Goal: Task Accomplishment & Management: Manage account settings

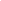
scroll to position [1, 1]
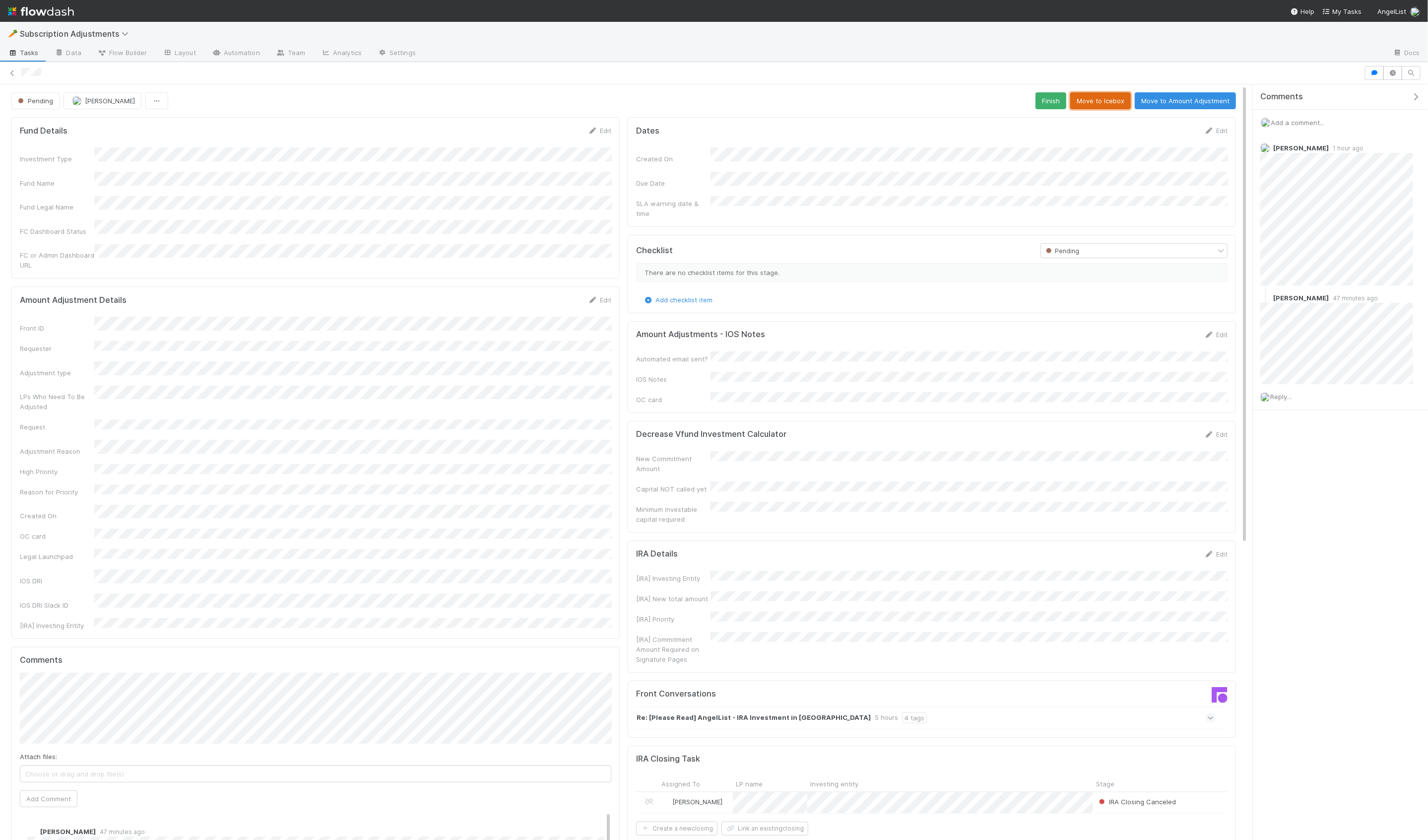
click at [1091, 104] on button "Move to Icebox" at bounding box center [1100, 100] width 60 height 17
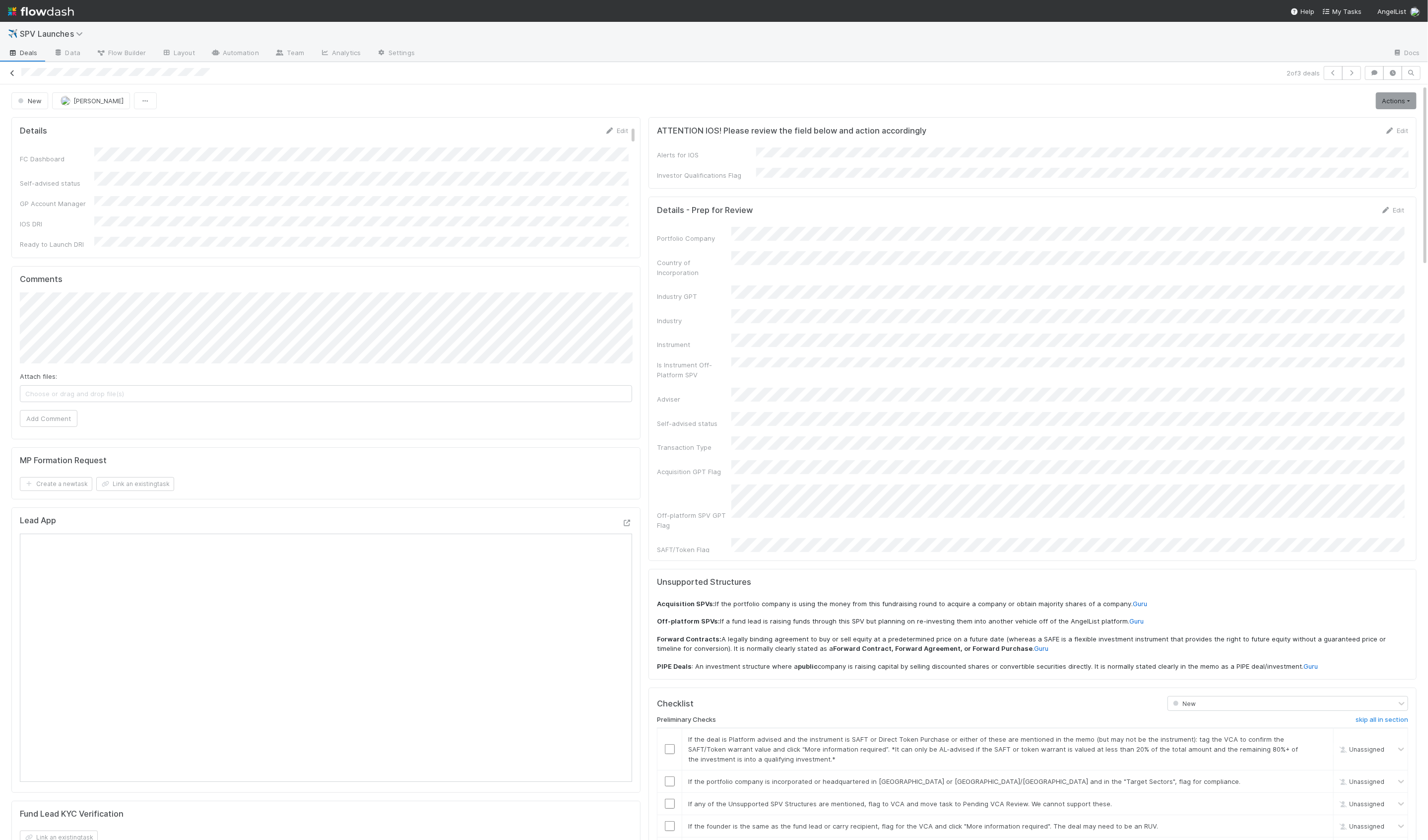
click at [12, 73] on icon at bounding box center [12, 73] width 10 height 6
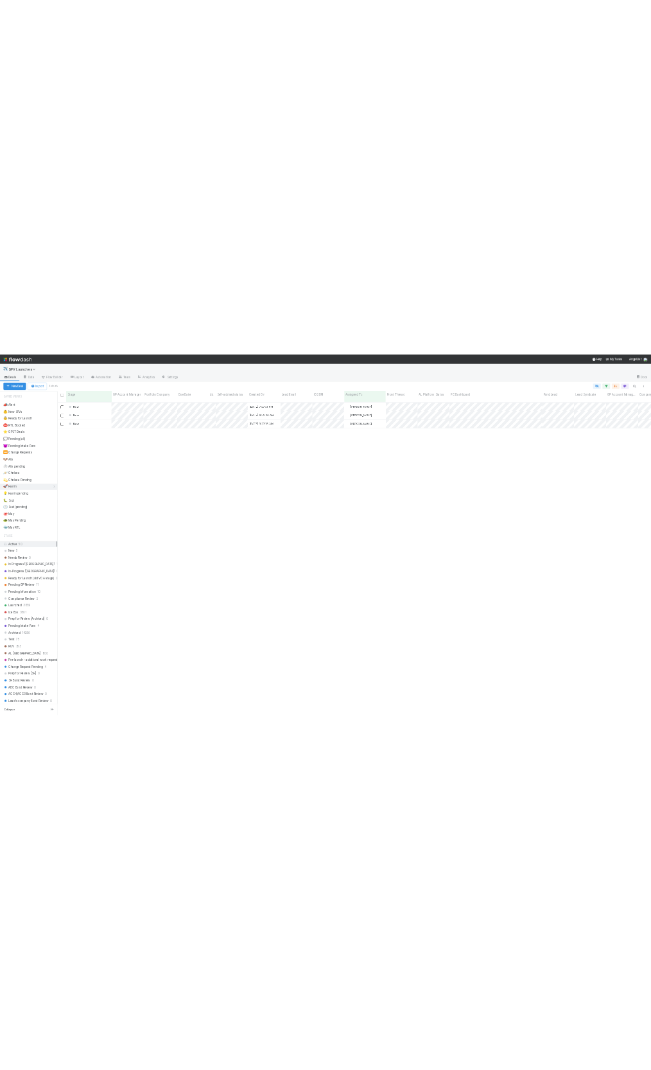
scroll to position [953, 1788]
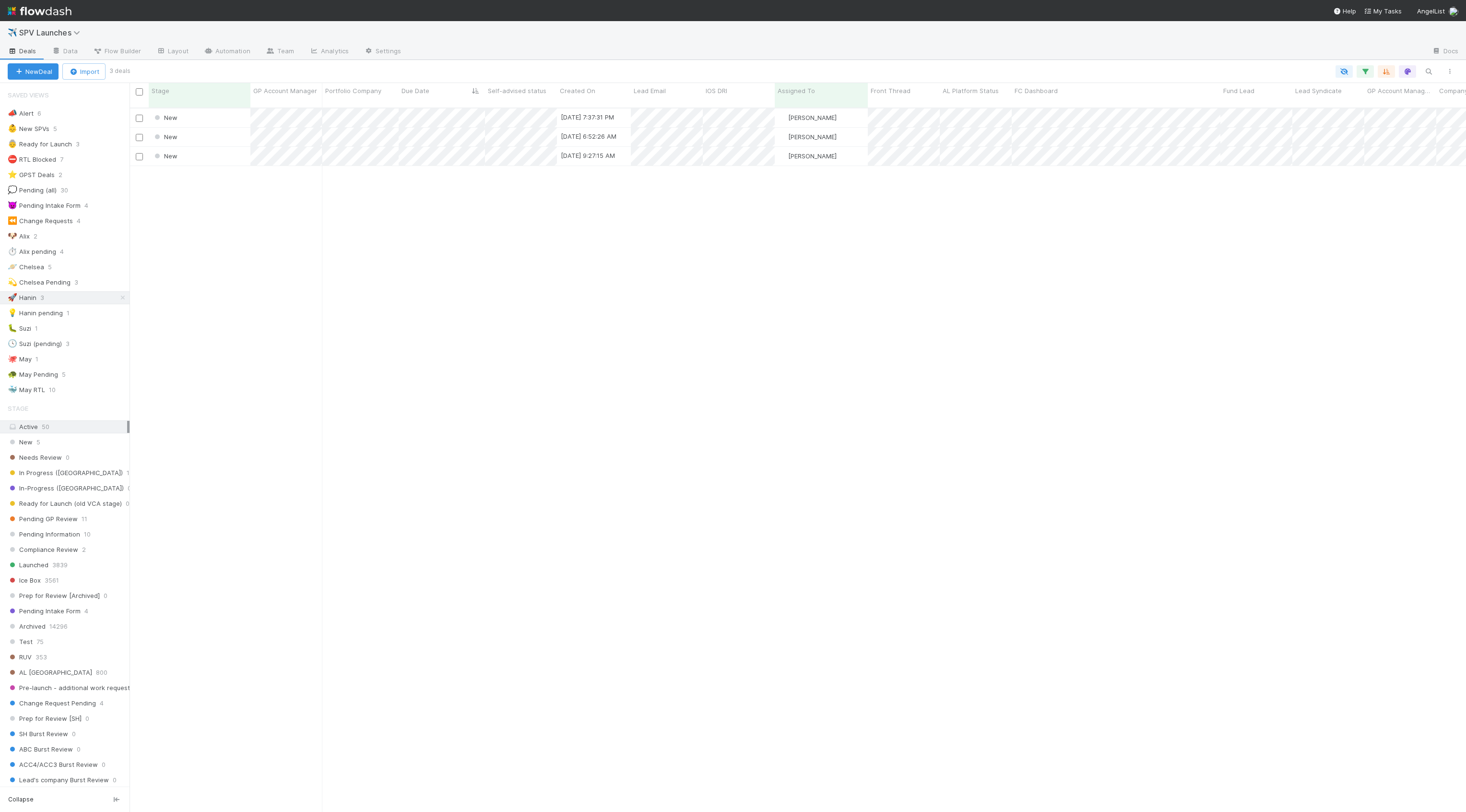
click at [237, 214] on div "New 8/27/25, 7:37:31 PM Hanin Almoallim 0 0 0 0 0 0 0 0 1 0 0 0 New 8/28/25, 6:…" at bounding box center [797, 464] width 1337 height 711
click at [212, 117] on div "New" at bounding box center [200, 117] width 102 height 19
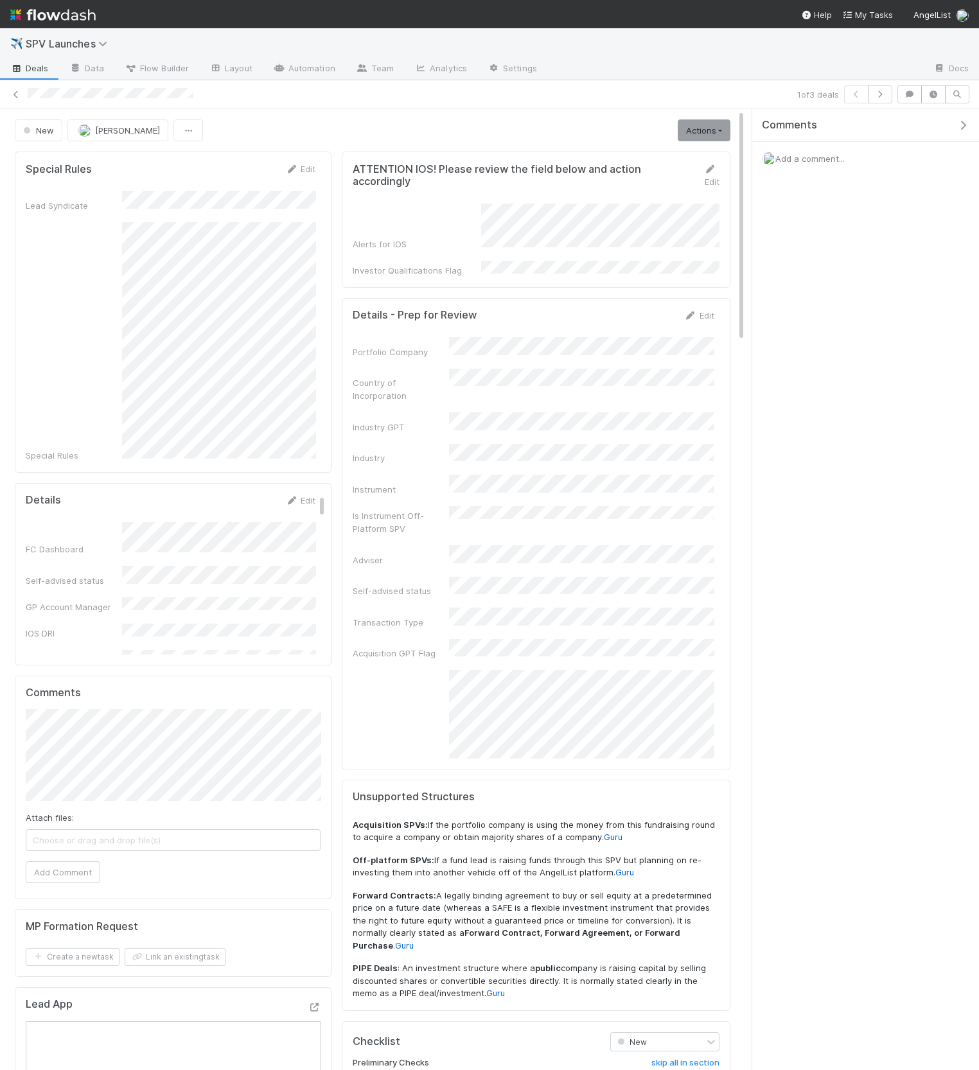
click at [964, 127] on icon "button" at bounding box center [962, 125] width 13 height 10
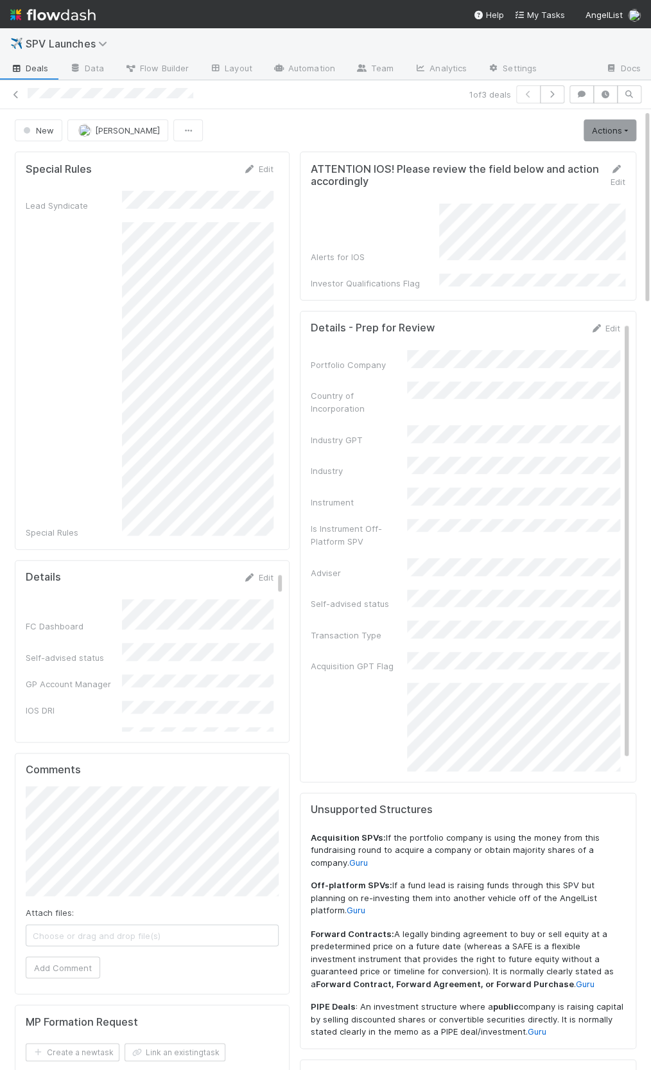
click at [369, 258] on div "Alerts for IOS" at bounding box center [468, 234] width 315 height 60
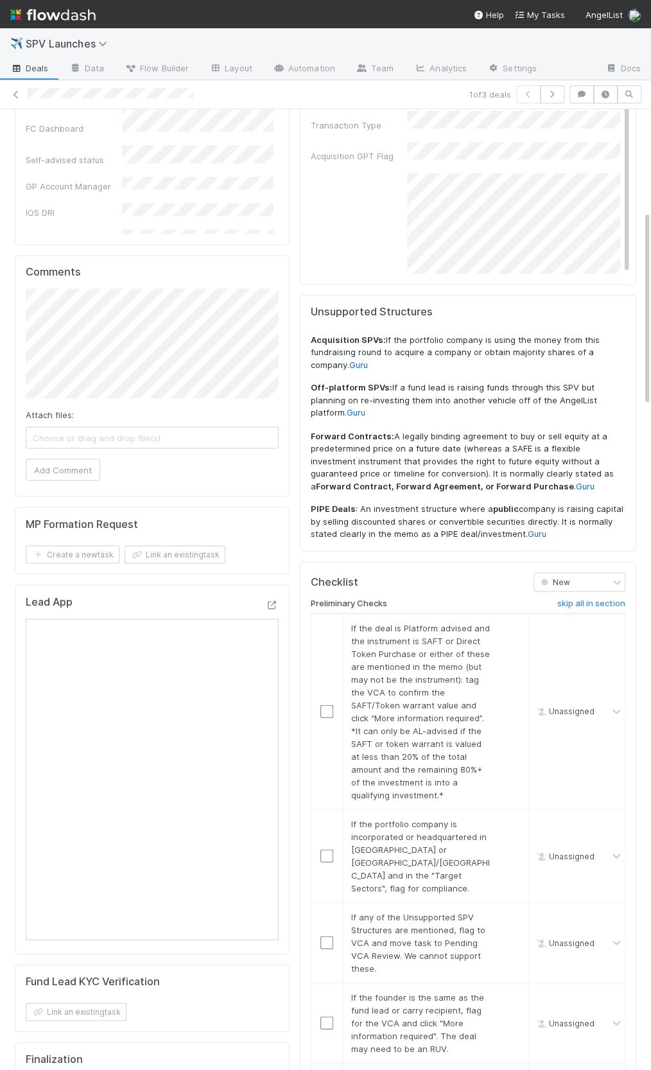
scroll to position [605, 0]
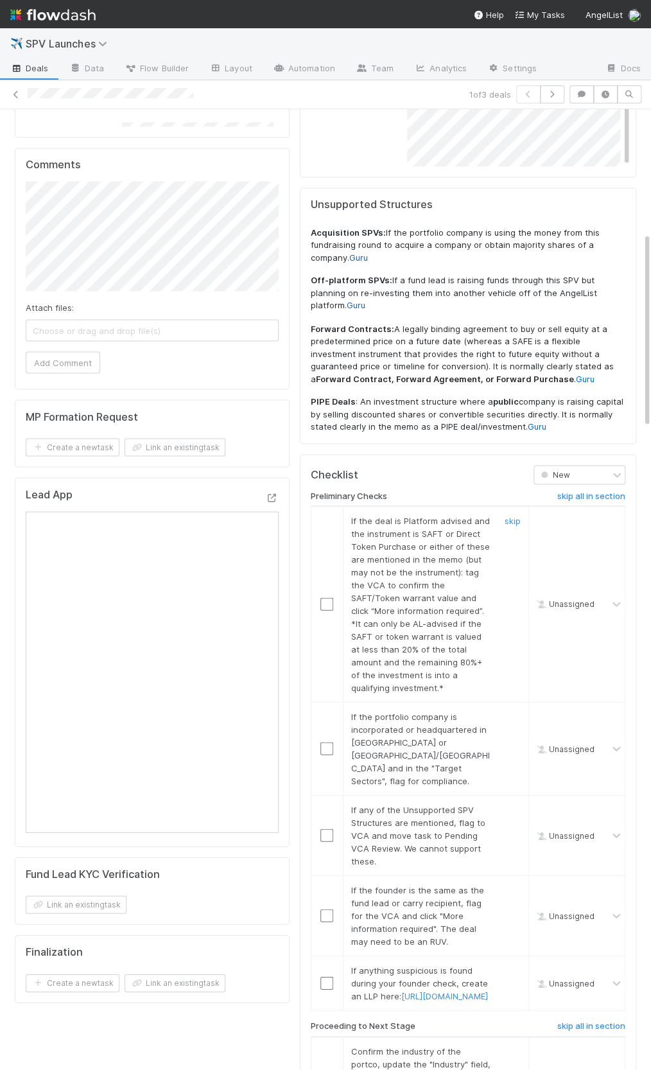
click at [524, 514] on div "skip" at bounding box center [511, 604] width 39 height 180
click at [518, 515] on link "skip" at bounding box center [513, 520] width 16 height 10
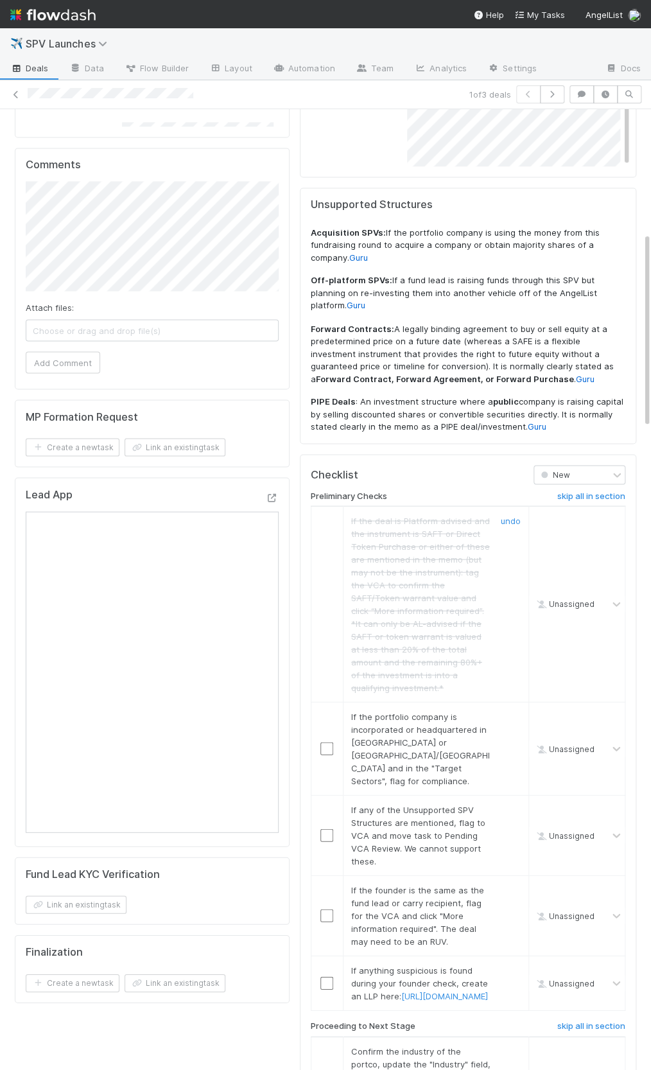
scroll to position [721, 0]
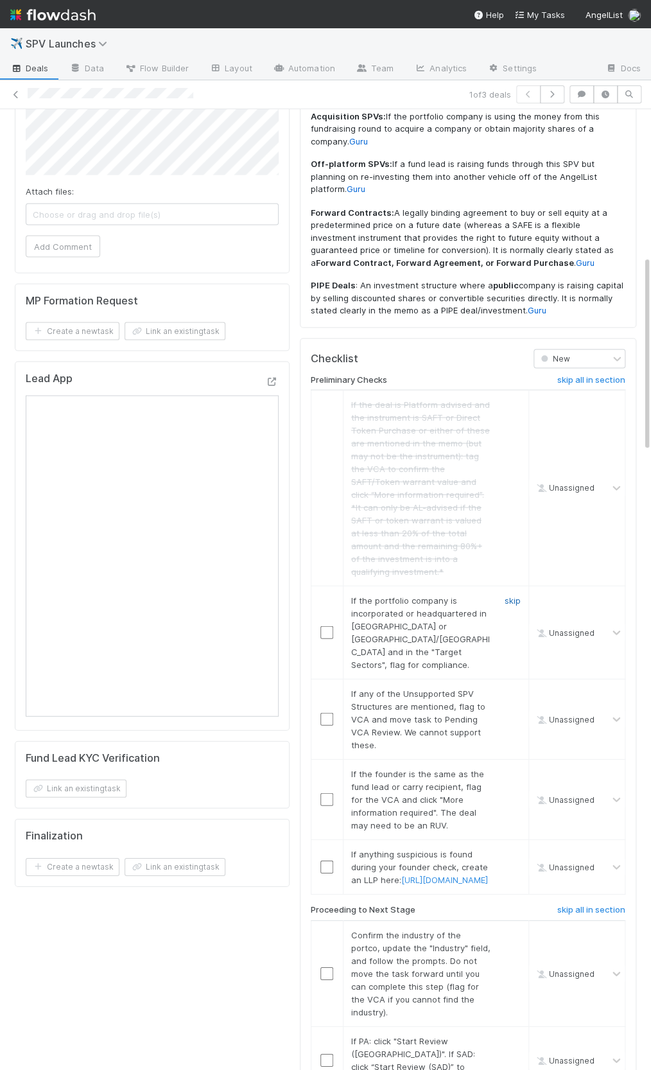
click at [518, 595] on link "skip" at bounding box center [513, 600] width 16 height 10
click at [508, 679] on td "If any of the Unsupported SPV Structures are mentioned, flag to VCA and move ta…" at bounding box center [436, 719] width 186 height 80
click at [509, 688] on link "skip" at bounding box center [513, 693] width 16 height 10
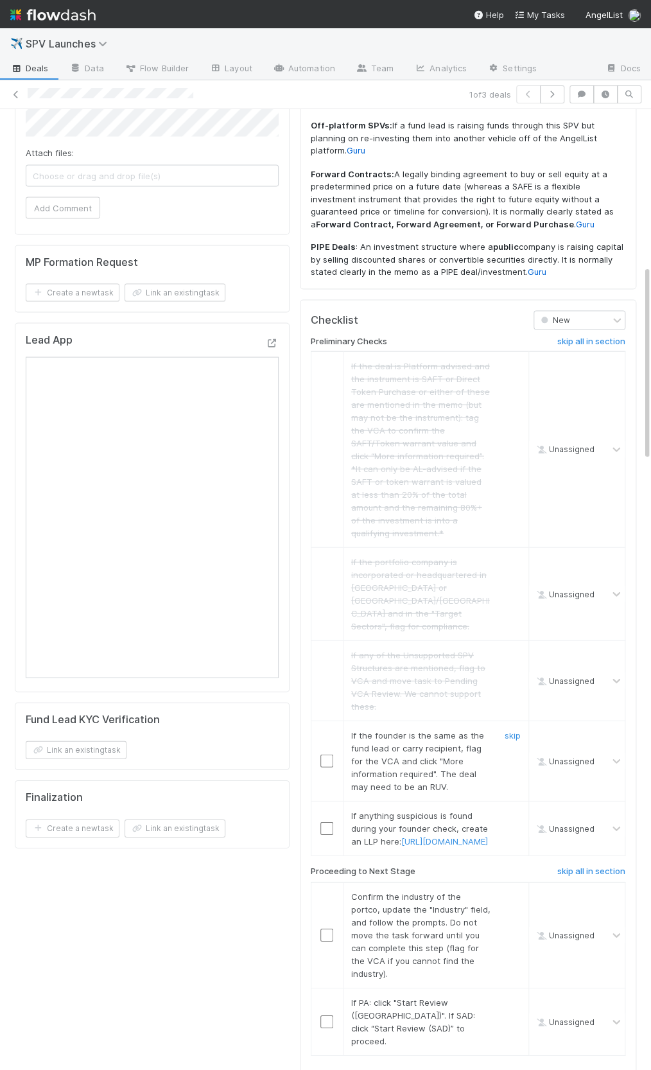
scroll to position [778, 0]
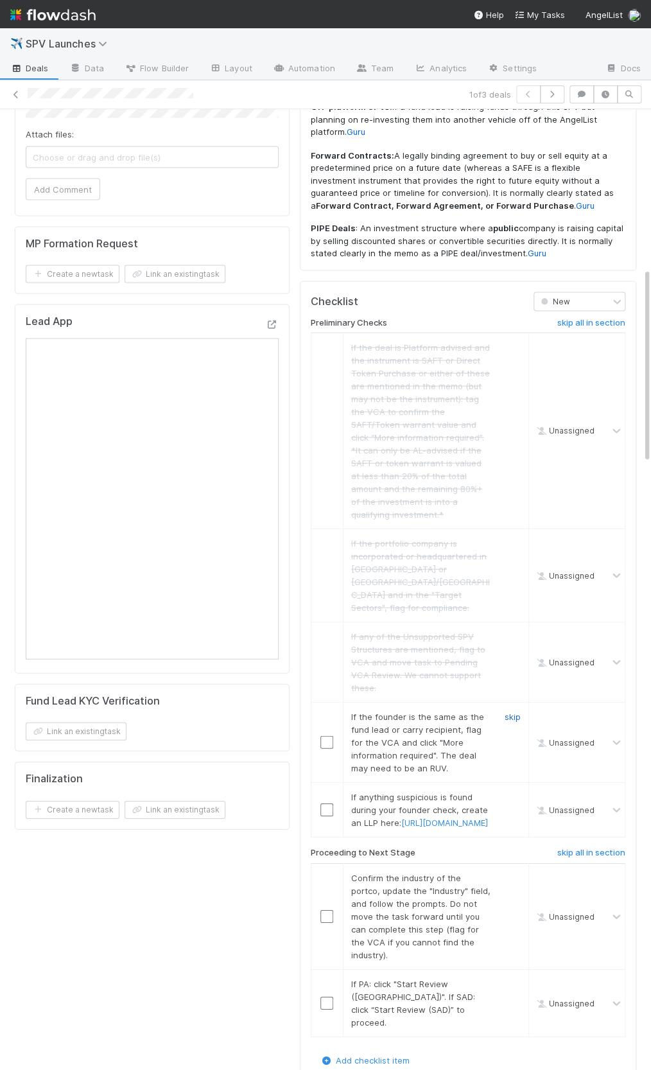
click at [512, 711] on link "skip" at bounding box center [513, 716] width 16 height 10
click at [514, 791] on link "skip" at bounding box center [513, 796] width 16 height 10
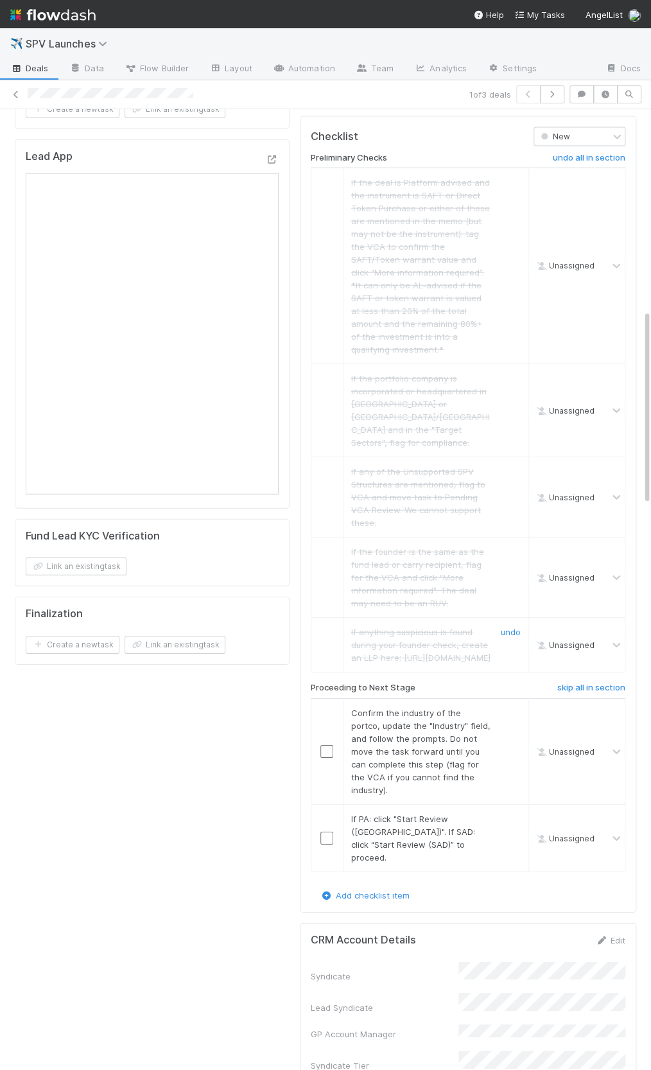
scroll to position [991, 0]
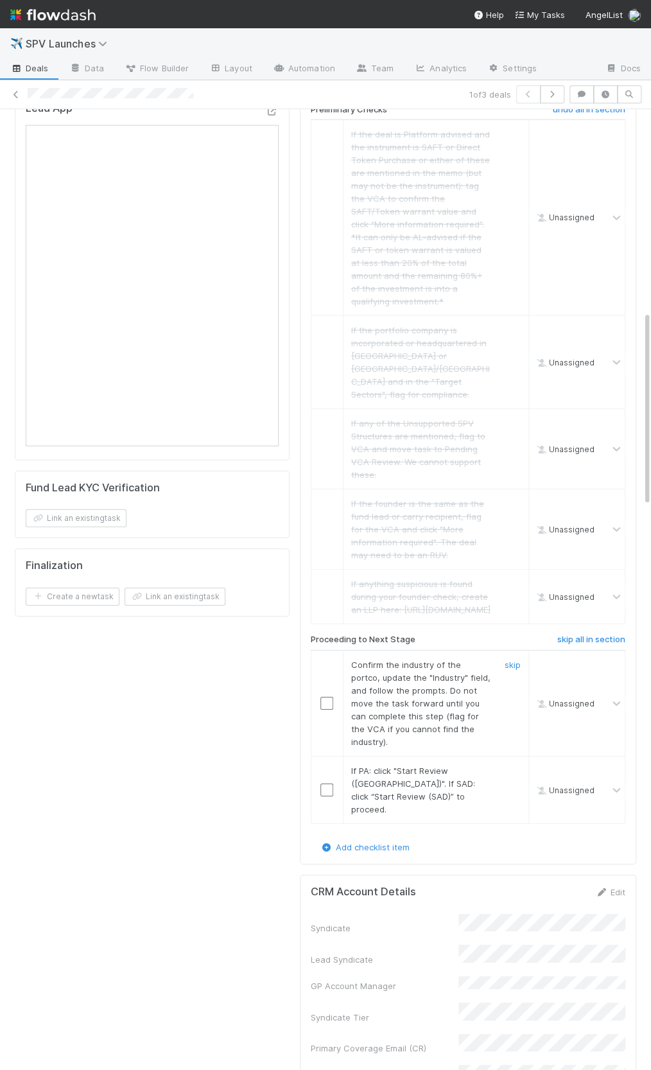
click at [323, 697] on input "checkbox" at bounding box center [326, 703] width 13 height 13
click at [322, 783] on input "checkbox" at bounding box center [326, 789] width 13 height 13
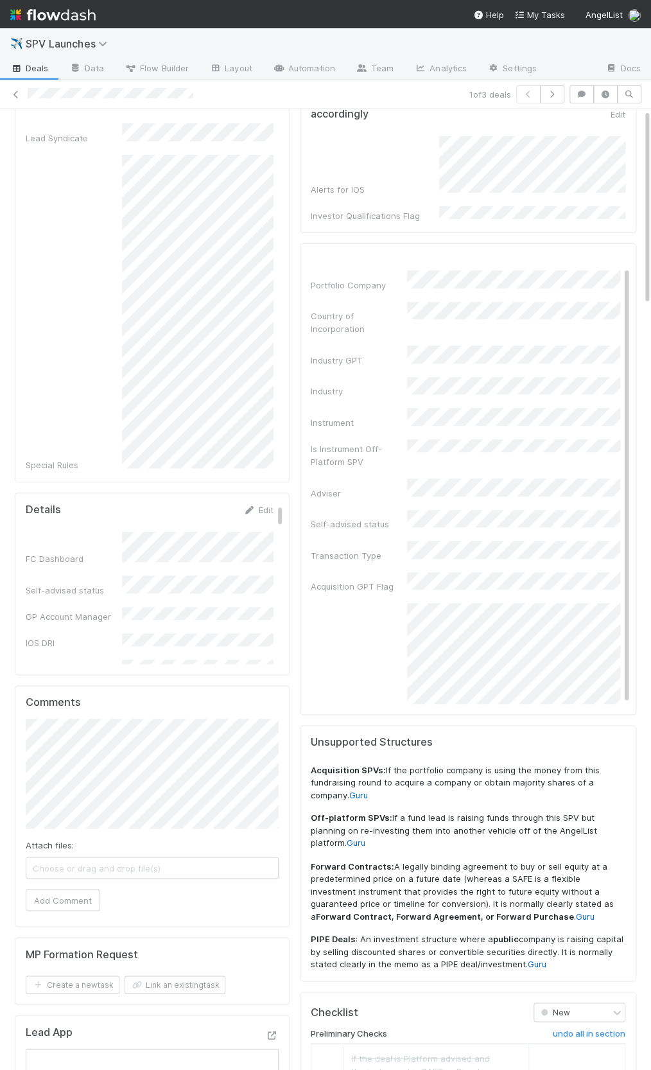
scroll to position [0, 0]
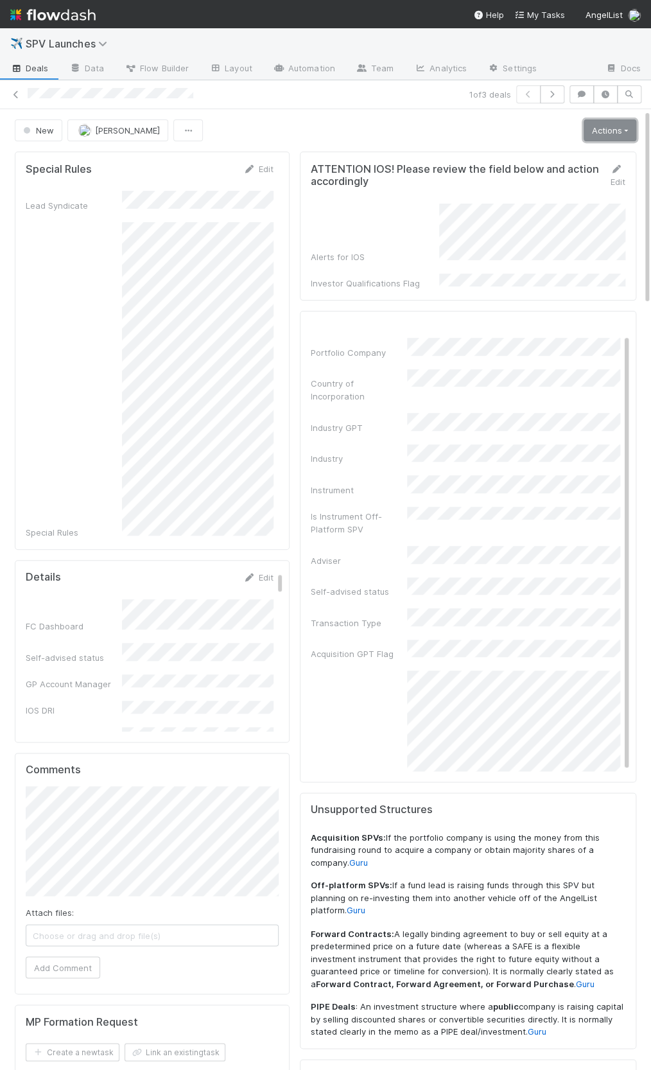
click at [597, 134] on link "Actions" at bounding box center [610, 130] width 53 height 22
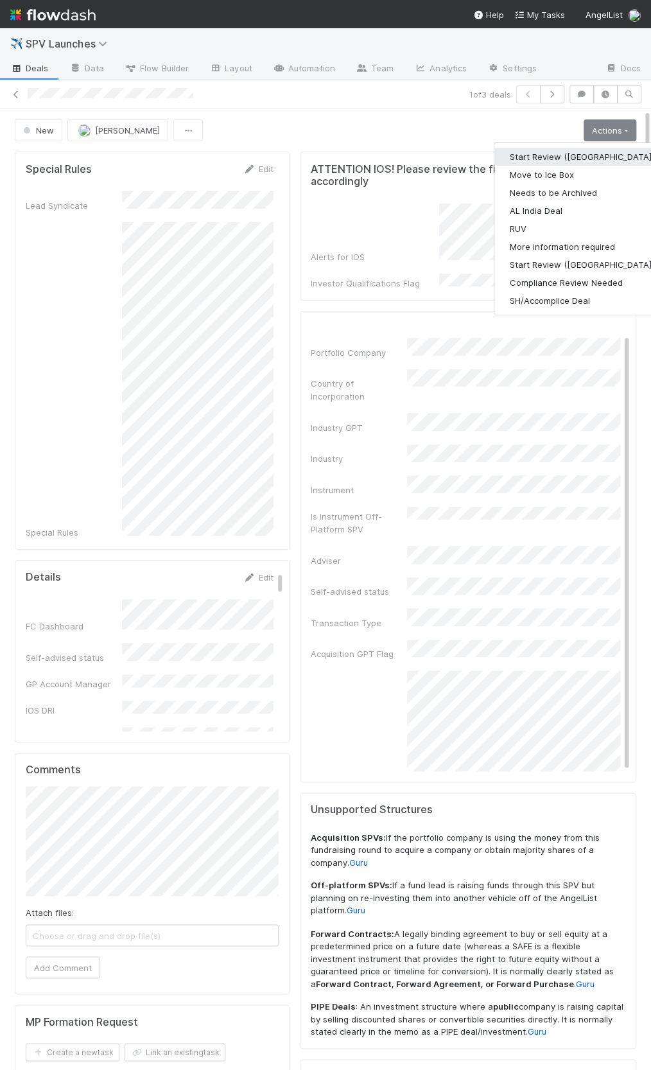
click at [596, 150] on button "Start Review (PA)" at bounding box center [581, 157] width 175 height 18
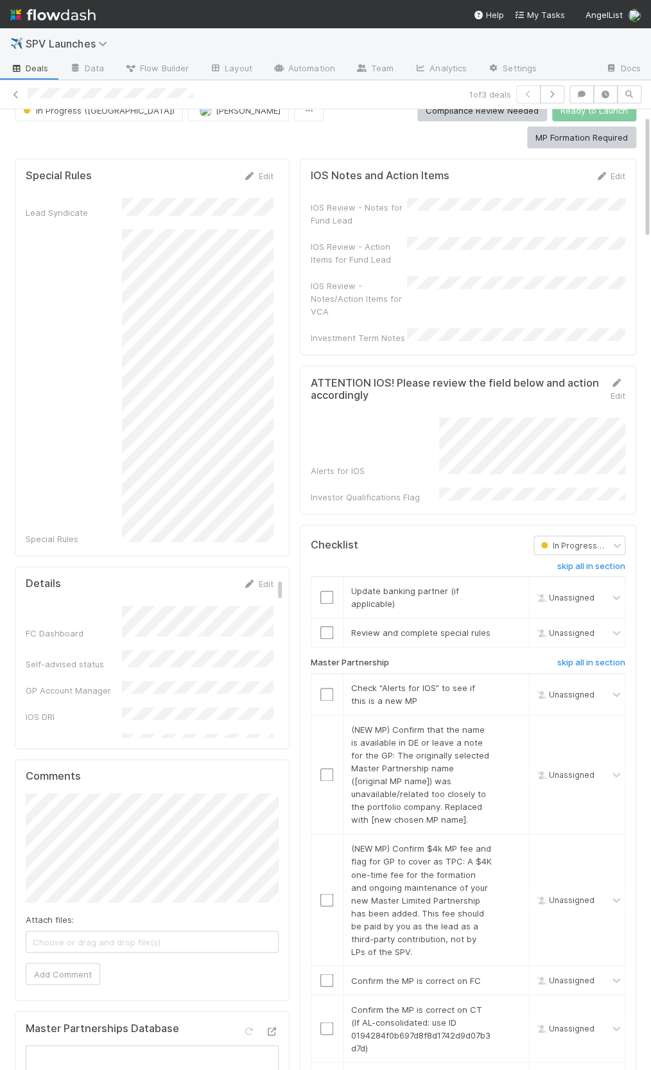
scroll to position [68, 0]
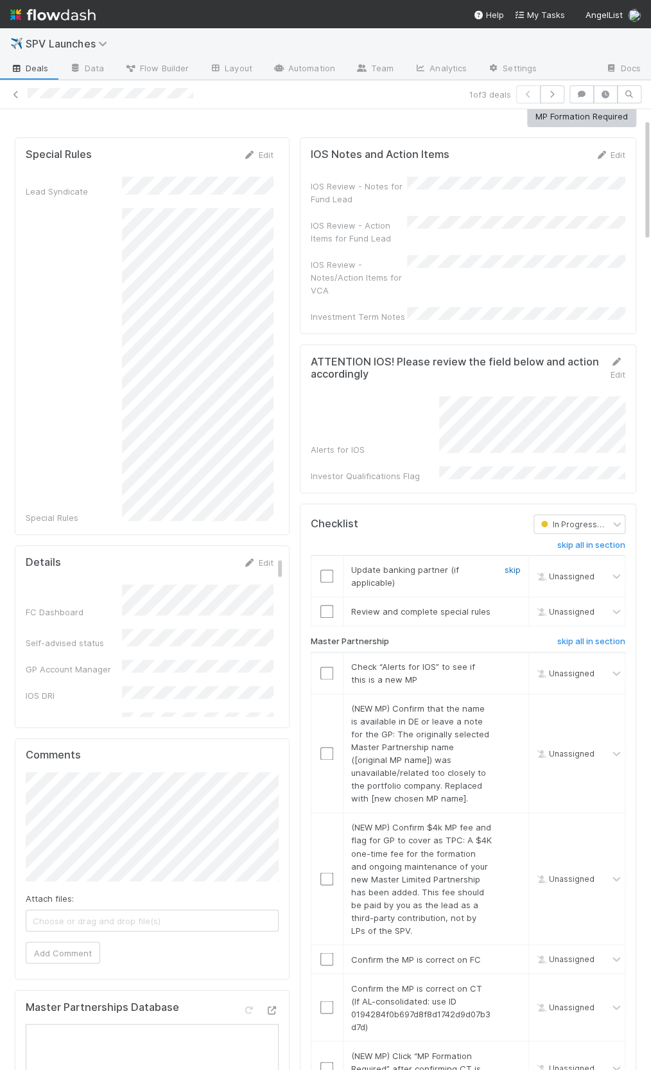
click at [511, 564] on link "skip" at bounding box center [513, 569] width 16 height 10
click at [327, 605] on input "checkbox" at bounding box center [326, 611] width 13 height 13
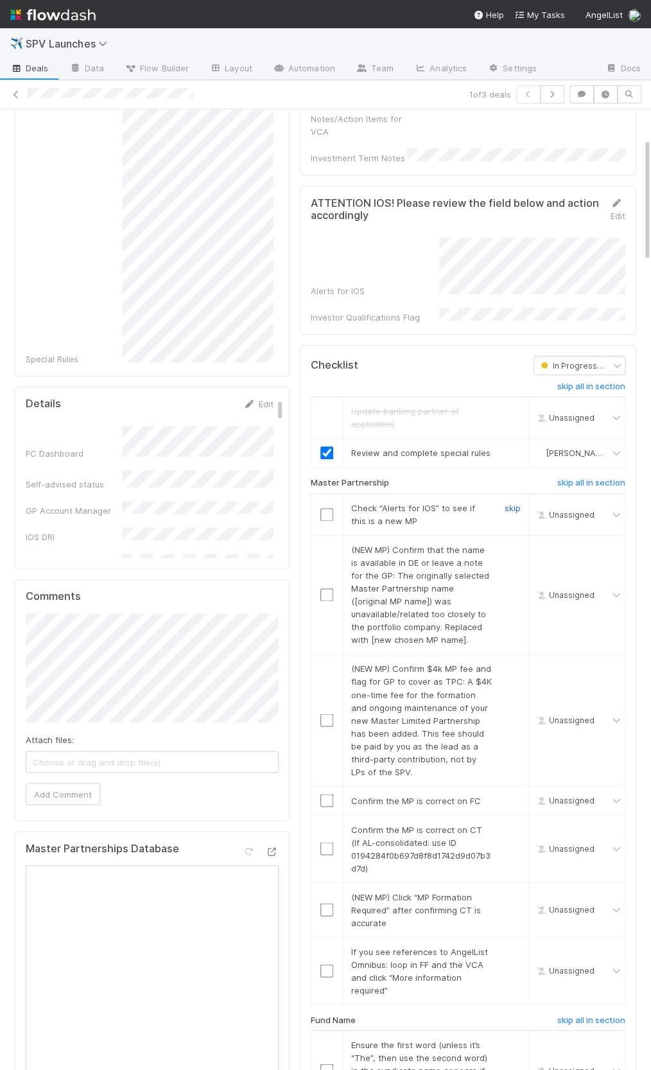
click at [509, 503] on link "skip" at bounding box center [513, 508] width 16 height 10
click at [512, 545] on link "skip" at bounding box center [513, 550] width 16 height 10
click at [508, 662] on div "skip" at bounding box center [511, 720] width 39 height 116
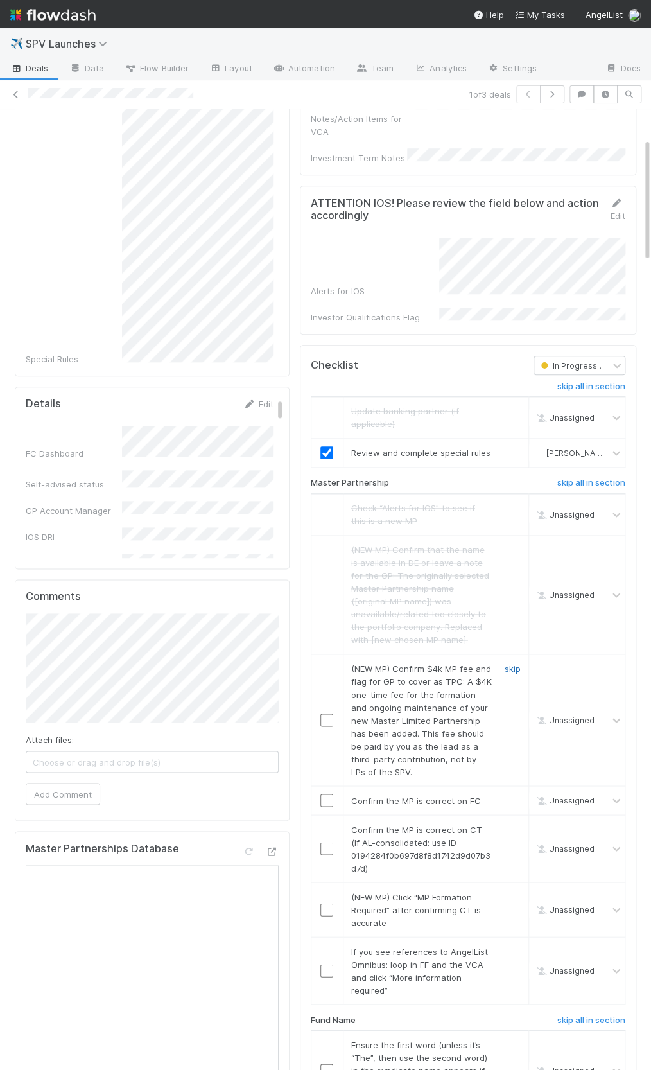
click at [509, 663] on link "skip" at bounding box center [513, 668] width 16 height 10
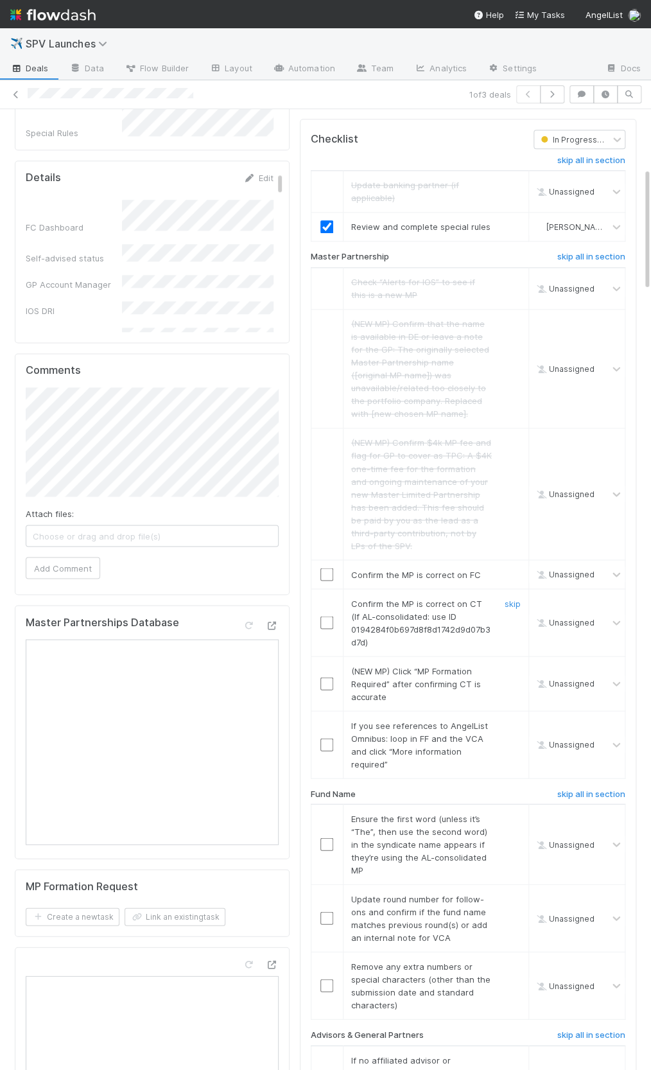
scroll to position [464, 0]
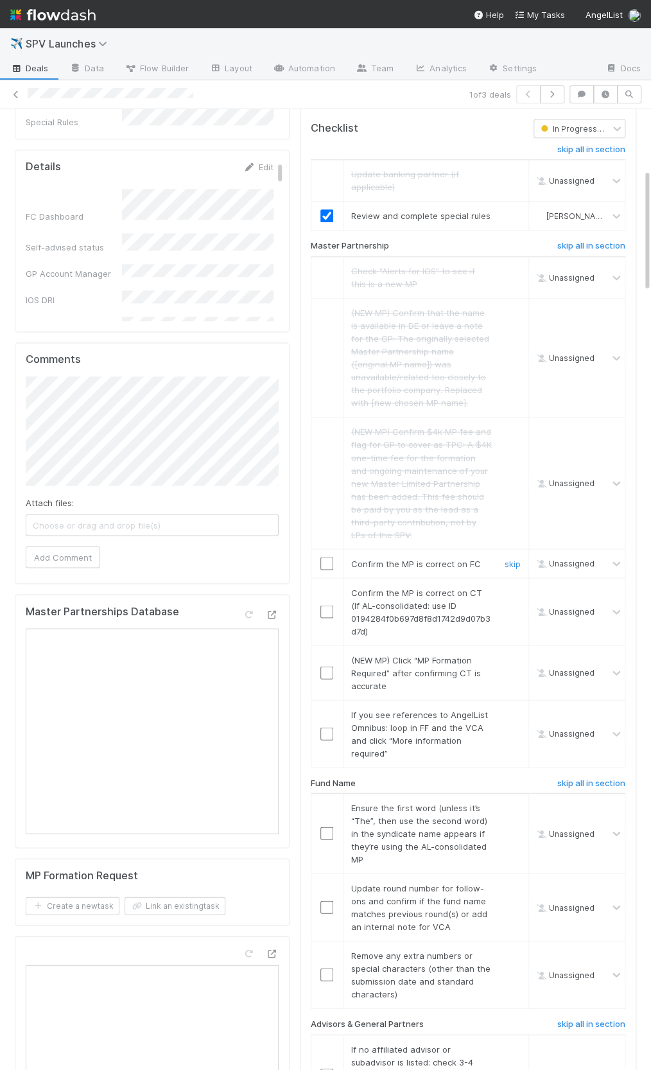
click at [326, 557] on input "checkbox" at bounding box center [326, 563] width 13 height 13
drag, startPoint x: 326, startPoint y: 561, endPoint x: 365, endPoint y: 588, distance: 47.6
click at [326, 605] on input "checkbox" at bounding box center [326, 611] width 13 height 13
drag, startPoint x: 517, startPoint y: 608, endPoint x: 517, endPoint y: 638, distance: 29.5
click at [517, 654] on link "skip" at bounding box center [513, 659] width 16 height 10
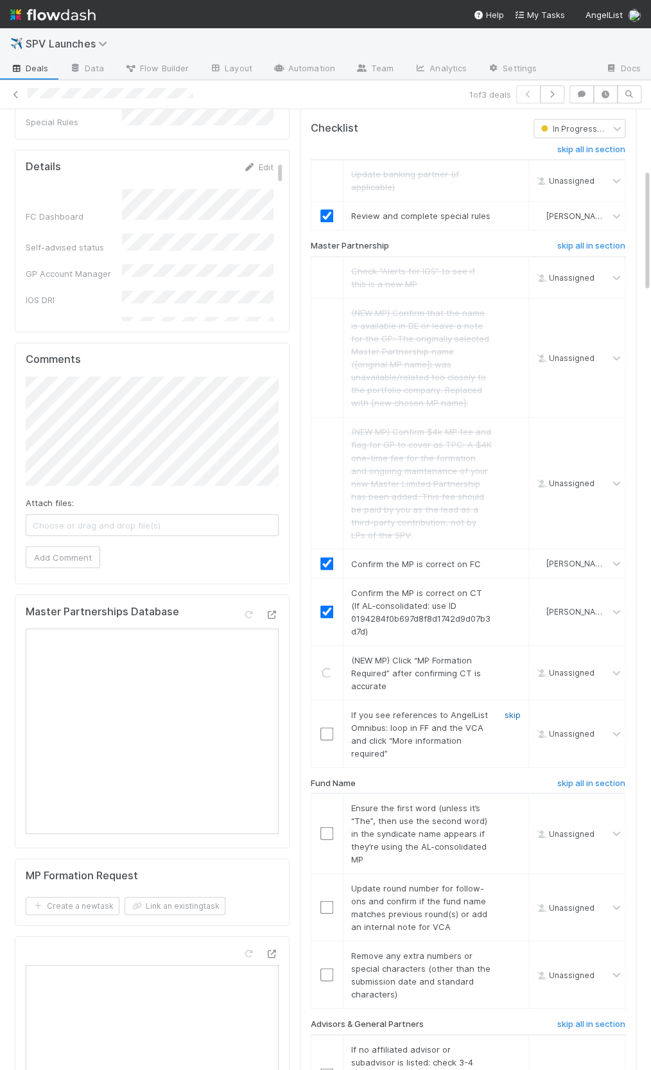
click at [517, 709] on link "skip" at bounding box center [513, 714] width 16 height 10
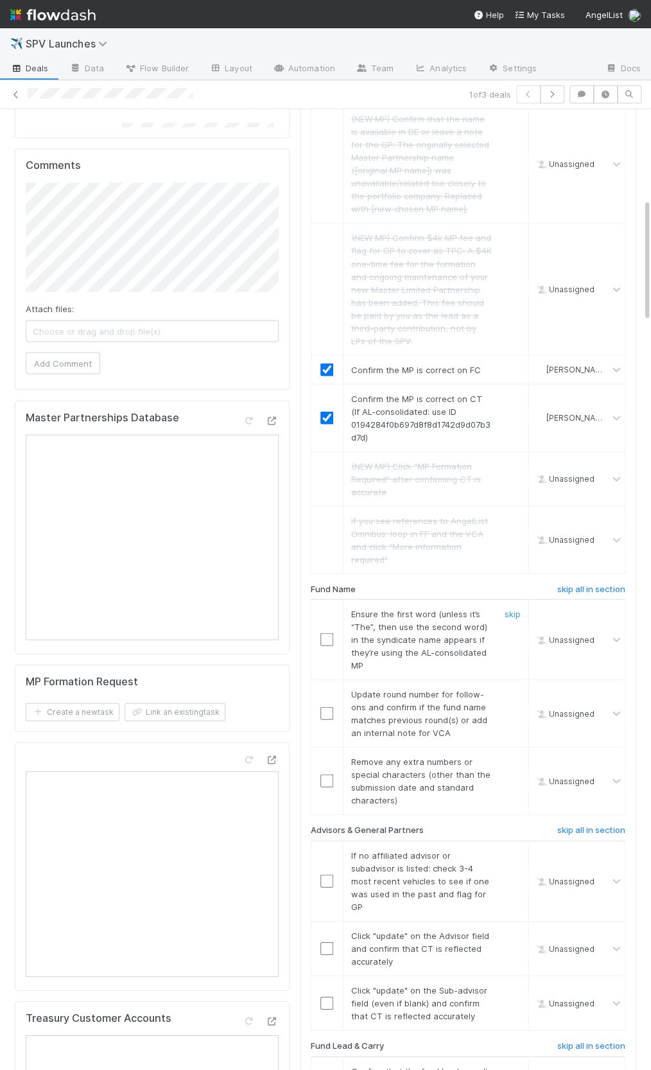
scroll to position [694, 0]
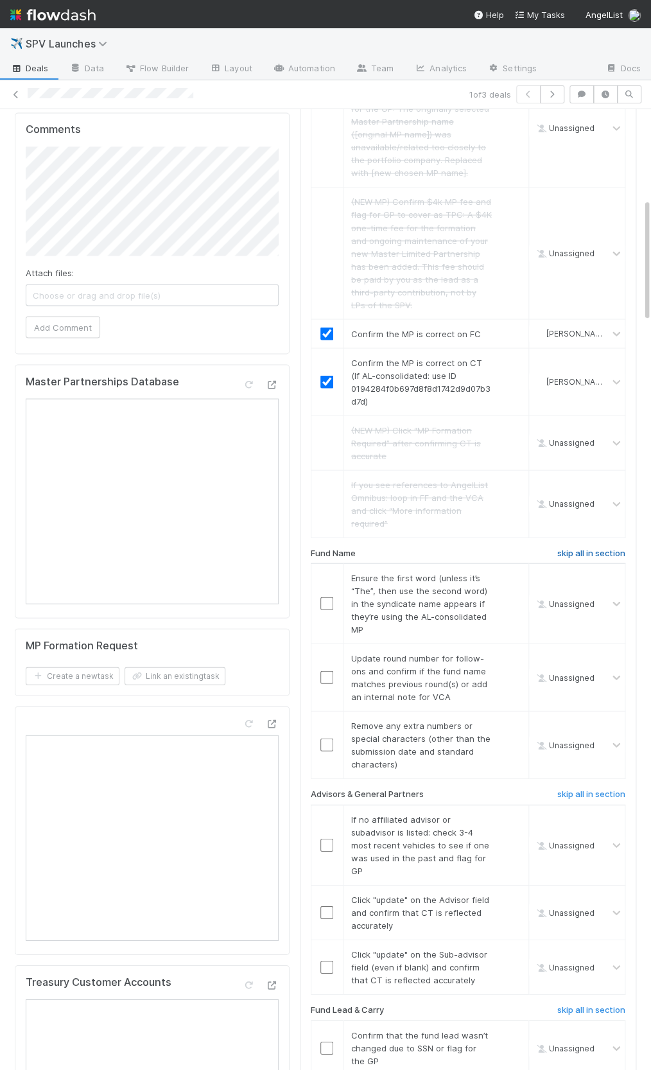
click at [571, 548] on h6 "skip all in section" at bounding box center [591, 553] width 68 height 10
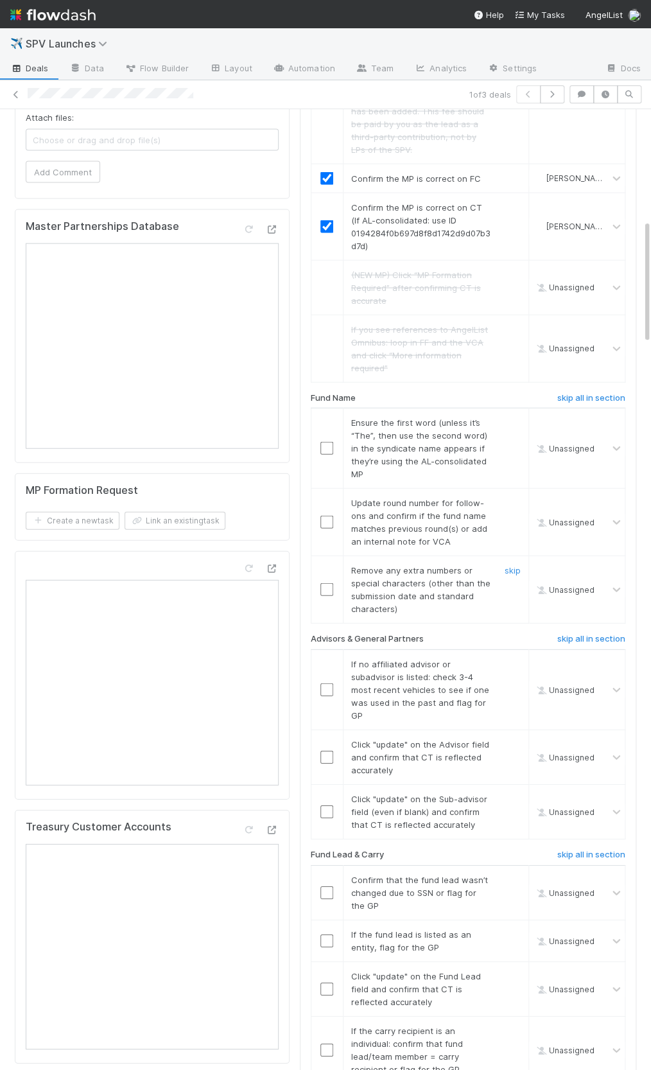
scroll to position [860, 0]
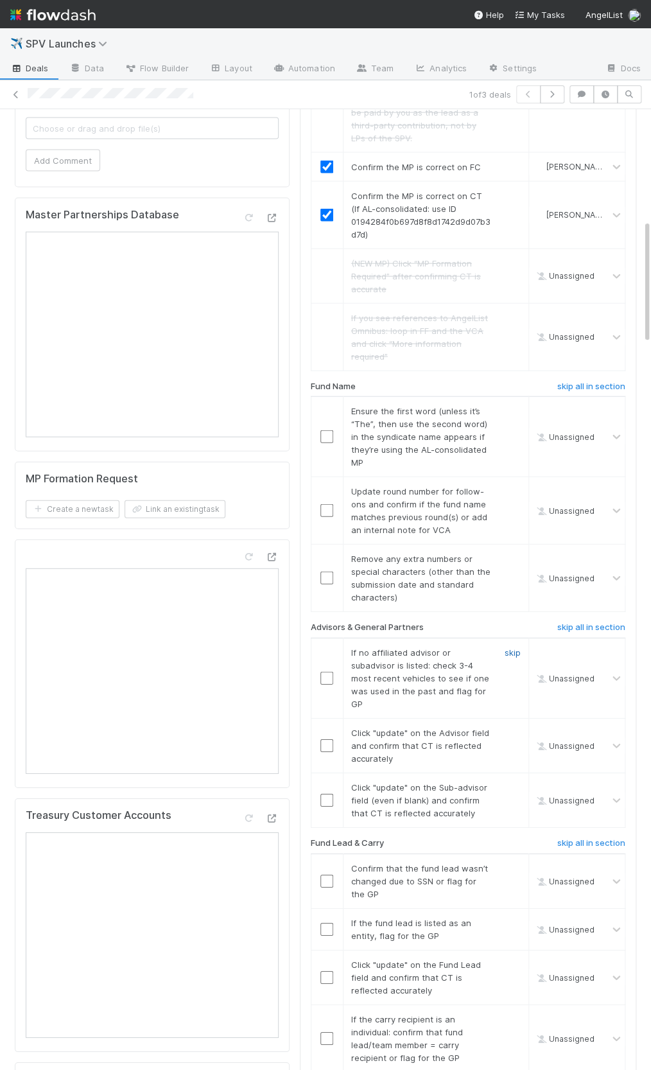
click at [513, 647] on link "skip" at bounding box center [513, 652] width 16 height 10
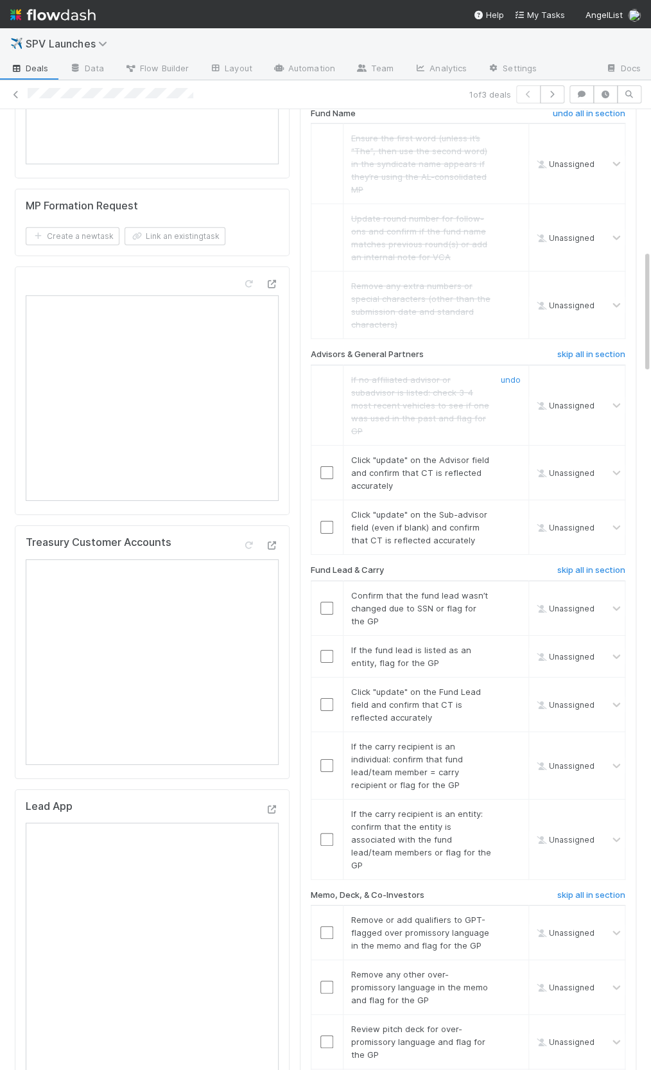
scroll to position [1207, 0]
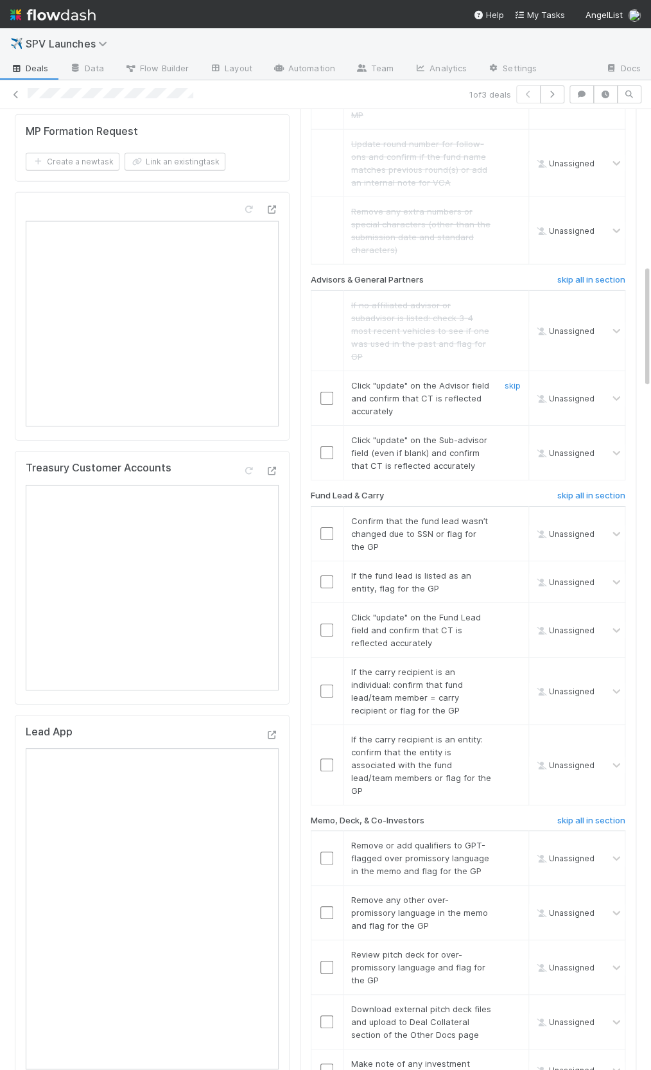
click at [327, 392] on input "checkbox" at bounding box center [326, 398] width 13 height 13
click at [330, 446] on input "checkbox" at bounding box center [326, 452] width 13 height 13
click at [331, 624] on input "checkbox" at bounding box center [326, 630] width 13 height 13
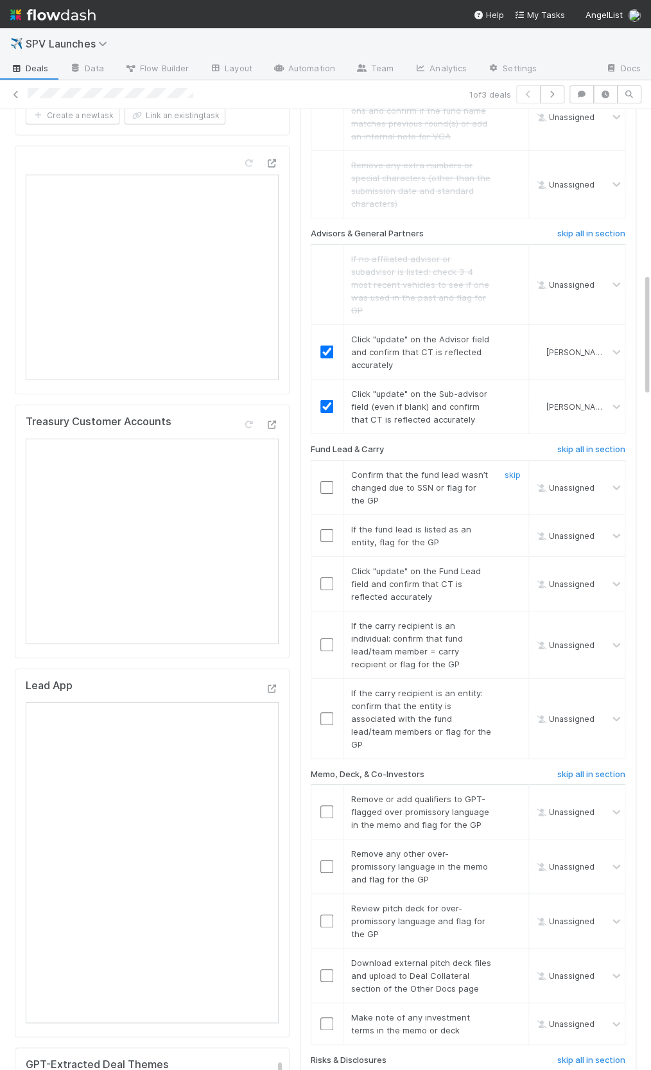
scroll to position [1299, 0]
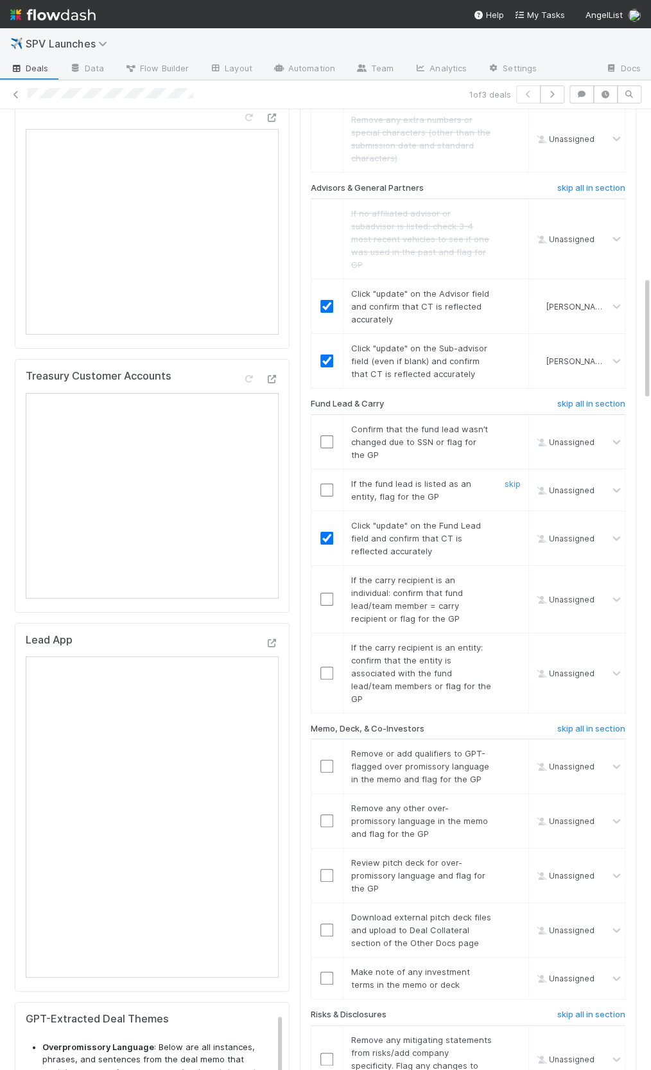
checkbox input "true"
click at [331, 435] on input "checkbox" at bounding box center [326, 441] width 13 height 13
click at [505, 478] on link "skip" at bounding box center [513, 483] width 16 height 10
click at [332, 667] on input "checkbox" at bounding box center [326, 673] width 13 height 13
click at [520, 575] on link "skip" at bounding box center [513, 580] width 16 height 10
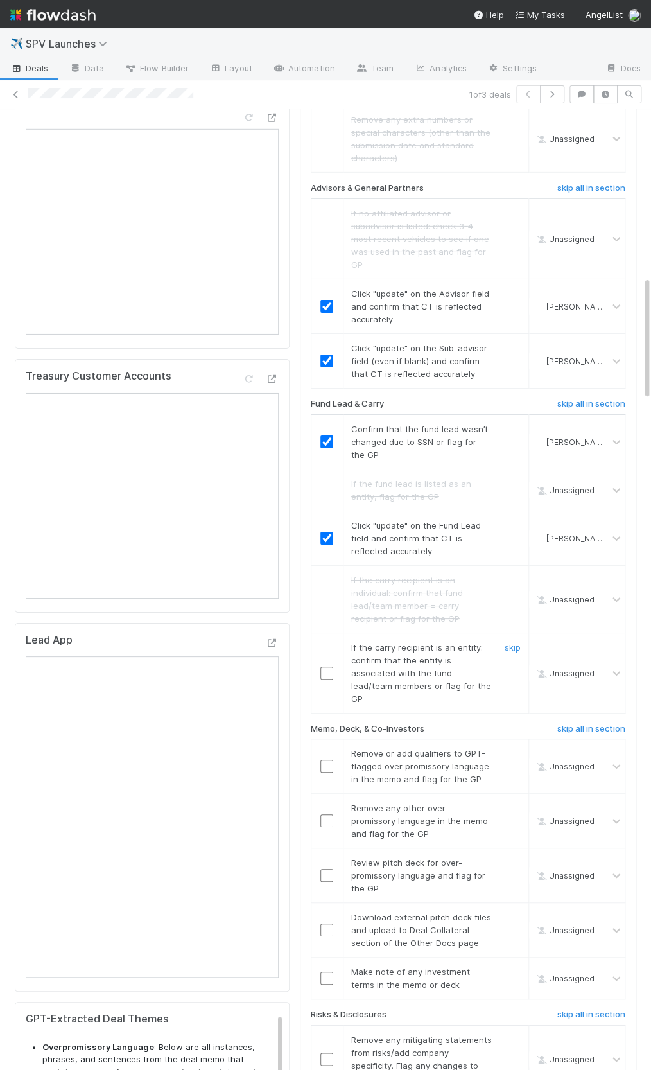
click at [329, 667] on input "checkbox" at bounding box center [326, 673] width 13 height 13
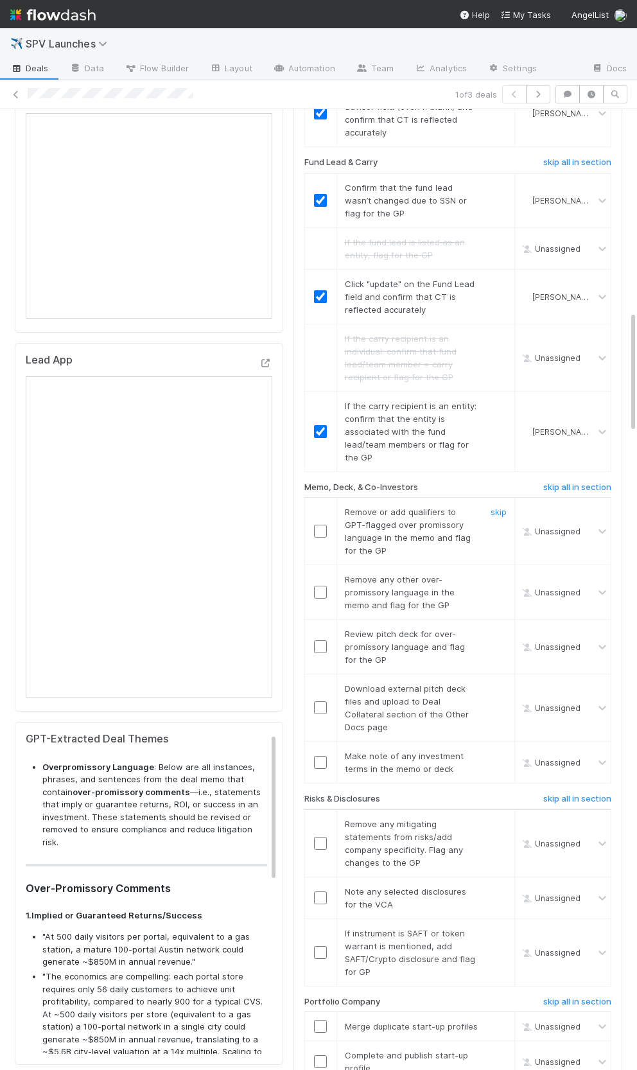
scroll to position [1594, 0]
click at [317, 523] on input "checkbox" at bounding box center [320, 529] width 13 height 13
click at [493, 572] on link "skip" at bounding box center [499, 577] width 16 height 10
click at [326, 523] on input "checkbox" at bounding box center [320, 529] width 13 height 13
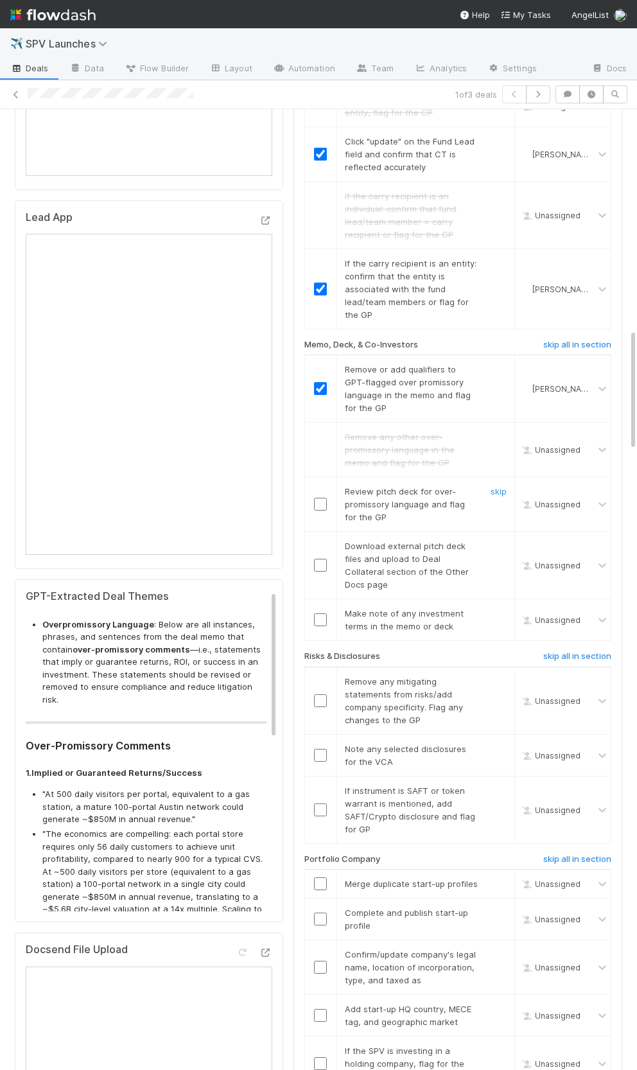
scroll to position [1763, 0]
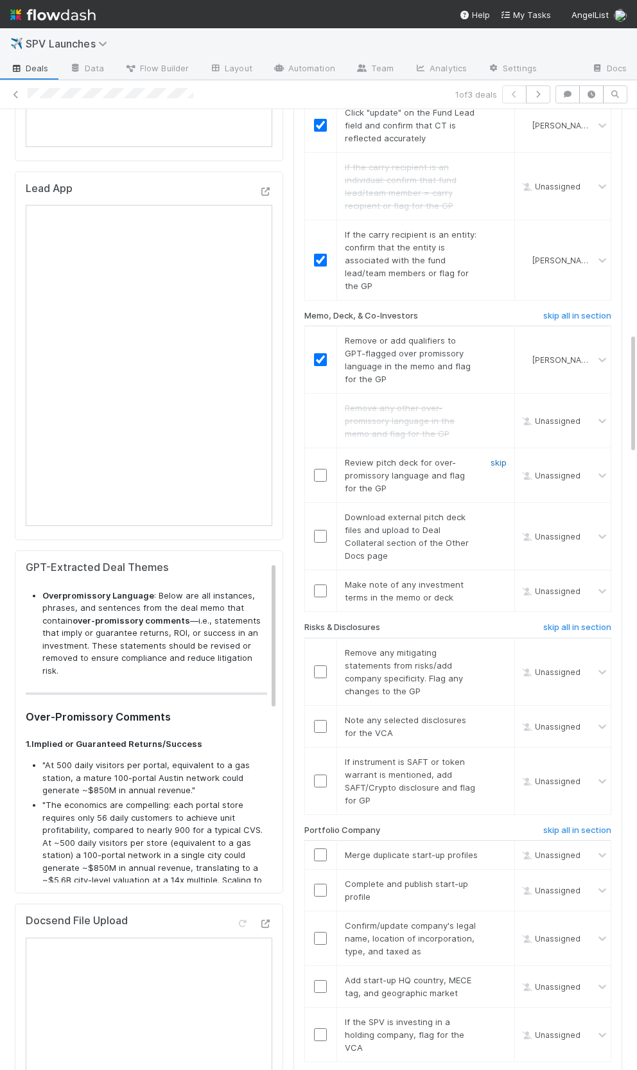
drag, startPoint x: 500, startPoint y: 397, endPoint x: 497, endPoint y: 430, distance: 32.9
click at [500, 457] on link "skip" at bounding box center [499, 462] width 16 height 10
click at [506, 511] on div "skip" at bounding box center [497, 536] width 39 height 51
click at [500, 512] on link "skip" at bounding box center [499, 517] width 16 height 10
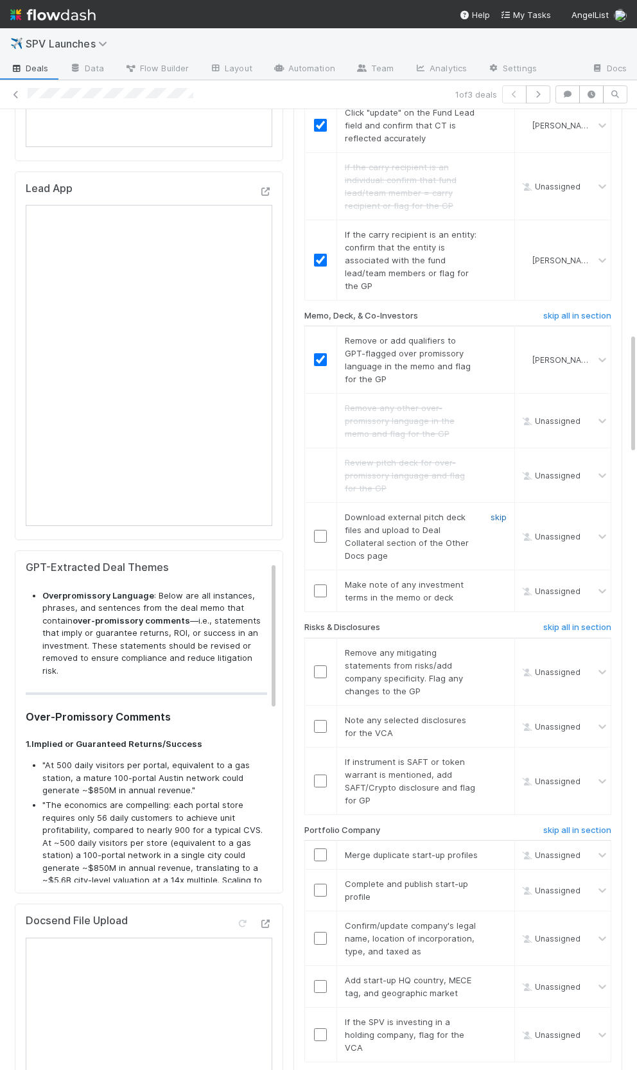
click at [501, 512] on link "skip" at bounding box center [499, 517] width 16 height 10
click at [317, 584] on input "checkbox" at bounding box center [320, 590] width 13 height 13
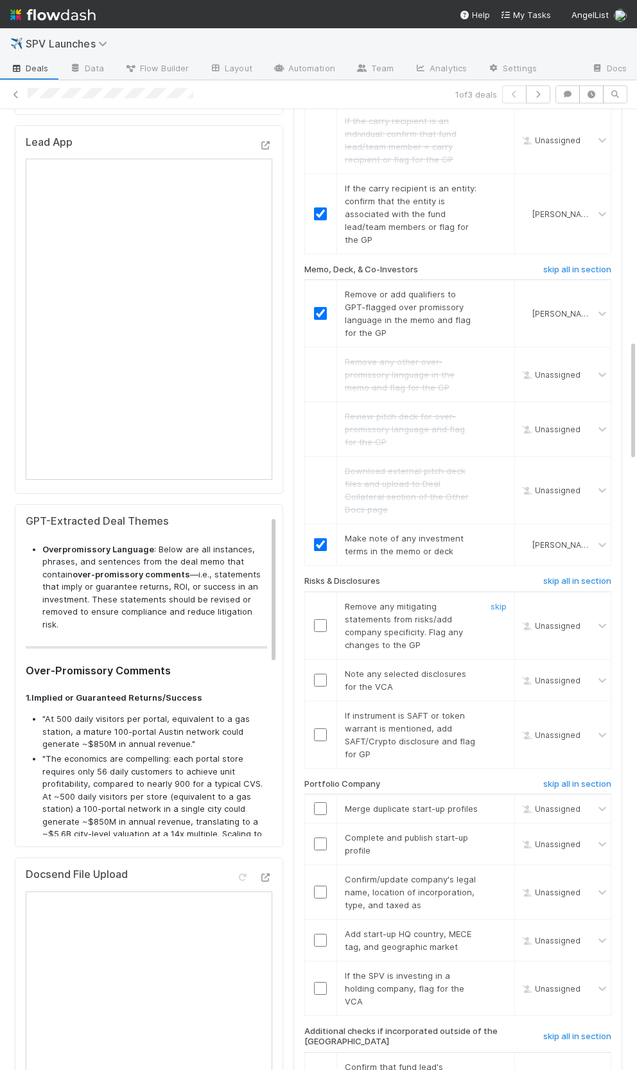
scroll to position [1865, 0]
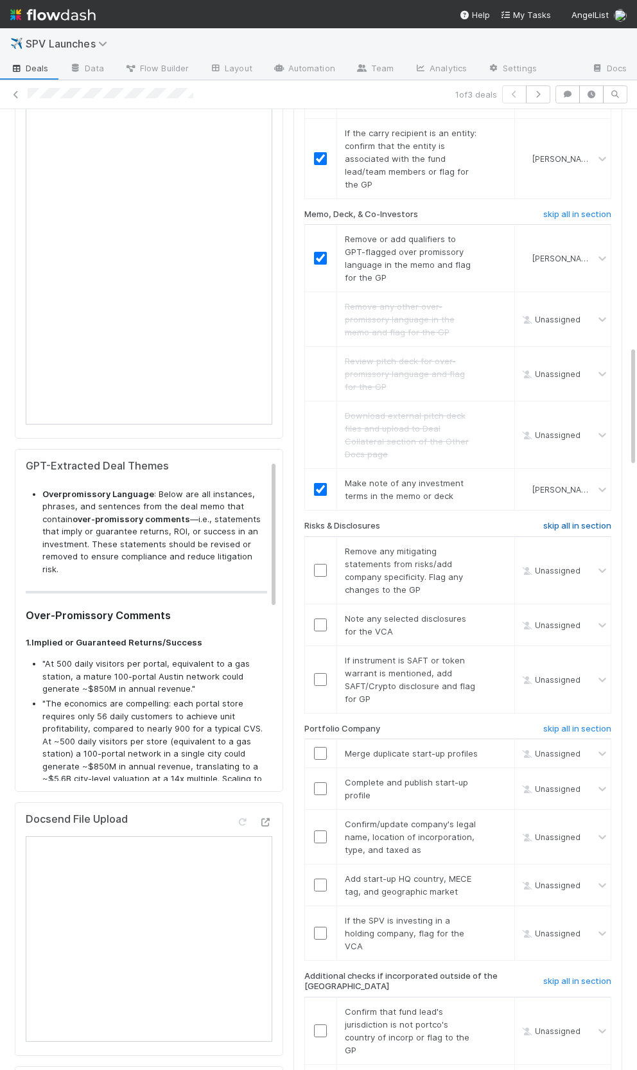
click at [565, 521] on h6 "skip all in section" at bounding box center [577, 526] width 68 height 10
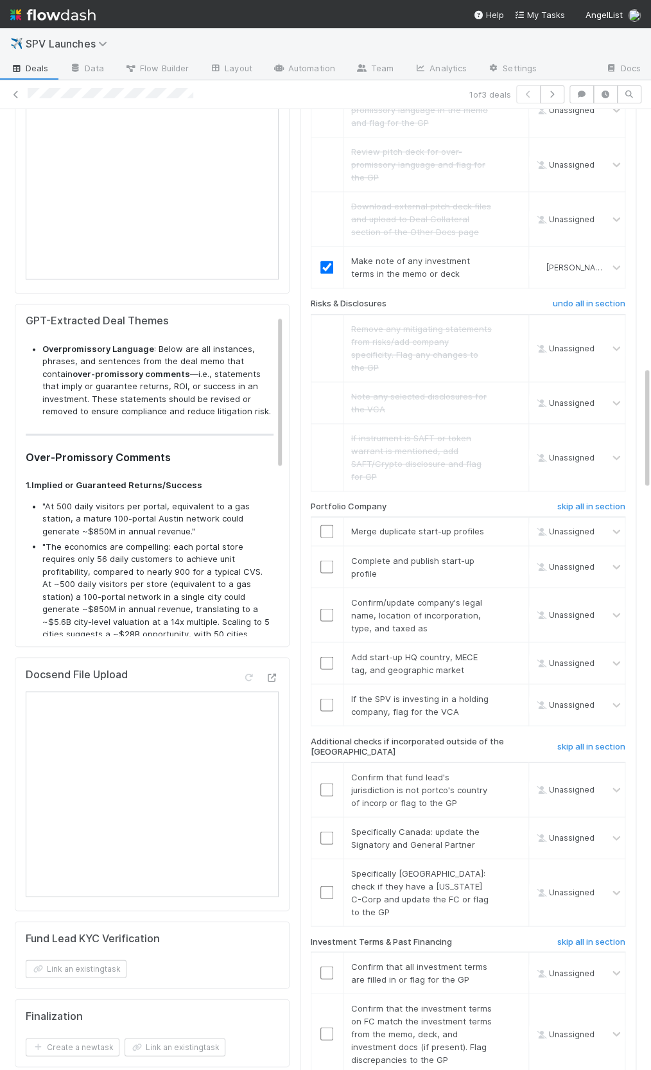
scroll to position [1997, 0]
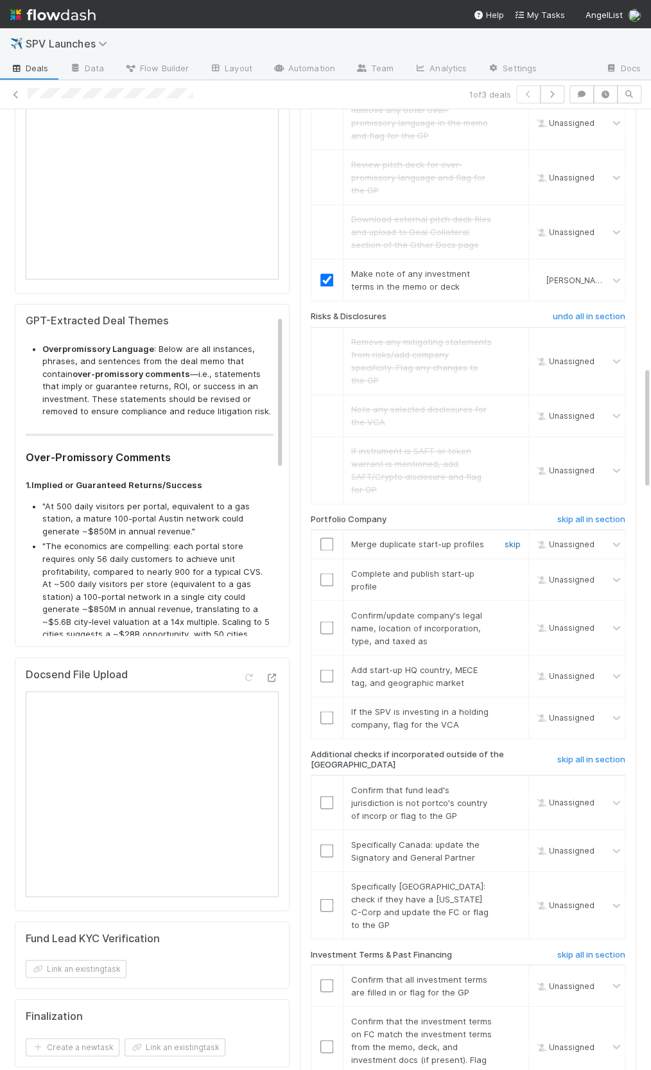
click at [517, 539] on link "skip" at bounding box center [513, 544] width 16 height 10
click at [512, 568] on link "skip" at bounding box center [513, 573] width 16 height 10
click at [330, 622] on input "checkbox" at bounding box center [326, 628] width 13 height 13
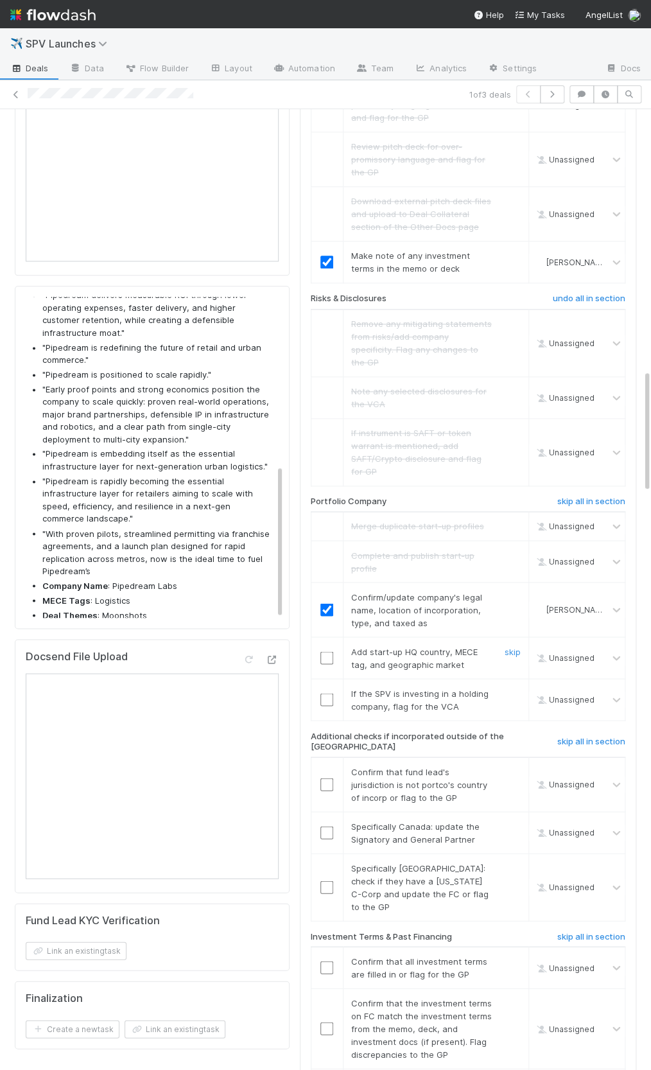
scroll to position [2021, 0]
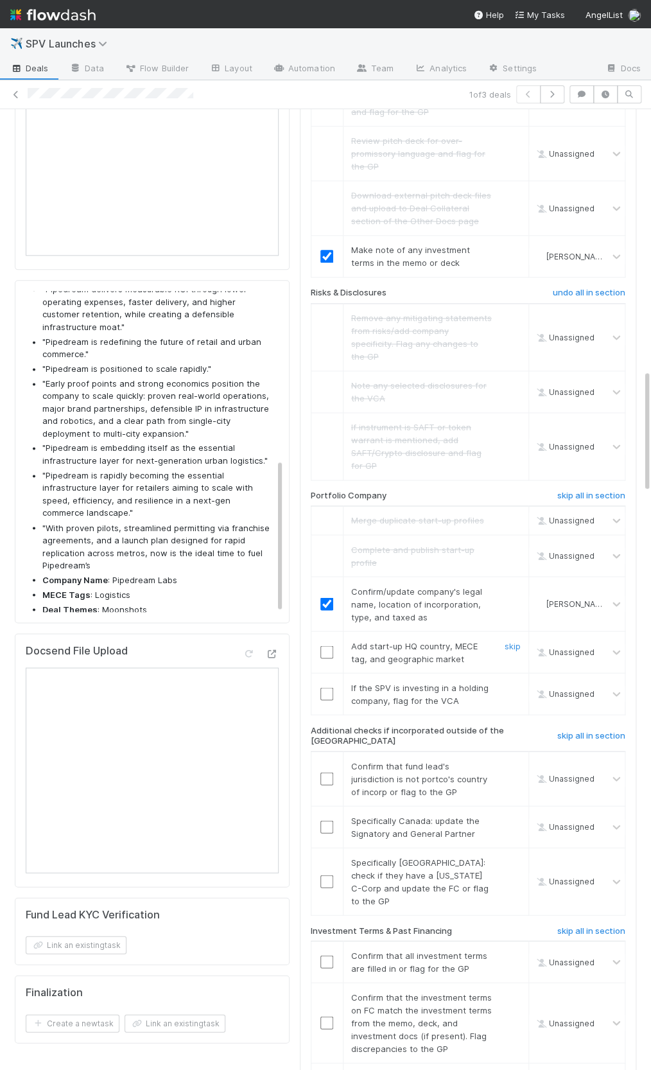
click at [328, 645] on input "checkbox" at bounding box center [326, 651] width 13 height 13
click at [511, 682] on link "skip" at bounding box center [513, 687] width 16 height 10
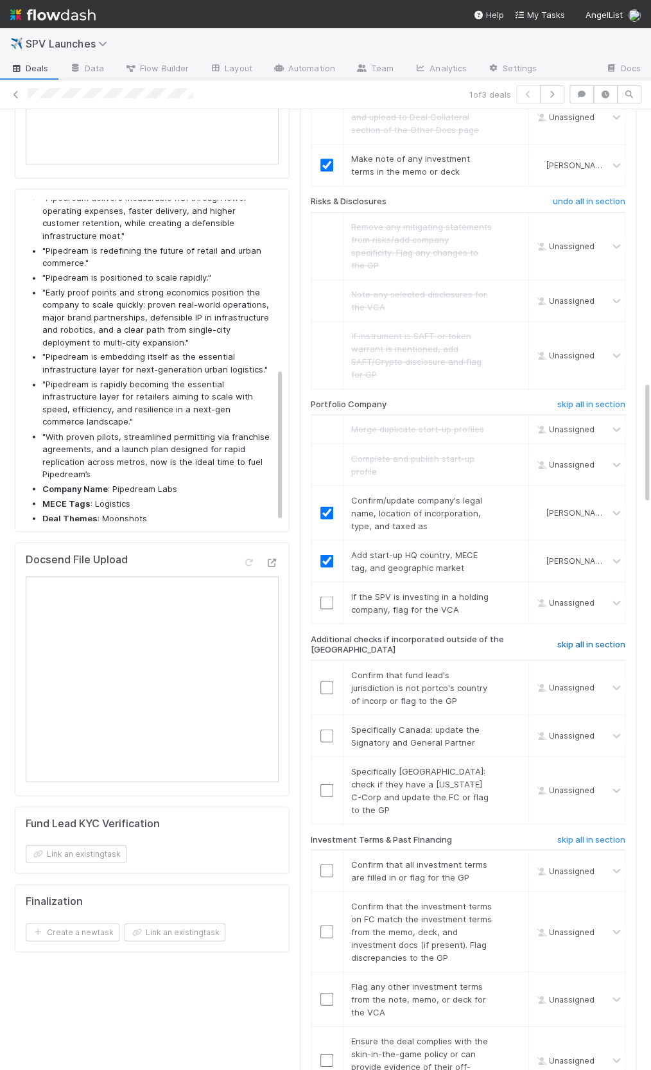
click at [569, 639] on h6 "skip all in section" at bounding box center [591, 644] width 68 height 10
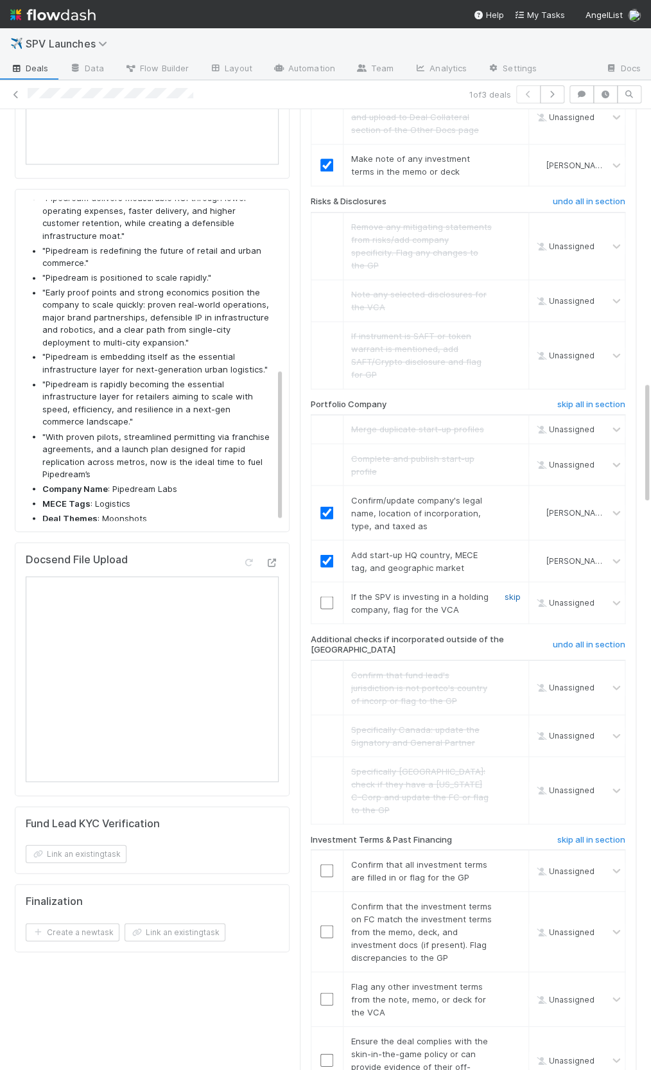
click at [512, 591] on link "skip" at bounding box center [513, 596] width 16 height 10
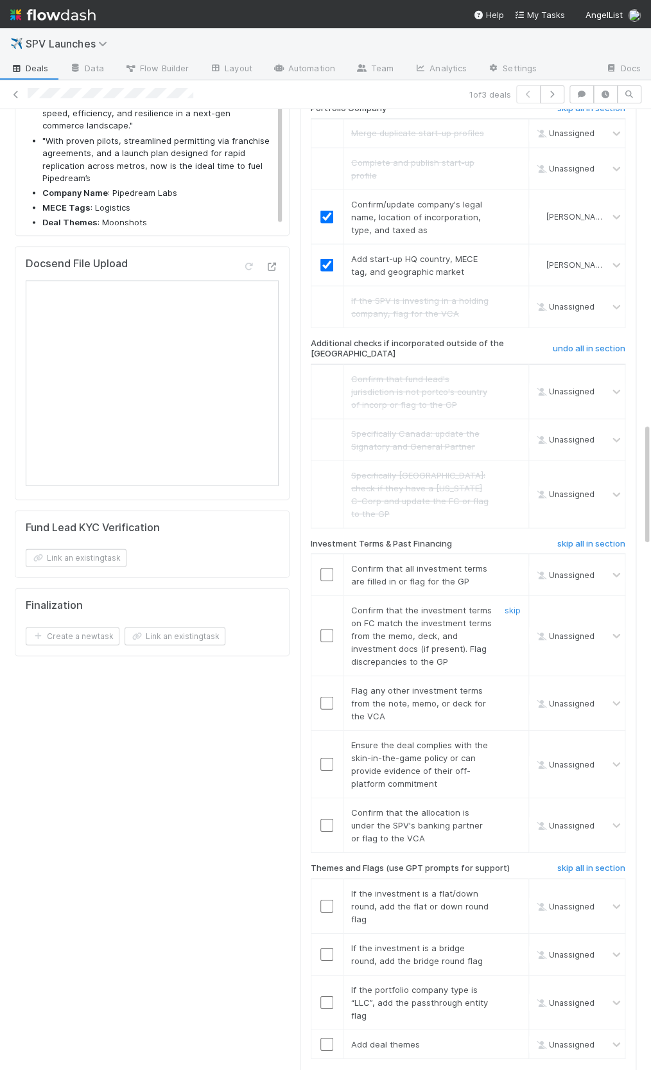
scroll to position [2436, 0]
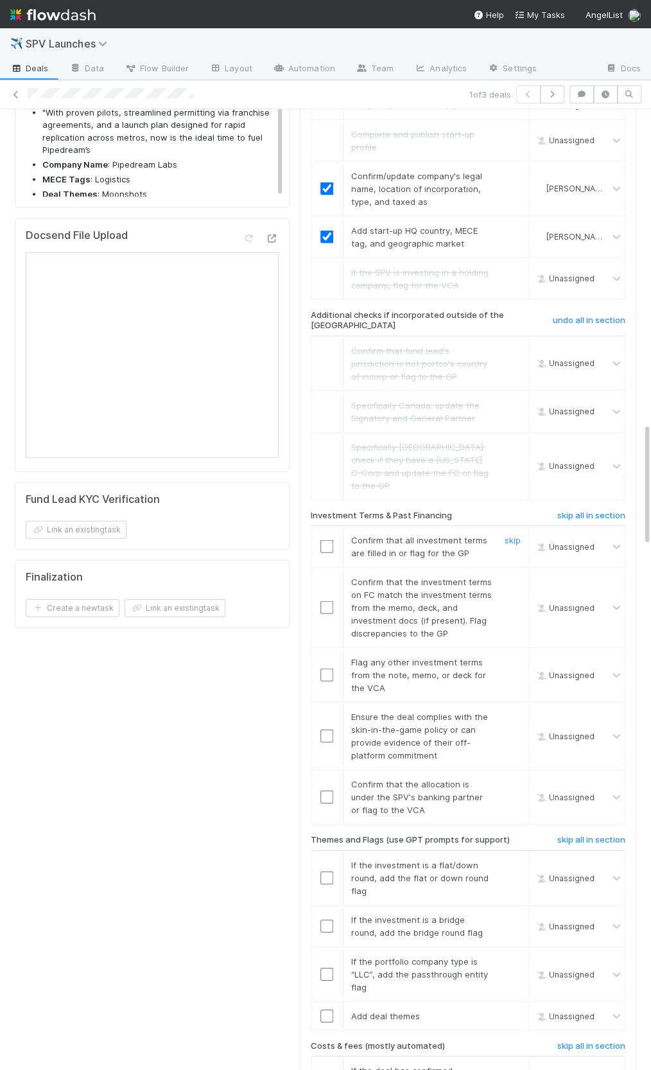
click at [326, 539] on input "checkbox" at bounding box center [326, 545] width 13 height 13
click at [325, 600] on input "checkbox" at bounding box center [326, 606] width 13 height 13
click at [515, 656] on link "skip" at bounding box center [513, 661] width 16 height 10
checkbox input "true"
click at [331, 600] on input "checkbox" at bounding box center [326, 606] width 13 height 13
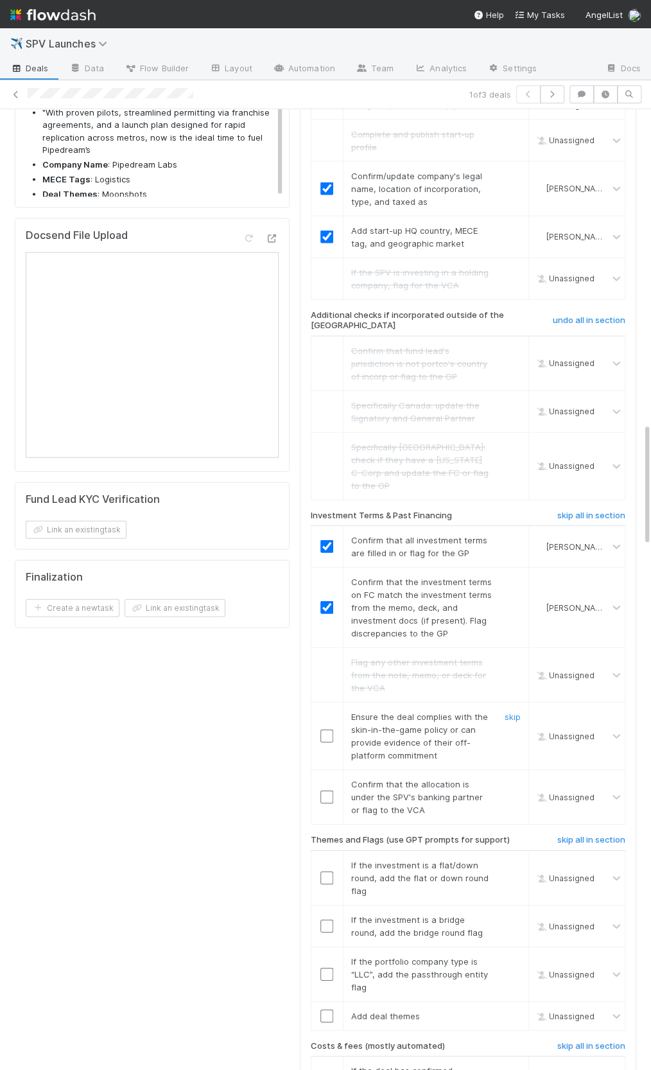
click at [327, 729] on input "checkbox" at bounding box center [326, 735] width 13 height 13
click at [326, 790] on input "checkbox" at bounding box center [326, 796] width 13 height 13
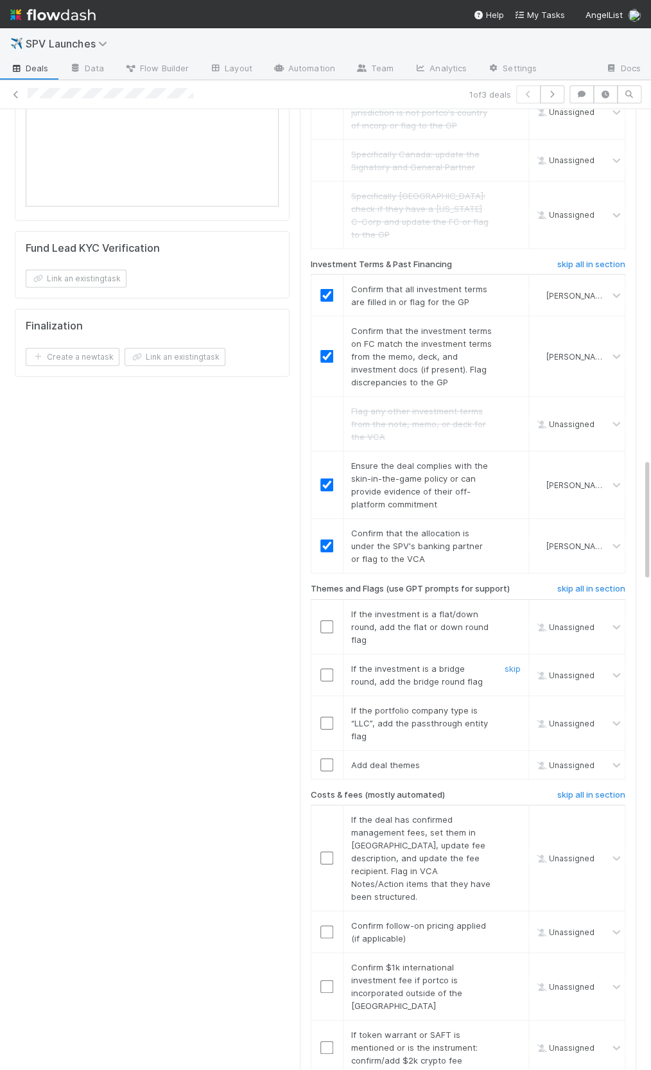
scroll to position [2711, 0]
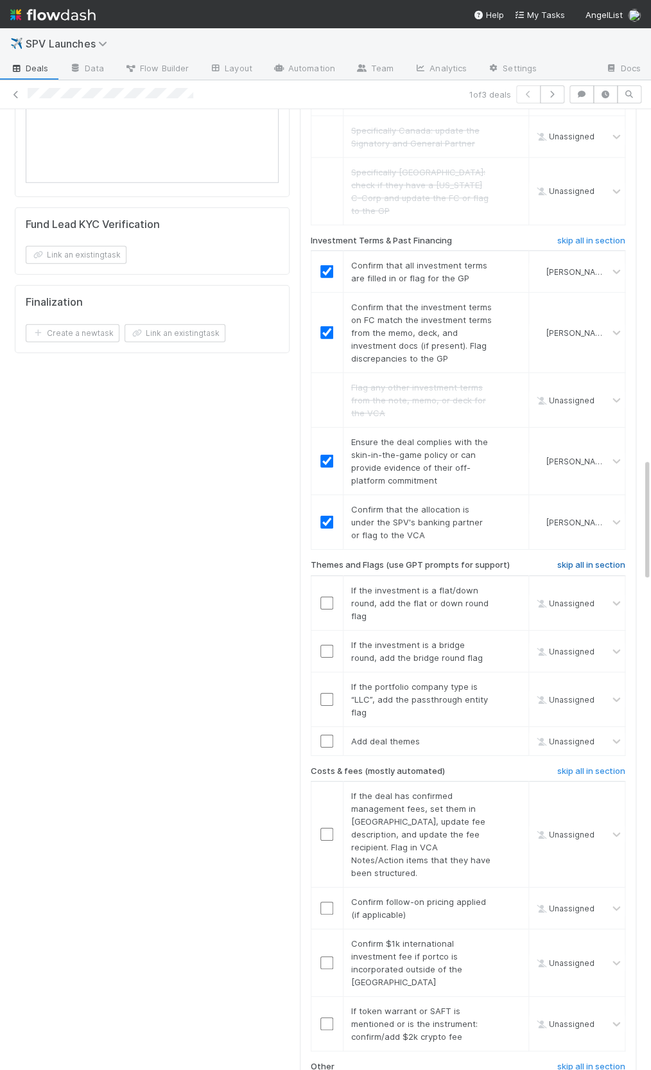
click at [600, 560] on h6 "skip all in section" at bounding box center [591, 565] width 68 height 10
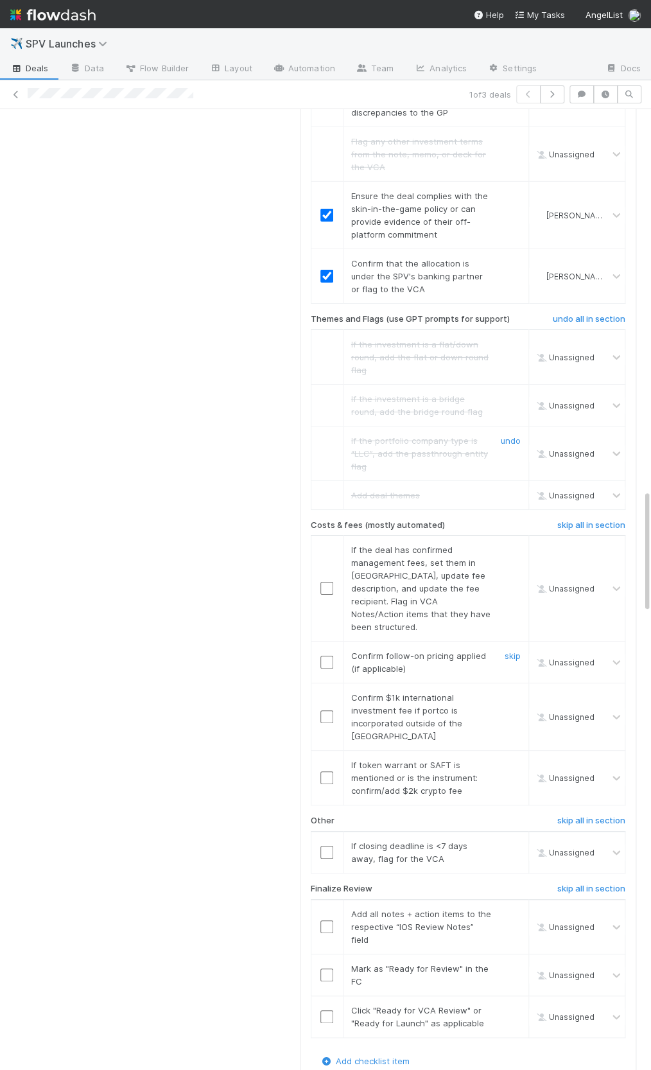
scroll to position [2959, 0]
click at [579, 518] on h6 "skip all in section" at bounding box center [591, 523] width 68 height 10
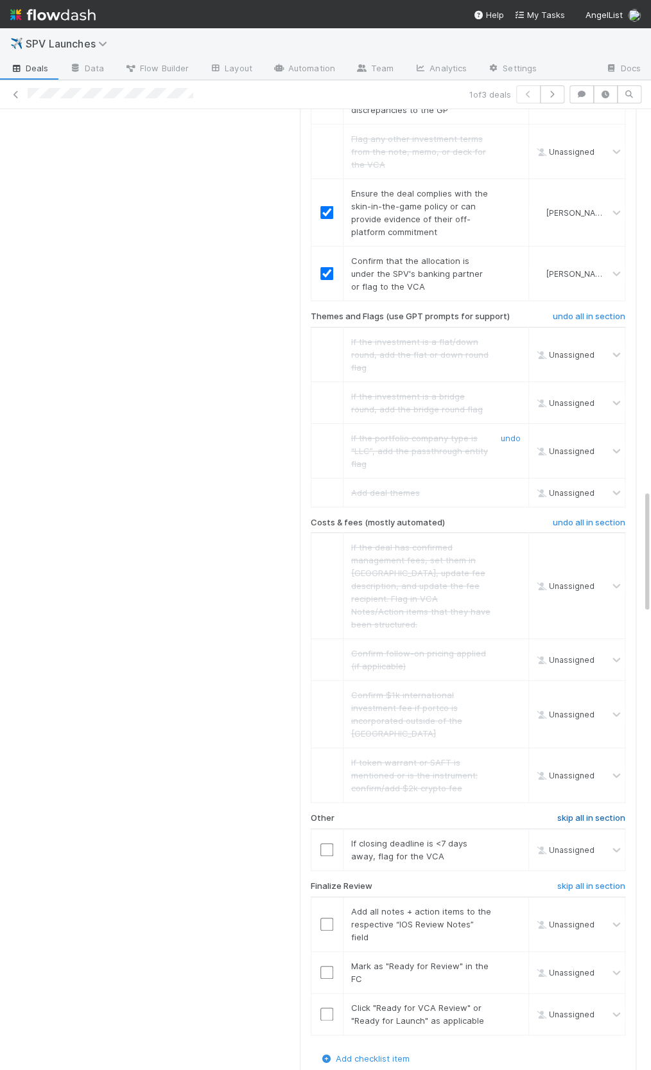
click at [572, 813] on h6 "skip all in section" at bounding box center [591, 818] width 68 height 10
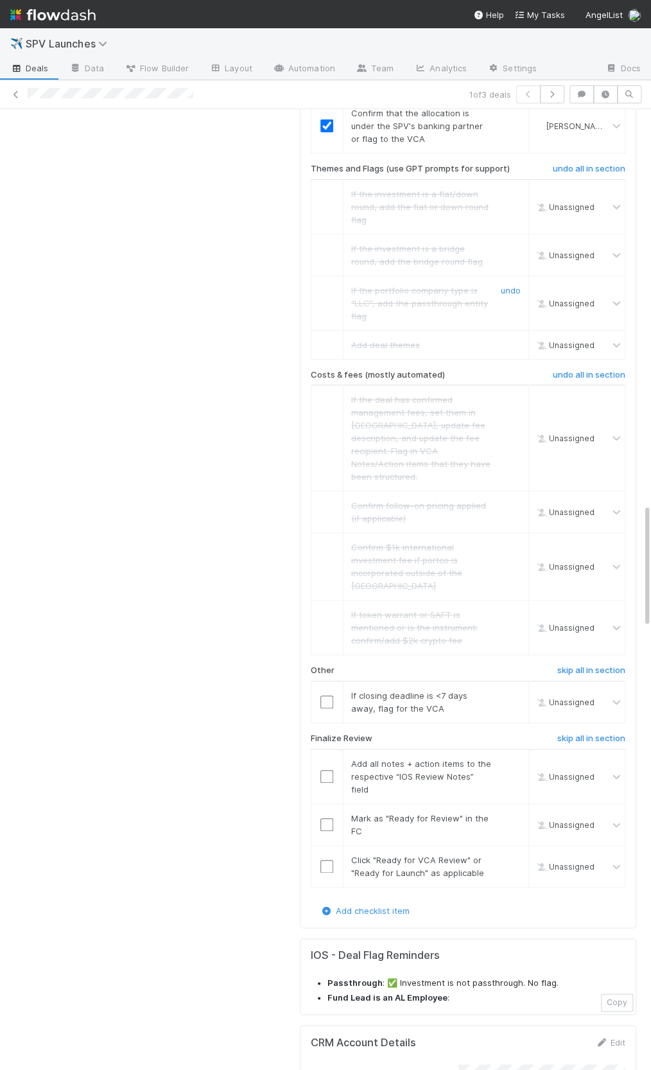
scroll to position [3131, 0]
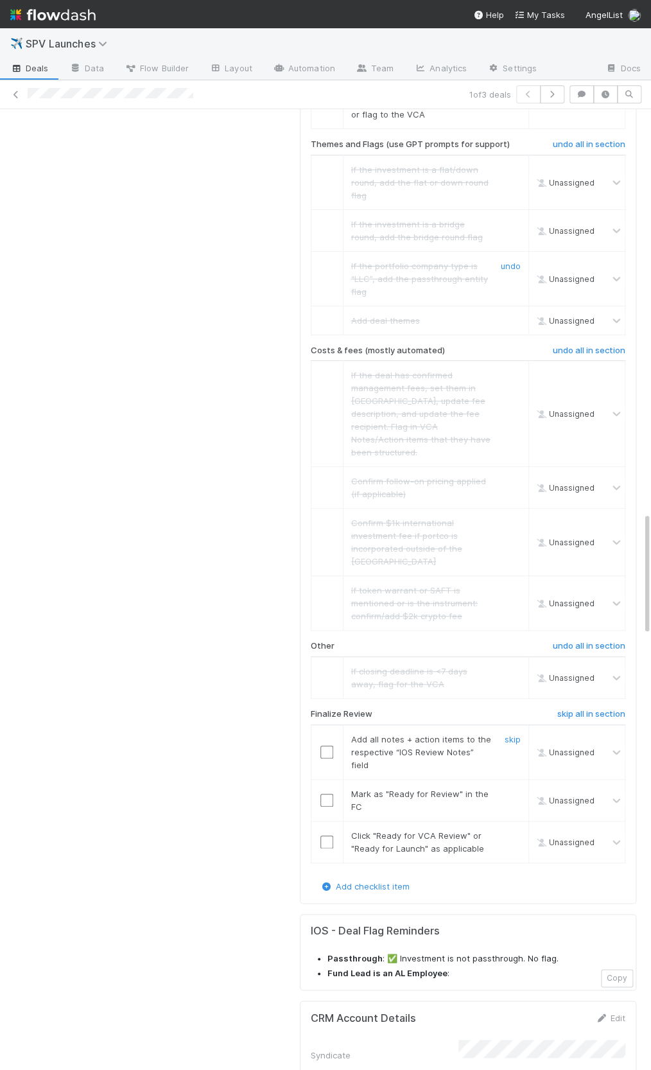
click at [330, 746] on input "checkbox" at bounding box center [326, 752] width 13 height 13
click at [321, 794] on input "checkbox" at bounding box center [326, 800] width 13 height 13
click at [322, 835] on input "checkbox" at bounding box center [326, 841] width 13 height 13
checkbox input "true"
drag, startPoint x: 324, startPoint y: 665, endPoint x: 326, endPoint y: 709, distance: 44.4
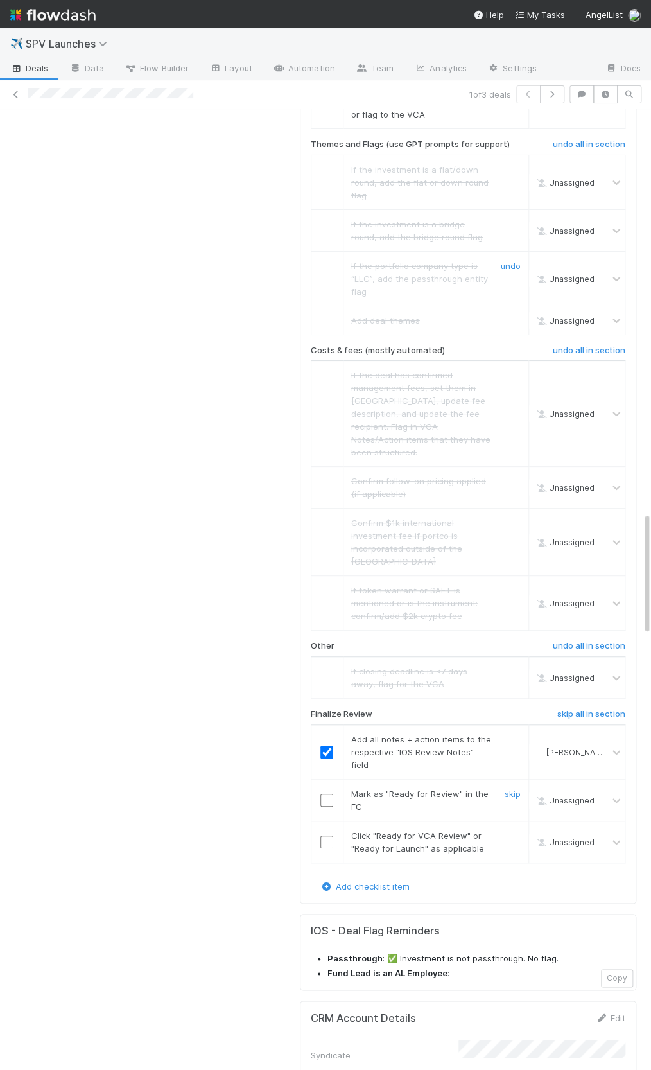
click at [324, 794] on input "checkbox" at bounding box center [326, 800] width 13 height 13
click at [326, 835] on input "checkbox" at bounding box center [326, 841] width 13 height 13
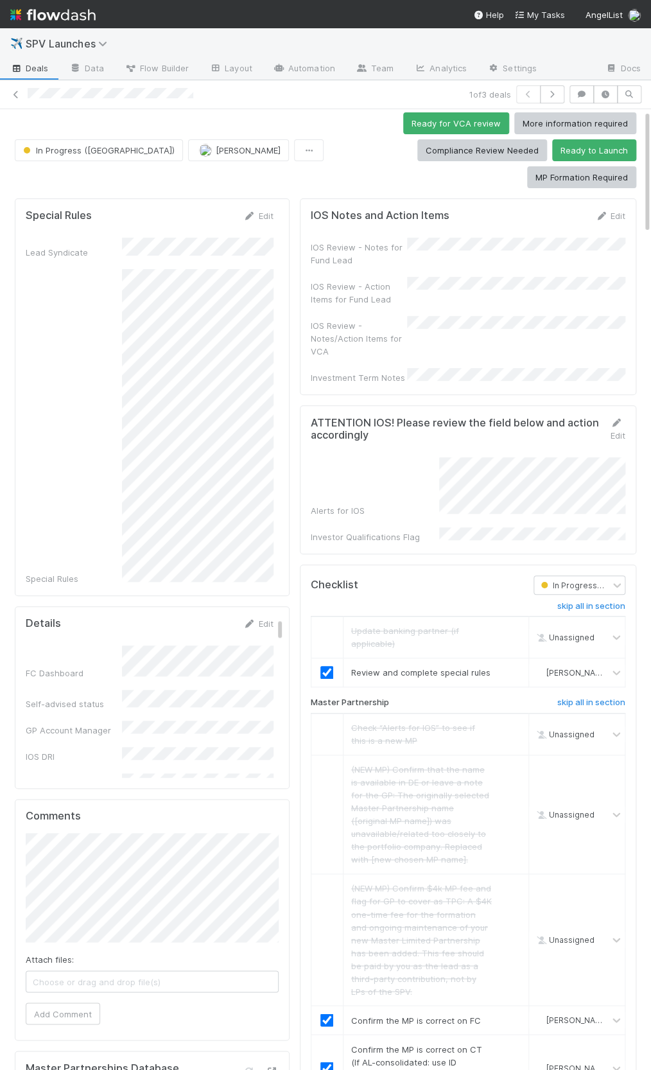
scroll to position [0, 0]
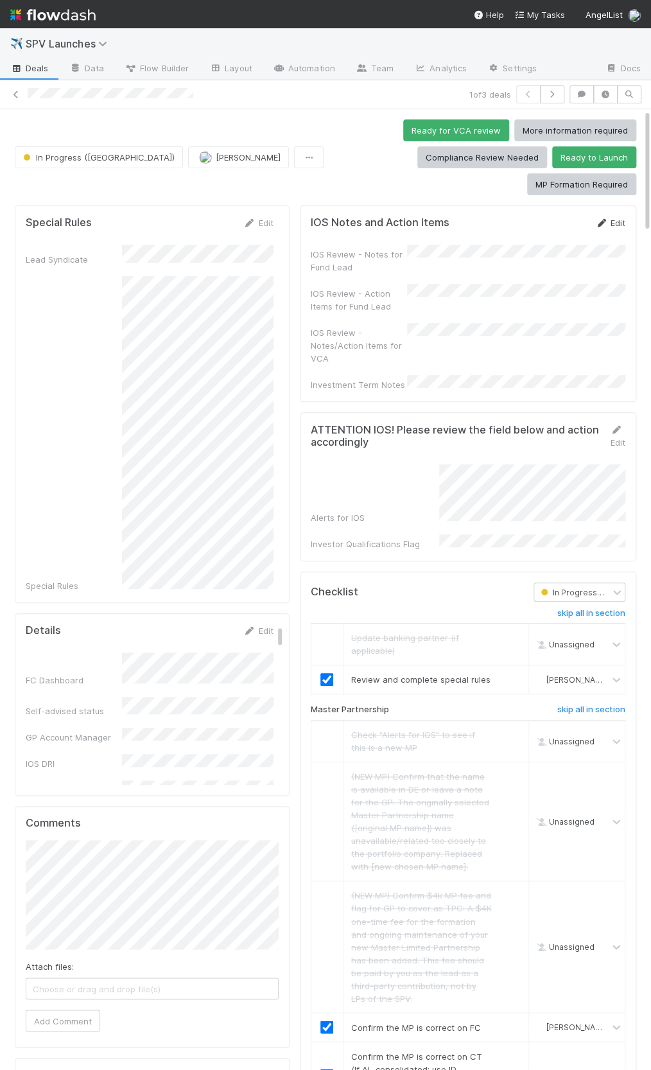
click at [609, 218] on link "Edit" at bounding box center [610, 223] width 30 height 10
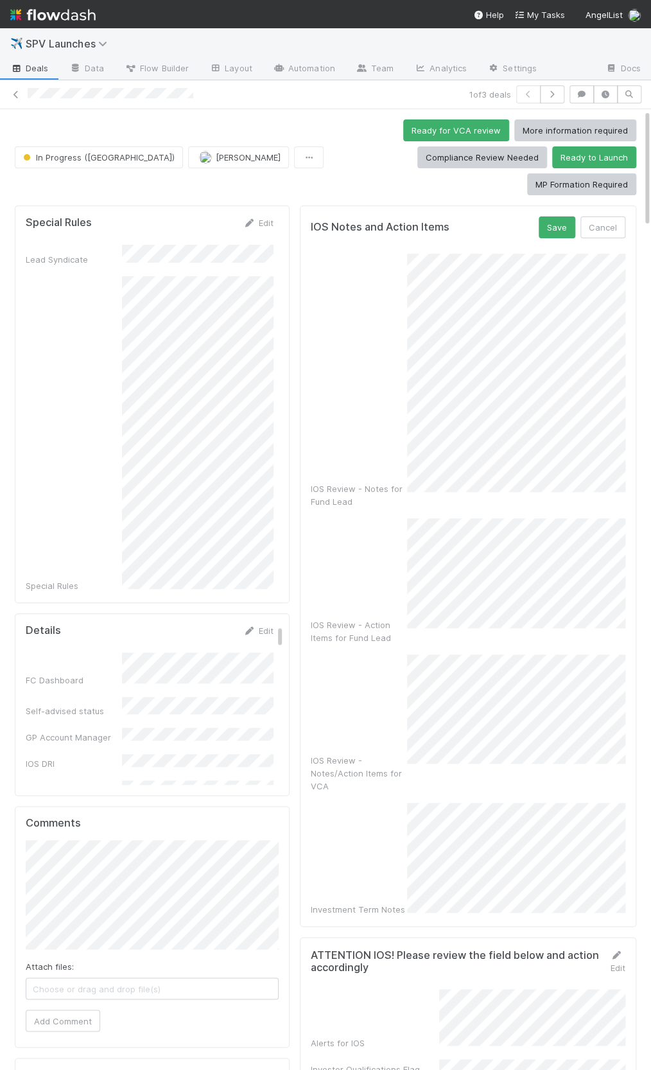
click at [397, 405] on div "IOS Review - Notes for Fund Lead" at bounding box center [468, 381] width 315 height 254
click at [442, 839] on div "IOS Notes and Action Items Save Cancel IOS Review - Notes for Fund Lead IOS Rev…" at bounding box center [468, 569] width 336 height 728
click at [560, 216] on button "Save" at bounding box center [557, 227] width 37 height 22
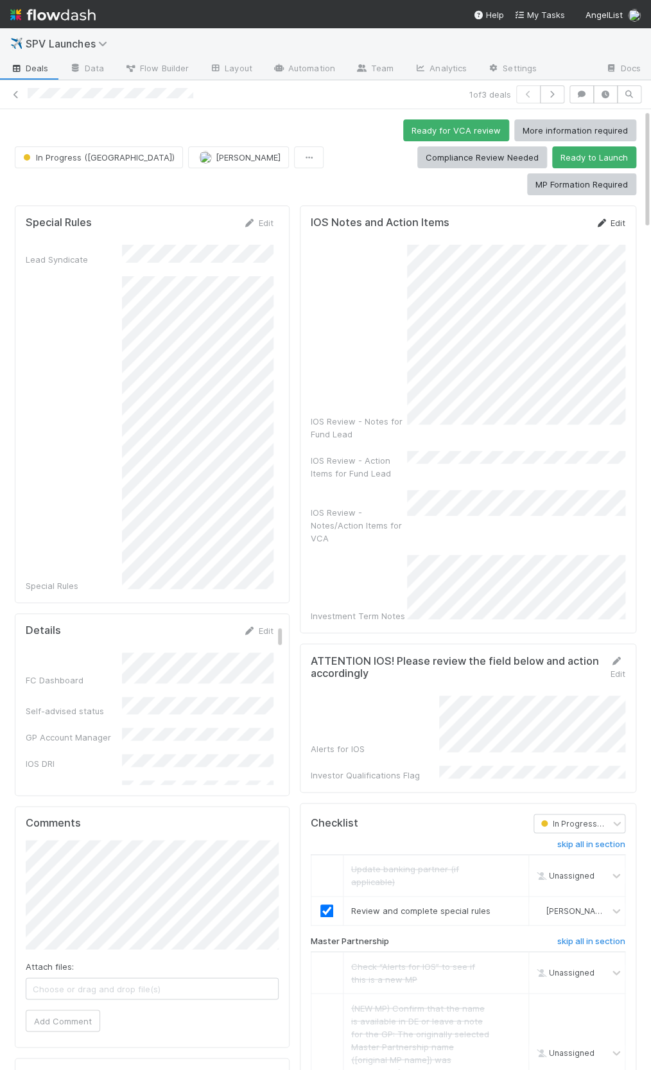
click at [616, 218] on link "Edit" at bounding box center [610, 223] width 30 height 10
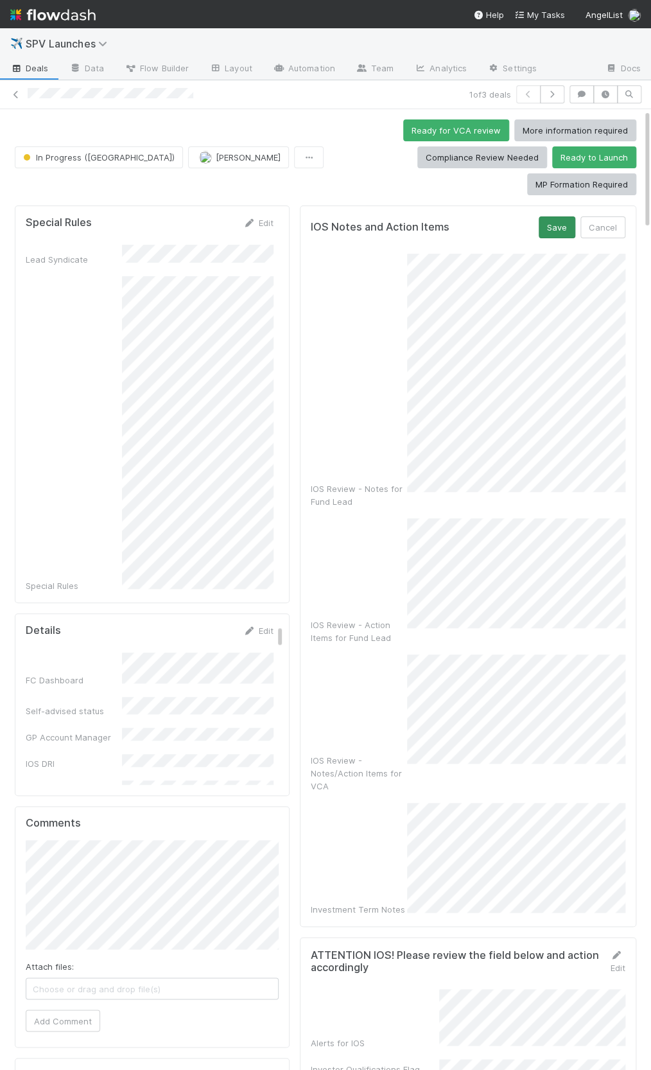
scroll to position [25, 0]
click at [559, 216] on button "Save" at bounding box center [557, 227] width 37 height 22
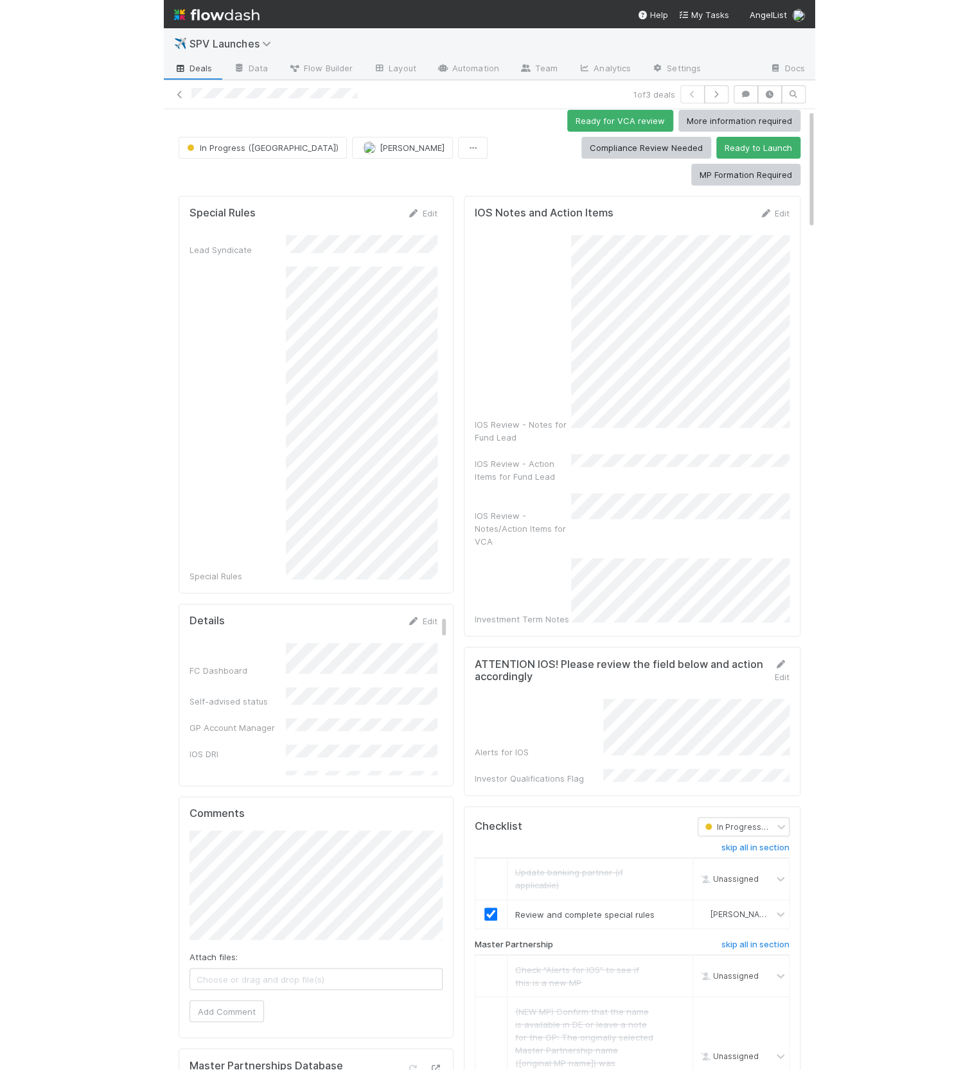
scroll to position [0, 0]
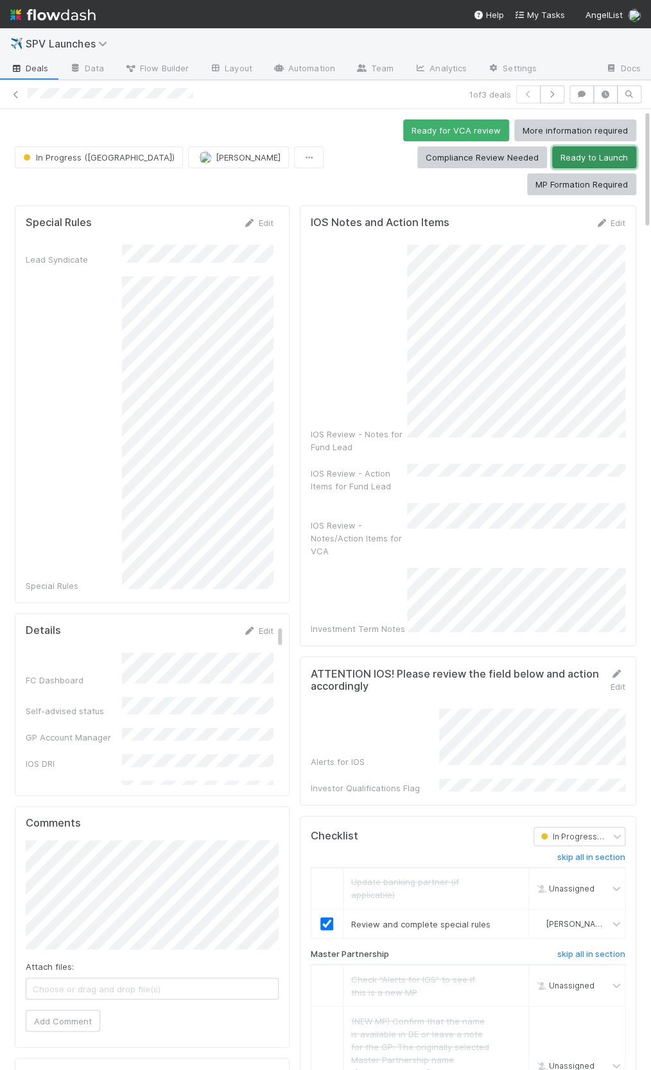
click at [552, 161] on button "Ready to Launch" at bounding box center [594, 157] width 84 height 22
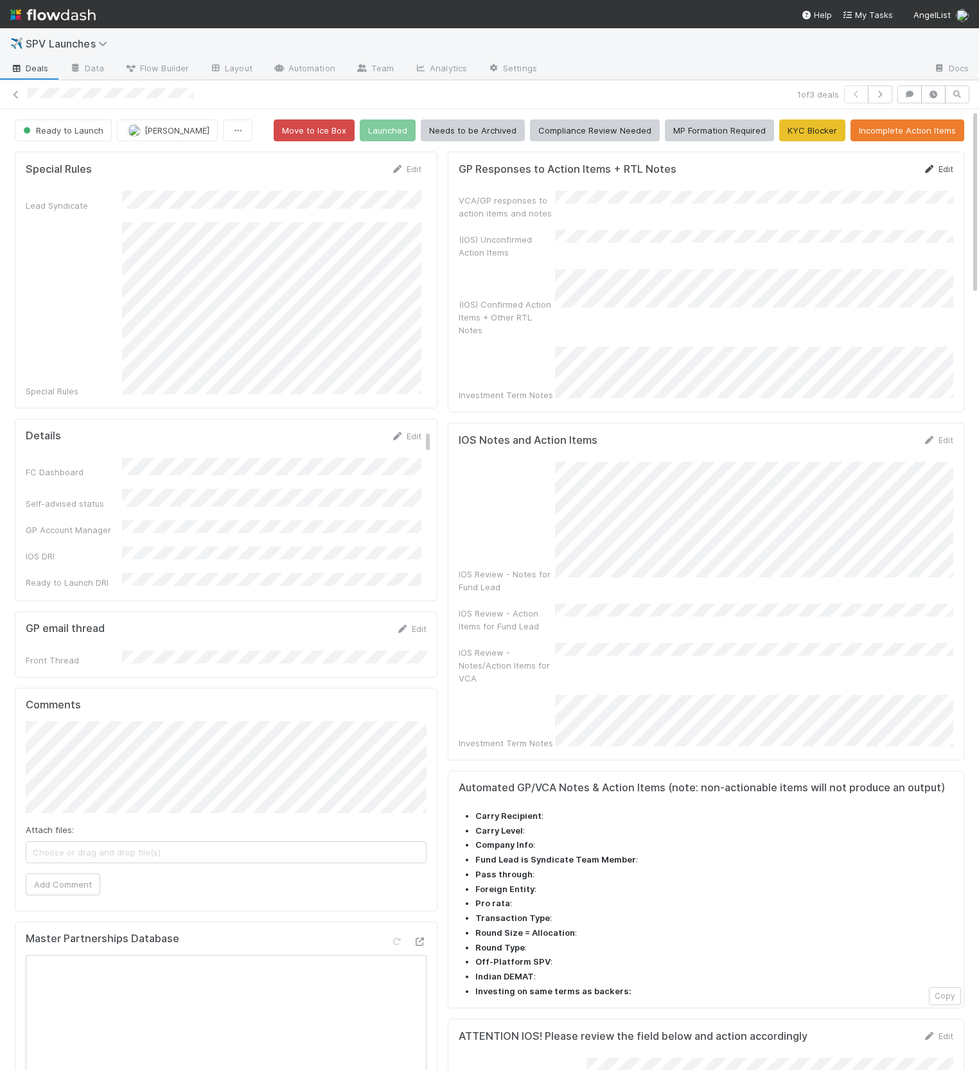
click at [951, 164] on link "Edit" at bounding box center [938, 169] width 30 height 10
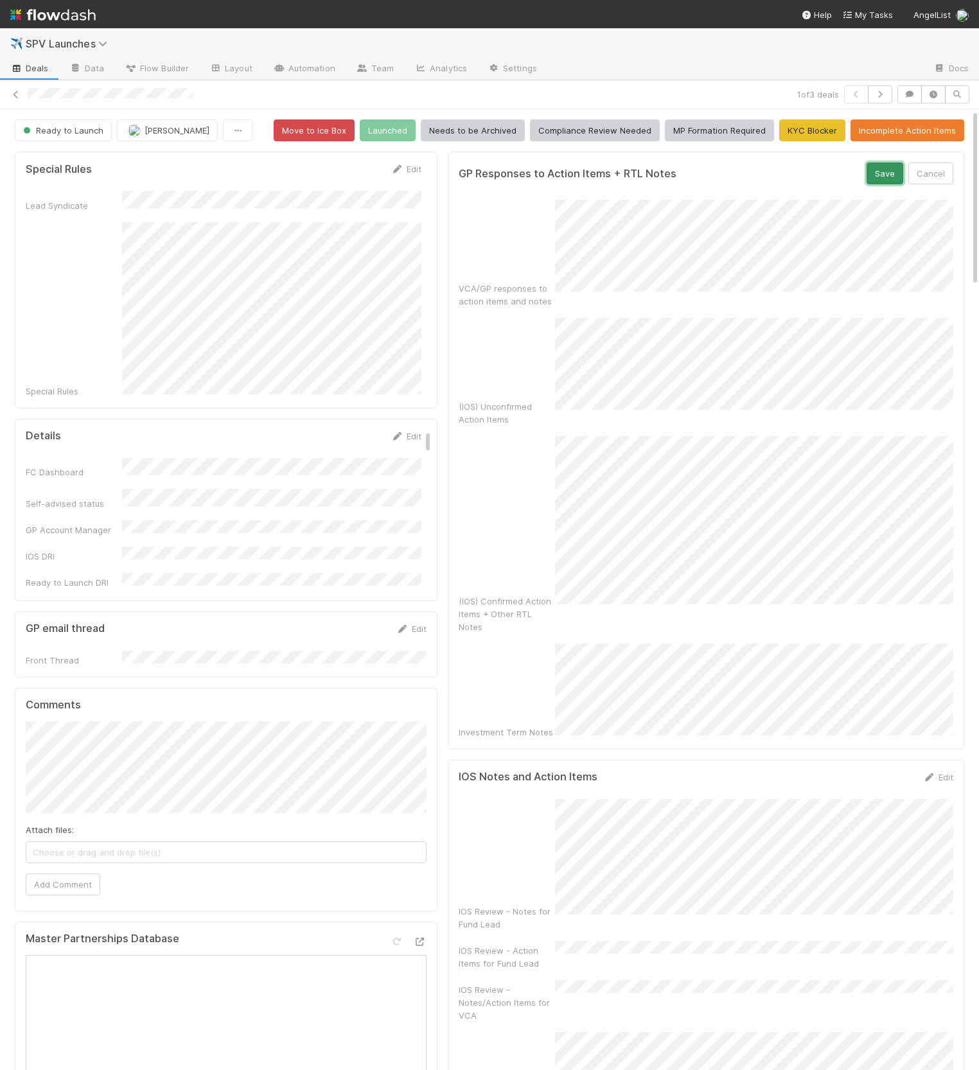
click at [885, 176] on button "Save" at bounding box center [884, 173] width 37 height 22
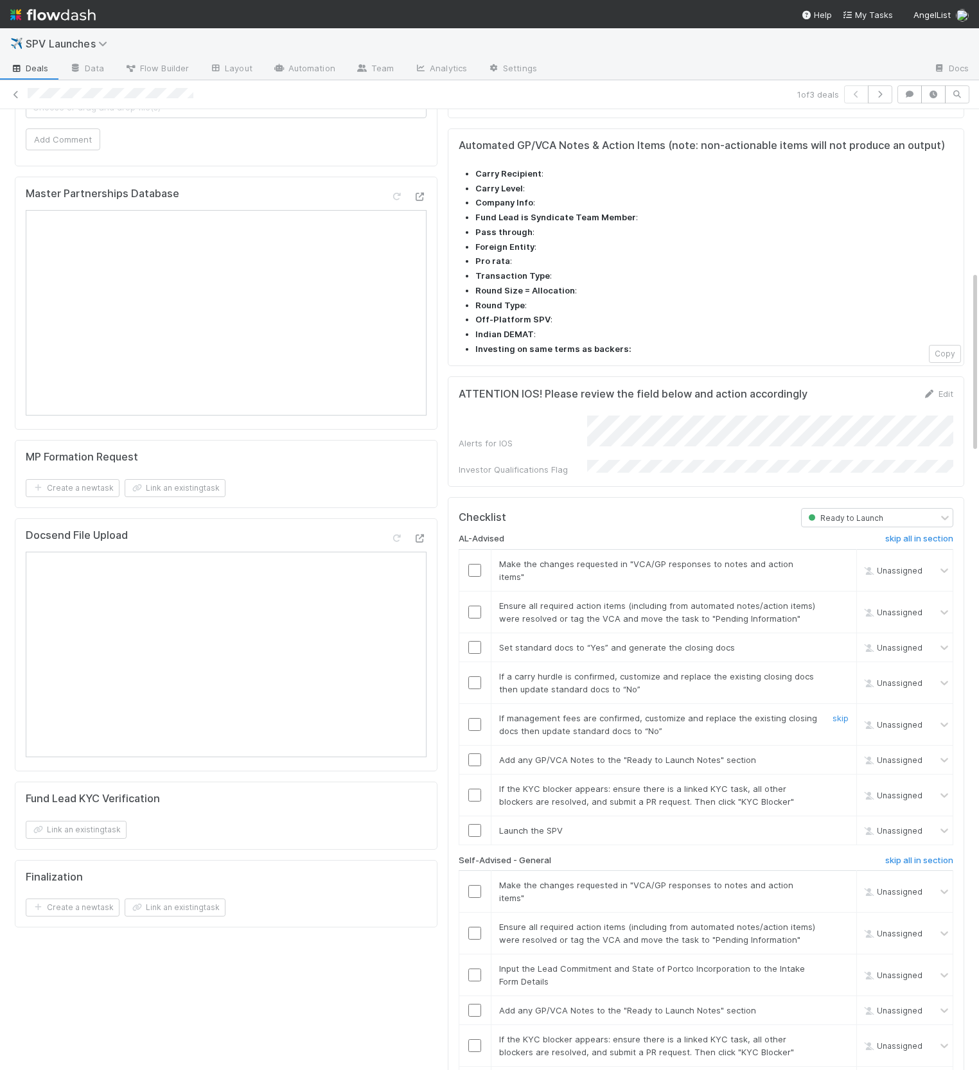
scroll to position [884, 0]
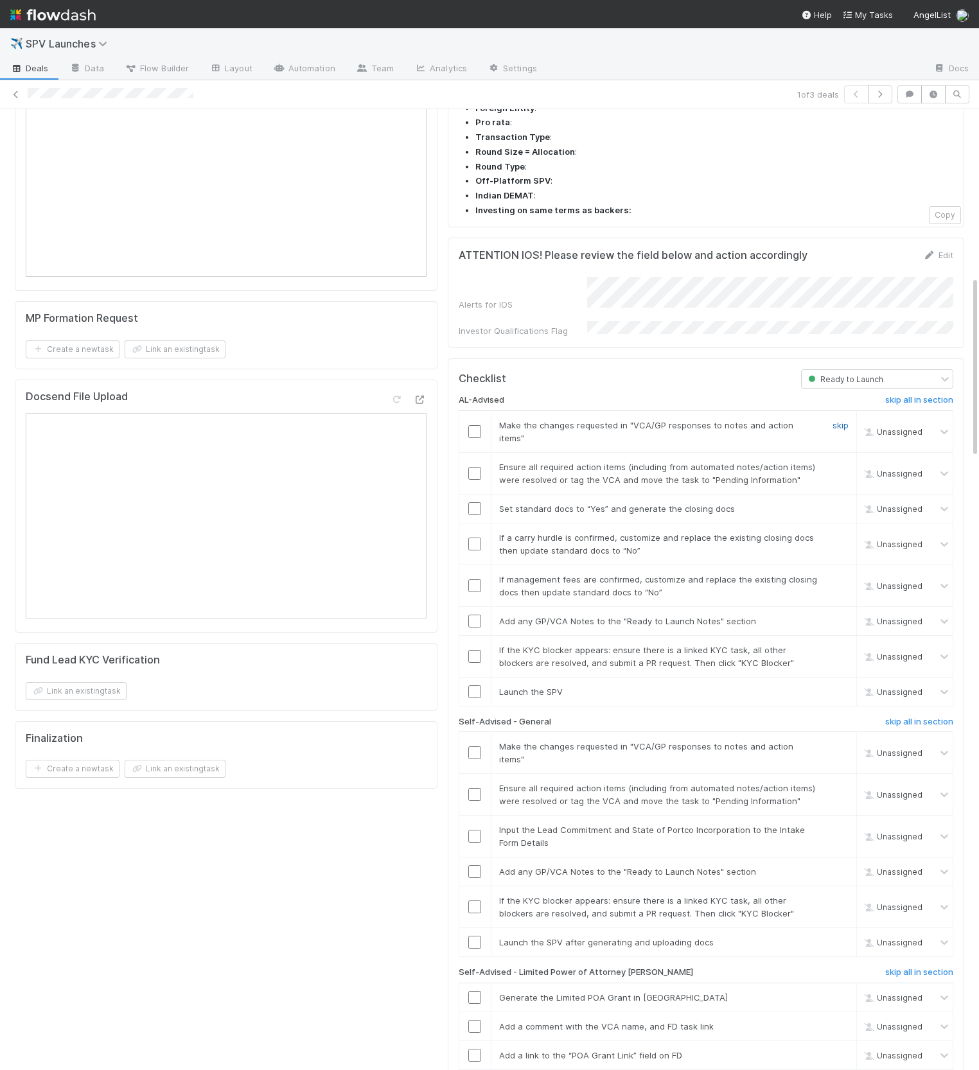
click at [848, 420] on link "skip" at bounding box center [840, 425] width 16 height 10
click at [845, 460] on div "skip" at bounding box center [838, 473] width 39 height 26
click at [843, 462] on link "skip" at bounding box center [840, 467] width 16 height 10
click at [474, 502] on input "checkbox" at bounding box center [474, 508] width 13 height 13
click at [840, 532] on link "skip" at bounding box center [840, 537] width 16 height 10
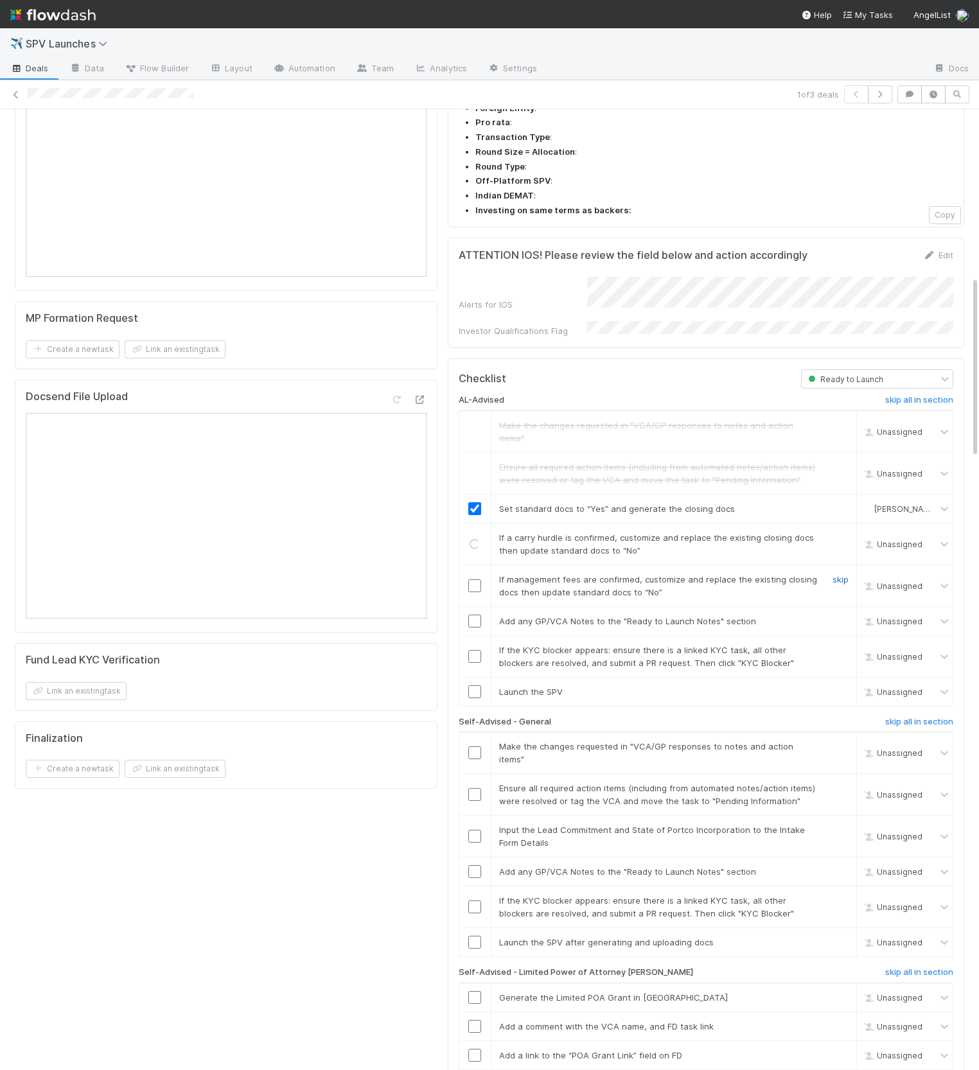
click at [841, 574] on link "skip" at bounding box center [840, 579] width 16 height 10
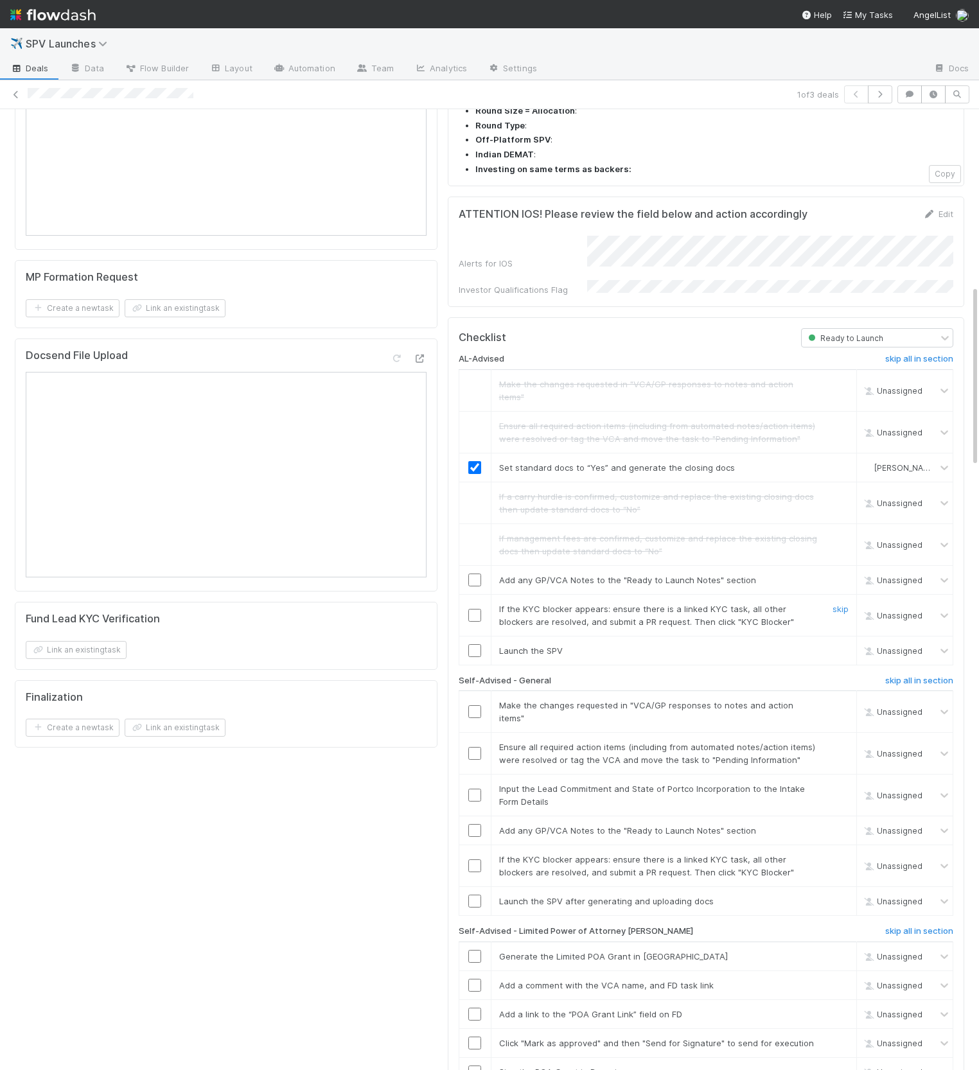
scroll to position [932, 0]
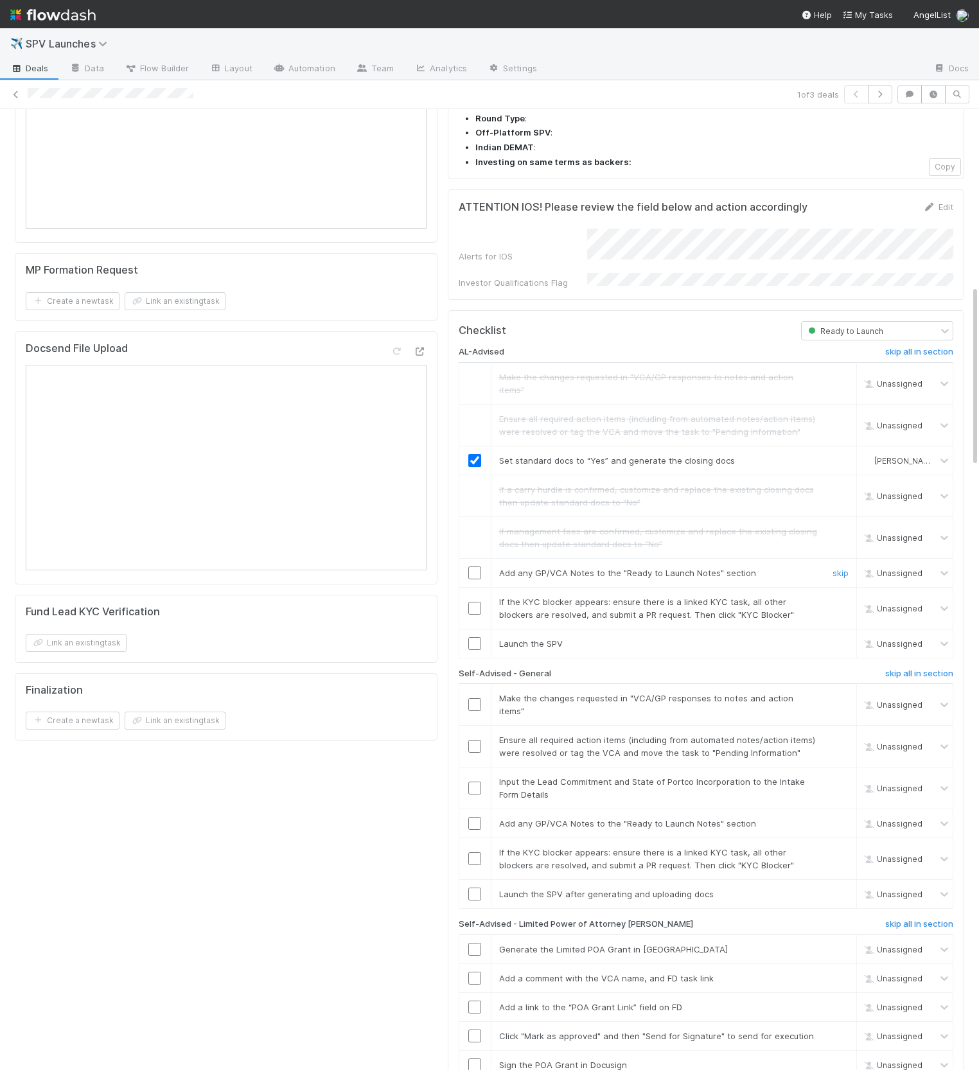
click at [481, 566] on div at bounding box center [474, 572] width 31 height 13
drag, startPoint x: 476, startPoint y: 487, endPoint x: 503, endPoint y: 491, distance: 27.3
click at [476, 566] on input "checkbox" at bounding box center [474, 572] width 13 height 13
click at [837, 597] on link "skip" at bounding box center [840, 602] width 16 height 10
click at [476, 637] on input "checkbox" at bounding box center [474, 643] width 13 height 13
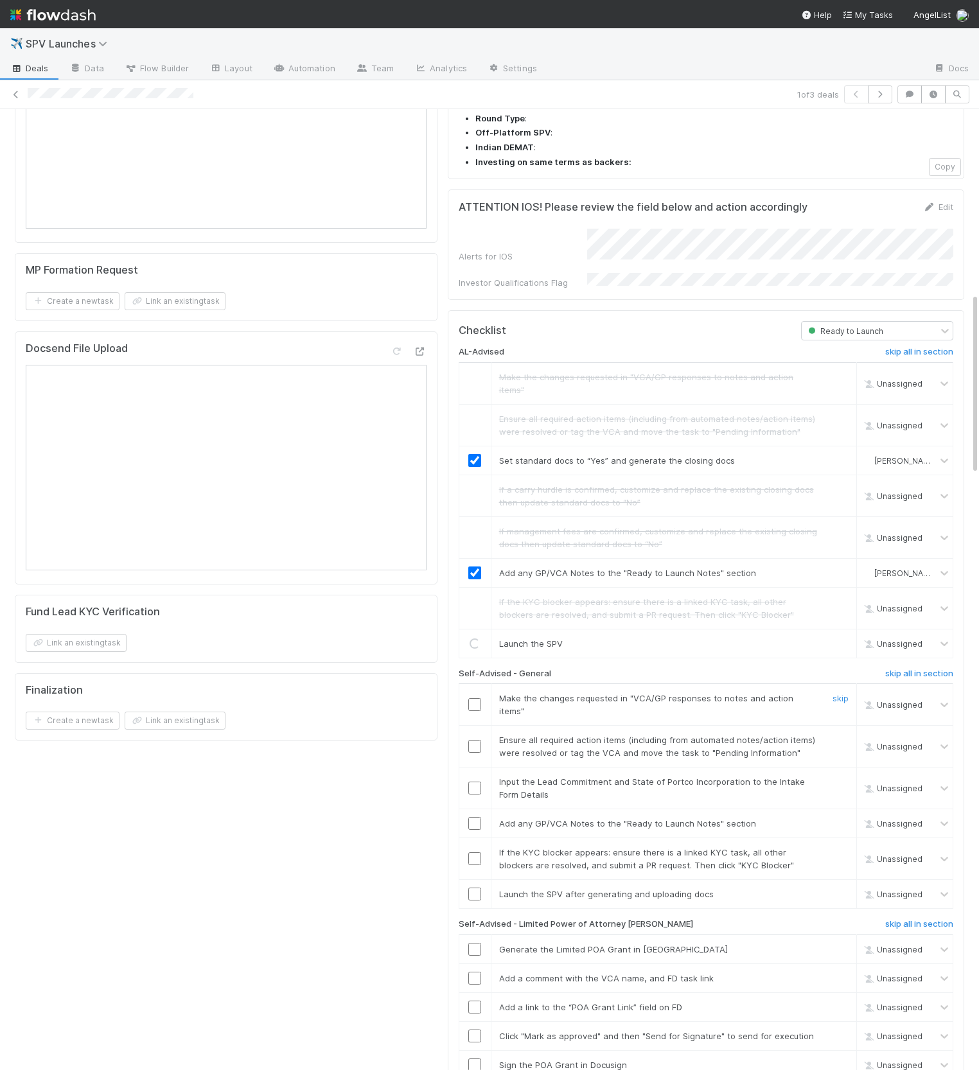
scroll to position [1037, 0]
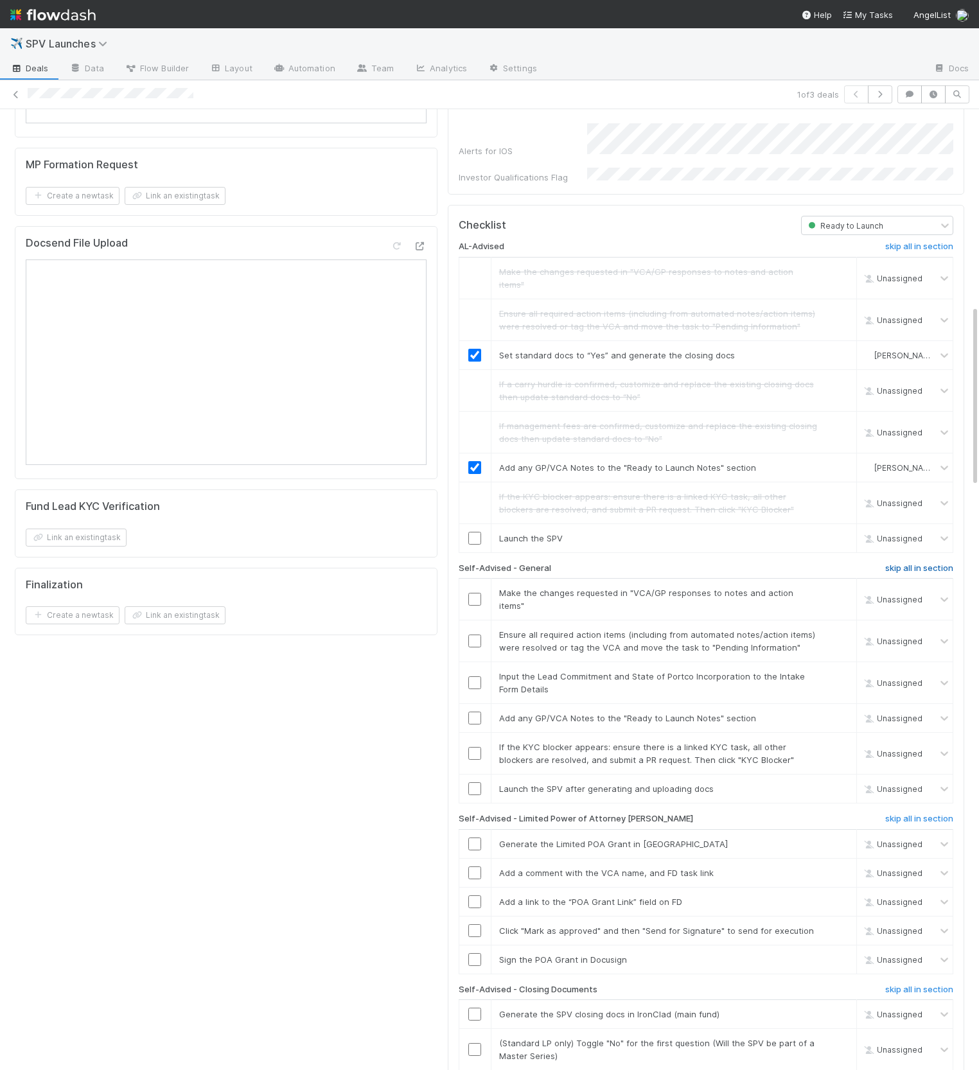
click at [912, 563] on h6 "skip all in section" at bounding box center [919, 568] width 68 height 10
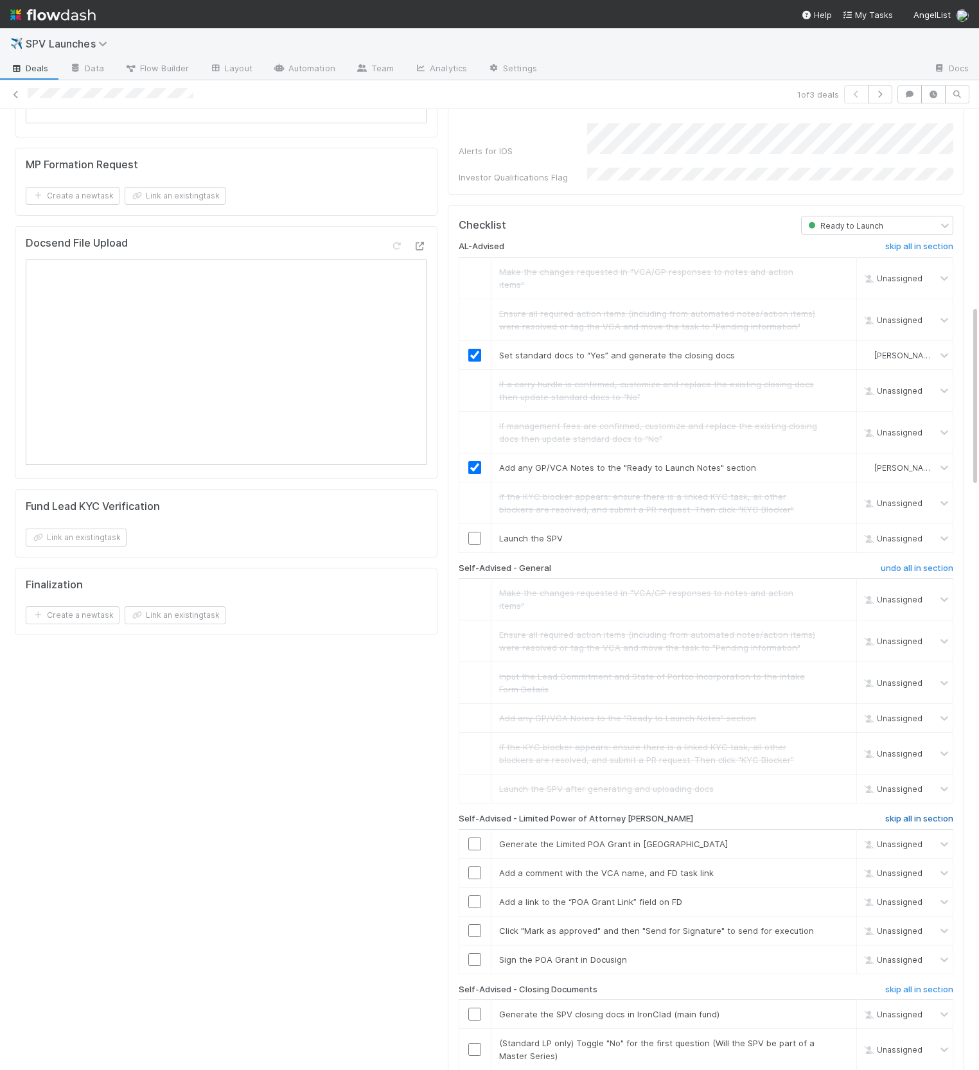
click at [919, 814] on h6 "skip all in section" at bounding box center [919, 819] width 68 height 10
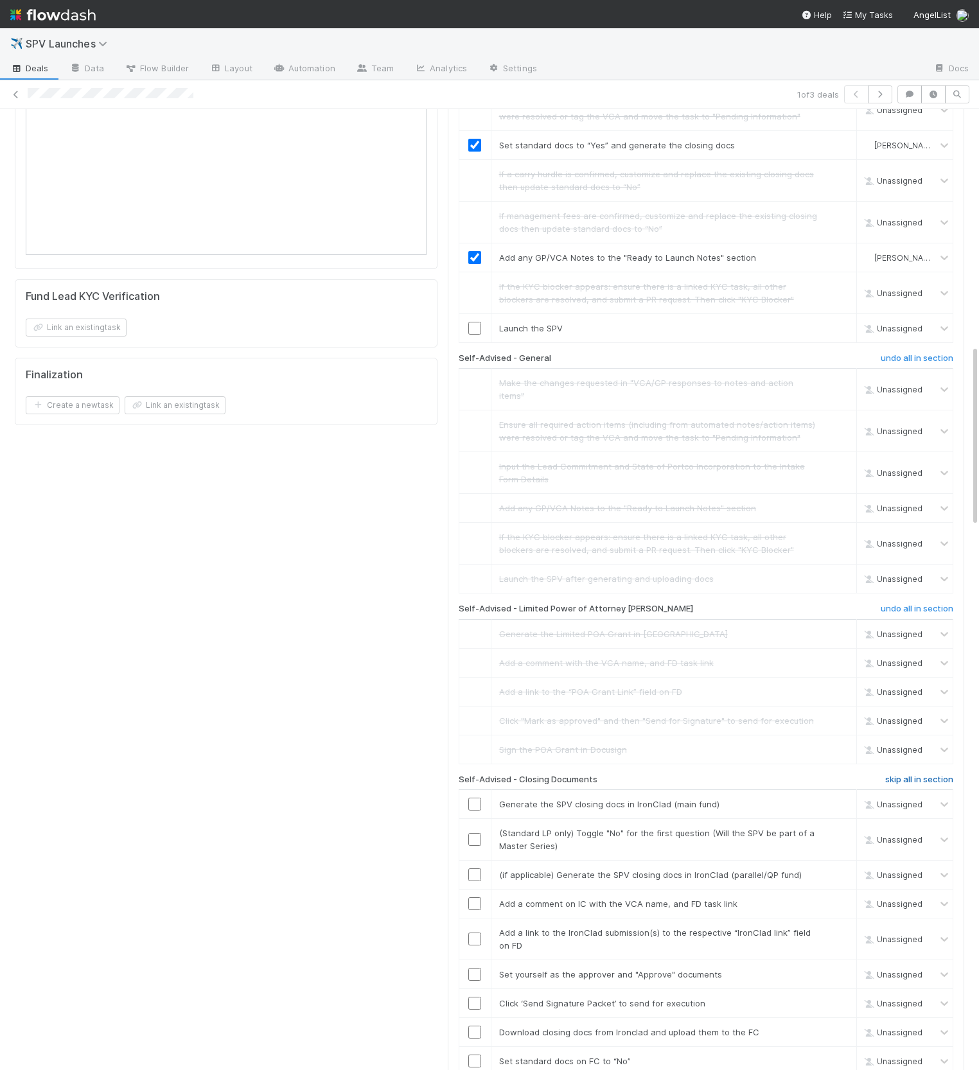
click at [900, 774] on h6 "skip all in section" at bounding box center [919, 779] width 68 height 10
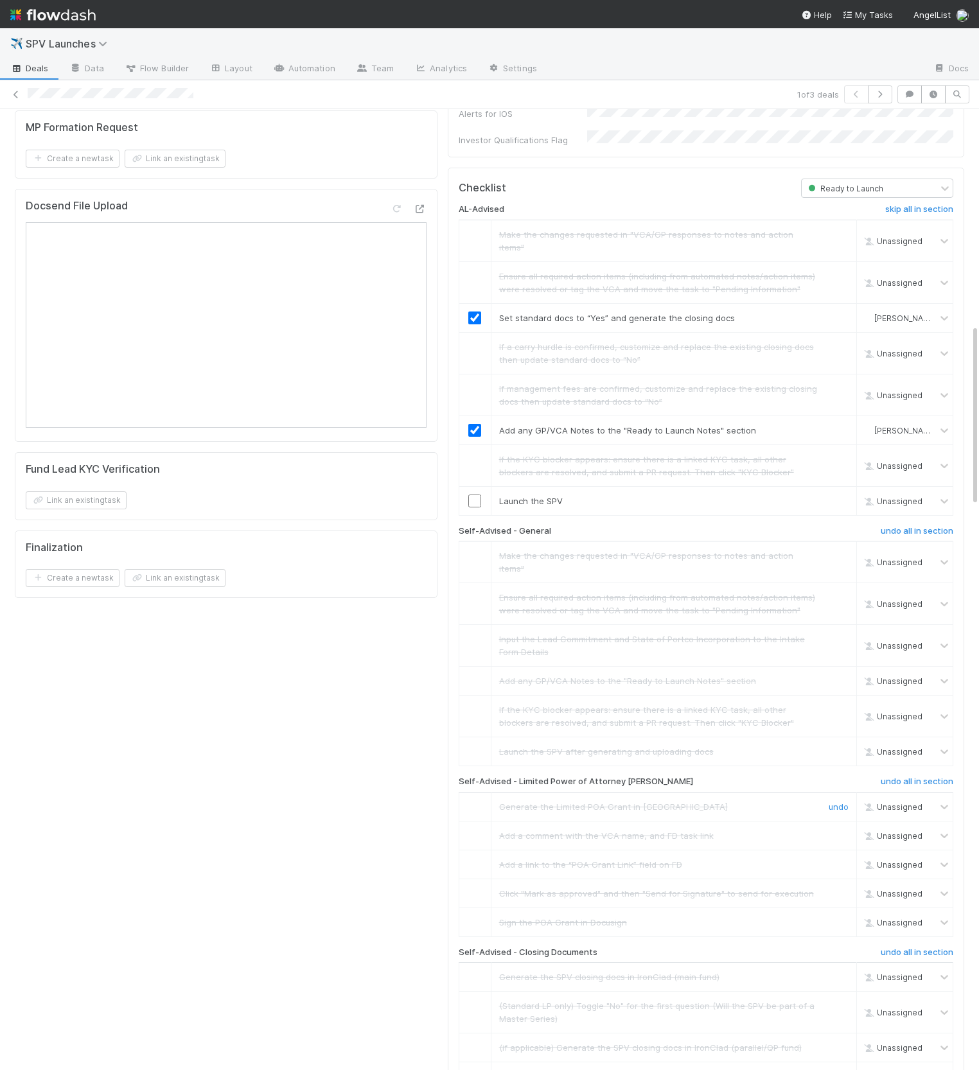
scroll to position [981, 0]
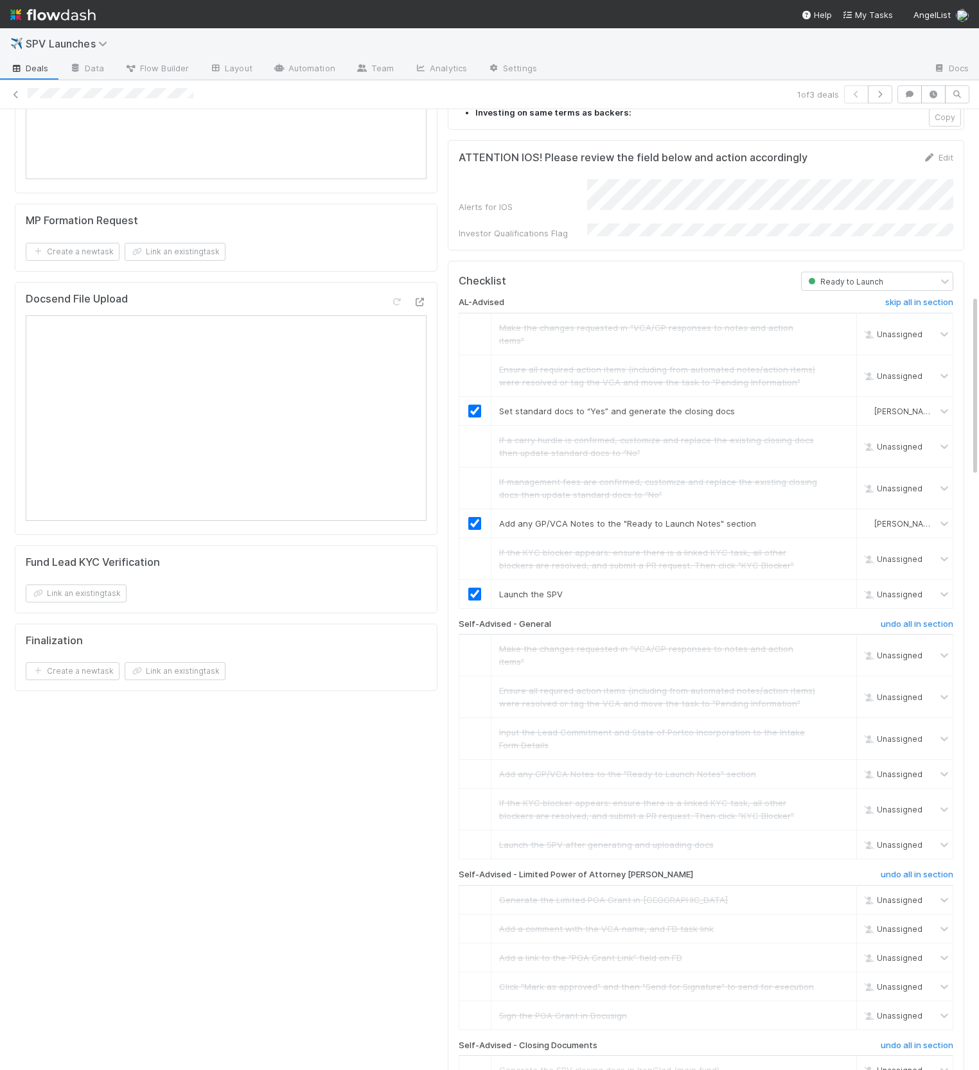
checkbox input "true"
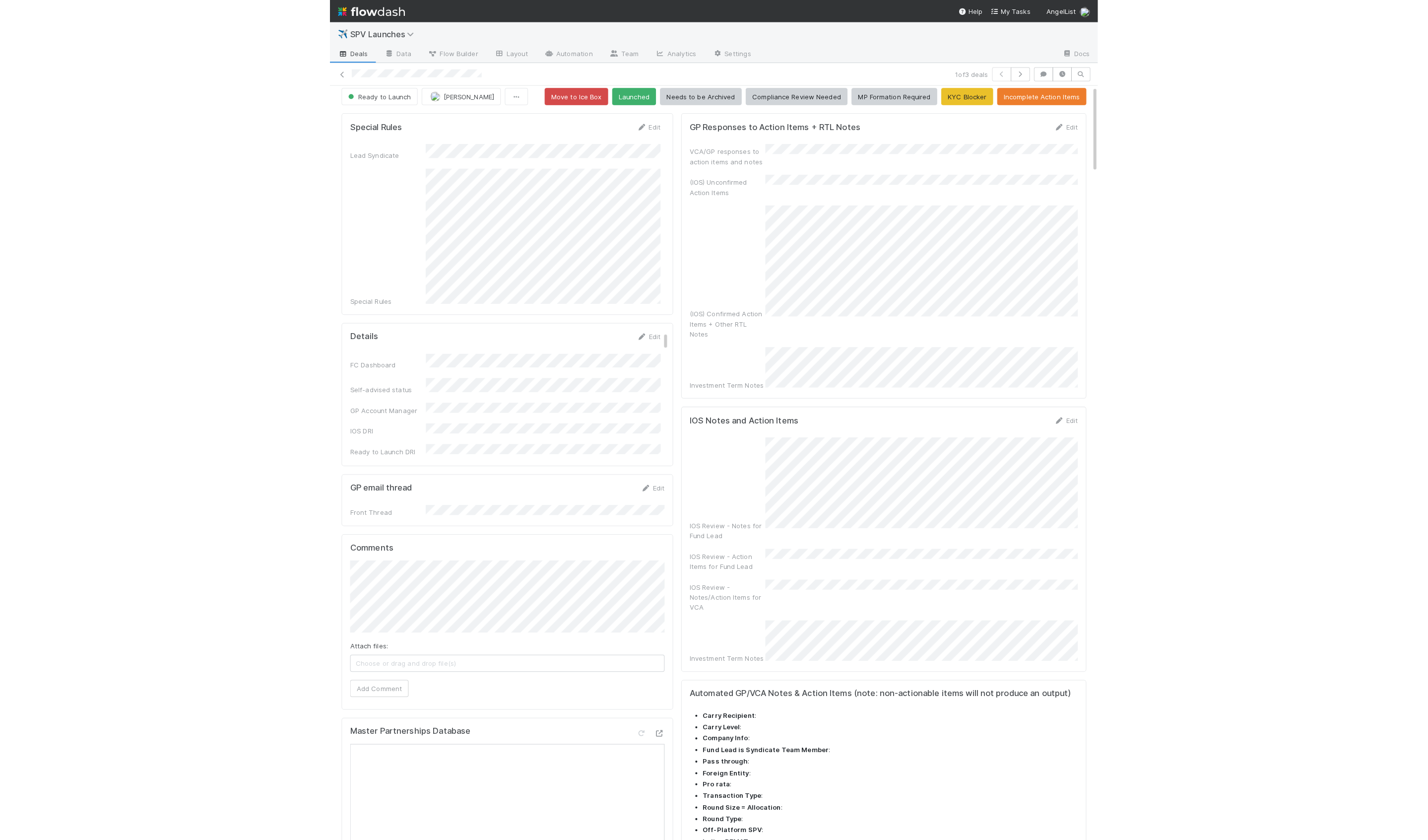
scroll to position [0, 0]
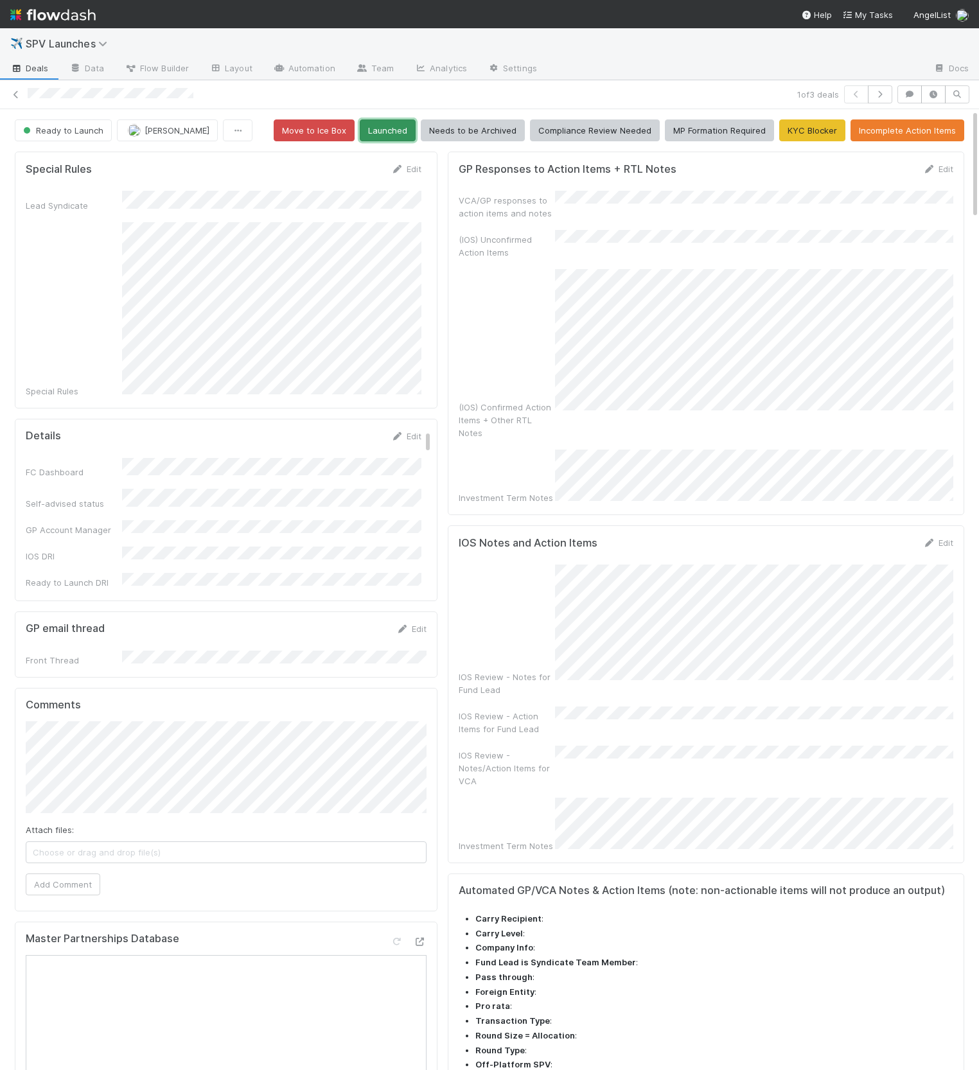
click at [402, 135] on button "Launched" at bounding box center [388, 130] width 56 height 22
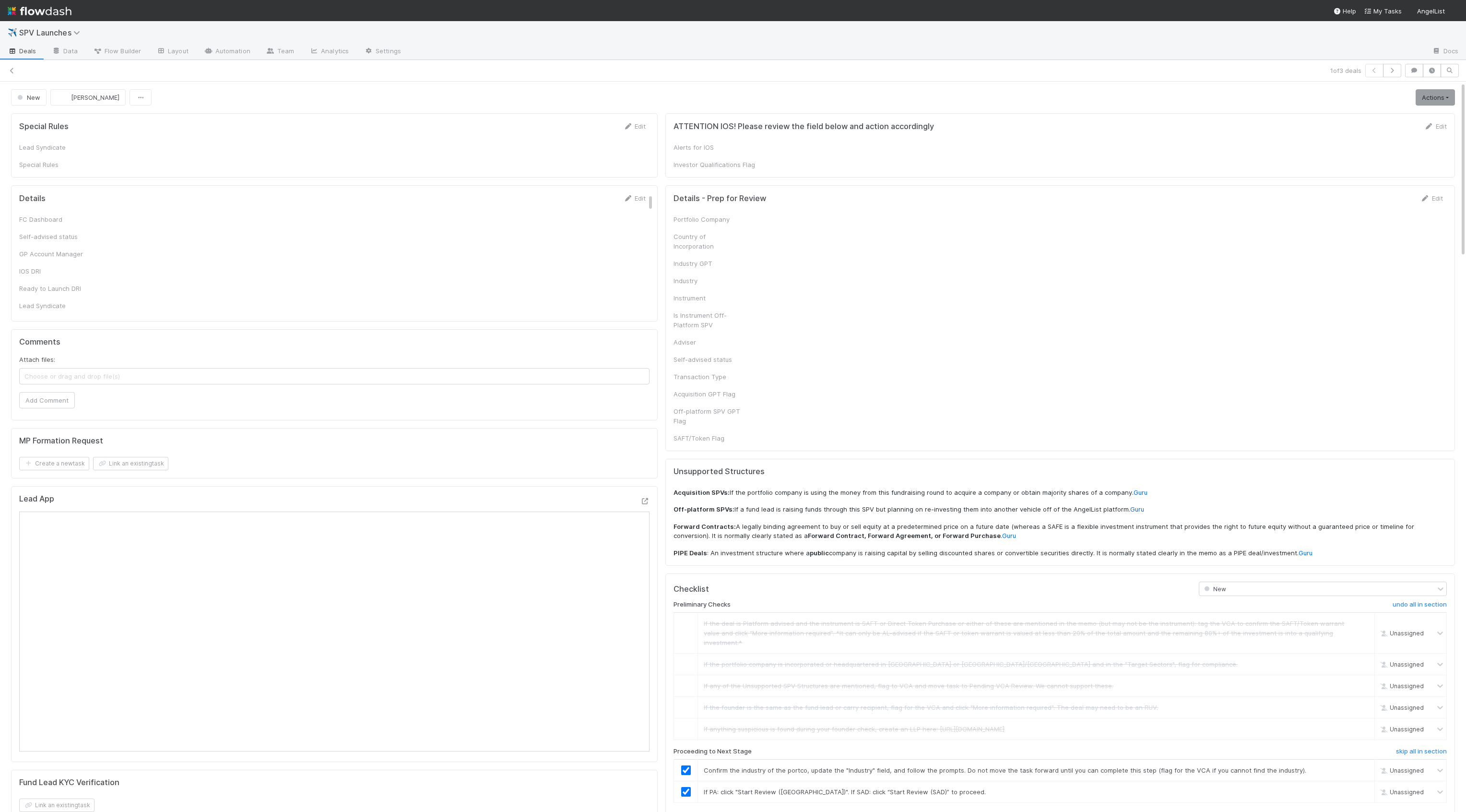
checkbox input "true"
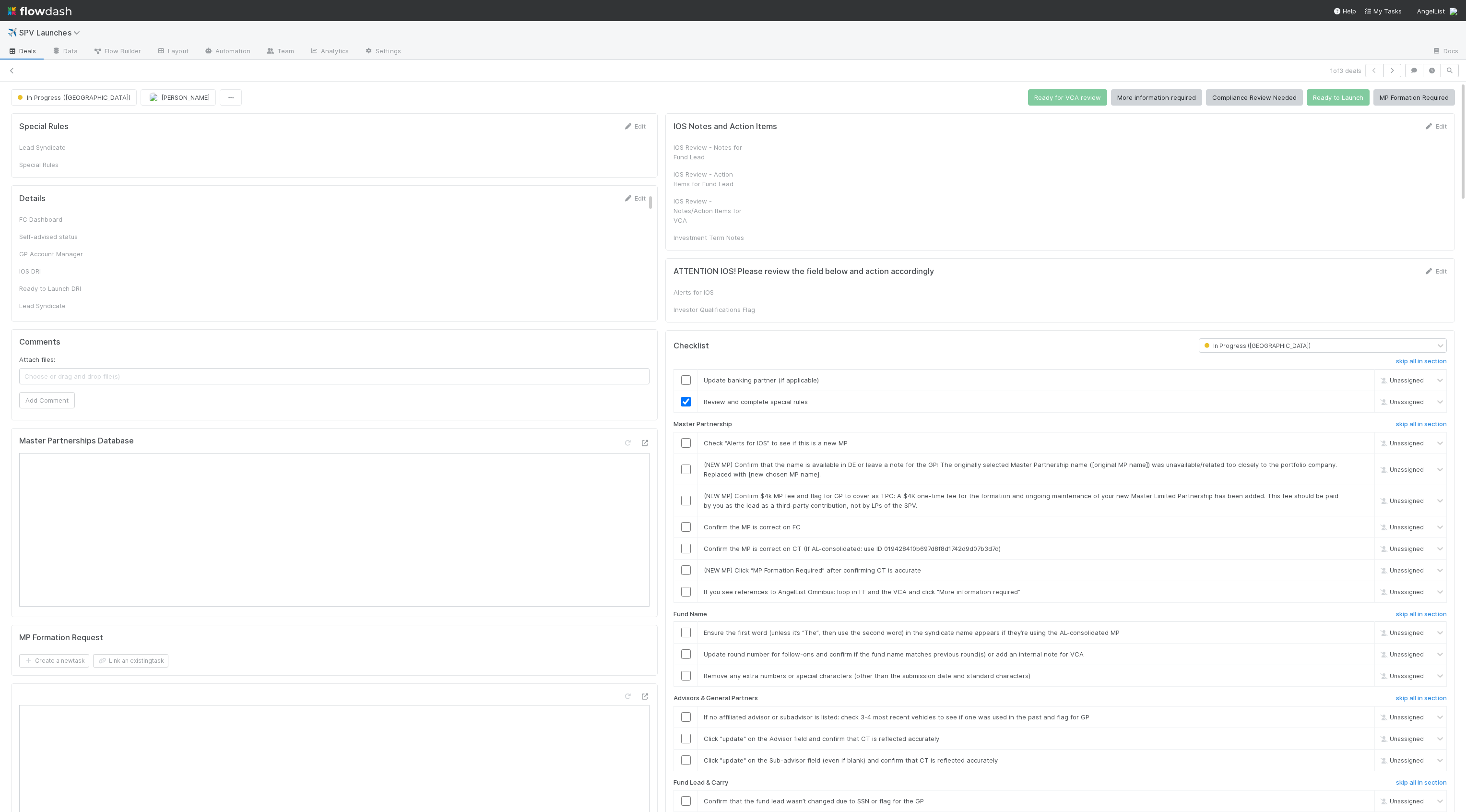
checkbox input "true"
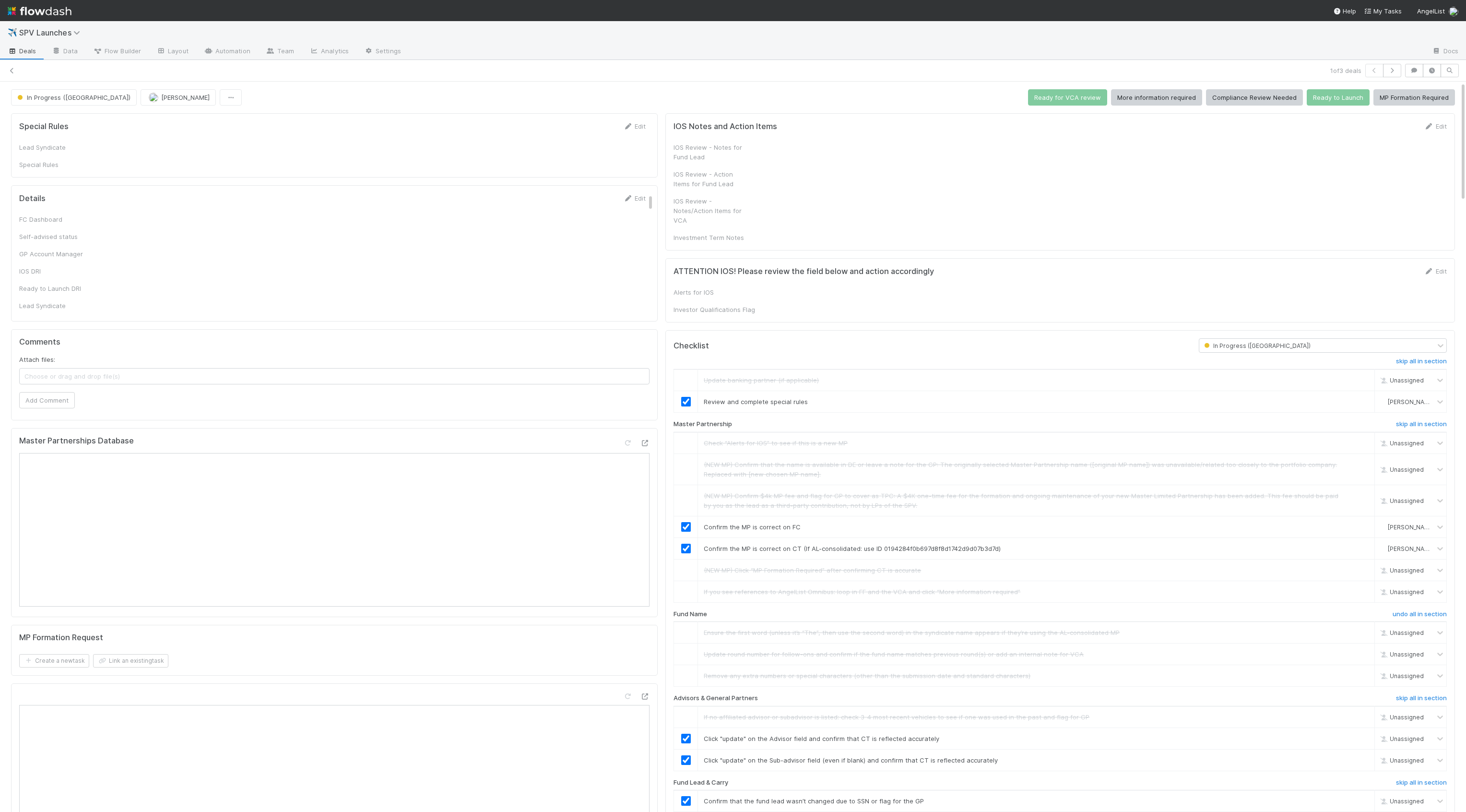
checkbox input "true"
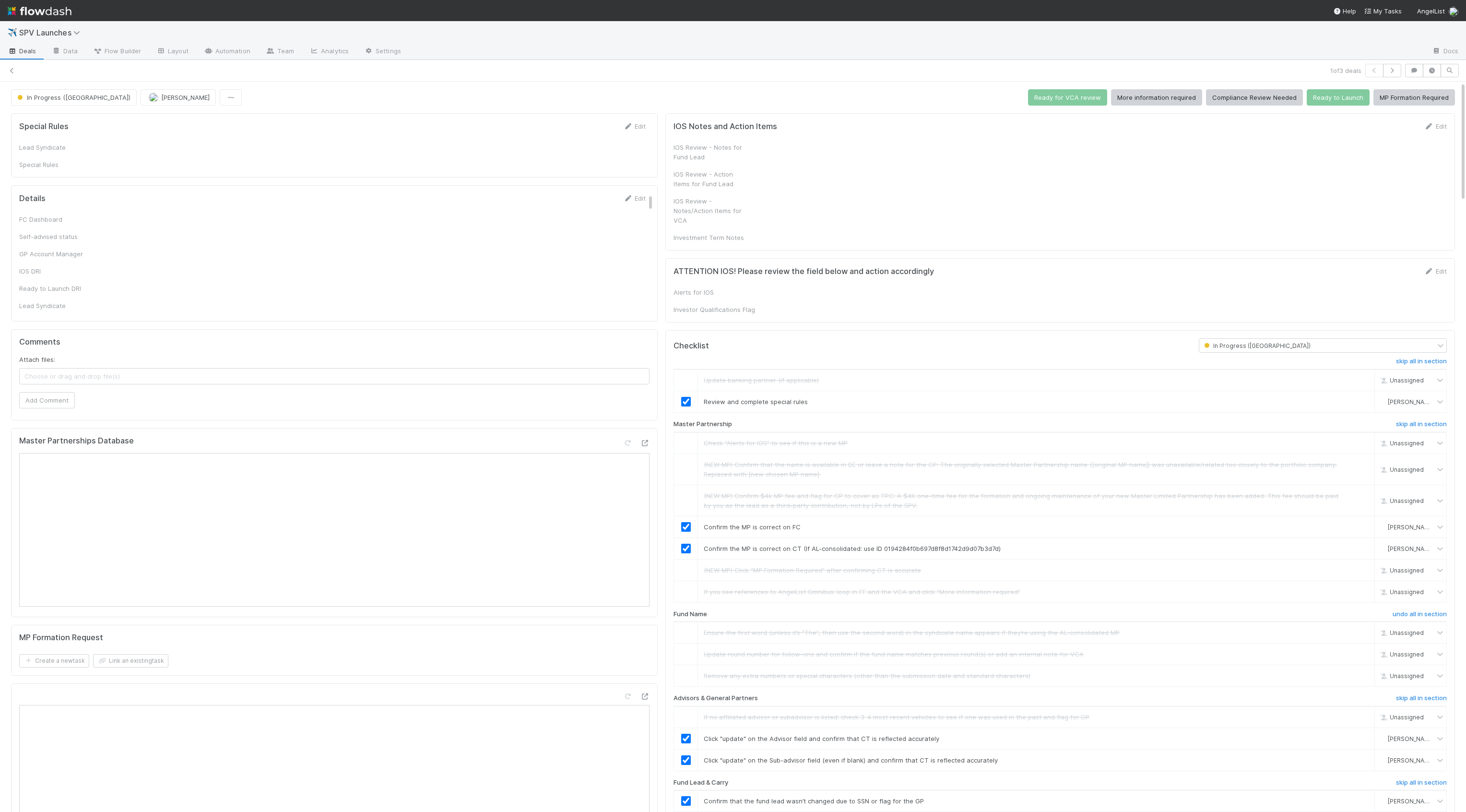
checkbox input "true"
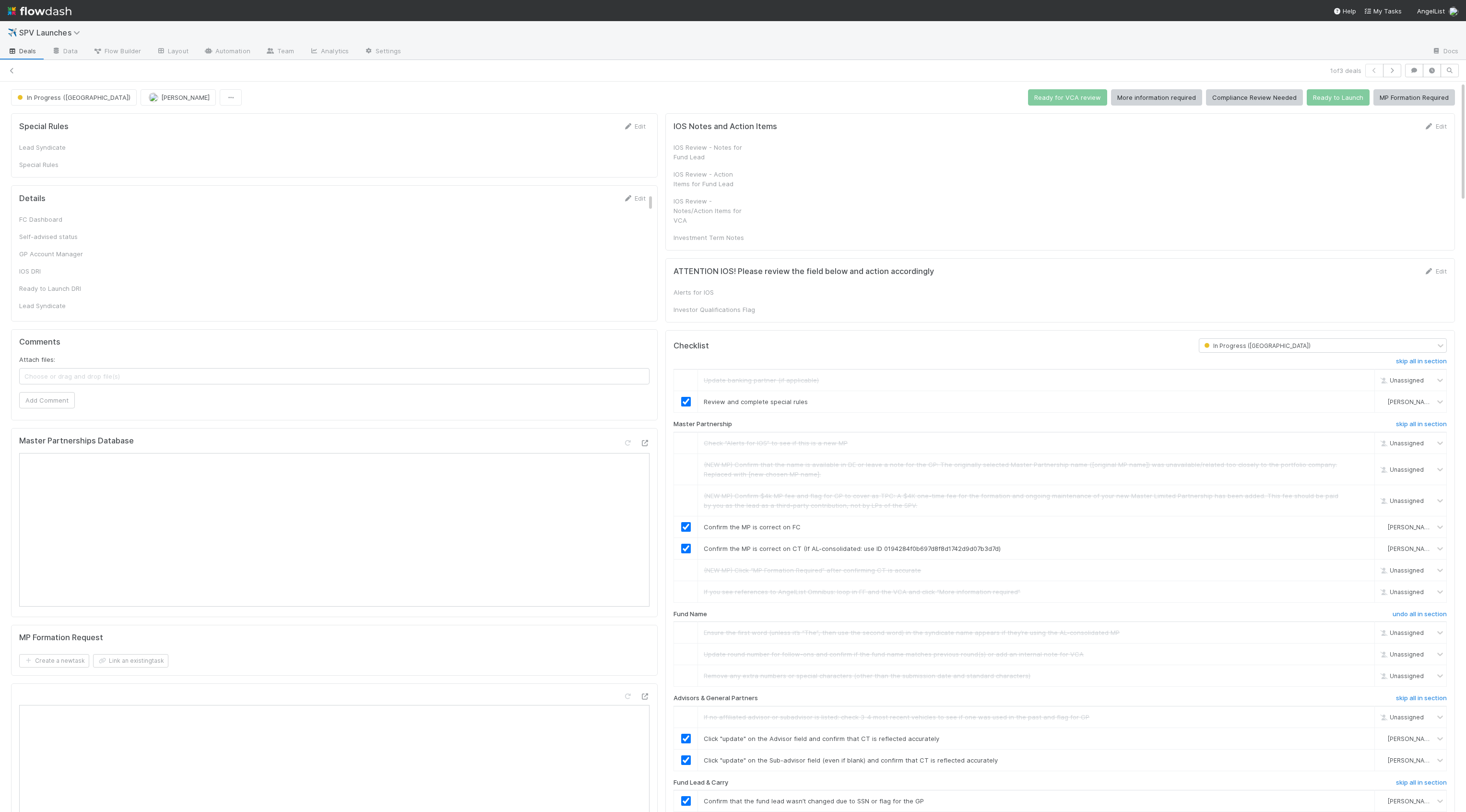
checkbox input "true"
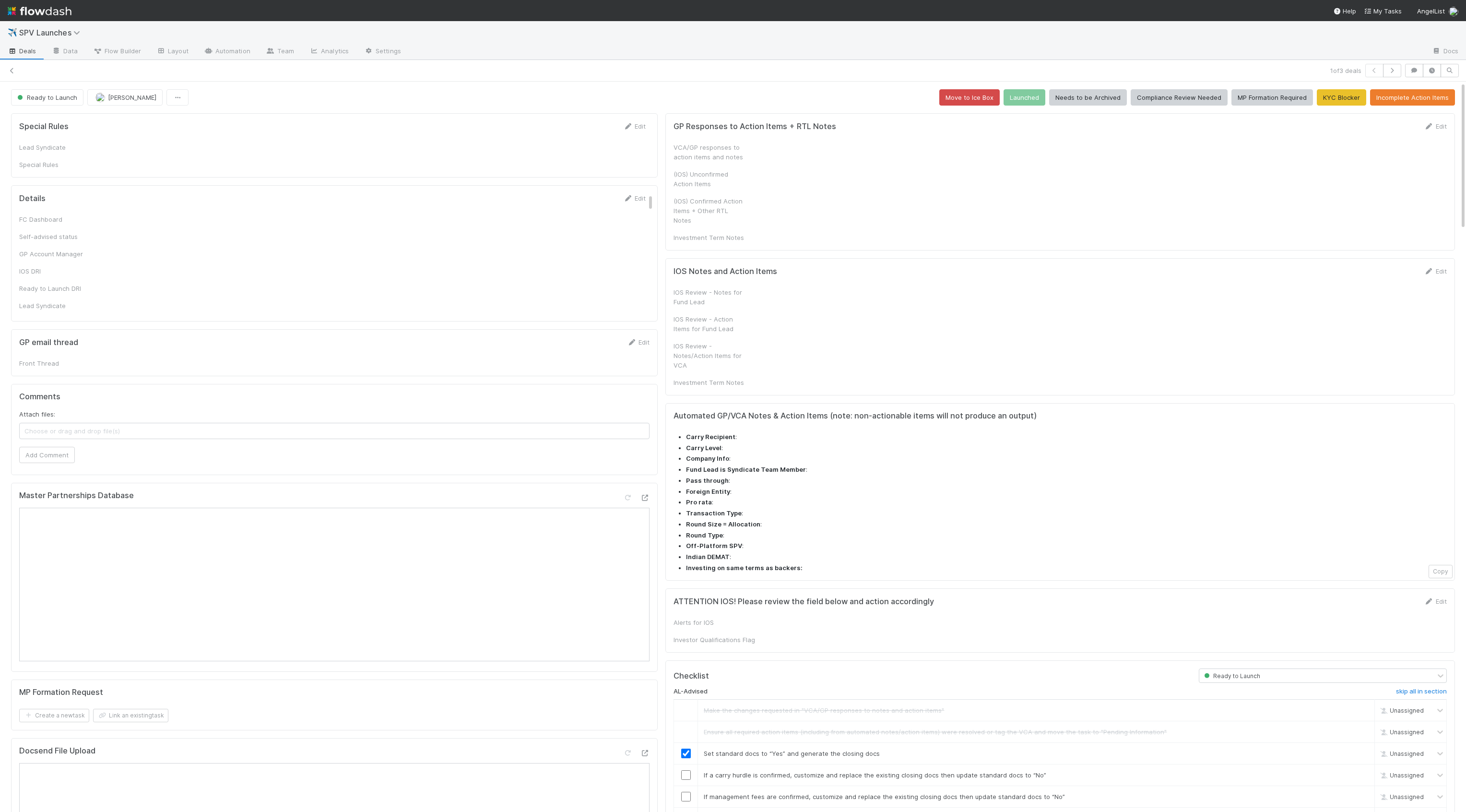
checkbox input "true"
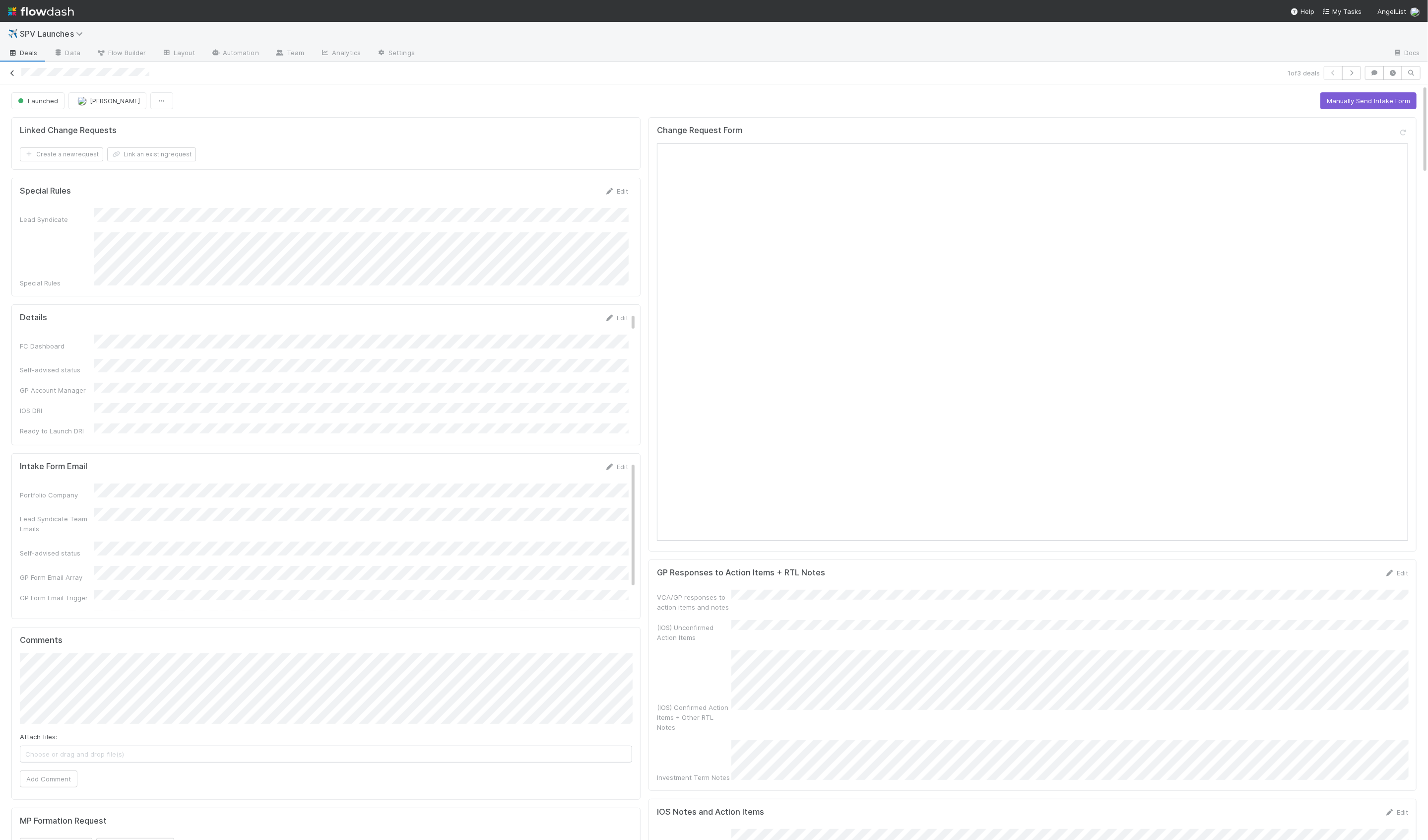
click at [12, 71] on icon at bounding box center [12, 73] width 10 height 6
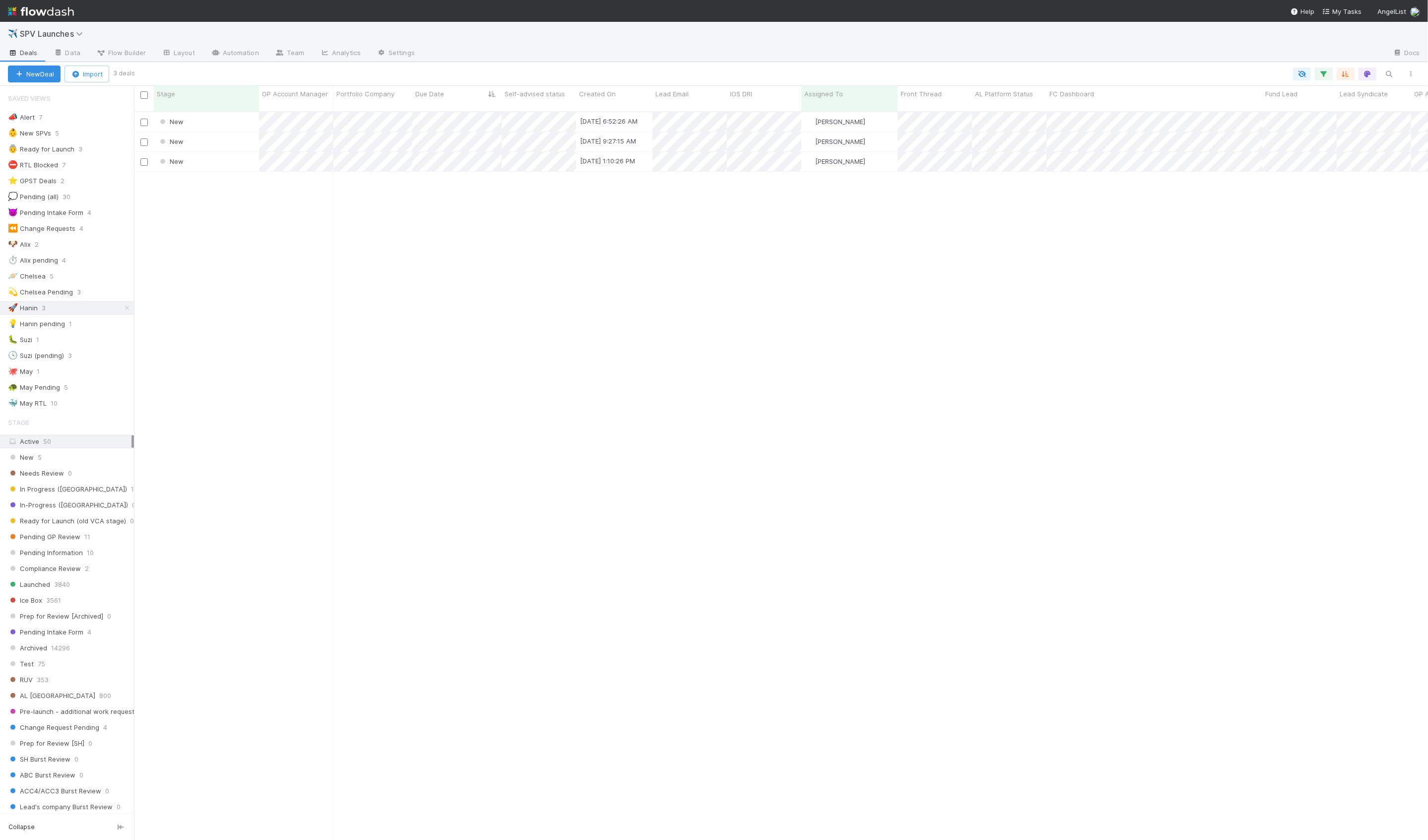
click at [335, 236] on div "New 8/28/25, 6:52:26 AM Hanin Almoallim 0 0 0 0 0 0 0 0 1 0 0 0 New 8/28/25, 9:…" at bounding box center [780, 480] width 1294 height 736
click at [274, 226] on div "New 8/28/25, 6:52:26 AM Hanin Almoallim 0 0 0 0 0 0 0 0 1 0 0 0 New 8/28/25, 9:…" at bounding box center [780, 480] width 1294 height 736
click at [215, 117] on div "New" at bounding box center [206, 121] width 105 height 19
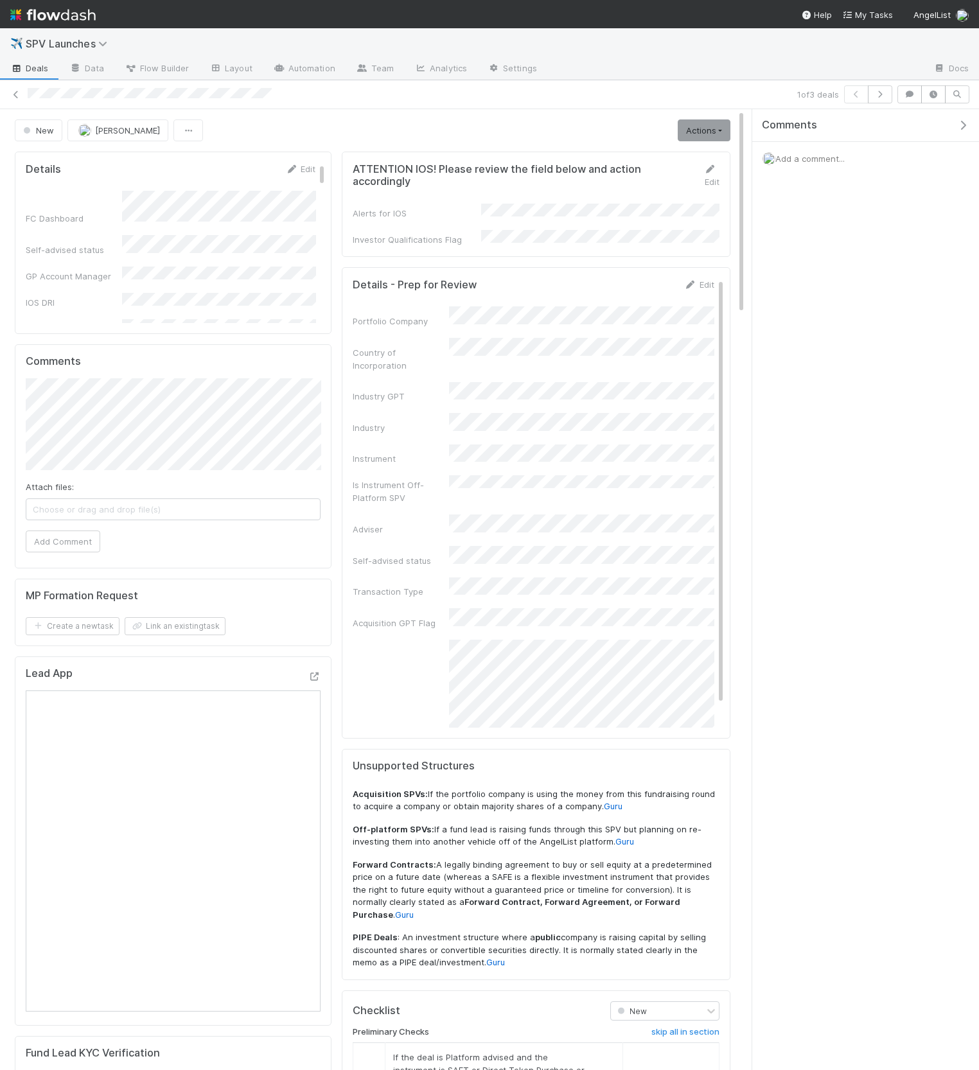
click at [964, 124] on icon "button" at bounding box center [962, 125] width 13 height 10
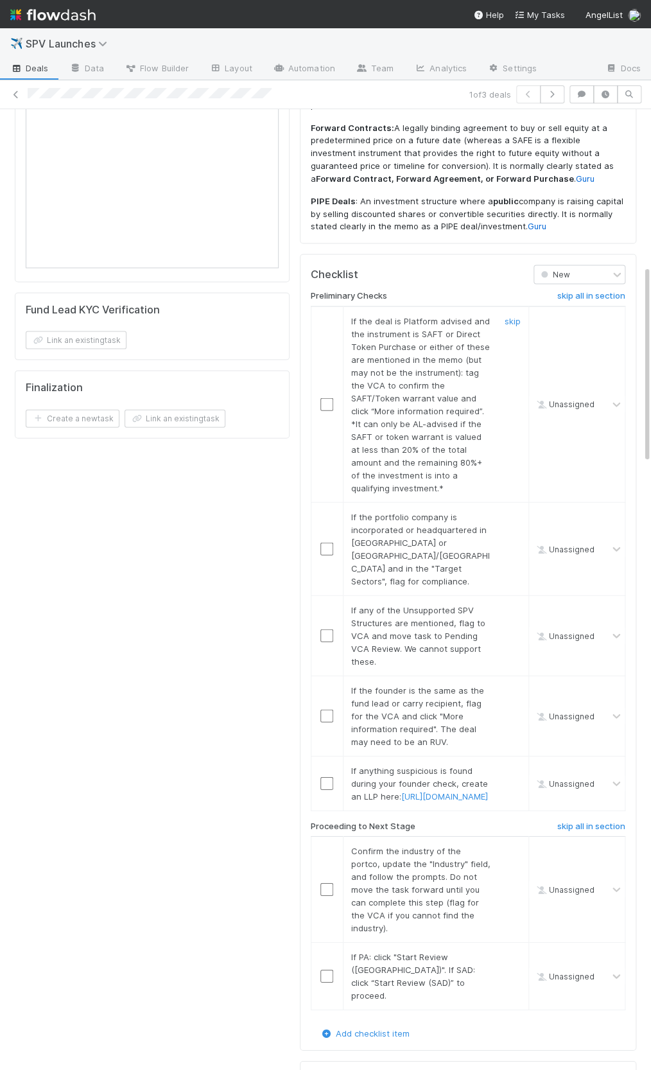
scroll to position [762, 0]
click at [513, 315] on link "skip" at bounding box center [513, 320] width 16 height 10
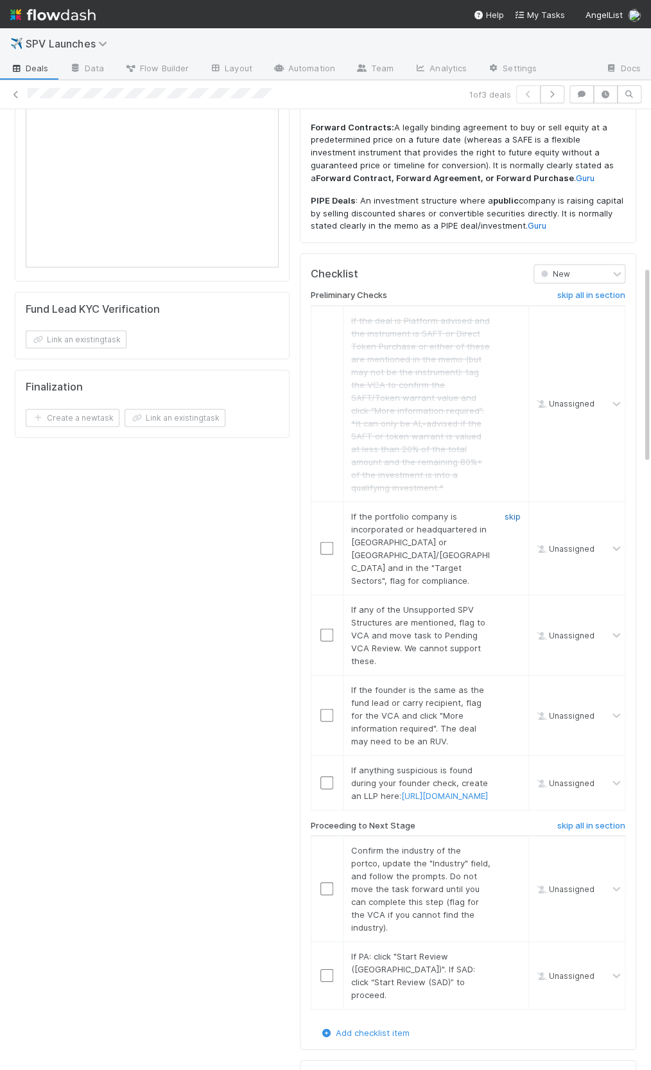
click at [507, 511] on link "skip" at bounding box center [513, 516] width 16 height 10
click at [513, 602] on div "skip" at bounding box center [511, 634] width 39 height 64
click at [514, 604] on link "skip" at bounding box center [513, 609] width 16 height 10
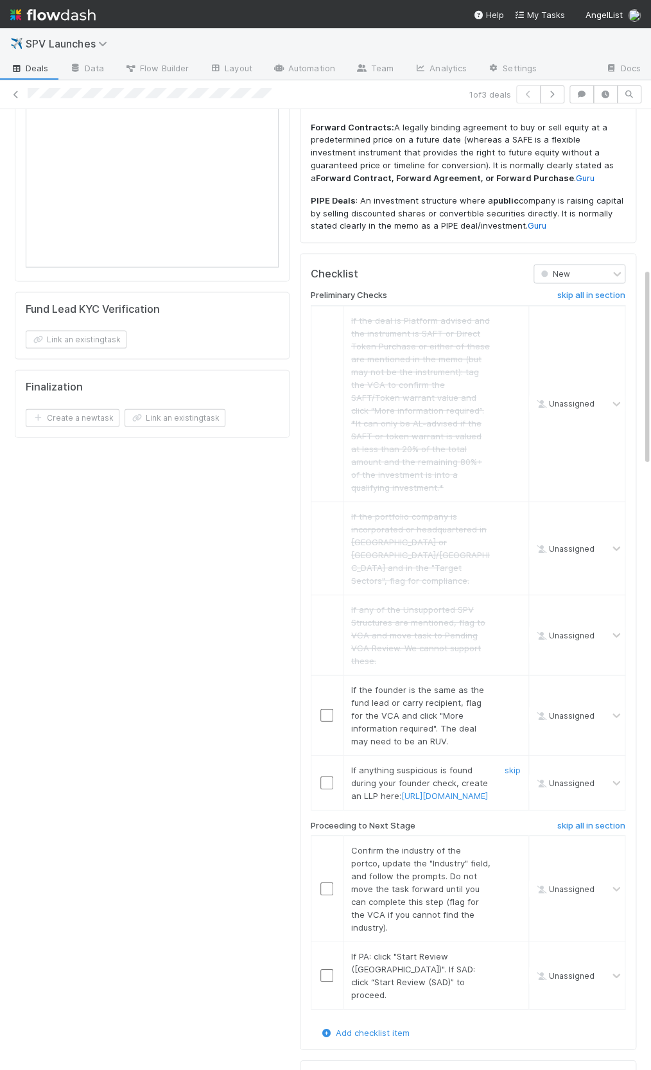
scroll to position [774, 0]
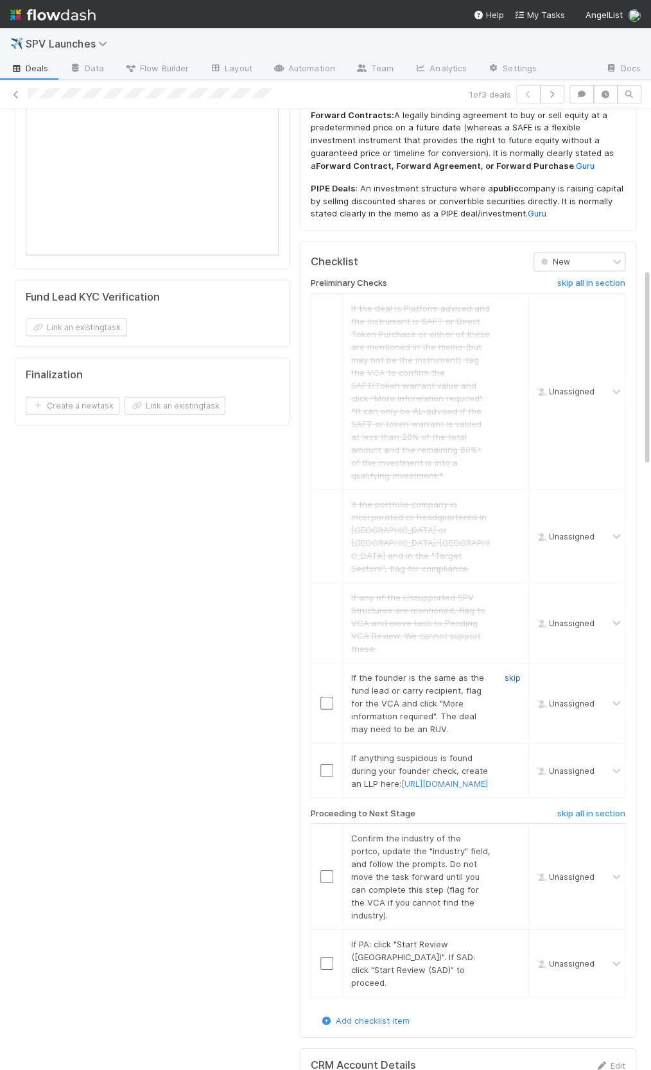
click at [512, 672] on link "skip" at bounding box center [513, 677] width 16 height 10
click at [514, 752] on link "skip" at bounding box center [513, 757] width 16 height 10
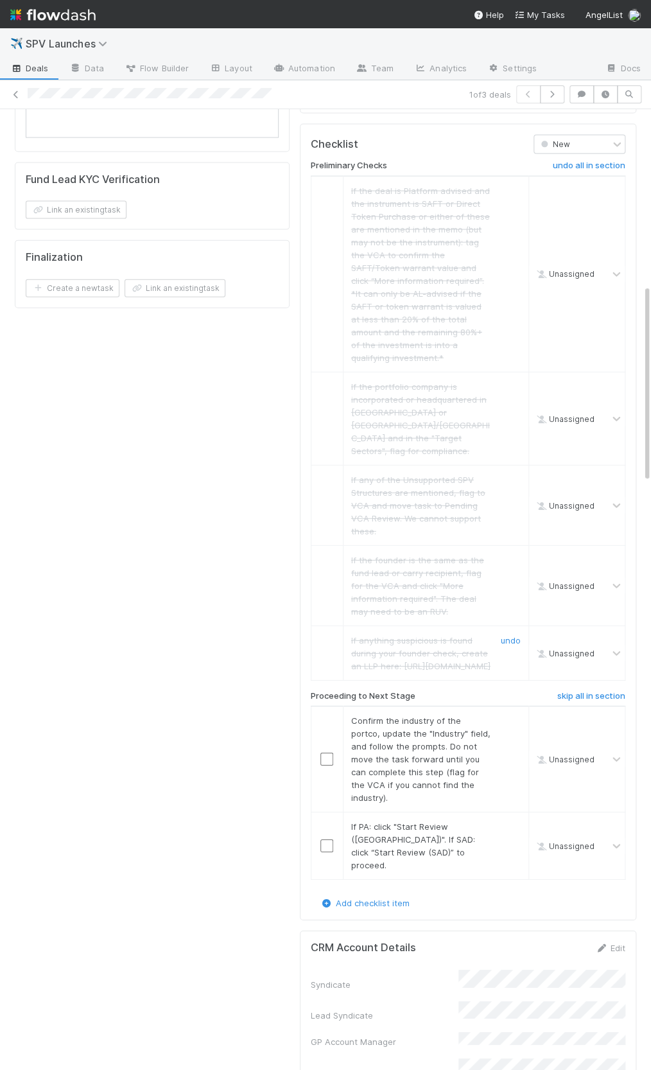
scroll to position [916, 0]
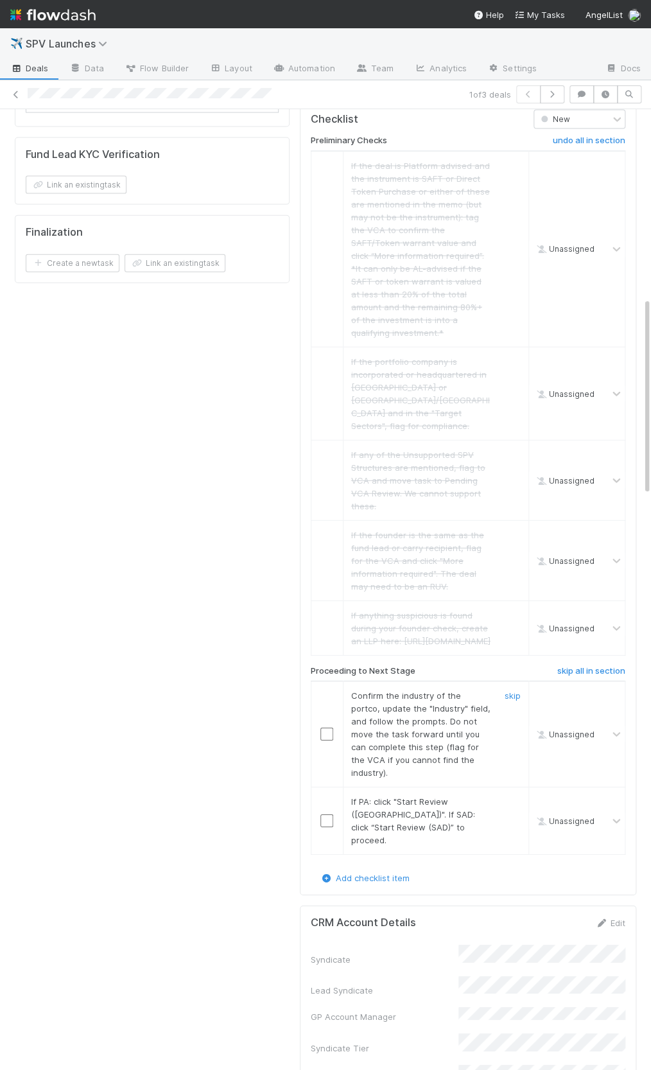
click at [333, 728] on div at bounding box center [326, 734] width 31 height 13
drag, startPoint x: 326, startPoint y: 694, endPoint x: 328, endPoint y: 755, distance: 60.4
click at [326, 728] on input "checkbox" at bounding box center [326, 734] width 13 height 13
click at [326, 814] on input "checkbox" at bounding box center [326, 820] width 13 height 13
drag, startPoint x: 329, startPoint y: 690, endPoint x: 292, endPoint y: 756, distance: 75.6
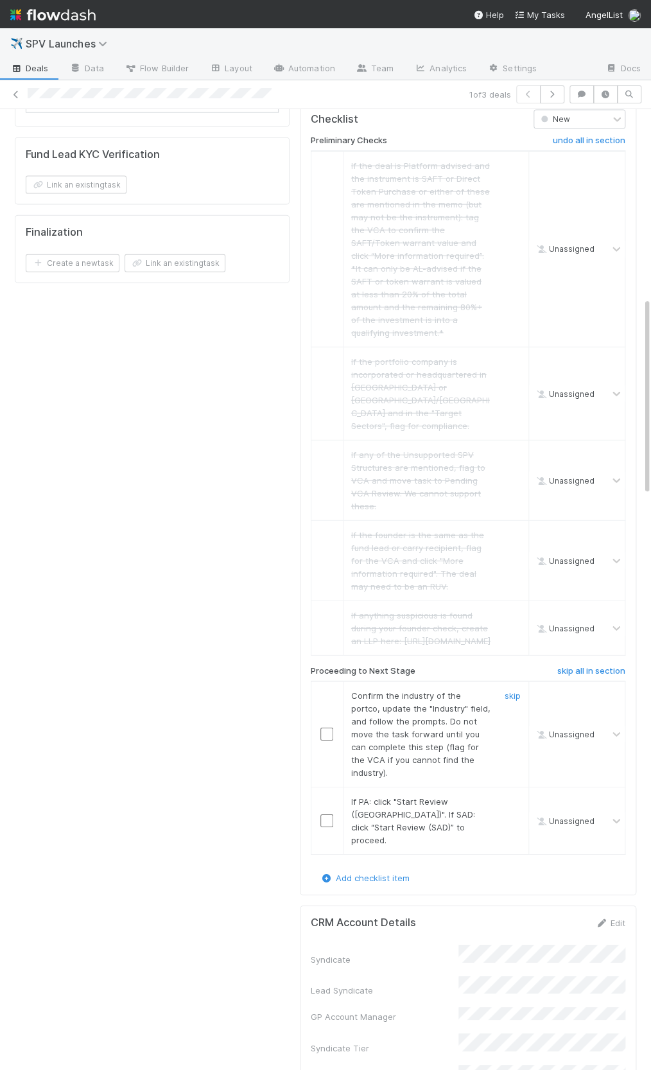
click at [329, 728] on input "checkbox" at bounding box center [326, 734] width 13 height 13
click at [320, 814] on input "checkbox" at bounding box center [326, 820] width 13 height 13
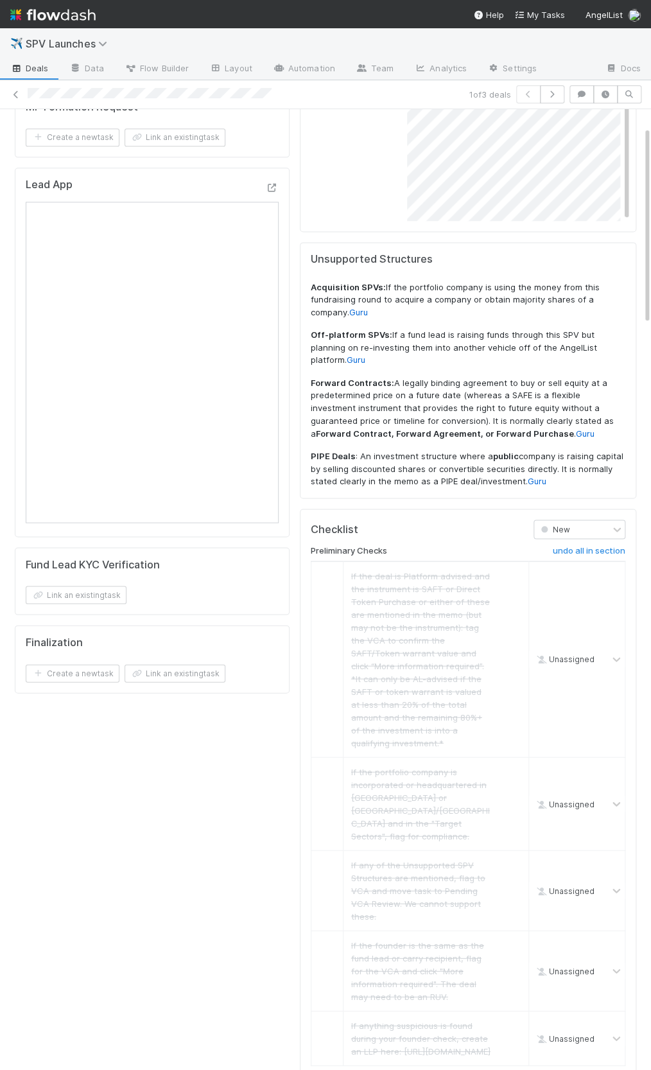
scroll to position [0, 0]
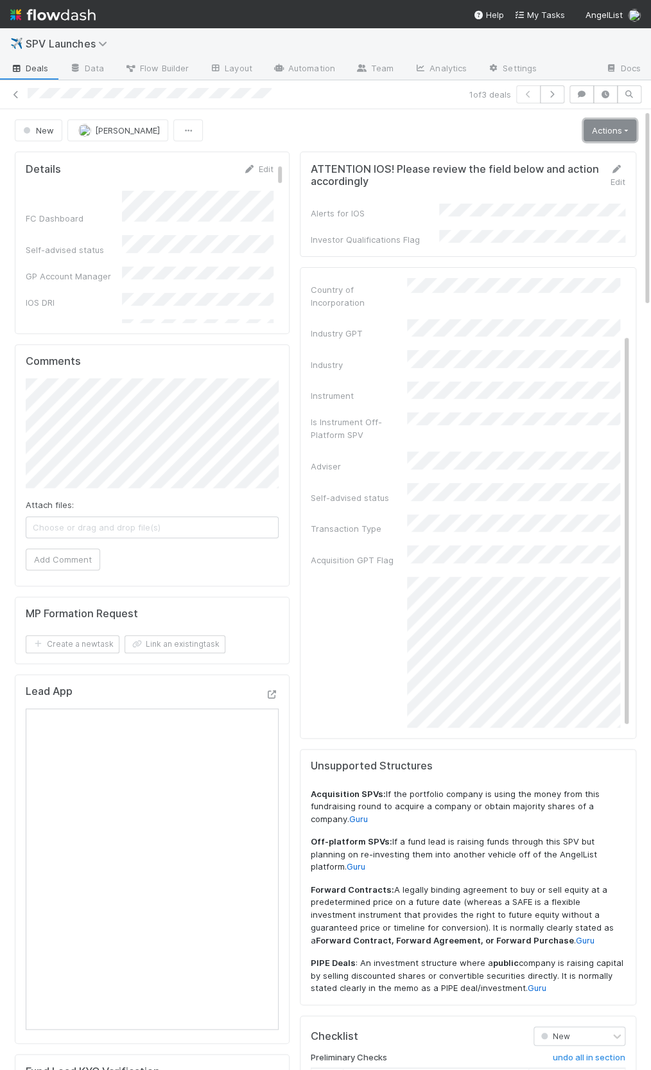
click at [607, 135] on link "Actions" at bounding box center [610, 130] width 53 height 22
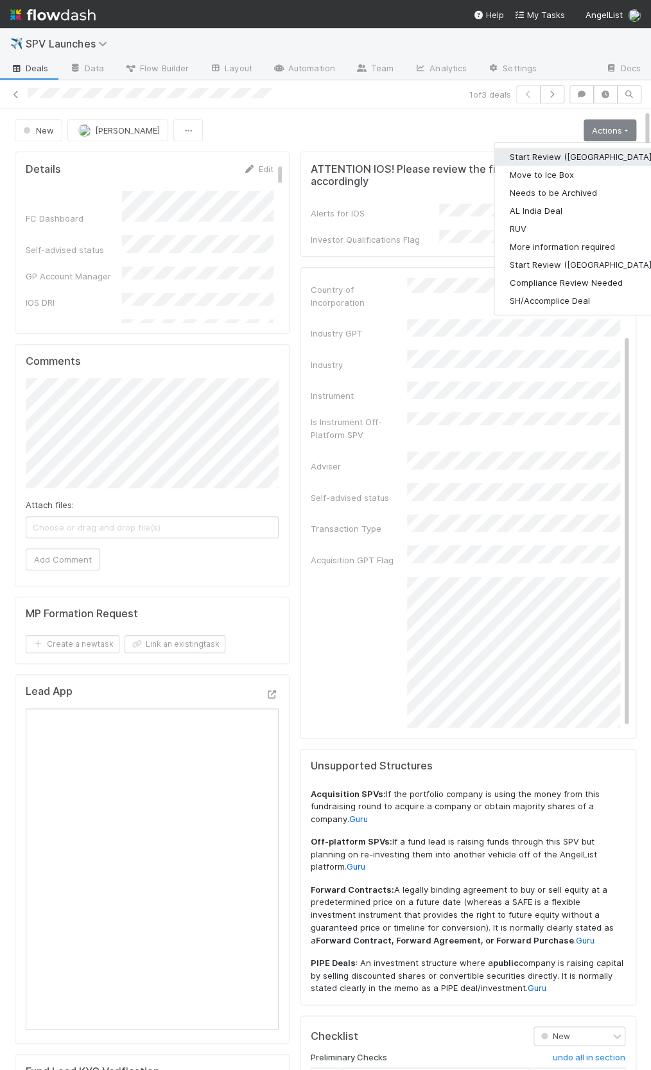
click at [596, 152] on button "Start Review ([GEOGRAPHIC_DATA])" at bounding box center [581, 157] width 175 height 18
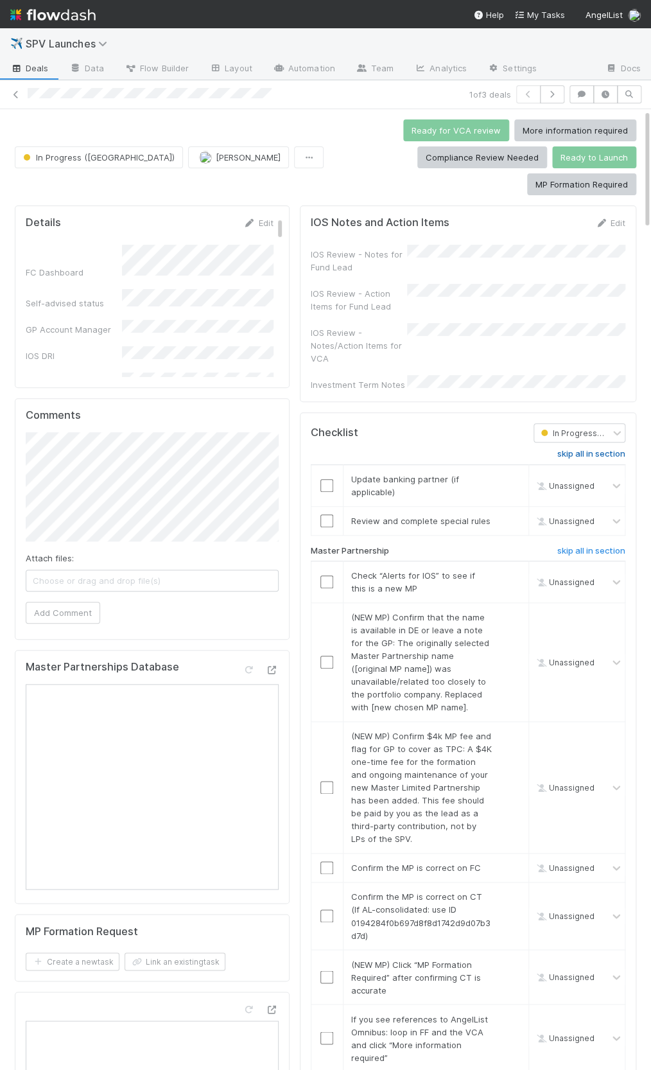
click at [577, 449] on h6 "skip all in section" at bounding box center [591, 454] width 68 height 10
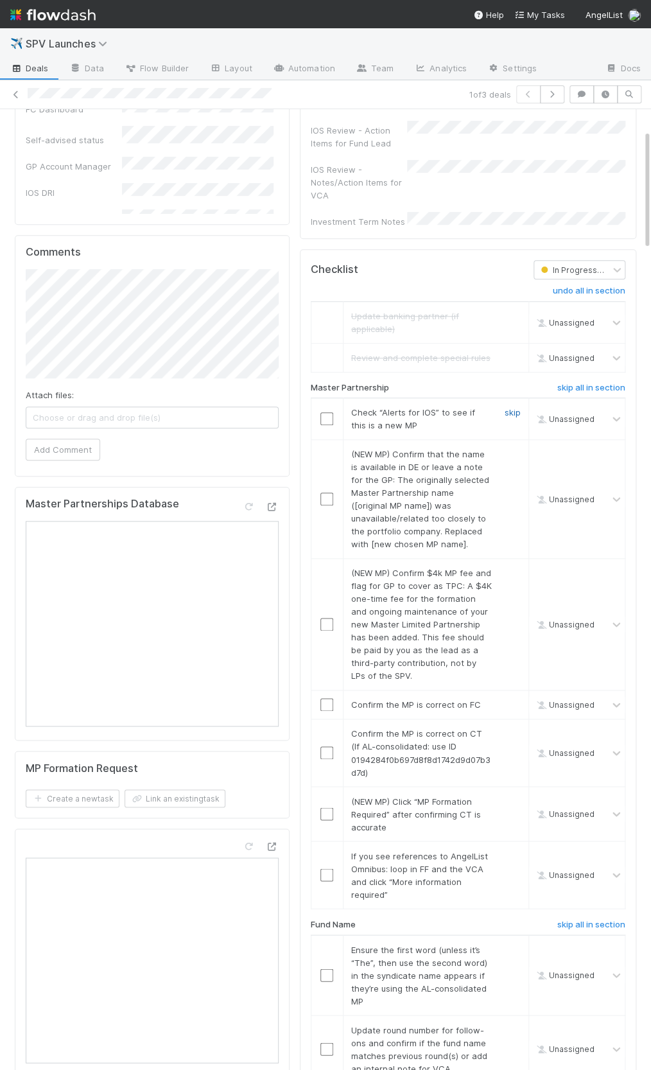
click at [516, 407] on link "skip" at bounding box center [513, 412] width 16 height 10
click at [511, 449] on link "skip" at bounding box center [513, 454] width 16 height 10
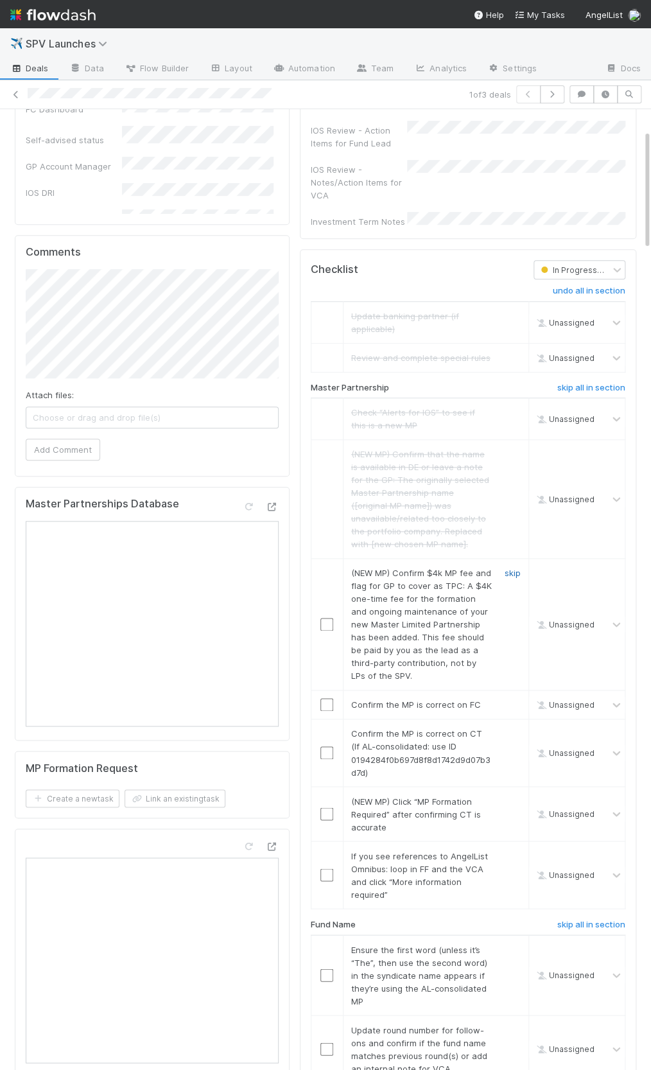
click at [514, 568] on link "skip" at bounding box center [513, 573] width 16 height 10
click at [513, 568] on link "skip" at bounding box center [513, 573] width 16 height 10
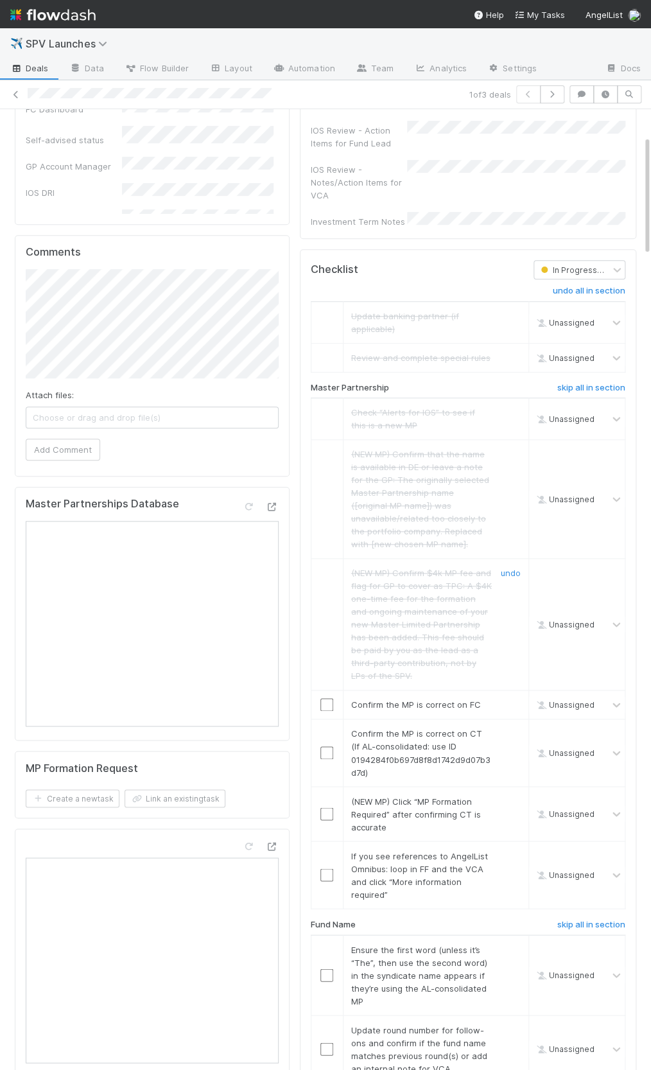
scroll to position [216, 0]
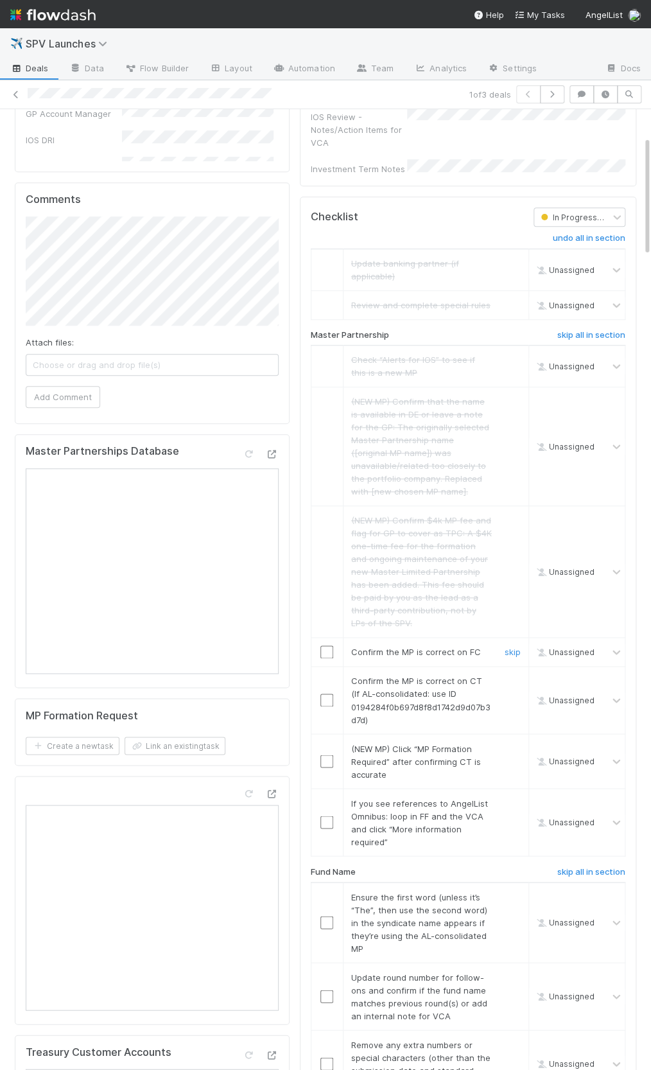
click at [329, 645] on input "checkbox" at bounding box center [326, 651] width 13 height 13
click at [327, 694] on input "checkbox" at bounding box center [326, 700] width 13 height 13
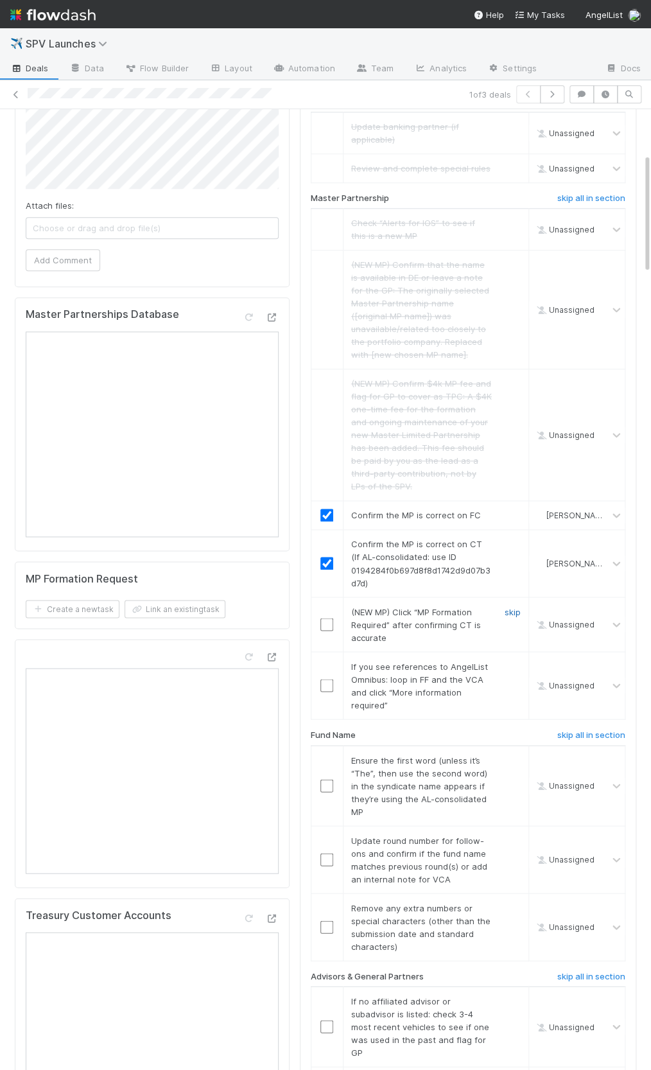
click at [514, 606] on link "skip" at bounding box center [513, 611] width 16 height 10
click at [507, 661] on link "skip" at bounding box center [513, 666] width 16 height 10
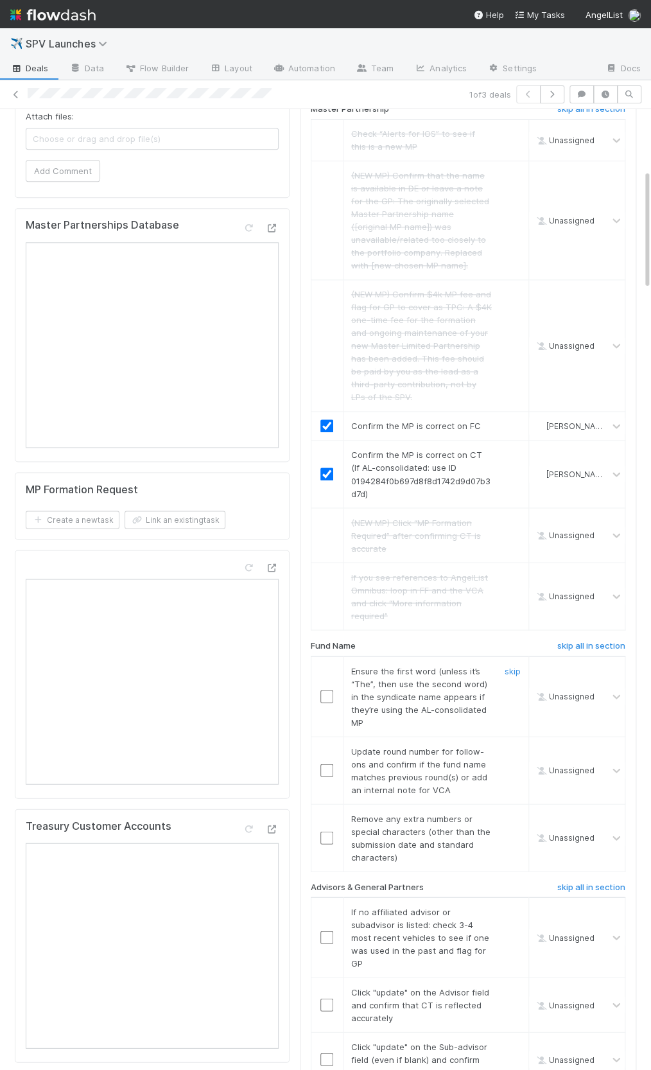
scroll to position [482, 0]
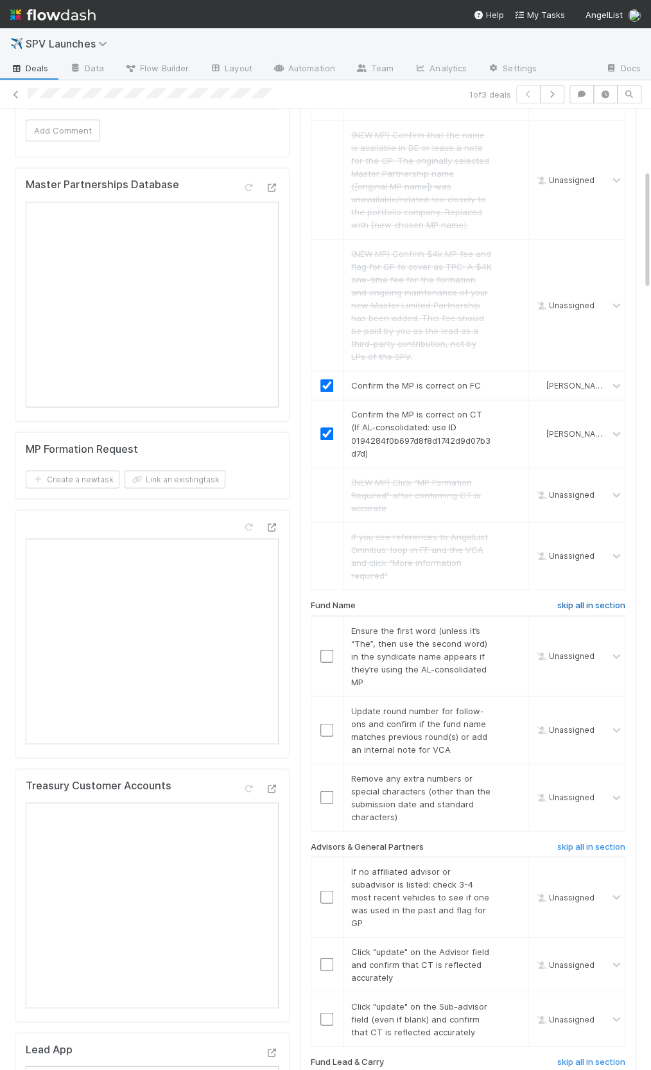
click at [580, 600] on h6 "skip all in section" at bounding box center [591, 605] width 68 height 10
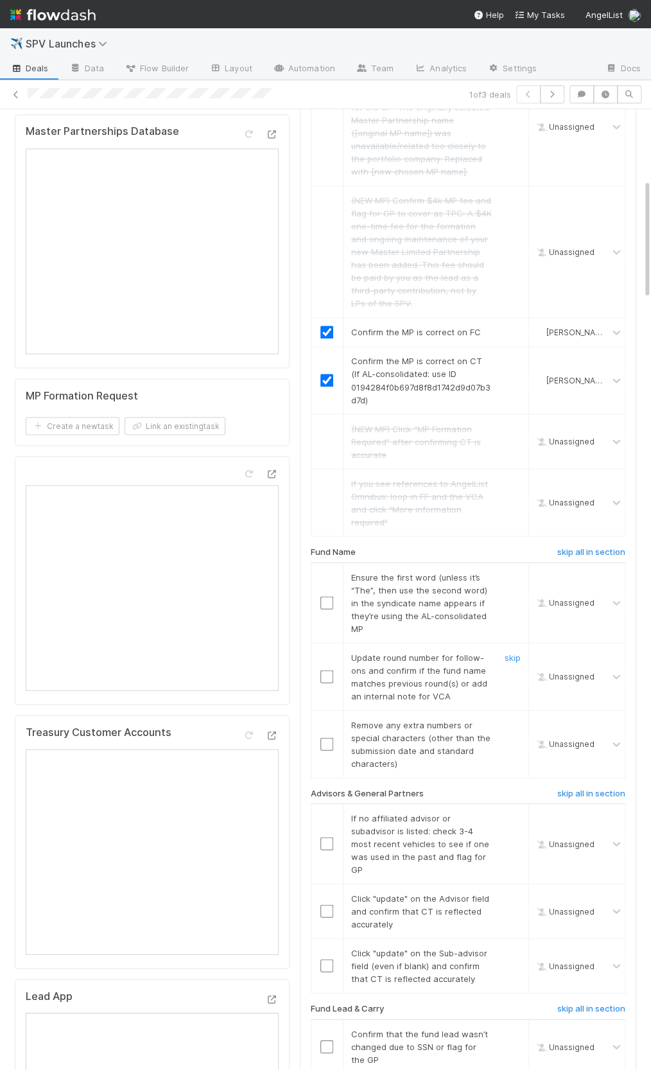
scroll to position [578, 0]
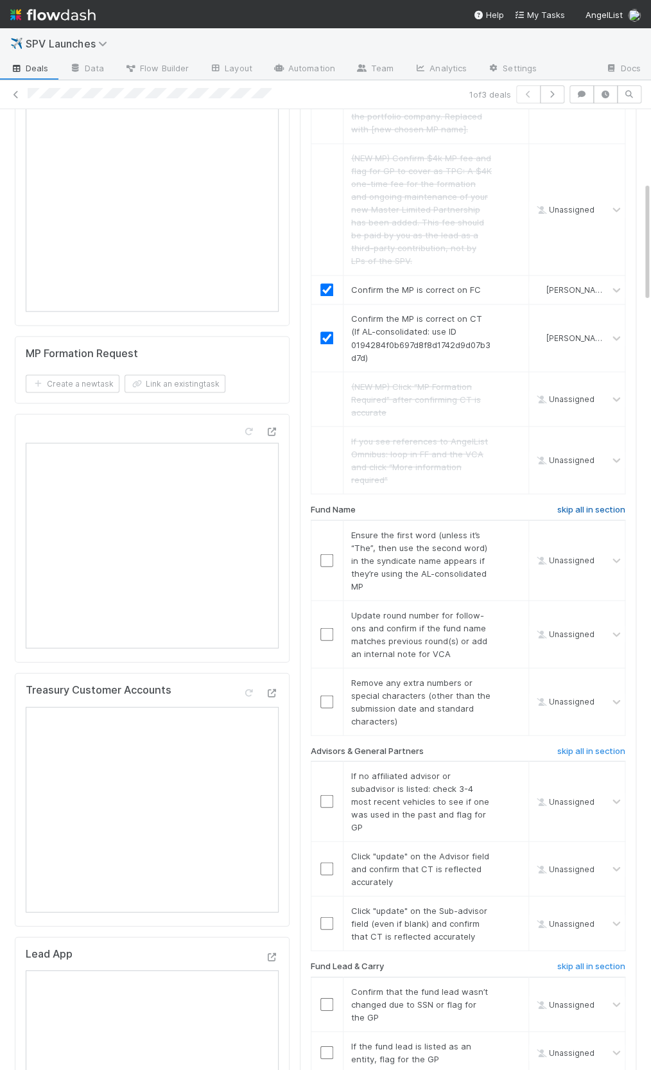
click at [564, 504] on h6 "skip all in section" at bounding box center [591, 509] width 68 height 10
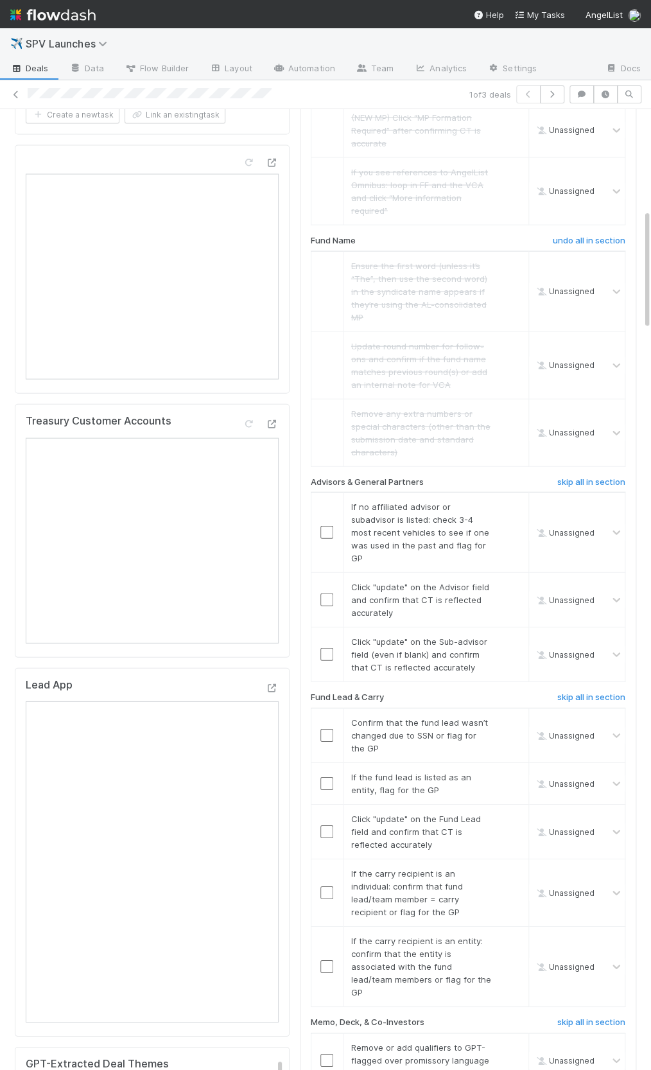
scroll to position [853, 0]
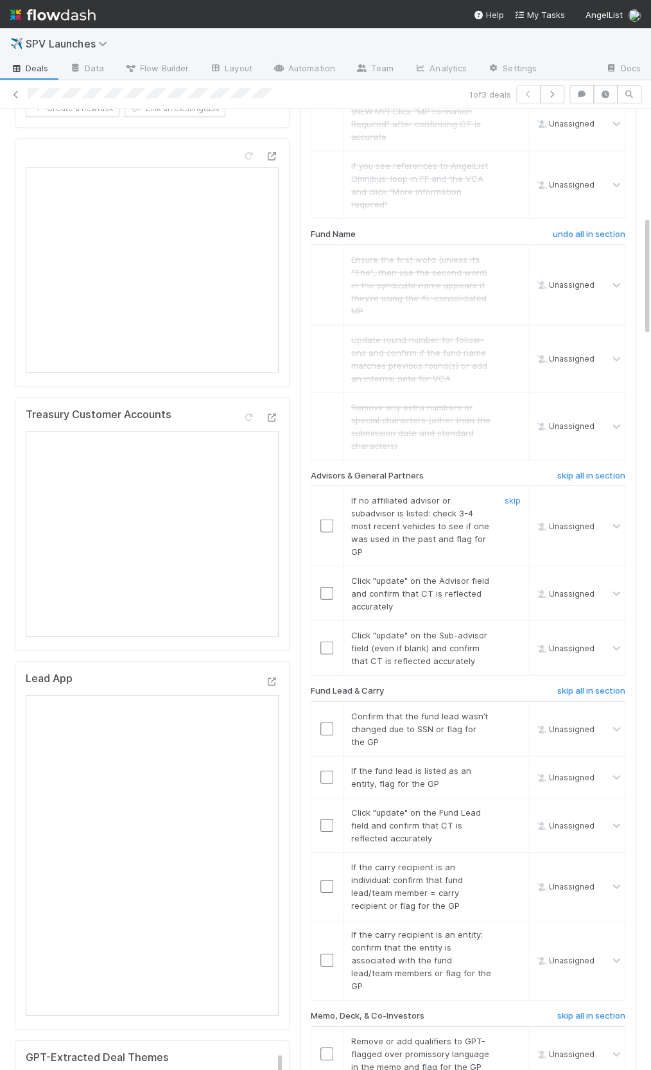
click at [326, 520] on input "checkbox" at bounding box center [326, 526] width 13 height 13
drag, startPoint x: 329, startPoint y: 549, endPoint x: 324, endPoint y: 559, distance: 10.9
click at [329, 587] on input "checkbox" at bounding box center [326, 593] width 13 height 13
click at [329, 642] on input "checkbox" at bounding box center [326, 648] width 13 height 13
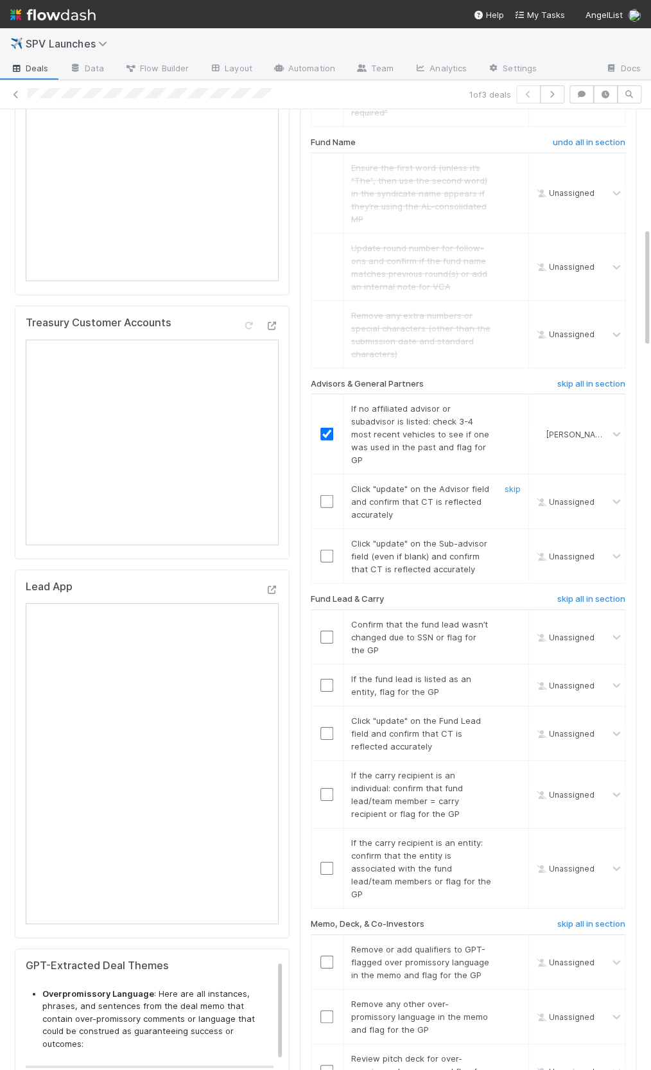
click at [329, 495] on input "checkbox" at bounding box center [326, 501] width 13 height 13
click at [329, 529] on td at bounding box center [327, 556] width 32 height 55
click at [328, 550] on input "checkbox" at bounding box center [326, 556] width 13 height 13
click at [331, 727] on input "checkbox" at bounding box center [326, 733] width 13 height 13
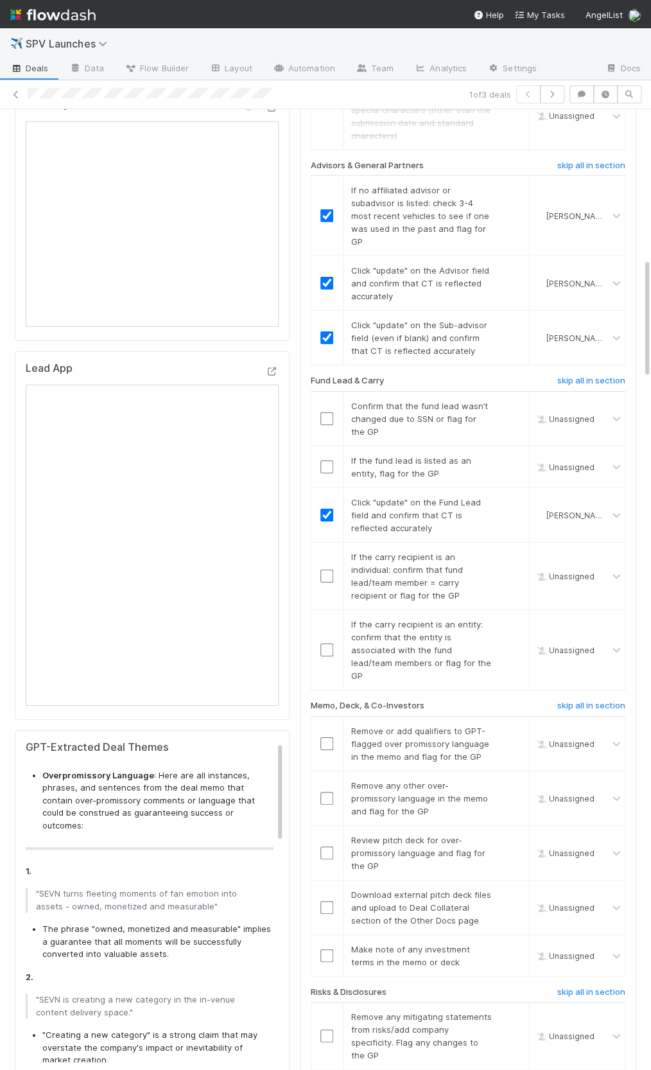
scroll to position [1212, 0]
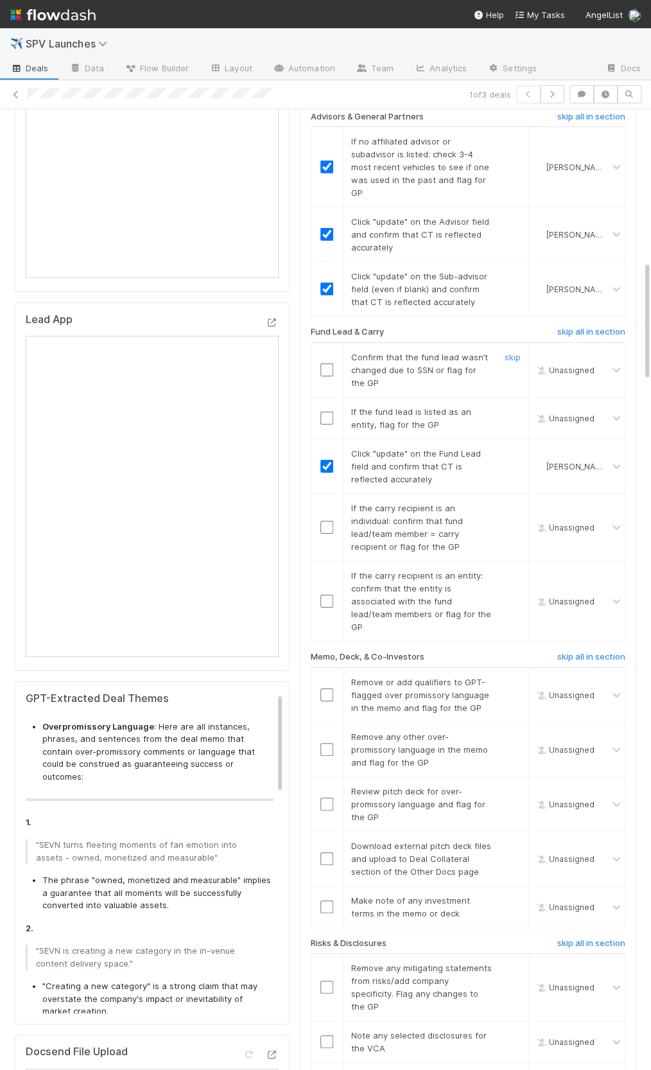
click at [331, 363] on input "checkbox" at bounding box center [326, 369] width 13 height 13
click at [516, 406] on link "skip" at bounding box center [513, 411] width 16 height 10
checkbox input "true"
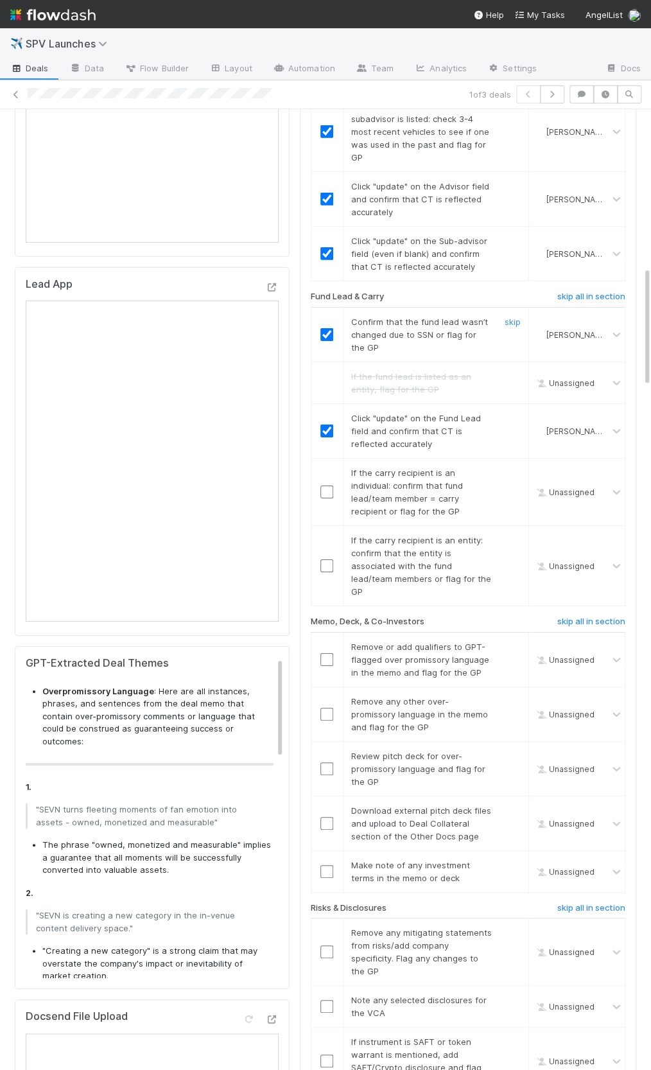
scroll to position [1257, 0]
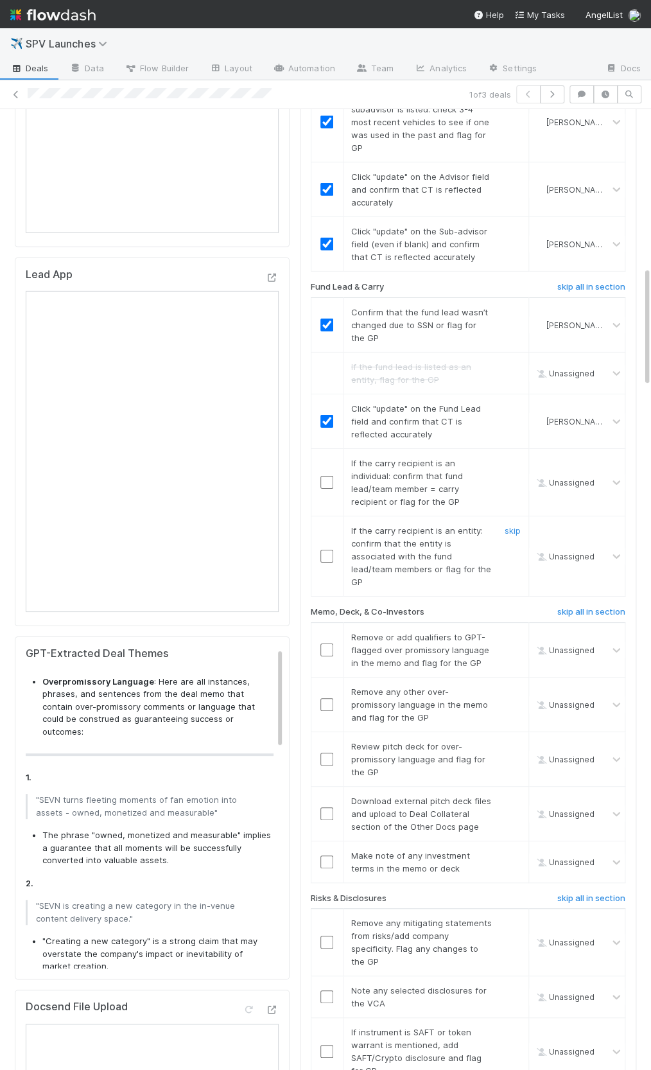
click at [329, 550] on input "checkbox" at bounding box center [326, 556] width 13 height 13
click at [520, 458] on link "skip" at bounding box center [513, 463] width 16 height 10
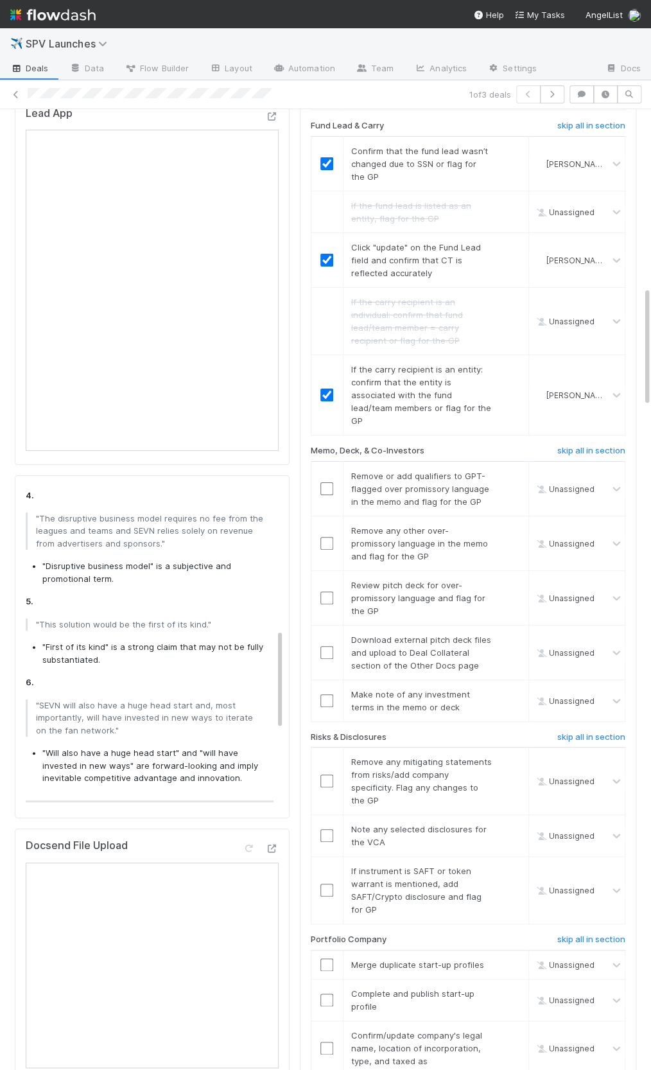
scroll to position [455, 0]
click at [329, 482] on input "checkbox" at bounding box center [326, 488] width 13 height 13
click at [514, 525] on link "skip" at bounding box center [513, 530] width 16 height 10
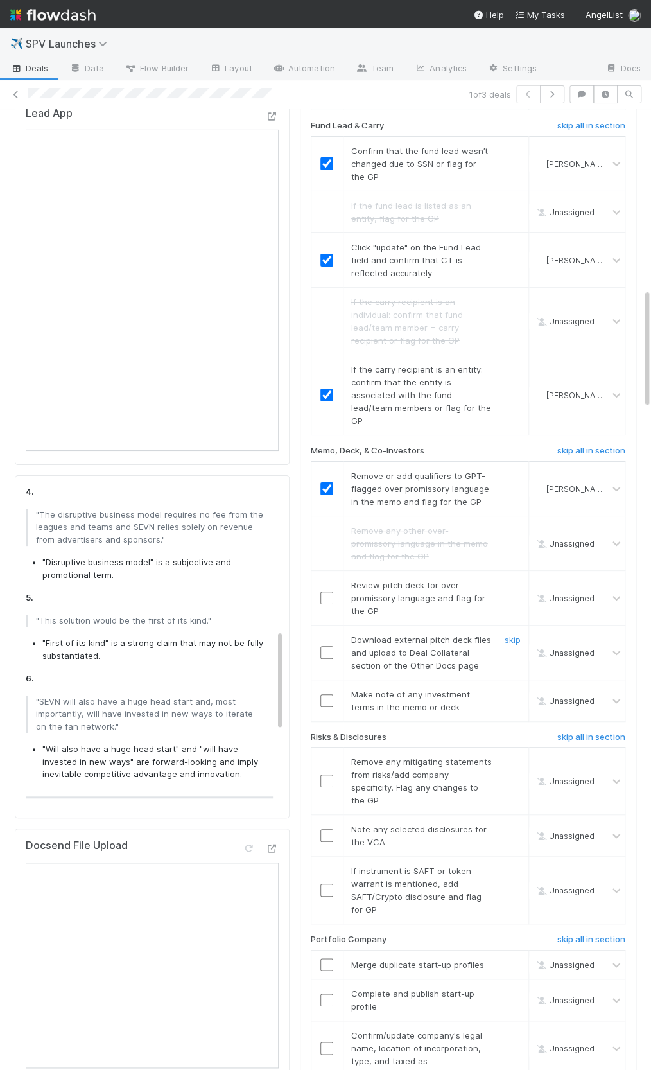
scroll to position [1438, 0]
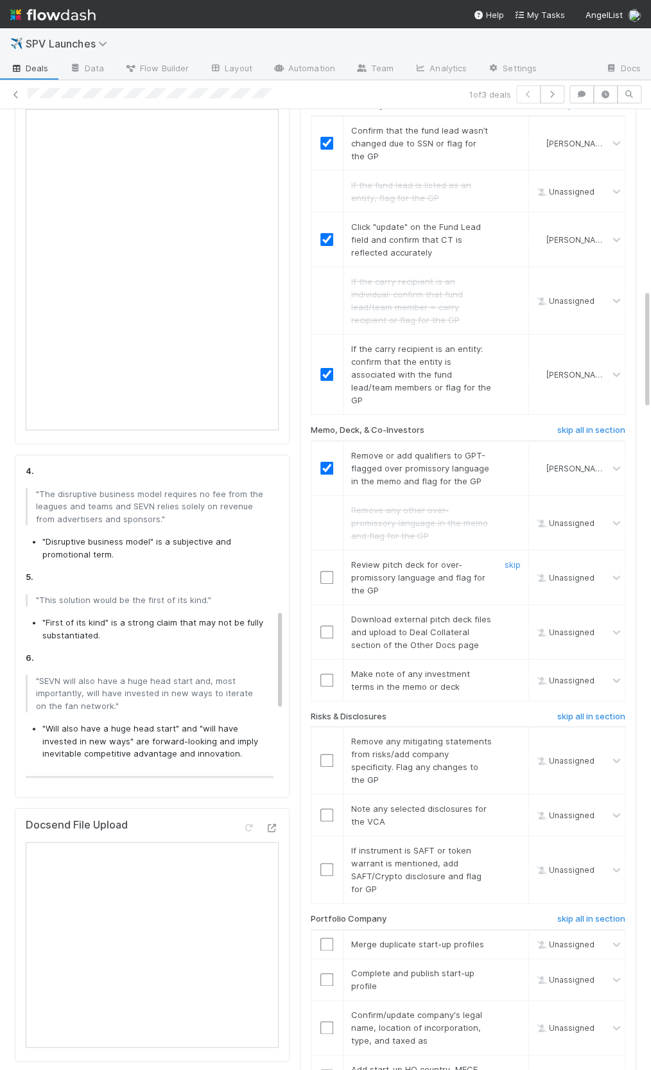
click at [324, 571] on input "checkbox" at bounding box center [326, 577] width 13 height 13
click at [514, 614] on link "skip" at bounding box center [513, 619] width 16 height 10
click at [517, 614] on link "skip" at bounding box center [513, 619] width 16 height 10
click at [509, 659] on td "Make note of any investment terms in the memo or deck skip" at bounding box center [436, 680] width 186 height 42
click at [511, 668] on link "skip" at bounding box center [513, 673] width 16 height 10
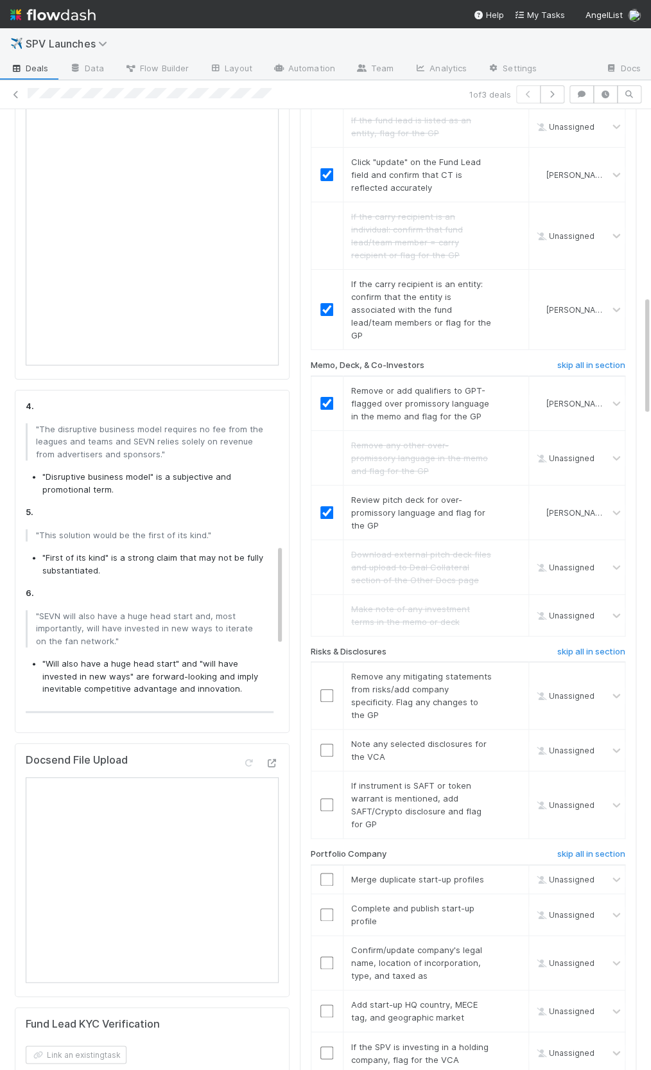
scroll to position [1516, 0]
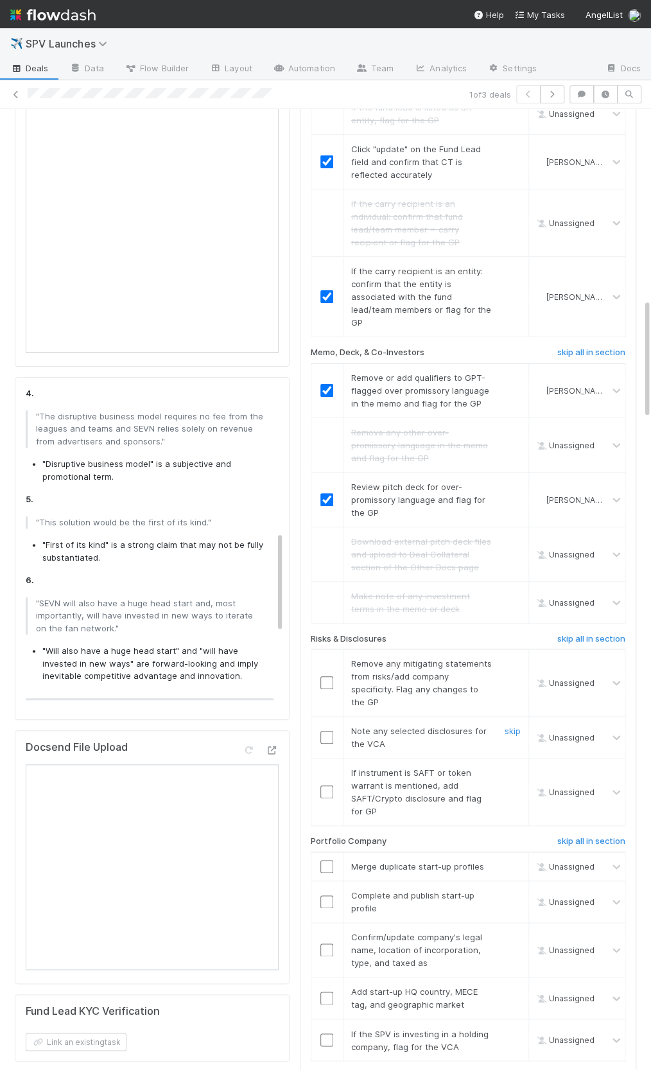
drag, startPoint x: 326, startPoint y: 666, endPoint x: 335, endPoint y: 669, distance: 10.2
click at [325, 731] on input "checkbox" at bounding box center [326, 737] width 13 height 13
click at [513, 767] on link "skip" at bounding box center [513, 772] width 16 height 10
click at [518, 658] on link "skip" at bounding box center [513, 663] width 16 height 10
click at [335, 731] on div at bounding box center [326, 737] width 31 height 13
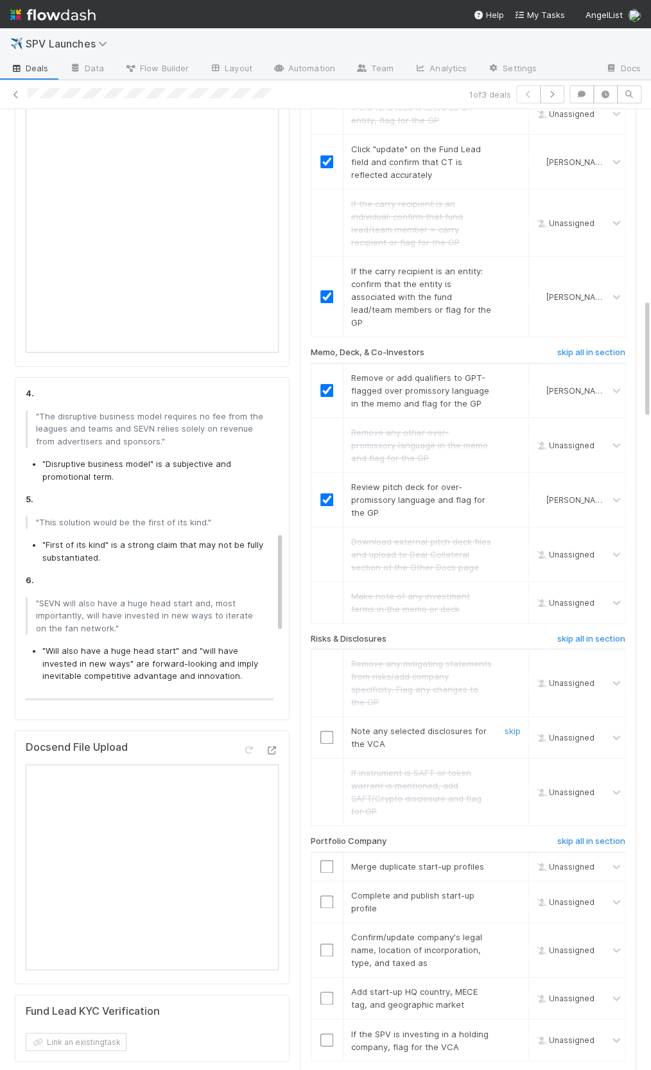
drag, startPoint x: 327, startPoint y: 666, endPoint x: 353, endPoint y: 649, distance: 31.0
click at [327, 731] on input "checkbox" at bounding box center [326, 737] width 13 height 13
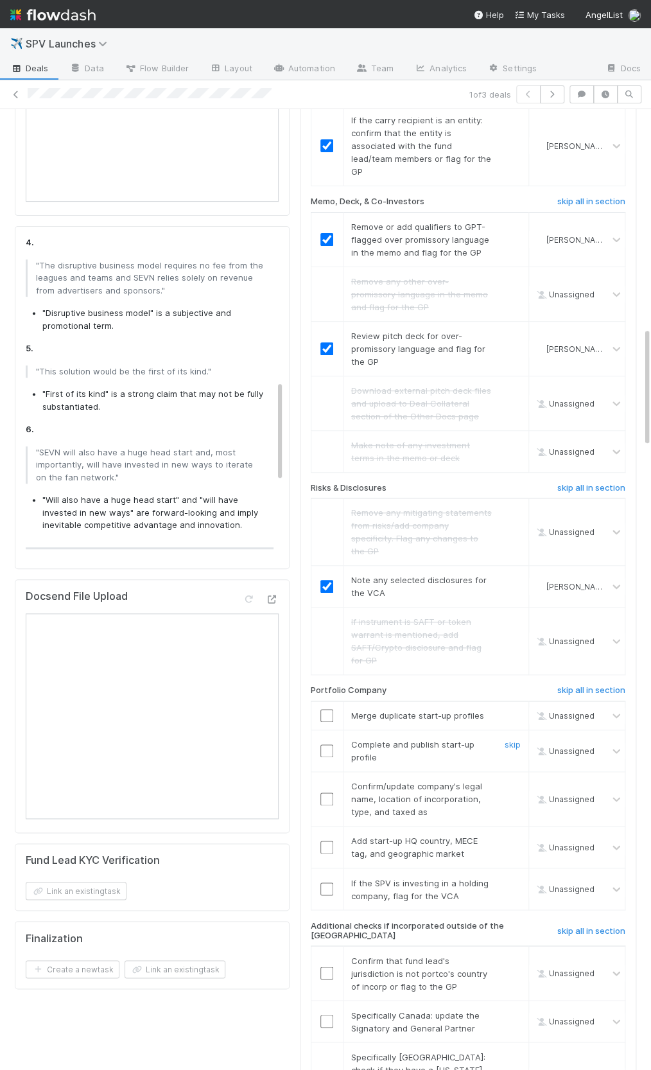
scroll to position [1741, 0]
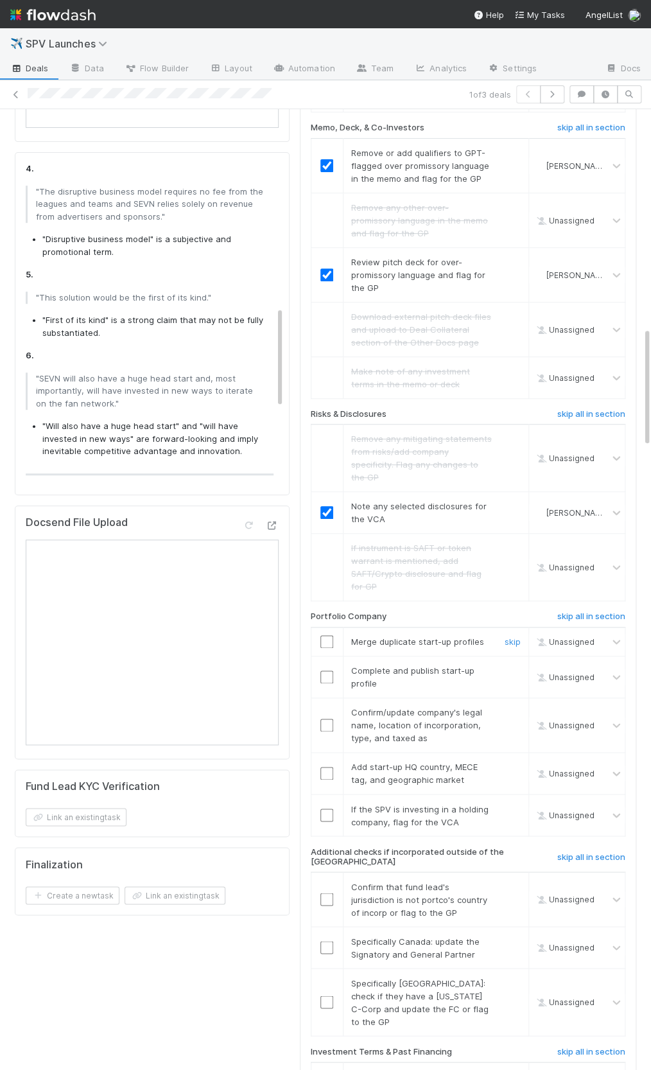
drag, startPoint x: 514, startPoint y: 571, endPoint x: 484, endPoint y: 581, distance: 31.7
click at [514, 636] on link "skip" at bounding box center [513, 641] width 16 height 10
click at [324, 670] on input "checkbox" at bounding box center [326, 676] width 13 height 13
click at [76, 372] on p ""SEVN will also have a huge head start and, most importantly, will have investe…" at bounding box center [150, 391] width 229 height 38
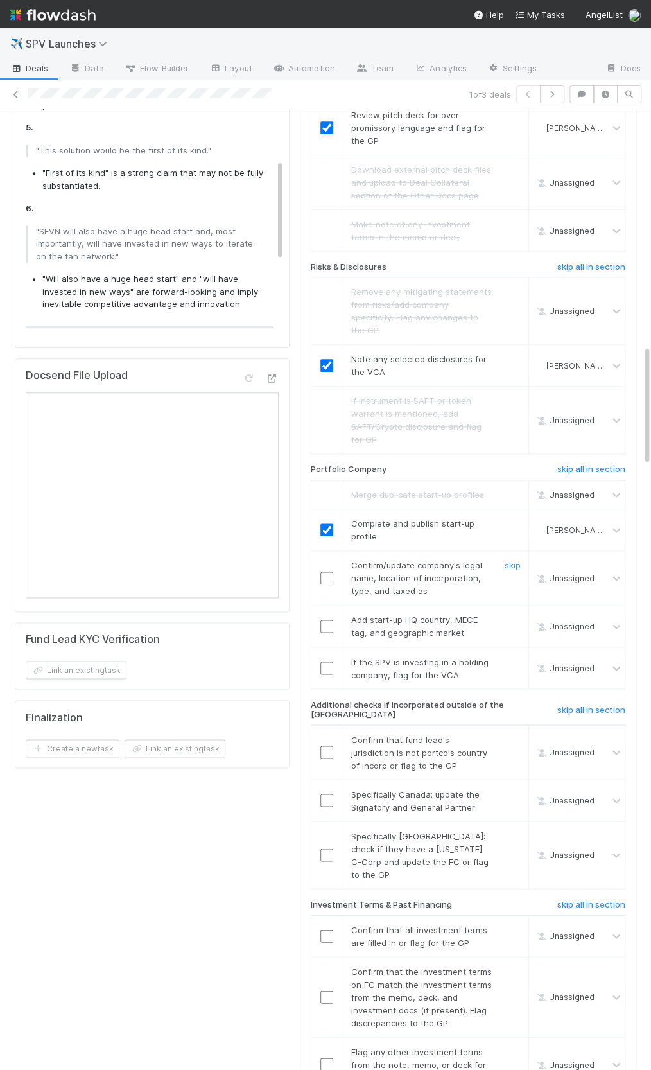
click at [323, 572] on input "checkbox" at bounding box center [326, 578] width 13 height 13
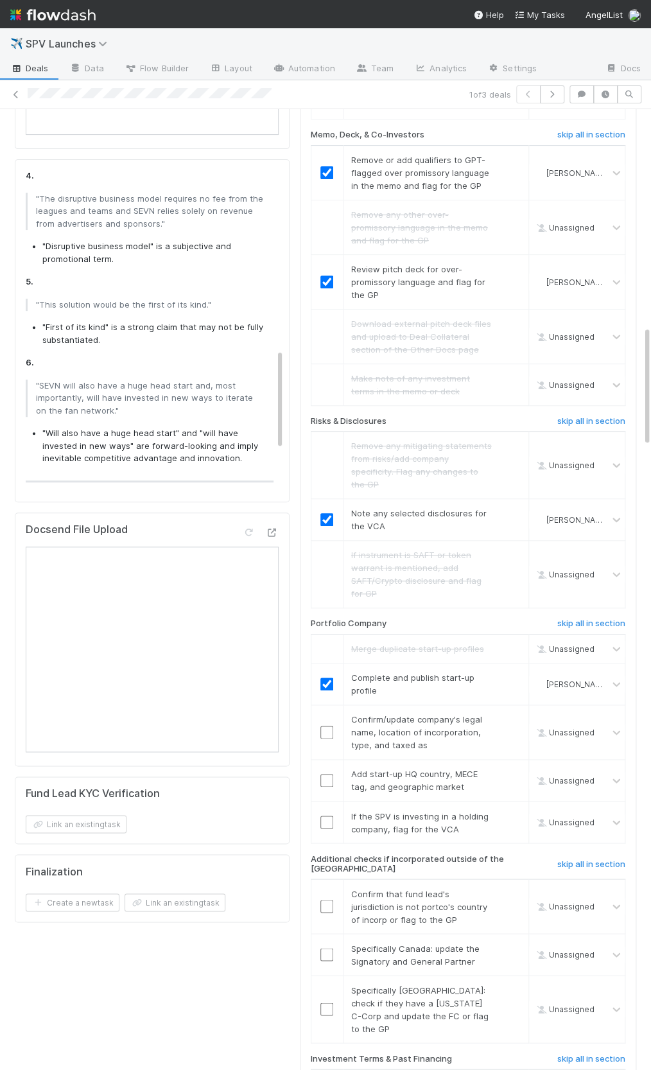
scroll to position [697, 0]
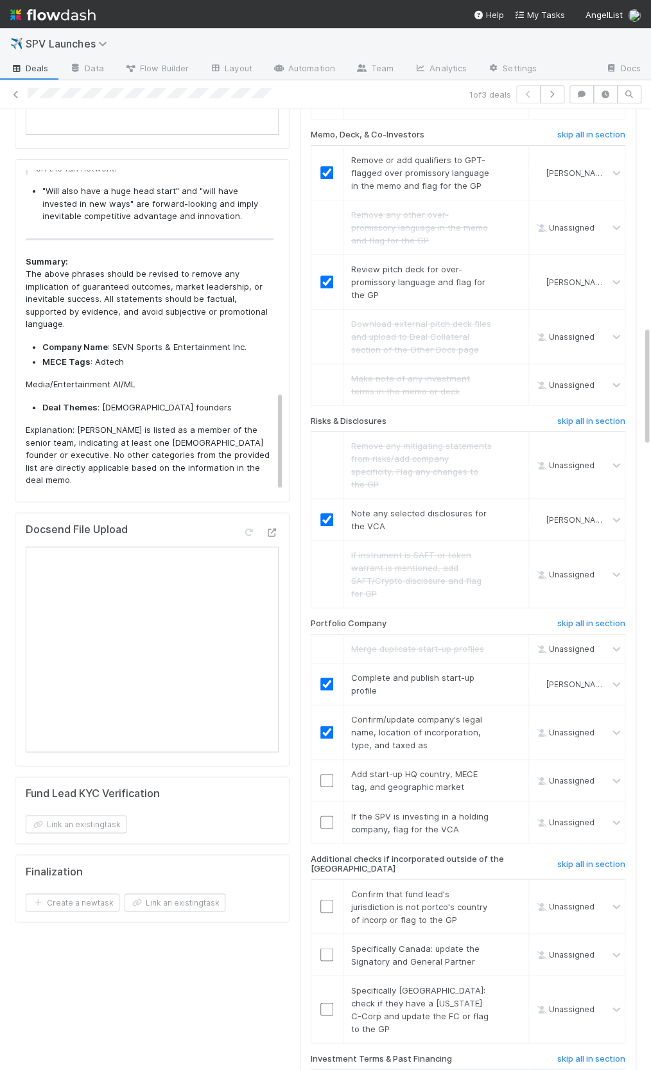
checkbox input "true"
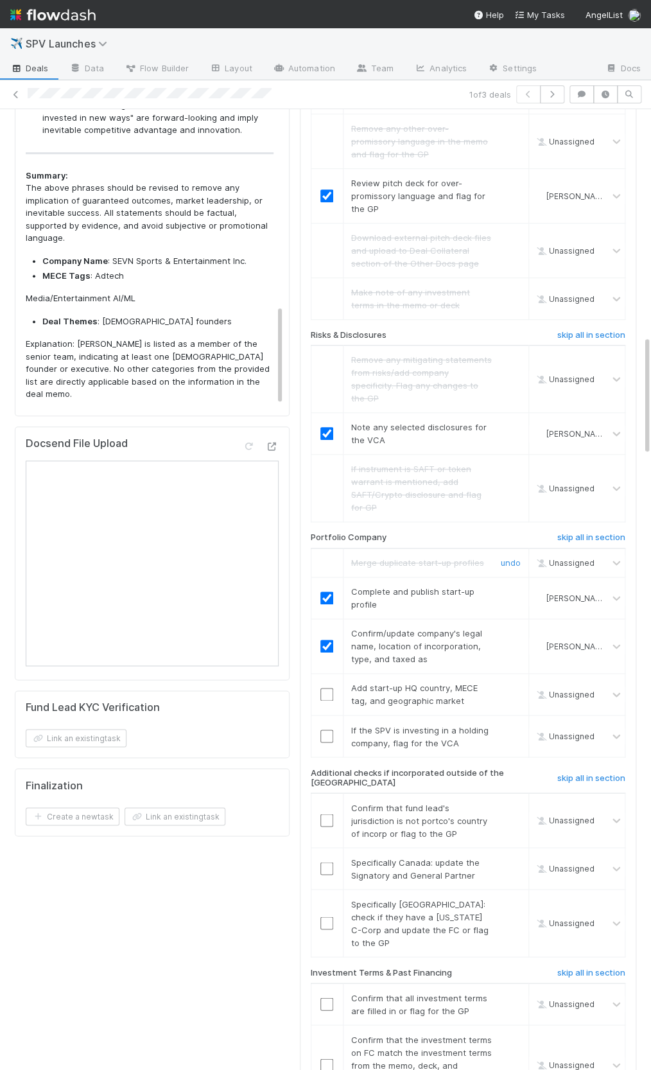
scroll to position [1916, 0]
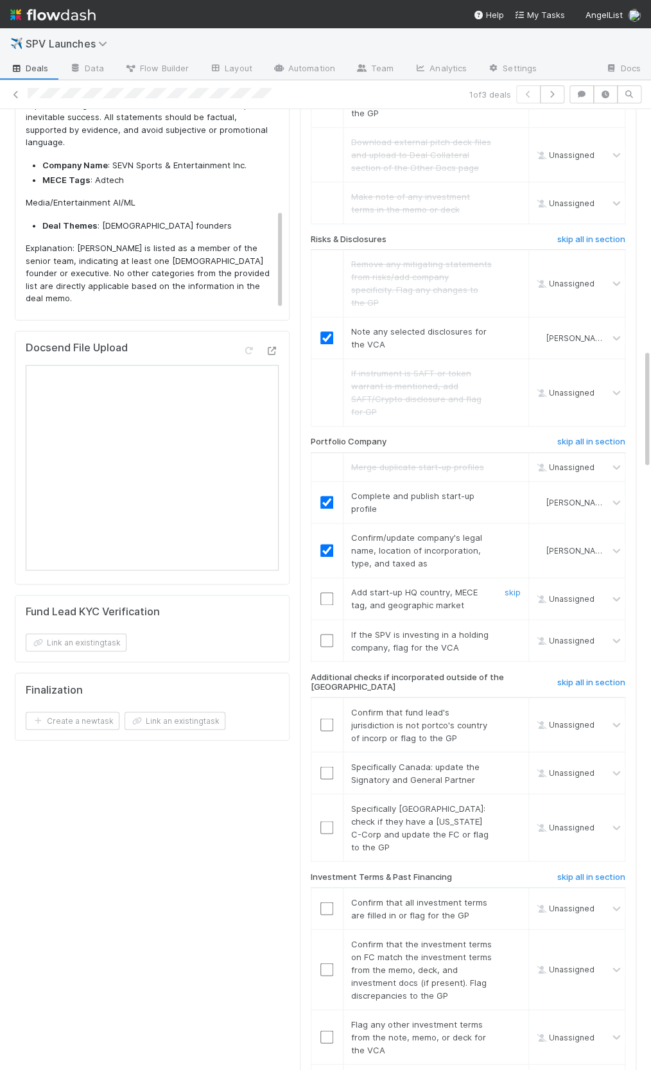
click at [331, 592] on input "checkbox" at bounding box center [326, 598] width 13 height 13
click at [505, 629] on link "skip" at bounding box center [513, 634] width 16 height 10
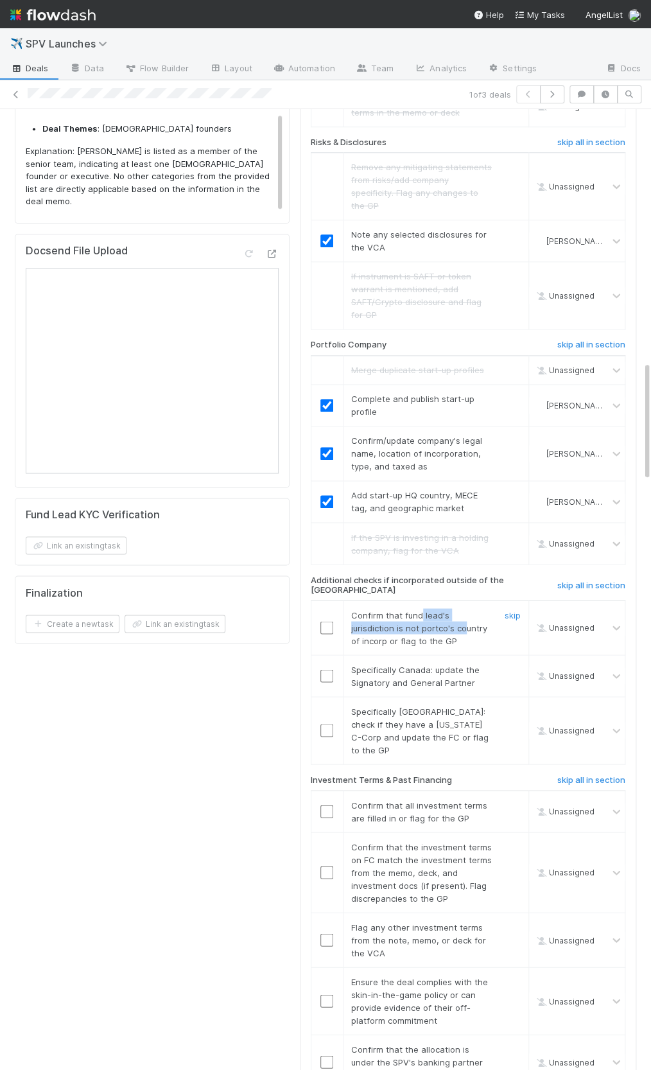
drag, startPoint x: 419, startPoint y: 545, endPoint x: 421, endPoint y: 557, distance: 13.0
click at [421, 609] on span "Confirm that fund lead's jurisdiction is not portco's country of incorp or flag…" at bounding box center [419, 627] width 136 height 36
click at [331, 622] on input "checkbox" at bounding box center [326, 628] width 13 height 13
drag, startPoint x: 386, startPoint y: 598, endPoint x: 466, endPoint y: 607, distance: 80.8
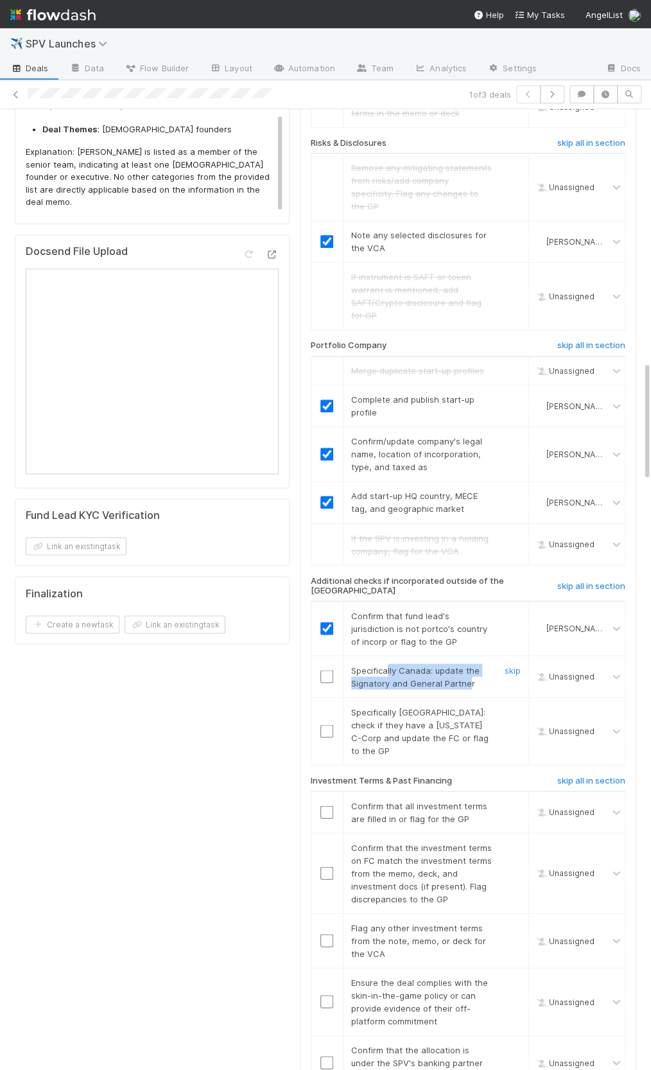
click at [466, 665] on span "Specifically Canada: update the Signatory and General Partner" at bounding box center [415, 676] width 128 height 23
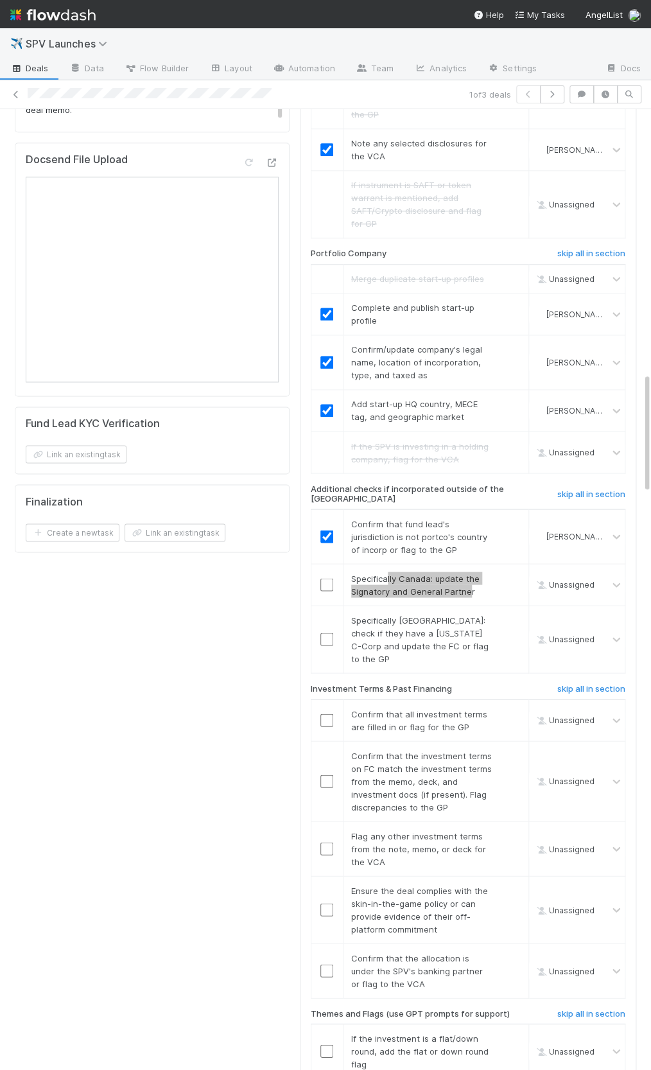
scroll to position [2110, 0]
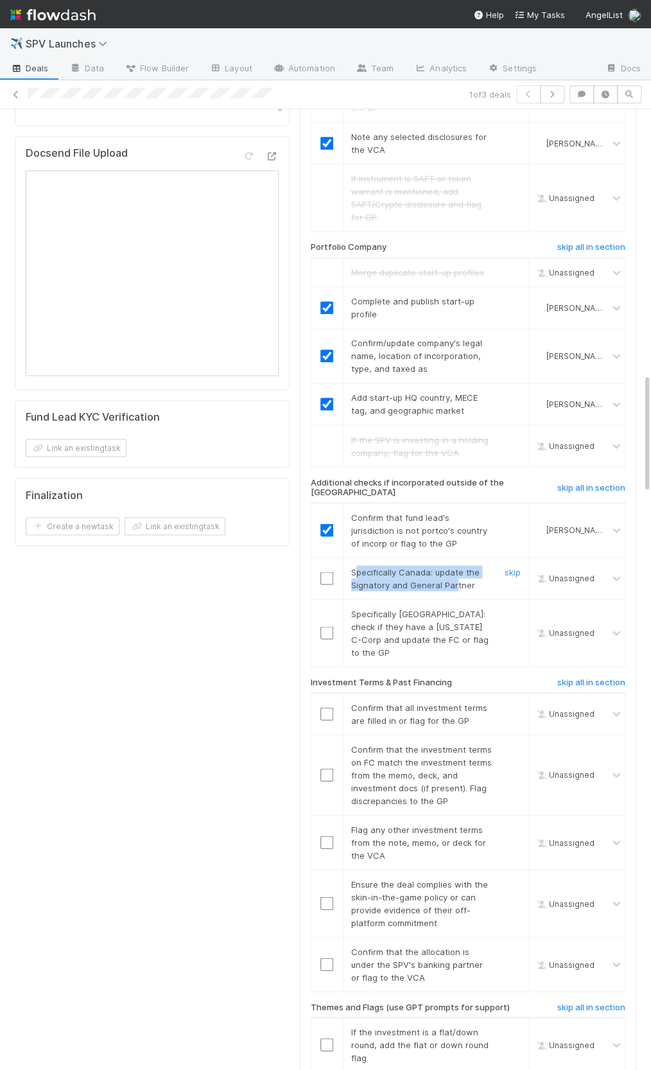
drag, startPoint x: 390, startPoint y: 502, endPoint x: 454, endPoint y: 508, distance: 63.8
click at [454, 566] on span "Specifically Canada: update the Signatory and General Partner" at bounding box center [415, 577] width 128 height 23
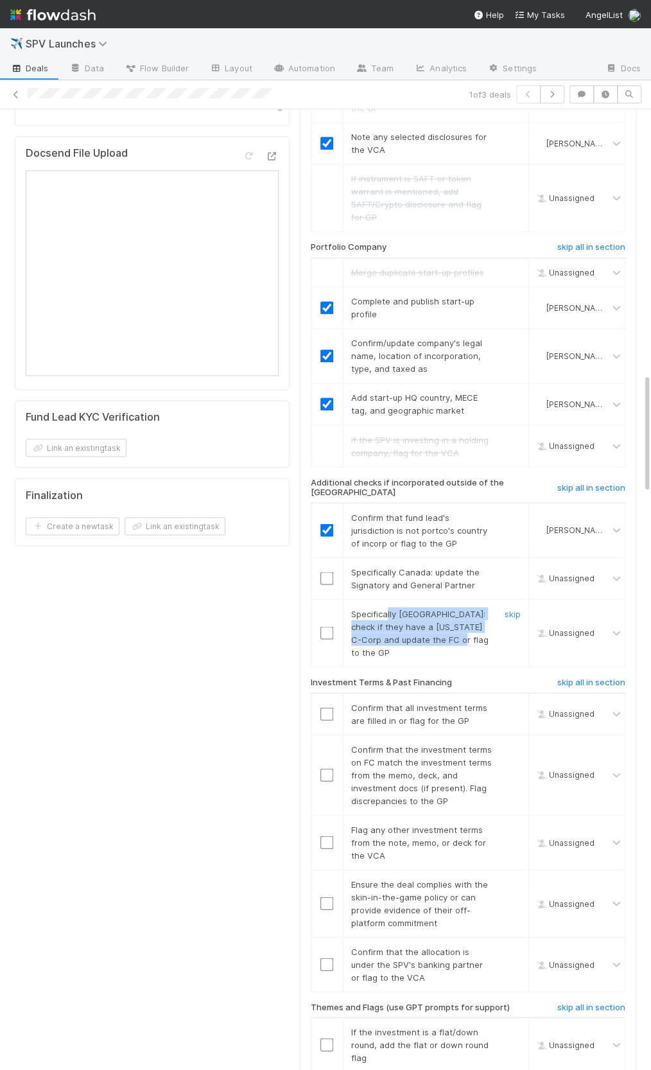
drag, startPoint x: 388, startPoint y: 538, endPoint x: 458, endPoint y: 572, distance: 77.8
click at [458, 607] on div "Specifically Brazil: check if they have a Delaware C-Corp and update the FC or …" at bounding box center [417, 632] width 150 height 51
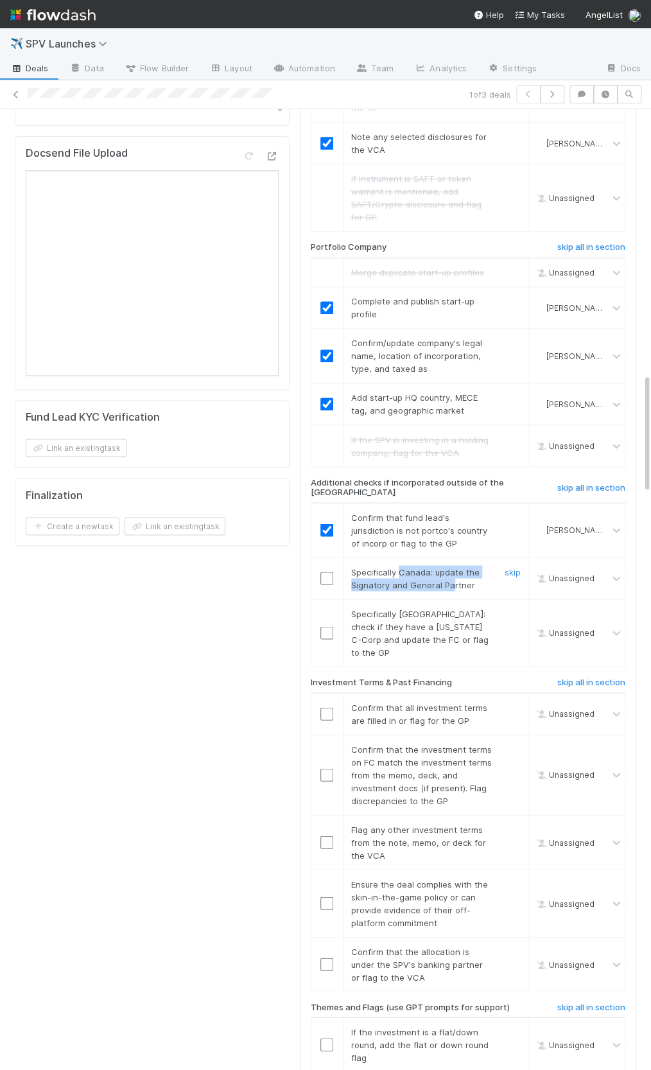
drag, startPoint x: 399, startPoint y: 496, endPoint x: 449, endPoint y: 523, distance: 56.3
click at [449, 557] on td "Specifically Canada: update the Signatory and General Partner skip" at bounding box center [436, 578] width 186 height 42
drag, startPoint x: 422, startPoint y: 558, endPoint x: 428, endPoint y: 563, distance: 7.3
click at [428, 608] on span "Specifically Brazil: check if they have a Delaware C-Corp and update the FC or …" at bounding box center [419, 632] width 137 height 49
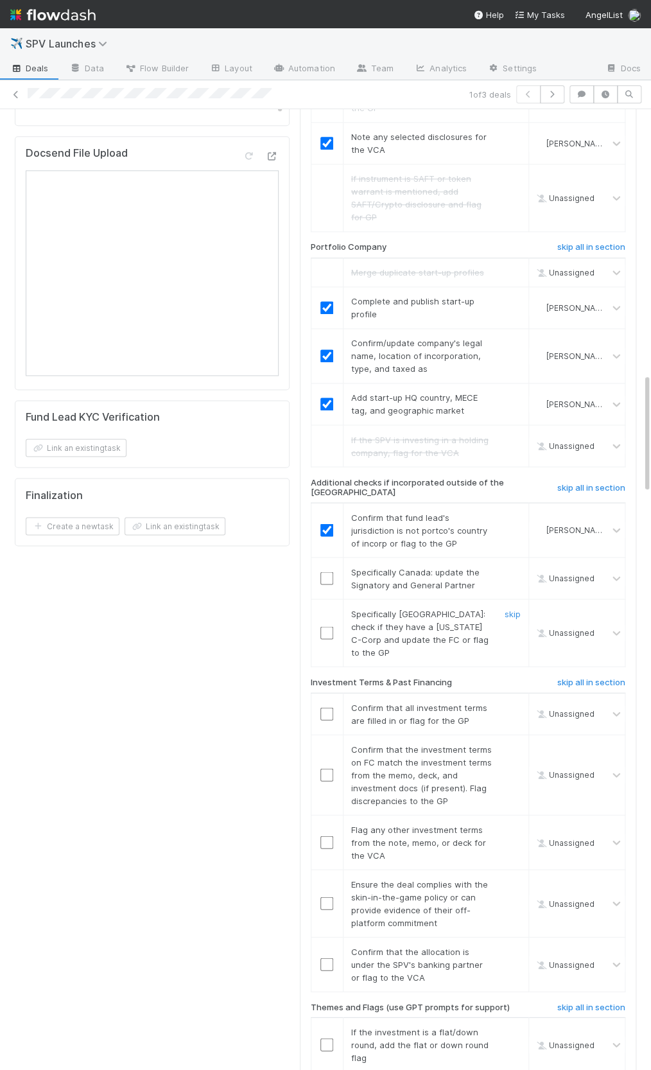
scroll to position [2109, 0]
click at [509, 609] on link "skip" at bounding box center [513, 614] width 16 height 10
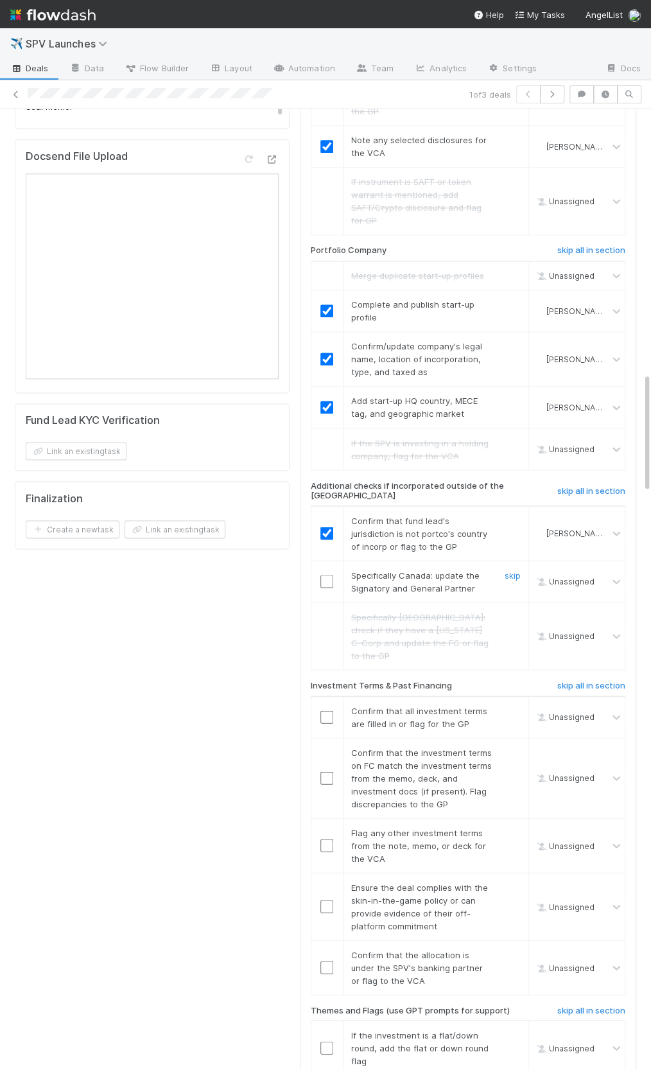
click at [333, 575] on input "checkbox" at bounding box center [326, 581] width 13 height 13
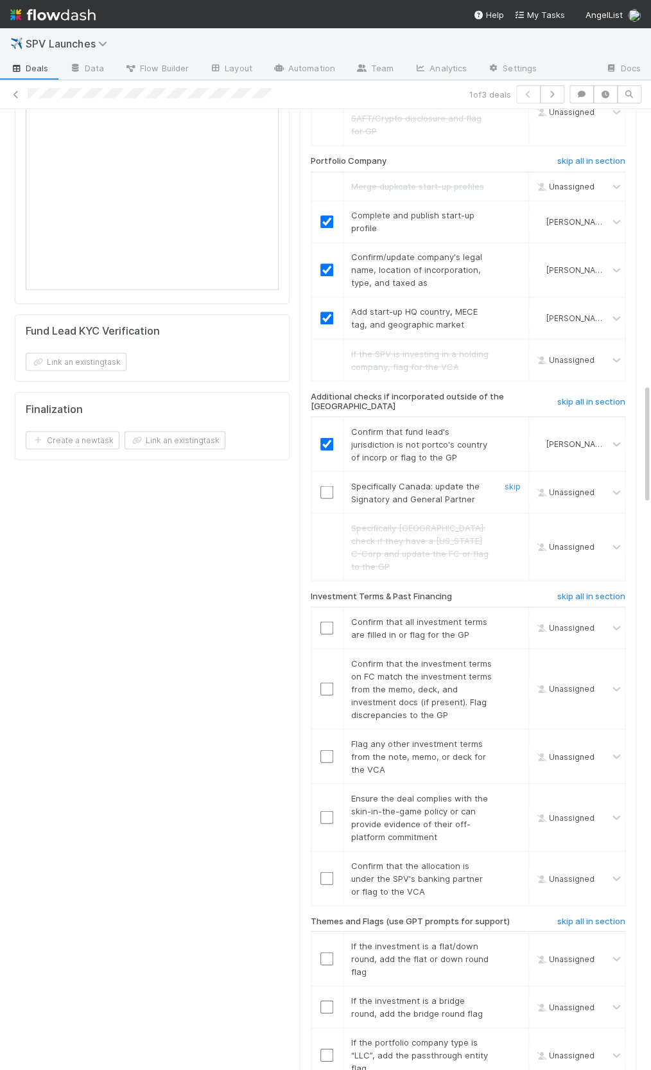
click at [322, 485] on input "checkbox" at bounding box center [326, 491] width 13 height 13
click at [317, 621] on div at bounding box center [326, 627] width 31 height 13
drag, startPoint x: 327, startPoint y: 541, endPoint x: 330, endPoint y: 600, distance: 59.1
click at [327, 621] on input "checkbox" at bounding box center [326, 627] width 13 height 13
drag, startPoint x: 327, startPoint y: 599, endPoint x: 399, endPoint y: 639, distance: 82.2
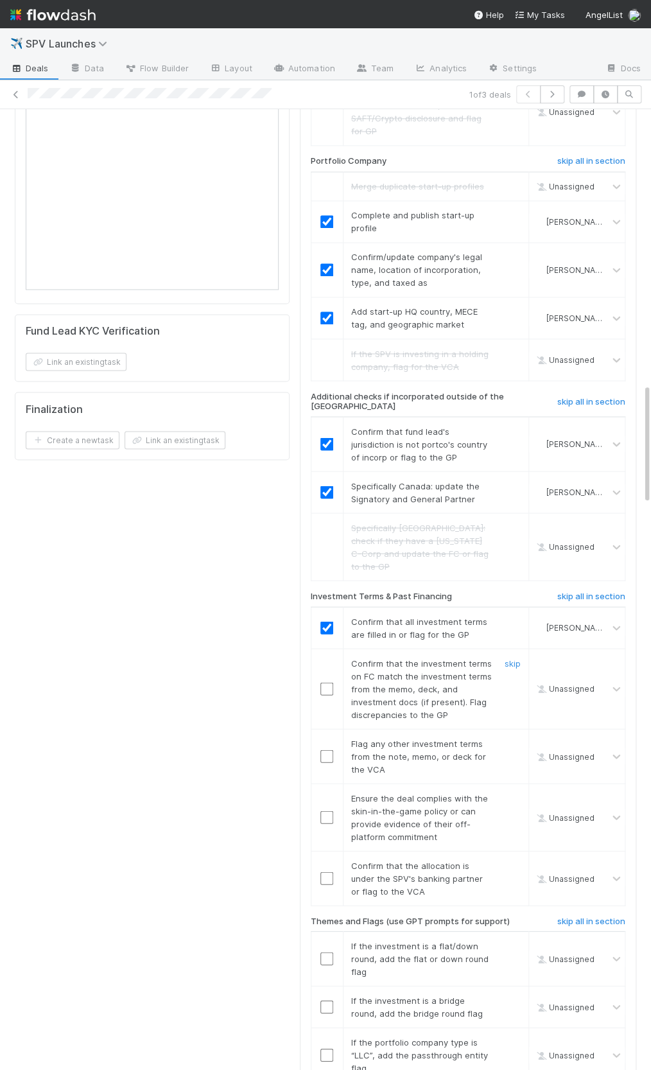
click at [327, 682] on input "checkbox" at bounding box center [326, 688] width 13 height 13
click at [509, 738] on link "skip" at bounding box center [513, 743] width 16 height 10
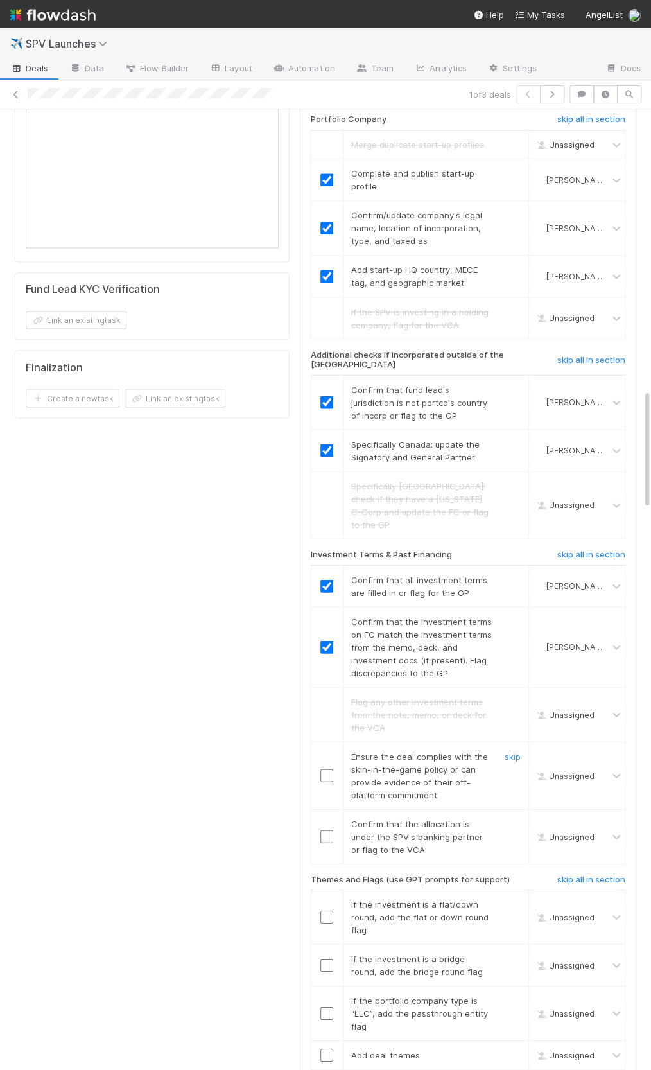
scroll to position [2268, 0]
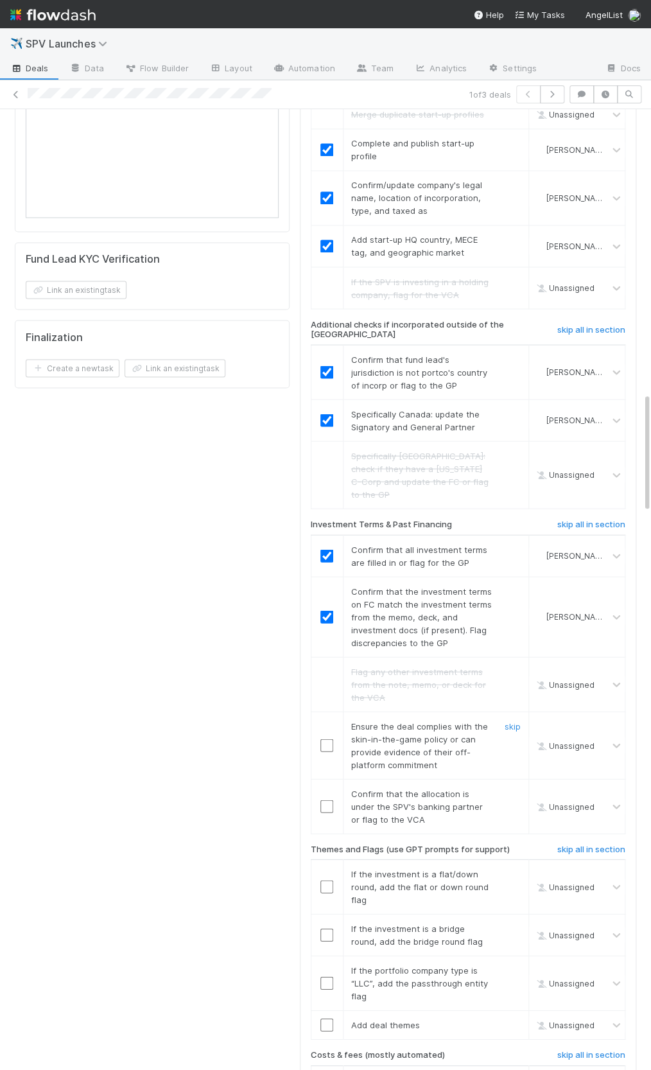
click at [331, 738] on input "checkbox" at bounding box center [326, 744] width 13 height 13
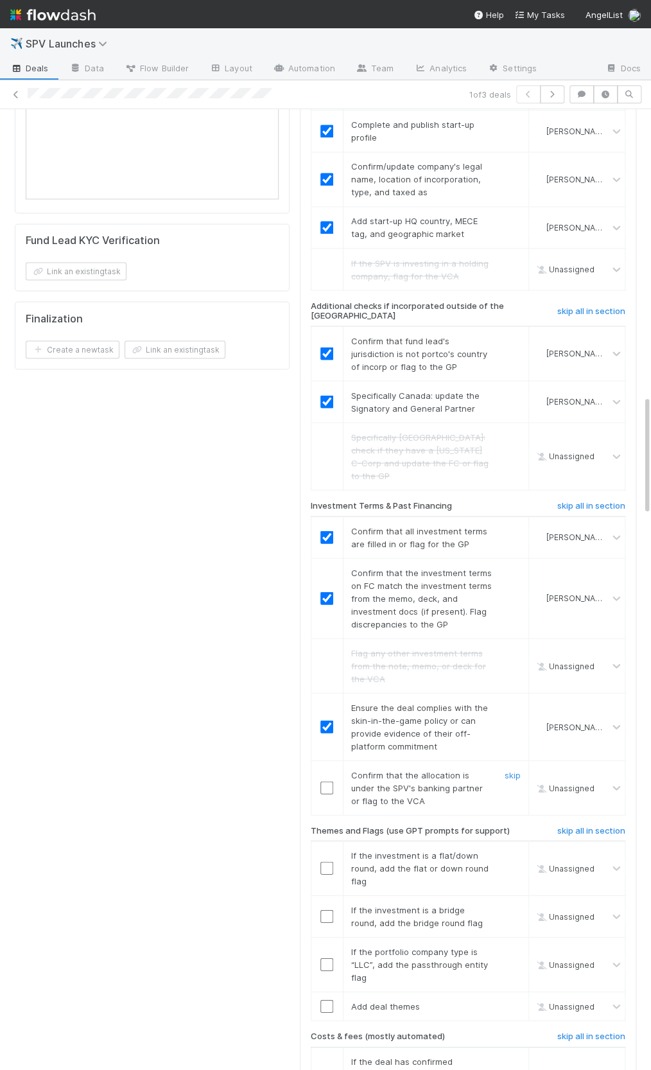
click at [326, 760] on td at bounding box center [327, 787] width 32 height 55
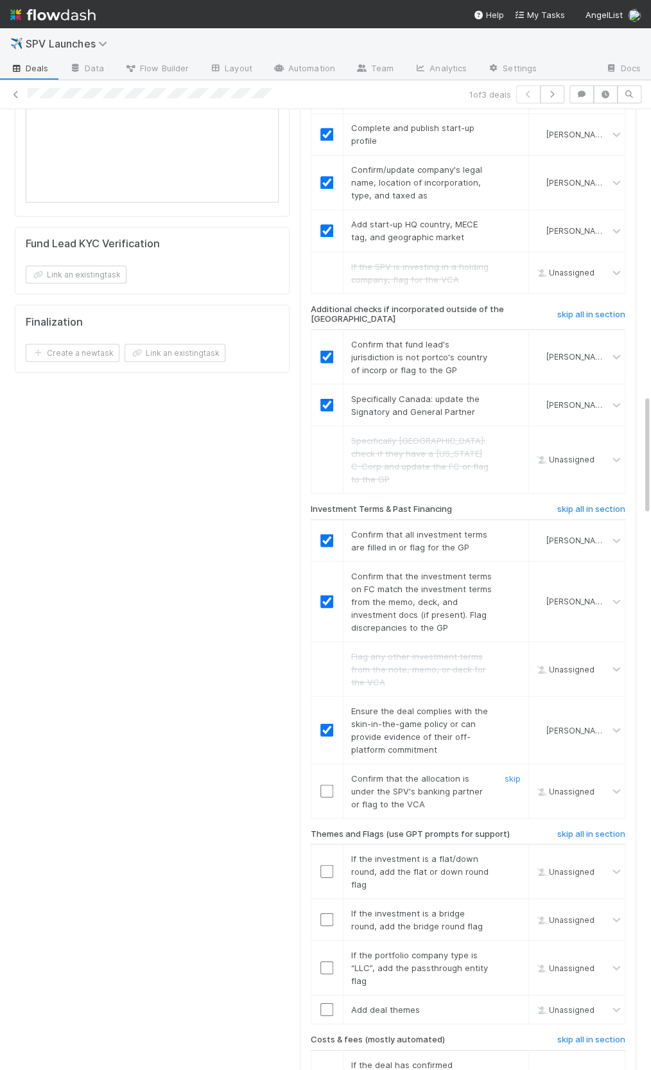
scroll to position [2287, 0]
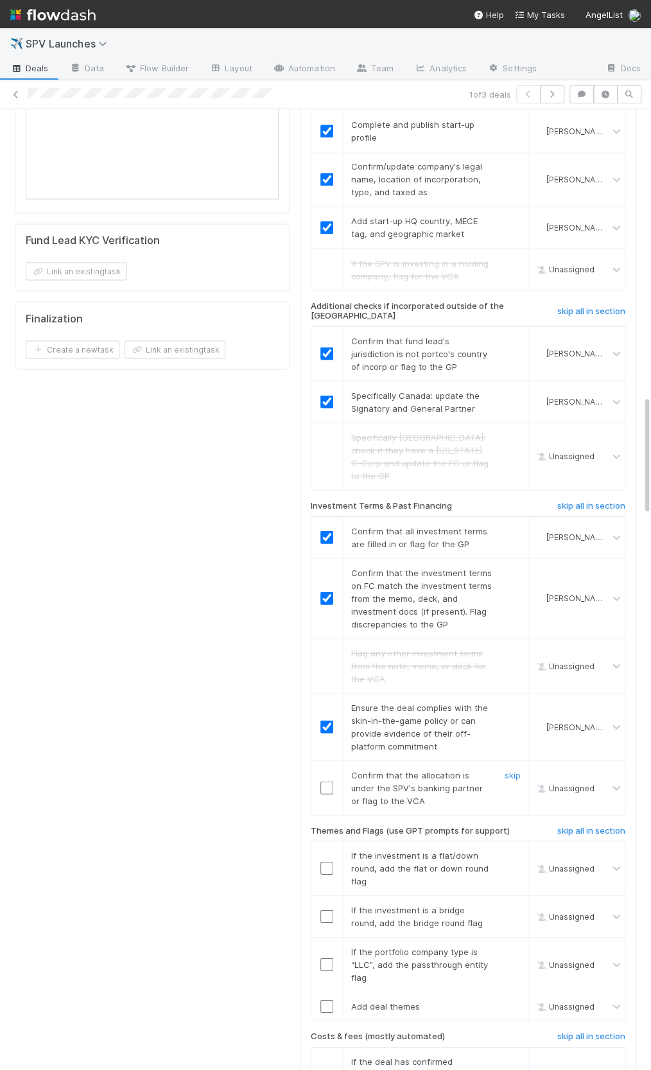
click at [328, 760] on td at bounding box center [327, 787] width 32 height 55
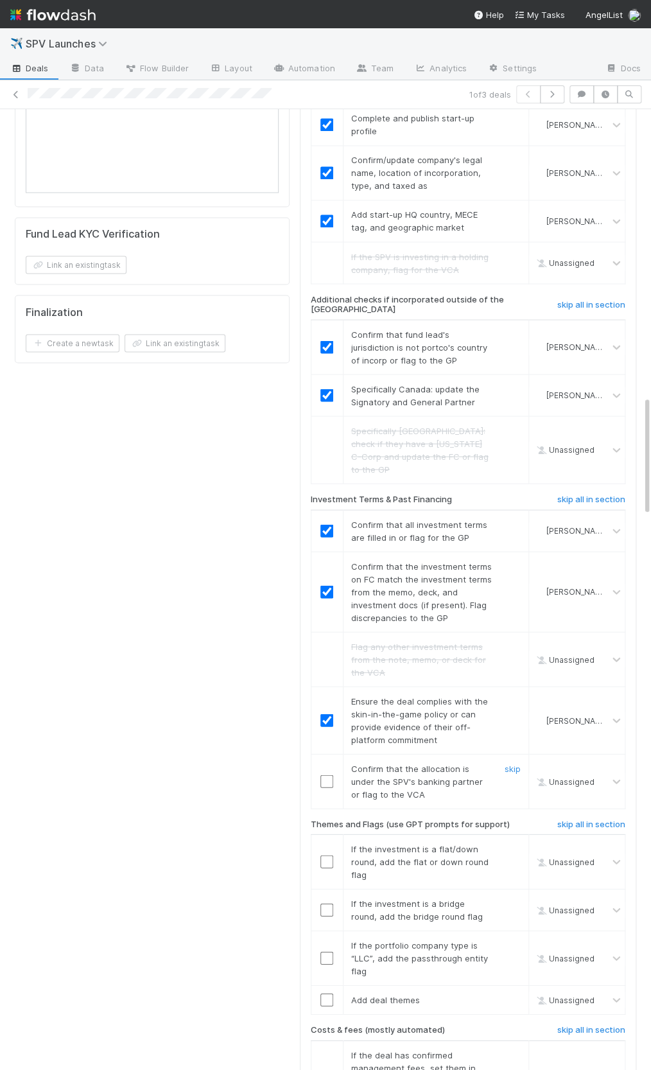
click at [339, 774] on div at bounding box center [326, 780] width 31 height 13
click at [330, 774] on input "checkbox" at bounding box center [326, 780] width 13 height 13
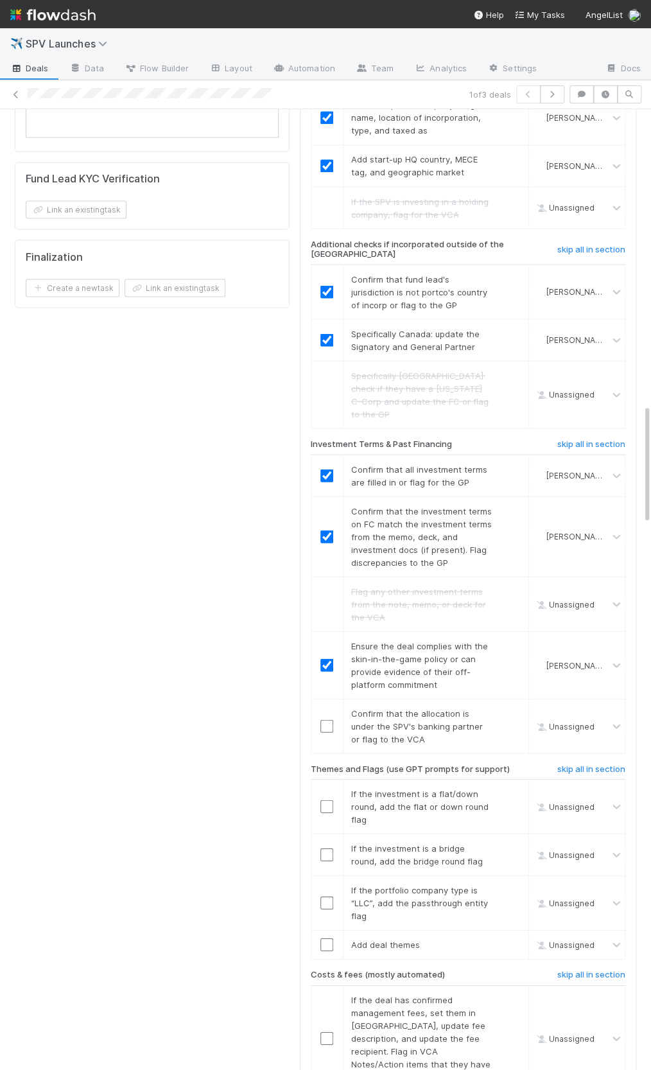
scroll to position [2404, 0]
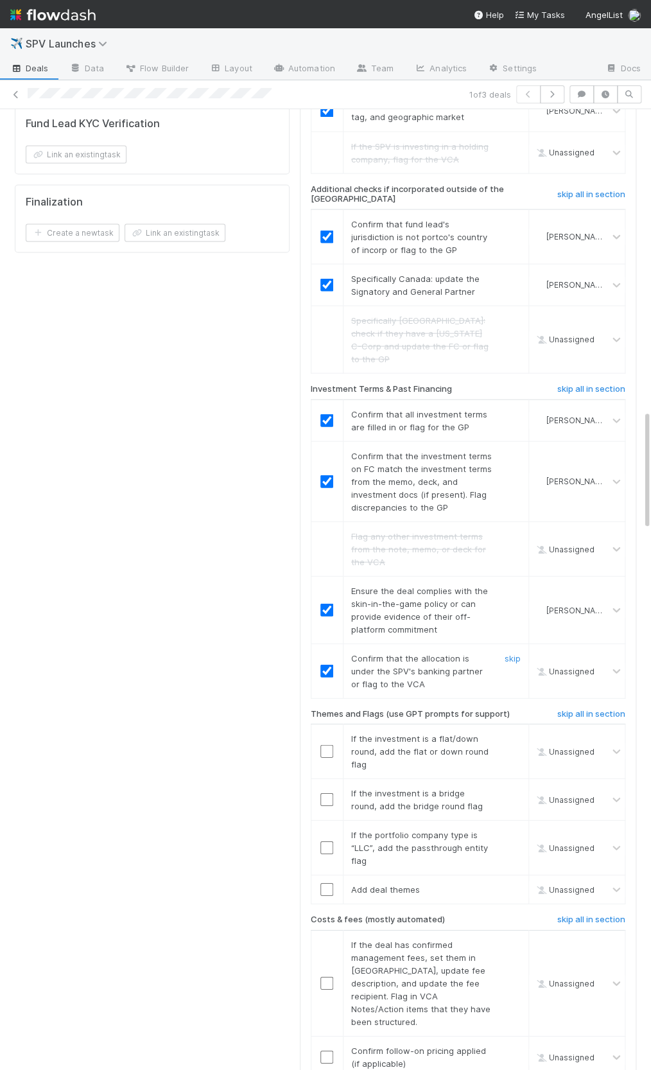
checkbox input "true"
click at [325, 664] on input "checkbox" at bounding box center [326, 670] width 13 height 13
click at [324, 664] on input "checkbox" at bounding box center [326, 670] width 13 height 13
click at [582, 708] on h6 "skip all in section" at bounding box center [591, 713] width 68 height 10
click at [575, 708] on h6 "skip all in section" at bounding box center [591, 713] width 68 height 10
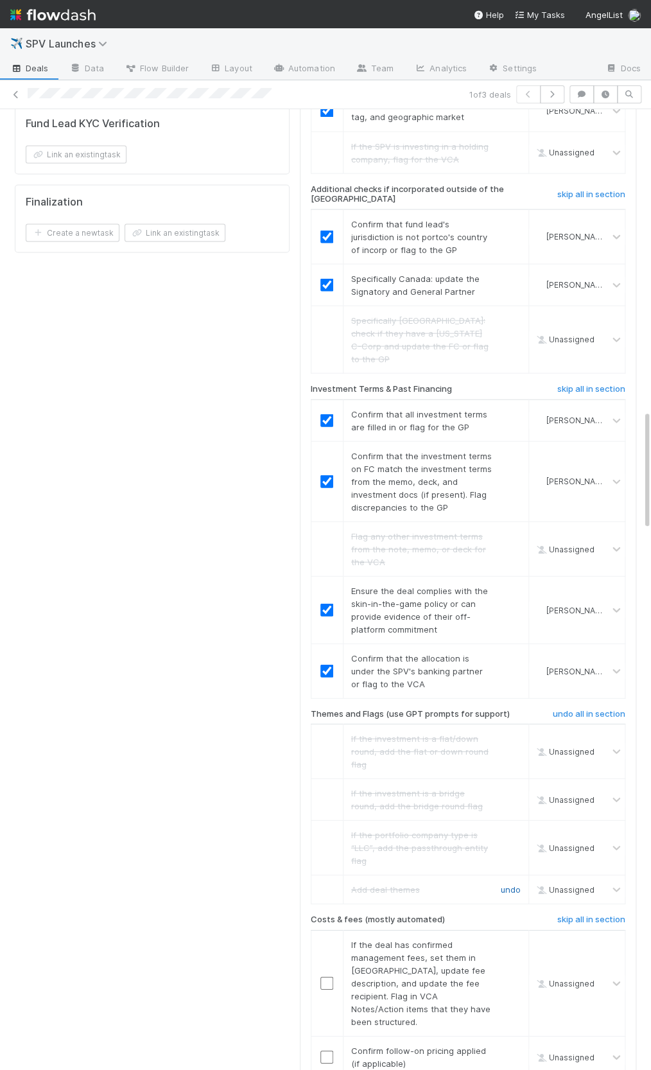
click at [515, 884] on link "undo" at bounding box center [511, 889] width 20 height 10
click at [505, 884] on link "undo" at bounding box center [511, 889] width 20 height 10
click at [333, 882] on input "checkbox" at bounding box center [326, 888] width 13 height 13
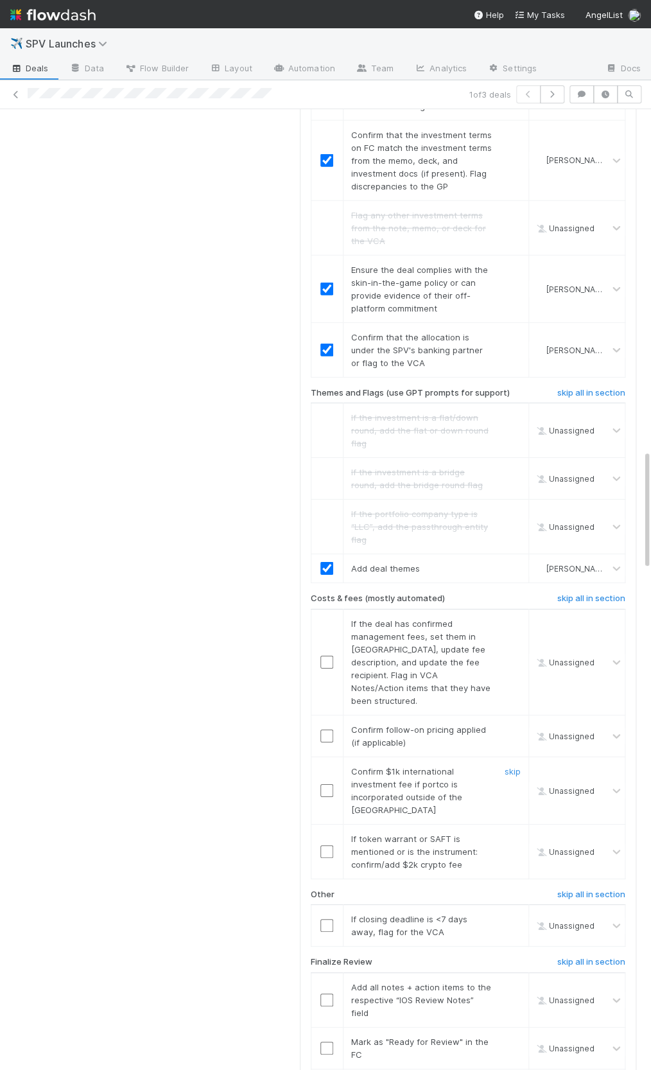
click at [331, 784] on input "checkbox" at bounding box center [326, 790] width 13 height 13
click at [511, 834] on link "skip" at bounding box center [513, 839] width 16 height 10
click at [510, 724] on link "skip" at bounding box center [513, 729] width 16 height 10
click at [516, 618] on link "skip" at bounding box center [513, 623] width 16 height 10
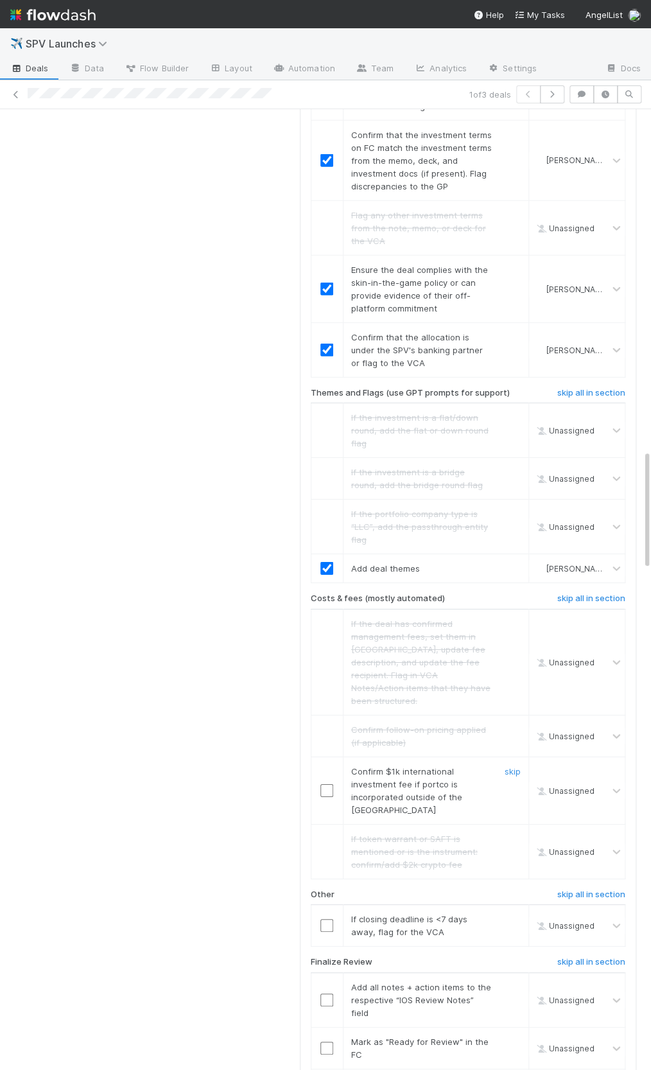
click at [320, 784] on input "checkbox" at bounding box center [326, 790] width 13 height 13
checkbox input "true"
drag, startPoint x: 359, startPoint y: 807, endPoint x: 487, endPoint y: 805, distance: 127.8
click at [467, 914] on span "If closing deadline is <7 days away, flag for the VCA" at bounding box center [409, 925] width 116 height 23
copy span "closing deadline is <7 days away"
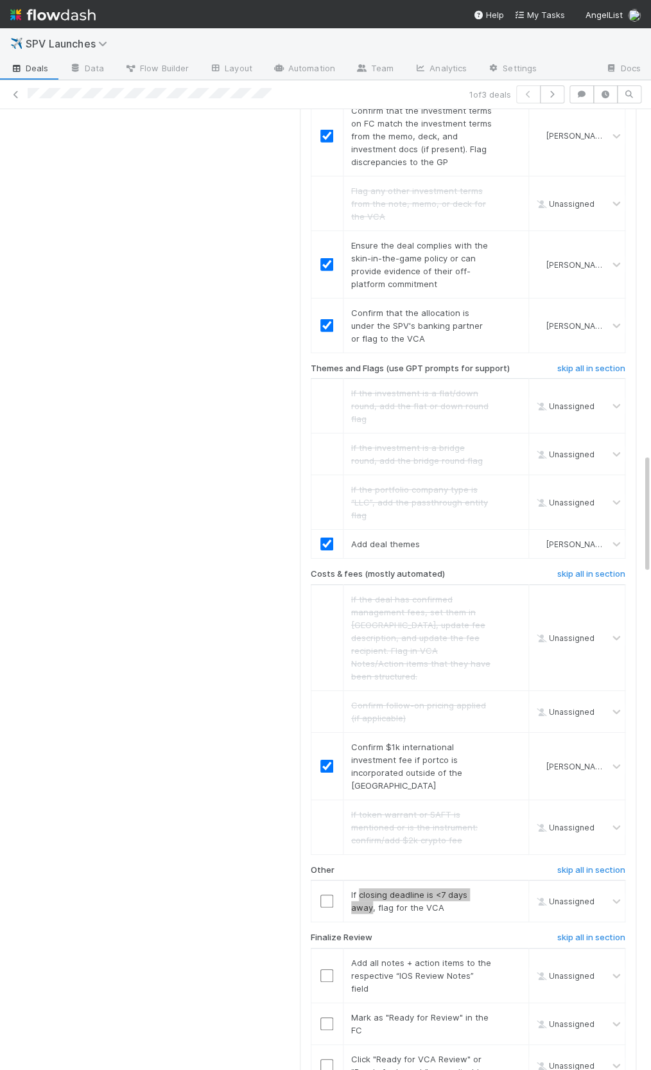
scroll to position [2784, 0]
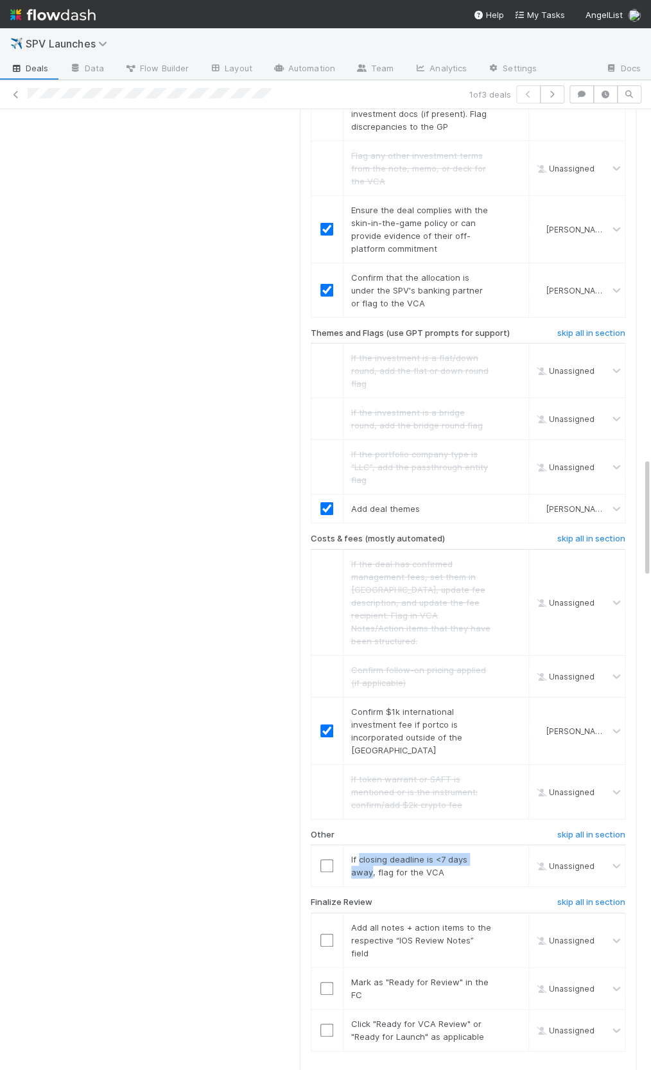
click at [324, 859] on input "checkbox" at bounding box center [326, 865] width 13 height 13
click at [324, 934] on input "checkbox" at bounding box center [326, 940] width 13 height 13
drag, startPoint x: 324, startPoint y: 861, endPoint x: 325, endPoint y: 902, distance: 41.1
click at [324, 982] on input "checkbox" at bounding box center [326, 988] width 13 height 13
click at [322, 1009] on td at bounding box center [327, 1030] width 32 height 42
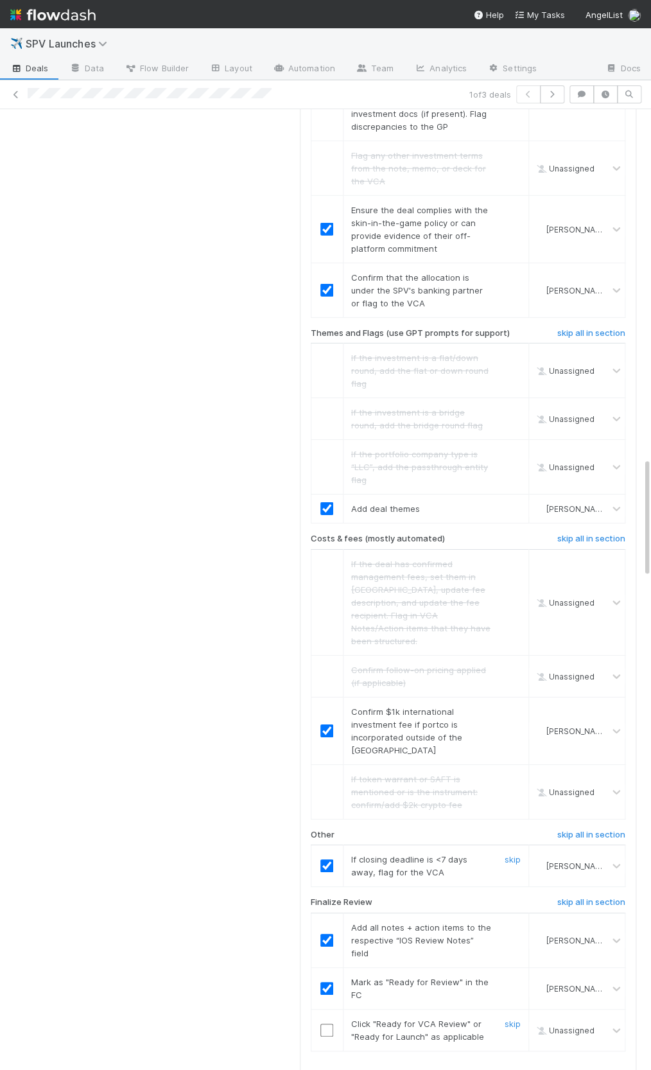
click at [323, 1024] on input "checkbox" at bounding box center [326, 1030] width 13 height 13
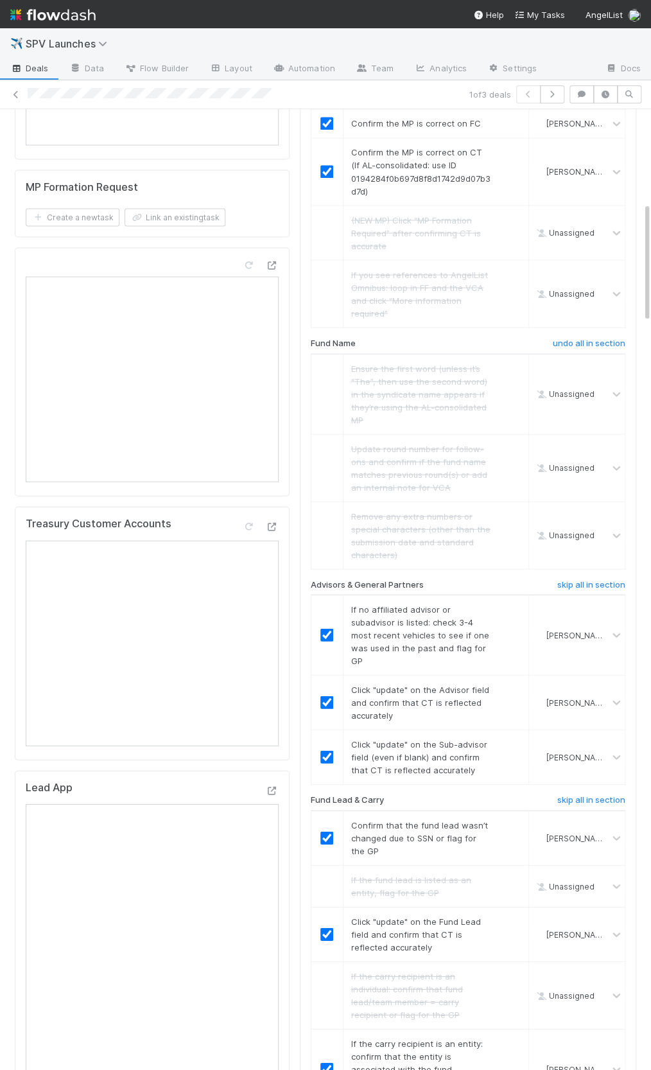
scroll to position [0, 0]
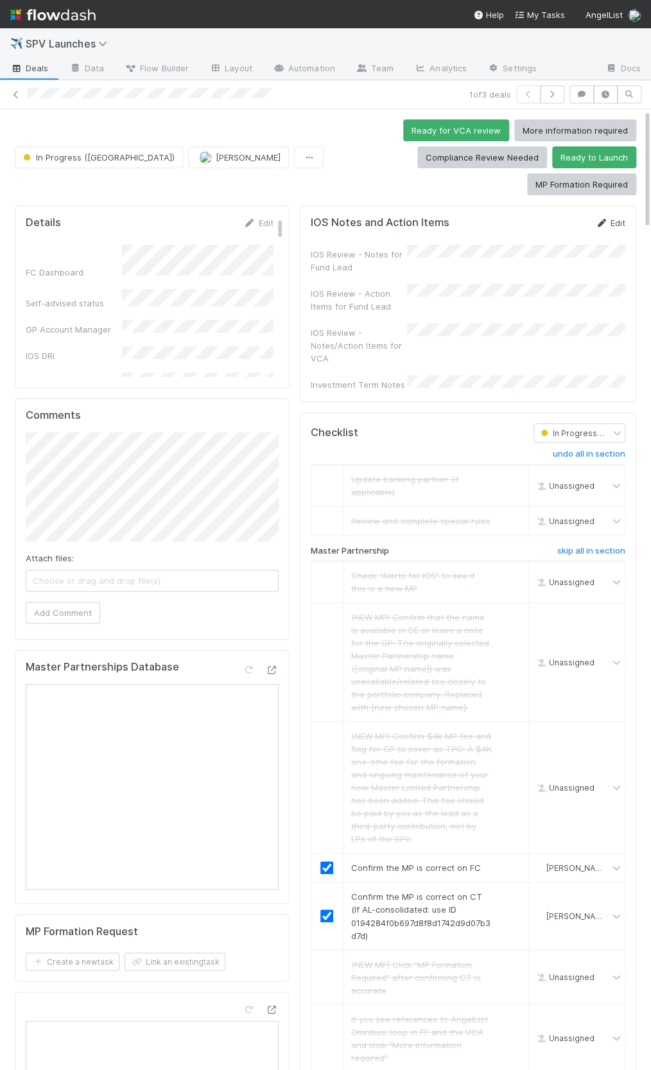
click at [617, 218] on link "Edit" at bounding box center [610, 223] width 30 height 10
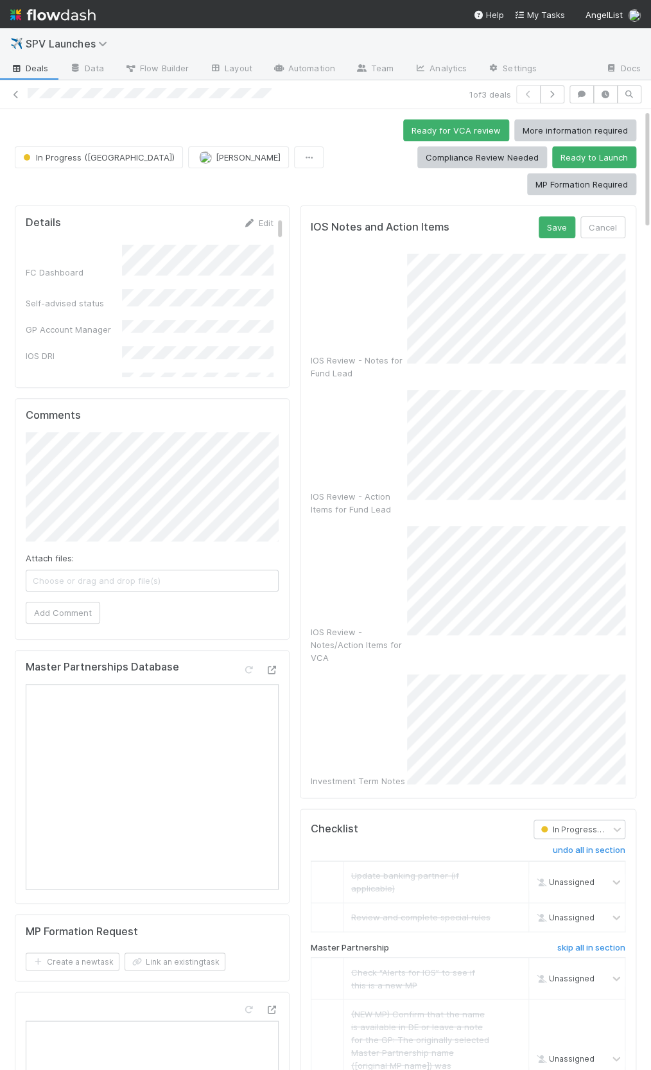
click at [397, 270] on div "IOS Review - Notes for Fund Lead" at bounding box center [468, 317] width 315 height 126
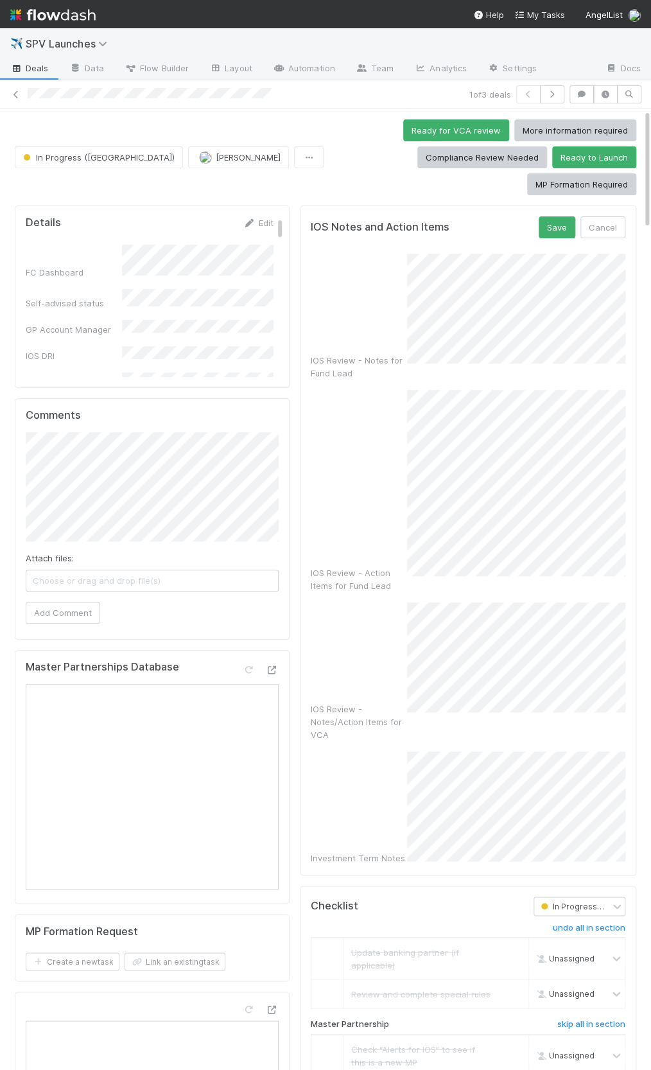
click at [399, 457] on div "IOS Review - Action Items for Fund Lead" at bounding box center [468, 491] width 315 height 202
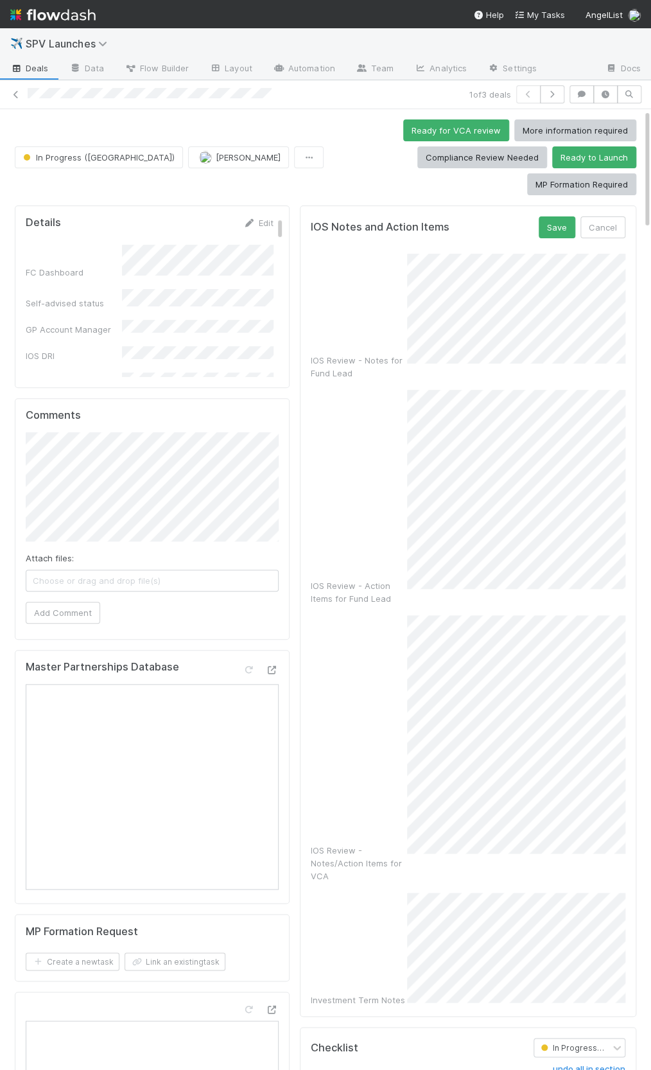
scroll to position [11, 0]
click at [400, 768] on div "IOS Review - Notes/Action Items for VCA" at bounding box center [468, 748] width 315 height 267
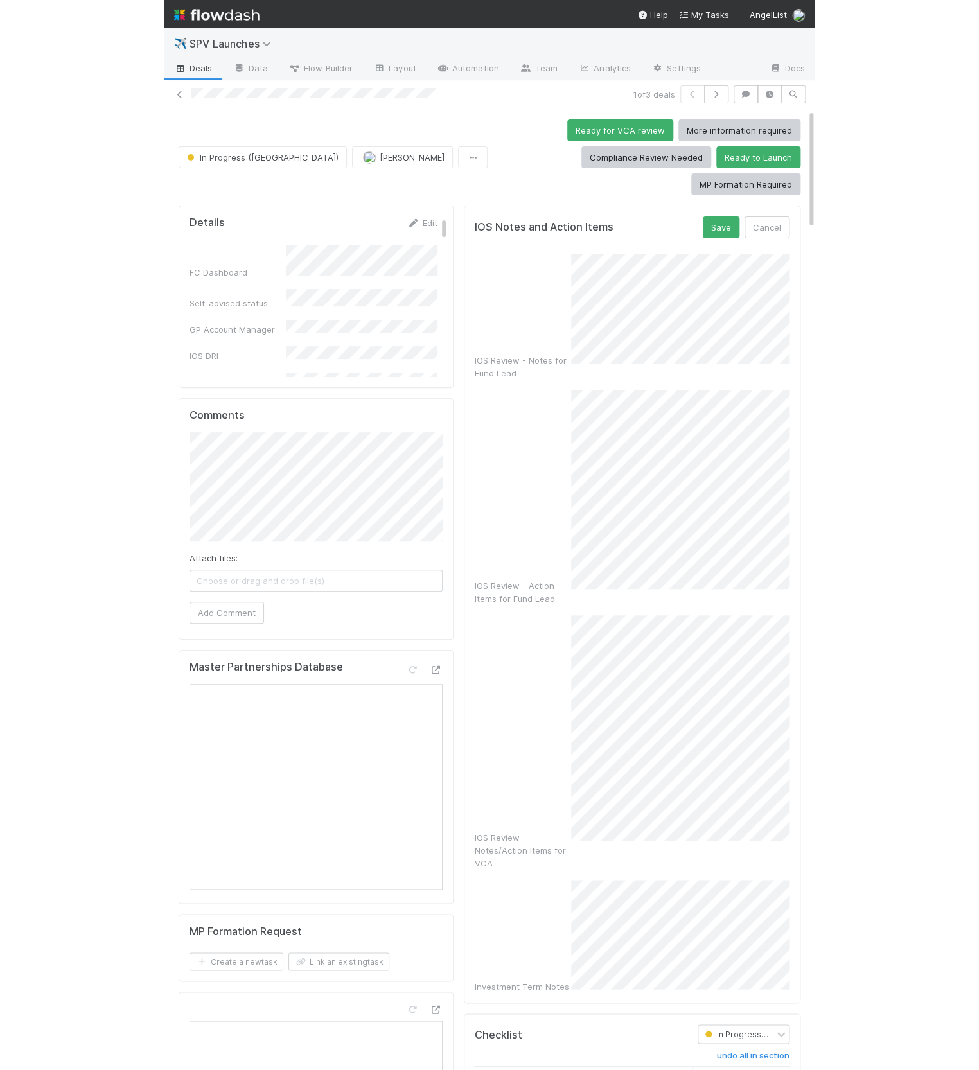
scroll to position [1, 0]
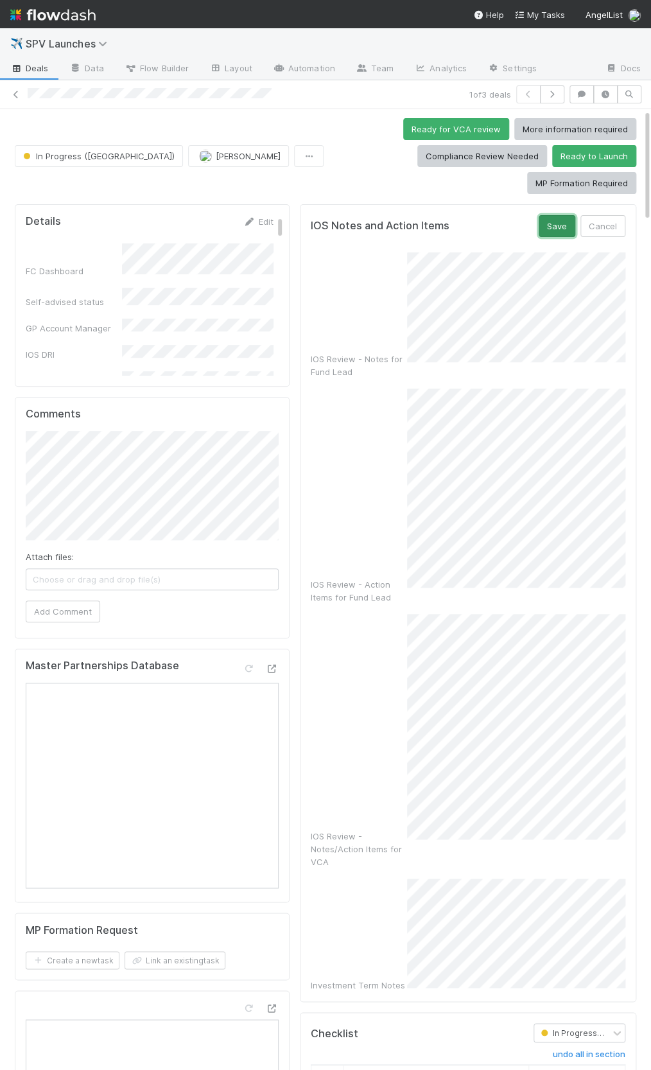
click at [545, 215] on button "Save" at bounding box center [557, 226] width 37 height 22
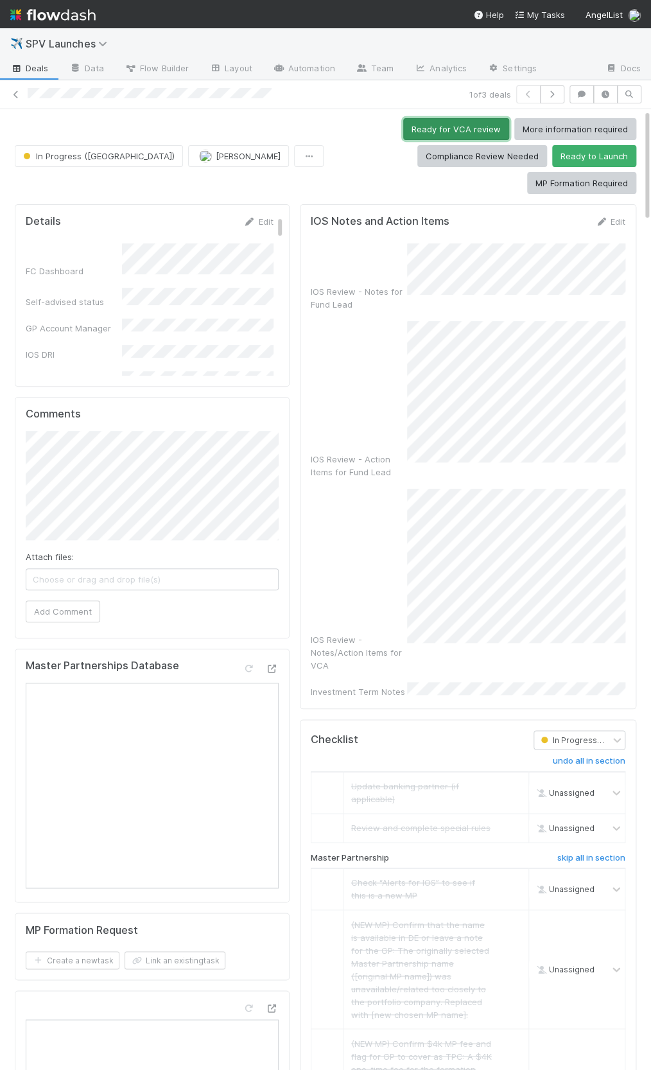
click at [403, 136] on button "Ready for VCA review" at bounding box center [456, 129] width 106 height 22
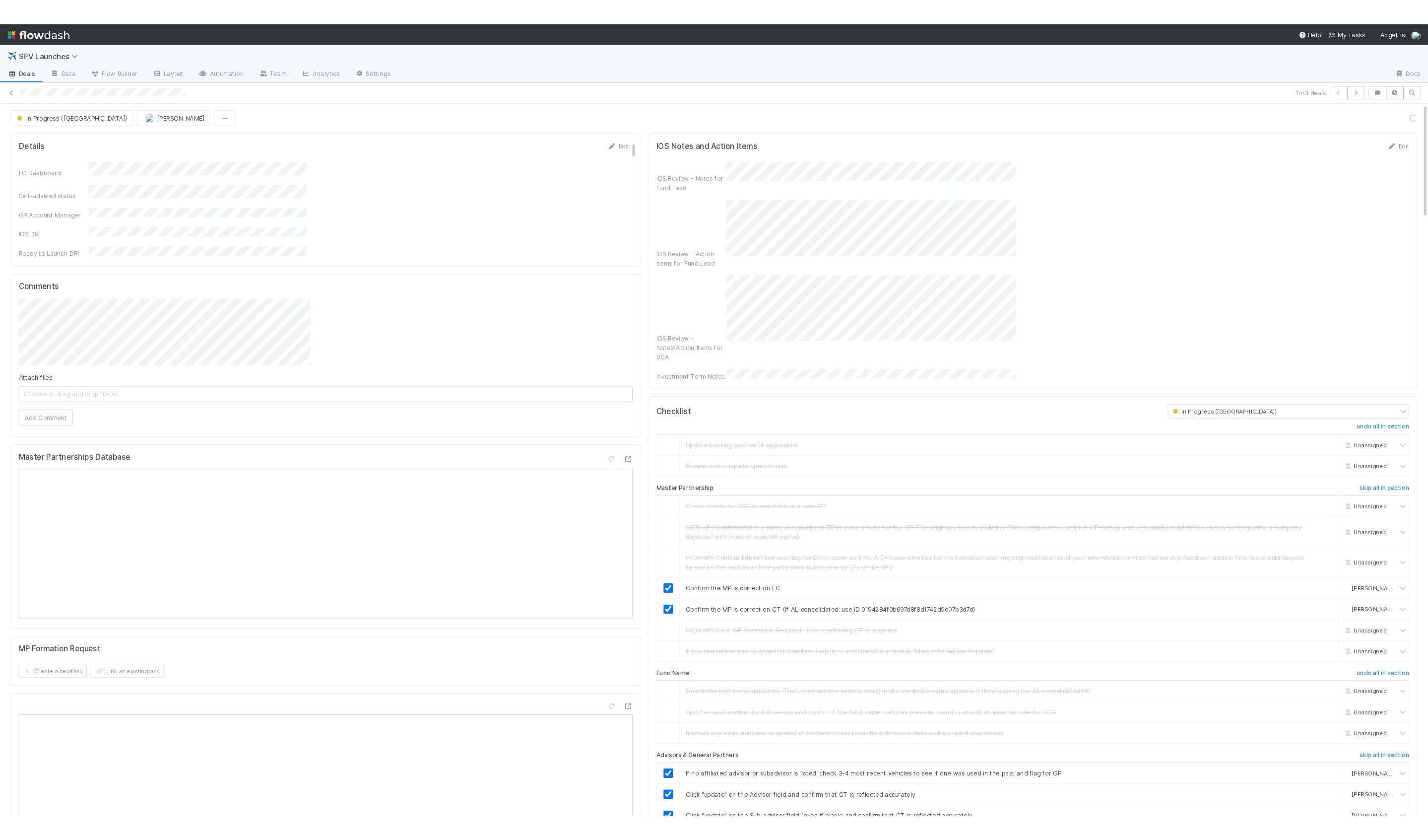
scroll to position [297, 0]
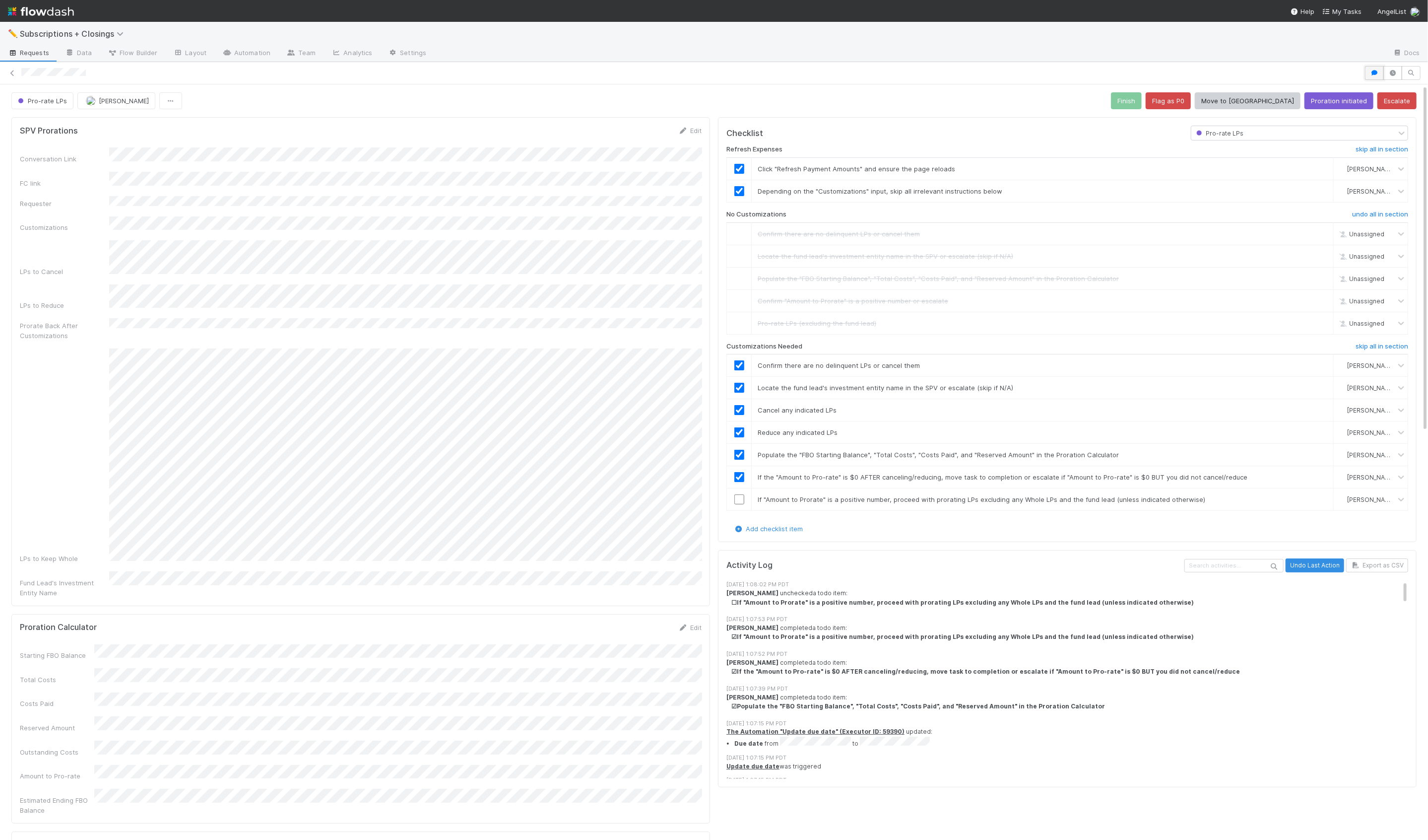
click at [1381, 72] on button "button" at bounding box center [1375, 73] width 19 height 14
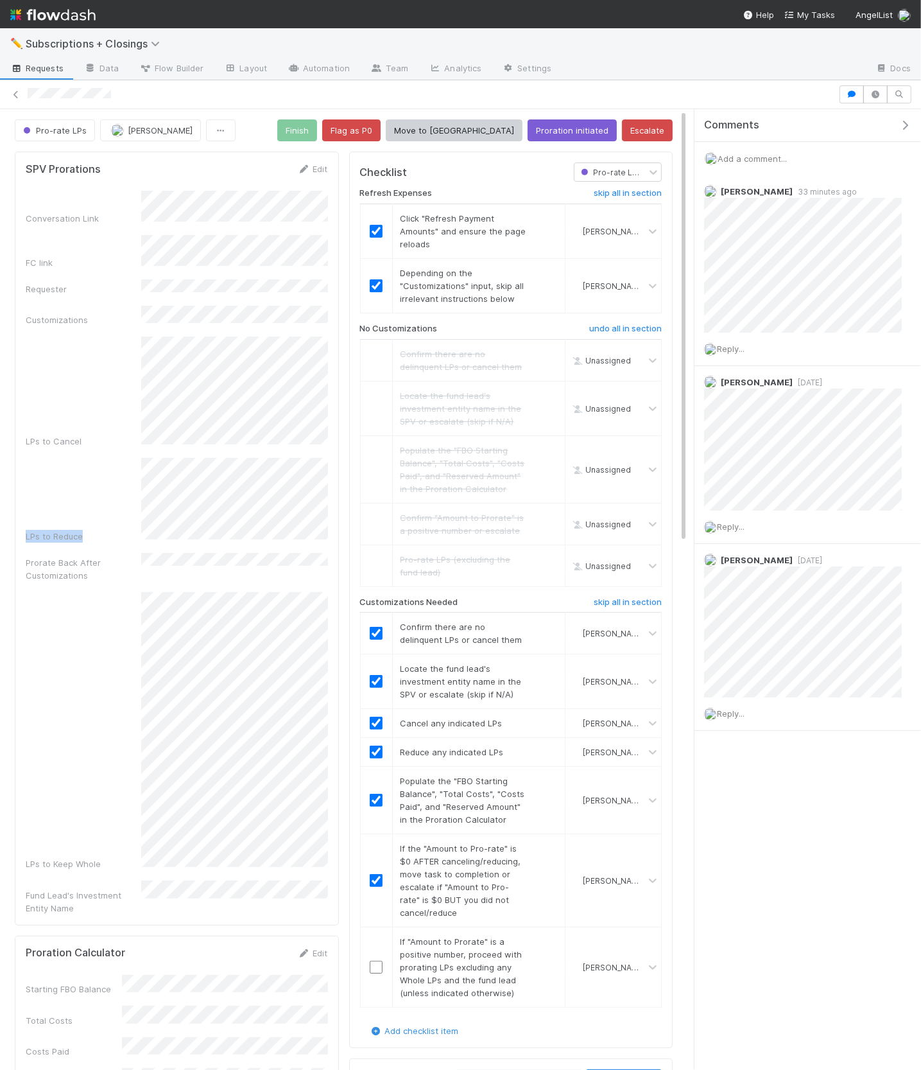
click at [245, 433] on div "Conversation Link FC link Requester Customizations LPs to Cancel LPs to Reduce …" at bounding box center [177, 552] width 302 height 723
click at [130, 651] on div "LPs to Keep Whole" at bounding box center [177, 731] width 302 height 278
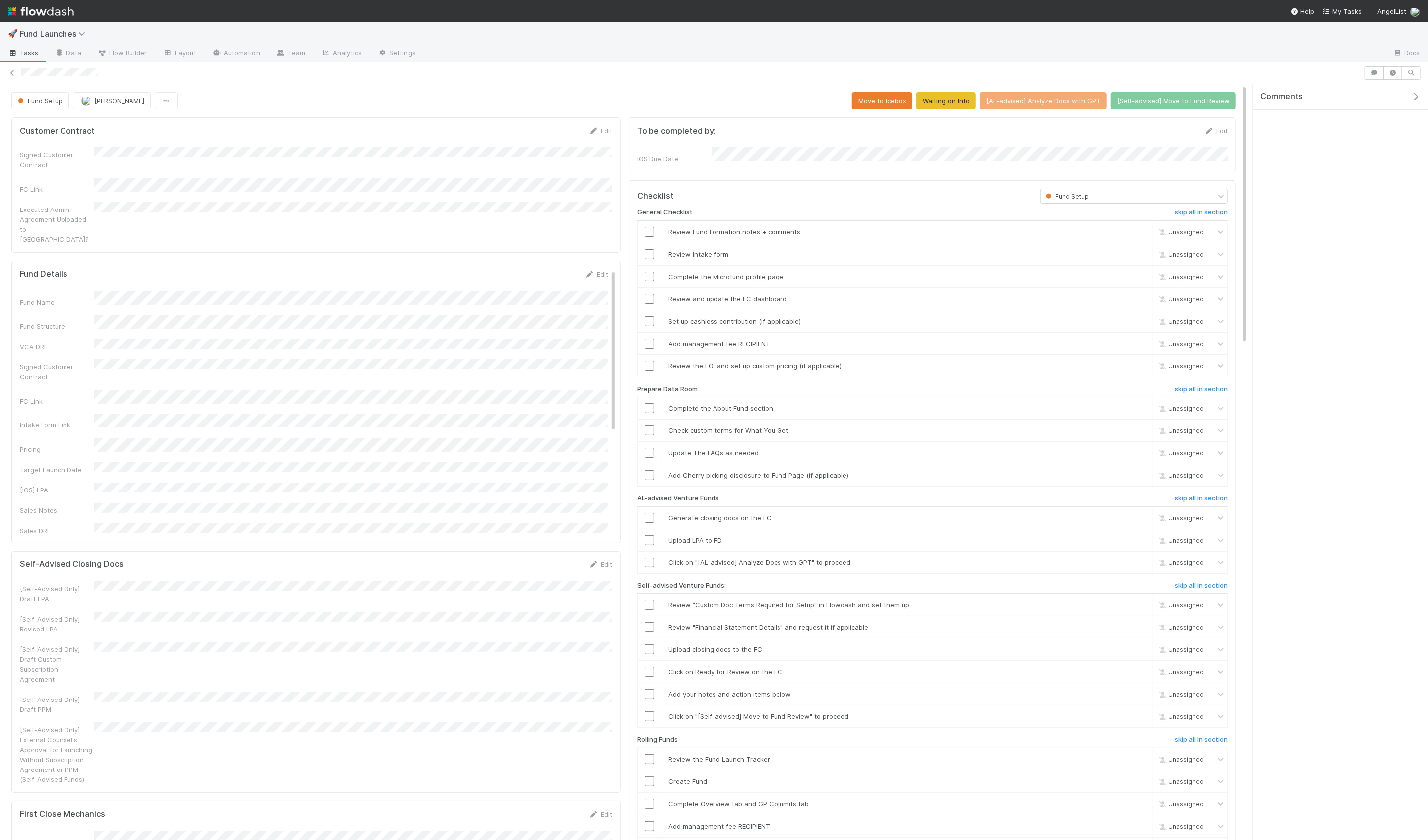
scroll to position [202, 1208]
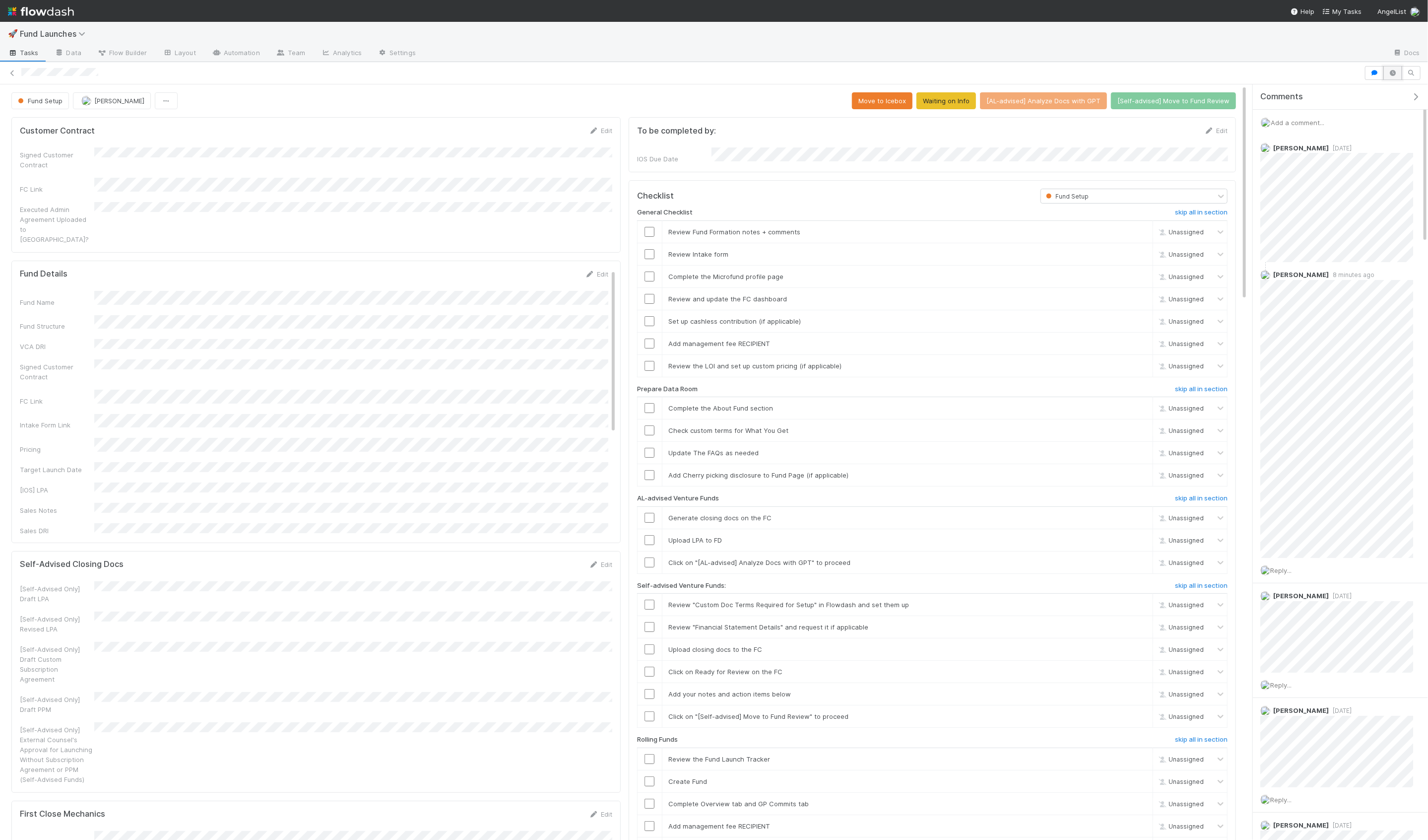
click at [1400, 73] on button "button" at bounding box center [1392, 73] width 19 height 14
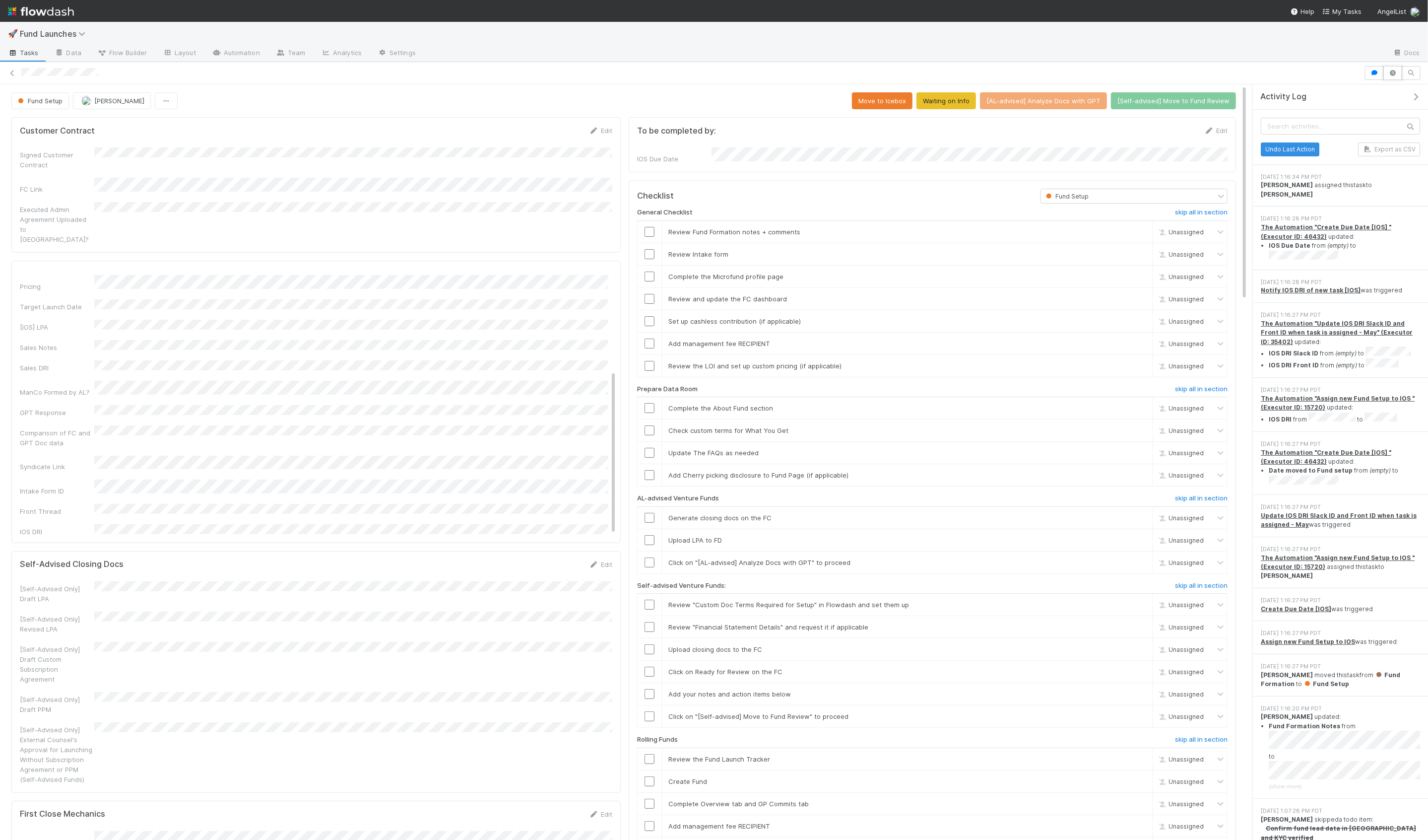
scroll to position [0, 0]
click at [1412, 98] on icon "button" at bounding box center [1416, 97] width 10 height 8
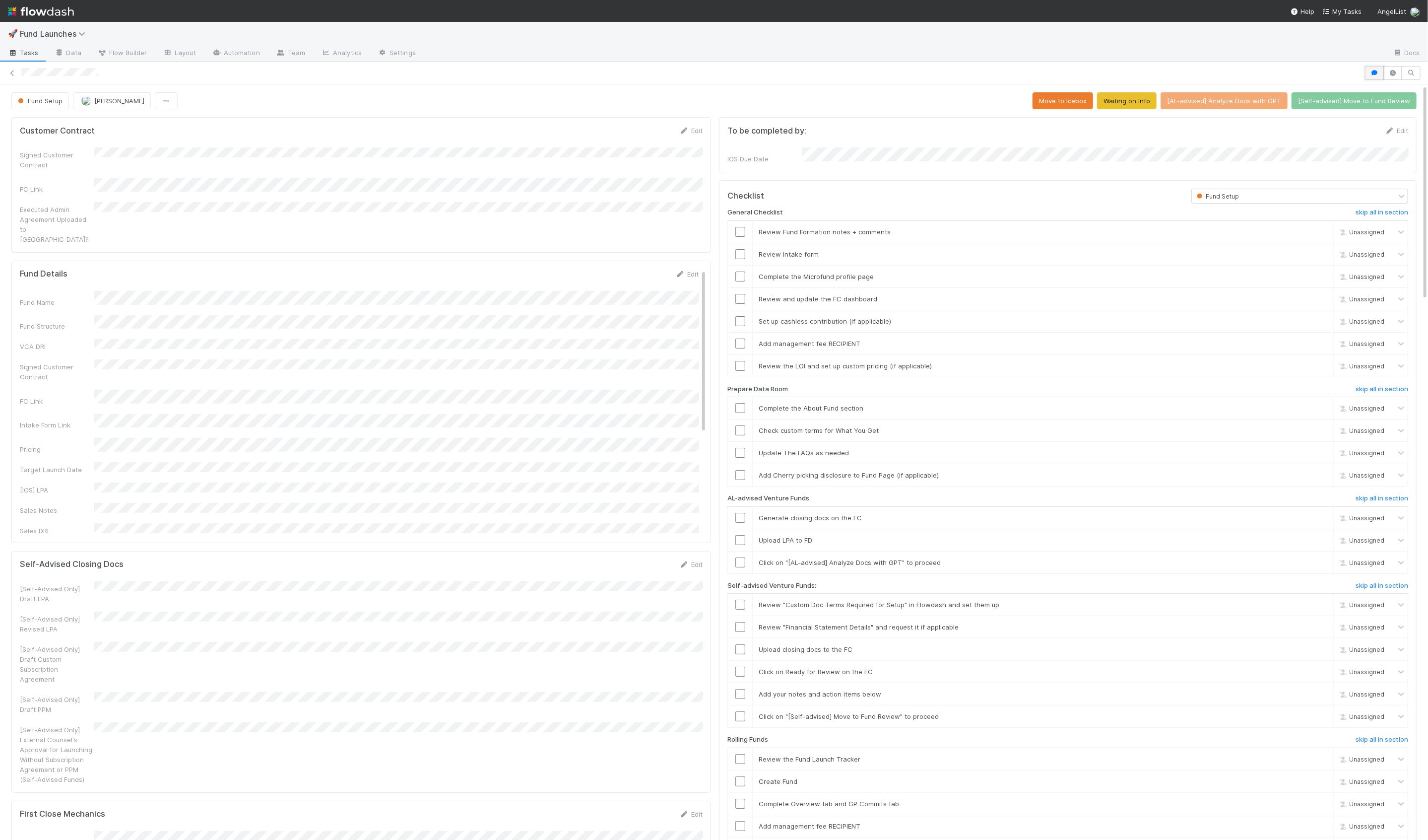
click at [1379, 71] on icon "button" at bounding box center [1374, 73] width 10 height 6
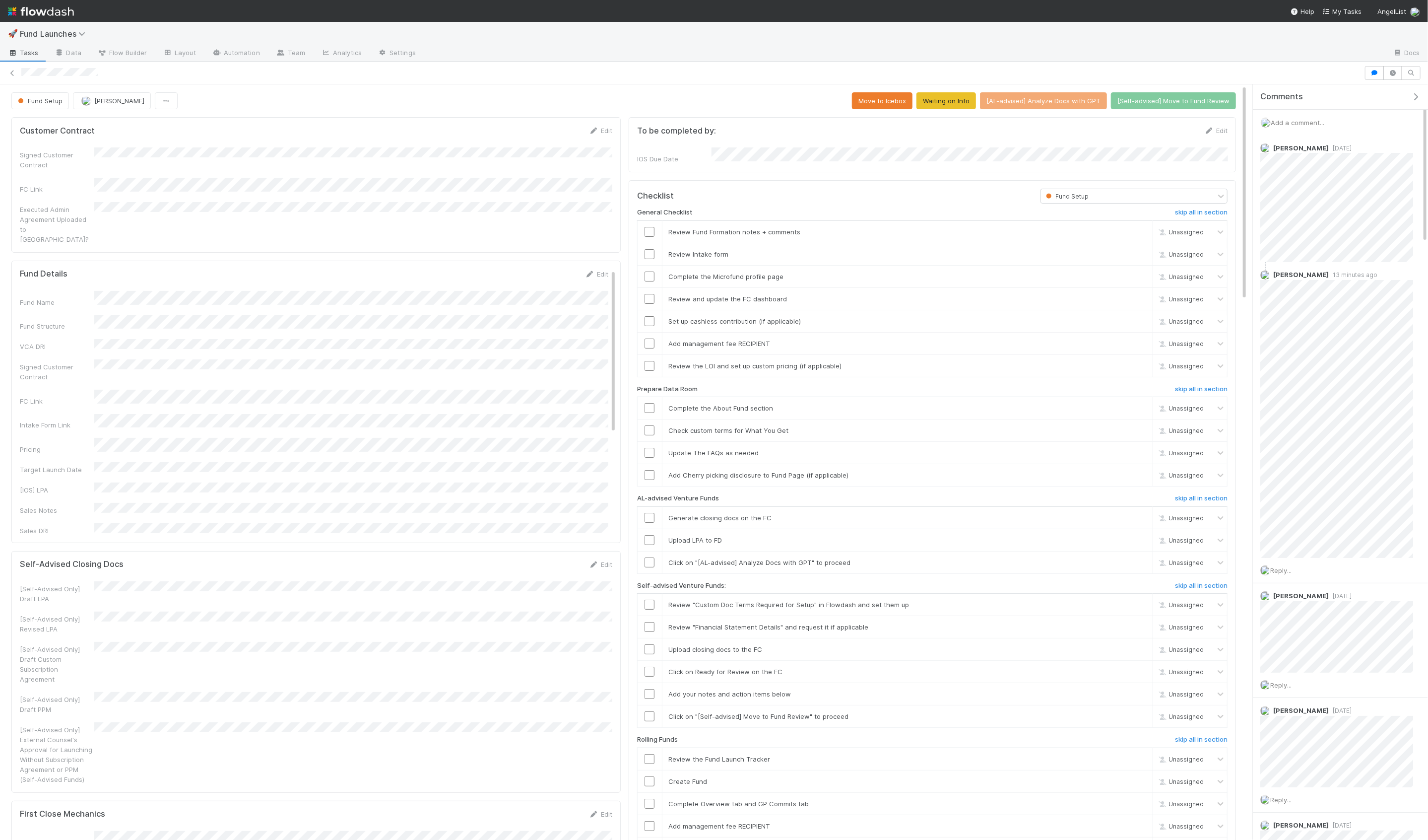
click at [616, 104] on div "Fund Setup Hanin Almoallim Move to Icebox Waiting on Info [AL-advised] Analyze …" at bounding box center [624, 100] width 1225 height 17
click at [1416, 99] on icon "button" at bounding box center [1416, 97] width 10 height 8
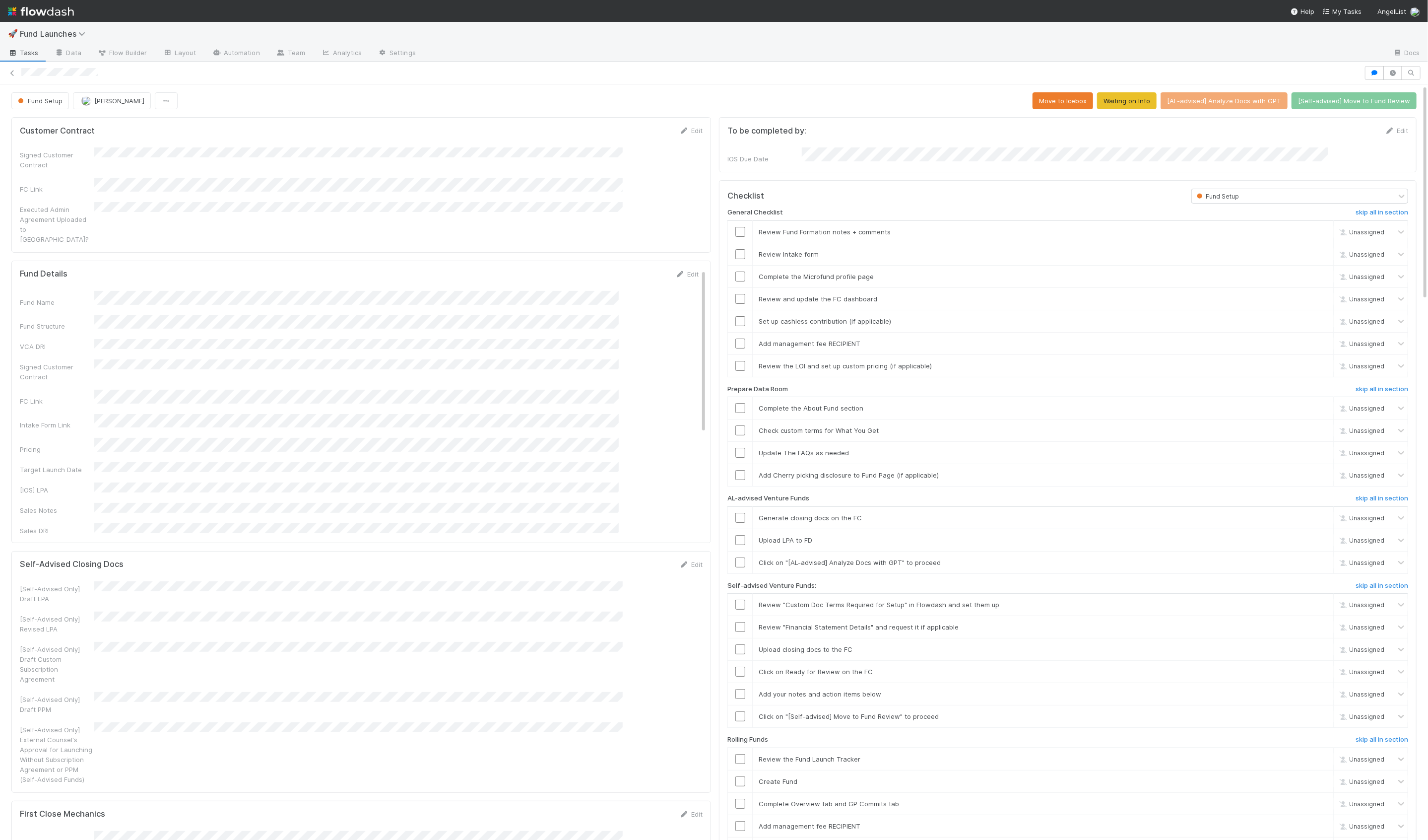
scroll to position [202, 1389]
click at [755, 98] on div "Fund Setup Hanin Almoallim Move to Icebox Waiting on Info [AL-advised] Analyze …" at bounding box center [714, 100] width 1406 height 17
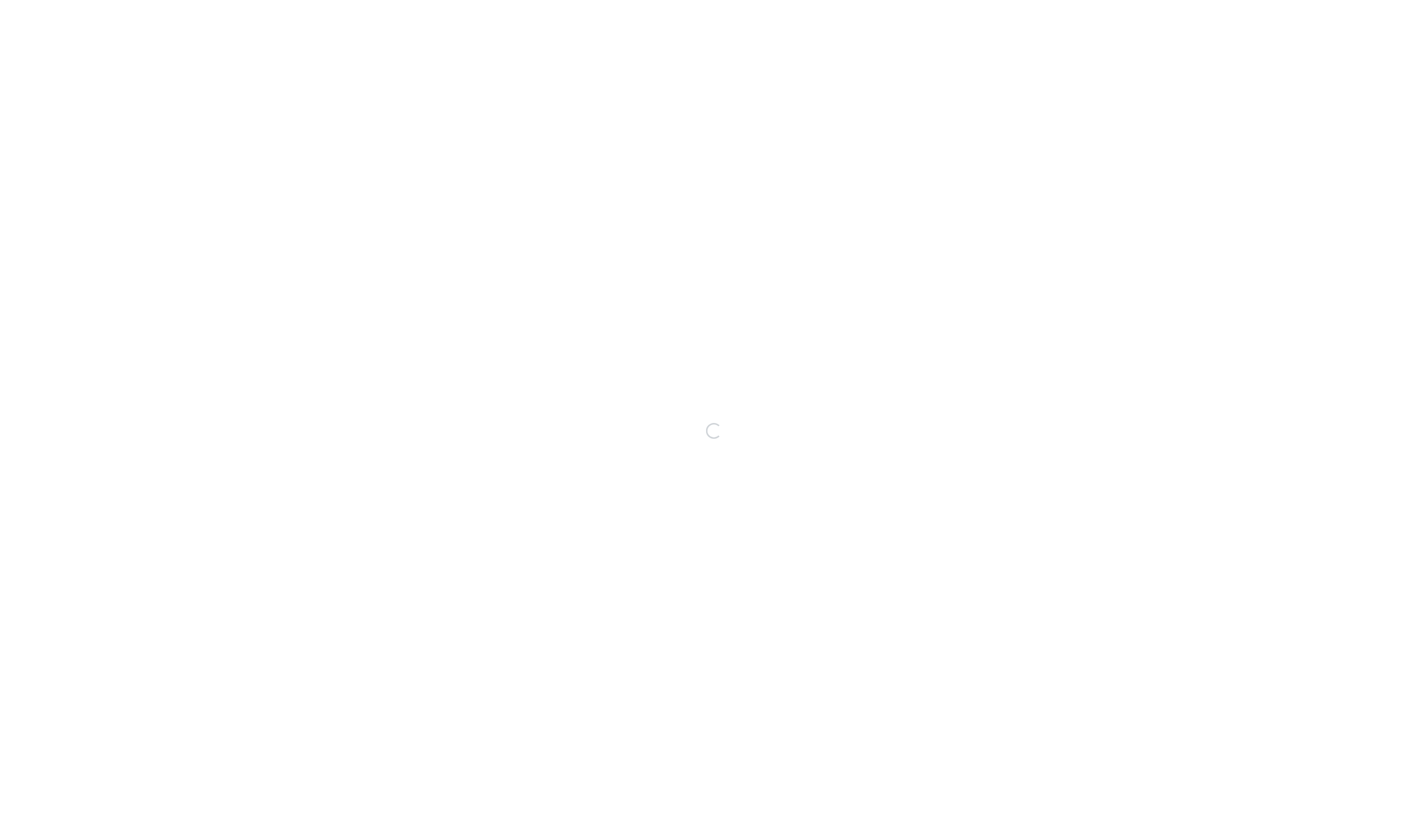
click at [308, 315] on div "Loading..." at bounding box center [714, 430] width 1428 height 818
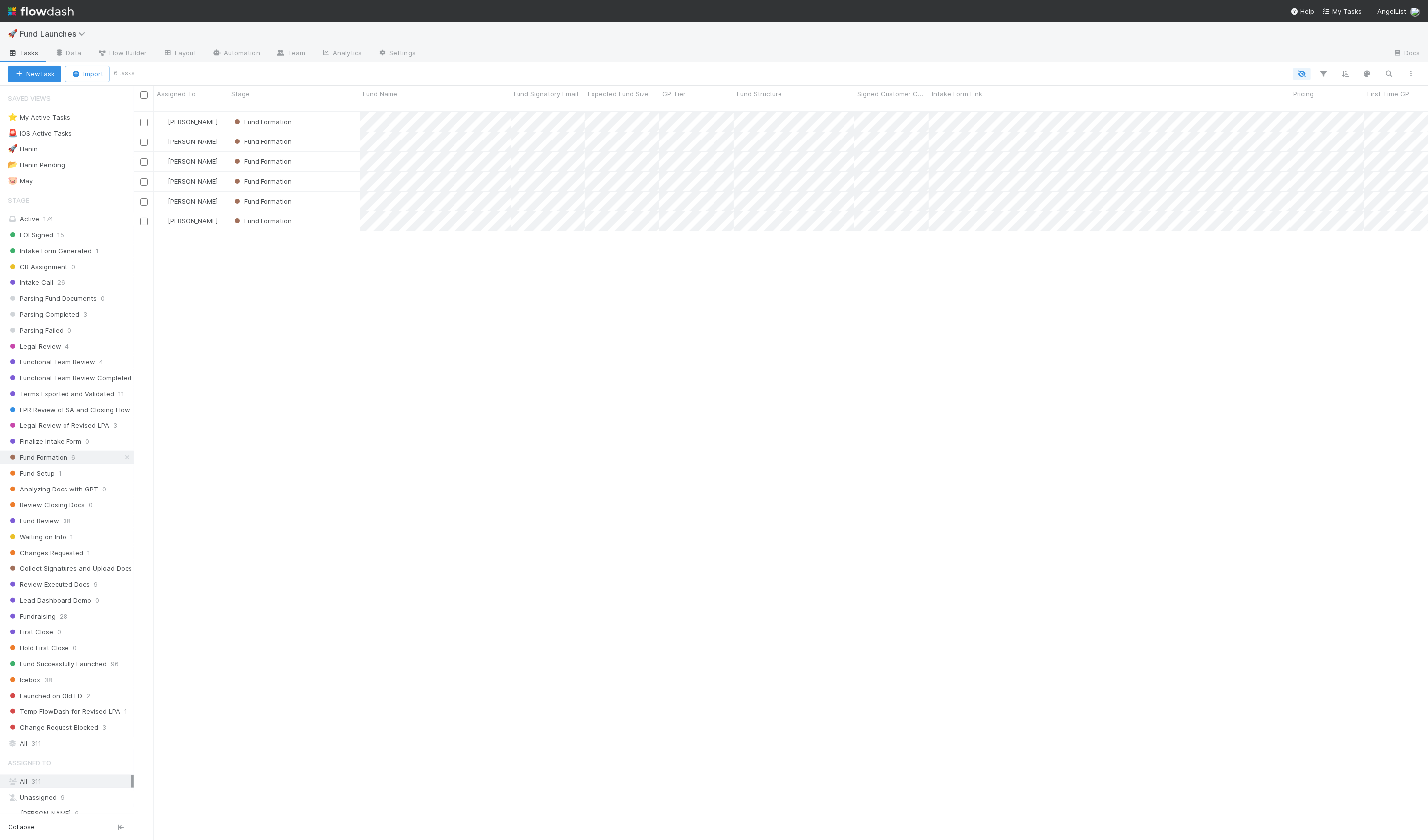
scroll to position [736, 1294]
click at [87, 144] on div "🚀 Hanin 4" at bounding box center [70, 149] width 126 height 12
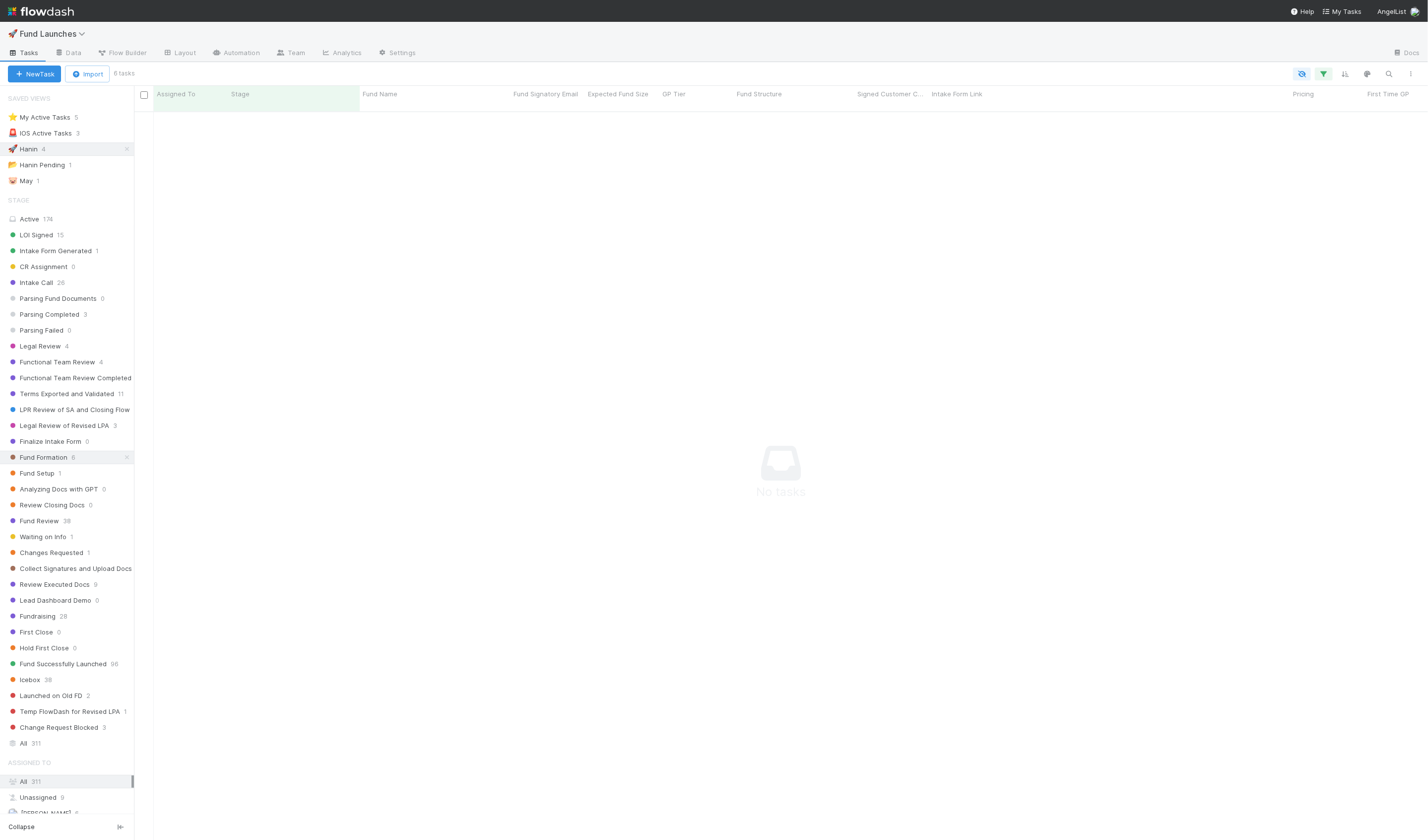
scroll to position [736, 1294]
click at [75, 214] on div "Active 174" at bounding box center [70, 219] width 124 height 12
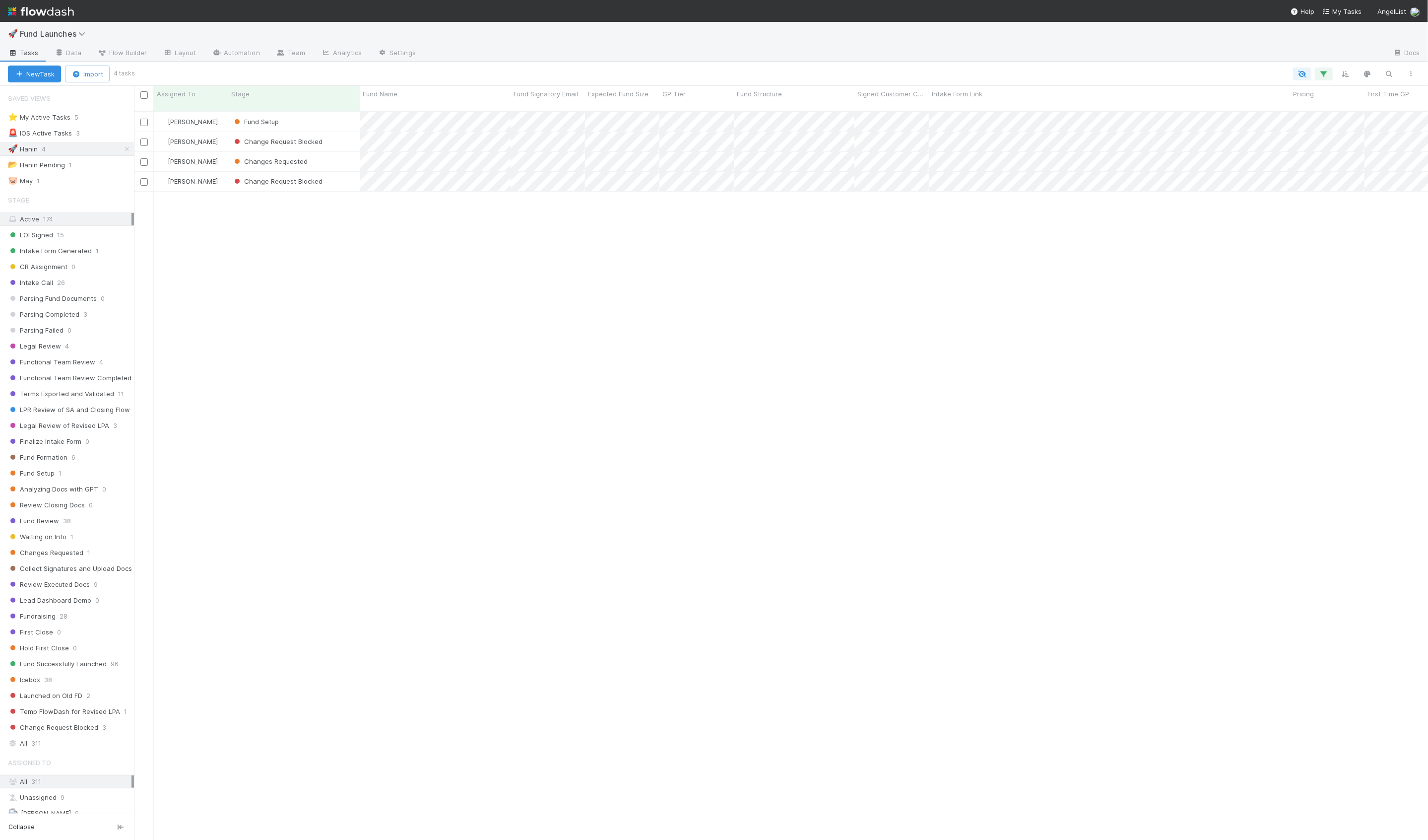
scroll to position [736, 1294]
click at [350, 112] on div "Fund Setup" at bounding box center [294, 121] width 131 height 19
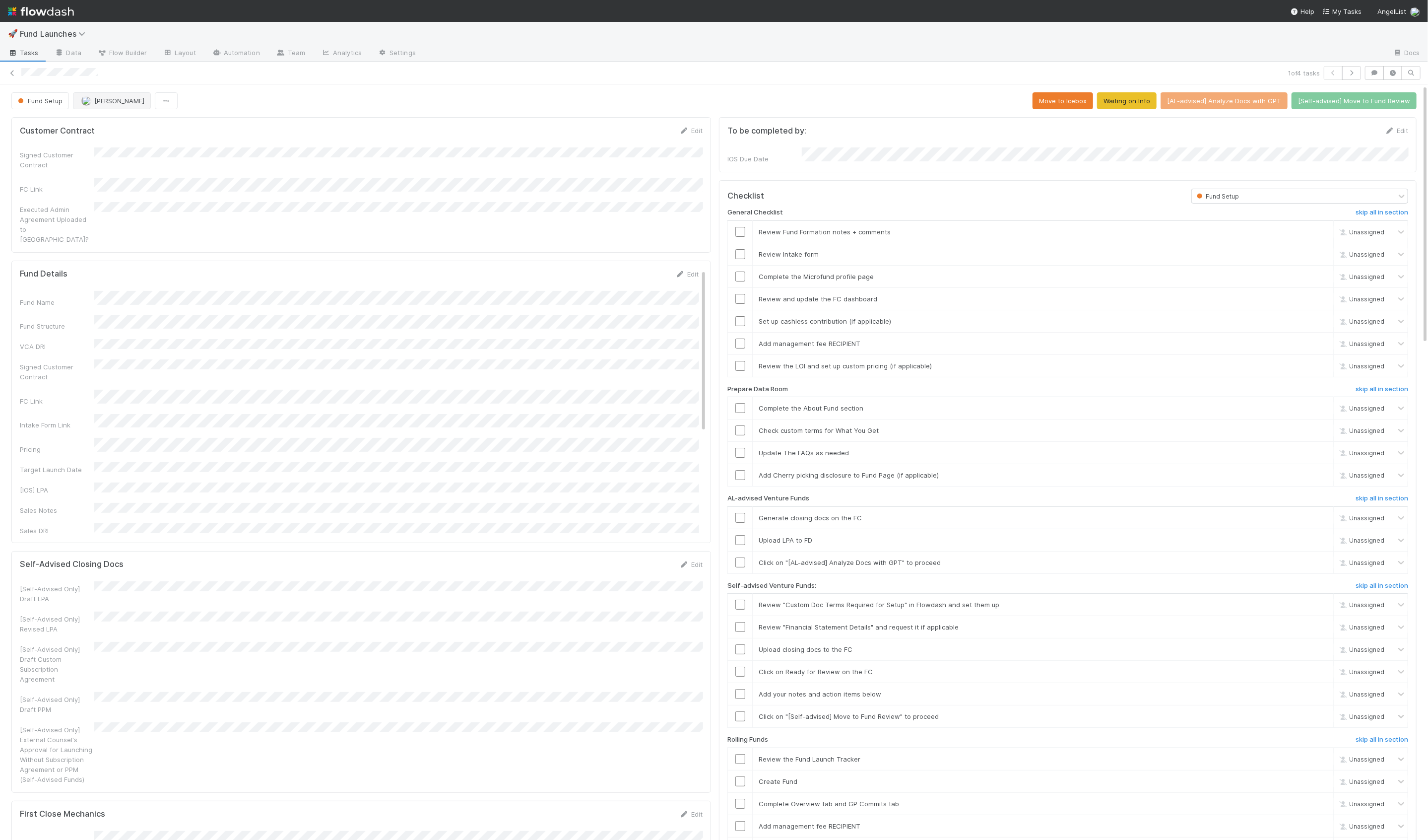
scroll to position [202, 1389]
click at [114, 102] on span "[PERSON_NAME]" at bounding box center [119, 100] width 50 height 8
click at [59, 311] on div "Fund Name Fund Structure VCA DRI Signed Customer Contract FC Link Intake Form L…" at bounding box center [359, 356] width 678 height 457
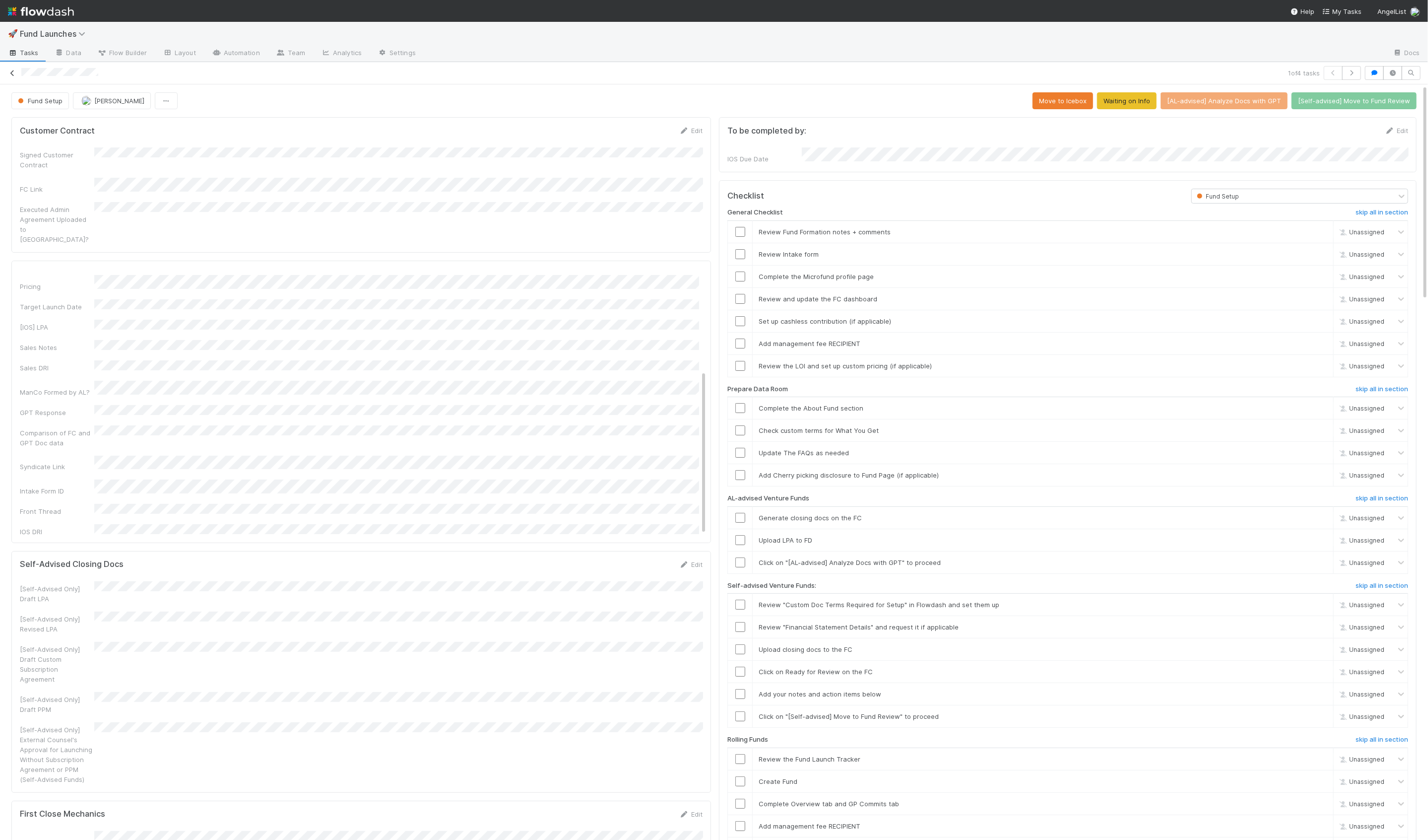
click at [12, 75] on icon at bounding box center [12, 73] width 10 height 6
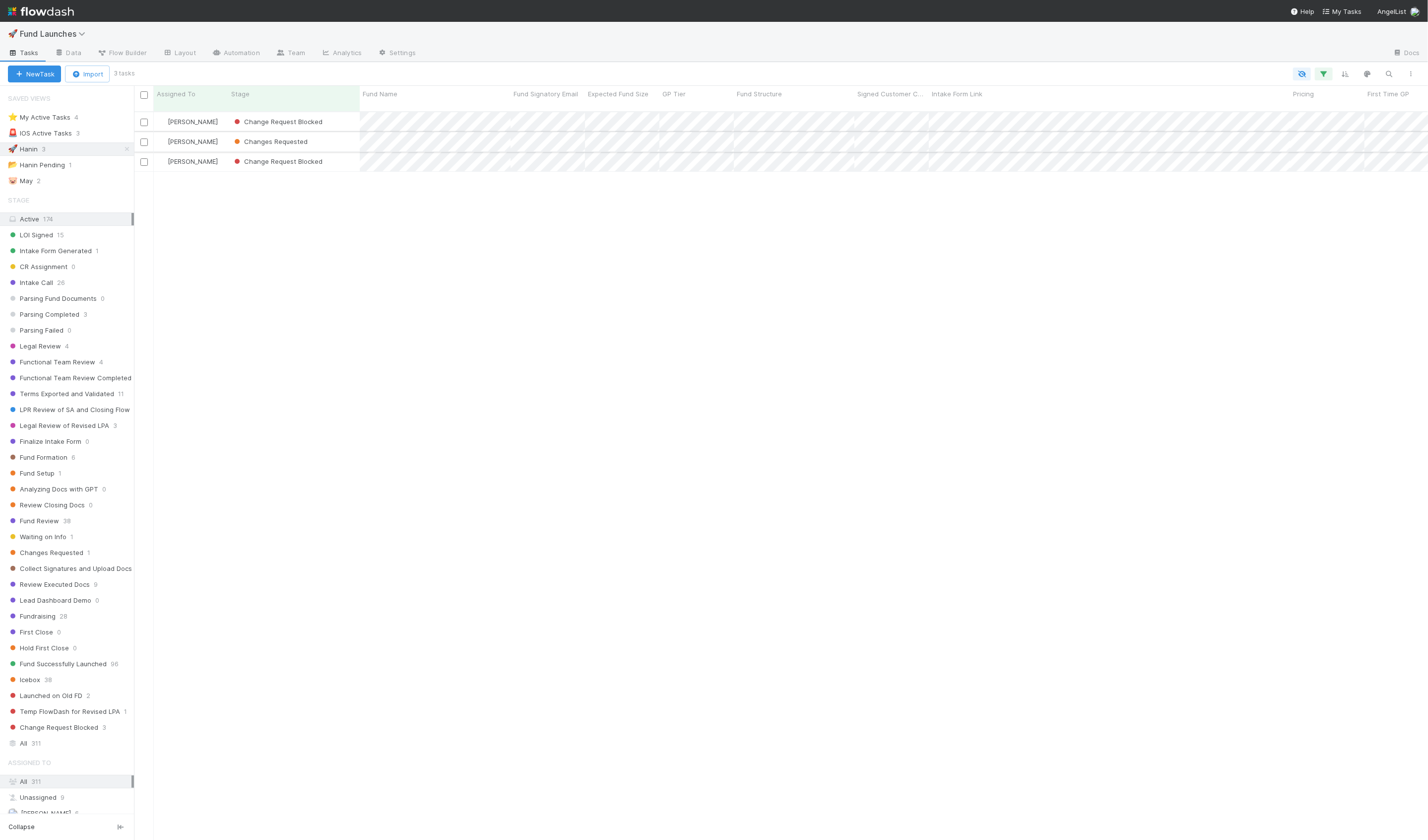
click at [350, 136] on div "Changes Requested" at bounding box center [294, 141] width 131 height 19
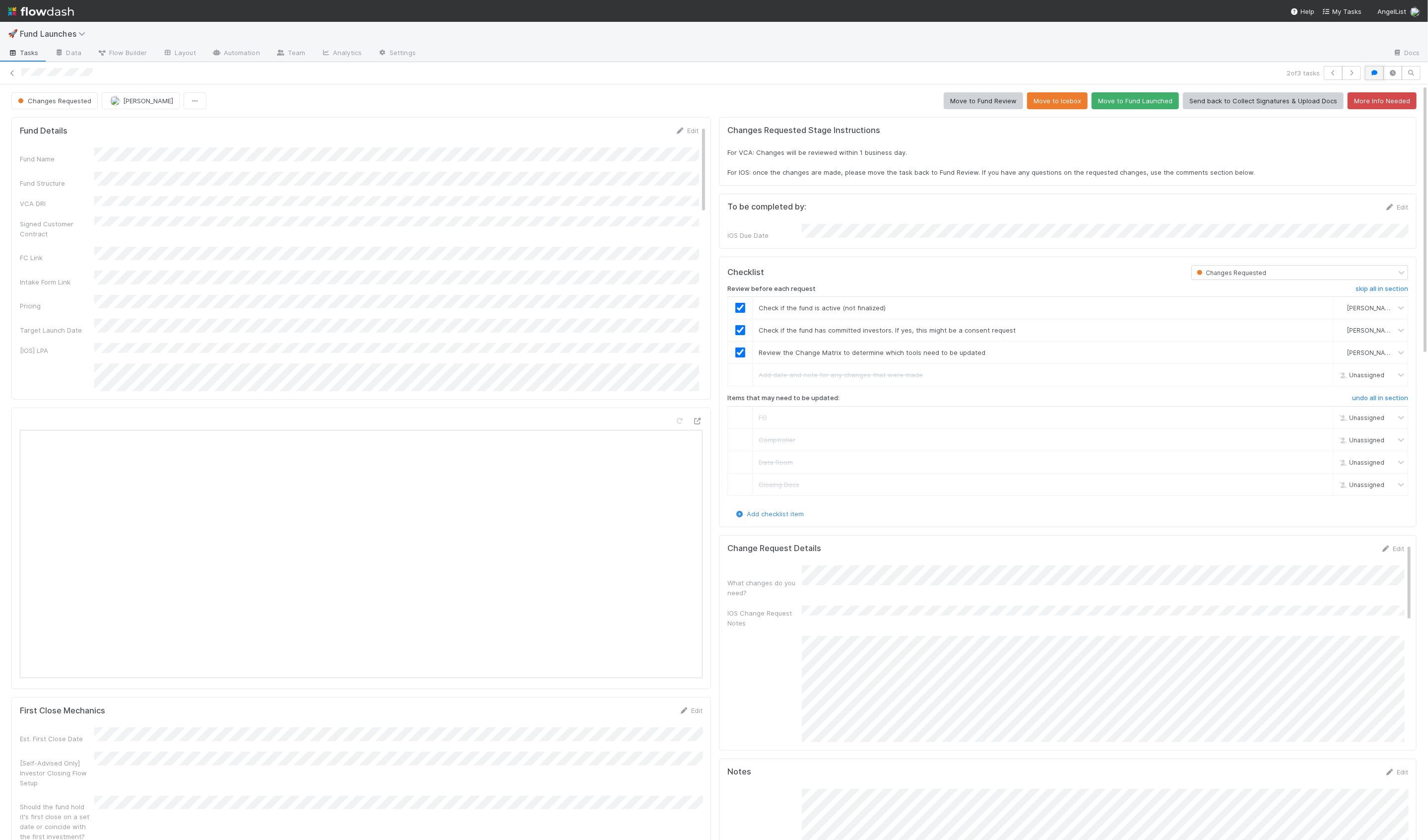
click at [1373, 70] on icon "button" at bounding box center [1374, 73] width 10 height 6
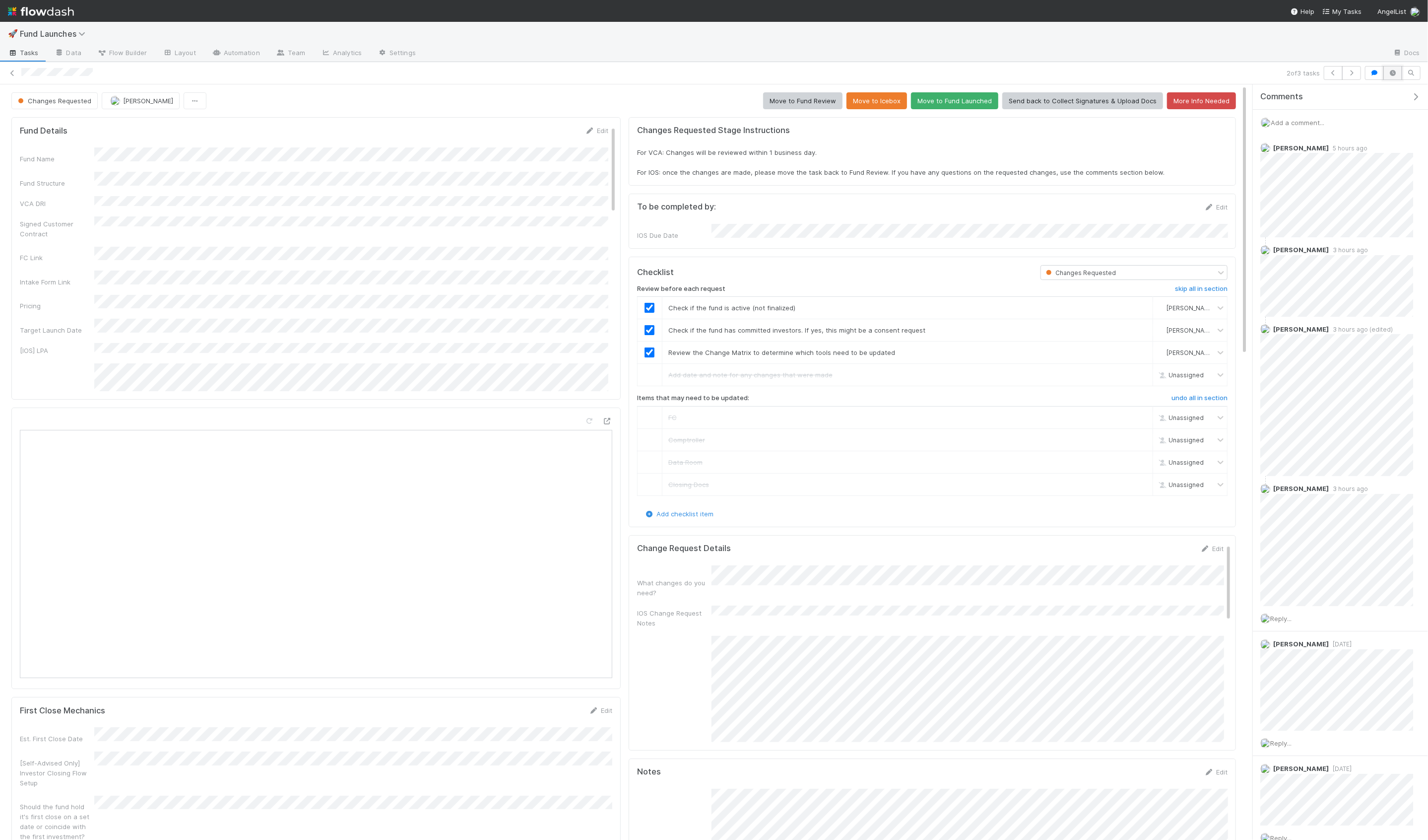
click at [1390, 76] on button "button" at bounding box center [1392, 73] width 19 height 14
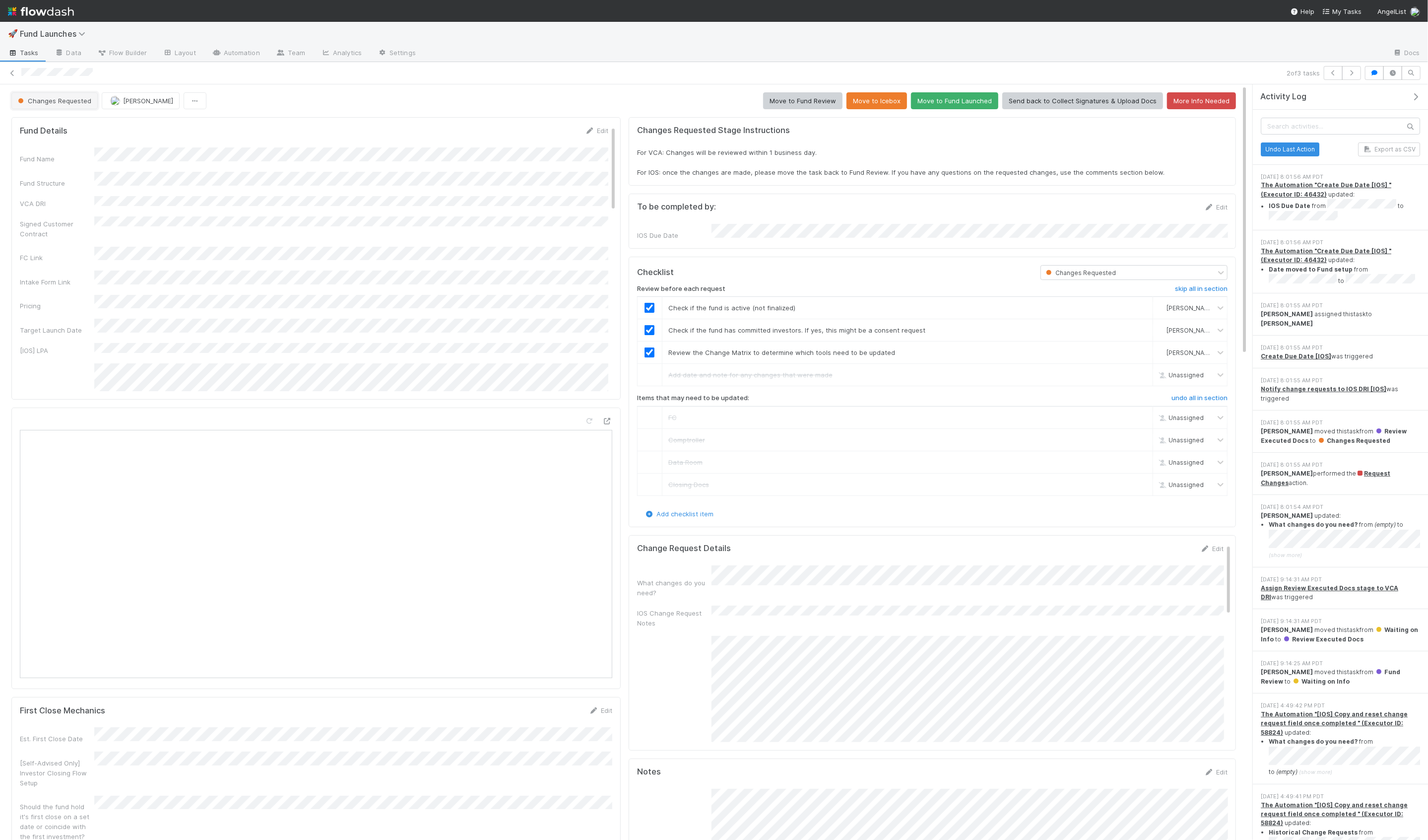
click at [79, 106] on button "Changes Requested" at bounding box center [55, 100] width 87 height 17
click at [81, 238] on span "Review Executed Docs" at bounding box center [55, 236] width 82 height 8
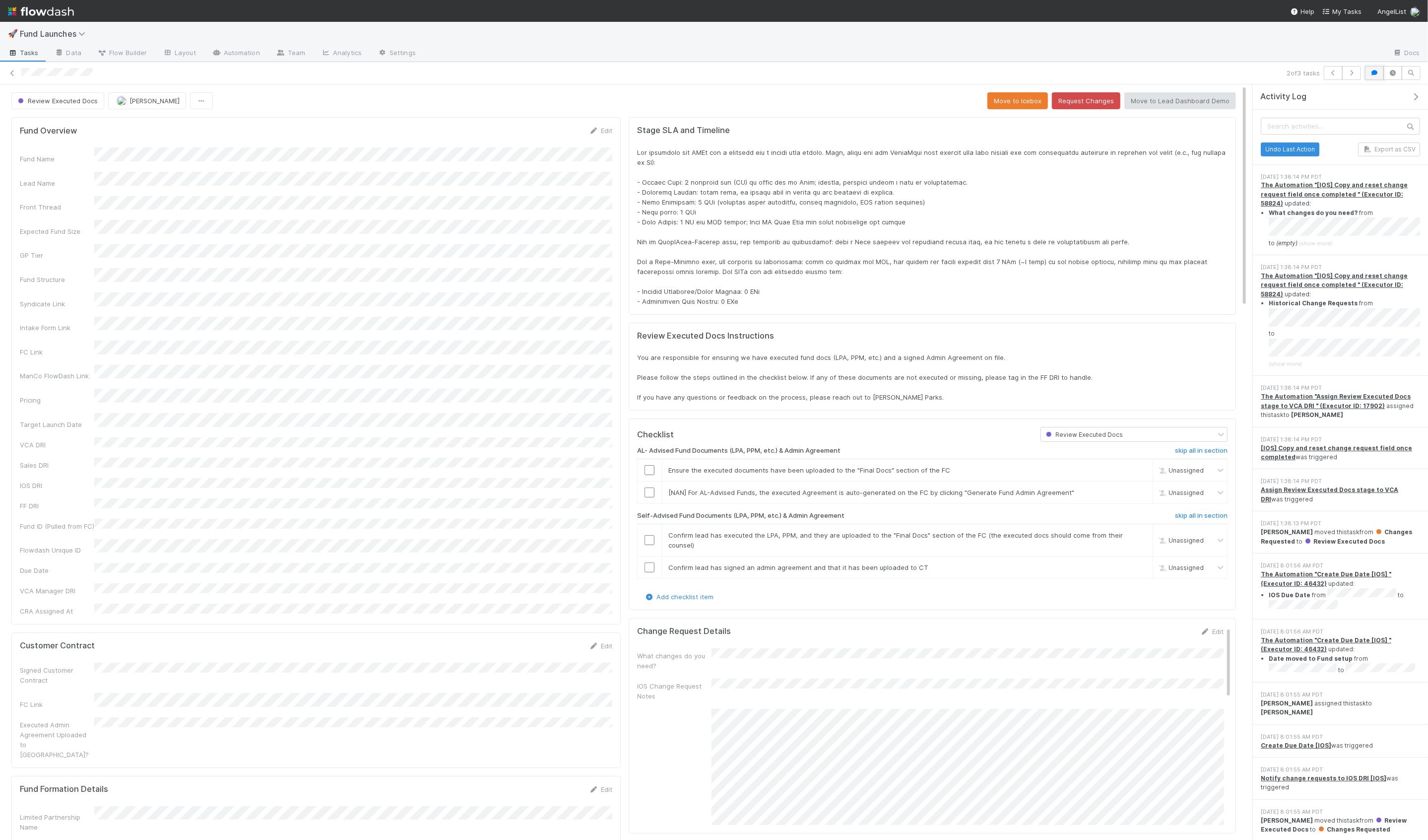
click at [1381, 73] on button "button" at bounding box center [1375, 73] width 19 height 14
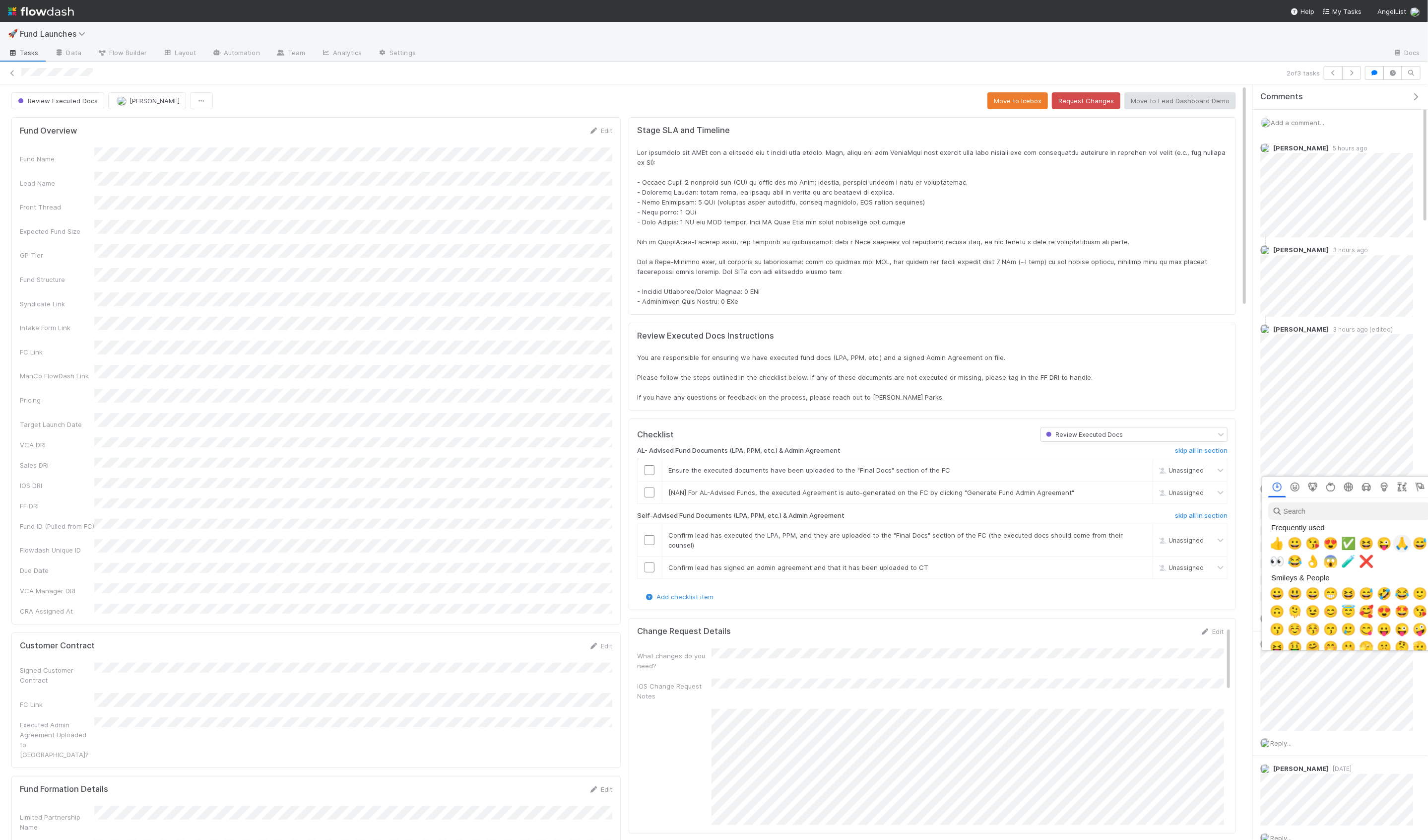
click at [1396, 546] on span "🙏" at bounding box center [1402, 543] width 15 height 14
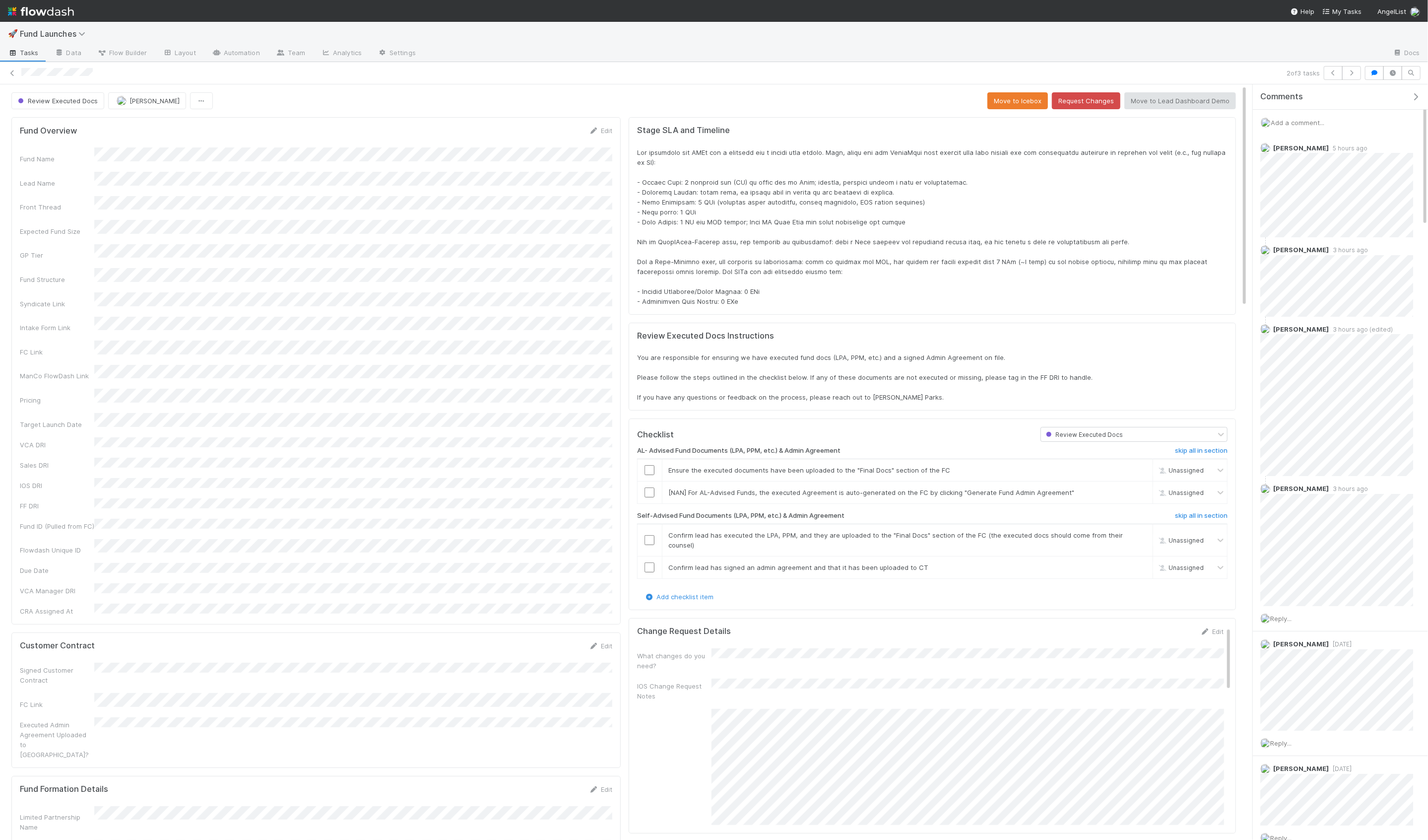
scroll to position [13, 0]
click at [13, 72] on icon at bounding box center [12, 73] width 10 height 6
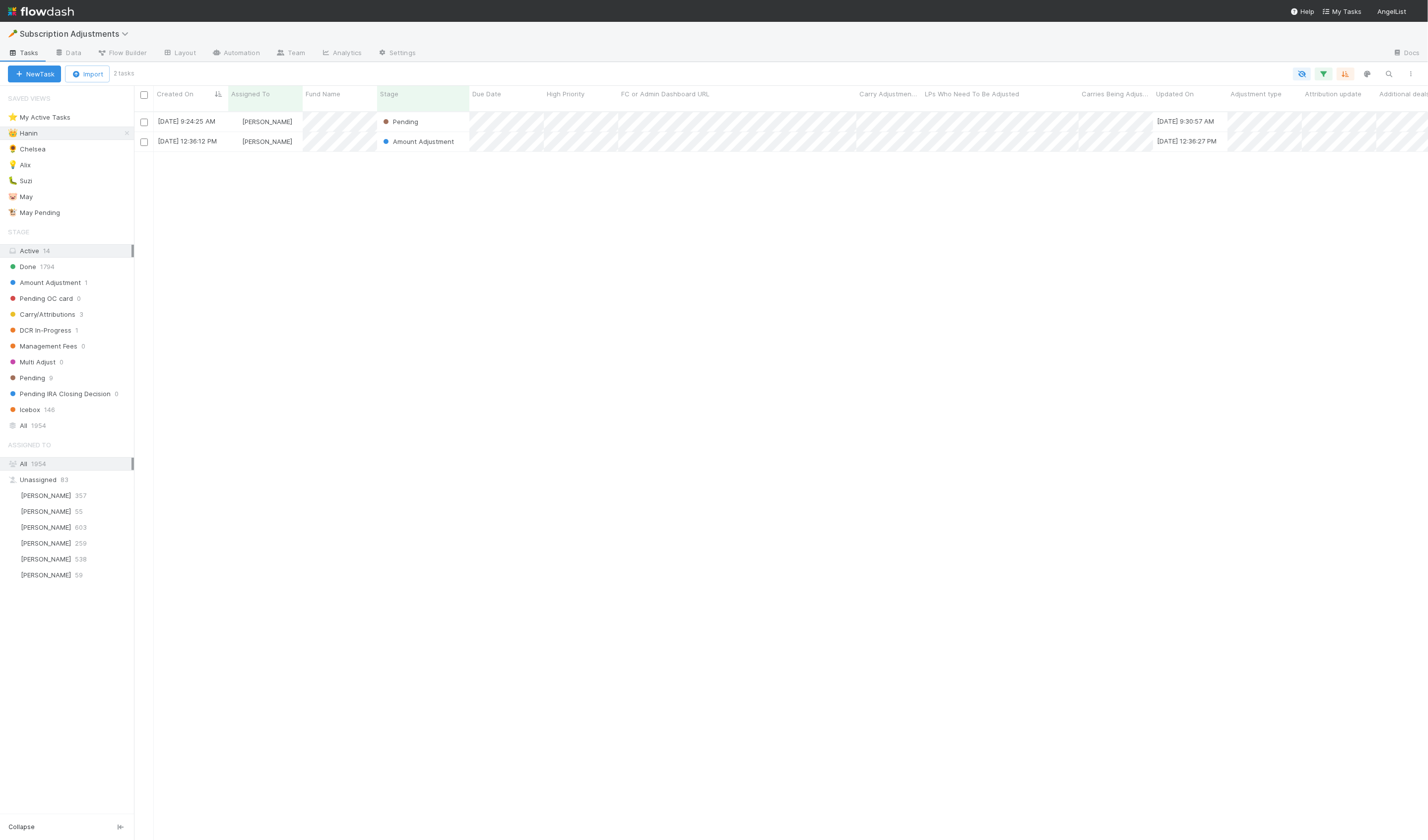
scroll to position [736, 1294]
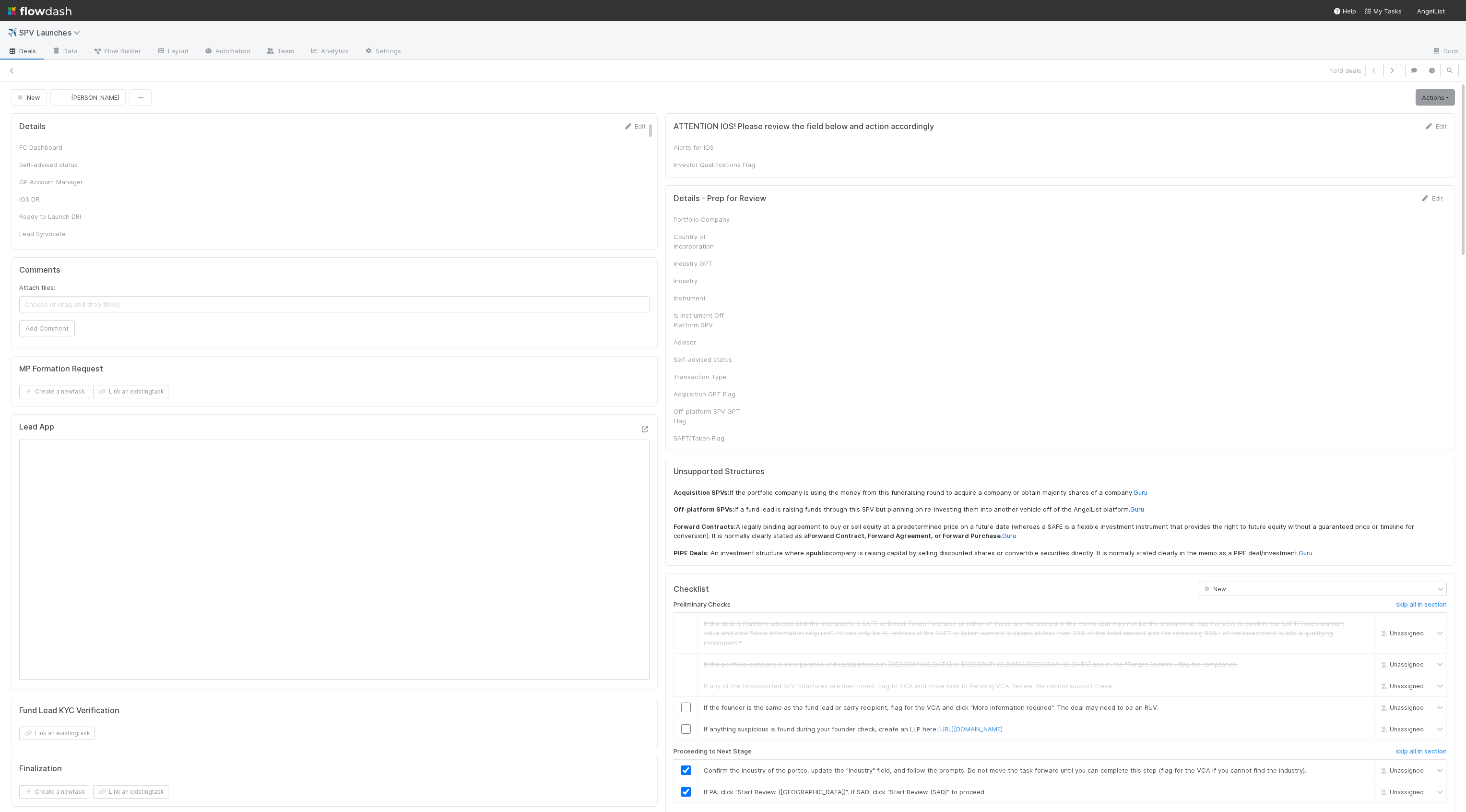
checkbox input "true"
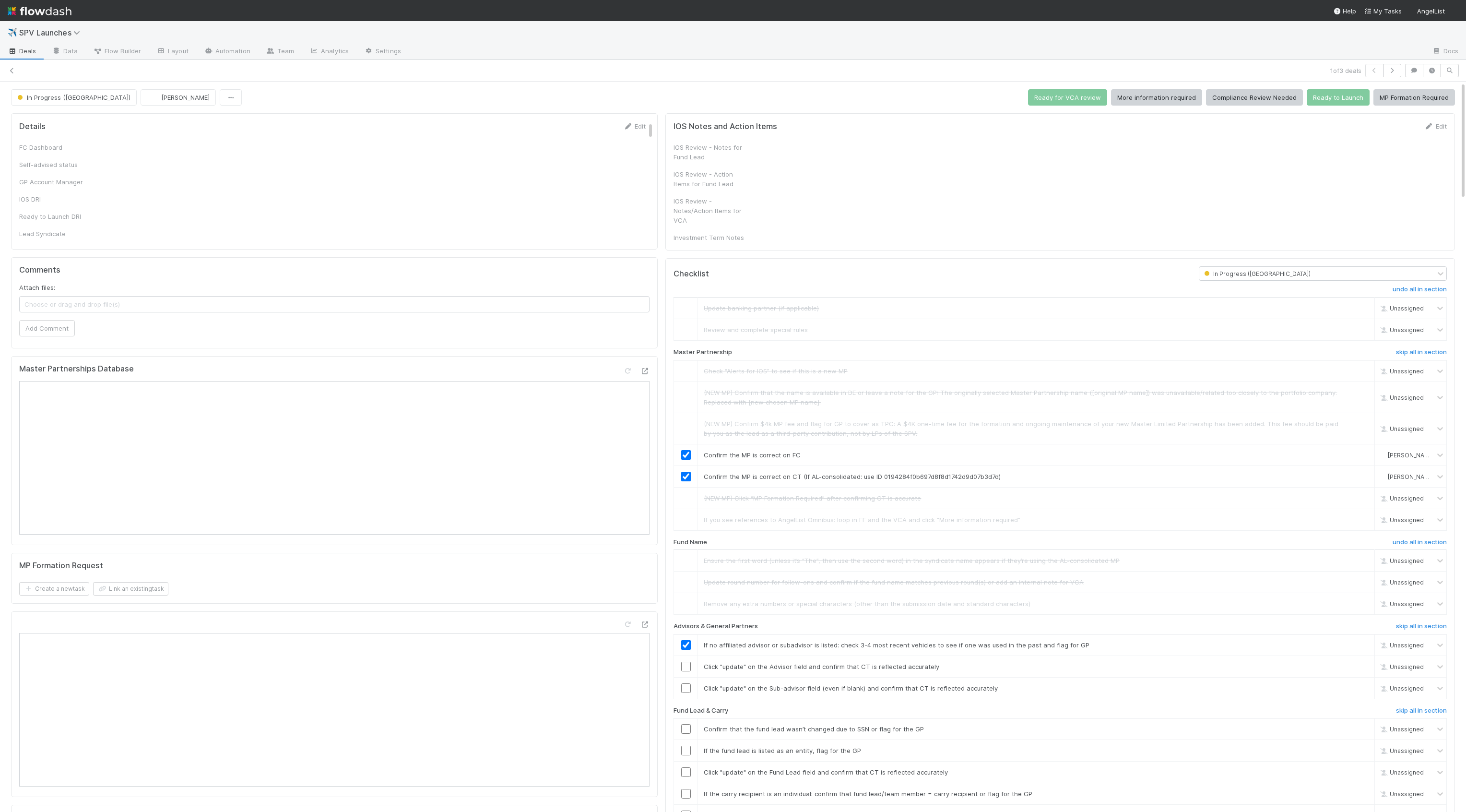
checkbox input "true"
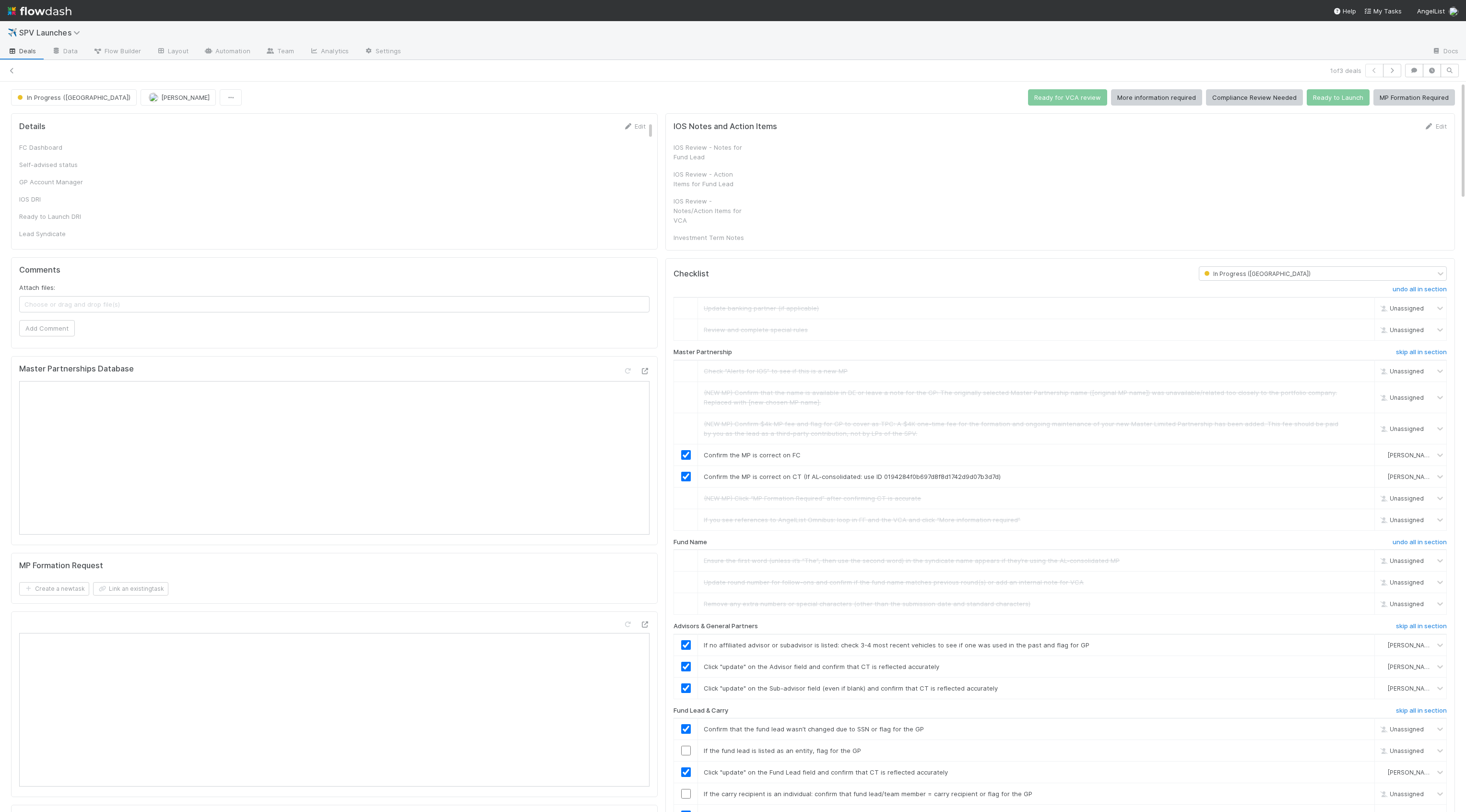
checkbox input "true"
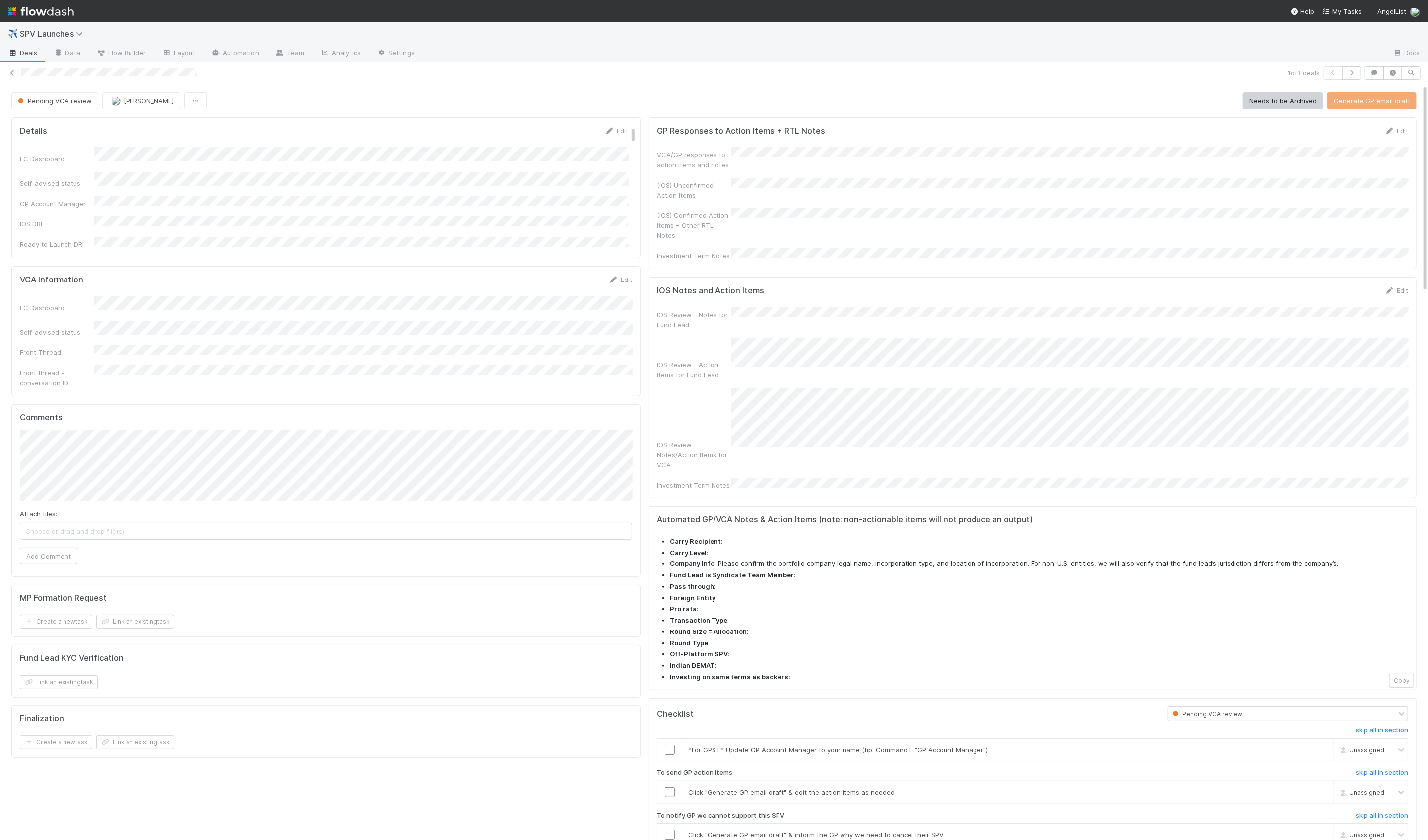
click at [22, 62] on div "1 of 3 deals" at bounding box center [714, 73] width 1428 height 22
click at [19, 69] on div "1 of 3 deals" at bounding box center [714, 73] width 1428 height 14
click at [14, 72] on icon at bounding box center [12, 73] width 10 height 6
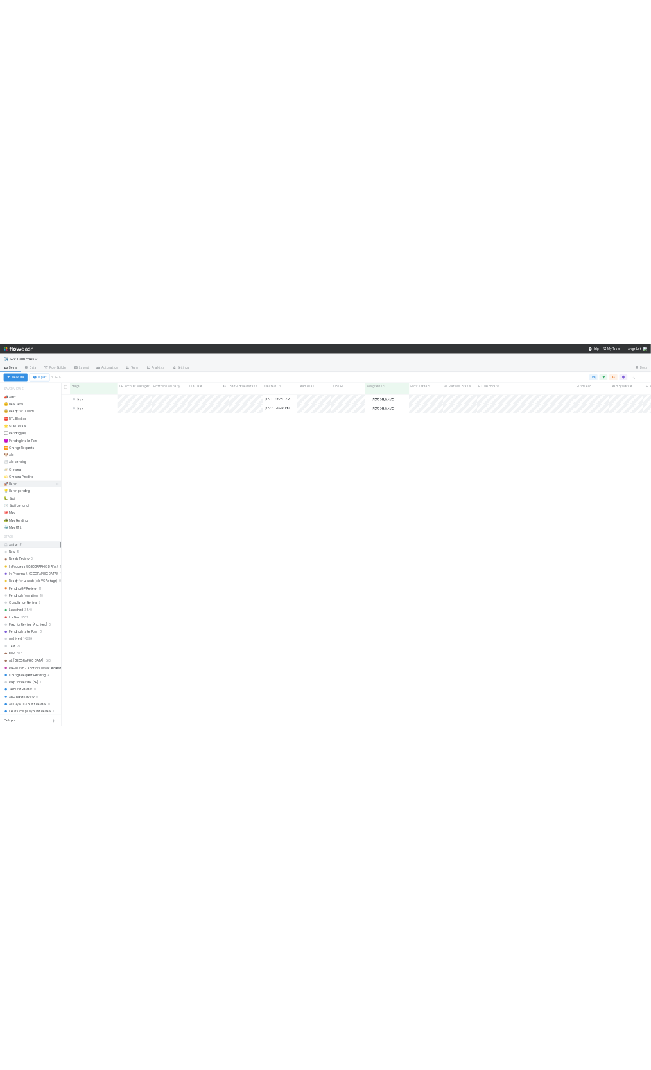
scroll to position [953, 1675]
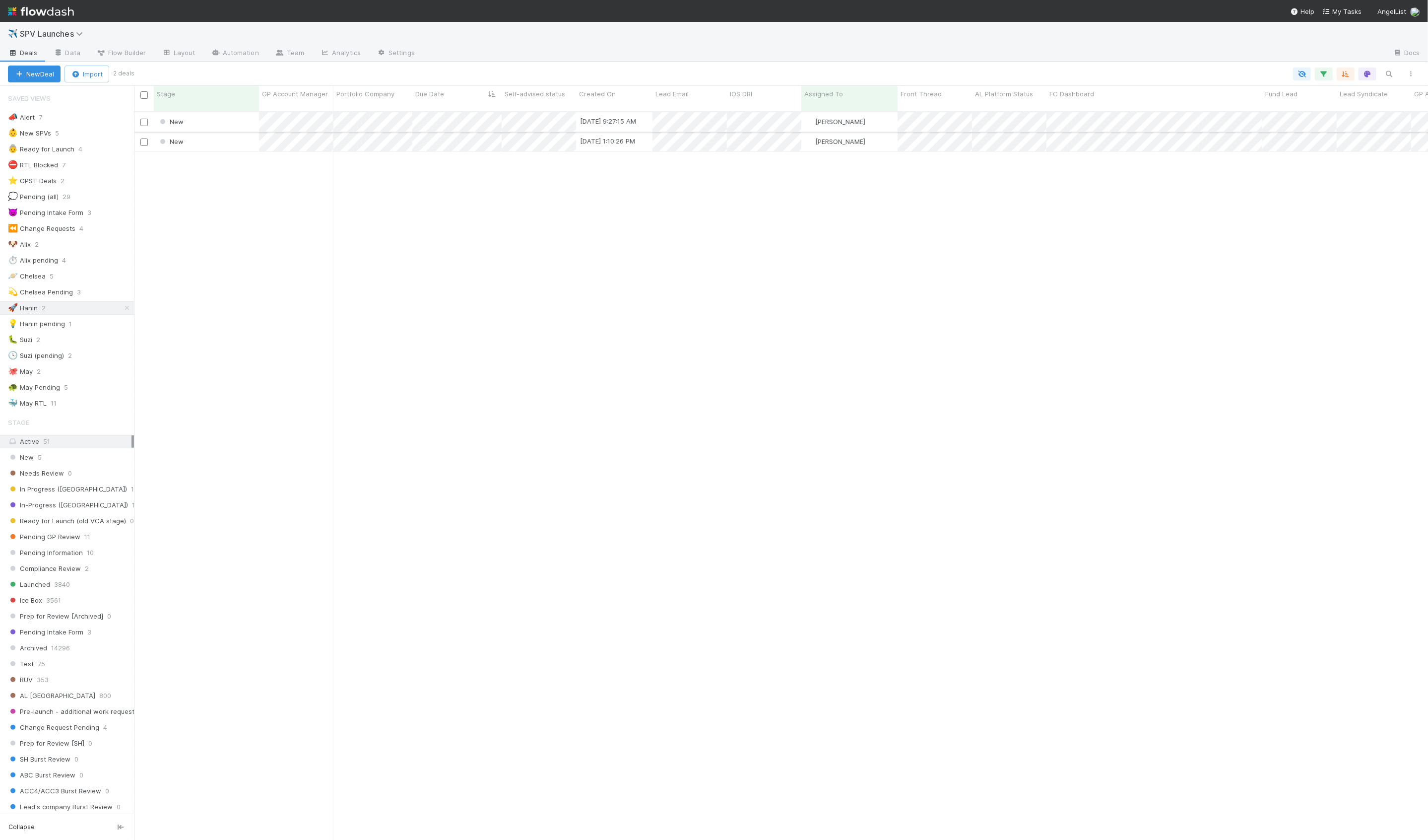
click at [232, 118] on div "New" at bounding box center [206, 121] width 105 height 19
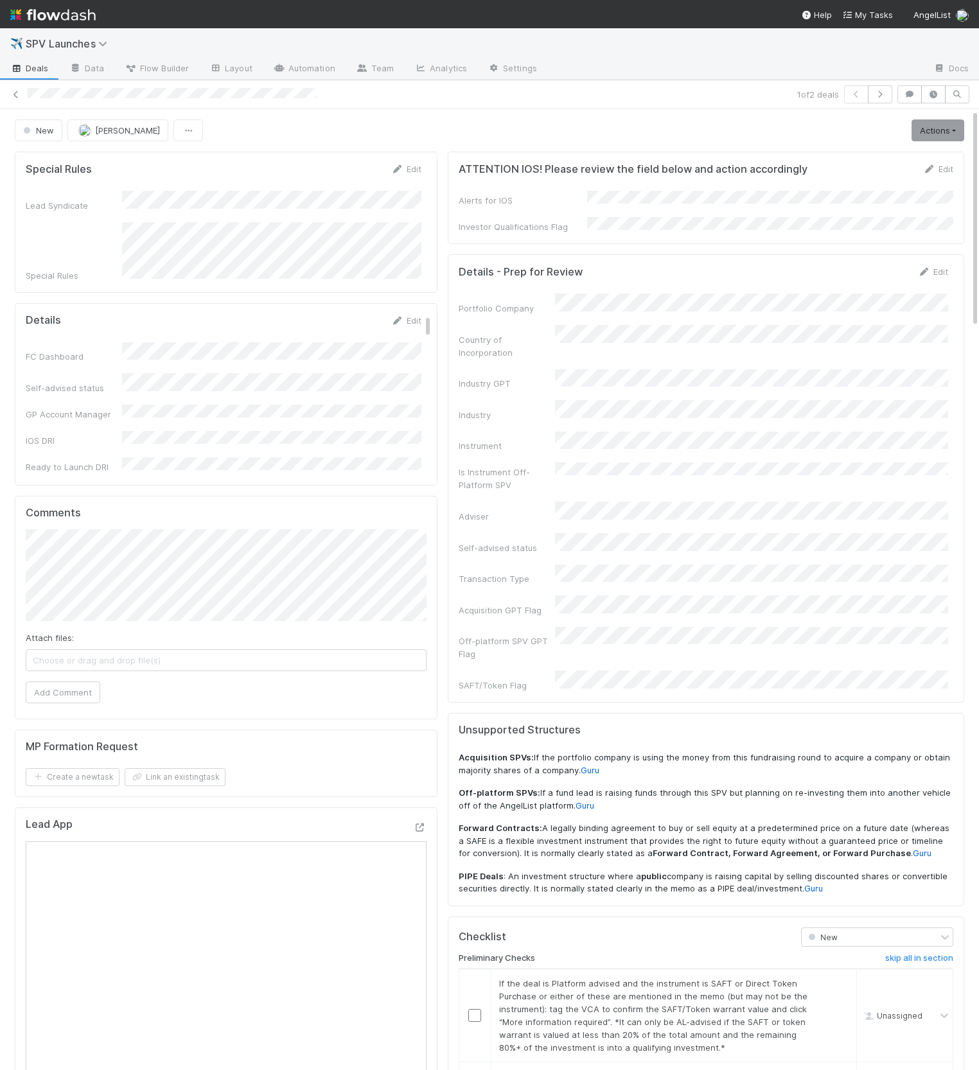
click at [689, 146] on div "ATTENTION IOS! Please review the field below and action accordingly Edit Alerts…" at bounding box center [705, 899] width 527 height 1506
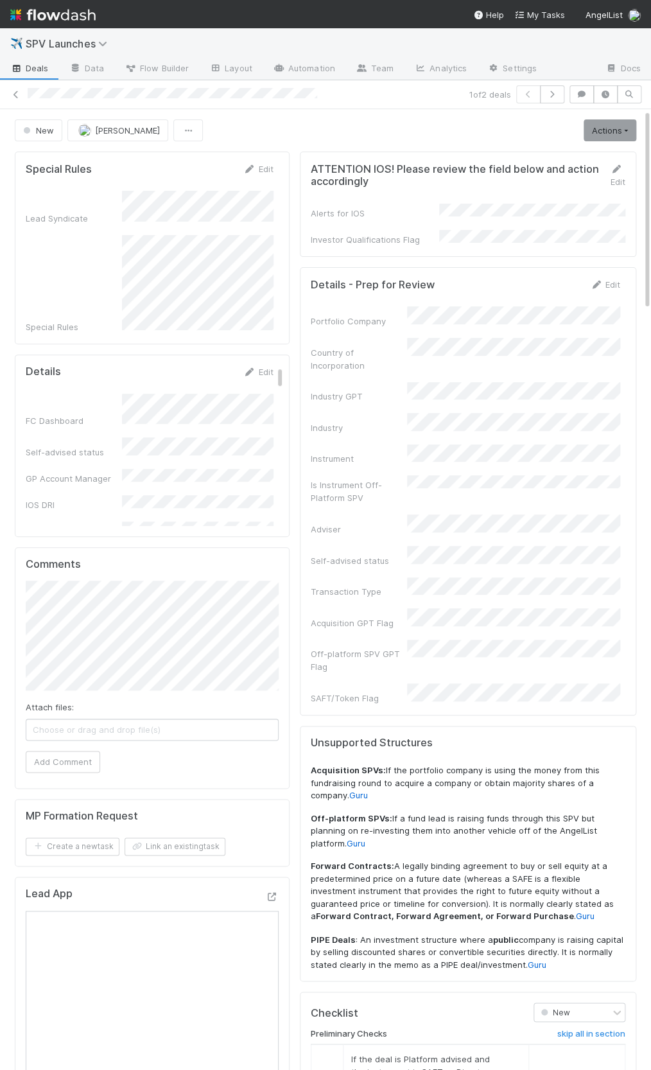
click at [437, 123] on div "New Hanin Almoallim Actions Start Review (PA) Move to Ice Box Needs to be Archi…" at bounding box center [326, 130] width 622 height 22
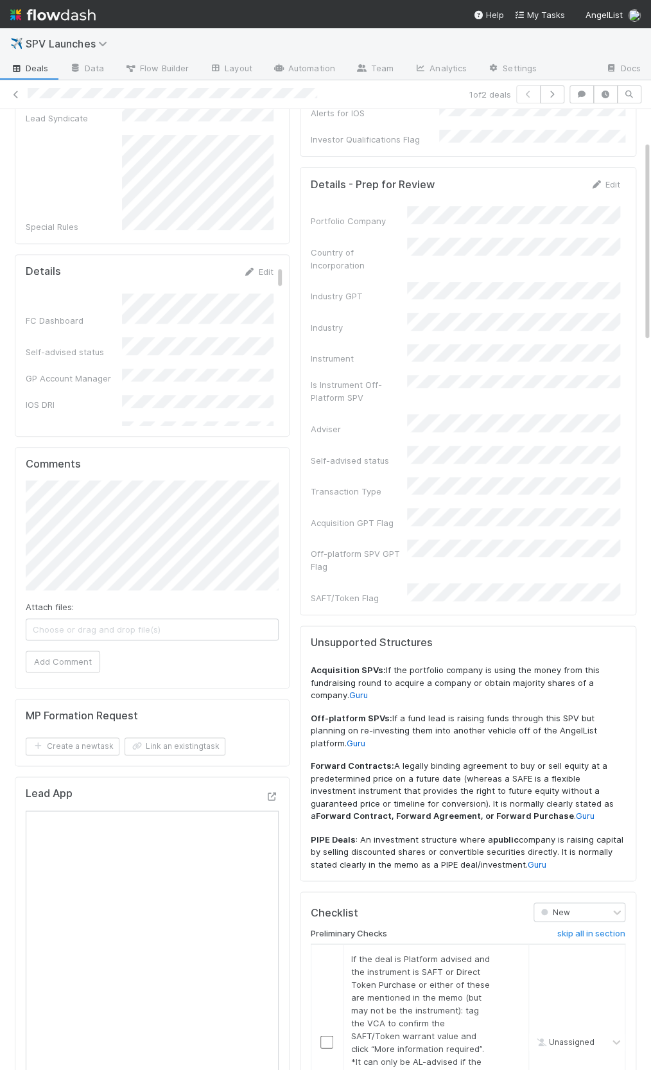
scroll to position [58, 0]
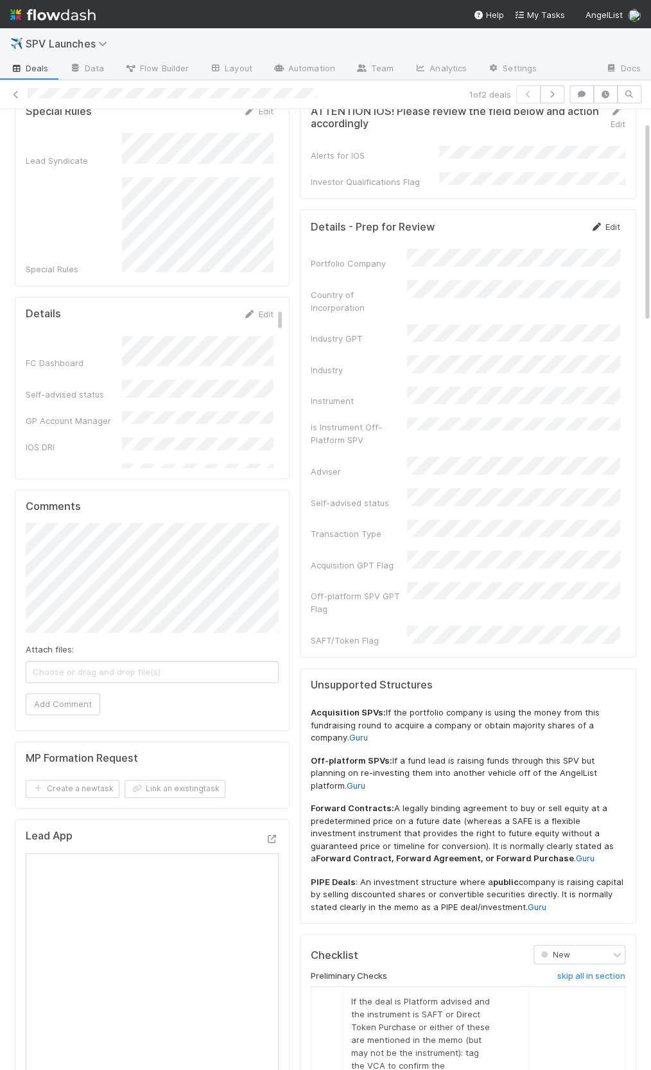
click at [606, 222] on link "Edit" at bounding box center [605, 227] width 30 height 10
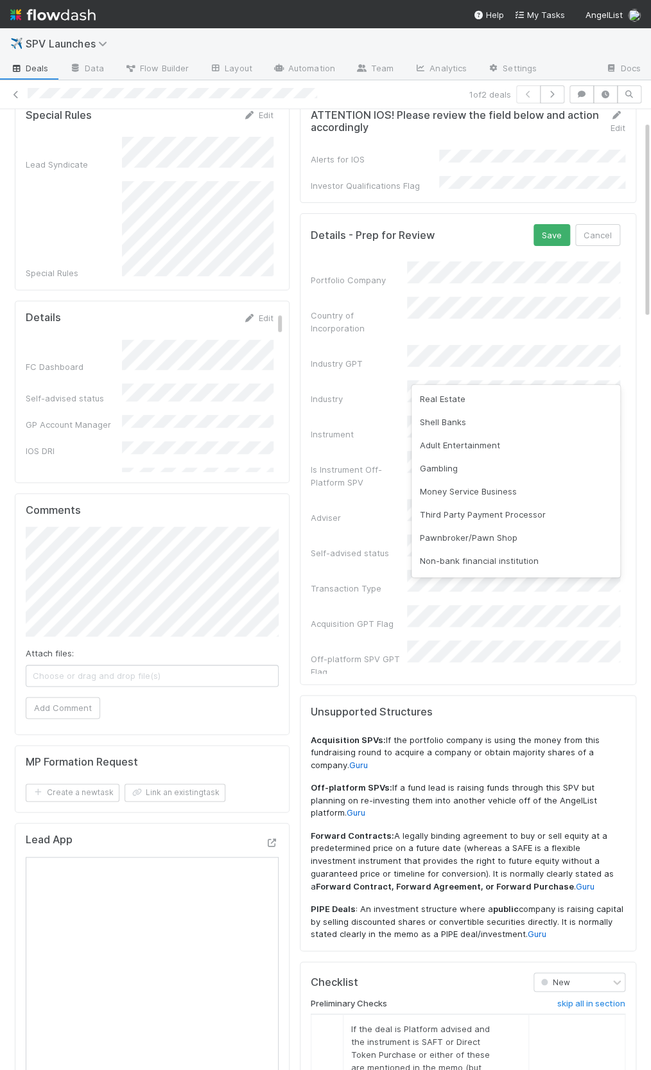
scroll to position [293, 0]
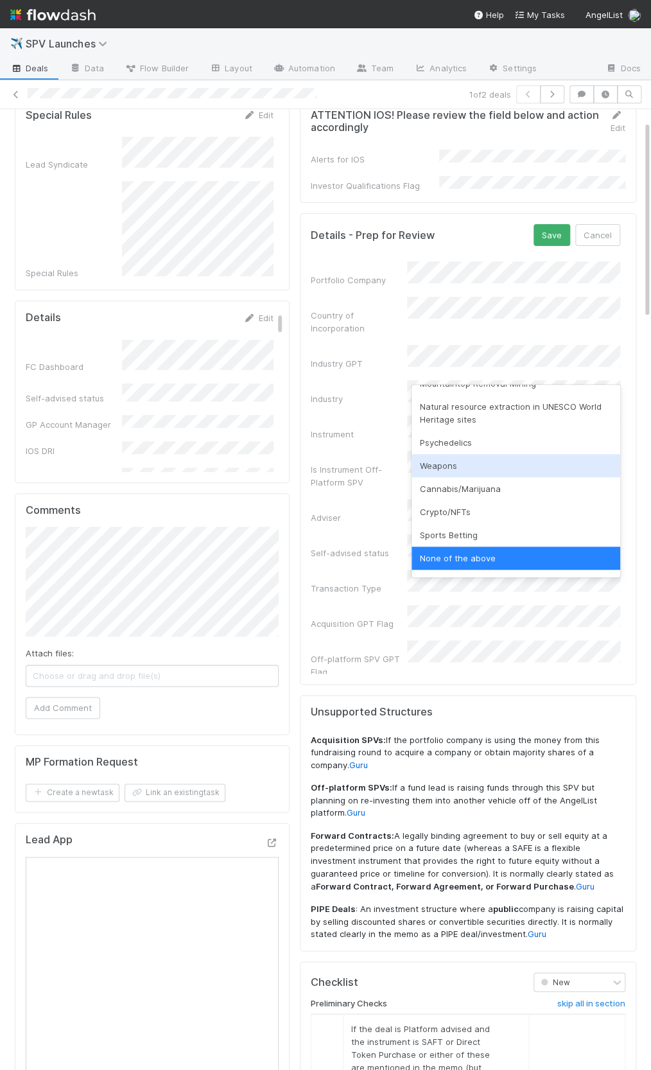
click at [460, 469] on div "Weapons" at bounding box center [516, 465] width 209 height 23
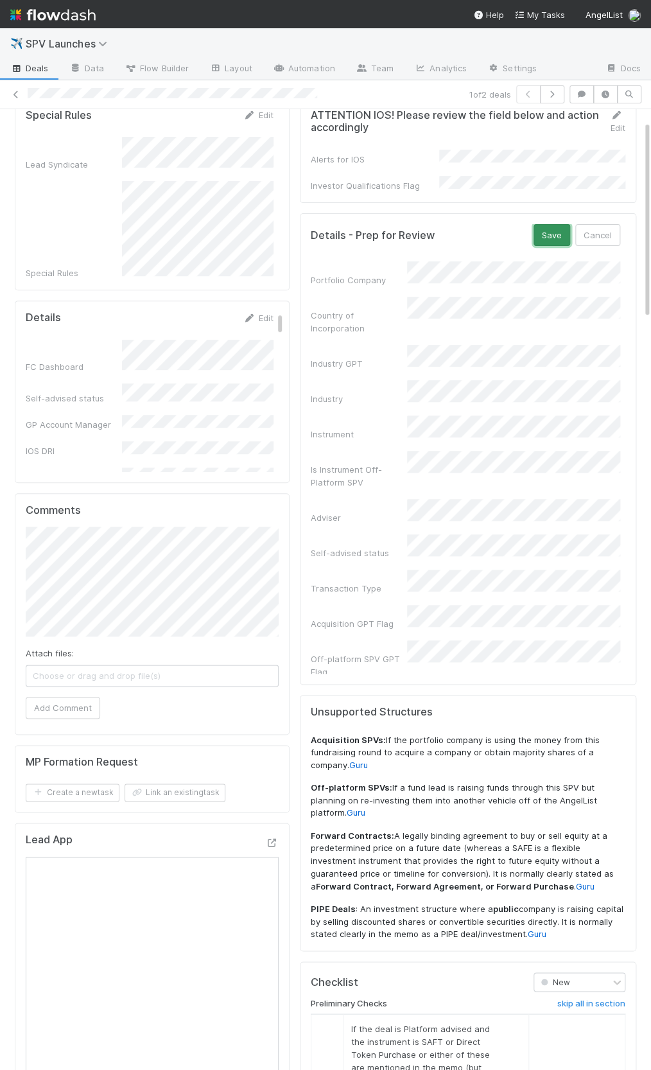
click at [542, 224] on button "Save" at bounding box center [552, 235] width 37 height 22
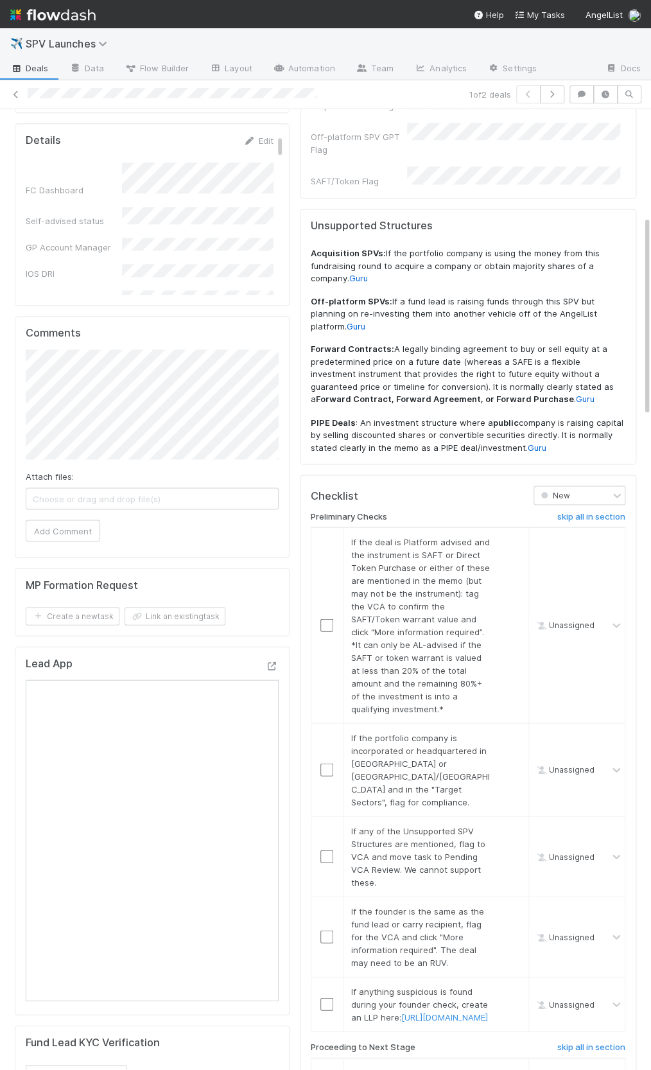
scroll to position [521, 0]
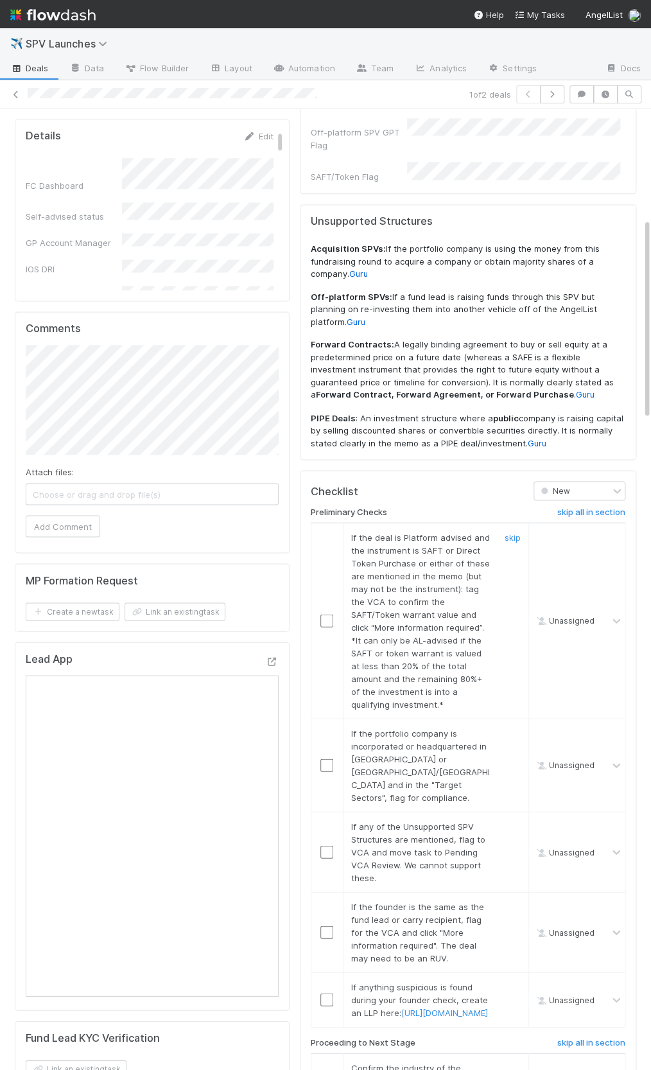
drag, startPoint x: 514, startPoint y: 472, endPoint x: 478, endPoint y: 594, distance: 127.2
click at [514, 532] on link "skip" at bounding box center [513, 537] width 16 height 10
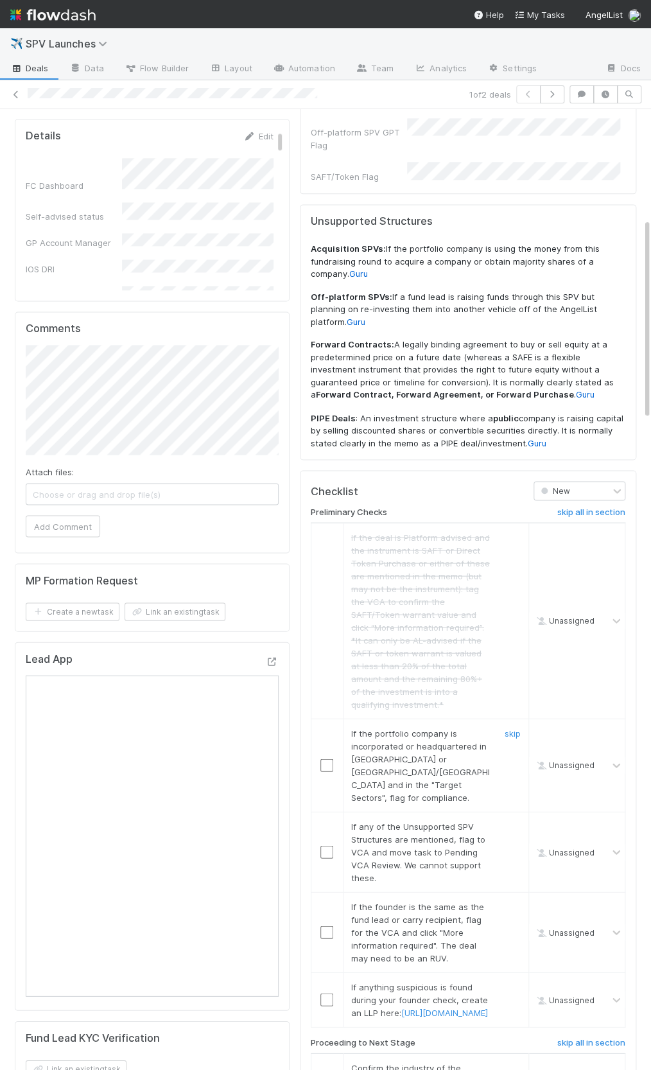
click at [502, 726] on div "skip" at bounding box center [511, 764] width 39 height 77
click at [509, 728] on link "skip" at bounding box center [513, 733] width 16 height 10
click at [503, 819] on div "skip" at bounding box center [511, 851] width 39 height 64
click at [509, 821] on link "skip" at bounding box center [513, 826] width 16 height 10
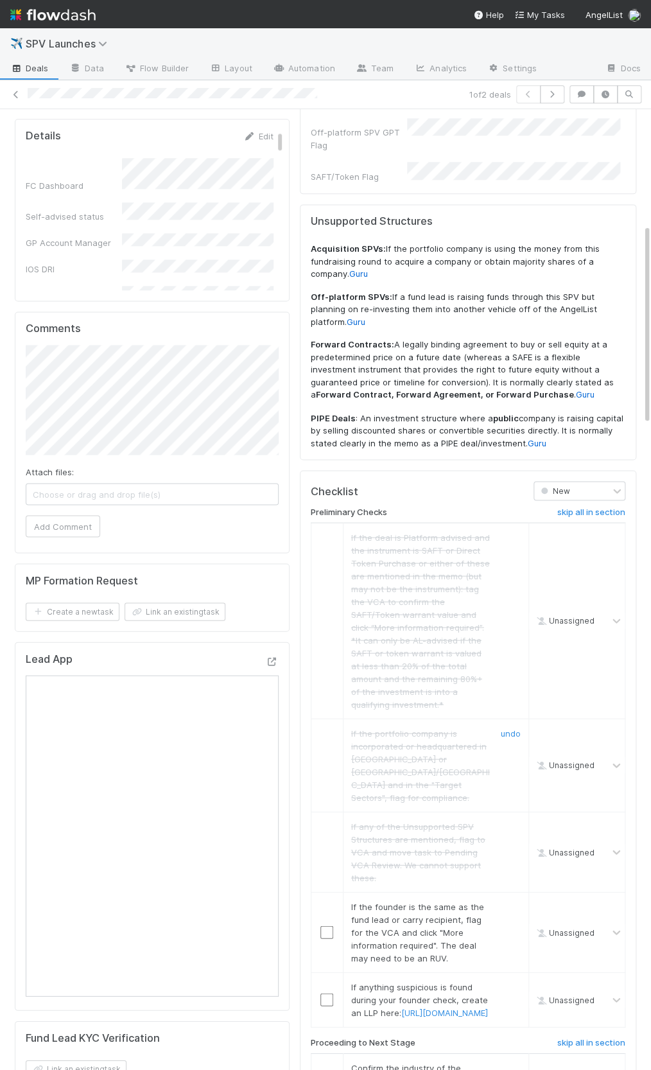
scroll to position [594, 0]
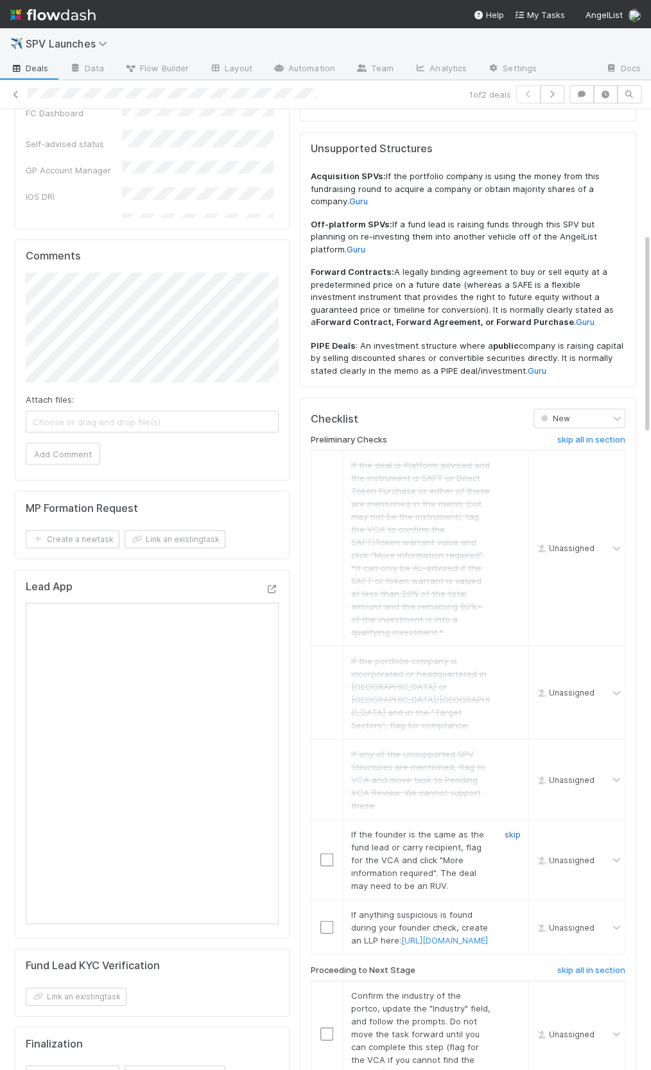
click at [507, 828] on link "skip" at bounding box center [513, 833] width 16 height 10
click at [516, 909] on link "skip" at bounding box center [513, 914] width 16 height 10
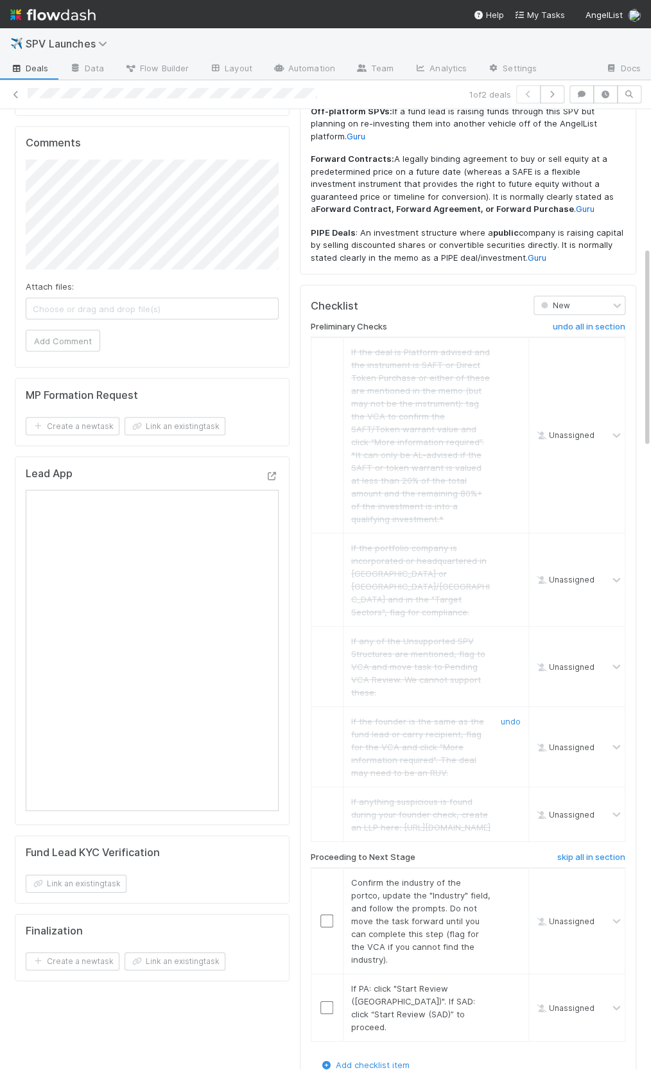
scroll to position [722, 0]
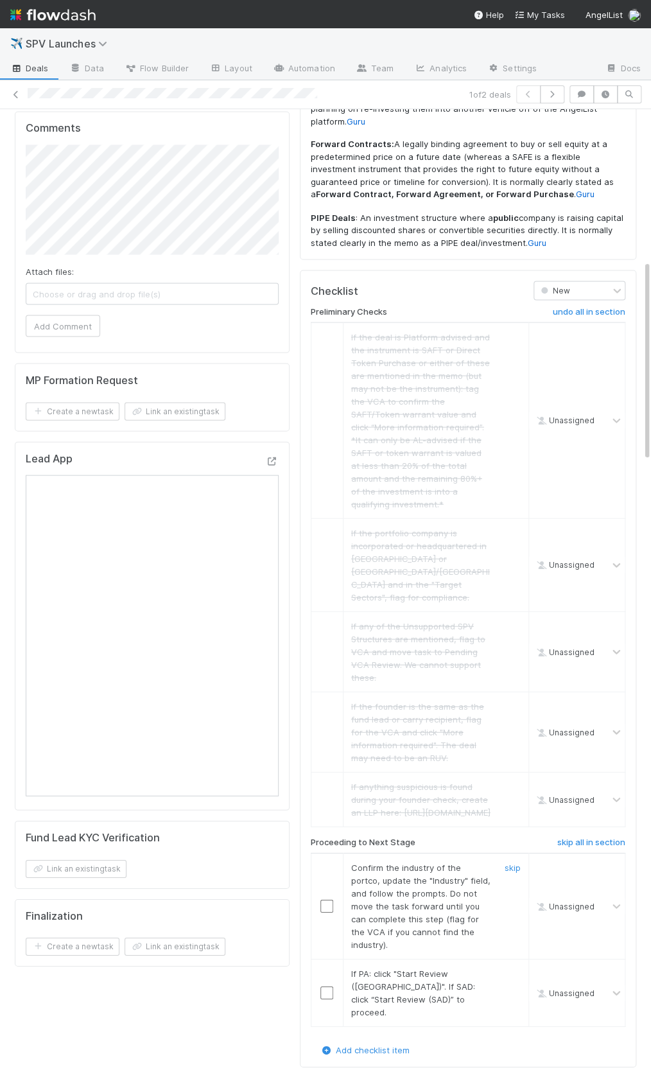
click at [327, 899] on input "checkbox" at bounding box center [326, 905] width 13 height 13
click at [326, 986] on input "checkbox" at bounding box center [326, 992] width 13 height 13
click at [329, 899] on input "checkbox" at bounding box center [326, 905] width 13 height 13
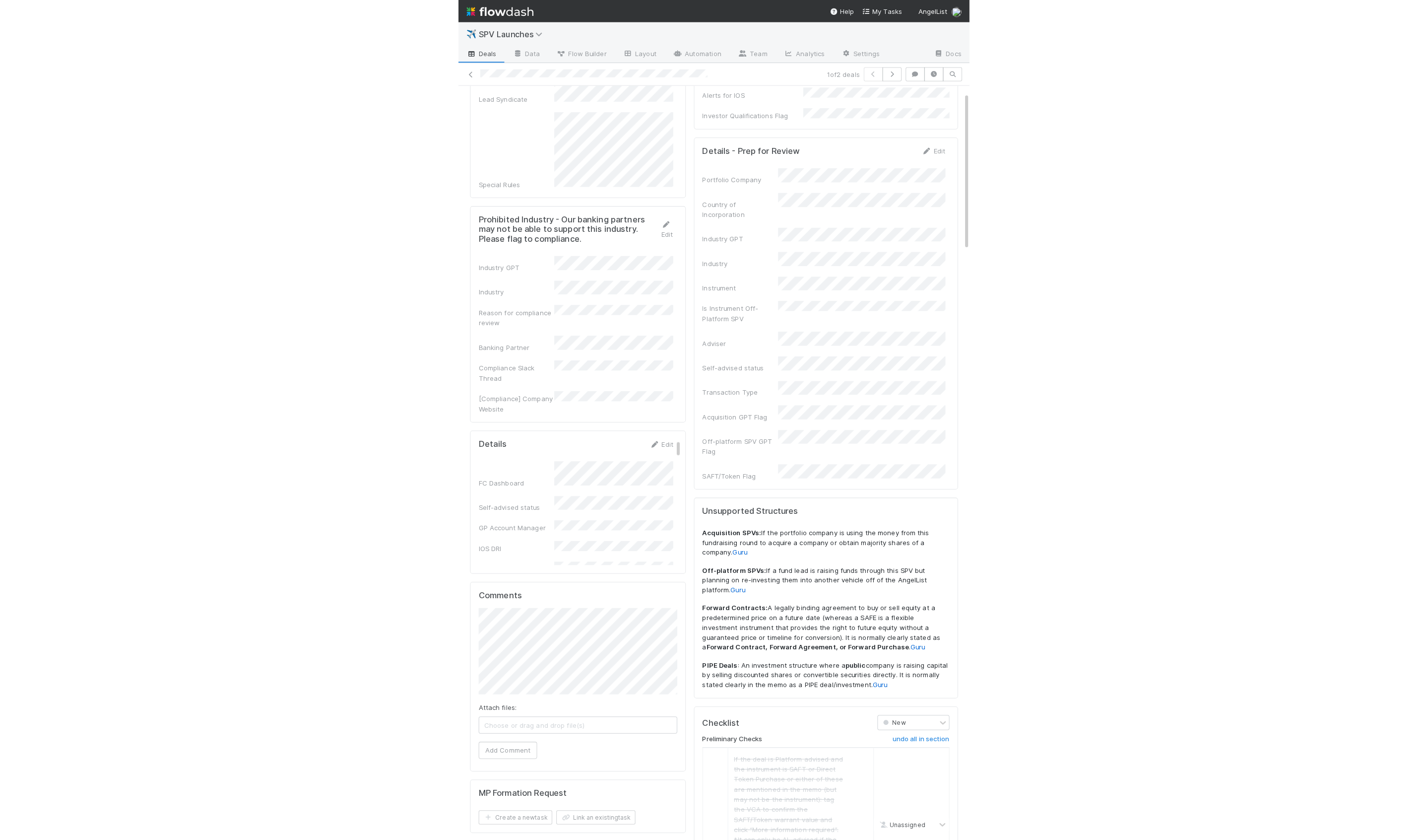
scroll to position [0, 0]
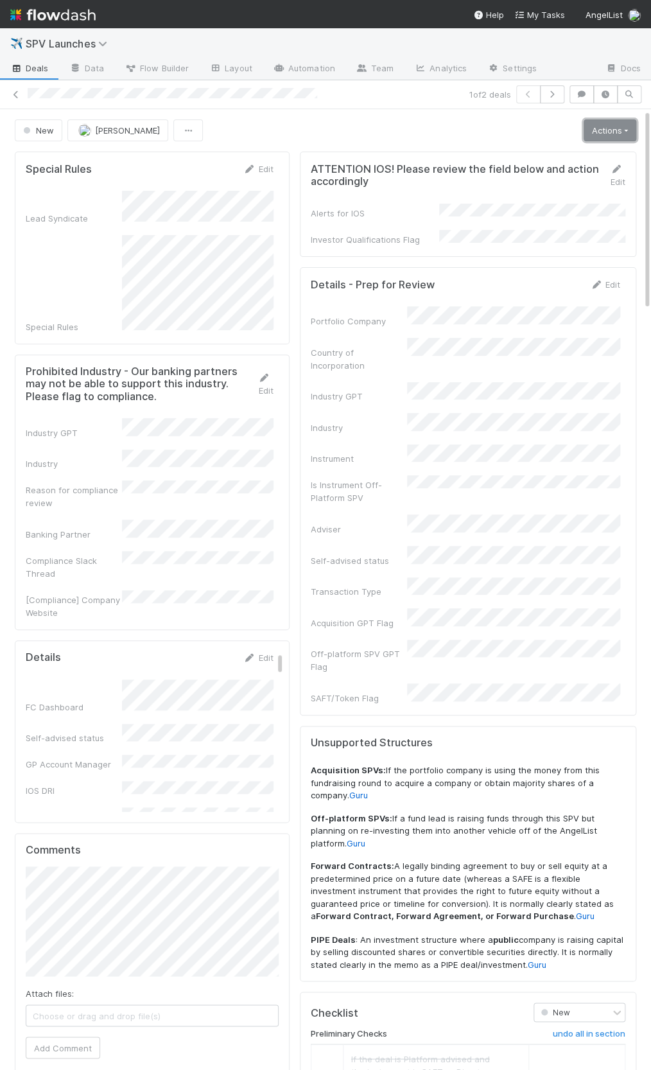
click at [606, 128] on link "Actions" at bounding box center [610, 130] width 53 height 22
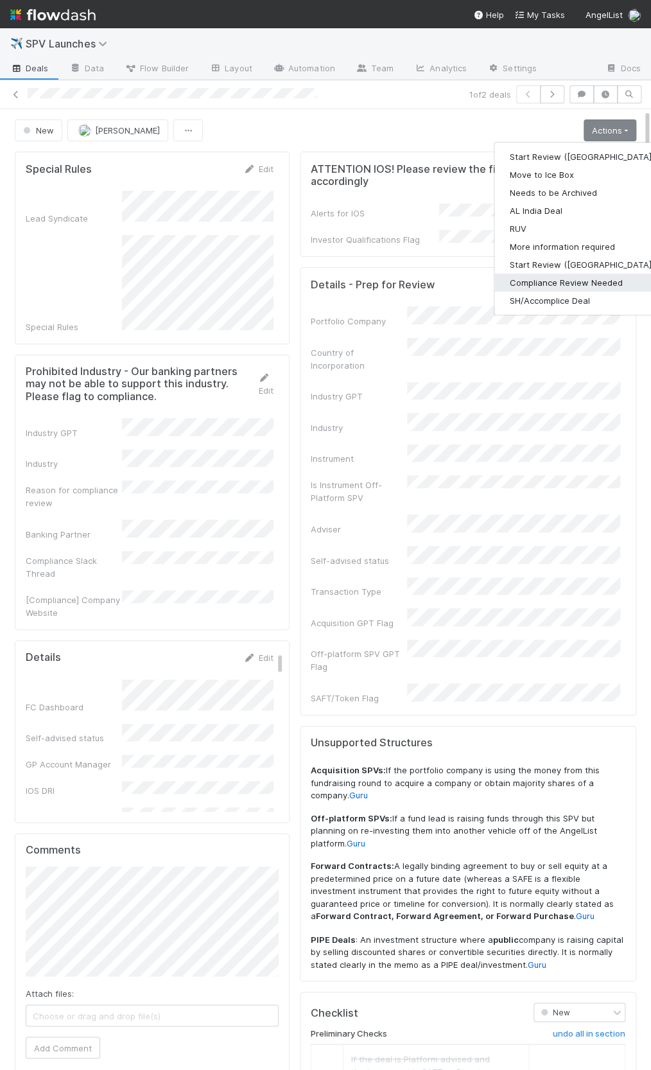
click at [553, 280] on button "Compliance Review Needed" at bounding box center [581, 283] width 175 height 18
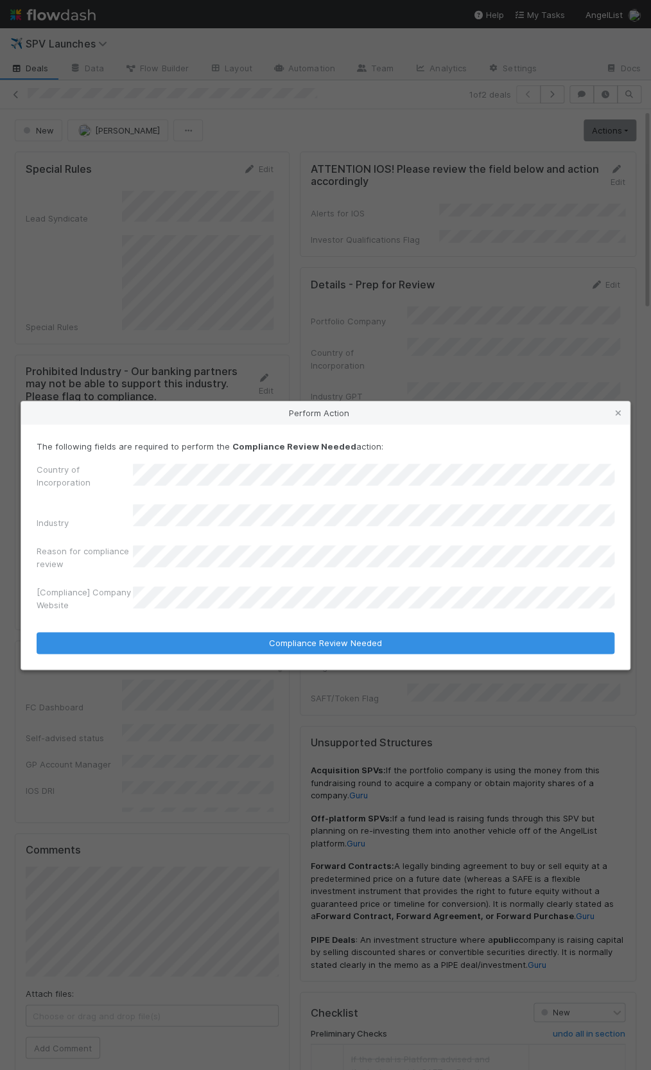
click at [81, 591] on label"] "[Compliance] Company Website" at bounding box center [85, 599] width 96 height 26
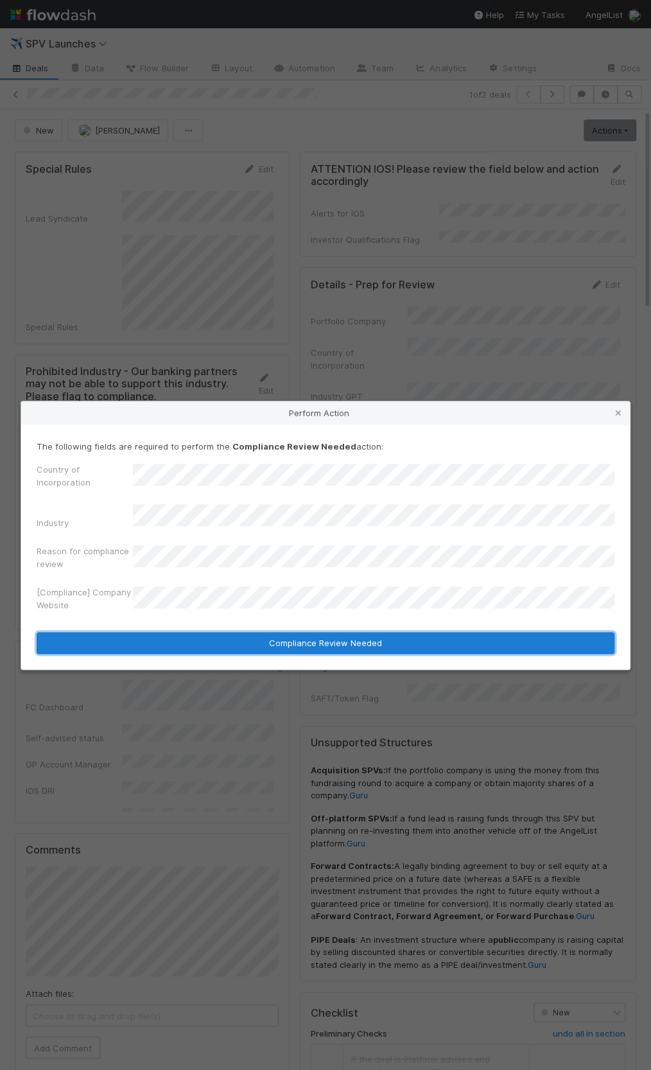
click at [336, 634] on button "Compliance Review Needed" at bounding box center [326, 643] width 578 height 22
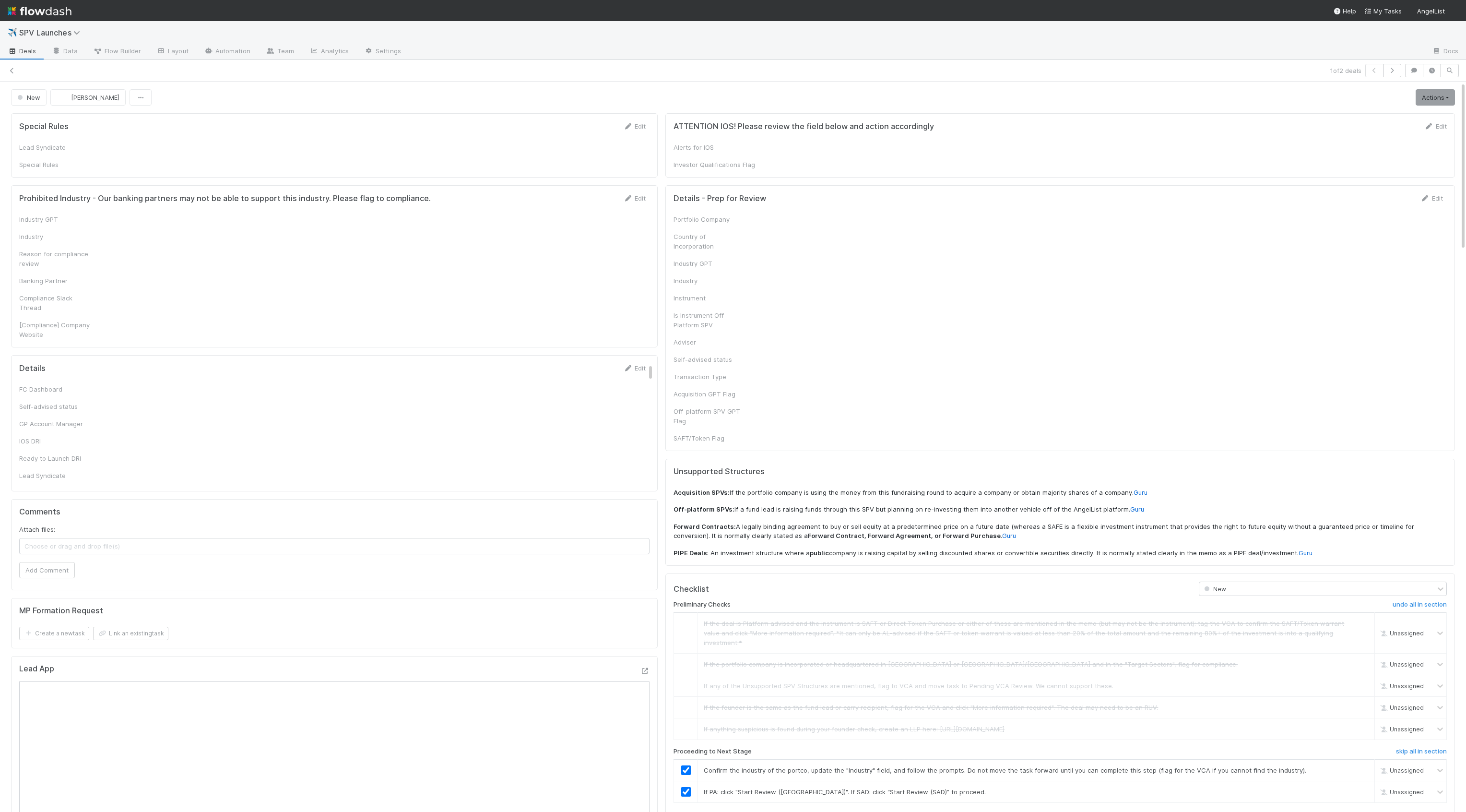
checkbox input "true"
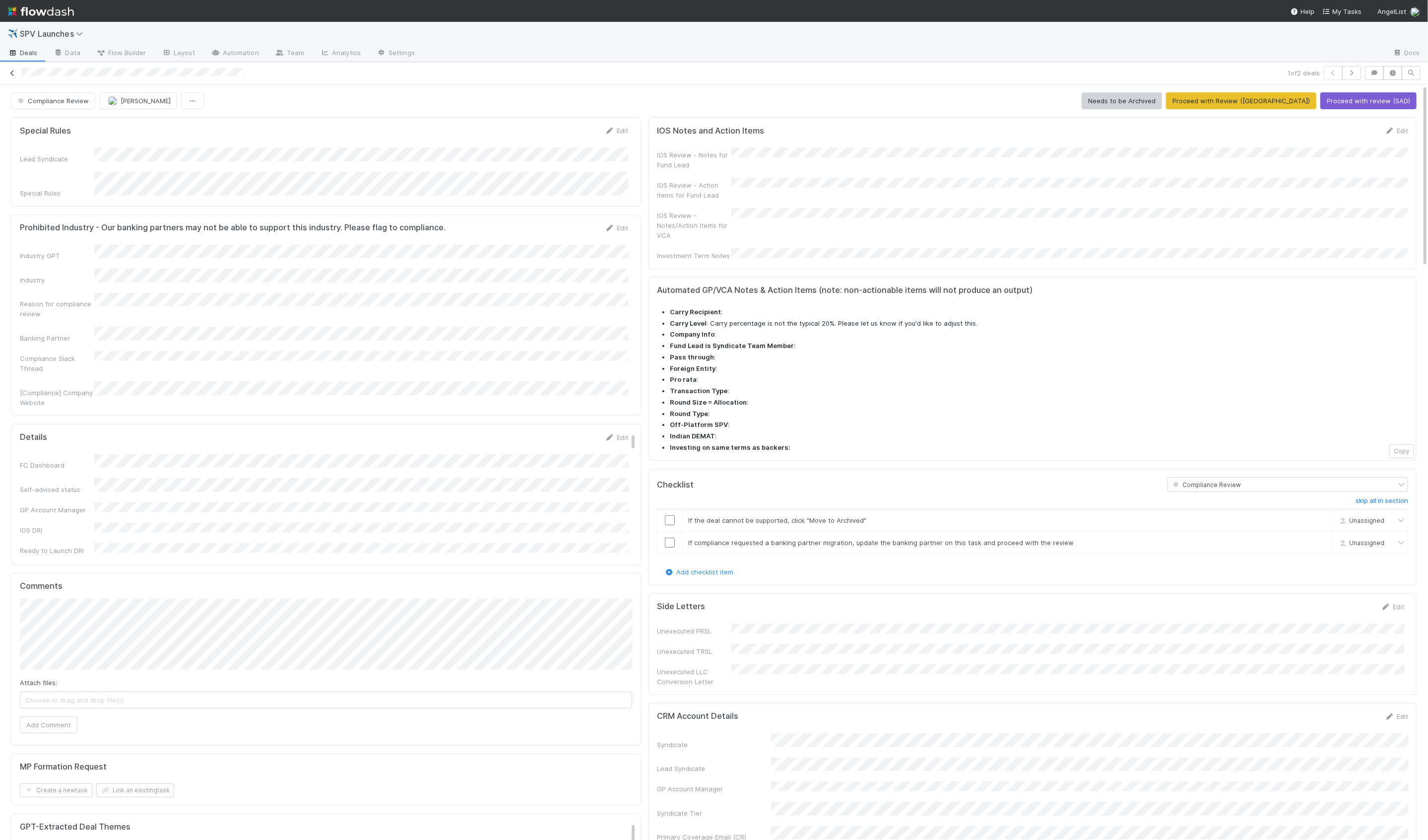
click at [10, 73] on icon at bounding box center [12, 73] width 10 height 6
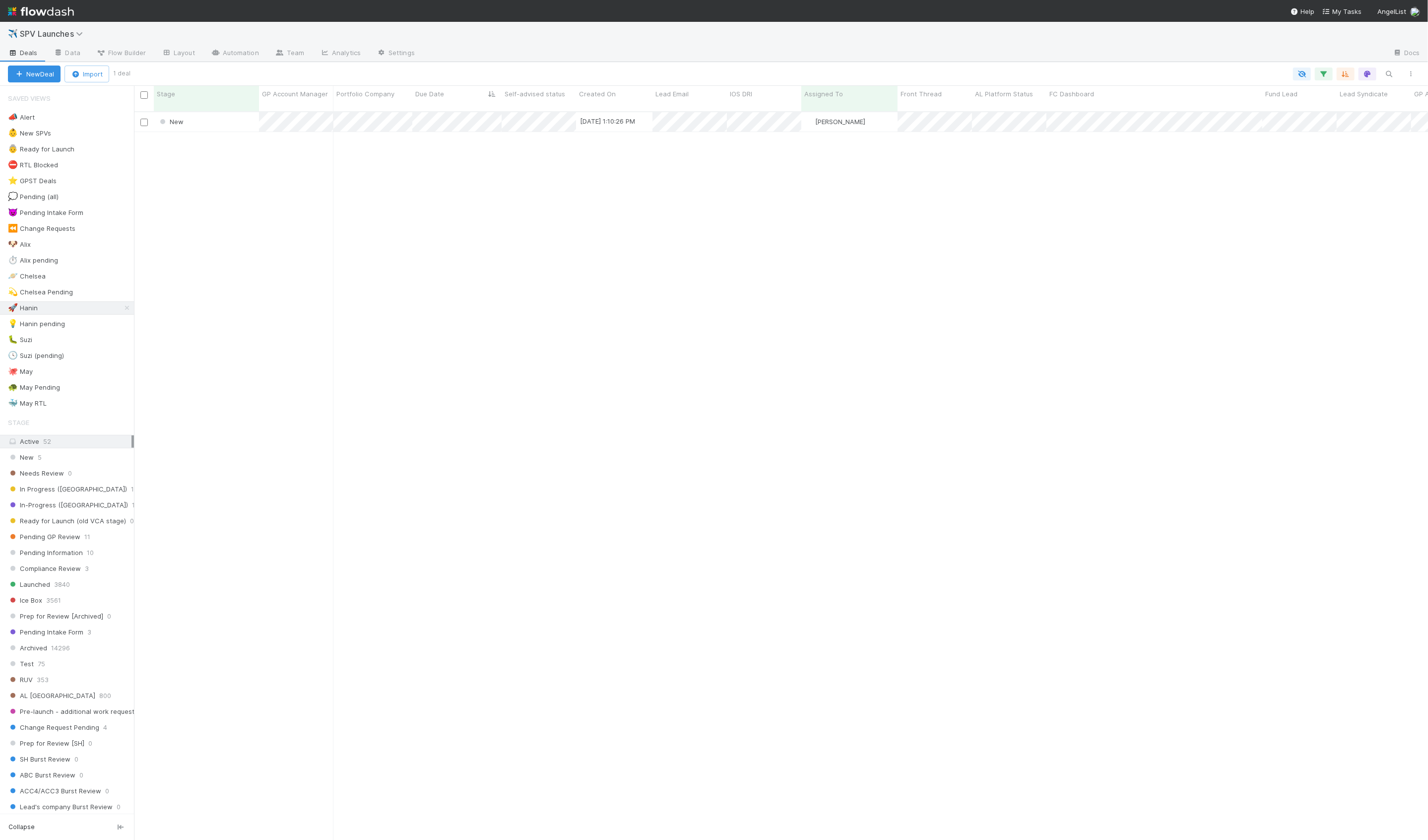
scroll to position [736, 1294]
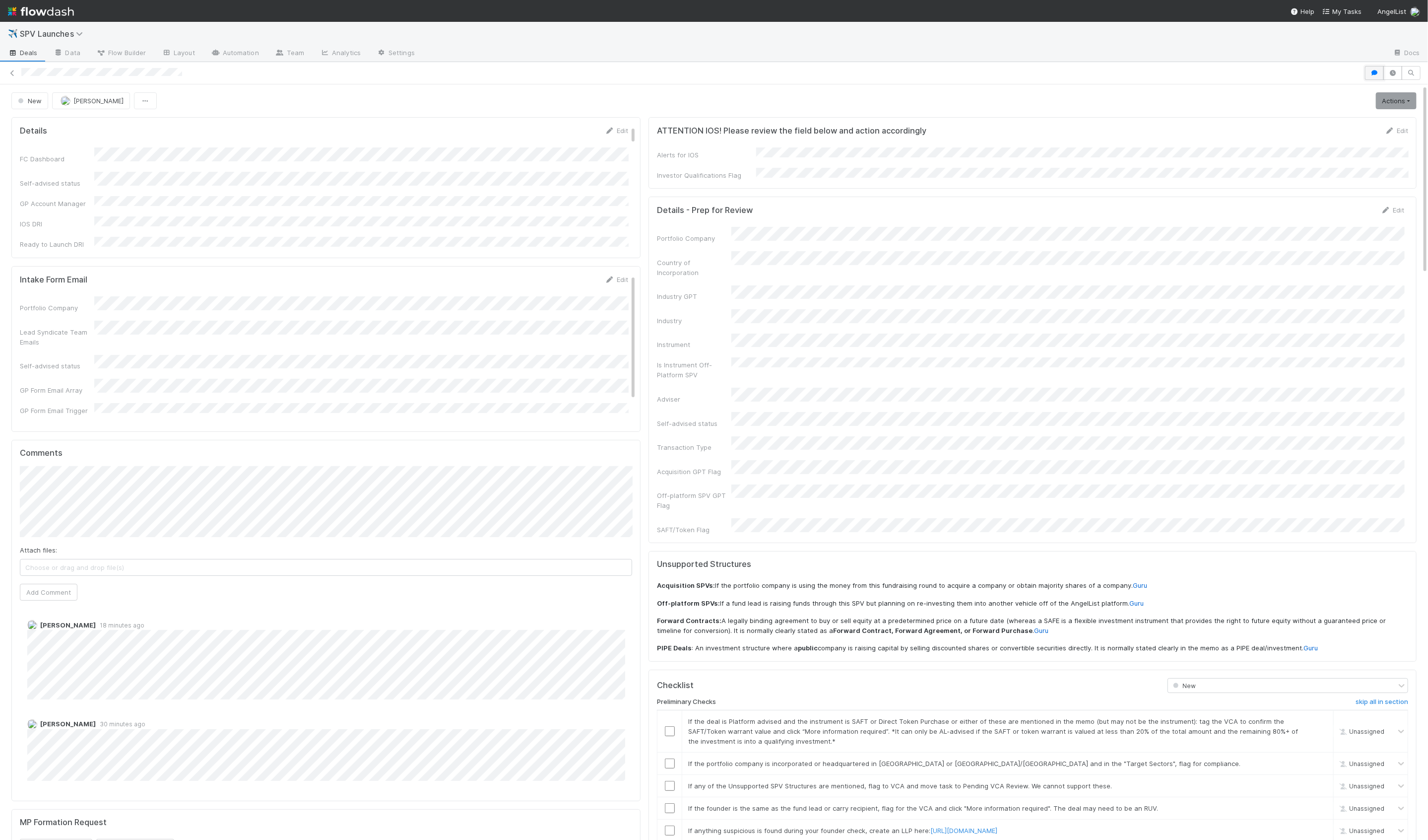
click at [1371, 76] on button "button" at bounding box center [1375, 73] width 19 height 14
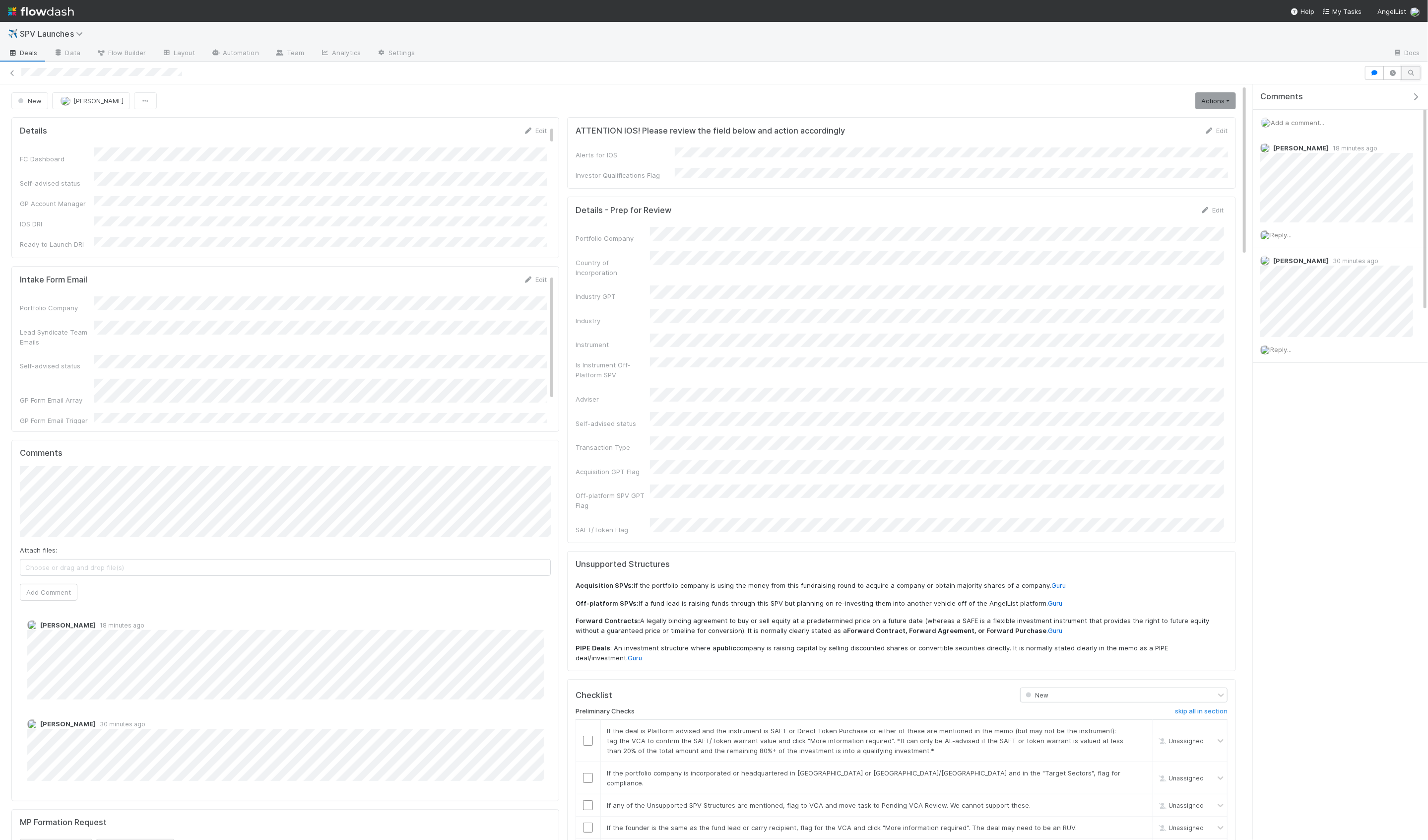
click at [1408, 73] on icon "button" at bounding box center [1411, 73] width 10 height 6
click at [1338, 127] on input "text" at bounding box center [1328, 124] width 133 height 13
type input "master"
click at [1422, 93] on icon "button" at bounding box center [1421, 97] width 10 height 8
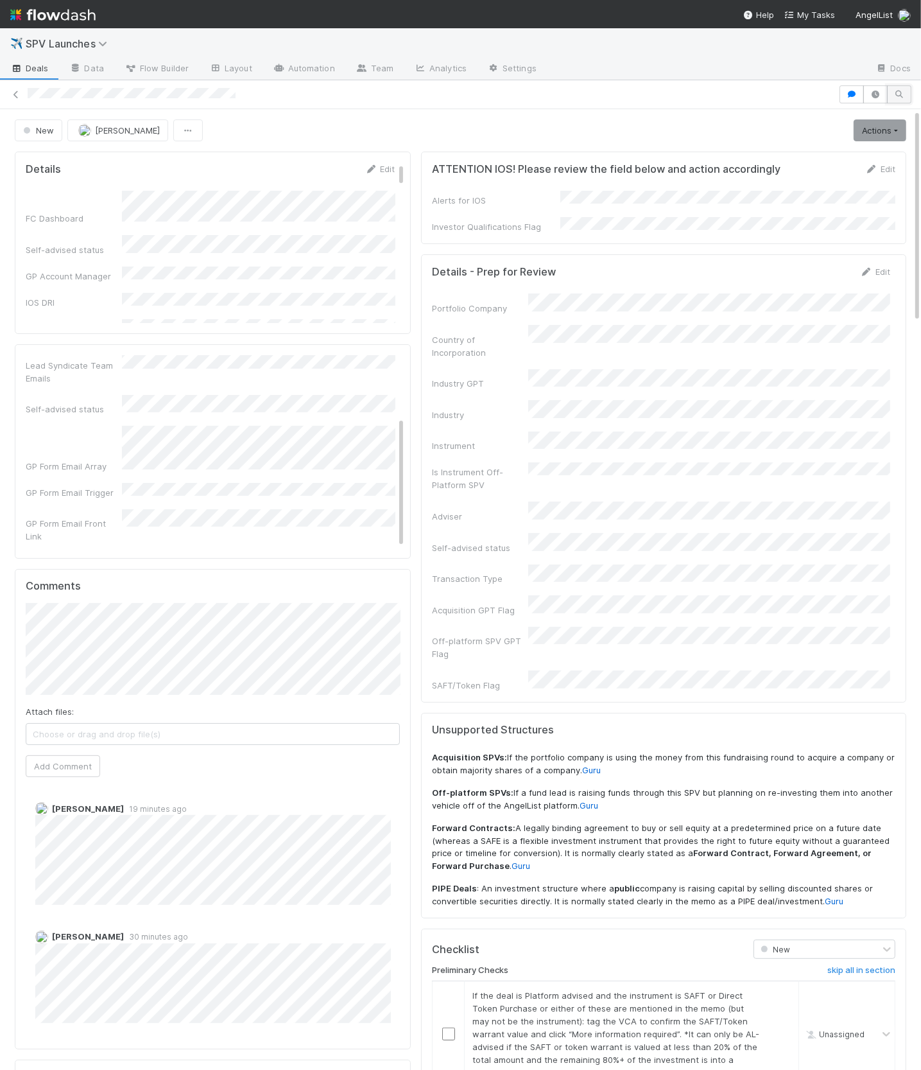
click at [894, 91] on icon "button" at bounding box center [899, 95] width 13 height 8
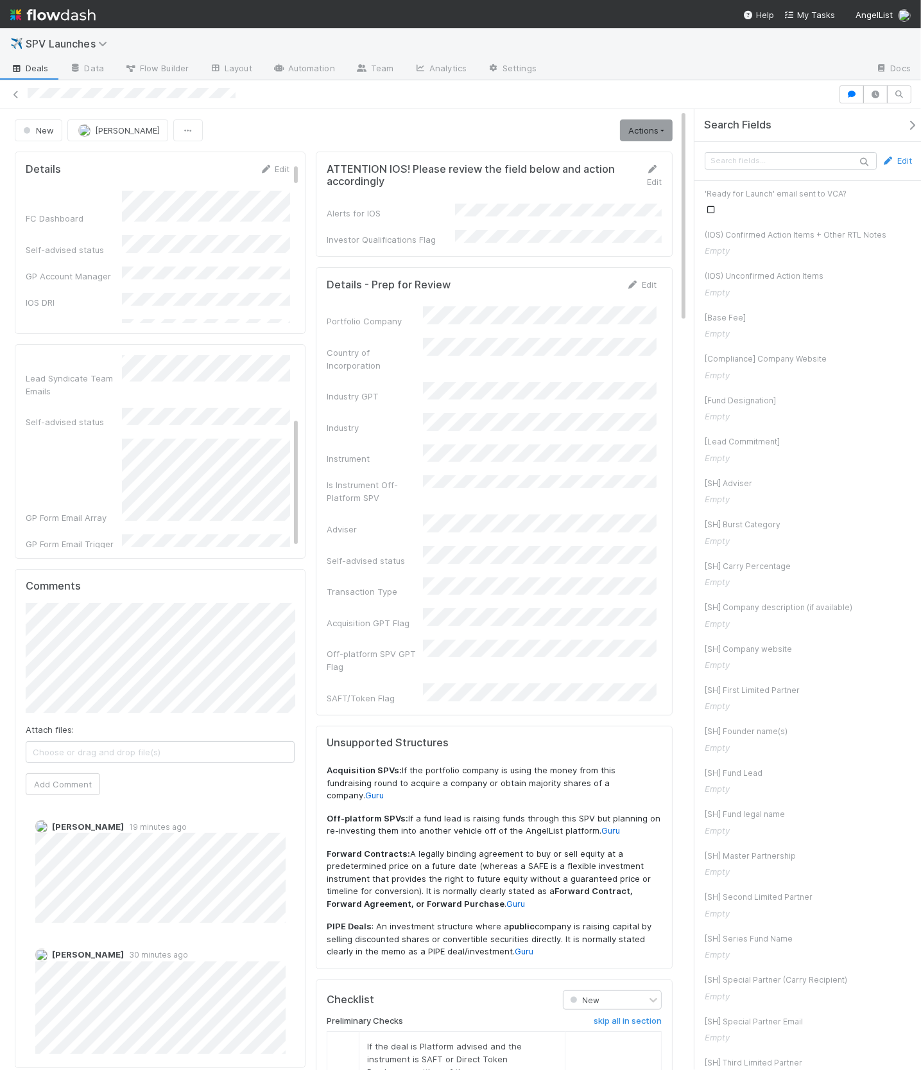
click at [810, 170] on div "Edit" at bounding box center [809, 161] width 228 height 39
click at [838, 165] on input "text" at bounding box center [791, 160] width 172 height 17
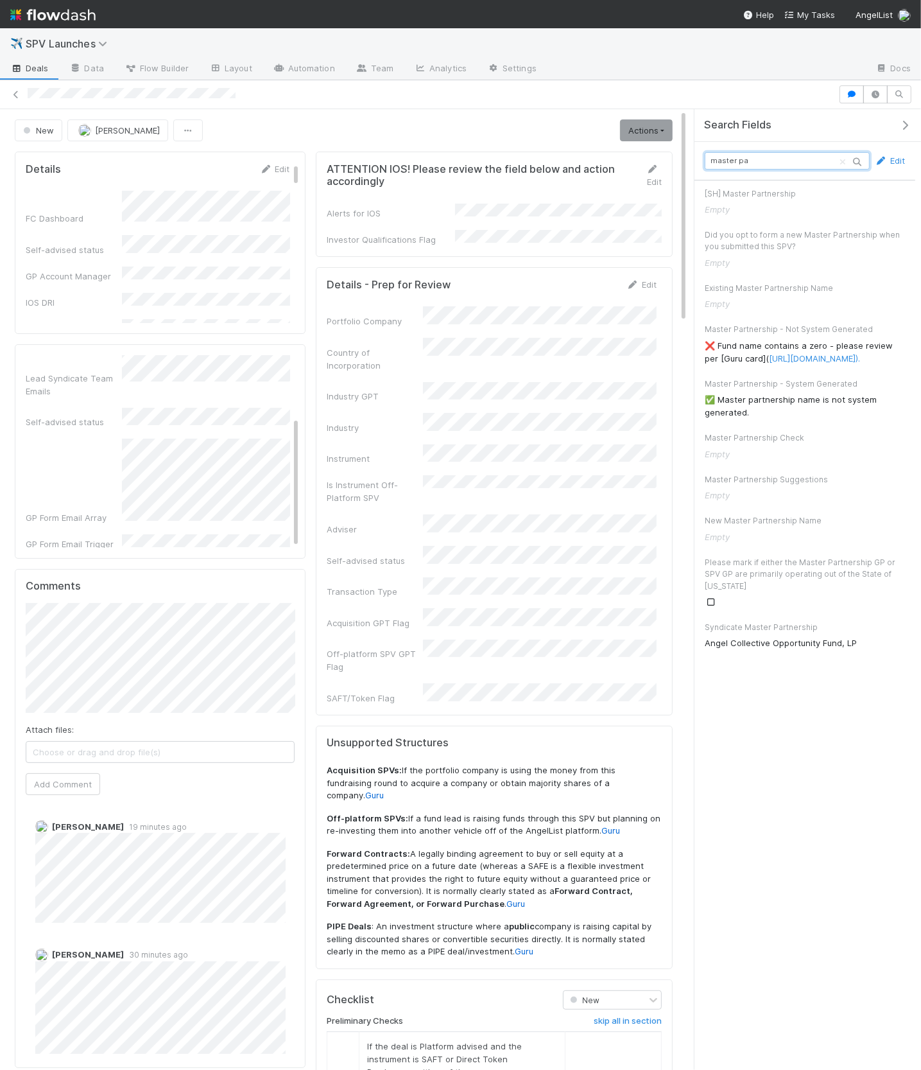
type input "master pa"
click at [906, 125] on icon "button" at bounding box center [905, 125] width 13 height 10
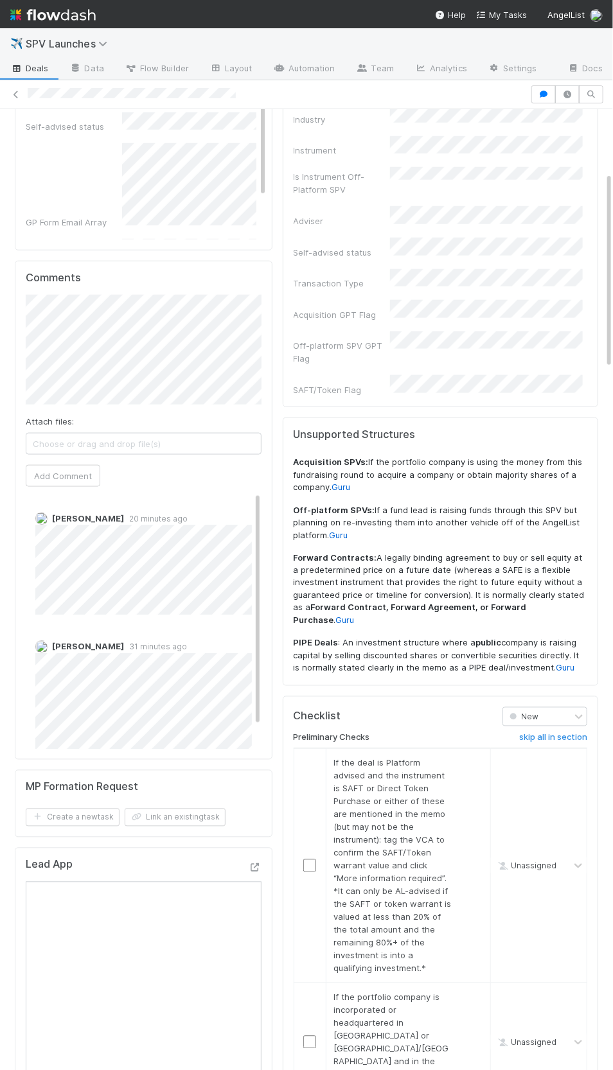
scroll to position [434, 0]
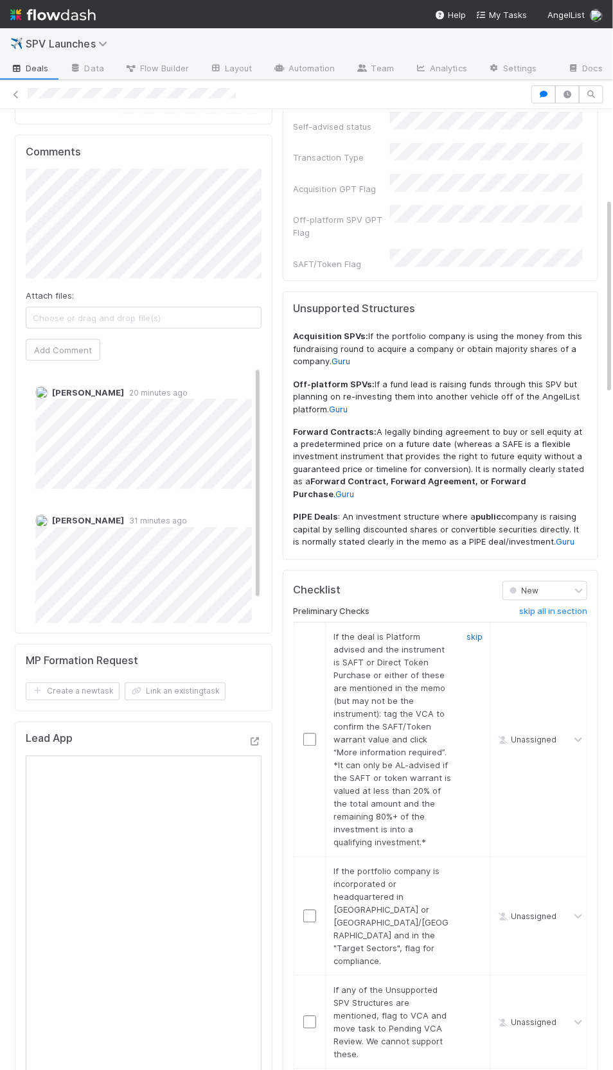
click at [475, 632] on link "skip" at bounding box center [474, 637] width 16 height 10
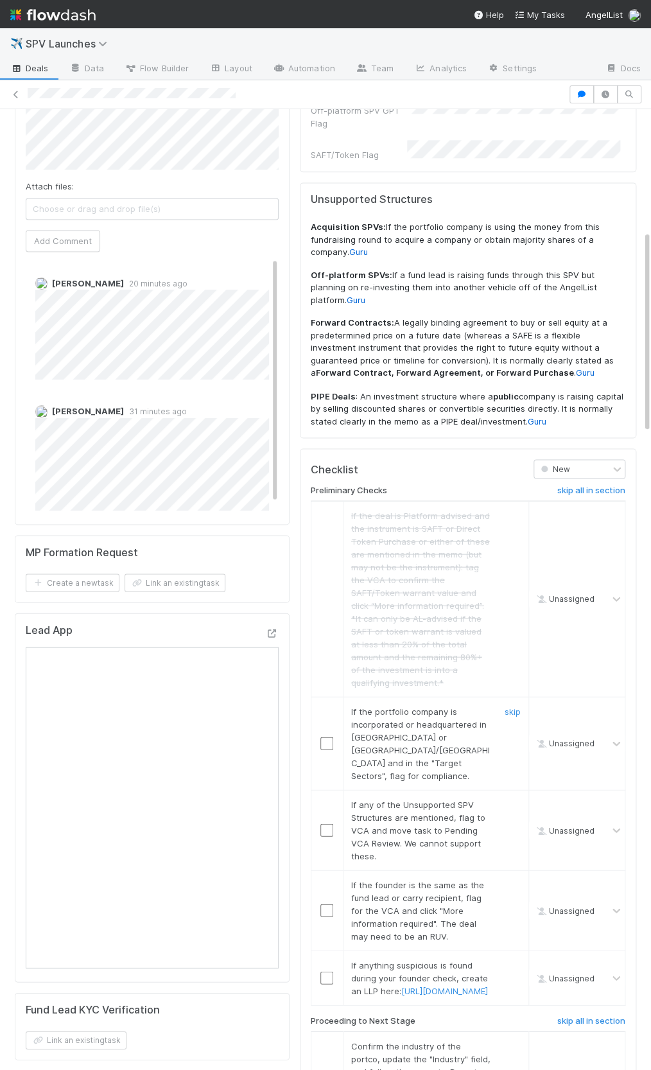
scroll to position [613, 0]
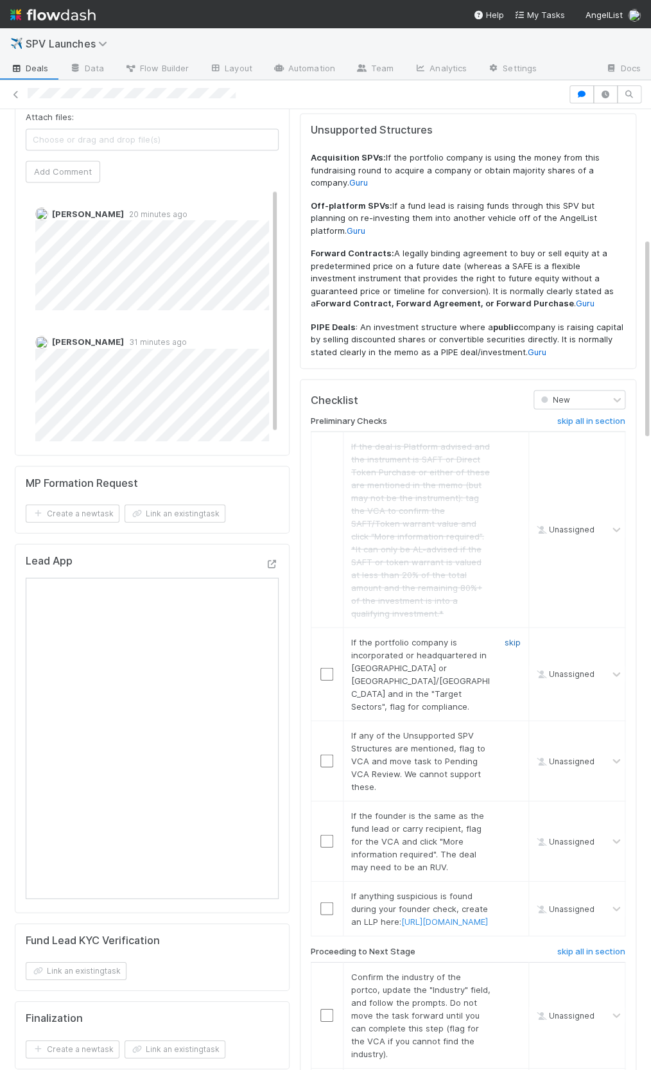
click at [510, 636] on link "skip" at bounding box center [513, 641] width 16 height 10
click at [506, 728] on div "skip" at bounding box center [511, 760] width 39 height 64
click at [507, 729] on link "skip" at bounding box center [513, 734] width 16 height 10
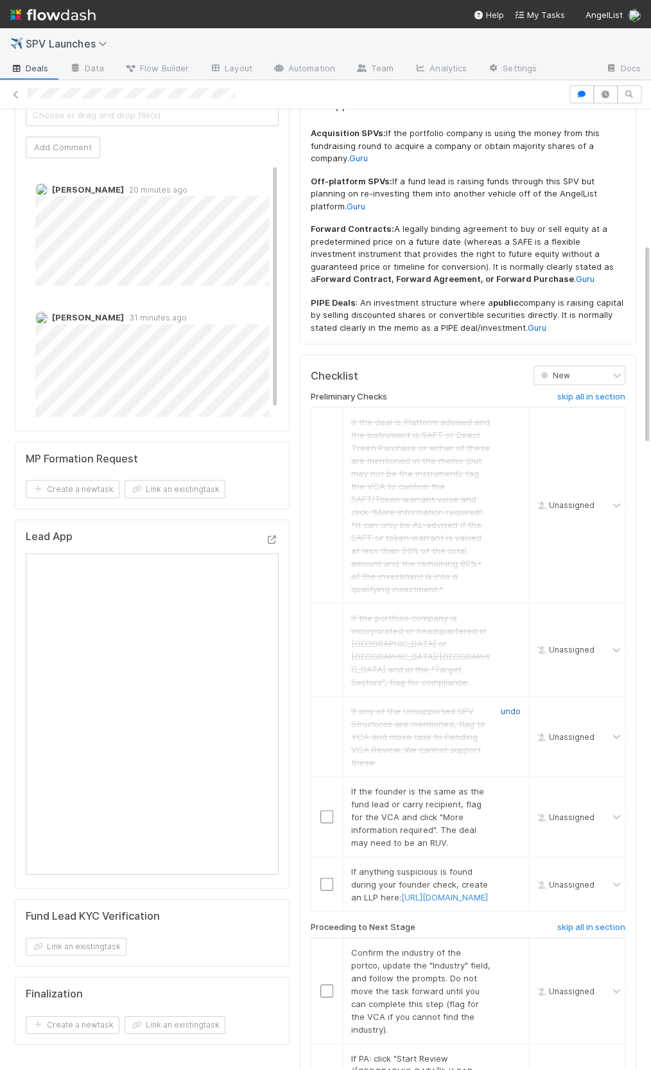
scroll to position [638, 0]
click at [512, 784] on link "skip" at bounding box center [513, 789] width 16 height 10
click at [512, 864] on link "skip" at bounding box center [513, 869] width 16 height 10
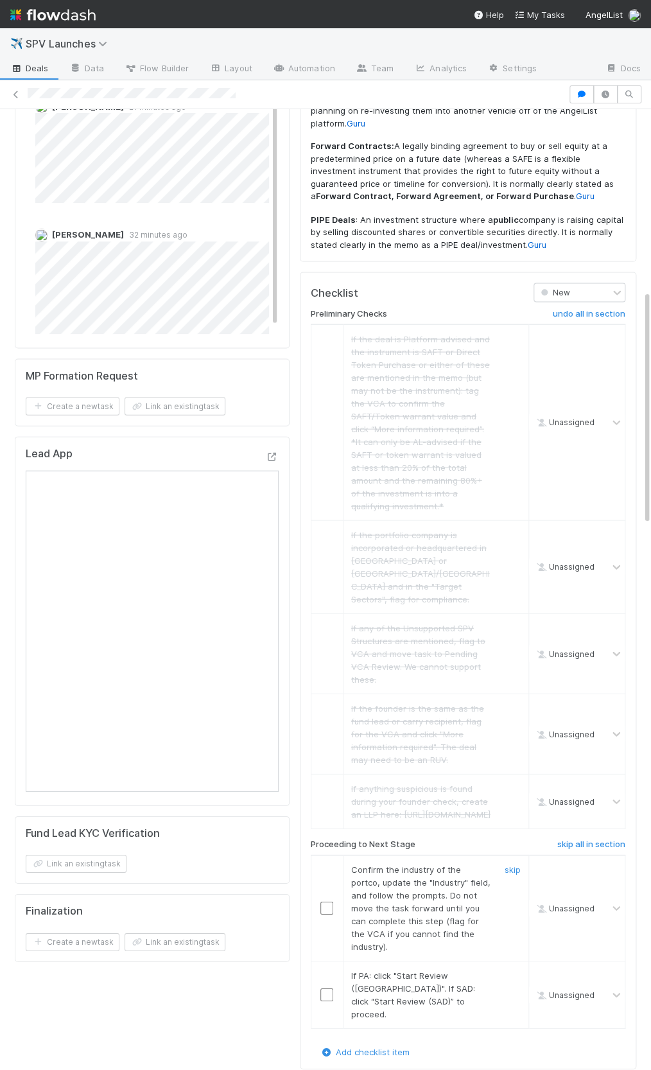
scroll to position [742, 0]
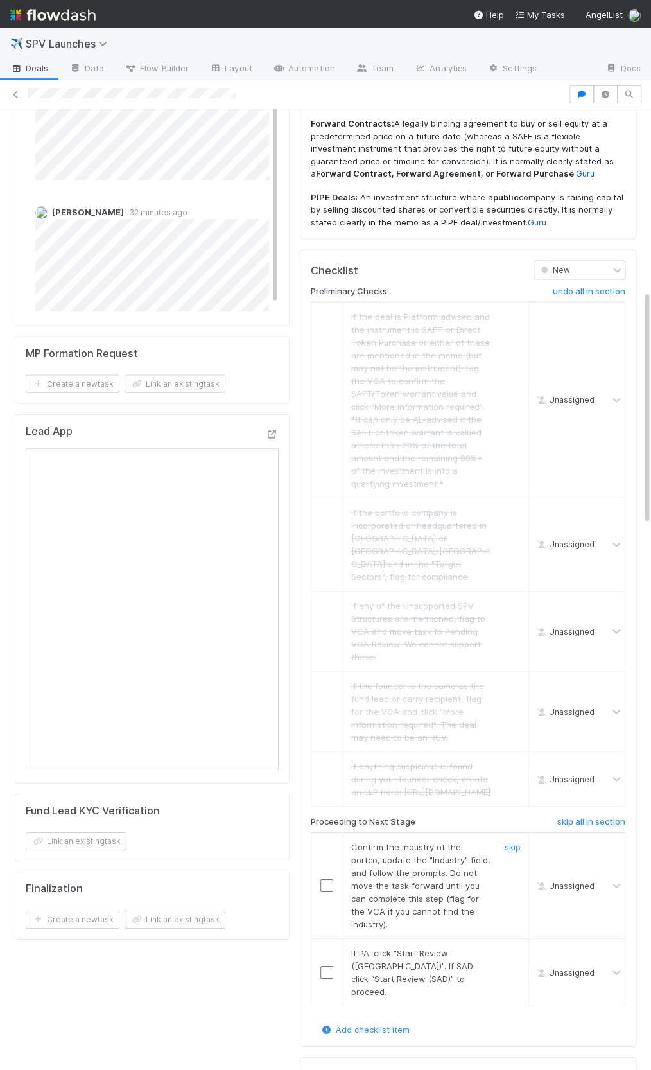
click at [332, 878] on input "checkbox" at bounding box center [326, 884] width 13 height 13
click at [324, 965] on input "checkbox" at bounding box center [326, 971] width 13 height 13
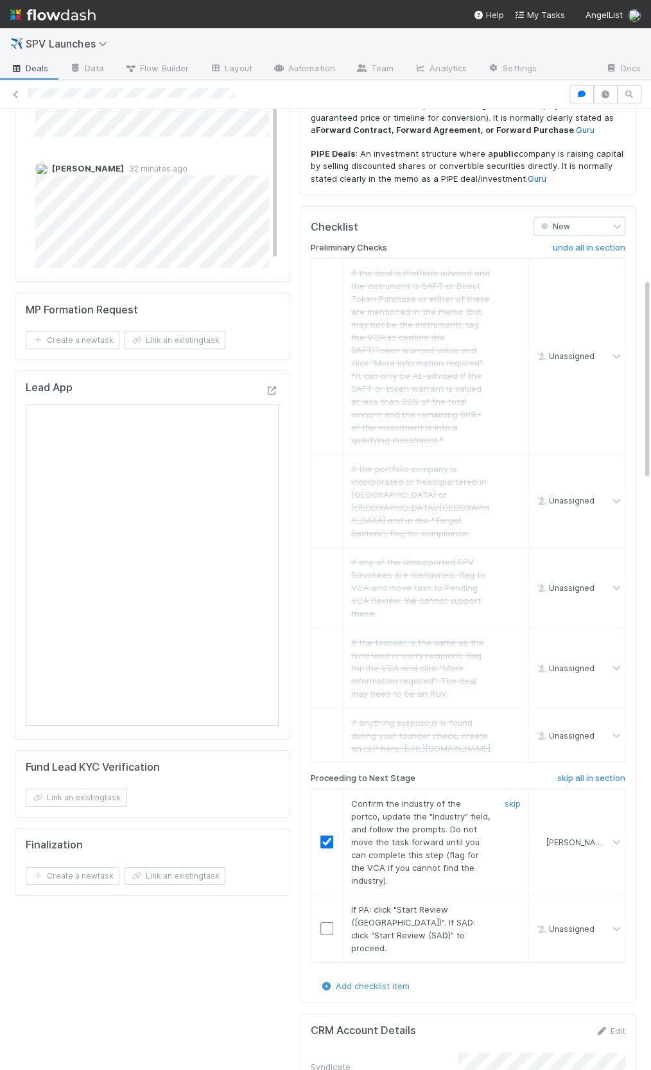
scroll to position [803, 0]
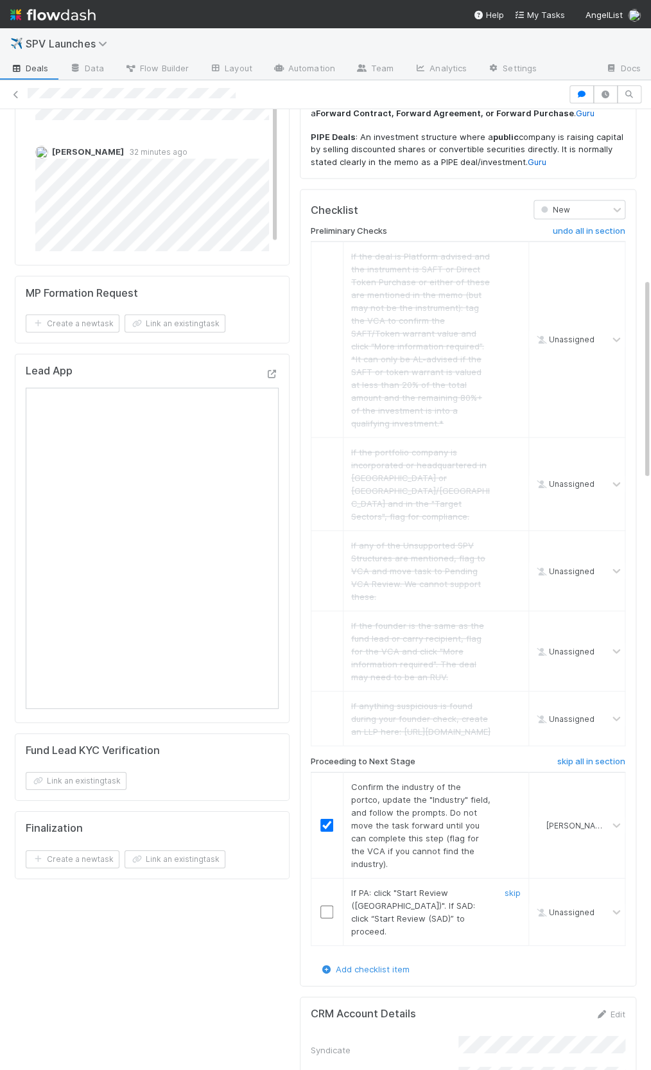
click at [325, 905] on input "checkbox" at bounding box center [326, 911] width 13 height 13
drag, startPoint x: 360, startPoint y: 798, endPoint x: 451, endPoint y: 819, distance: 93.6
click at [451, 886] on div "If PA: click "Start Review ([GEOGRAPHIC_DATA])". If SAD: click “Start Review (S…" at bounding box center [417, 911] width 150 height 51
drag, startPoint x: 451, startPoint y: 819, endPoint x: 434, endPoint y: 811, distance: 19.2
click at [451, 886] on div "If PA: click "Start Review ([GEOGRAPHIC_DATA])". If SAD: click “Start Review (S…" at bounding box center [417, 911] width 150 height 51
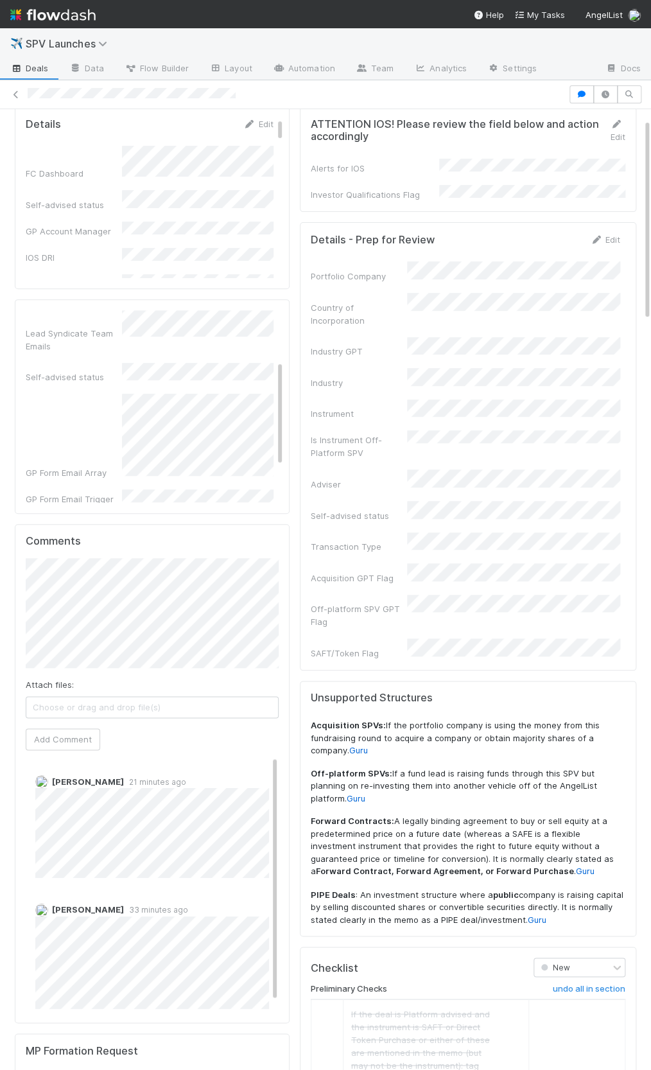
scroll to position [0, 0]
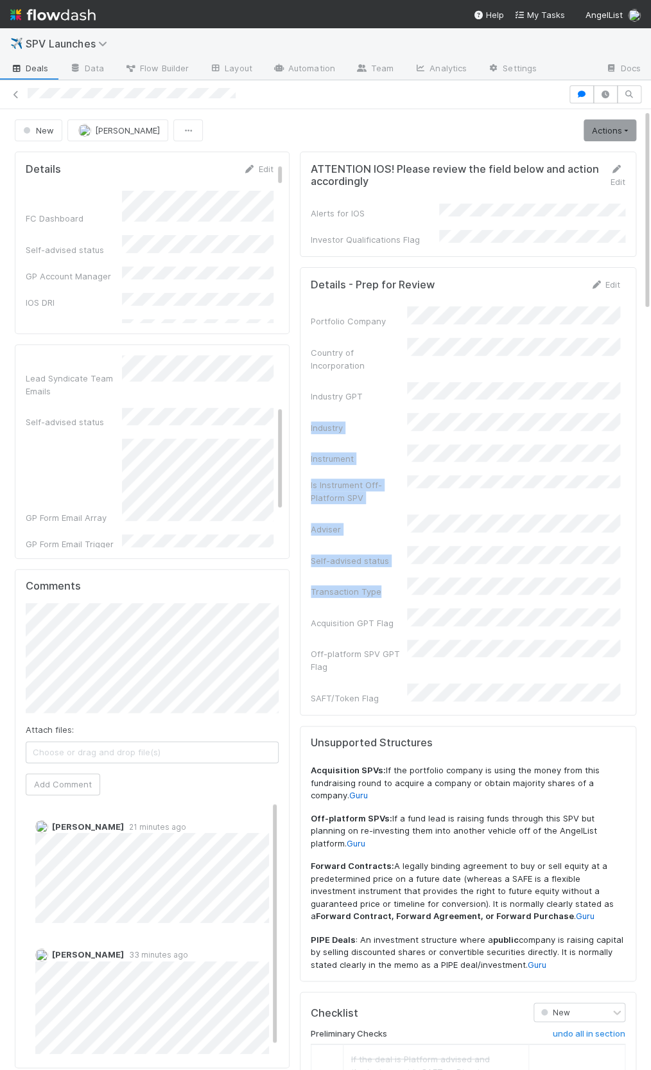
click at [464, 534] on div "Portfolio Company Country of Incorporation Industry GPT Industry Instrument Is …" at bounding box center [466, 505] width 310 height 398
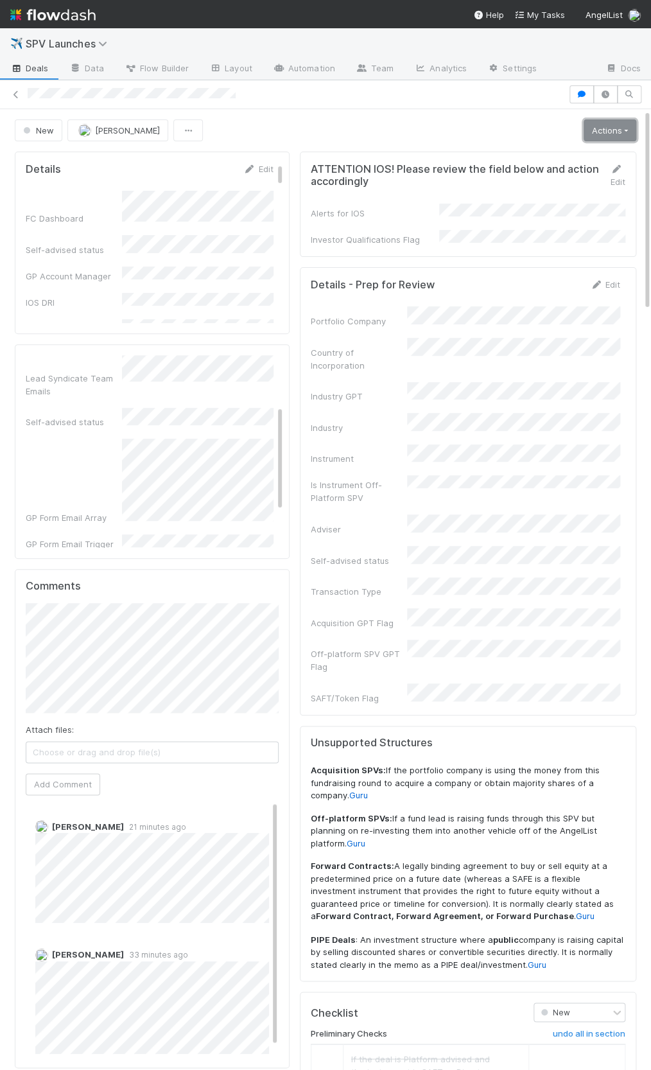
click at [592, 123] on link "Actions" at bounding box center [610, 130] width 53 height 22
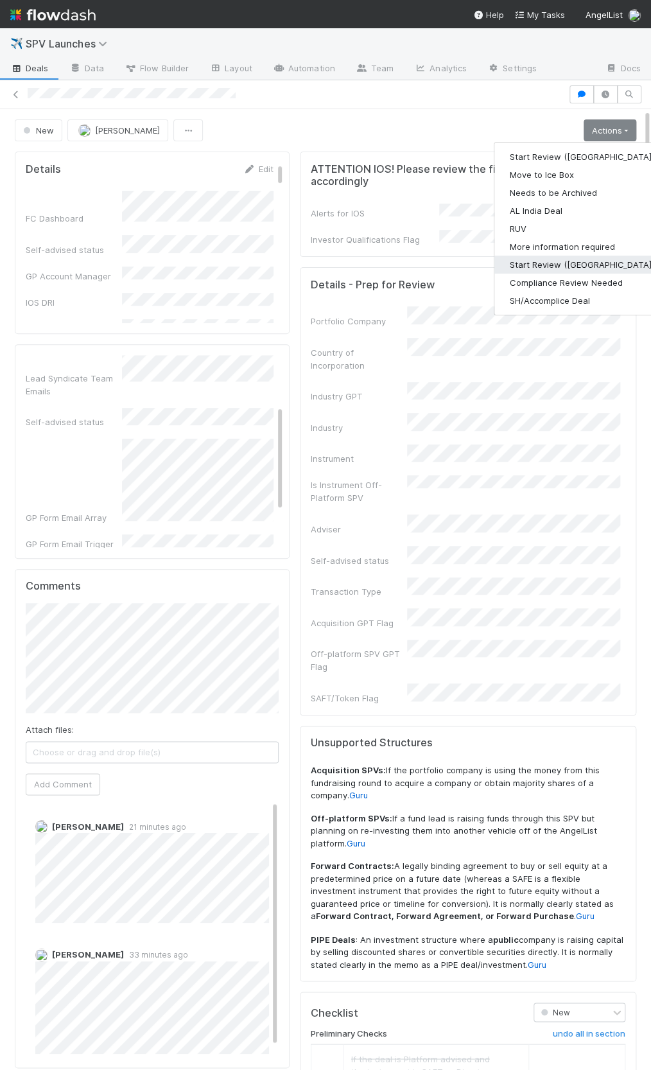
click at [573, 262] on button "Start Review ([GEOGRAPHIC_DATA])" at bounding box center [581, 265] width 175 height 18
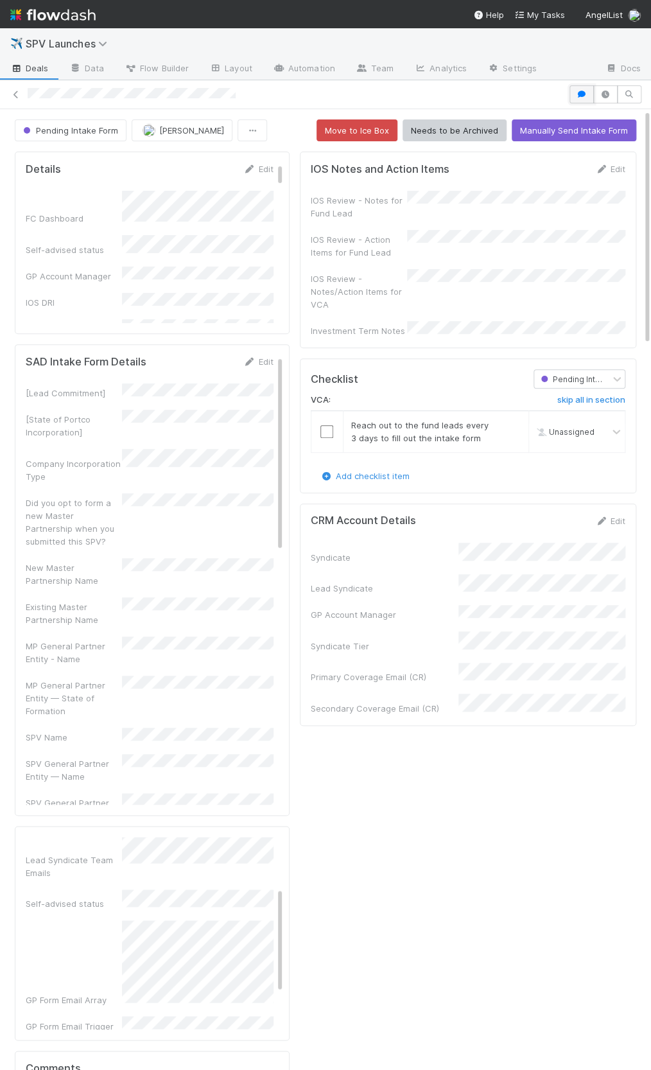
click at [578, 91] on icon "button" at bounding box center [581, 95] width 13 height 8
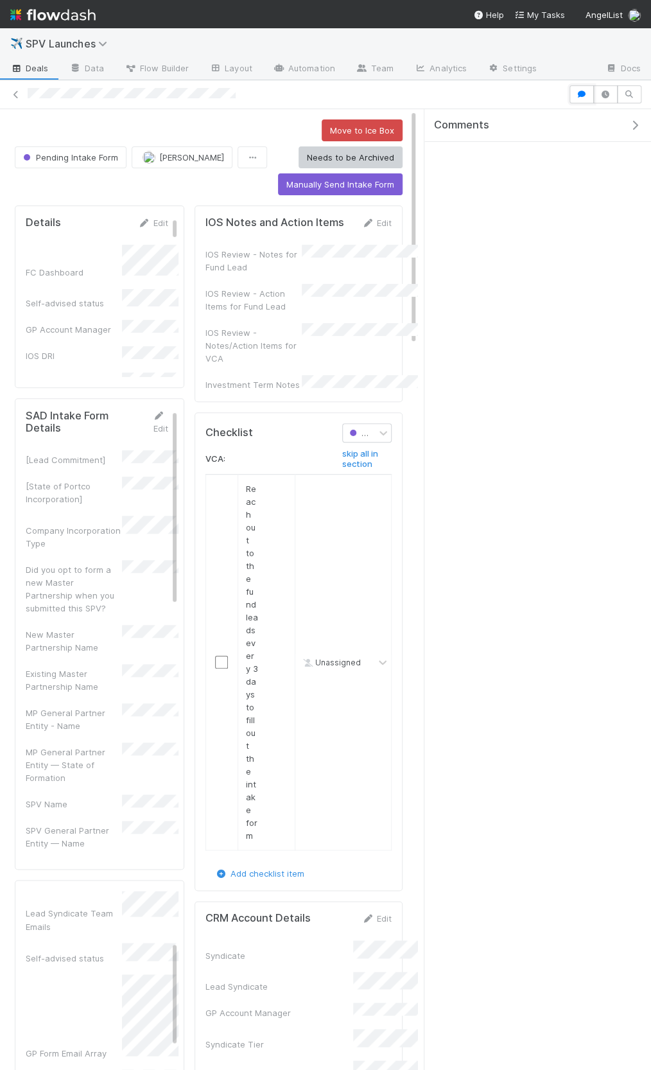
scroll to position [103, 0]
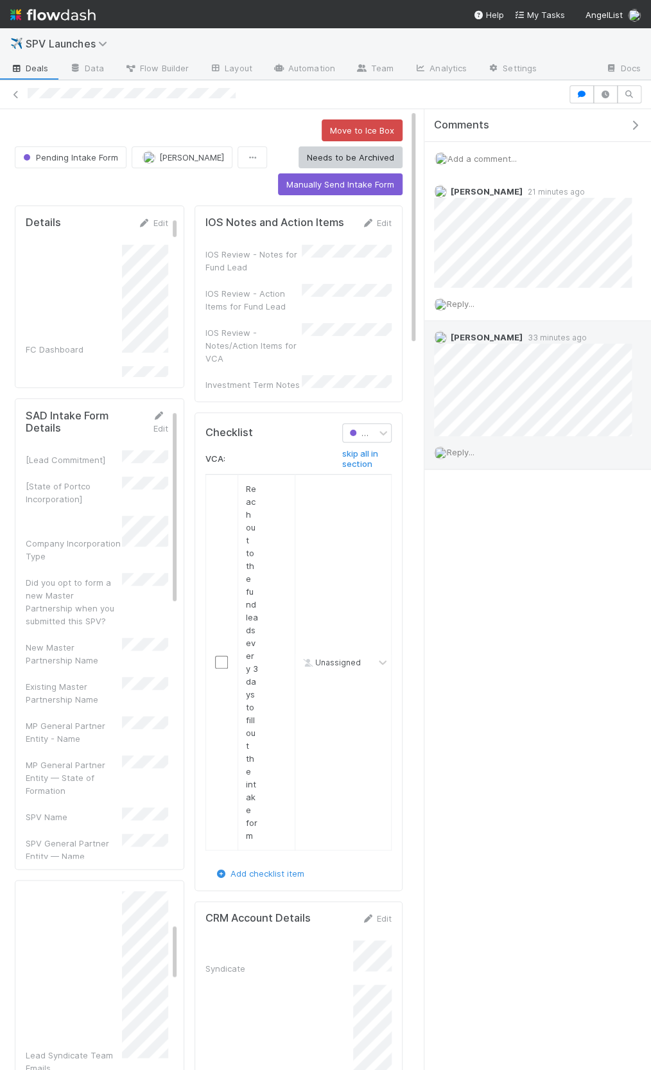
click at [466, 451] on span "Reply..." at bounding box center [461, 452] width 28 height 10
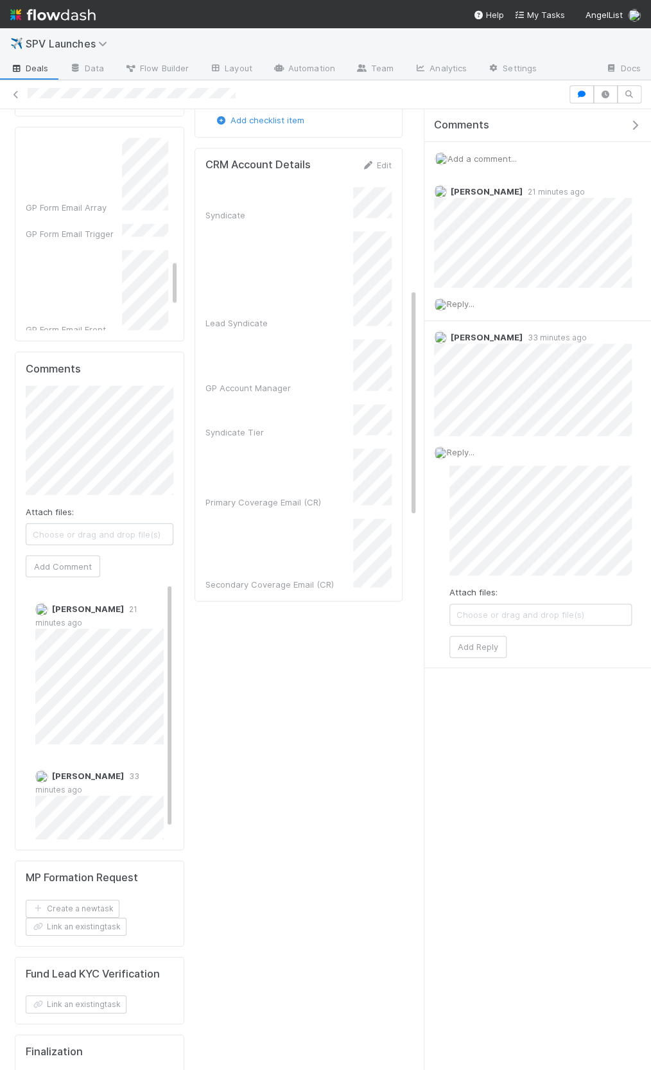
scroll to position [485, 0]
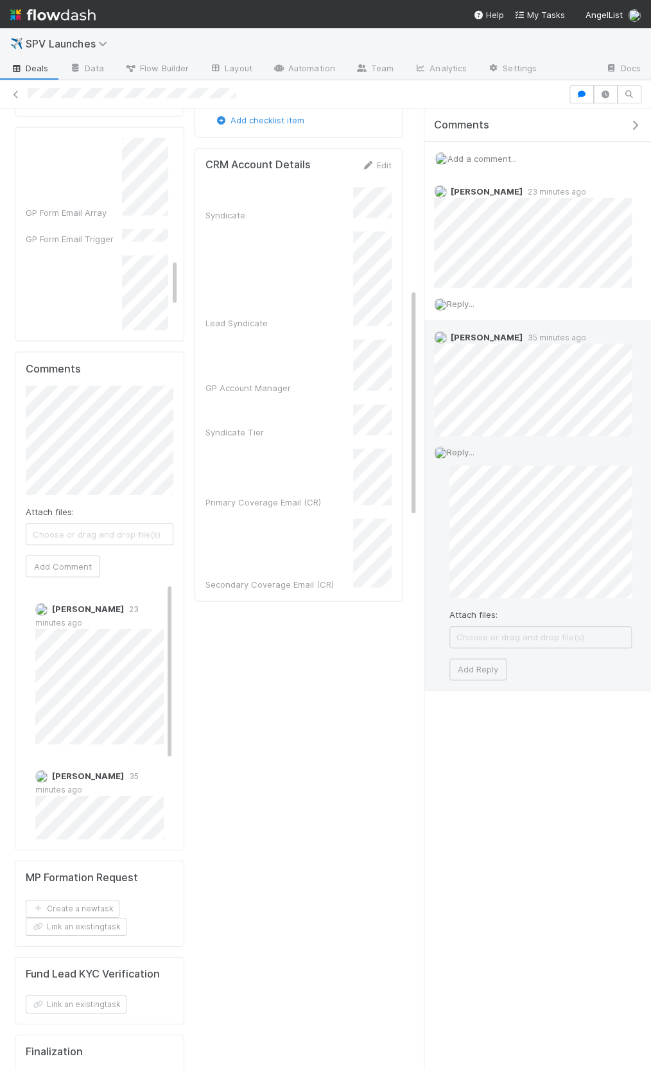
click at [532, 599] on div "Attach files: Choose or drag and drop file(s) Add Reply" at bounding box center [541, 573] width 182 height 214
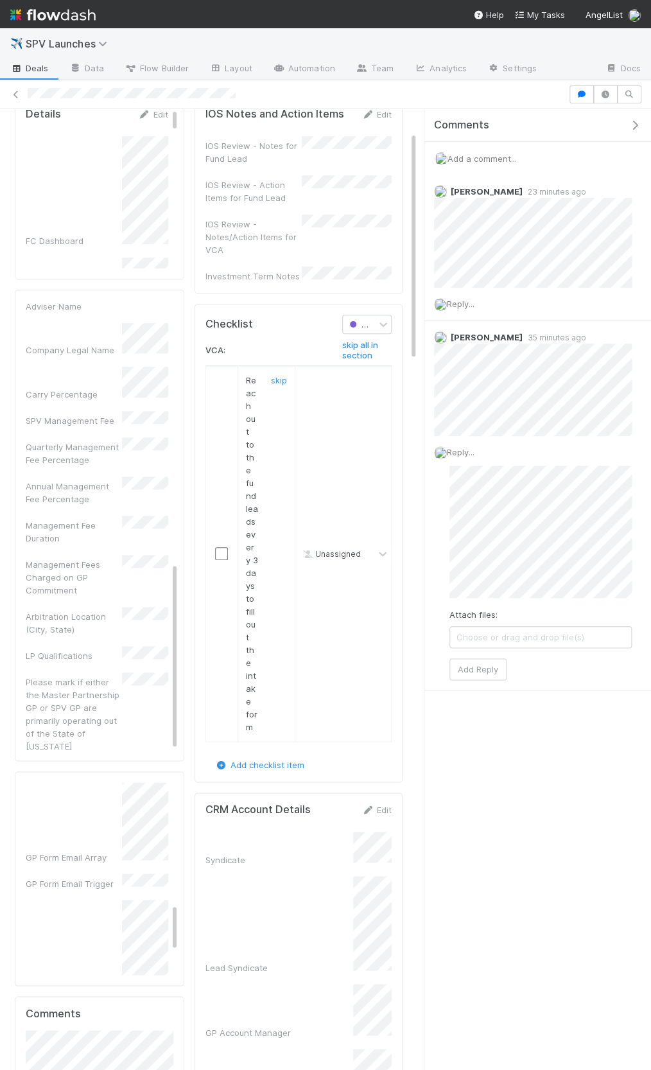
scroll to position [0, 0]
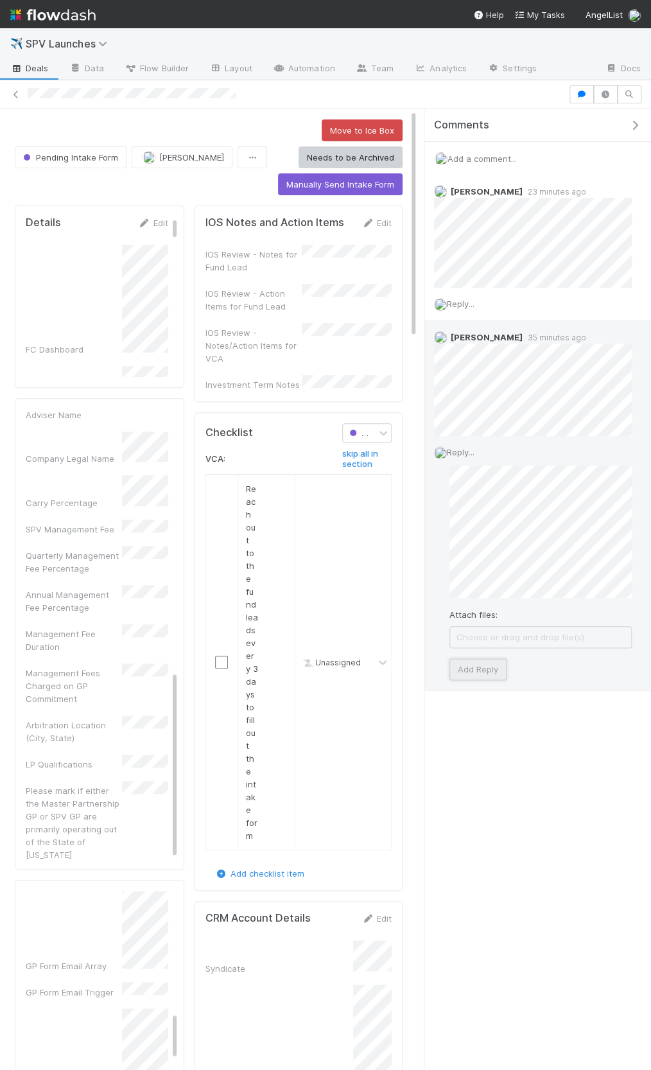
click at [477, 670] on button "Add Reply" at bounding box center [478, 669] width 57 height 22
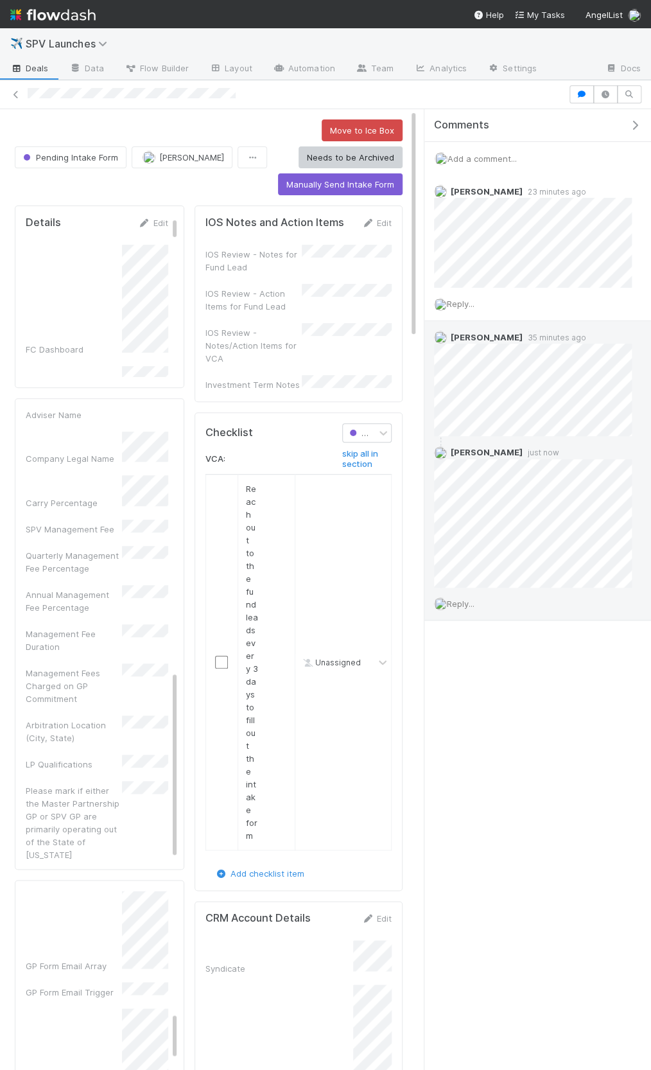
click at [634, 126] on icon "button" at bounding box center [635, 125] width 13 height 10
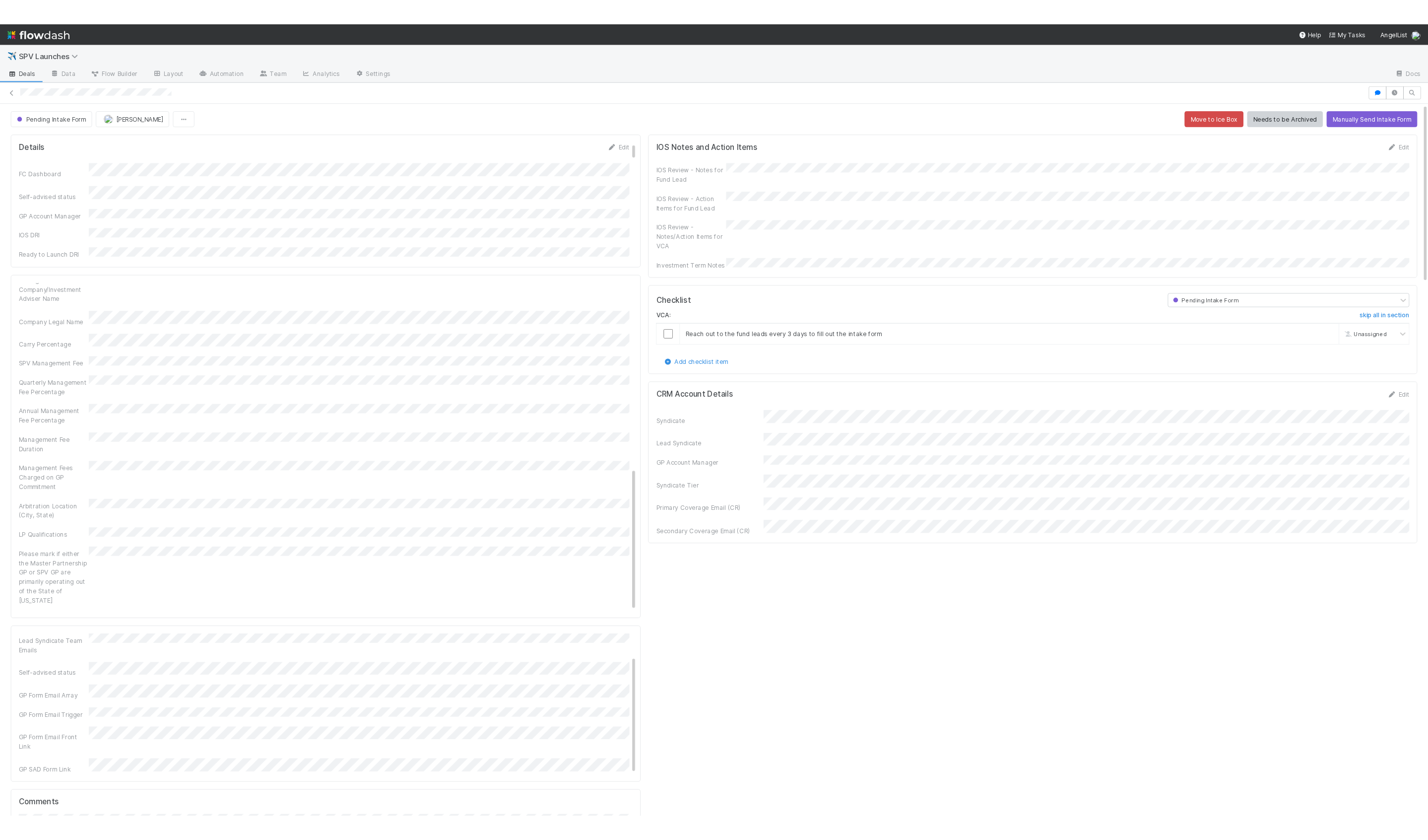
scroll to position [28, 0]
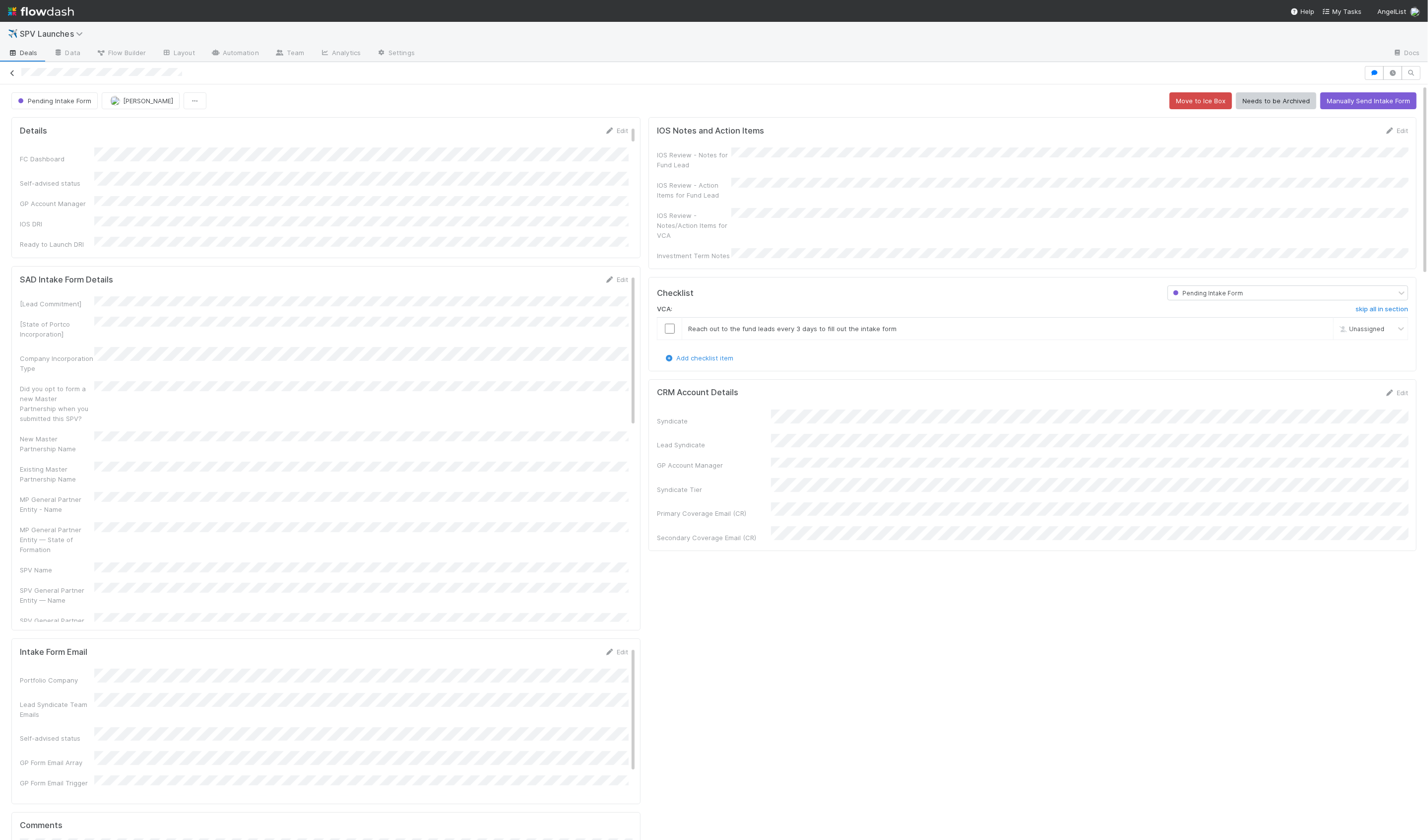
click at [13, 73] on icon at bounding box center [12, 73] width 10 height 6
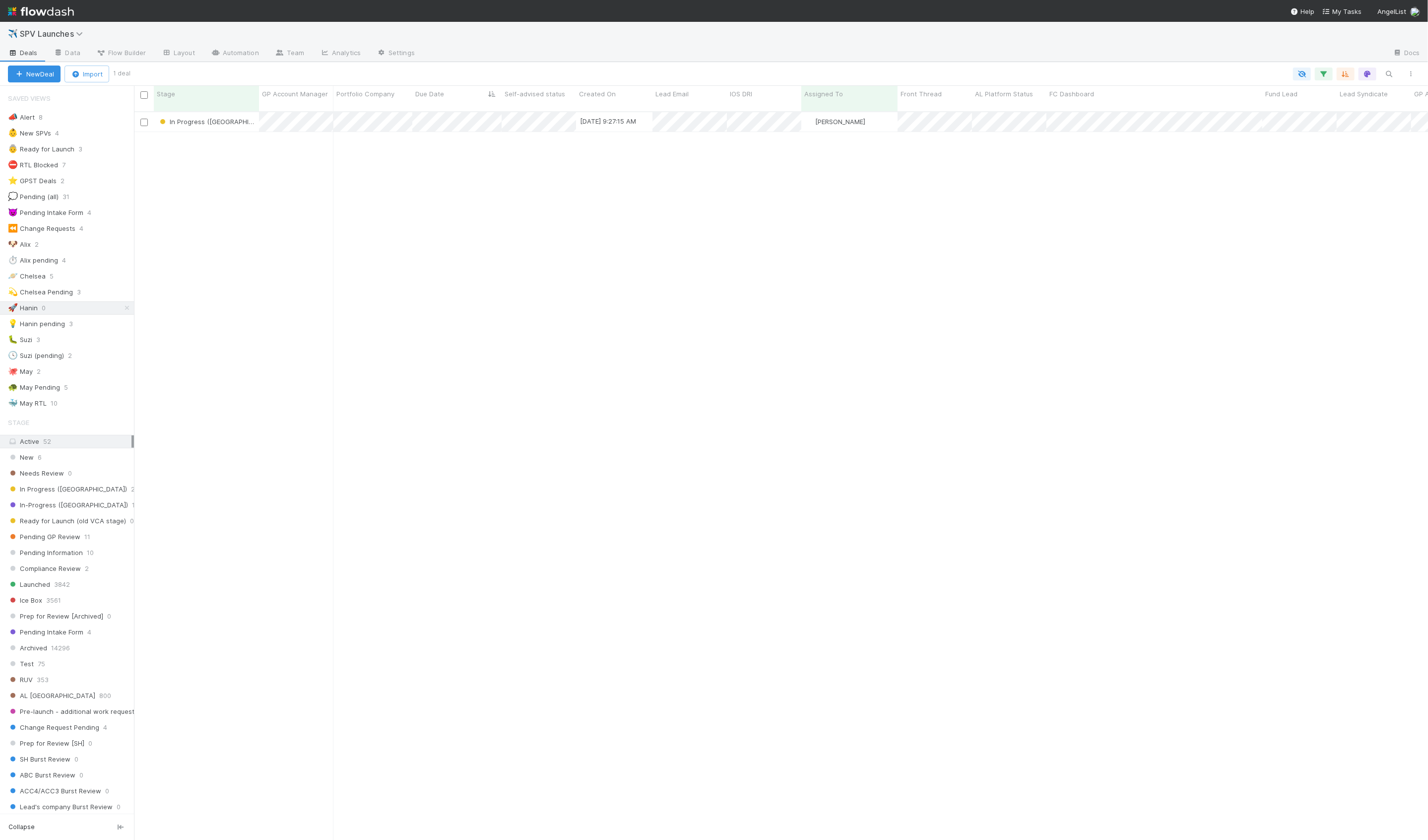
scroll to position [736, 1294]
drag, startPoint x: 10, startPoint y: 270, endPoint x: 263, endPoint y: 218, distance: 258.3
click at [263, 218] on div "In Progress ([GEOGRAPHIC_DATA]) [DATE] 9:27:15 AM [PERSON_NAME] 0 0 0 0 0 1 0 0…" at bounding box center [780, 480] width 1294 height 736
click at [69, 334] on div "🐛 Suzi 5" at bounding box center [70, 340] width 126 height 12
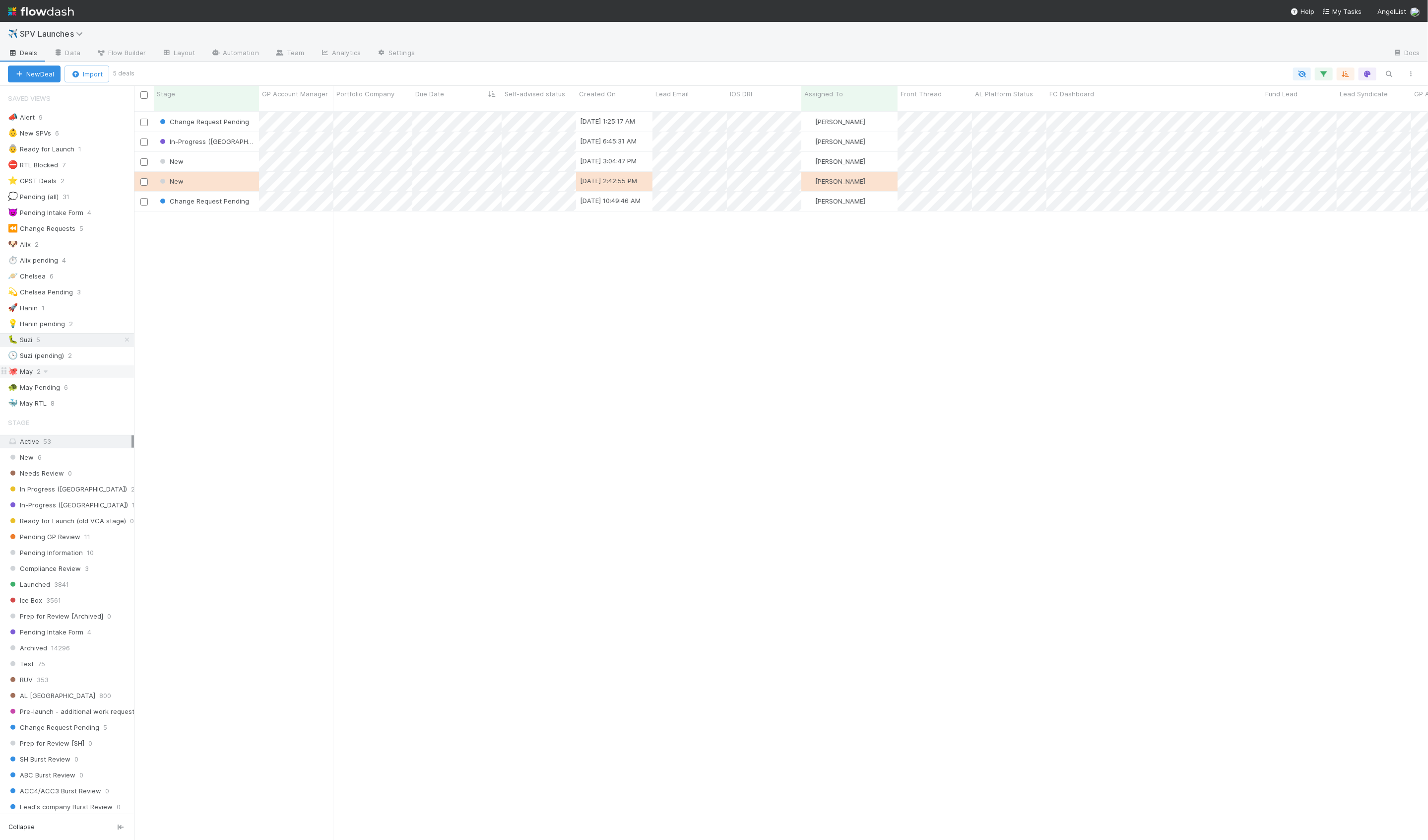
scroll to position [736, 1294]
click at [88, 370] on div "🐙 [DATE]" at bounding box center [70, 372] width 126 height 12
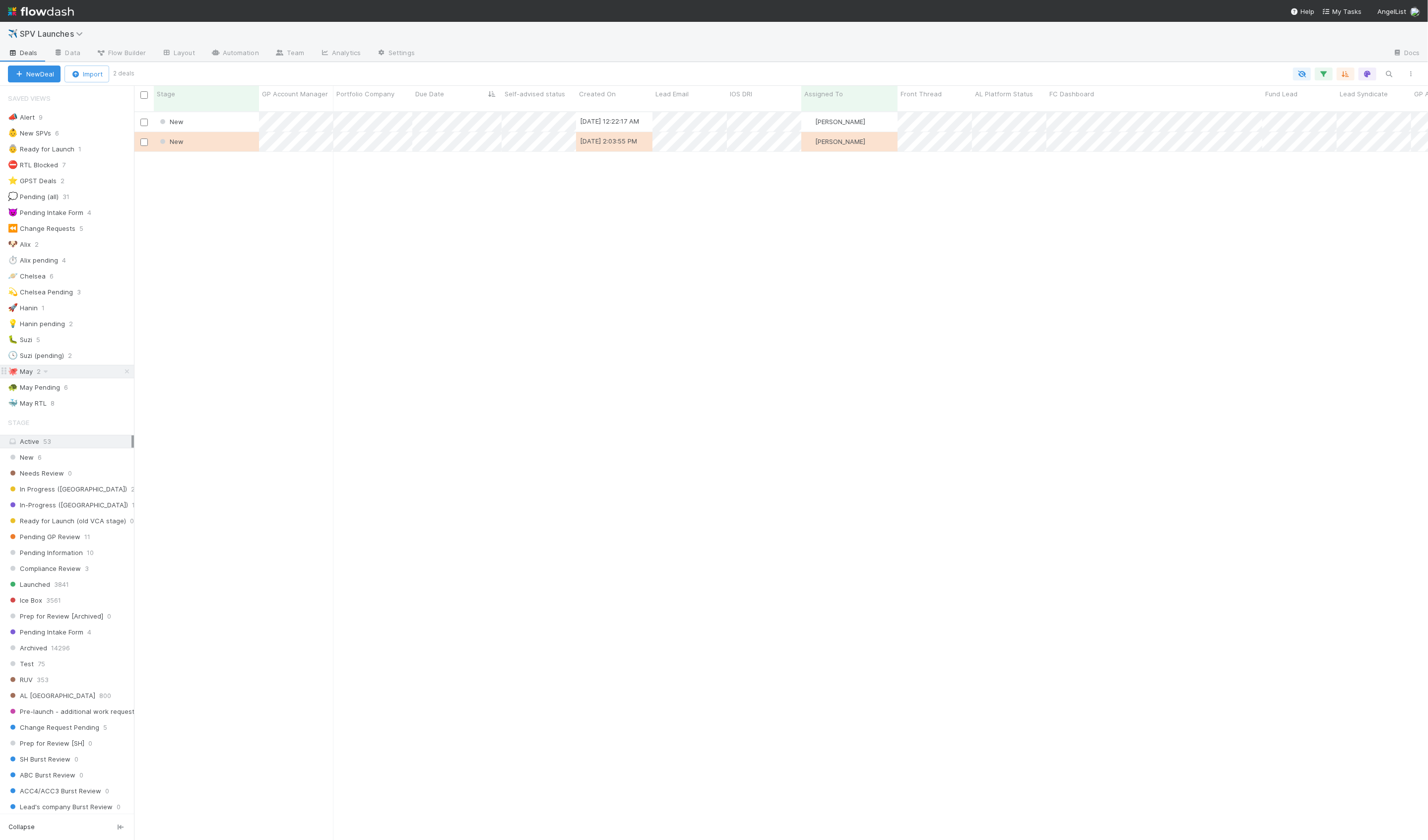
scroll to position [736, 1294]
click at [84, 308] on div "🚀 Hanin 1" at bounding box center [70, 308] width 126 height 12
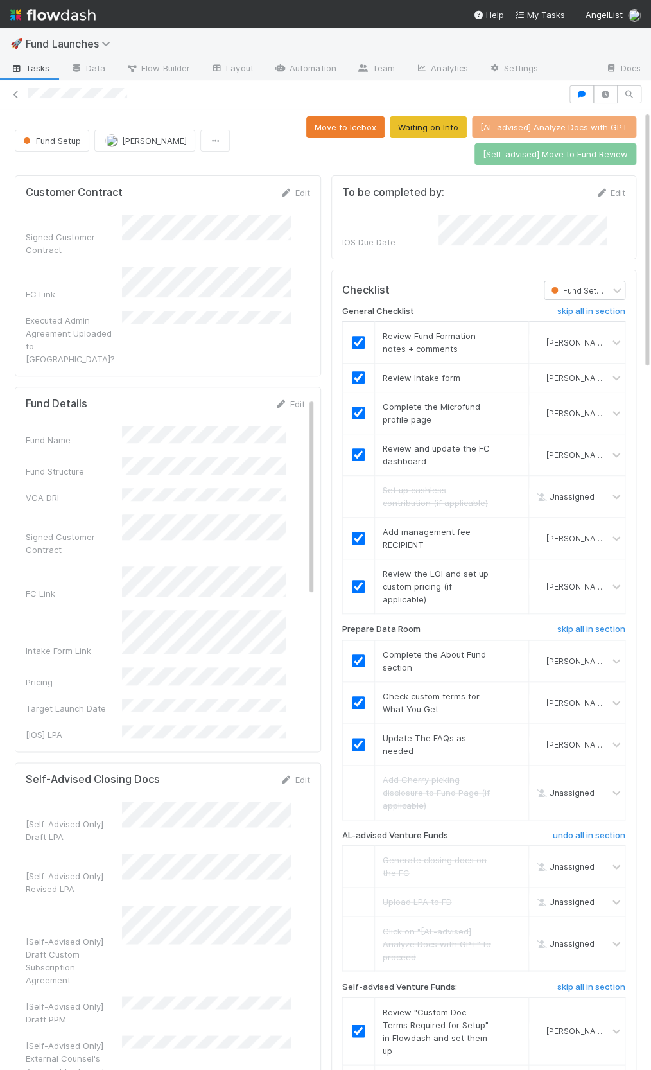
scroll to position [261, 599]
click at [428, 229] on div "IOS Due Date" at bounding box center [483, 231] width 283 height 34
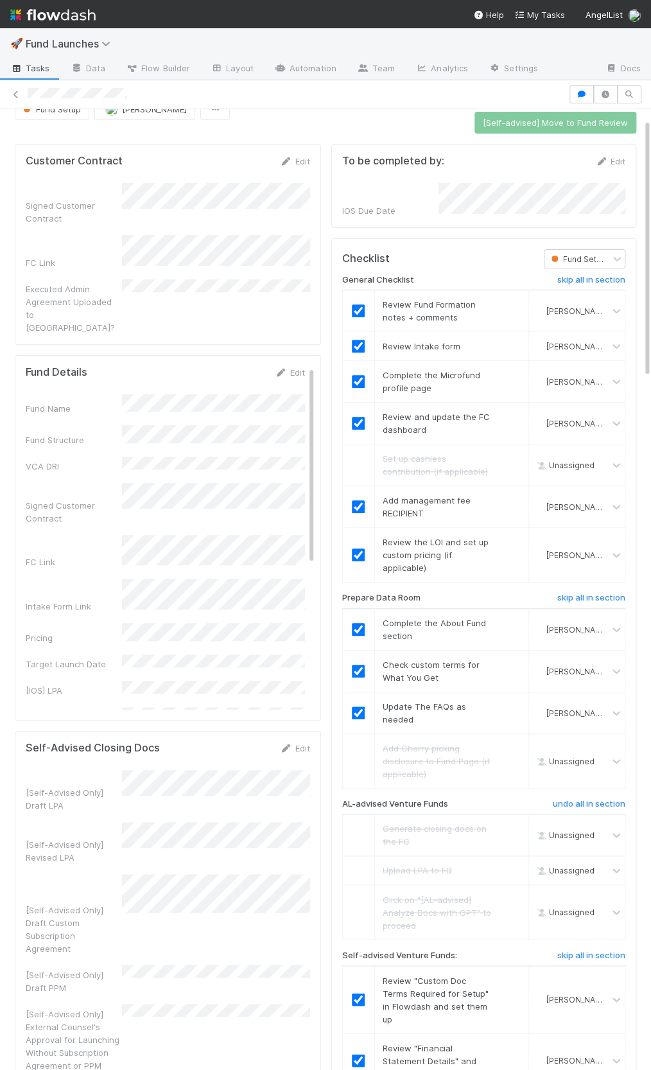
scroll to position [0, 0]
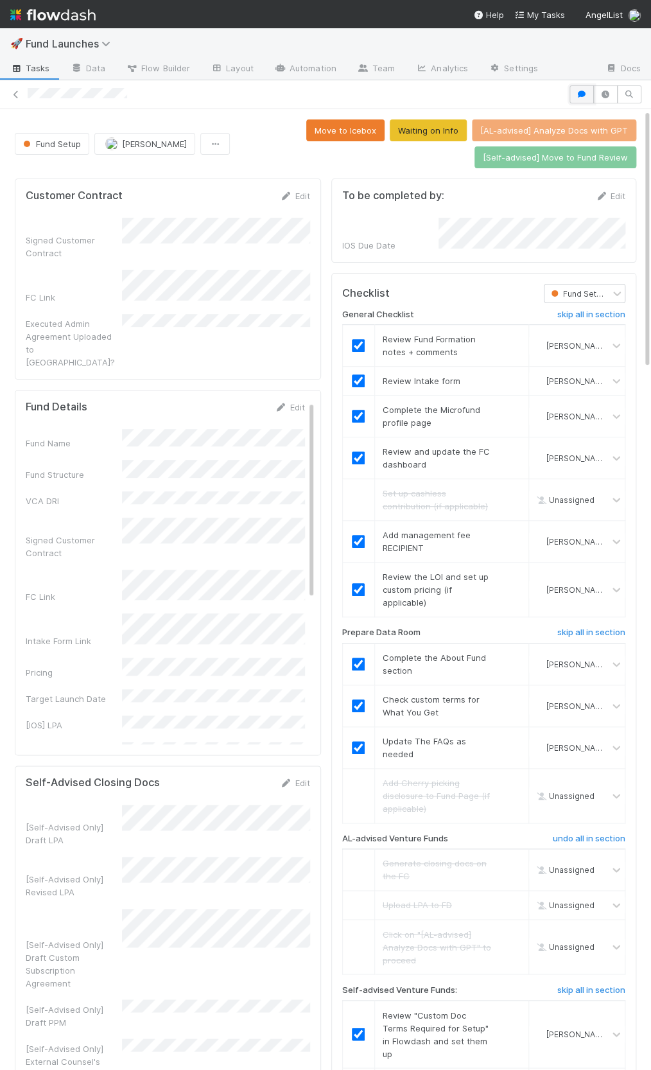
click at [583, 91] on icon "button" at bounding box center [581, 95] width 13 height 8
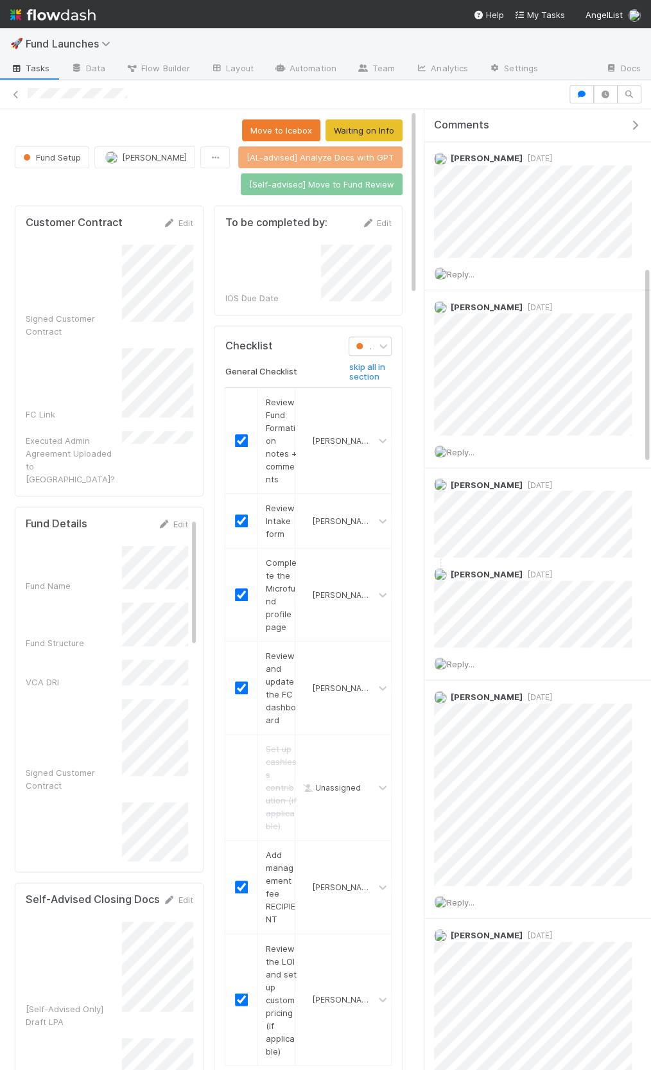
scroll to position [1045, 0]
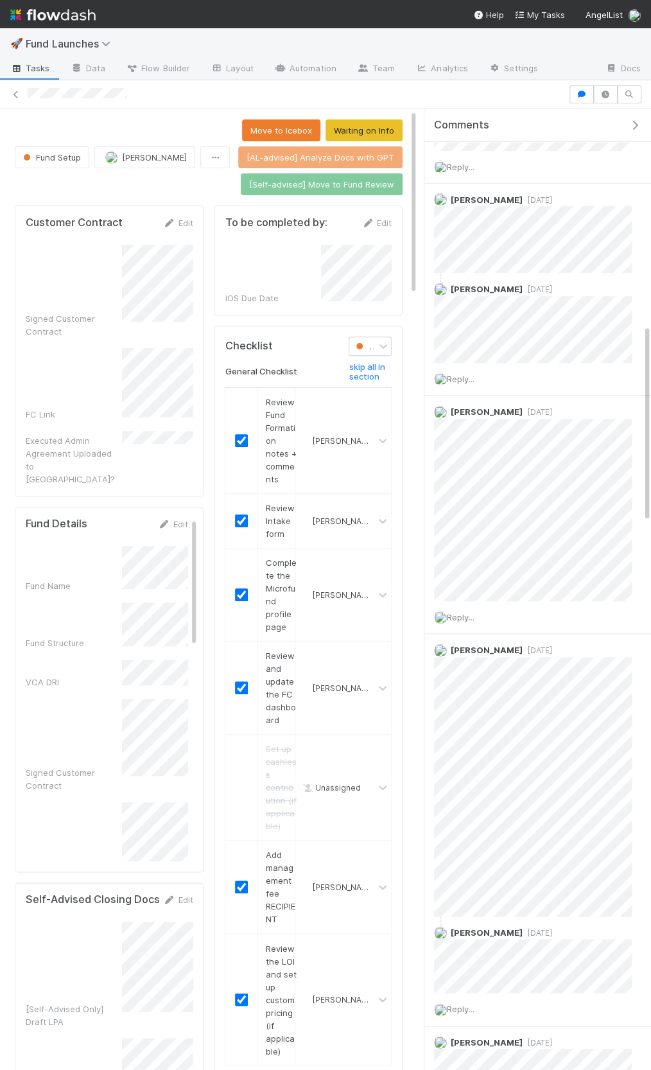
click at [634, 120] on icon "button" at bounding box center [635, 125] width 13 height 10
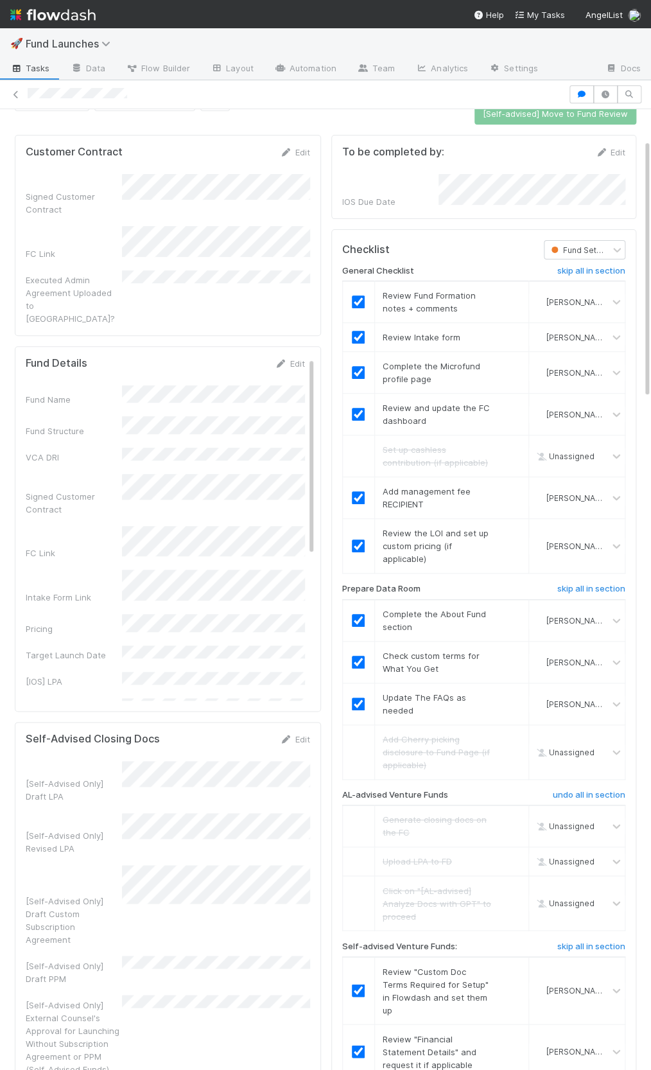
scroll to position [0, 0]
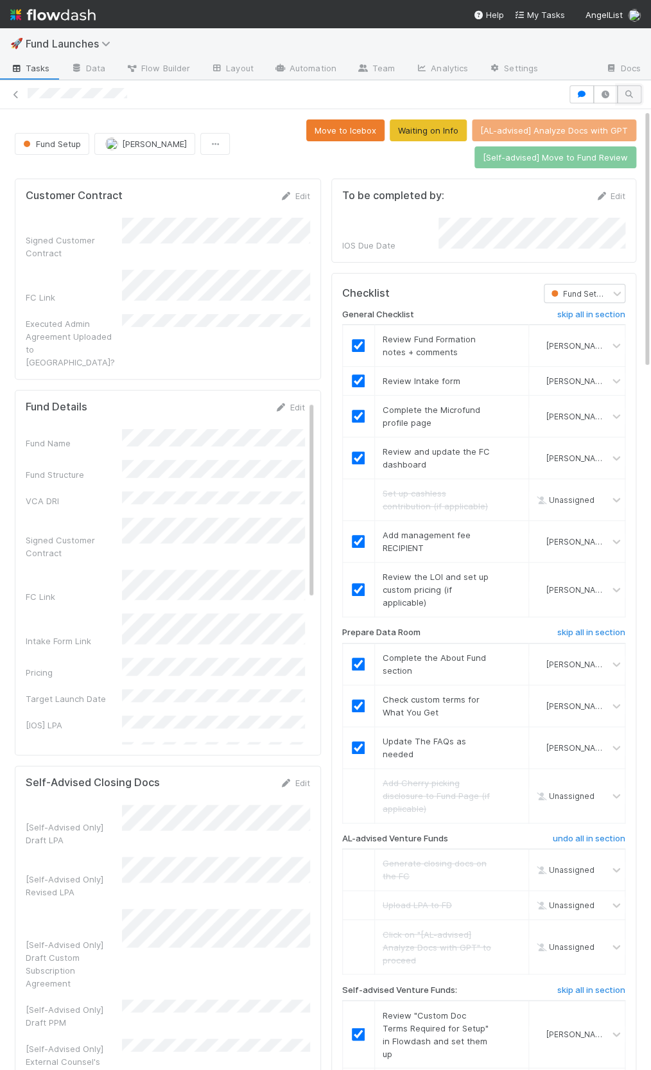
click at [627, 96] on icon "button" at bounding box center [629, 95] width 13 height 8
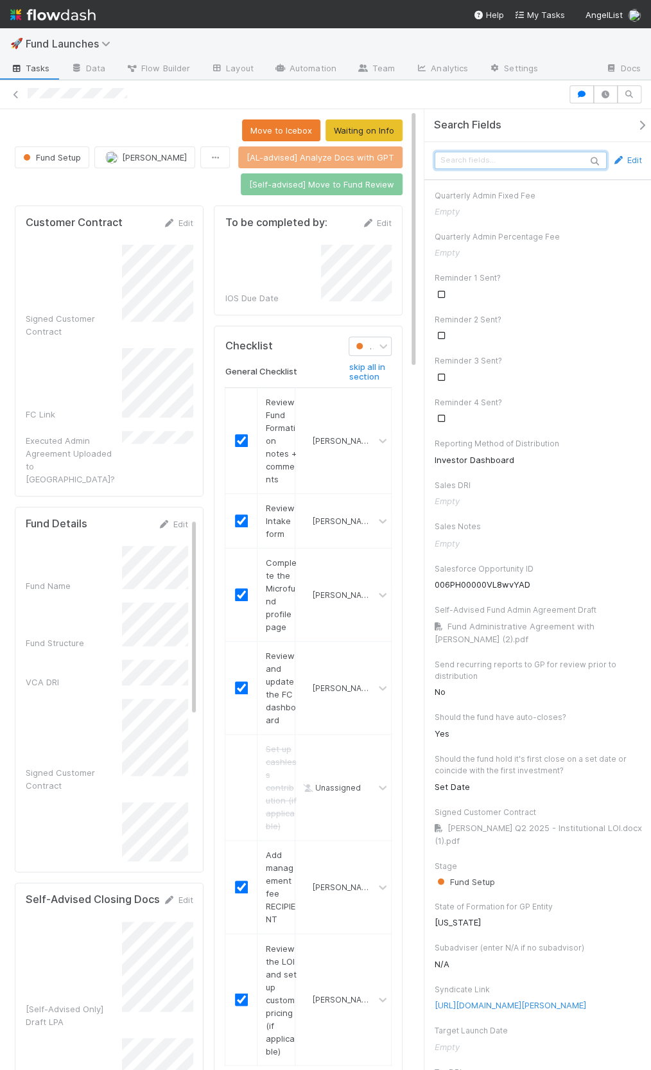
click at [519, 164] on input "text" at bounding box center [521, 160] width 172 height 17
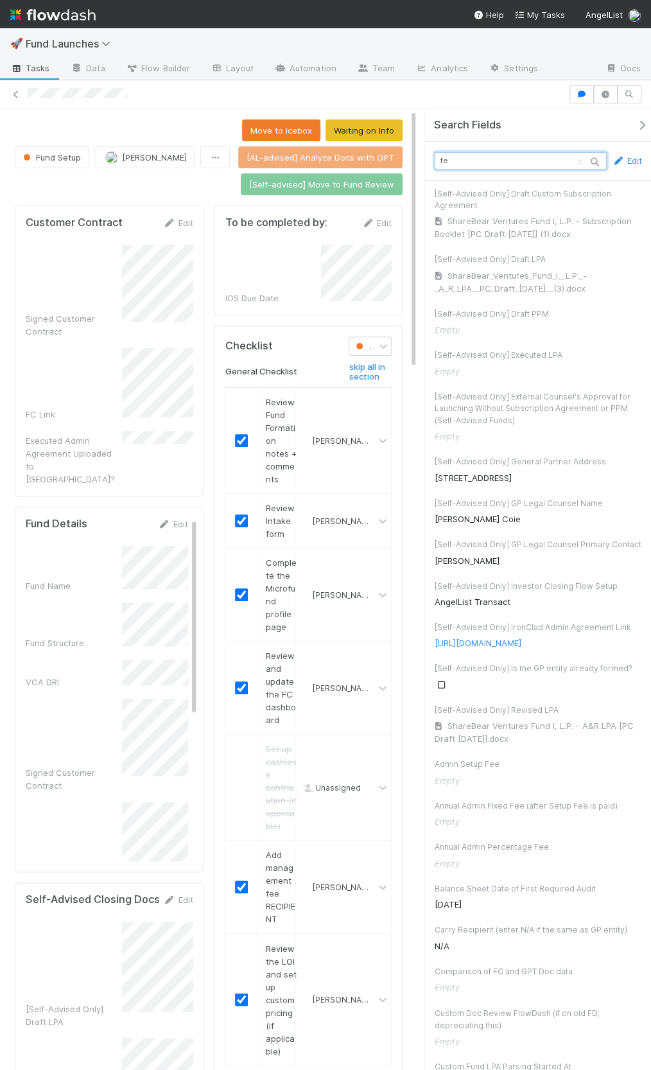
type input "fee"
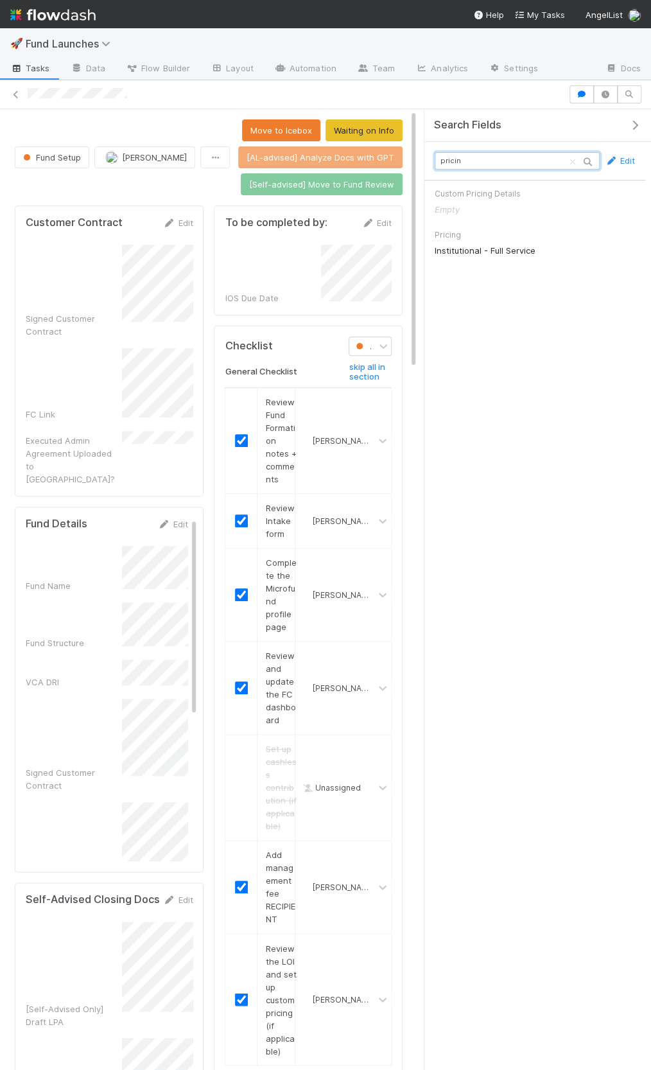
type input "pricing"
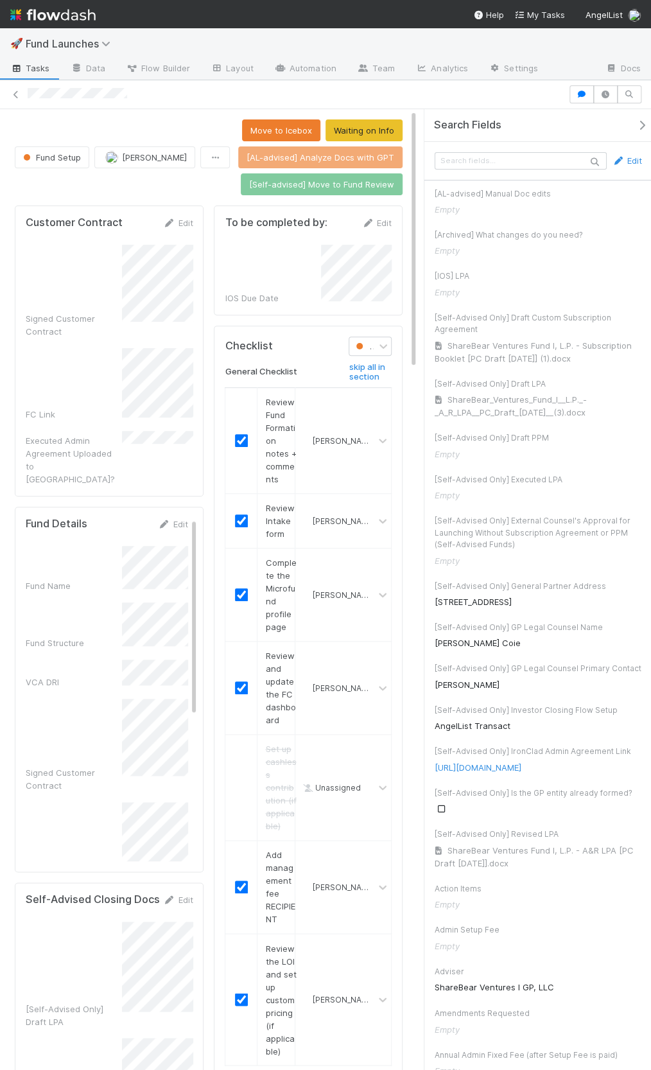
click at [632, 127] on button "button" at bounding box center [645, 125] width 26 height 12
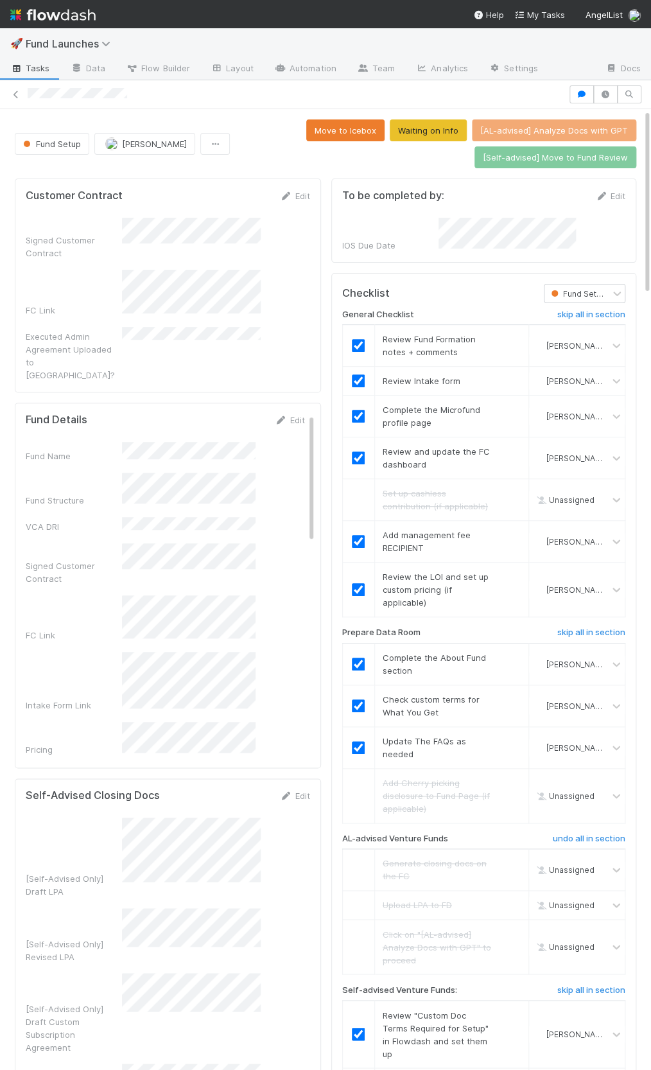
scroll to position [261, 599]
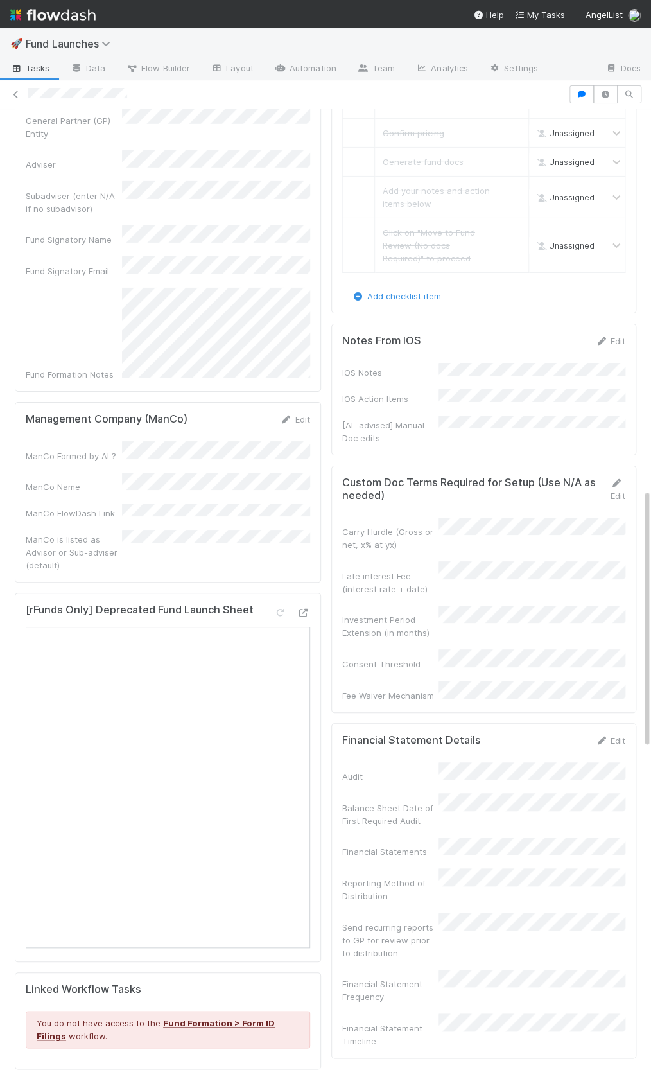
scroll to position [1447, 0]
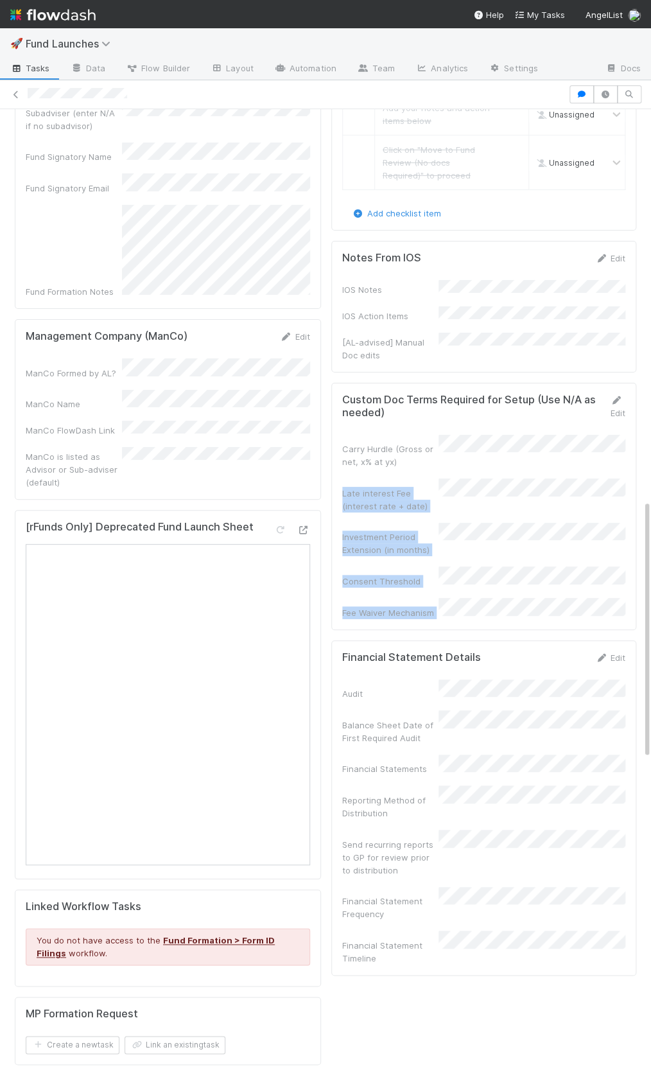
click at [468, 549] on form "Custom Doc Terms Required for Setup (Use N/A as needed) Edit Carry Hurdle (Gros…" at bounding box center [483, 506] width 283 height 225
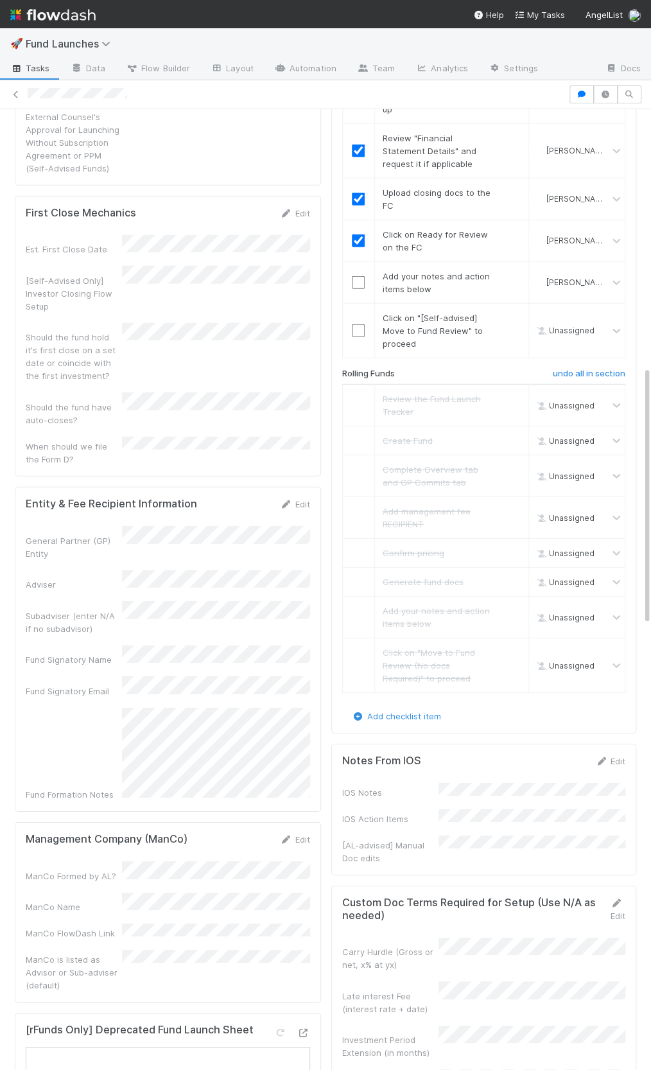
scroll to position [1318, 0]
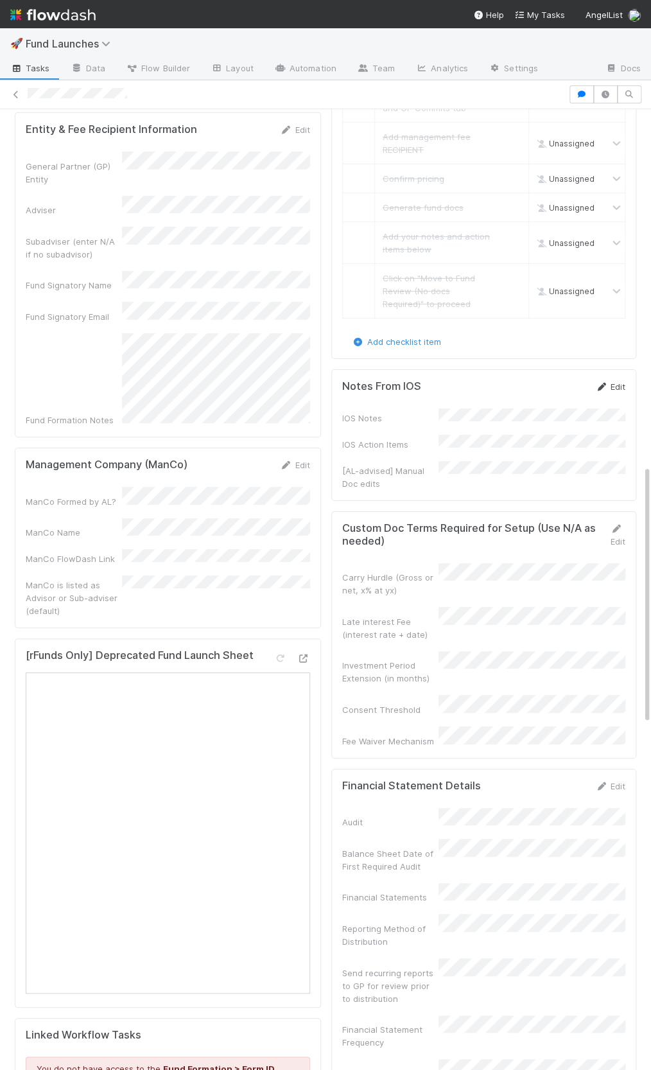
click at [615, 381] on link "Edit" at bounding box center [610, 386] width 30 height 10
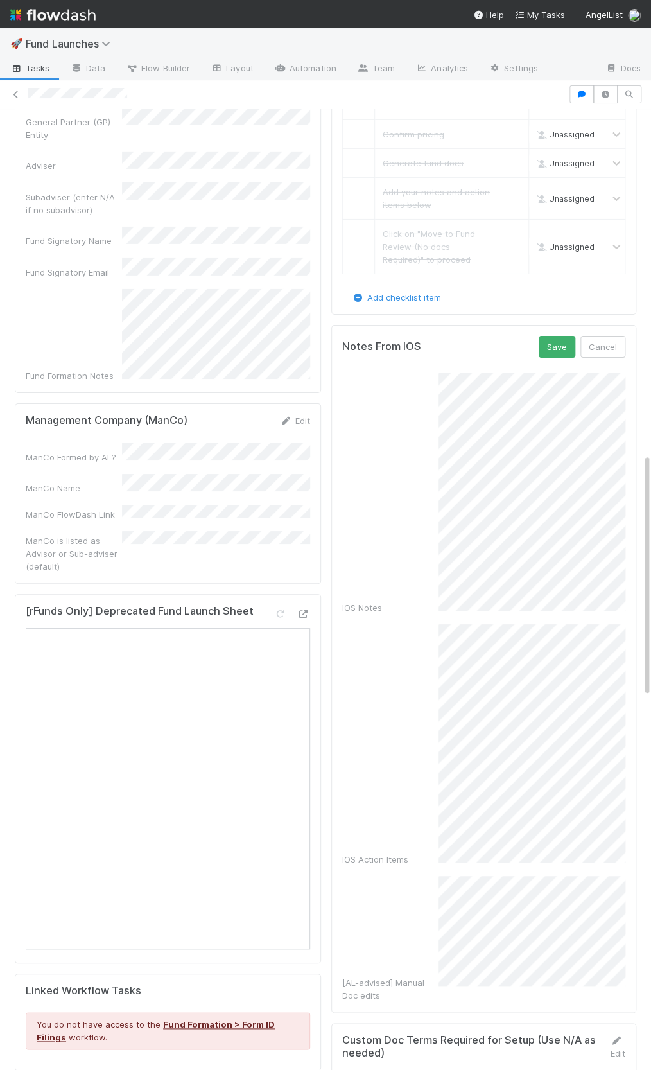
scroll to position [140, 0]
click at [360, 750] on div "IOS Action Items" at bounding box center [483, 744] width 283 height 241
click at [550, 336] on button "Save" at bounding box center [557, 347] width 37 height 22
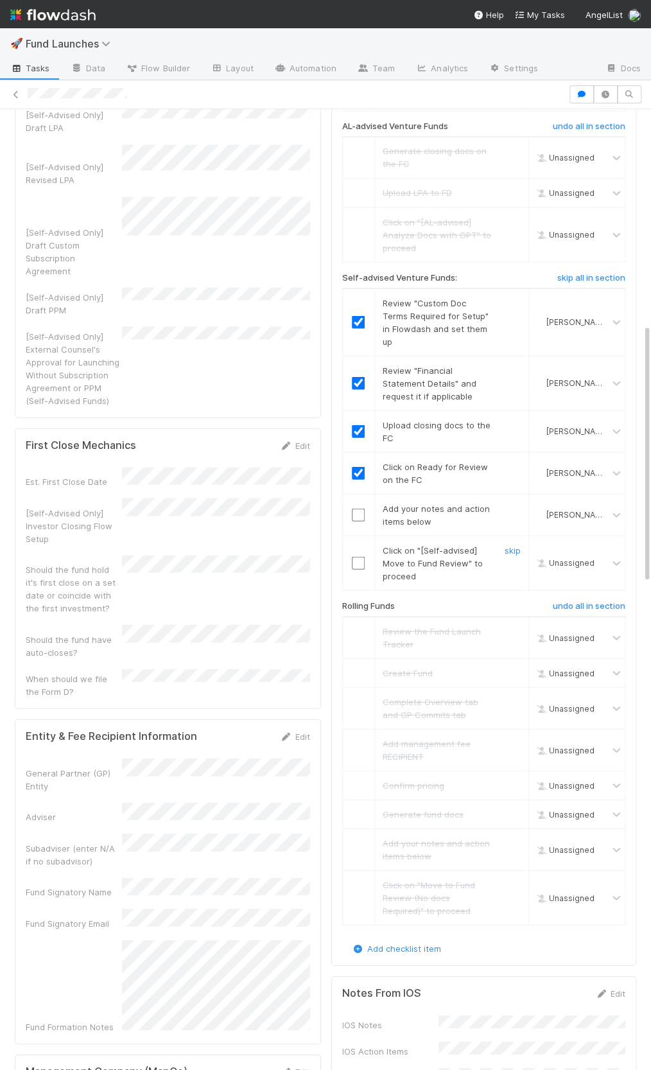
scroll to position [701, 0]
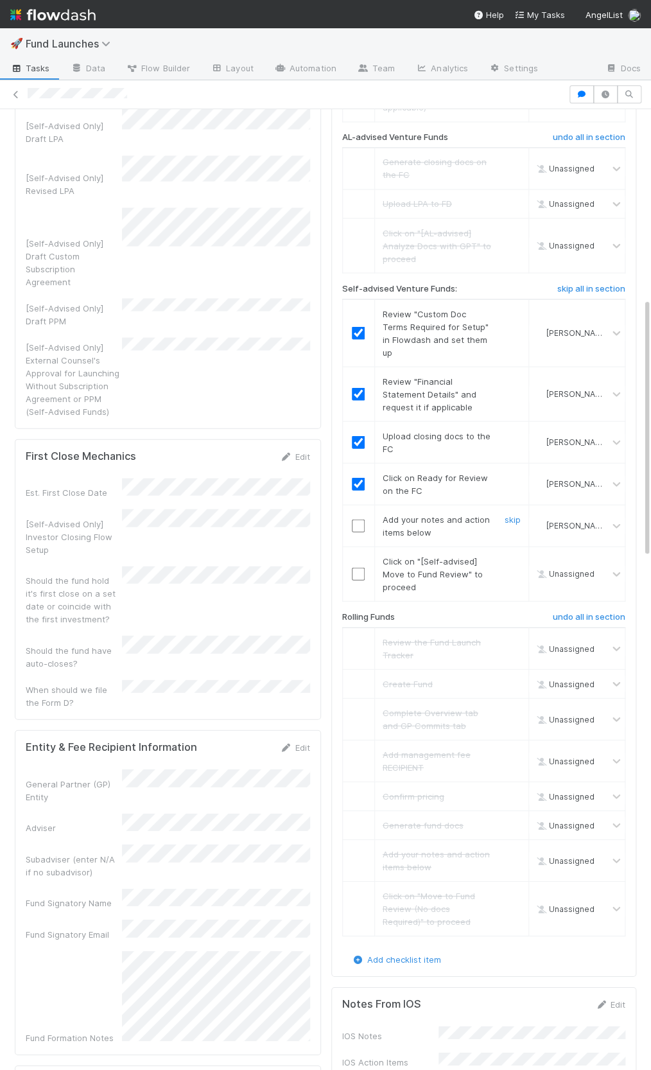
click at [354, 519] on input "checkbox" at bounding box center [358, 525] width 13 height 13
drag, startPoint x: 349, startPoint y: 541, endPoint x: 353, endPoint y: 549, distance: 9.2
click at [349, 546] on td at bounding box center [358, 573] width 32 height 55
click at [353, 567] on input "checkbox" at bounding box center [358, 573] width 13 height 13
click at [359, 519] on input "checkbox" at bounding box center [358, 525] width 13 height 13
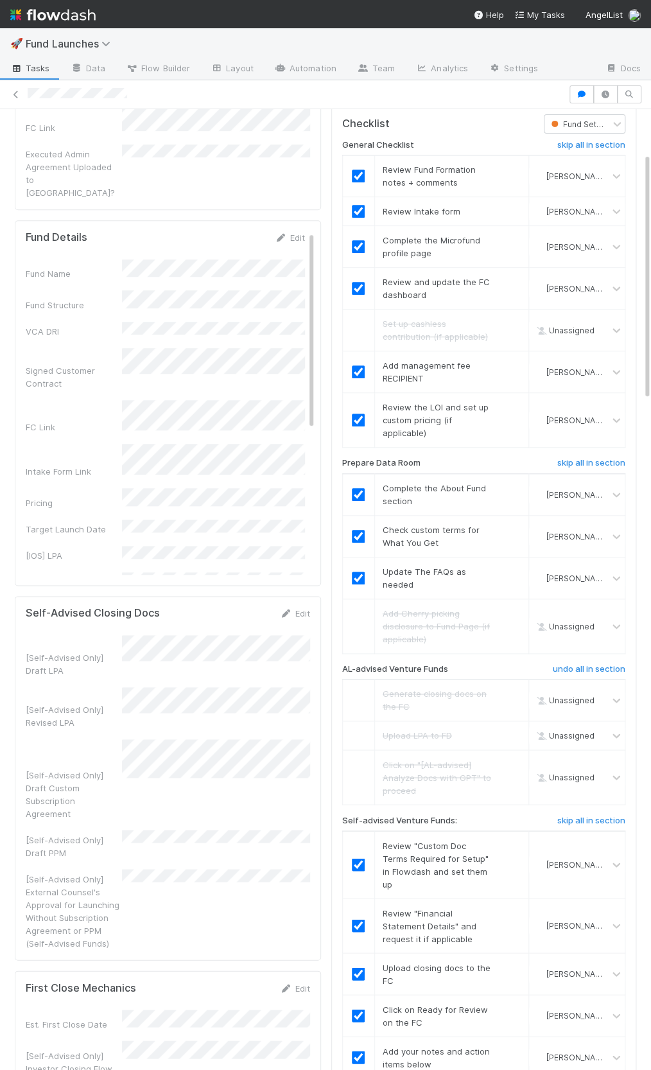
scroll to position [0, 0]
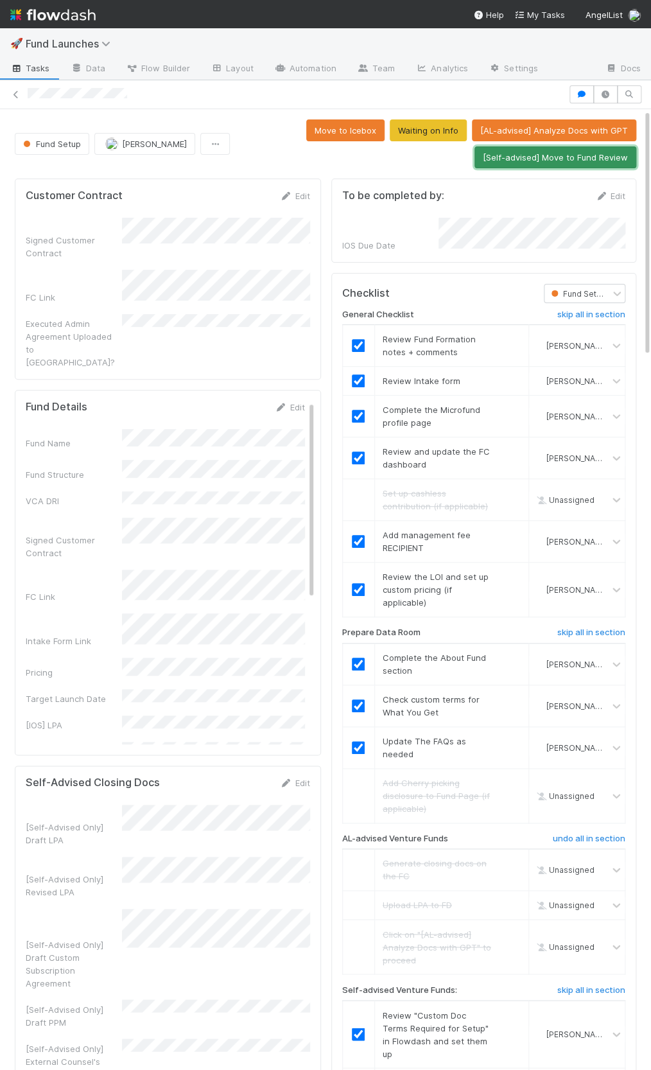
click at [506, 164] on button "[Self-advised] Move to Fund Review" at bounding box center [556, 157] width 162 height 22
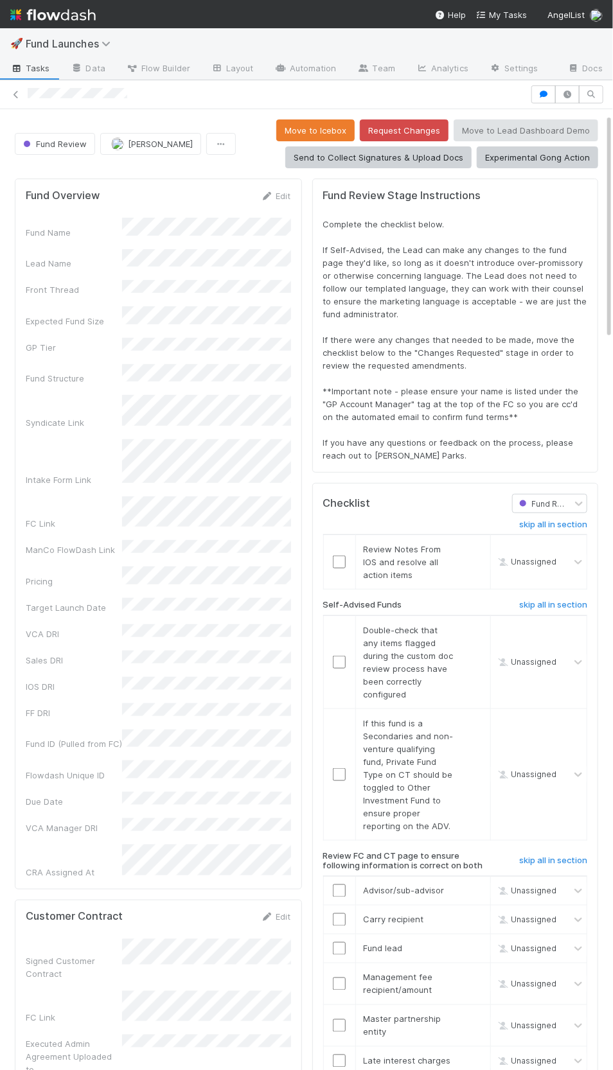
scroll to position [26, 0]
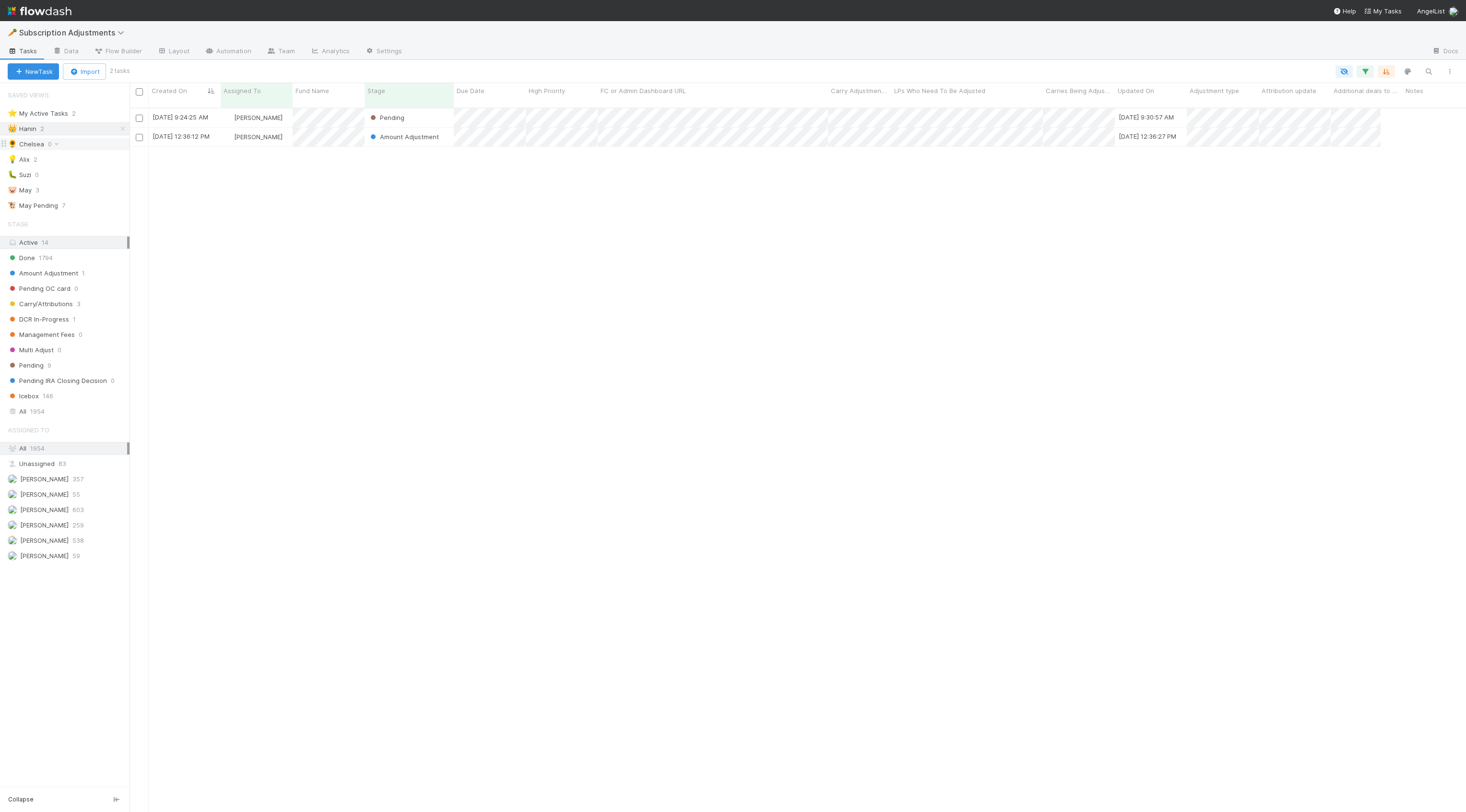
scroll to position [712, 1252]
click at [230, 52] on link "Automation" at bounding box center [228, 52] width 62 height 16
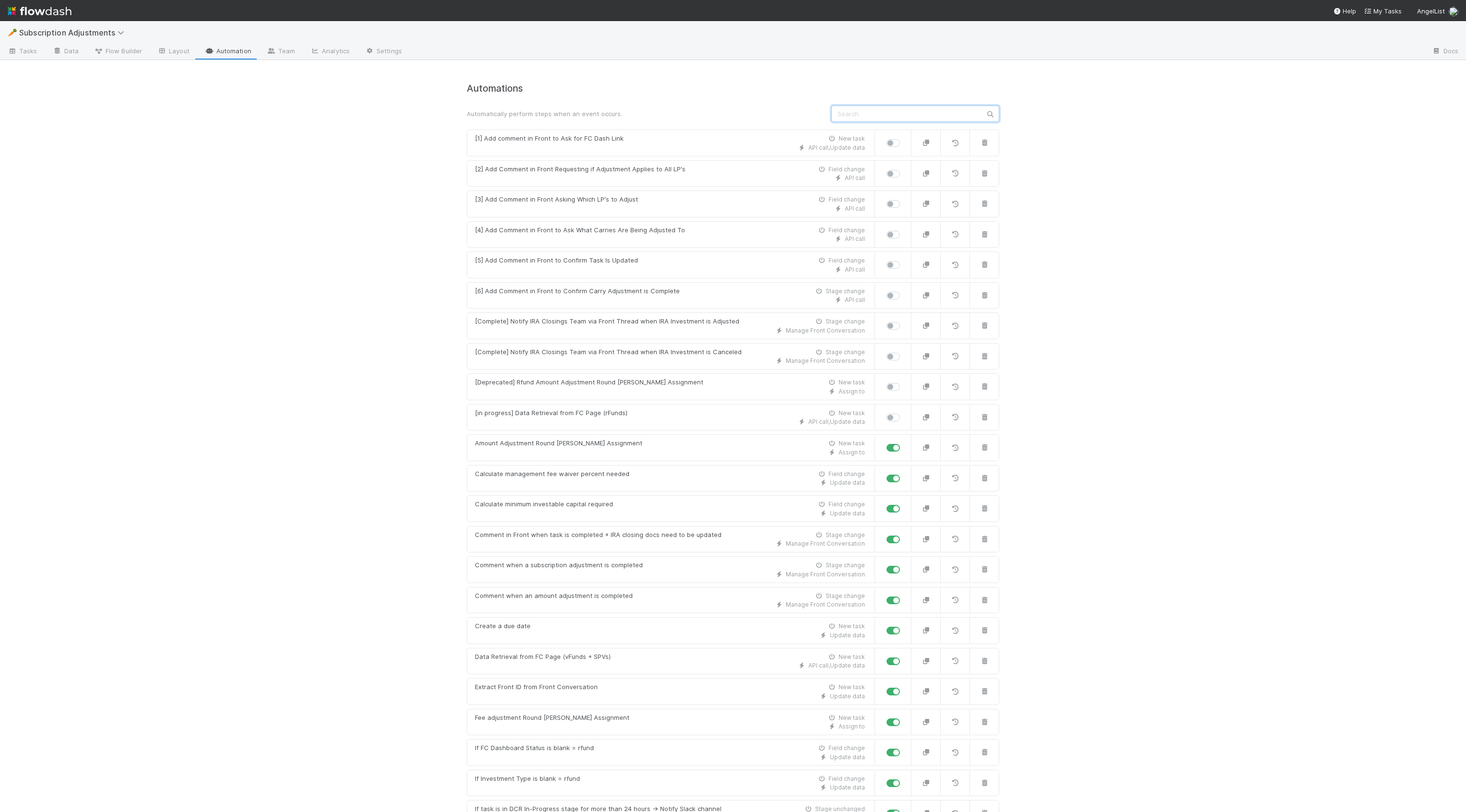
click at [857, 117] on input "text" at bounding box center [915, 114] width 168 height 16
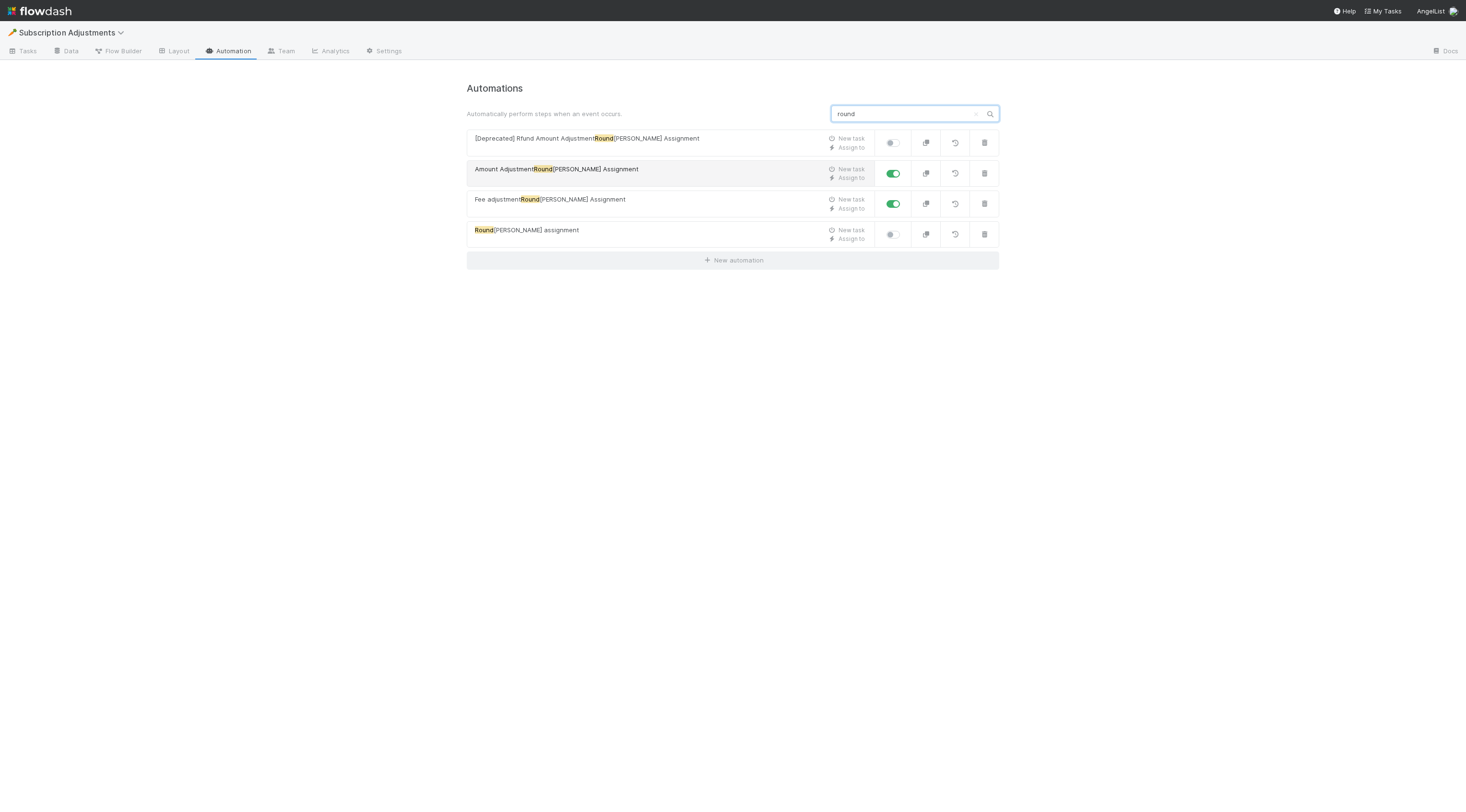
type input "round"
click at [707, 174] on div "Assign to" at bounding box center [670, 178] width 390 height 9
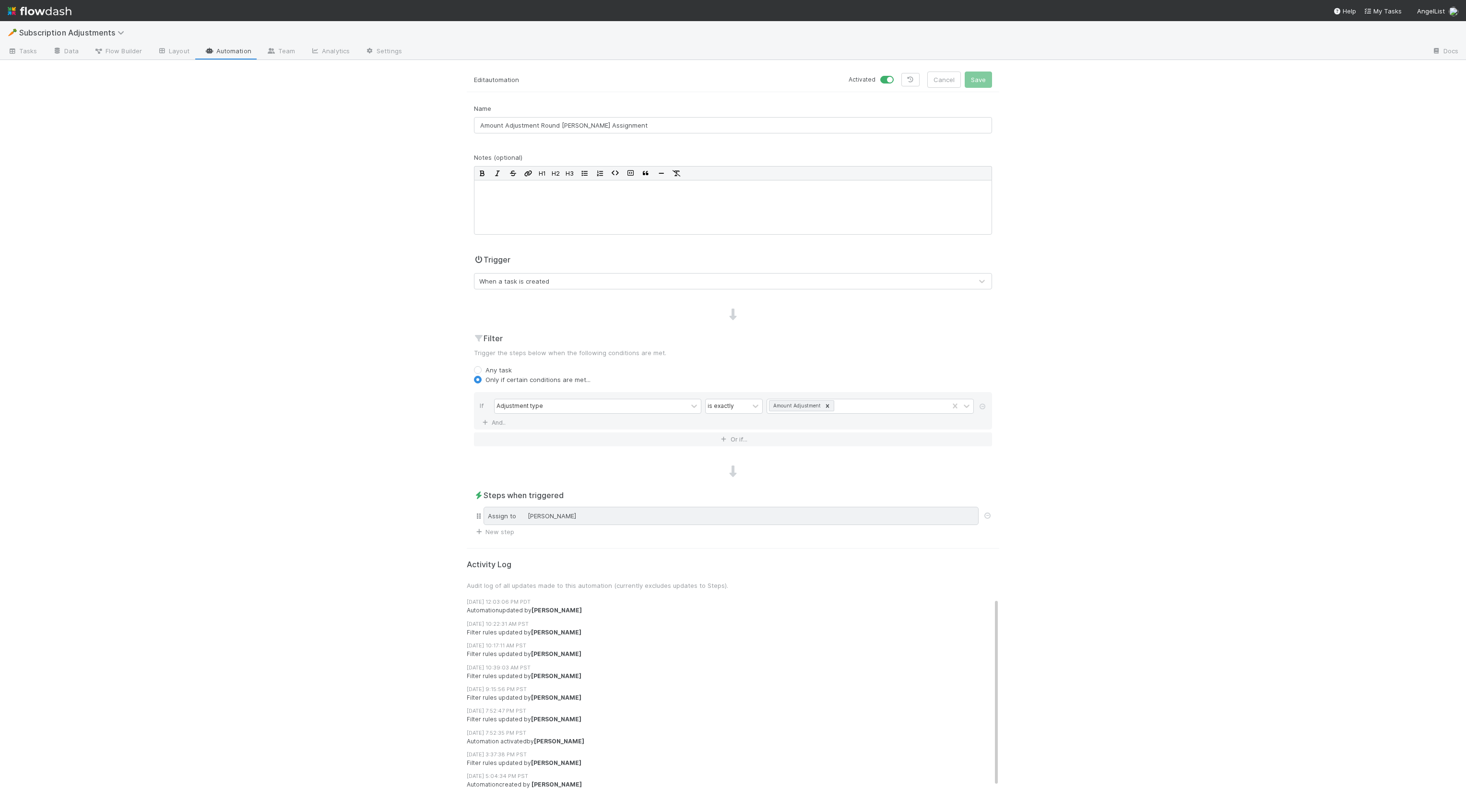
click at [537, 519] on div "Assign to [PERSON_NAME]" at bounding box center [731, 515] width 495 height 18
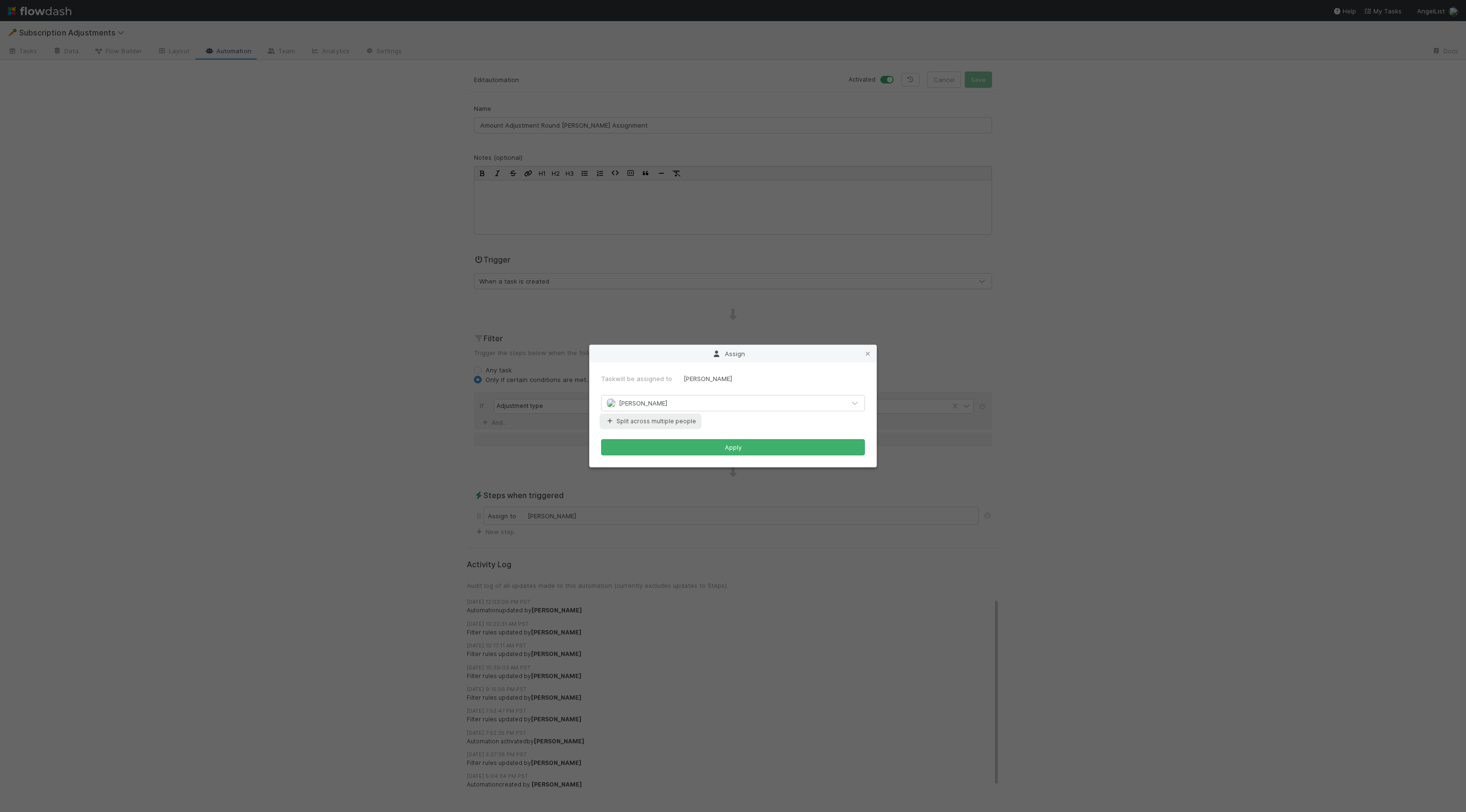
click at [622, 418] on button "Split across multiple people" at bounding box center [651, 421] width 99 height 13
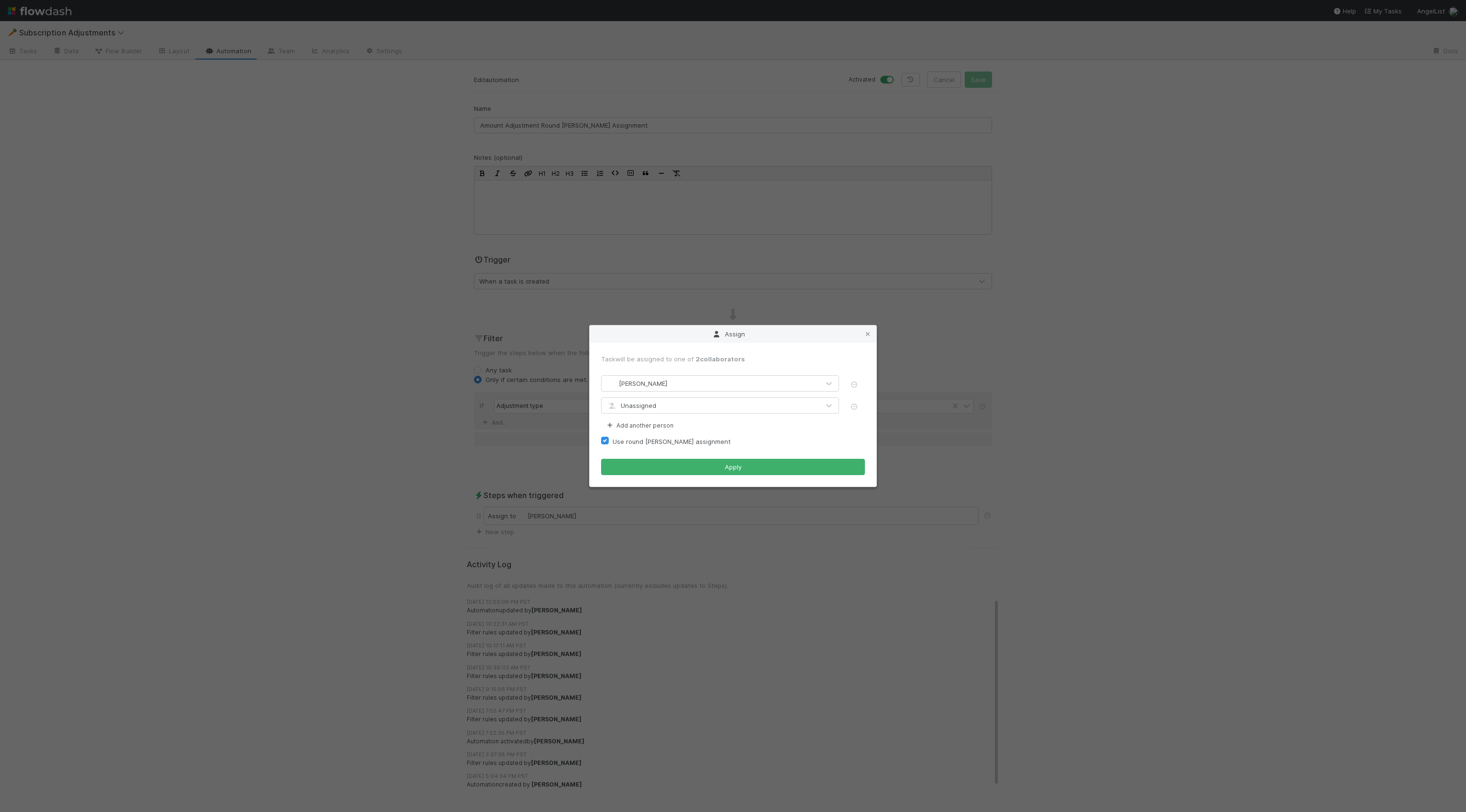
click at [644, 415] on div "Unassigned" at bounding box center [720, 406] width 238 height 18
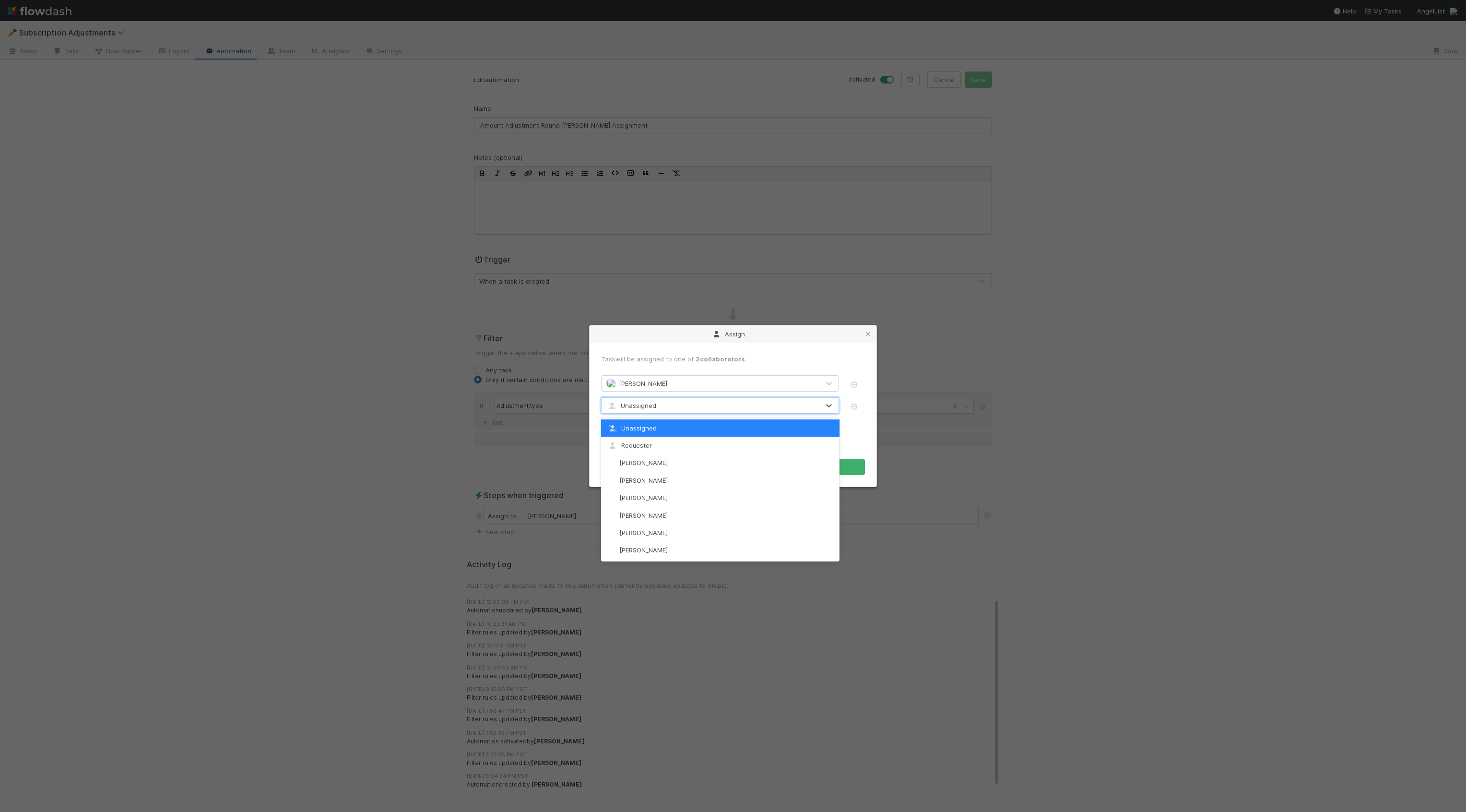
click at [644, 407] on span "Unassigned" at bounding box center [631, 405] width 50 height 7
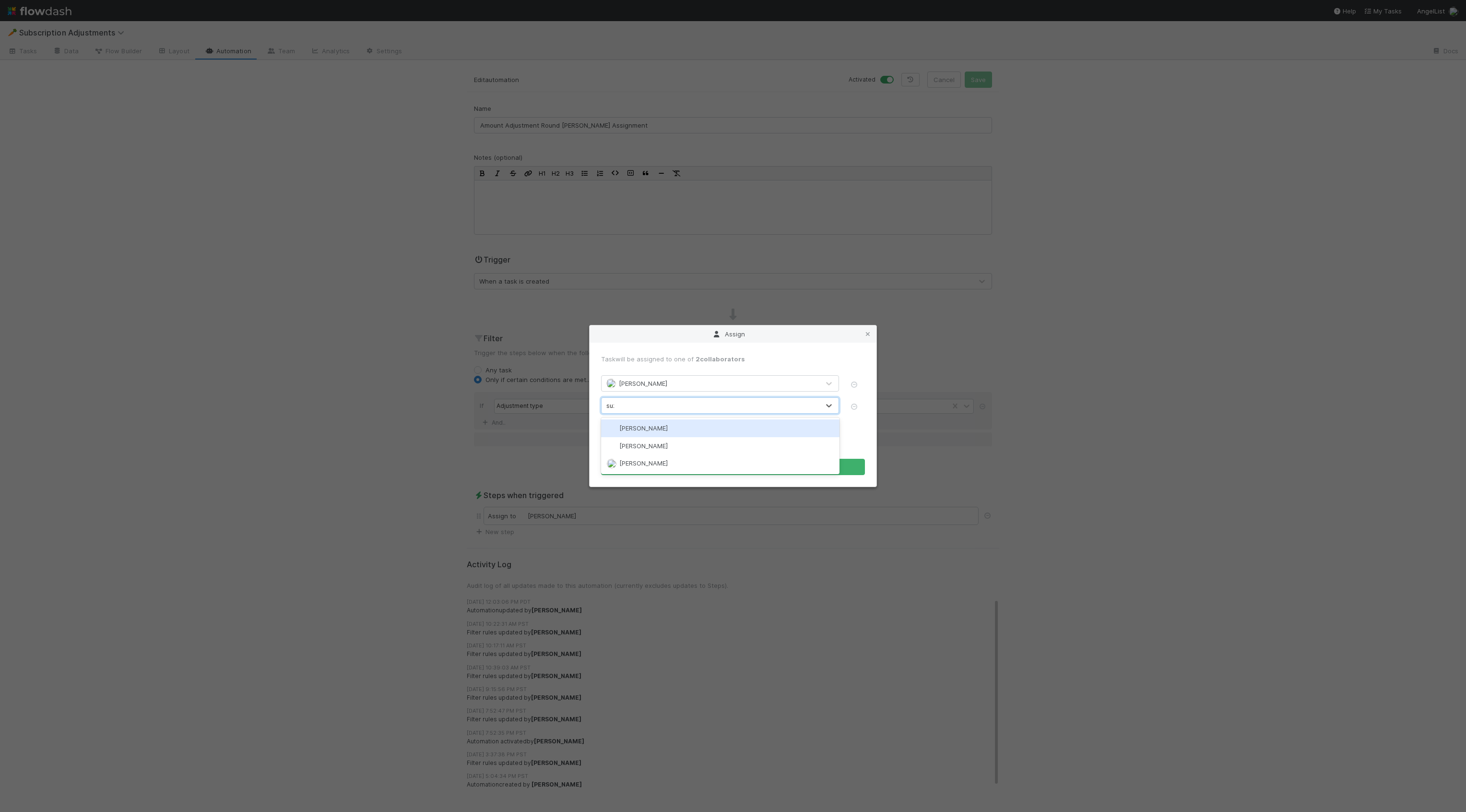
type input "suzi"
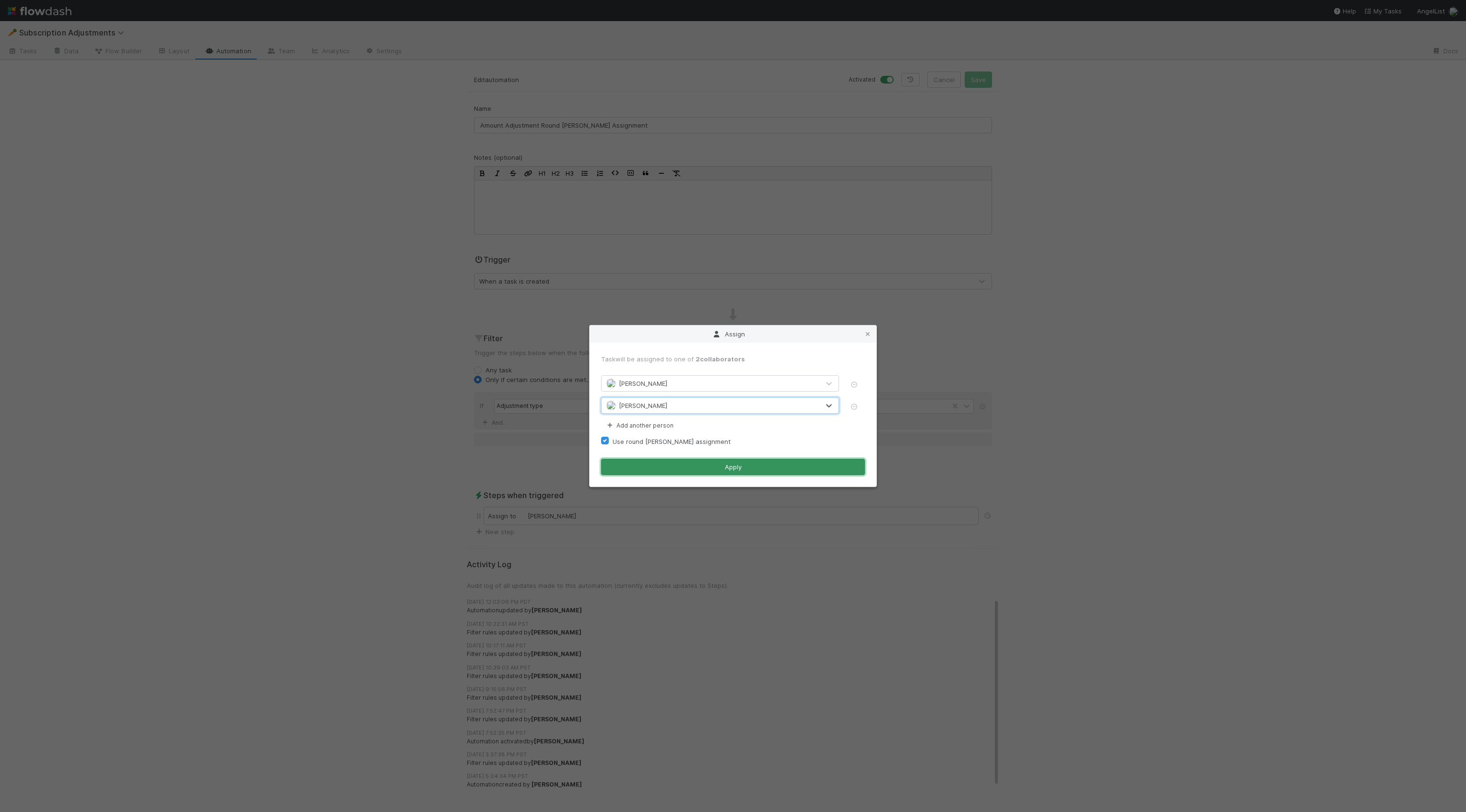
click at [690, 462] on button "Apply" at bounding box center [733, 467] width 264 height 16
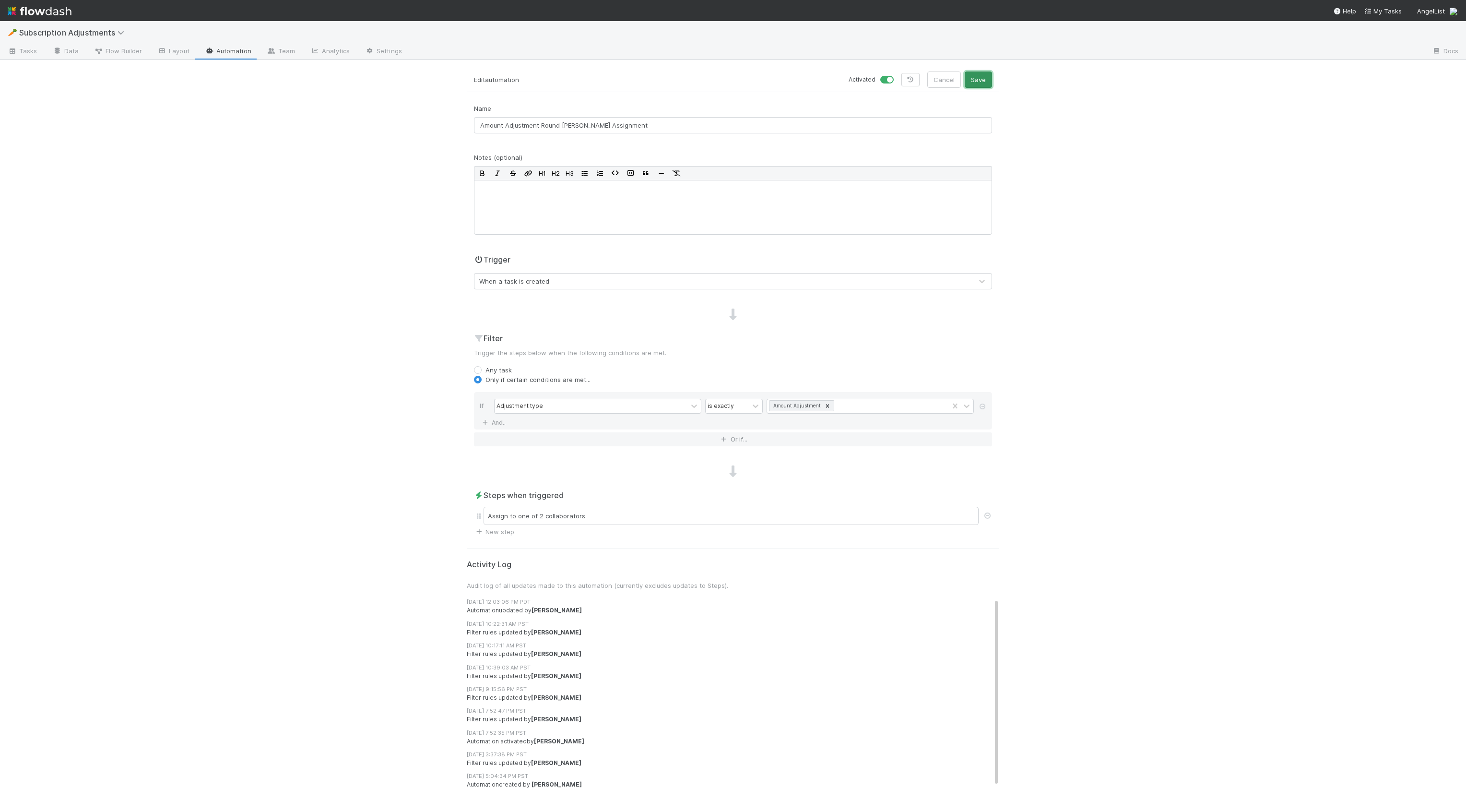
click at [982, 81] on button "Save" at bounding box center [978, 80] width 28 height 16
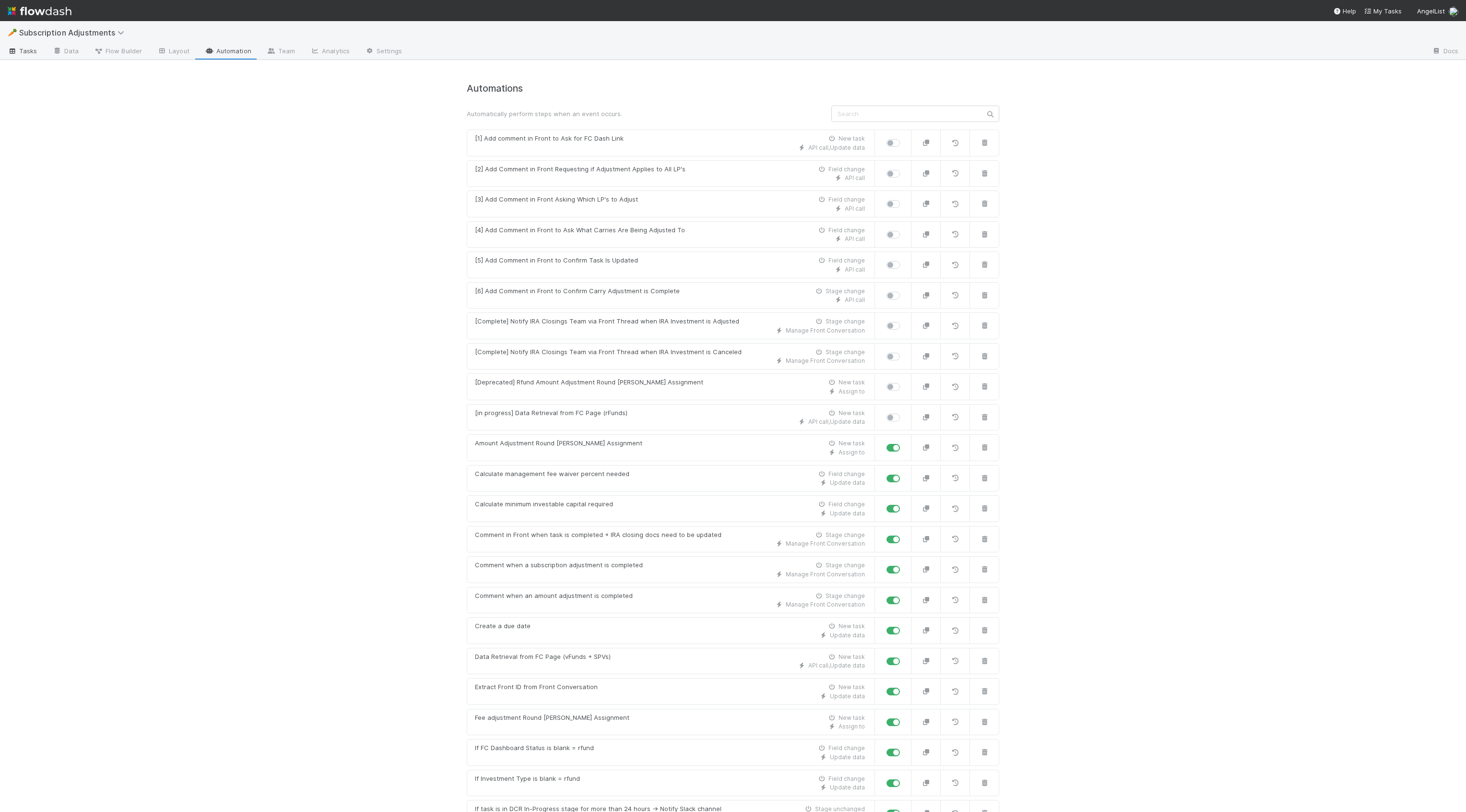
click at [30, 53] on span "Tasks" at bounding box center [22, 51] width 30 height 10
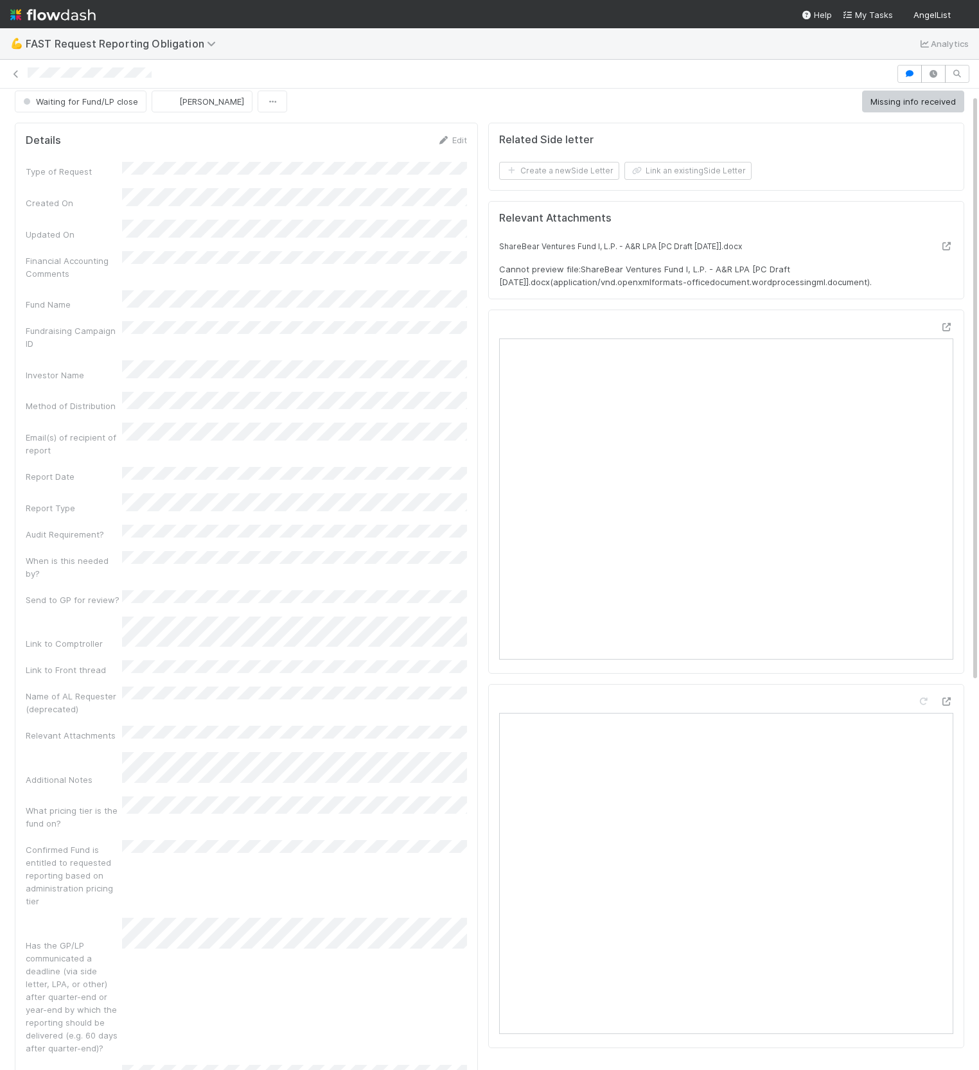
scroll to position [10, 0]
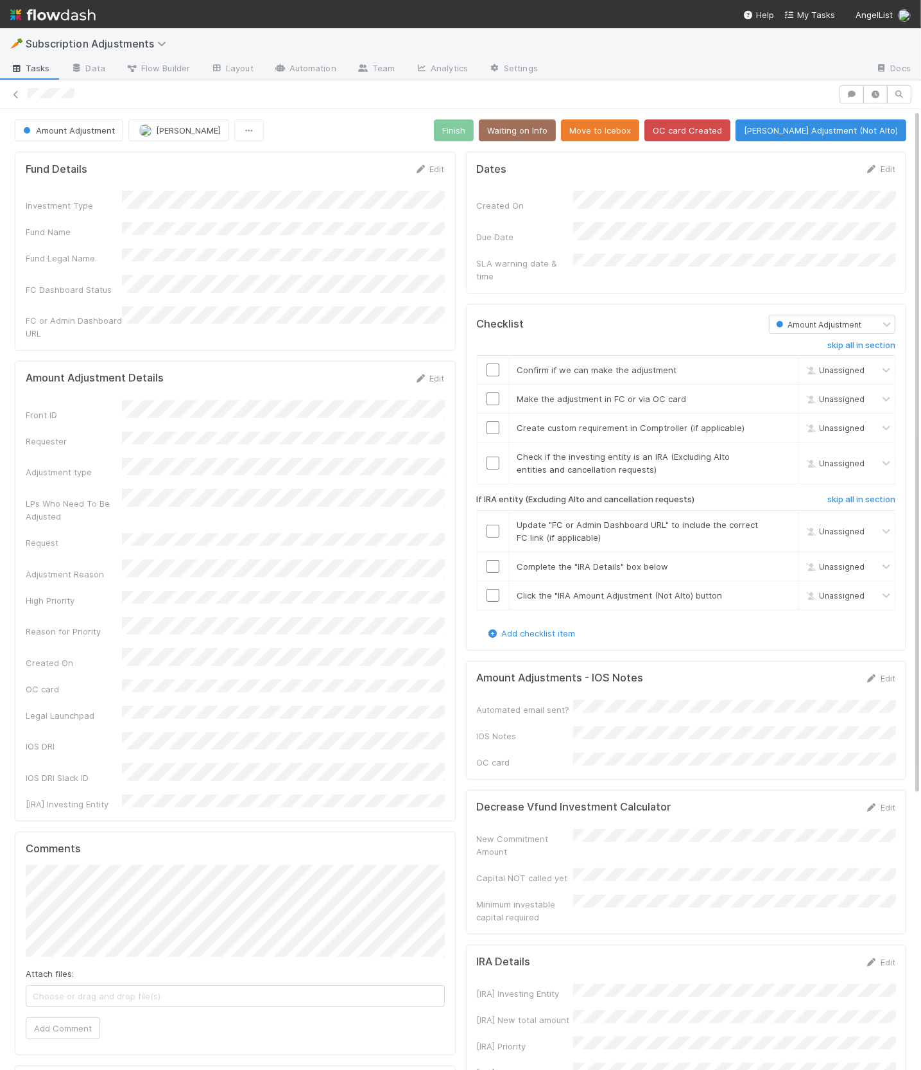
click at [555, 315] on div "Checklist" at bounding box center [613, 324] width 292 height 19
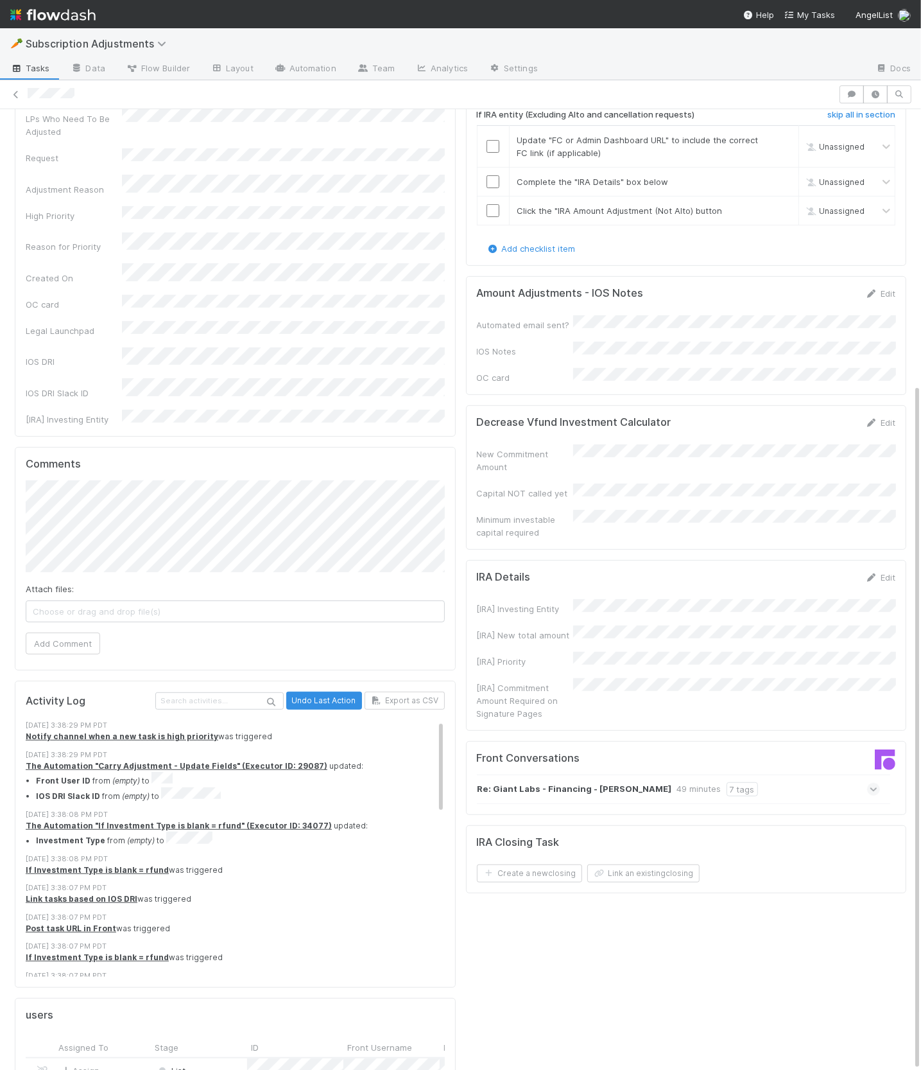
click at [871, 783] on icon at bounding box center [874, 789] width 8 height 13
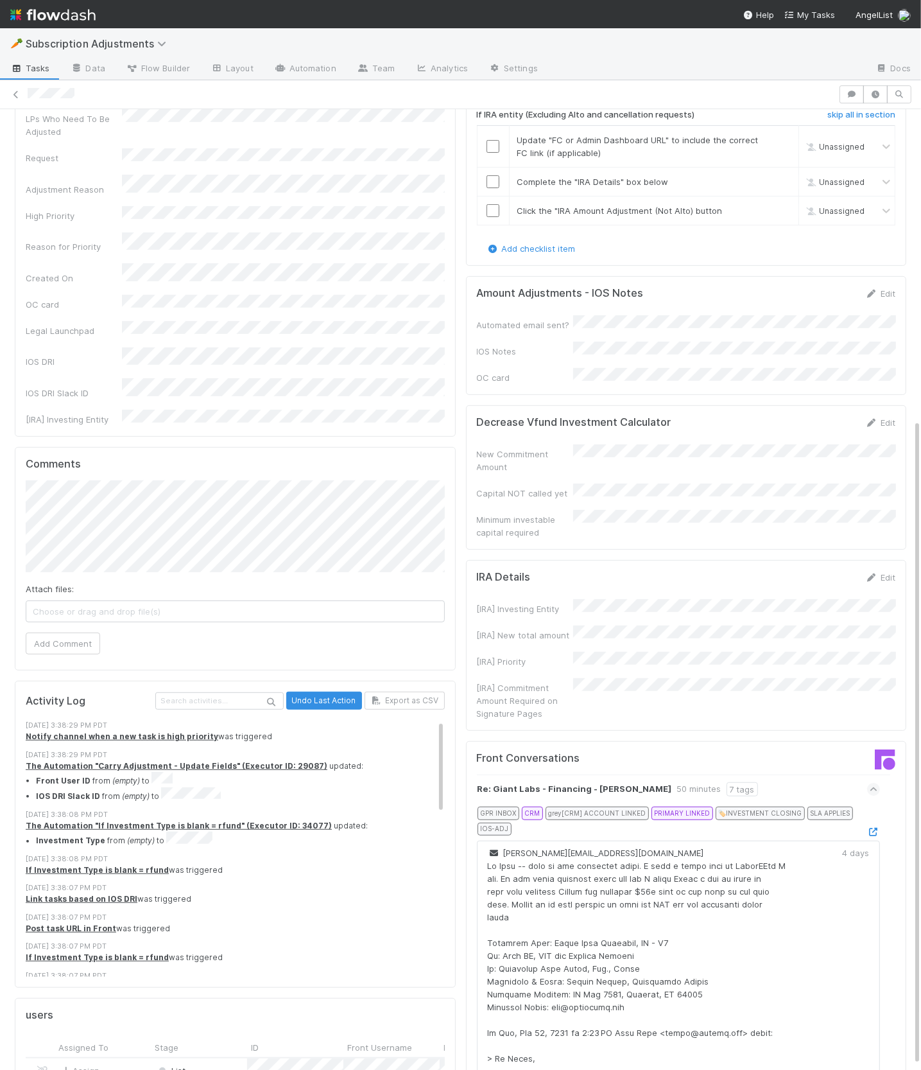
scroll to position [468, 0]
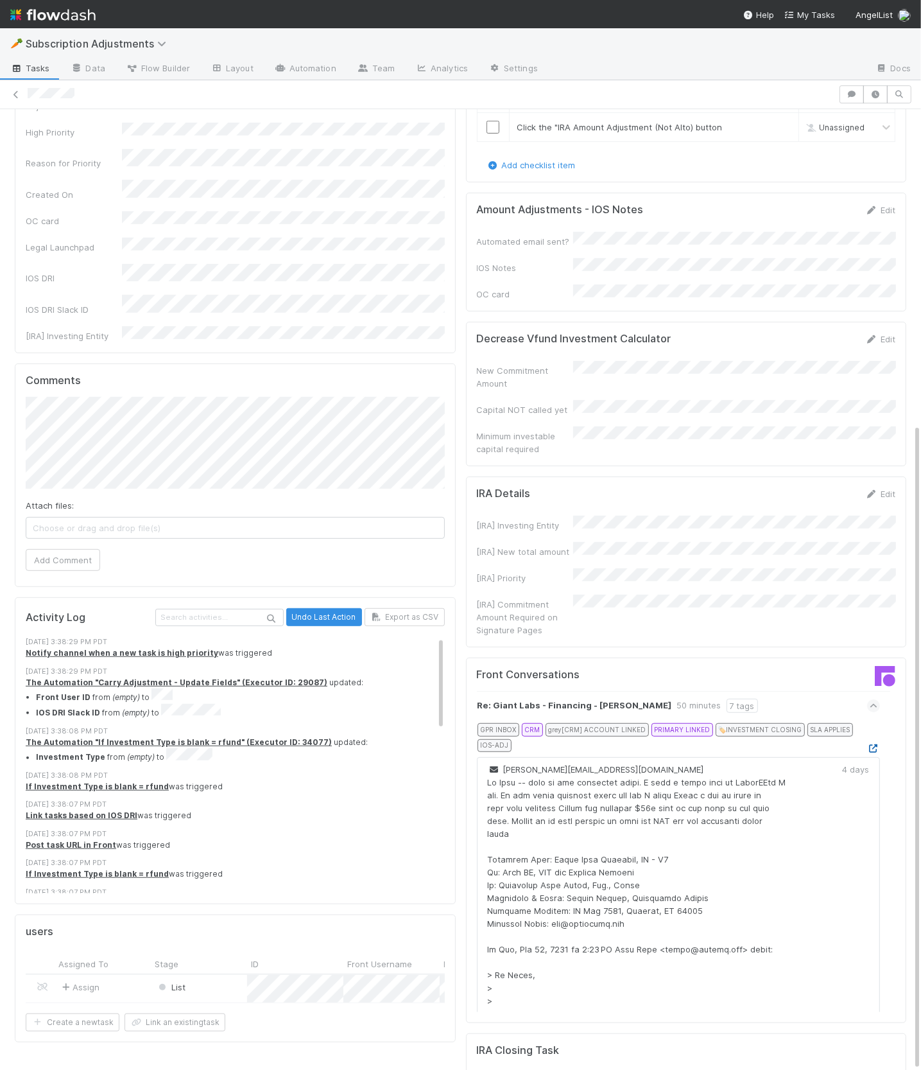
click at [876, 744] on icon at bounding box center [874, 748] width 13 height 8
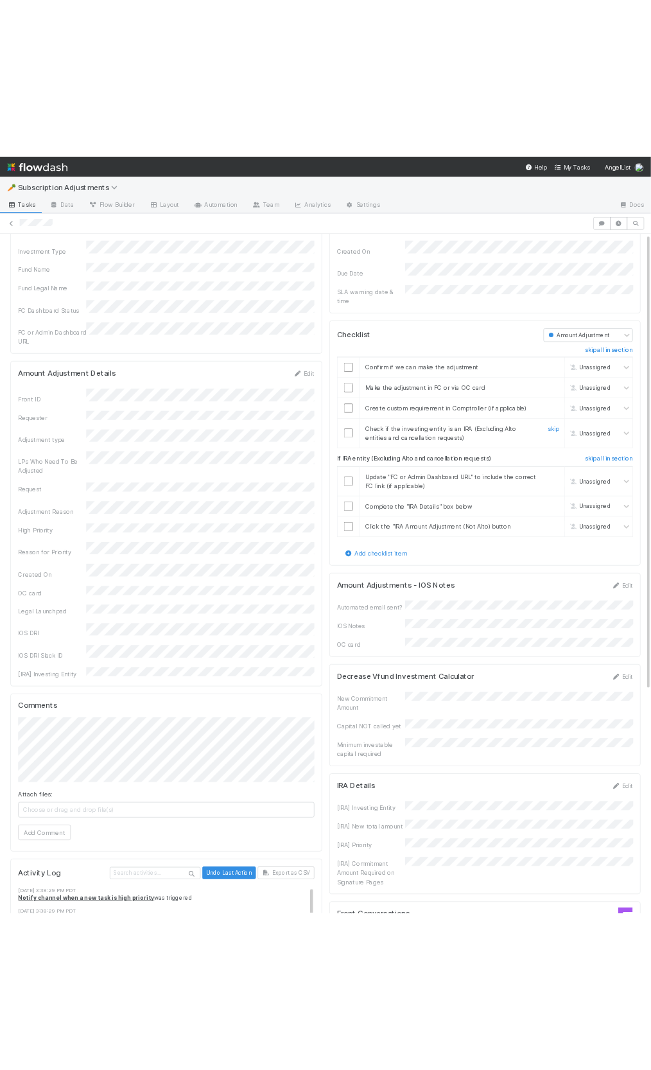
scroll to position [0, 0]
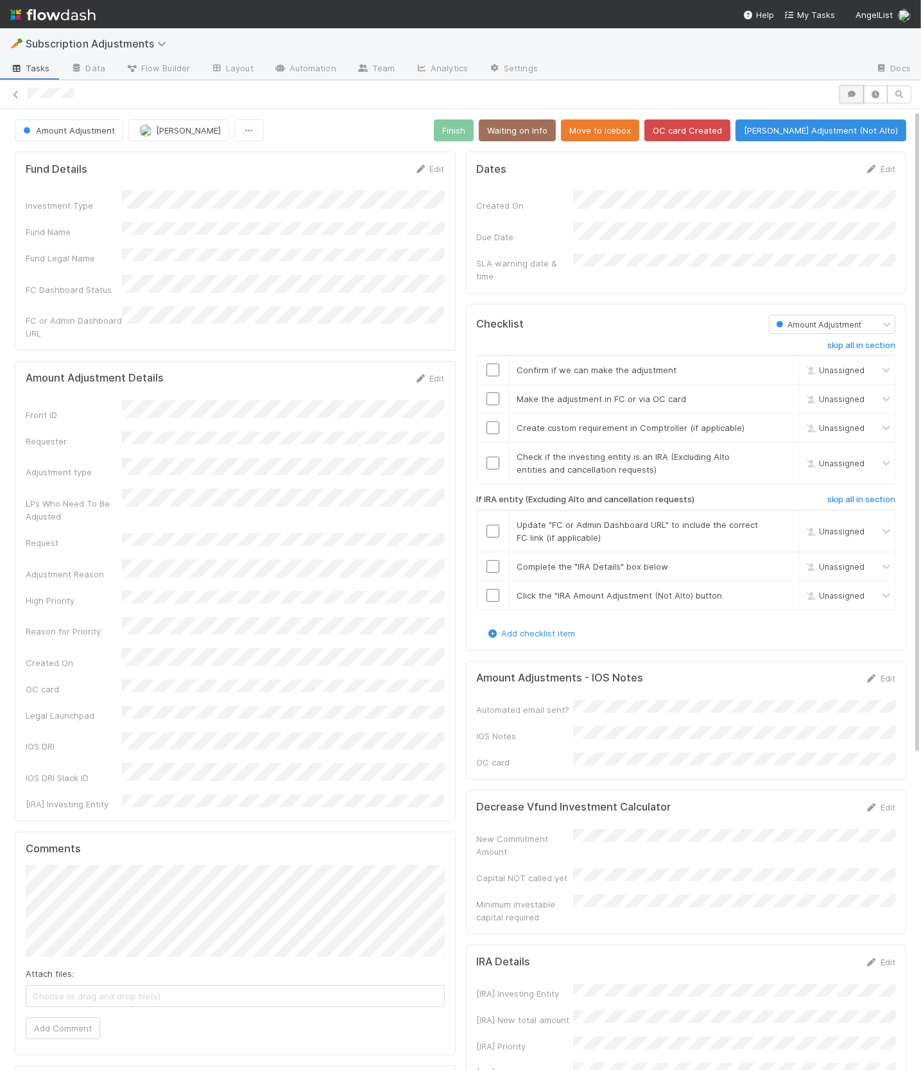
click at [853, 87] on button "button" at bounding box center [852, 94] width 24 height 18
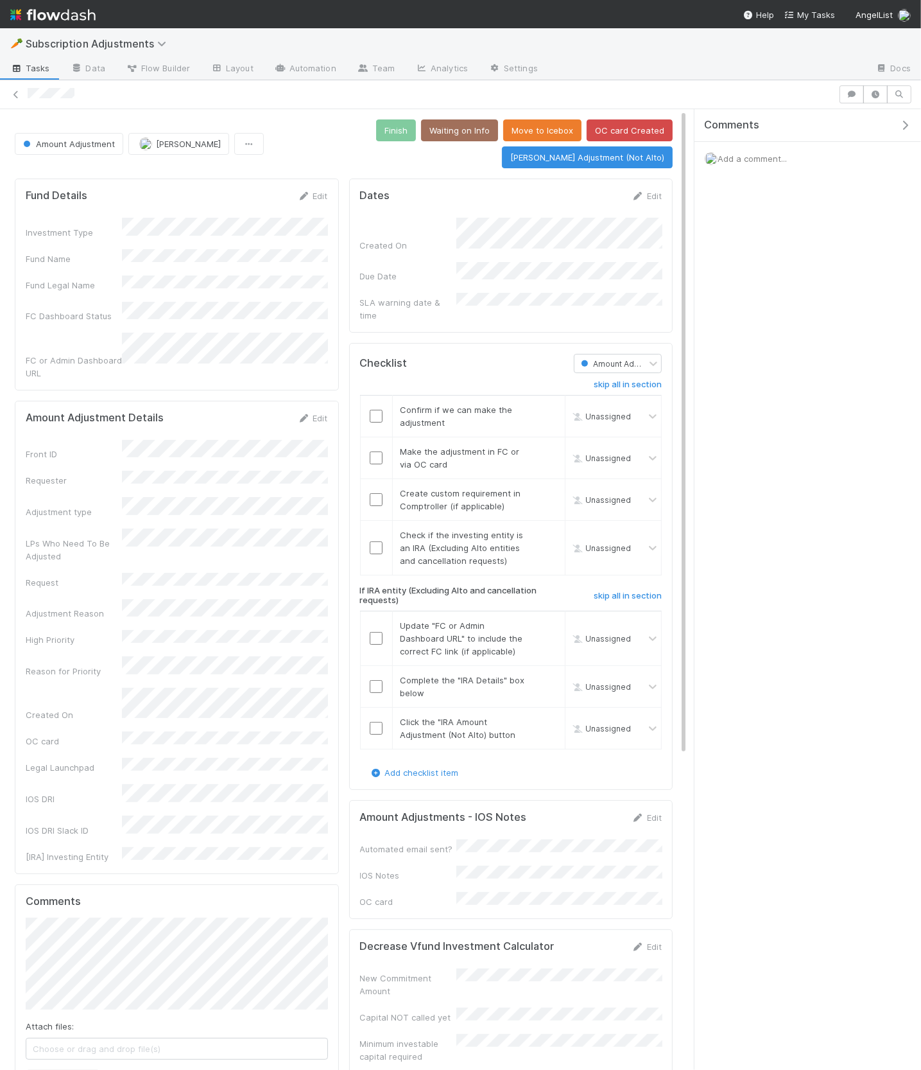
click at [764, 159] on span "Add a comment..." at bounding box center [752, 158] width 69 height 10
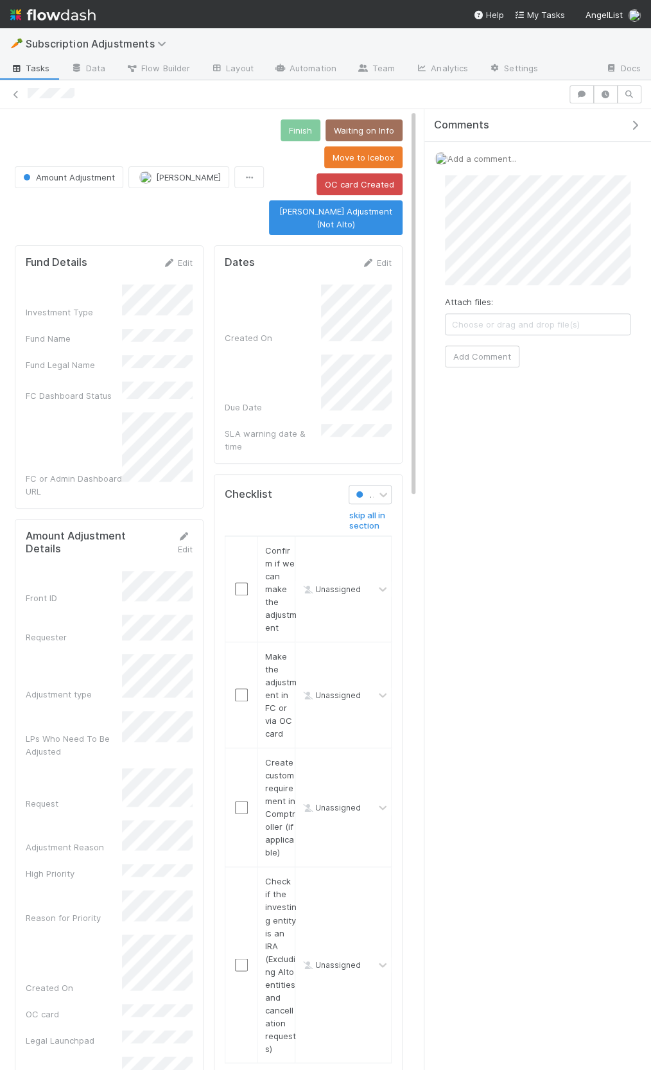
click at [442, 255] on div "🥕 Subscription Adjustments Tasks Data Flow Builder Layout Automation Team Analy…" at bounding box center [325, 549] width 651 height 1042
click at [635, 121] on icon "button" at bounding box center [635, 125] width 13 height 10
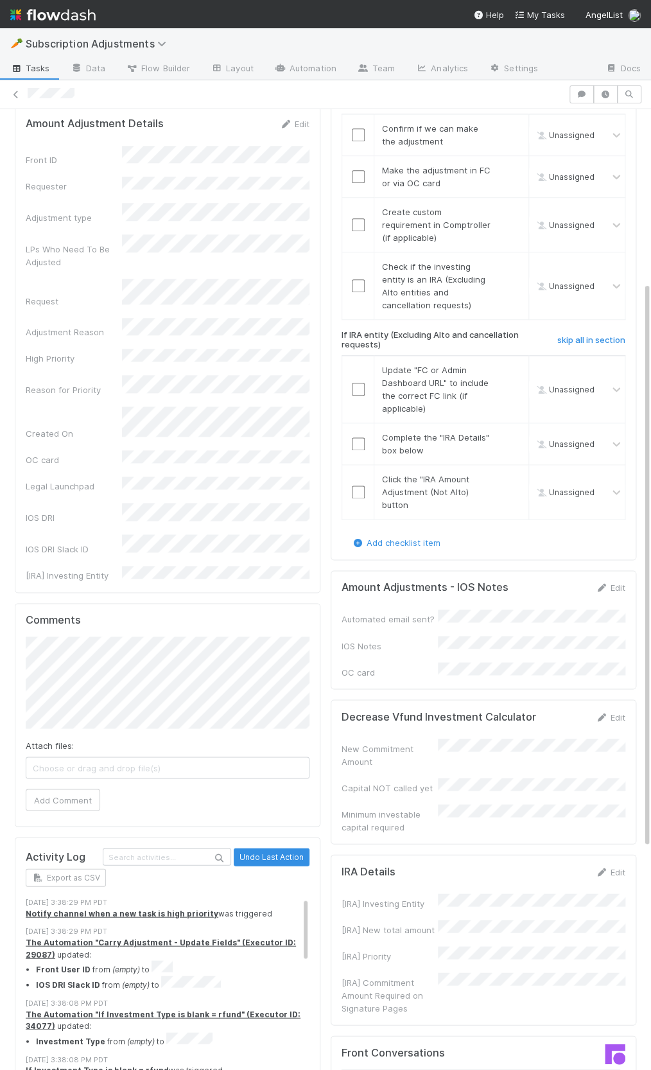
scroll to position [298, 0]
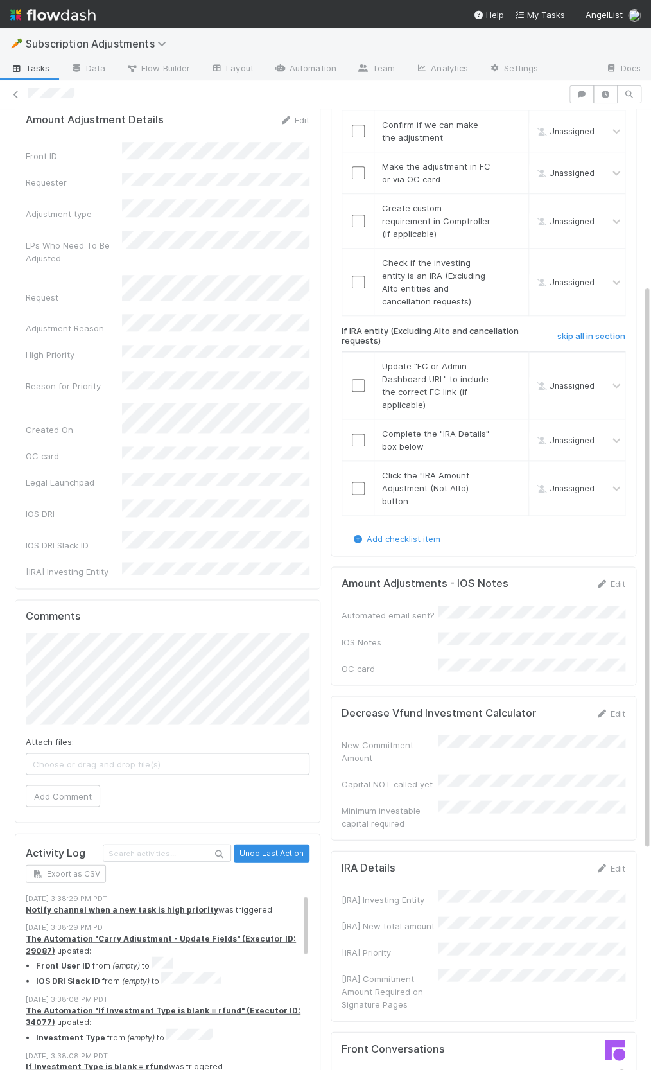
drag, startPoint x: 604, startPoint y: 568, endPoint x: 554, endPoint y: 593, distance: 56.3
click at [604, 580] on icon at bounding box center [601, 584] width 13 height 8
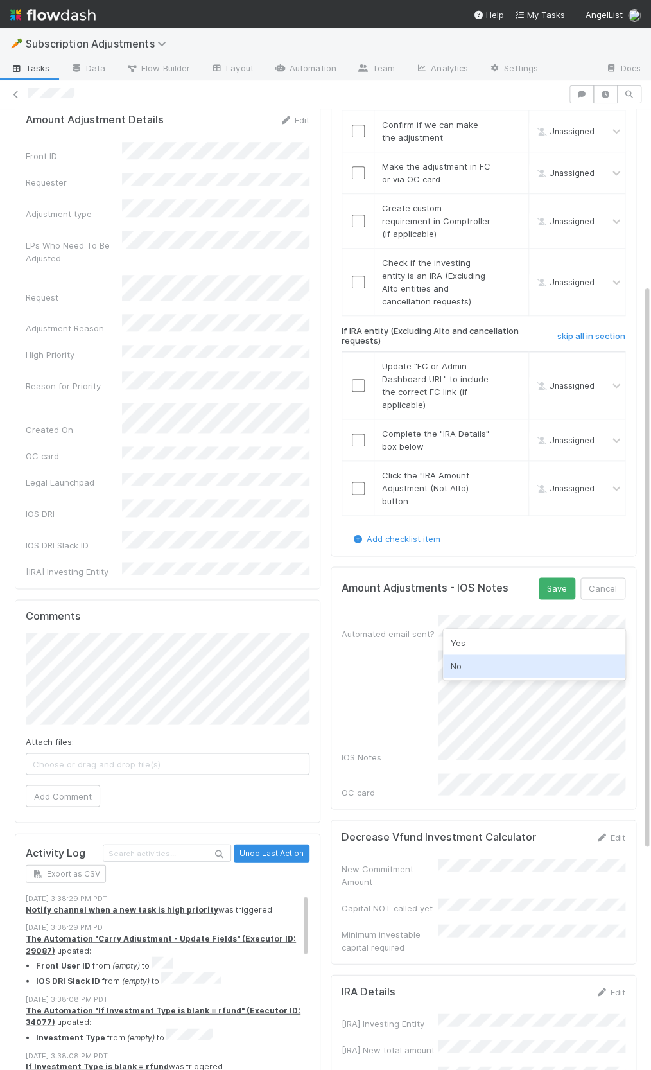
click at [491, 658] on div "No" at bounding box center [534, 665] width 182 height 23
click at [559, 582] on button "Save" at bounding box center [557, 588] width 37 height 22
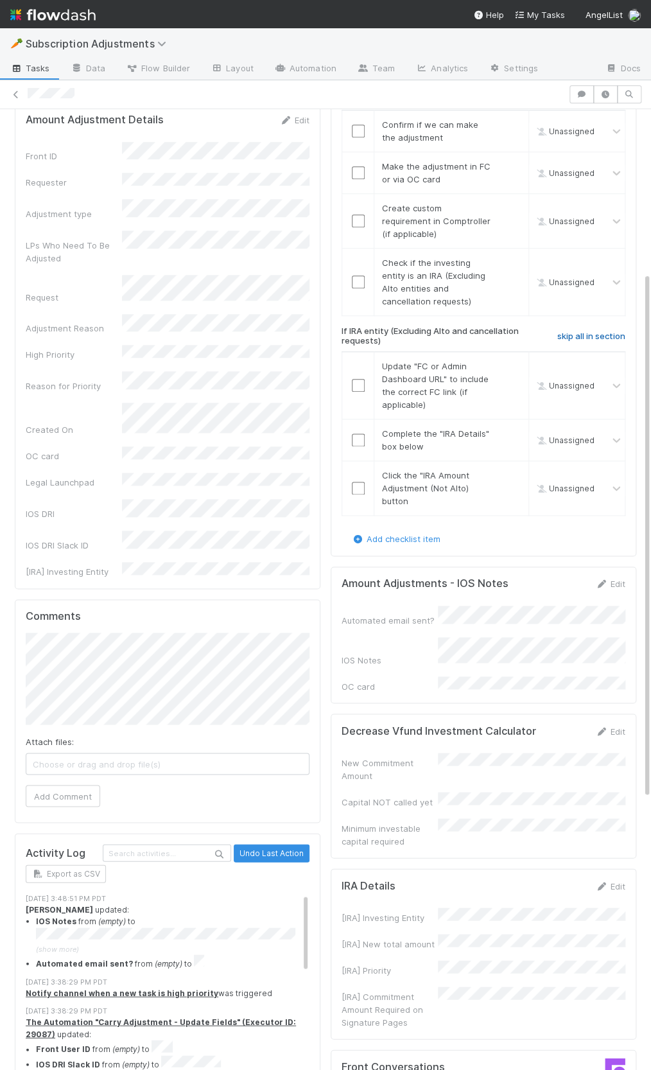
click at [571, 331] on h6 "skip all in section" at bounding box center [591, 336] width 68 height 10
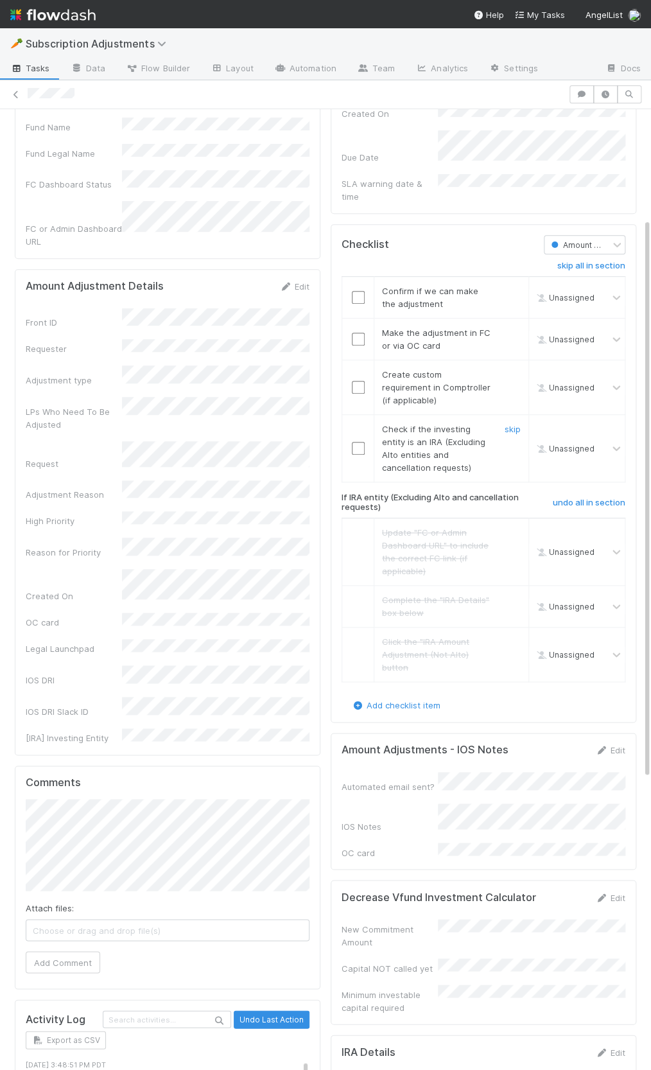
scroll to position [67, 0]
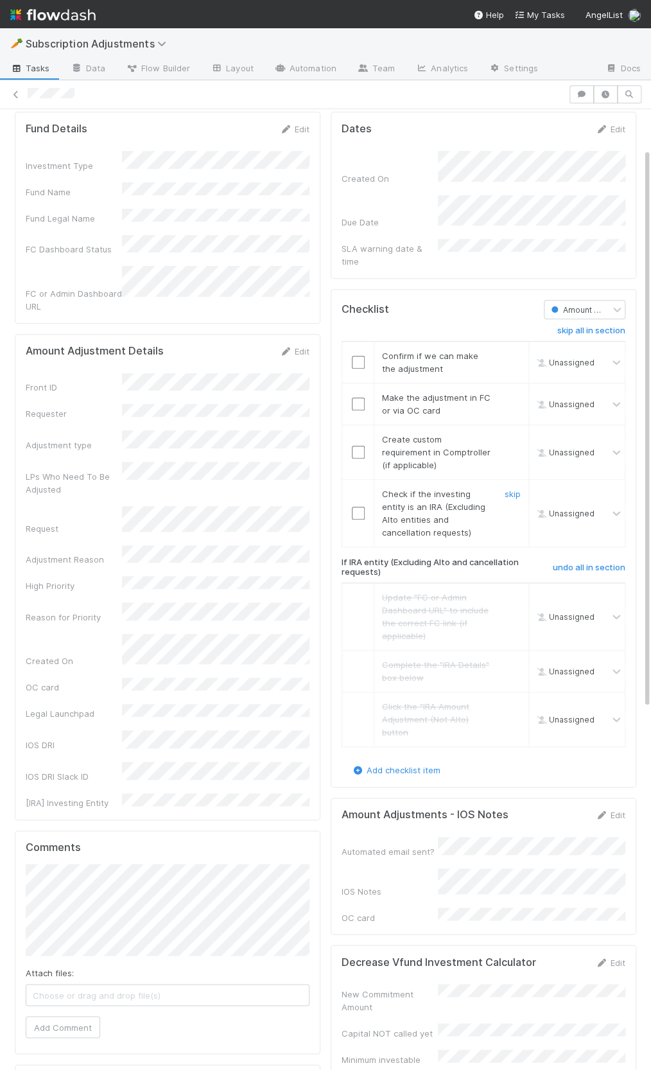
drag, startPoint x: 512, startPoint y: 482, endPoint x: 510, endPoint y: 442, distance: 39.9
click at [512, 489] on link "skip" at bounding box center [513, 494] width 16 height 10
click at [510, 434] on link "skip" at bounding box center [513, 439] width 16 height 10
click at [360, 356] on input "checkbox" at bounding box center [358, 362] width 13 height 13
click at [361, 397] on input "checkbox" at bounding box center [358, 403] width 13 height 13
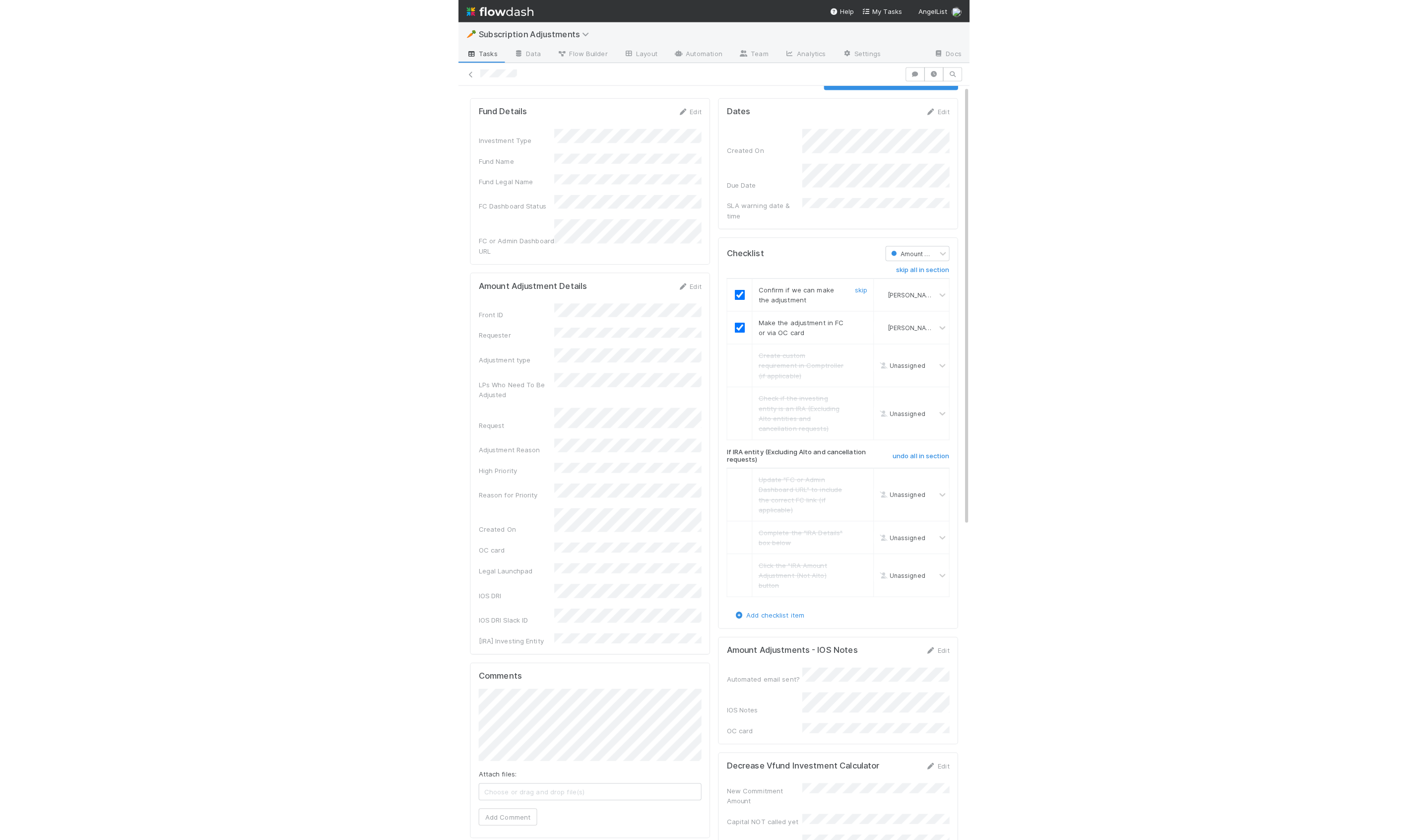
scroll to position [0, 0]
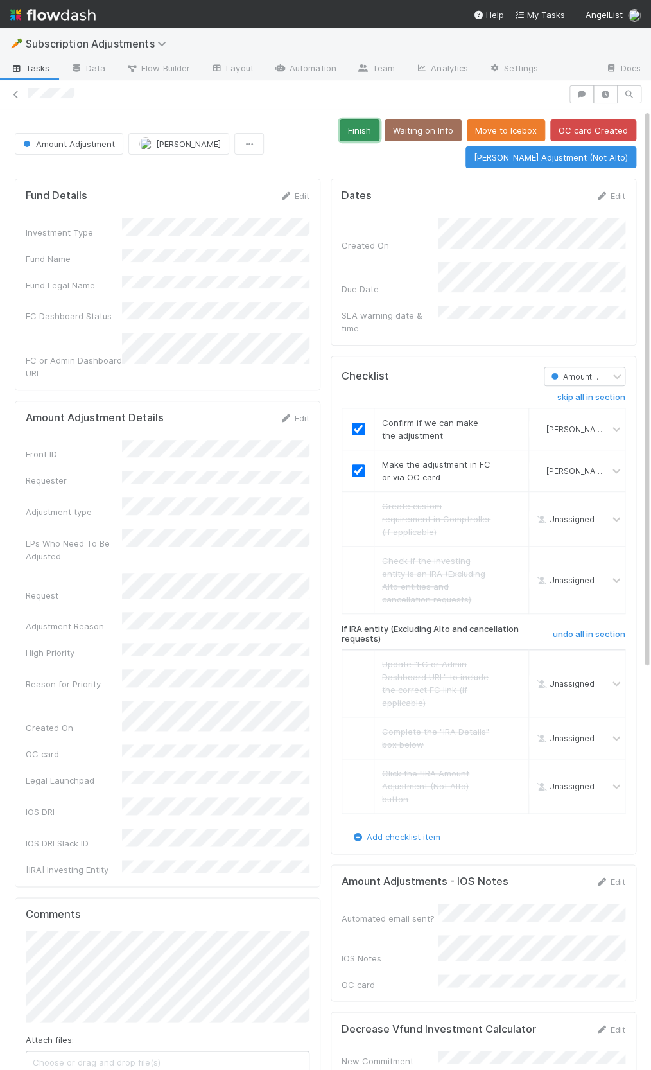
click at [354, 127] on button "Finish" at bounding box center [360, 130] width 40 height 22
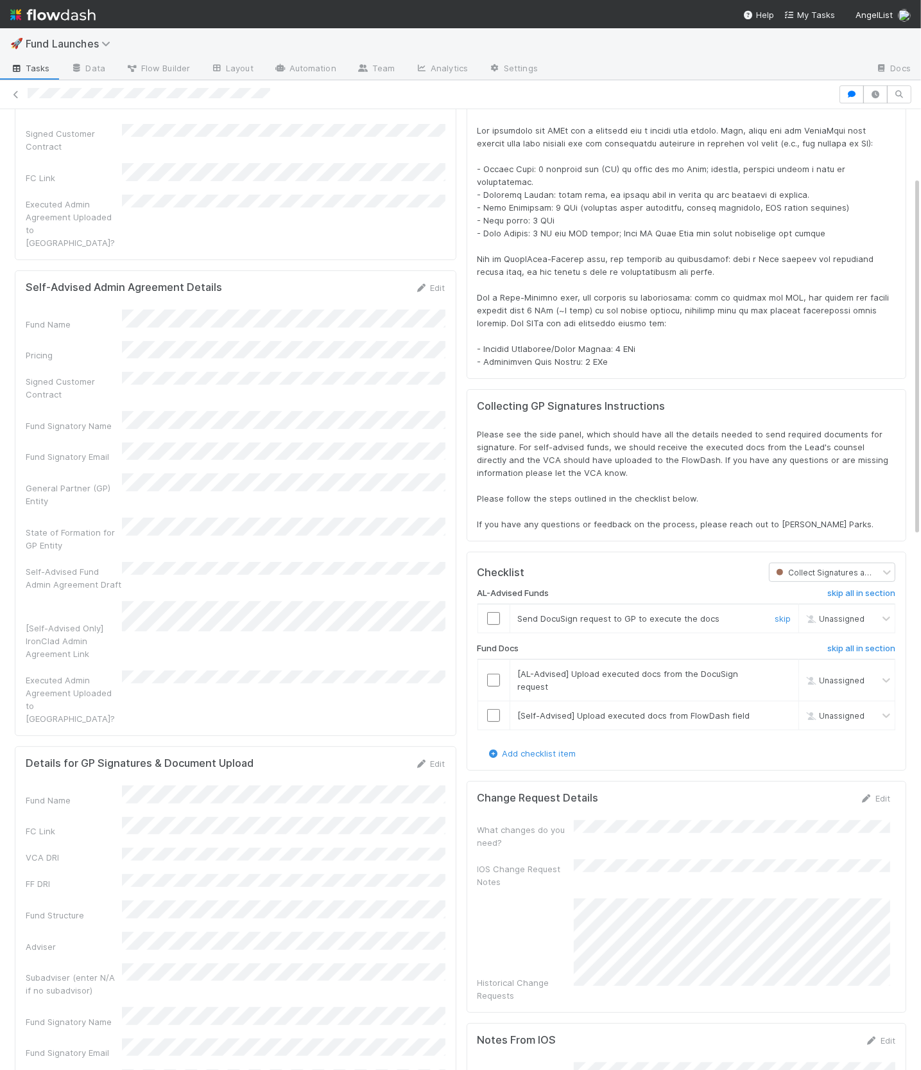
scroll to position [372, 0]
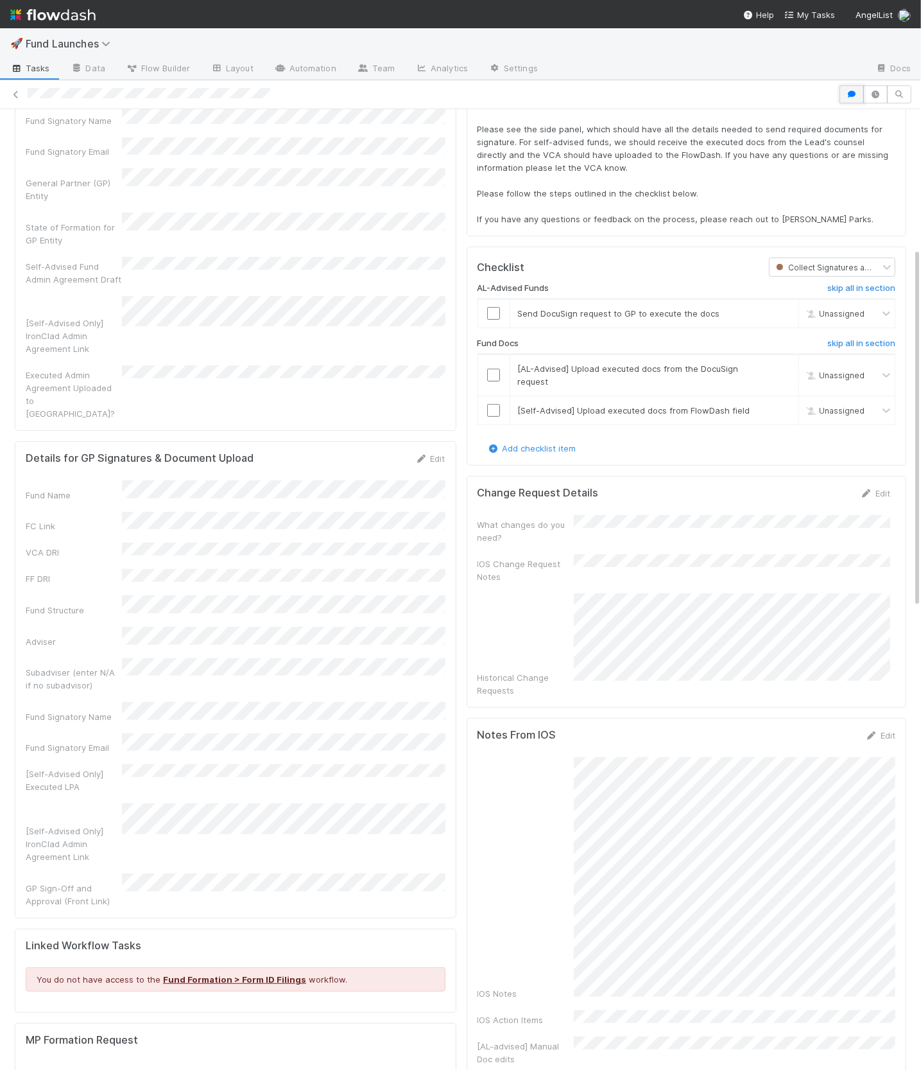
click at [850, 95] on icon "button" at bounding box center [852, 95] width 13 height 8
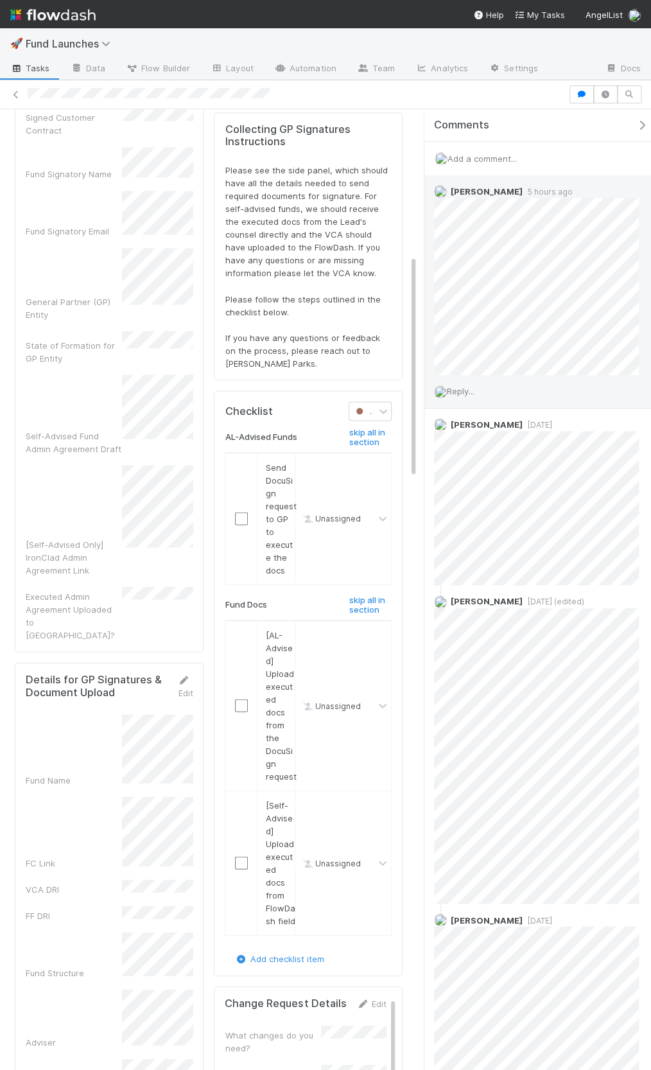
scroll to position [3, 0]
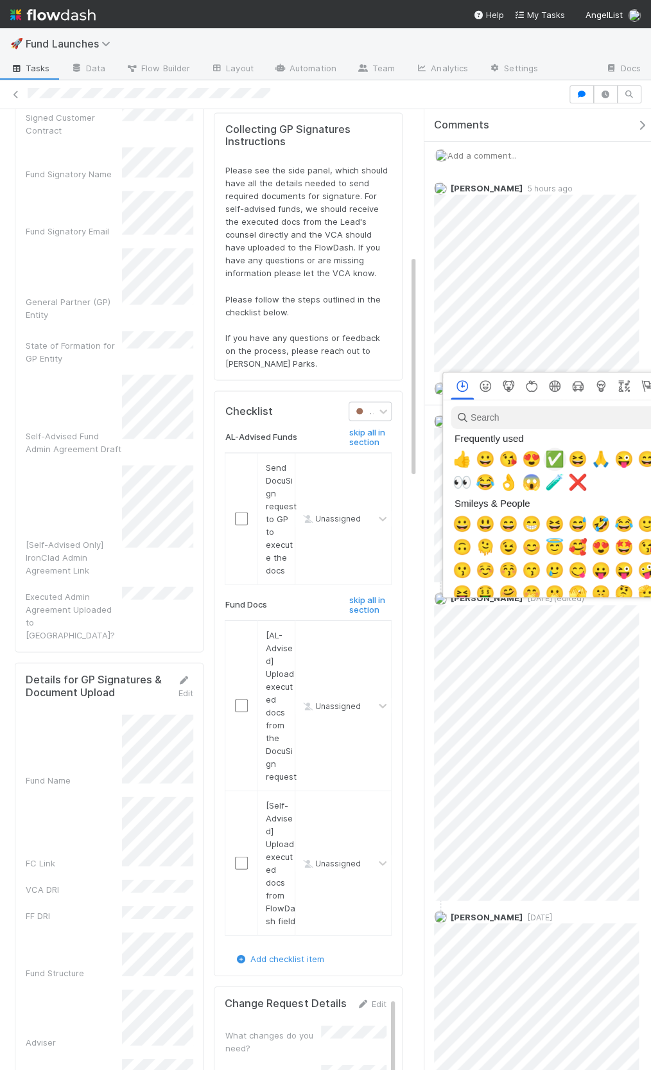
click at [552, 462] on span "✅" at bounding box center [554, 459] width 19 height 18
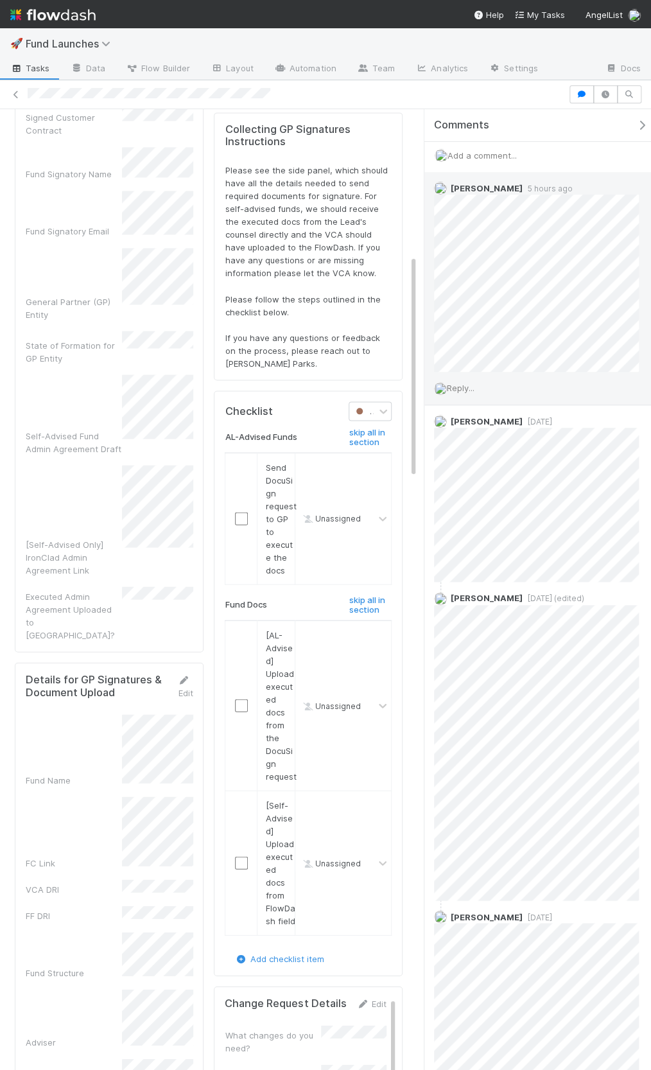
click at [468, 385] on span "Reply..." at bounding box center [461, 388] width 28 height 10
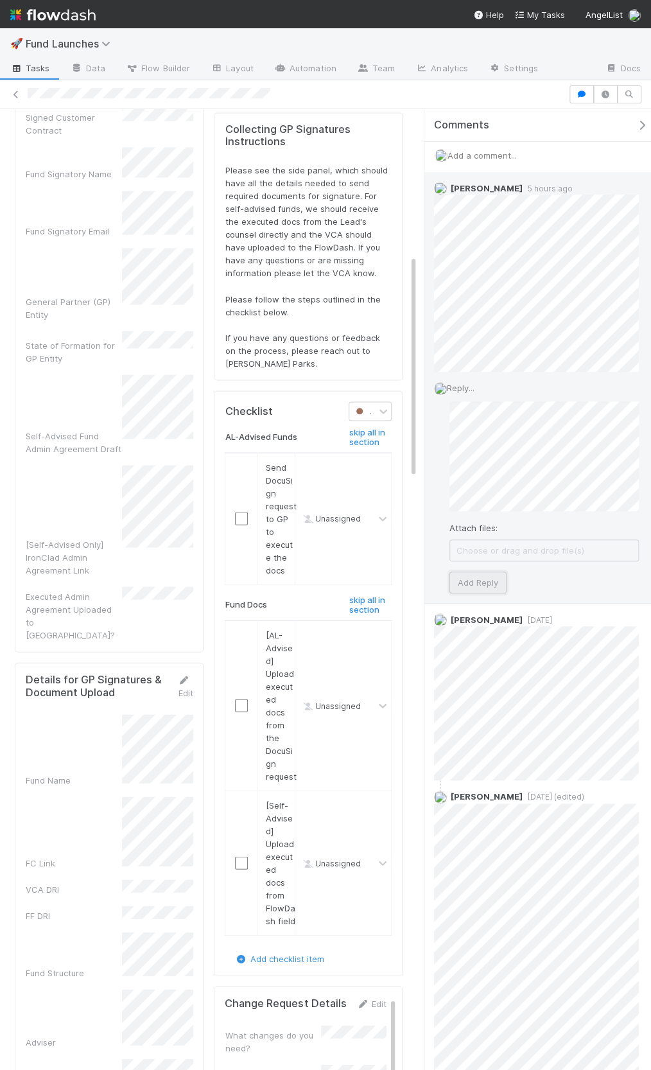
click at [481, 579] on button "Add Reply" at bounding box center [478, 583] width 57 height 22
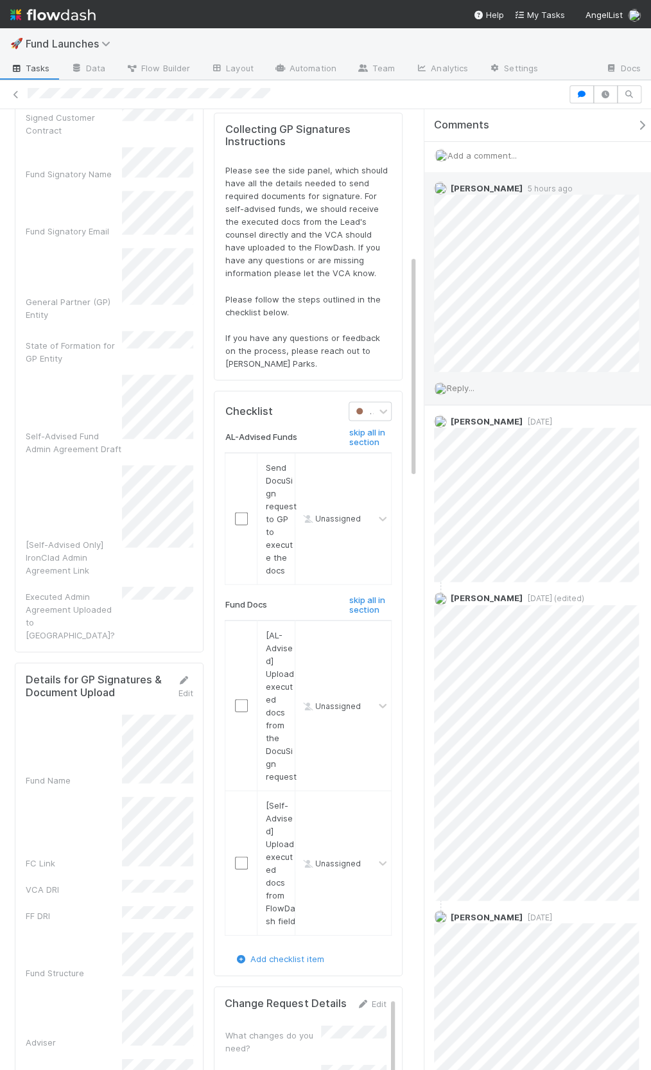
click at [640, 125] on icon "button" at bounding box center [642, 125] width 13 height 10
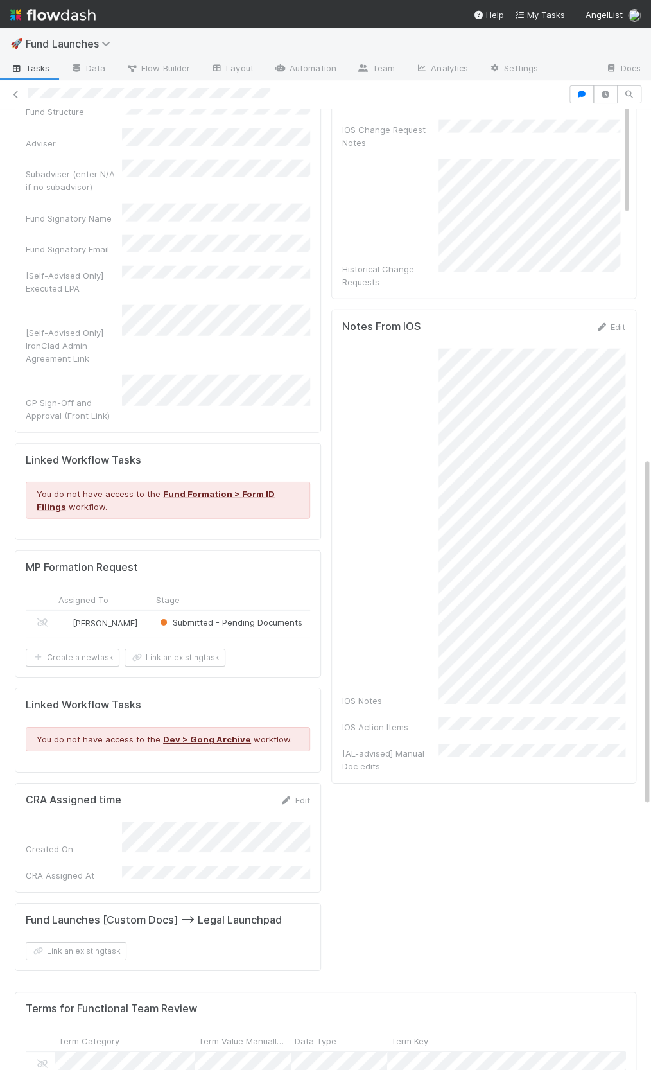
scroll to position [961, 0]
click at [610, 321] on link "Edit" at bounding box center [610, 326] width 30 height 10
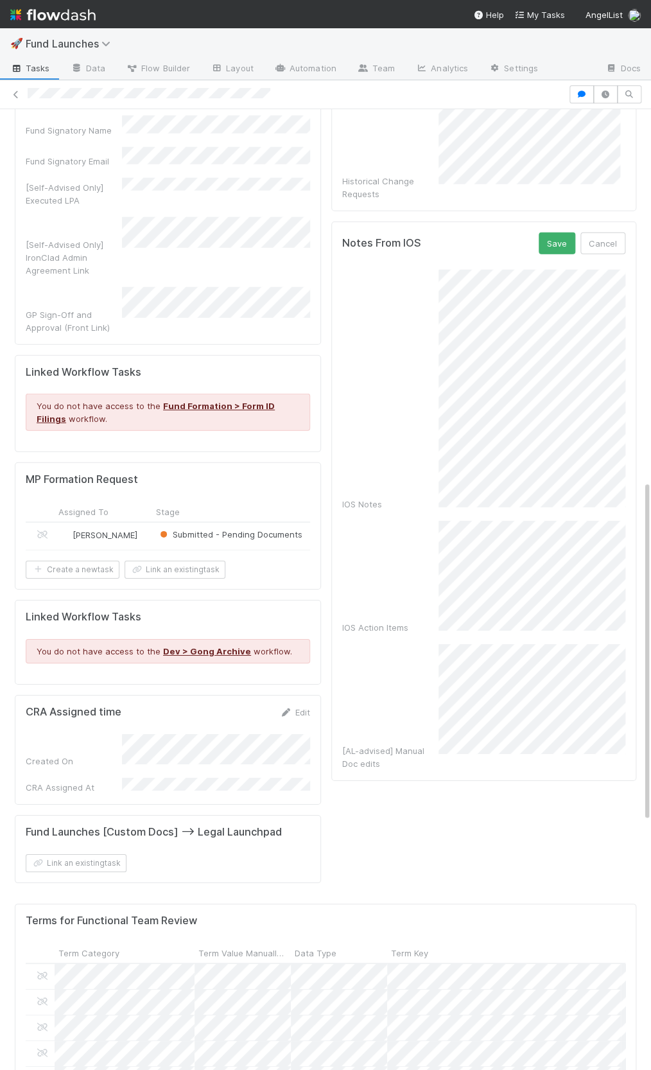
scroll to position [250, 0]
click at [568, 232] on button "Save" at bounding box center [557, 243] width 37 height 22
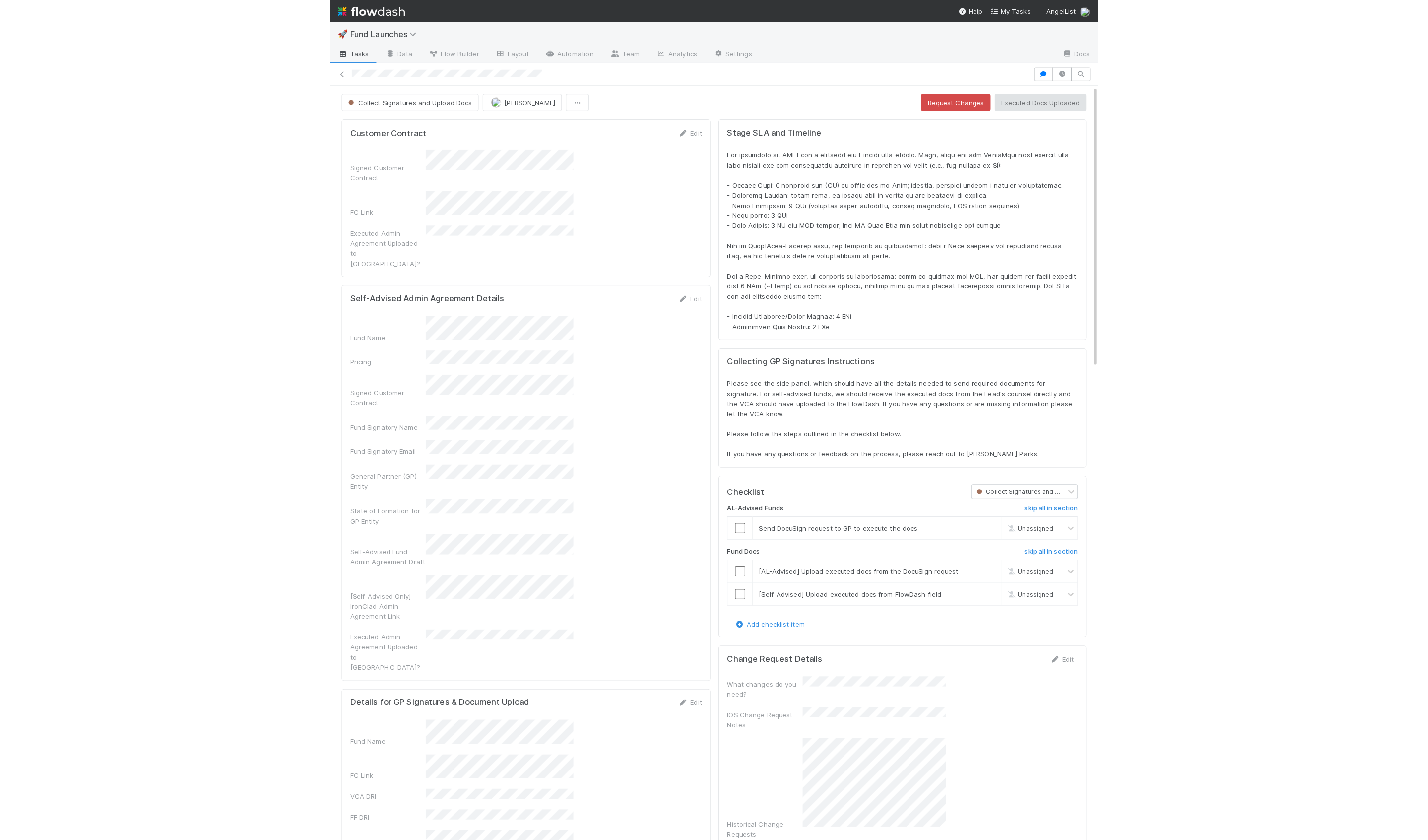
scroll to position [202, 716]
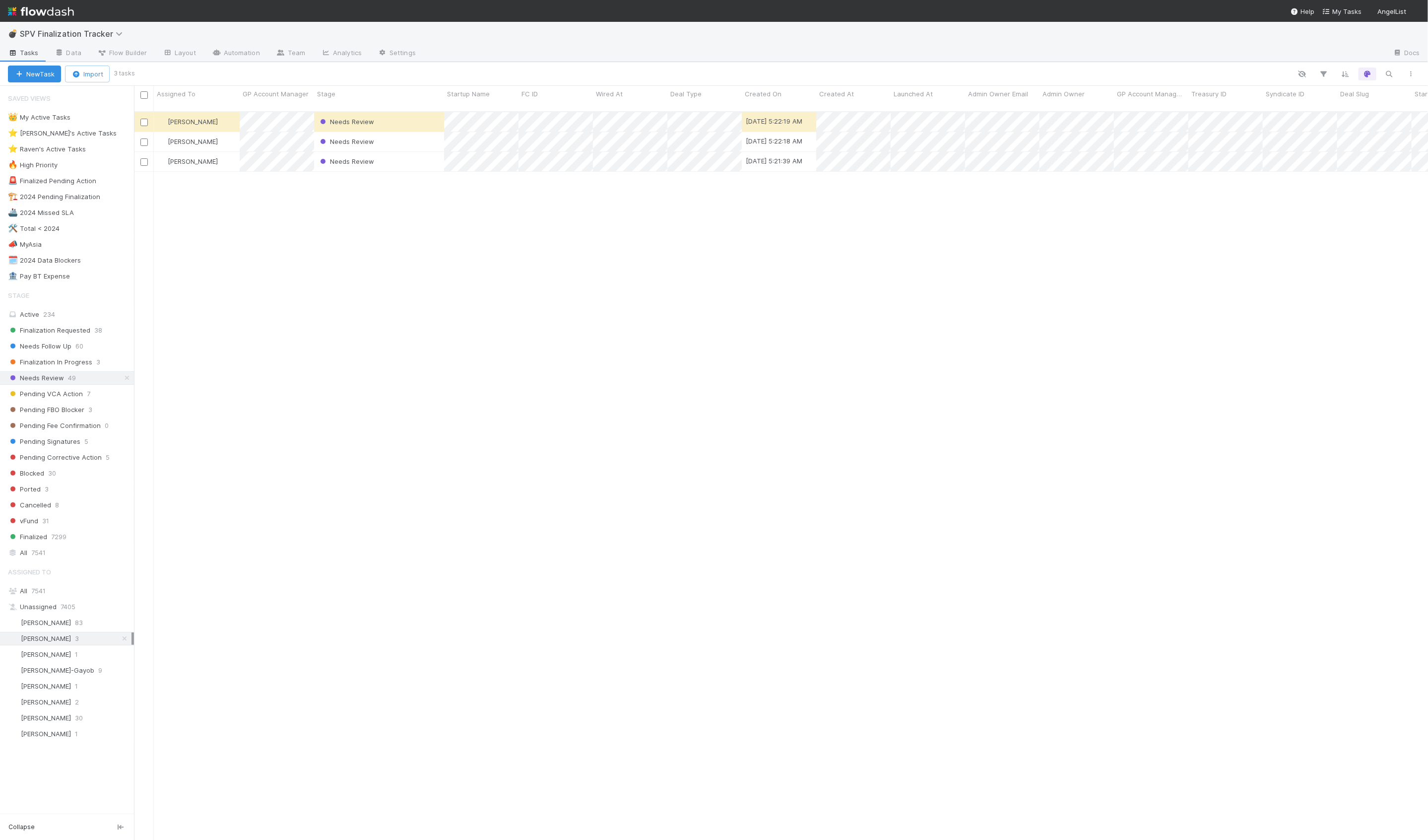
scroll to position [736, 1294]
click at [92, 308] on div "Active 234" at bounding box center [70, 315] width 124 height 12
click at [1390, 70] on icon "button" at bounding box center [1389, 74] width 10 height 9
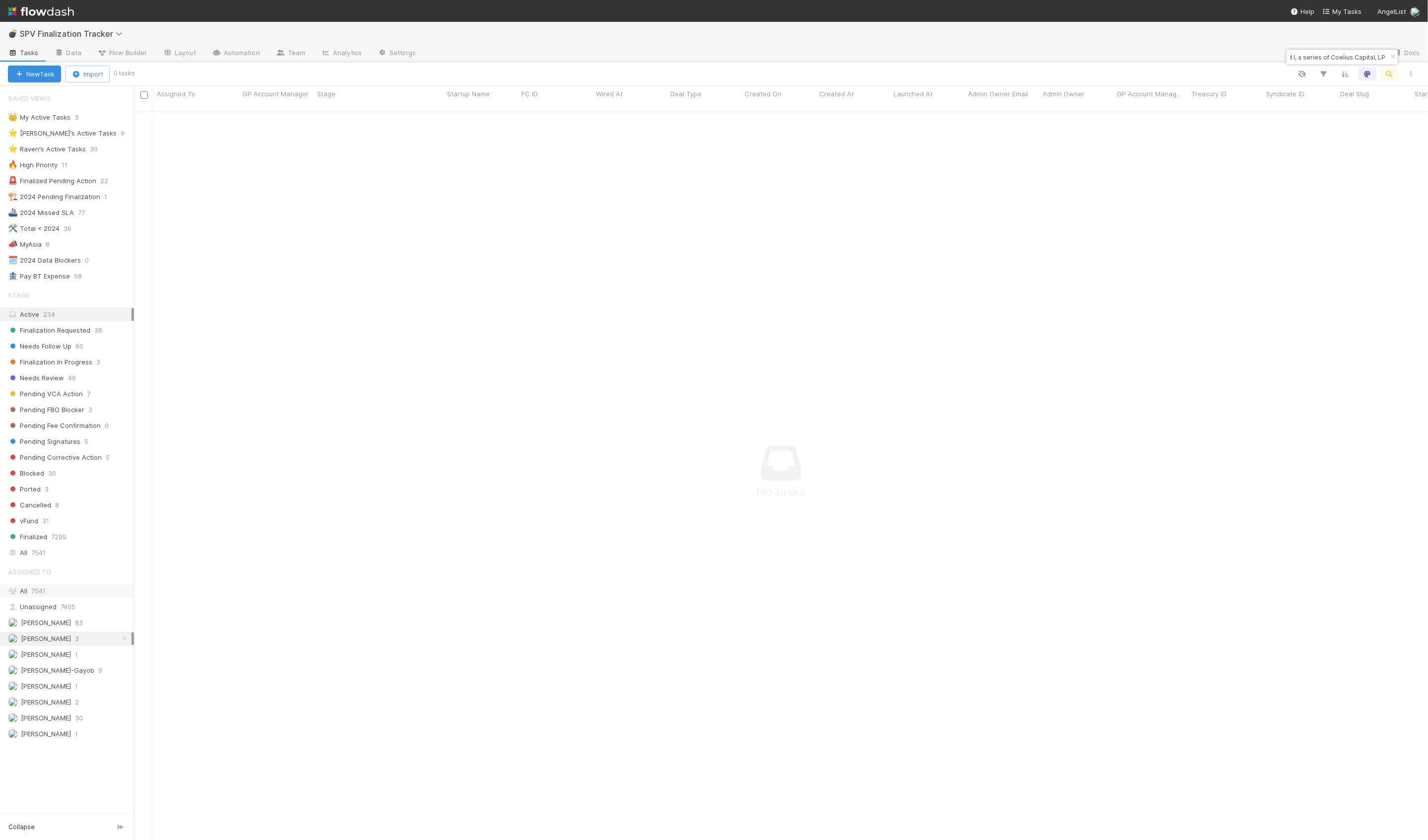
type input "ME Fund I, a series of Coelius Capital, LP"
click at [114, 584] on div "All 7541" at bounding box center [70, 590] width 124 height 12
click at [76, 546] on div "All 7541" at bounding box center [70, 553] width 124 height 12
click at [1358, 59] on input "ME Fund I, a series of Coelius Capital, LP" at bounding box center [1338, 56] width 99 height 12
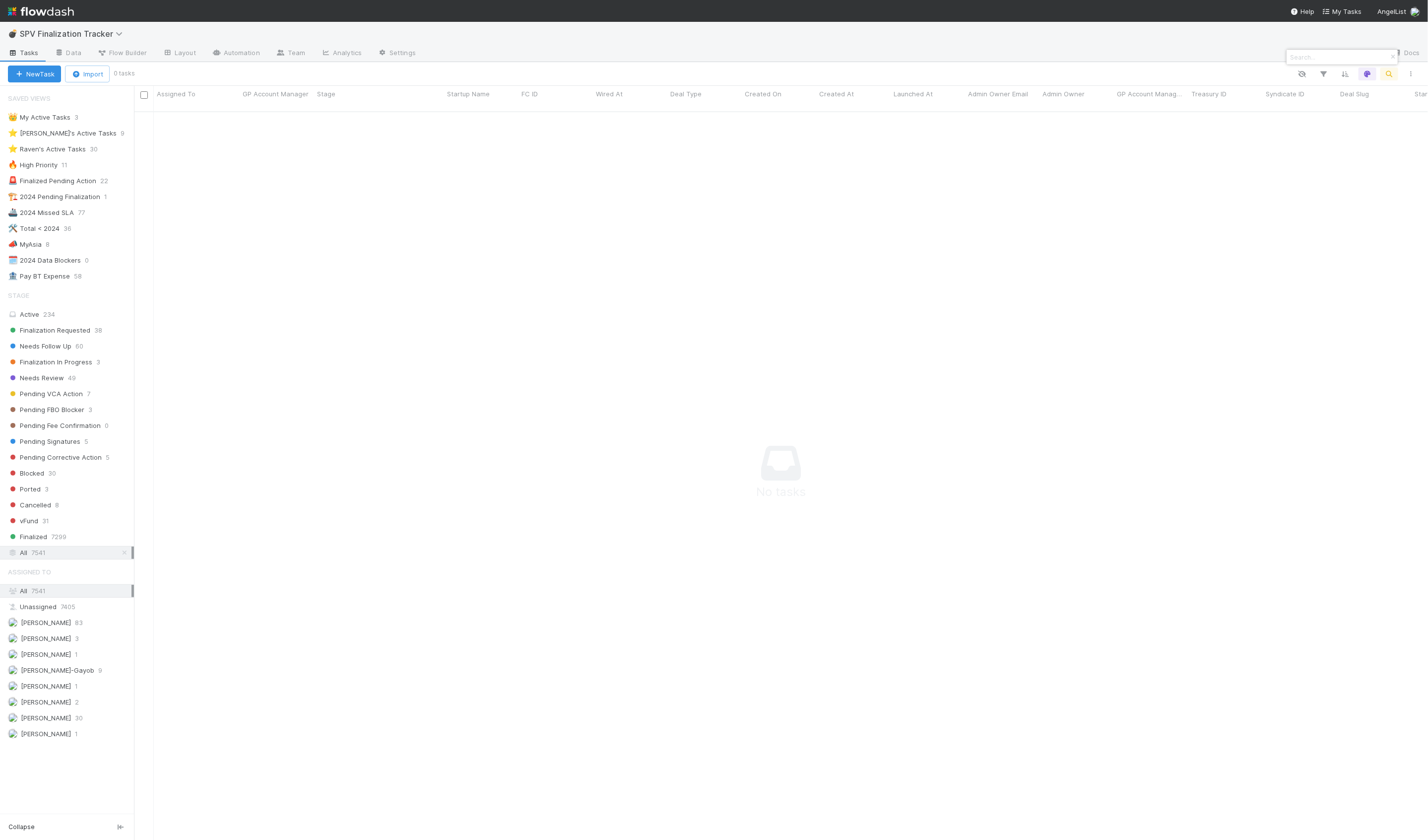
paste input "[URL][DOMAIN_NAME]"
type input "[URL][DOMAIN_NAME]"
click at [1368, 54] on div "[URL][DOMAIN_NAME]" at bounding box center [1342, 56] width 111 height 15
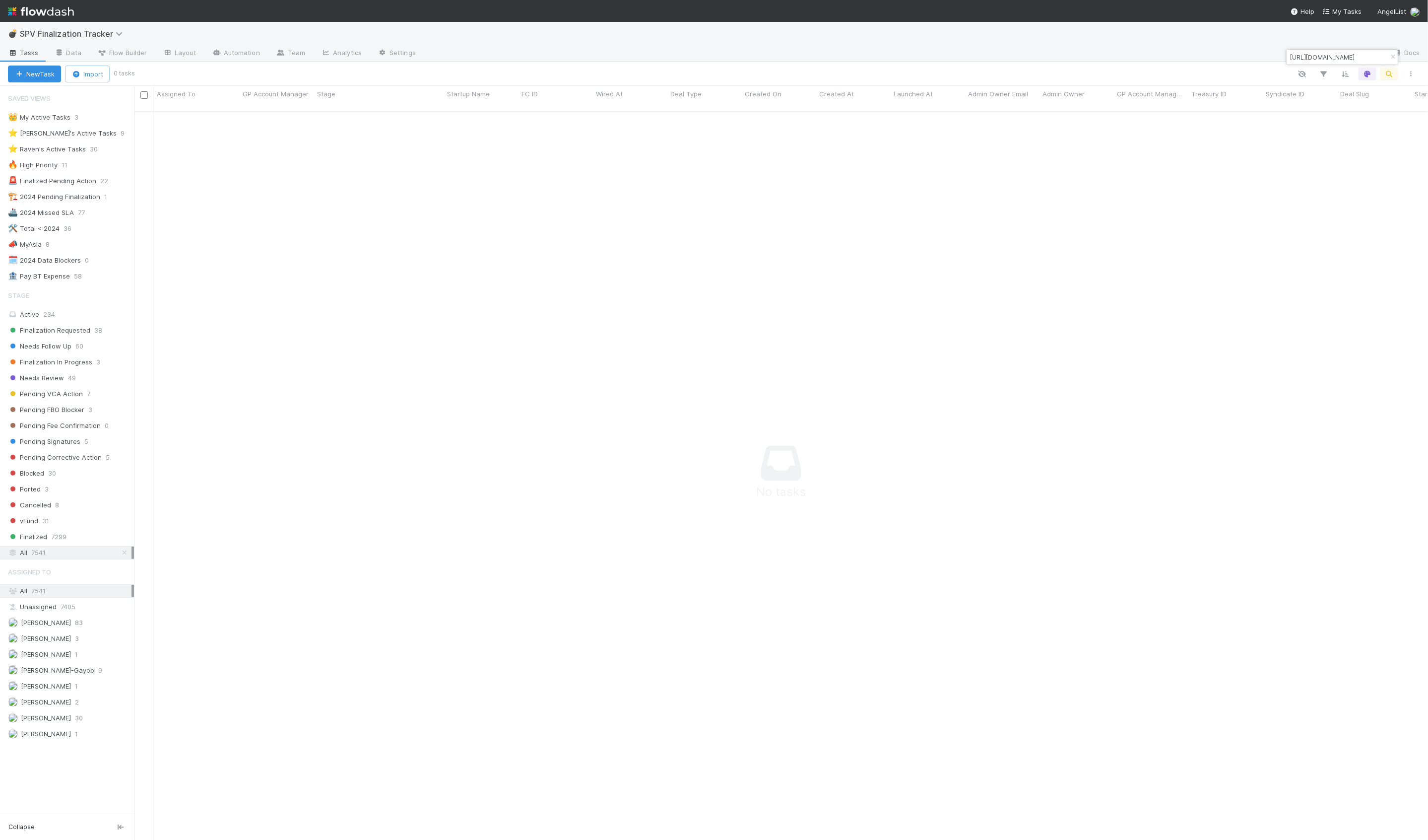
click at [1352, 55] on input "[URL][DOMAIN_NAME]" at bounding box center [1338, 56] width 99 height 12
paste input "[URL][DOMAIN_NAME]"
type input "[URL][DOMAIN_NAME]"
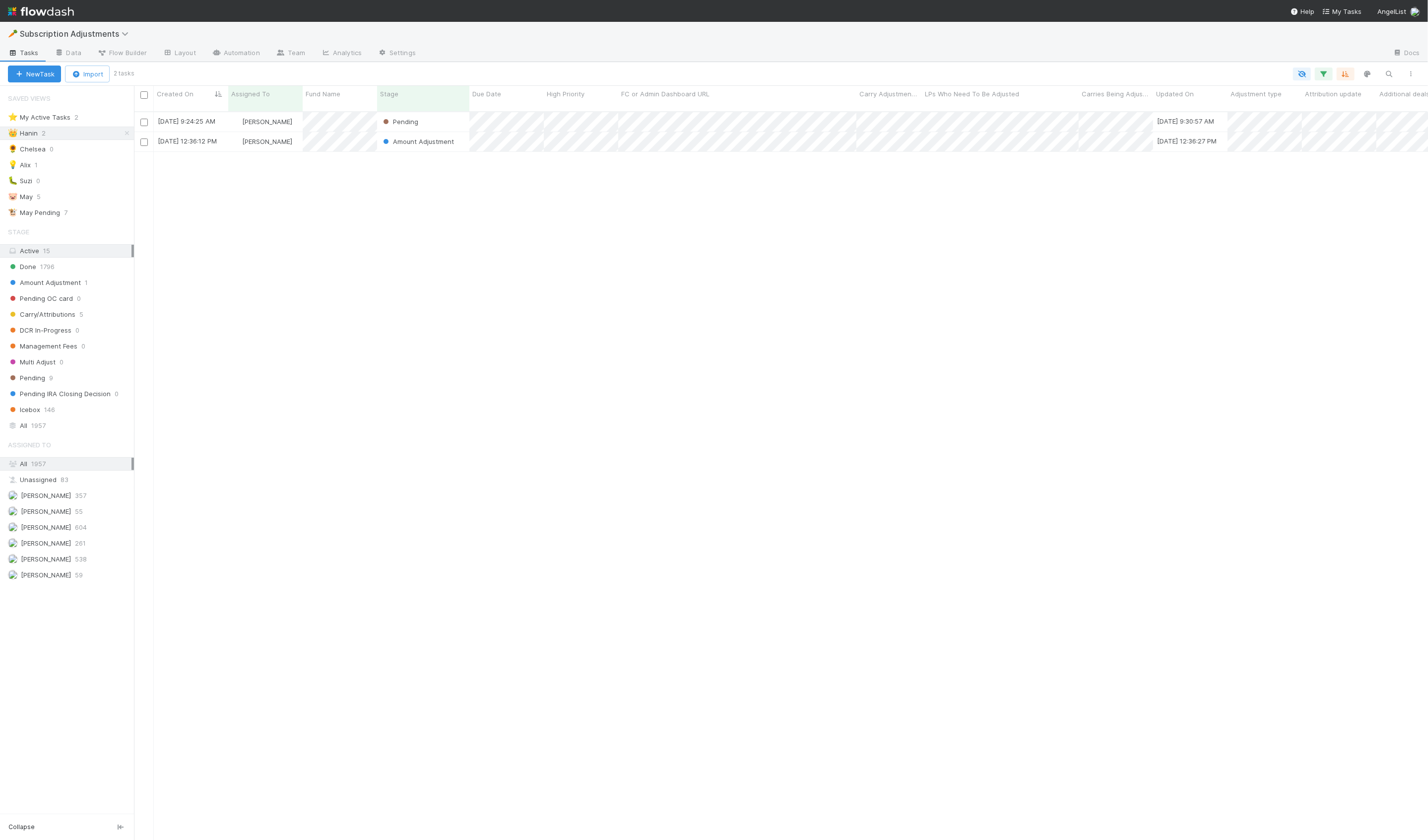
scroll to position [736, 1294]
click at [299, 137] on div "[PERSON_NAME]" at bounding box center [265, 141] width 74 height 19
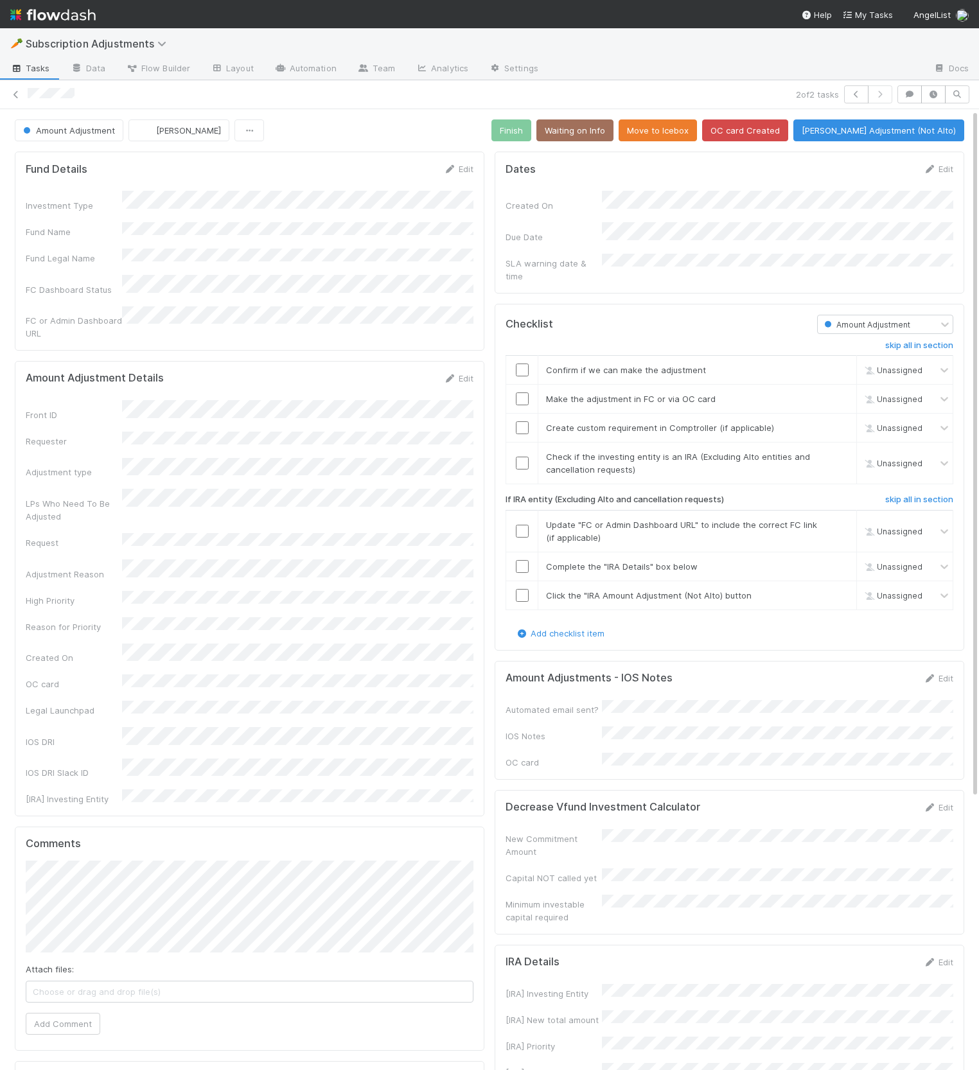
click at [665, 267] on div "SLA warning date & time" at bounding box center [729, 268] width 448 height 29
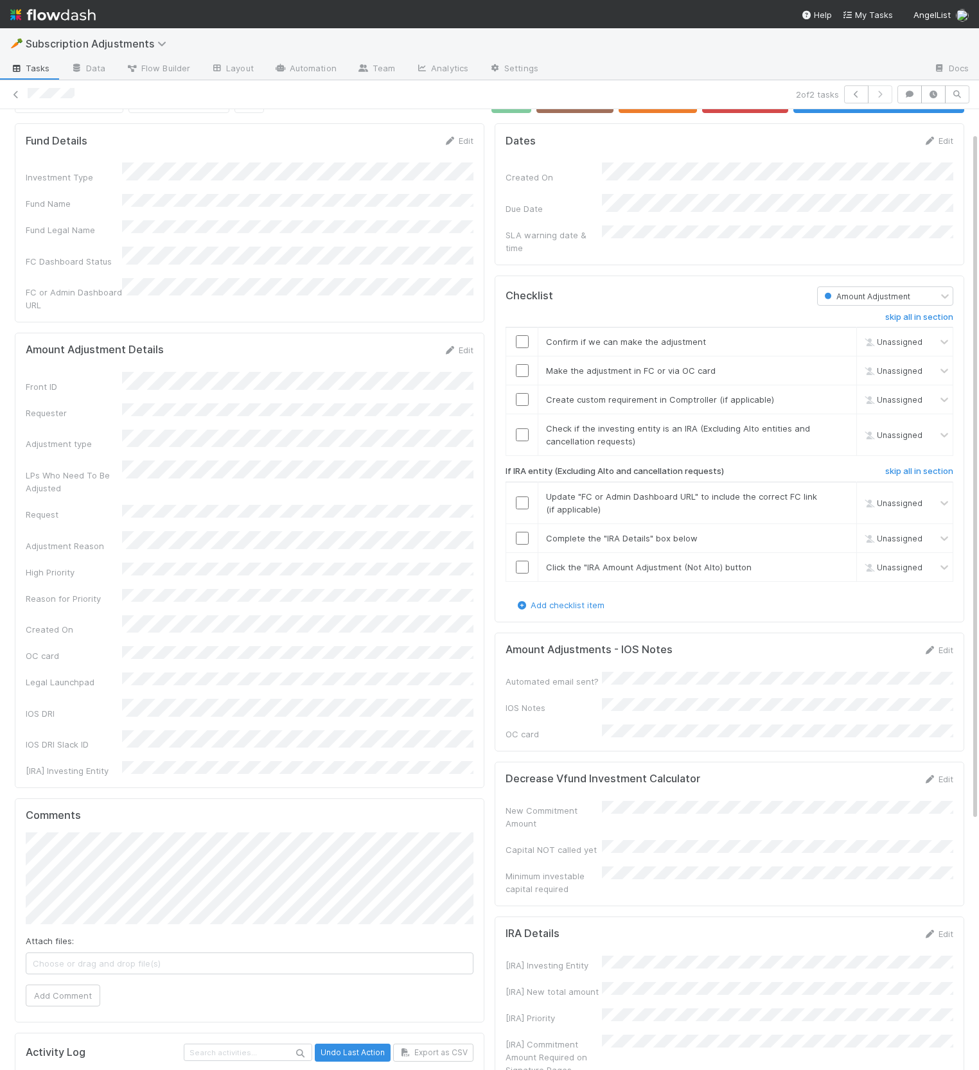
scroll to position [31, 0]
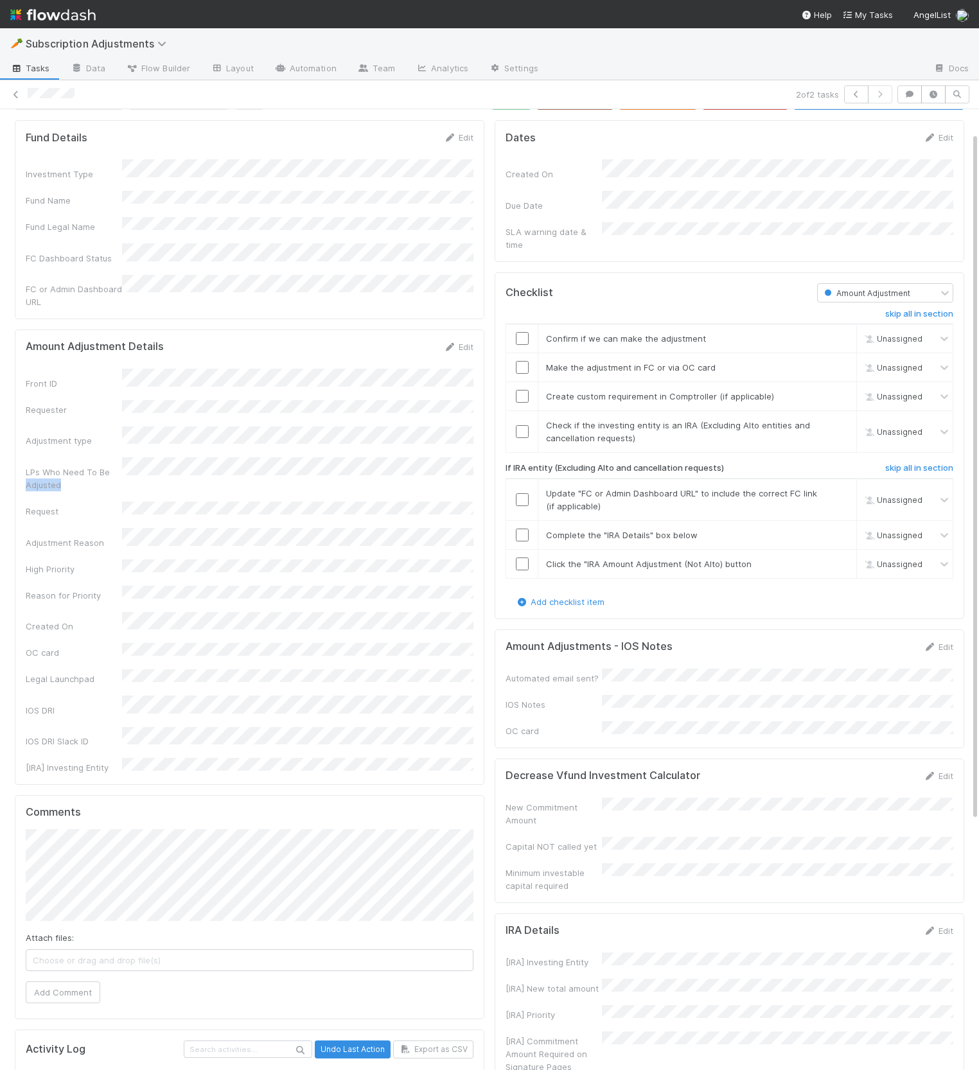
click at [177, 457] on div "LPs Who Need To Be Adjusted" at bounding box center [250, 474] width 448 height 34
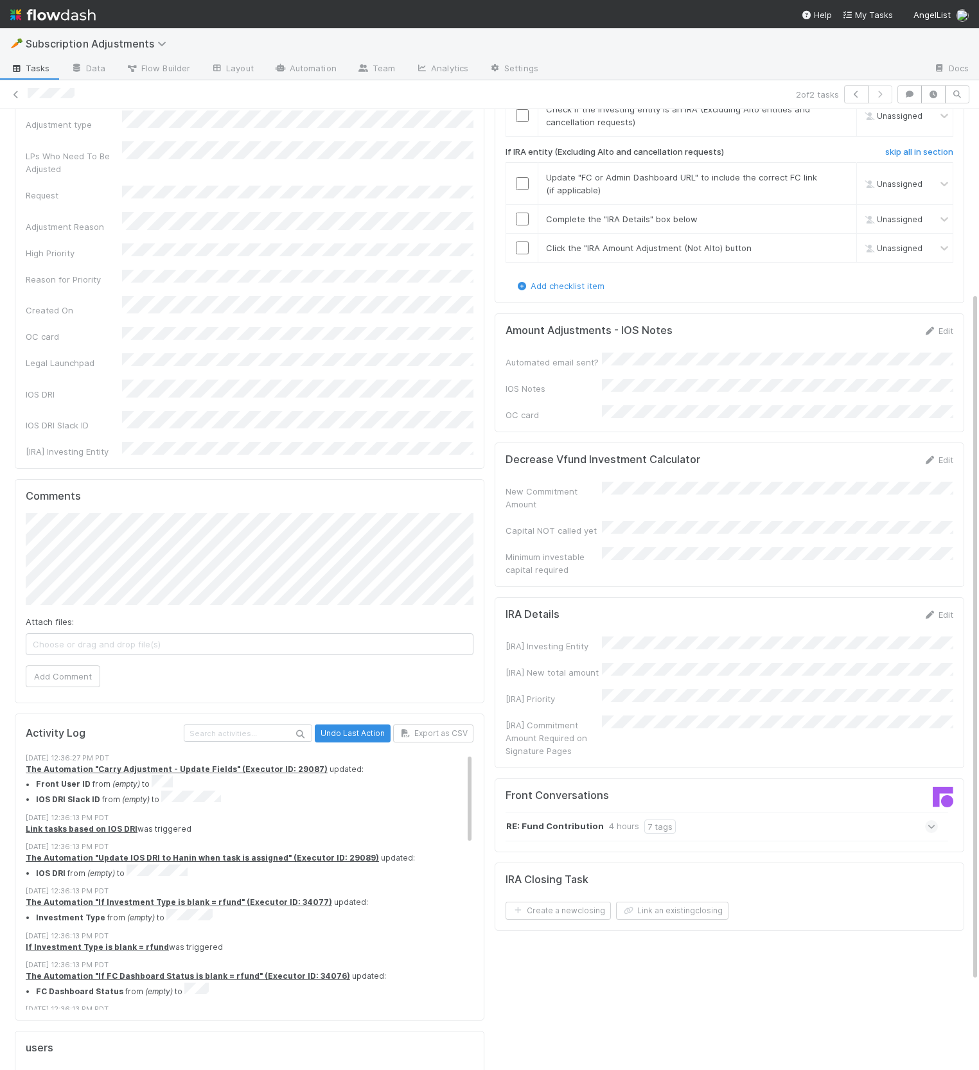
scroll to position [380, 0]
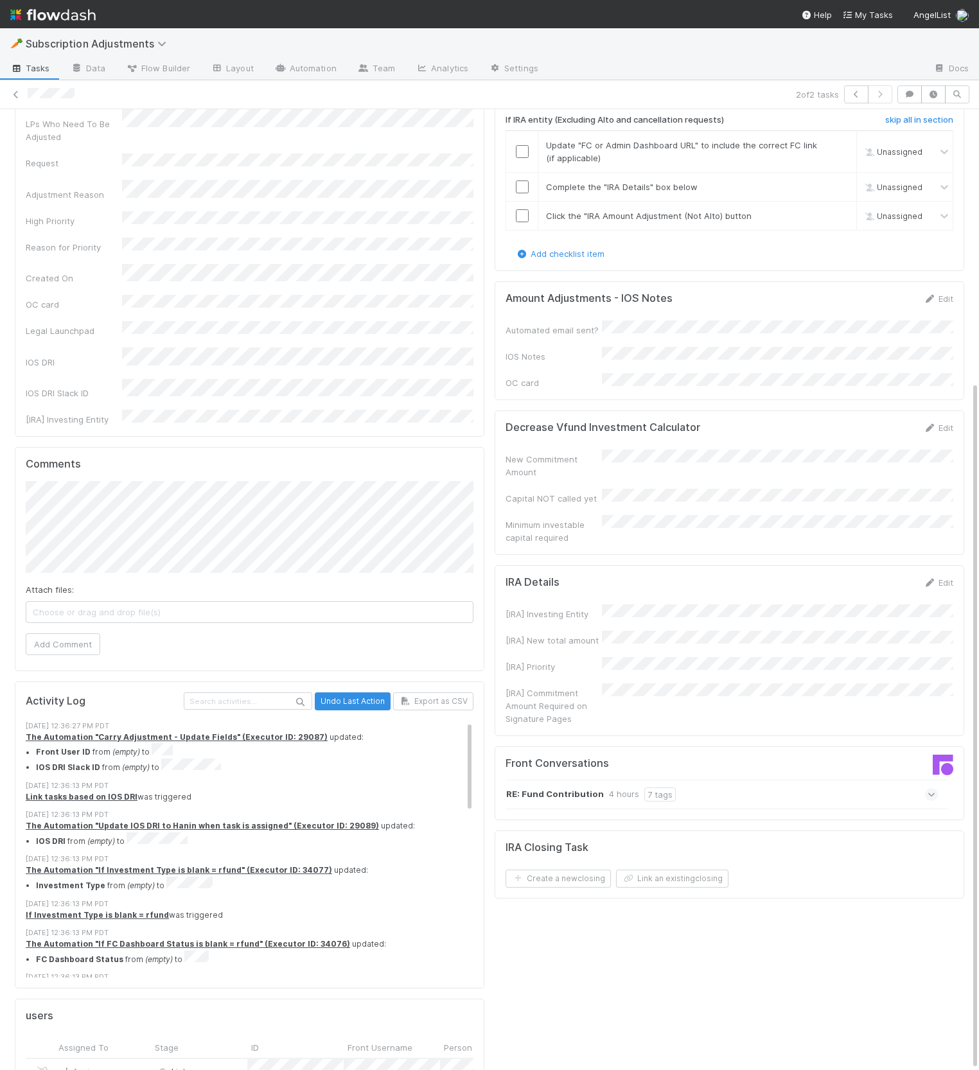
click at [926, 780] on div "RE: Fund Contribution 4 hours 7 tags" at bounding box center [721, 795] width 432 height 30
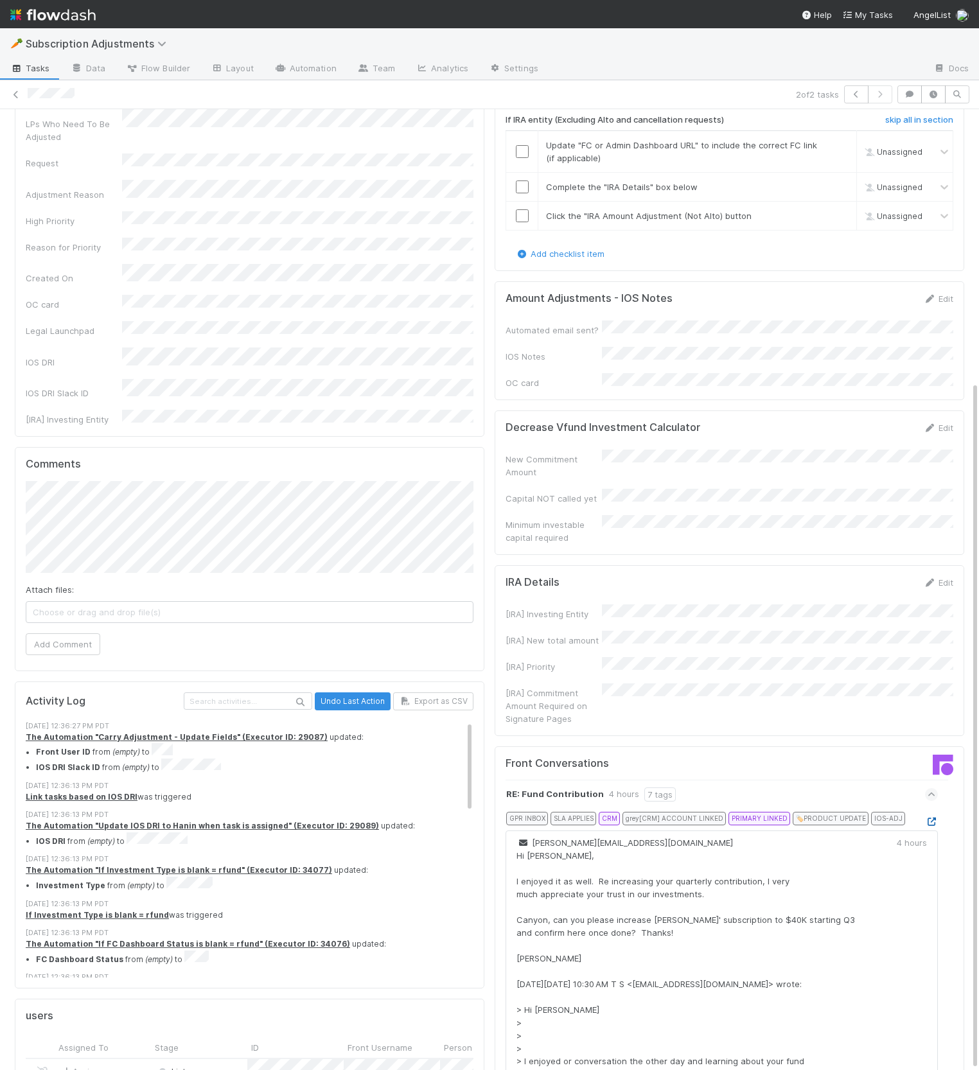
click at [928, 817] on icon at bounding box center [931, 821] width 13 height 8
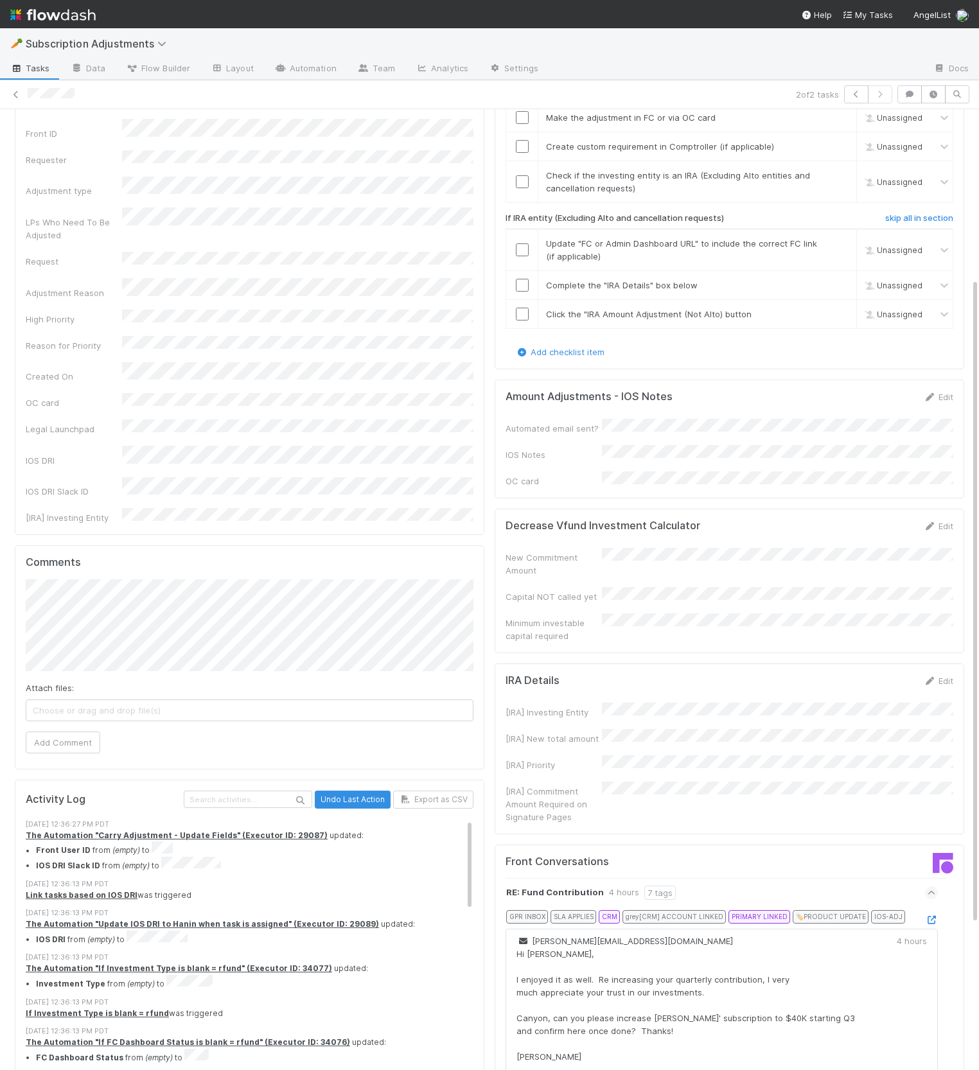
scroll to position [251, 0]
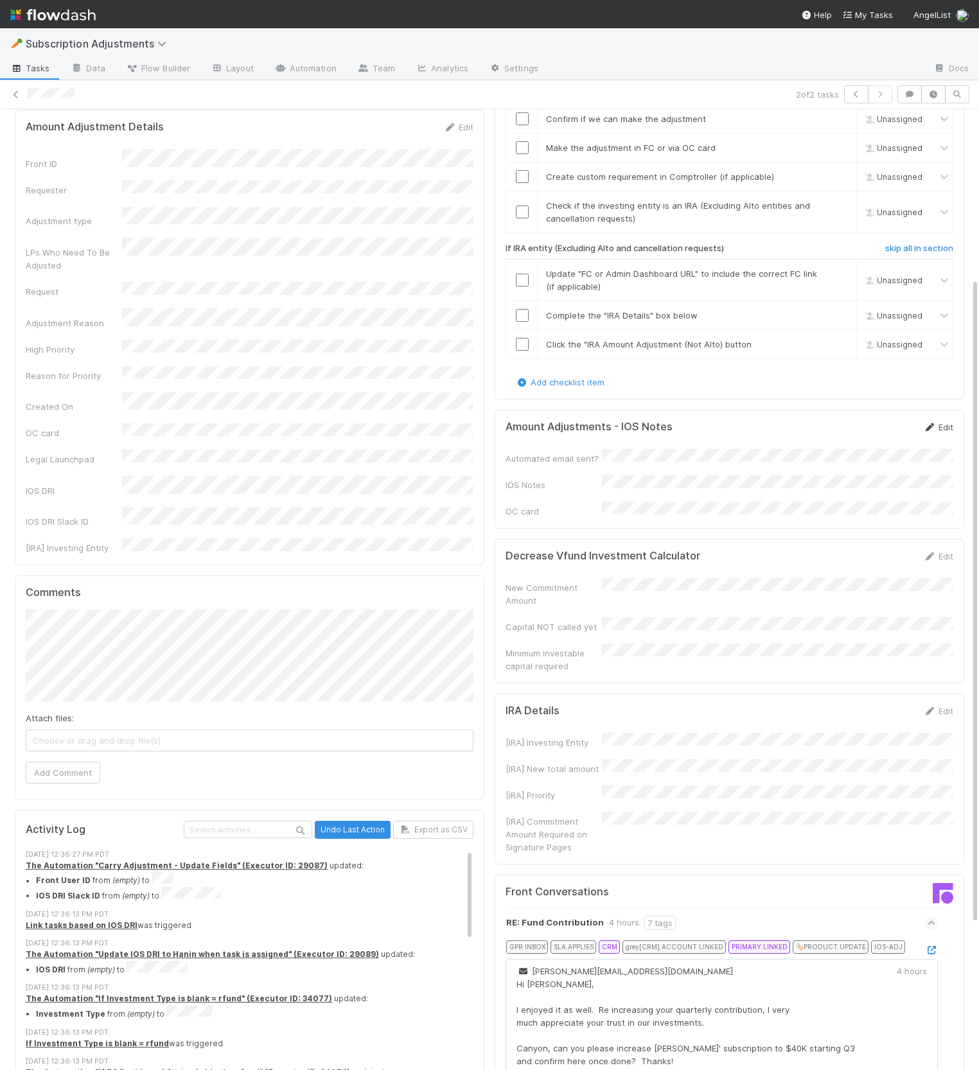
click at [938, 422] on link "Edit" at bounding box center [938, 427] width 30 height 10
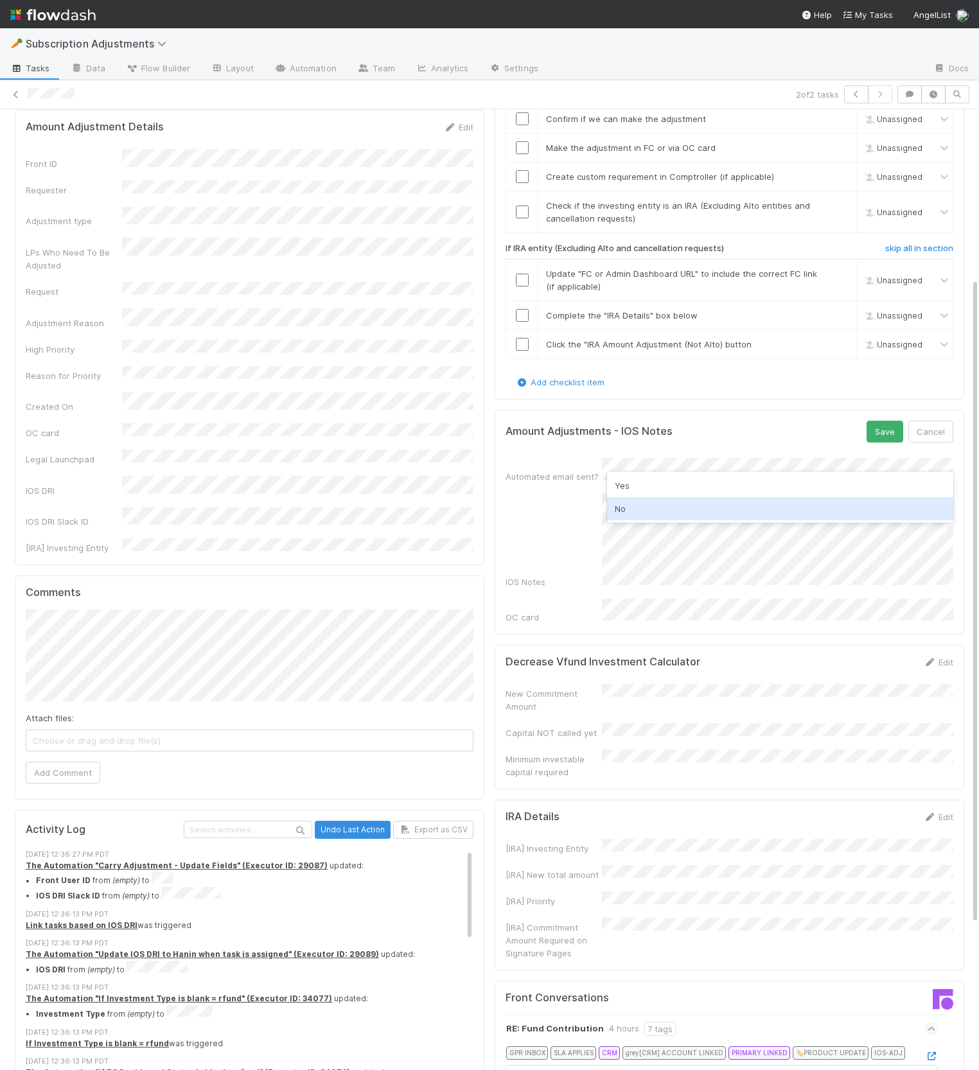
click at [676, 497] on div "No" at bounding box center [780, 508] width 346 height 23
click at [869, 423] on button "Save" at bounding box center [884, 432] width 37 height 22
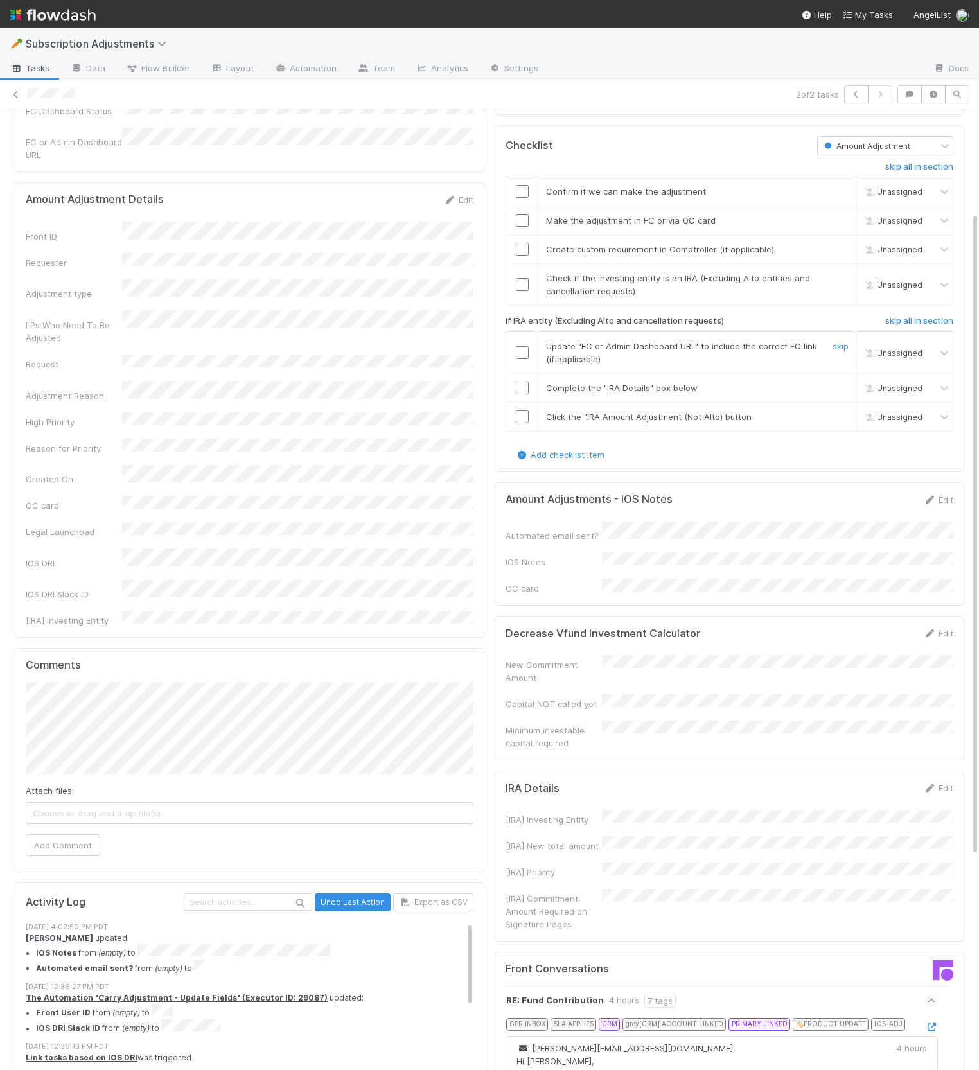
scroll to position [141, 0]
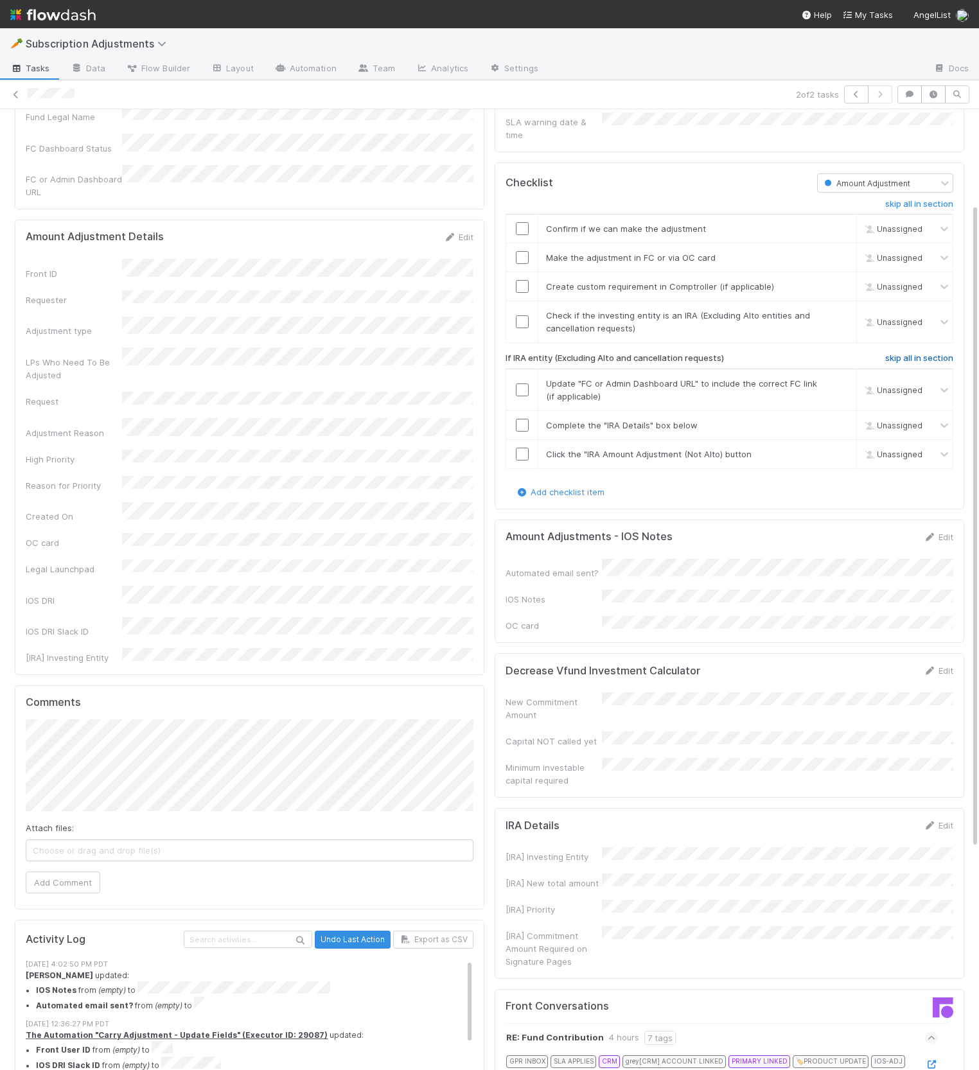
click at [930, 353] on h6 "skip all in section" at bounding box center [919, 358] width 68 height 10
click at [842, 301] on td "Check if the investing entity is an IRA (Excluding Alto entities and cancellati…" at bounding box center [697, 322] width 319 height 42
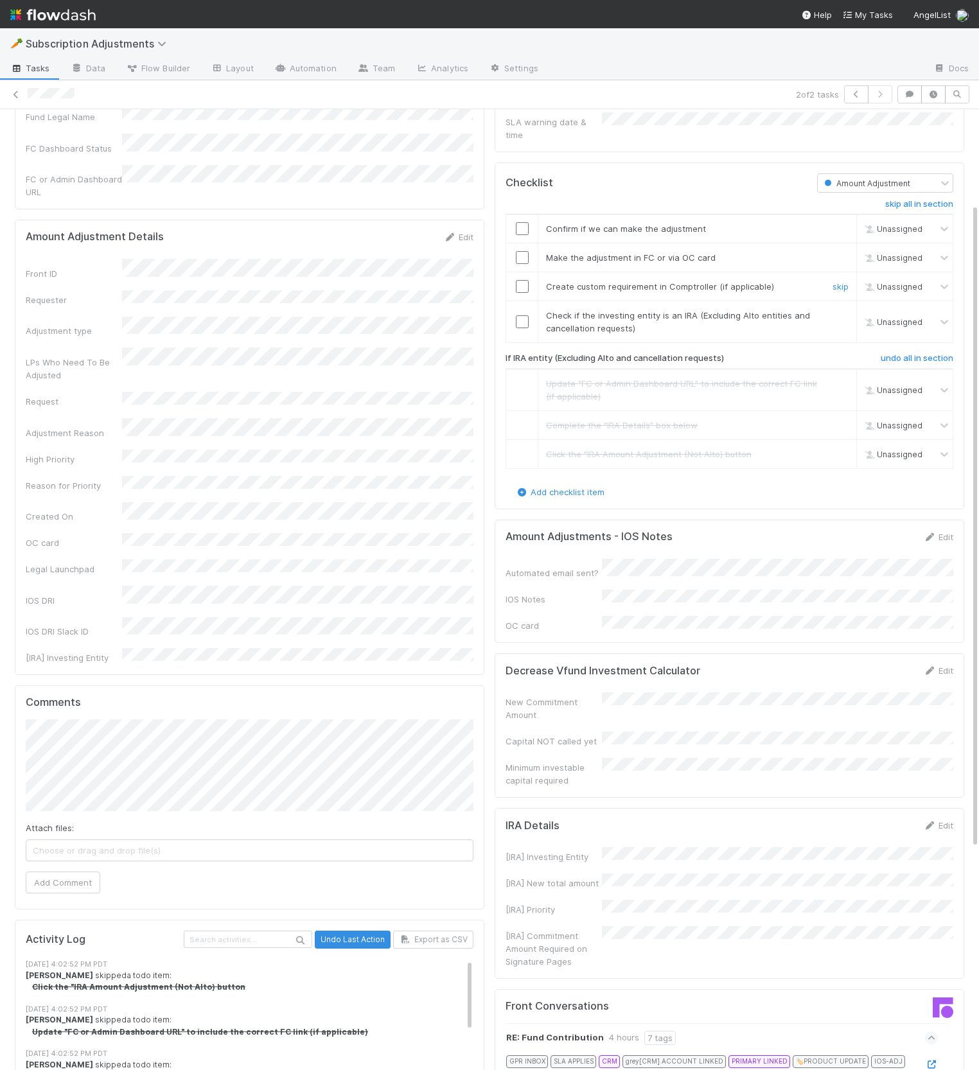
click at [843, 281] on link "skip" at bounding box center [840, 286] width 16 height 10
click at [839, 310] on link "skip" at bounding box center [840, 315] width 16 height 10
click at [522, 222] on input "checkbox" at bounding box center [522, 228] width 13 height 13
click at [523, 251] on input "checkbox" at bounding box center [522, 257] width 13 height 13
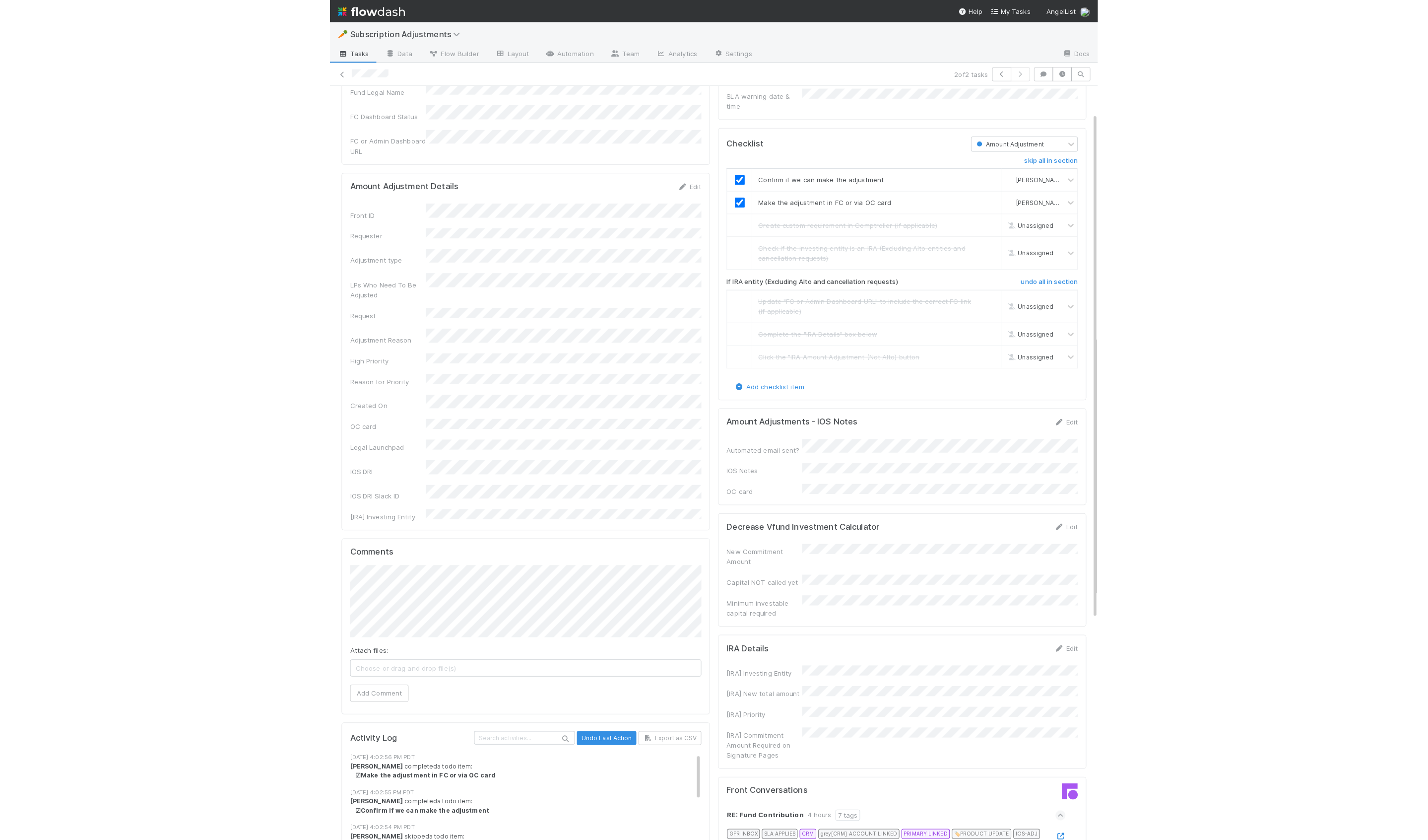
scroll to position [0, 0]
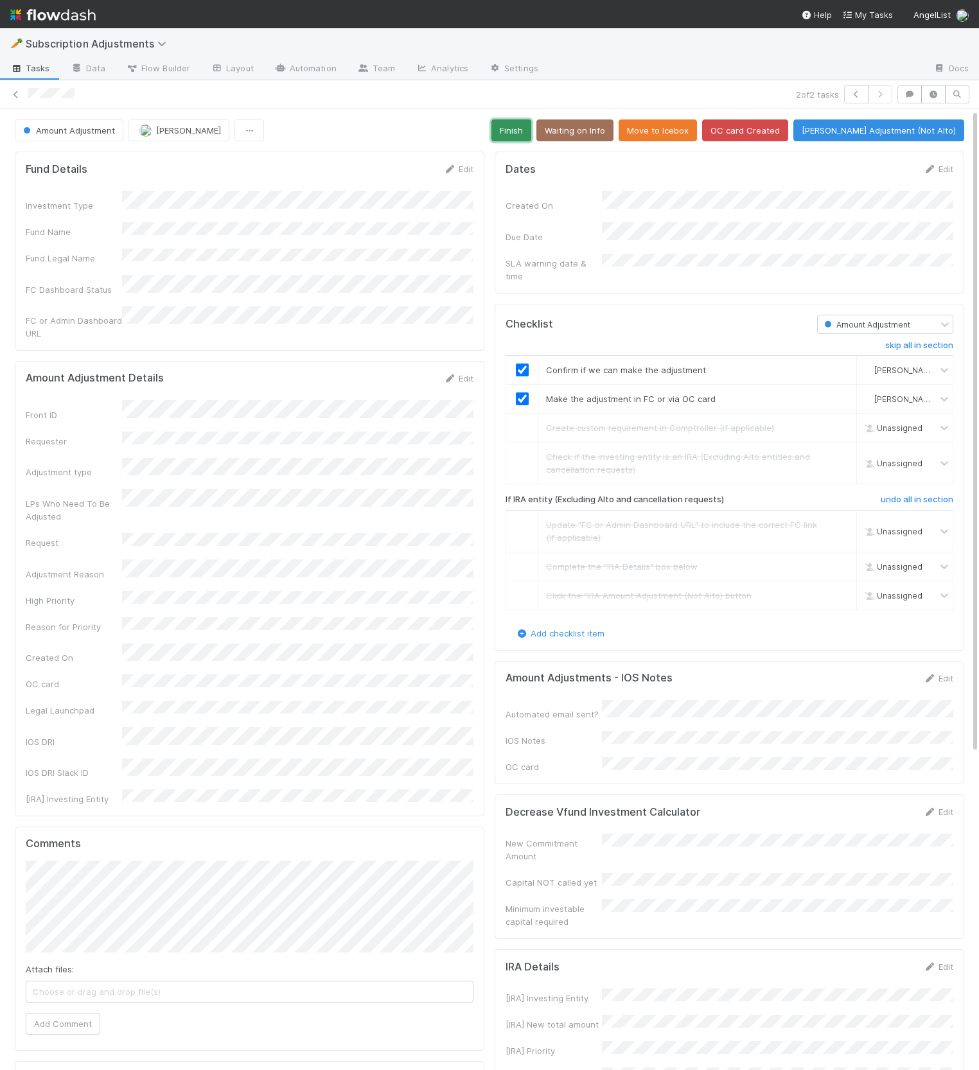
click at [531, 131] on button "Finish" at bounding box center [511, 130] width 40 height 22
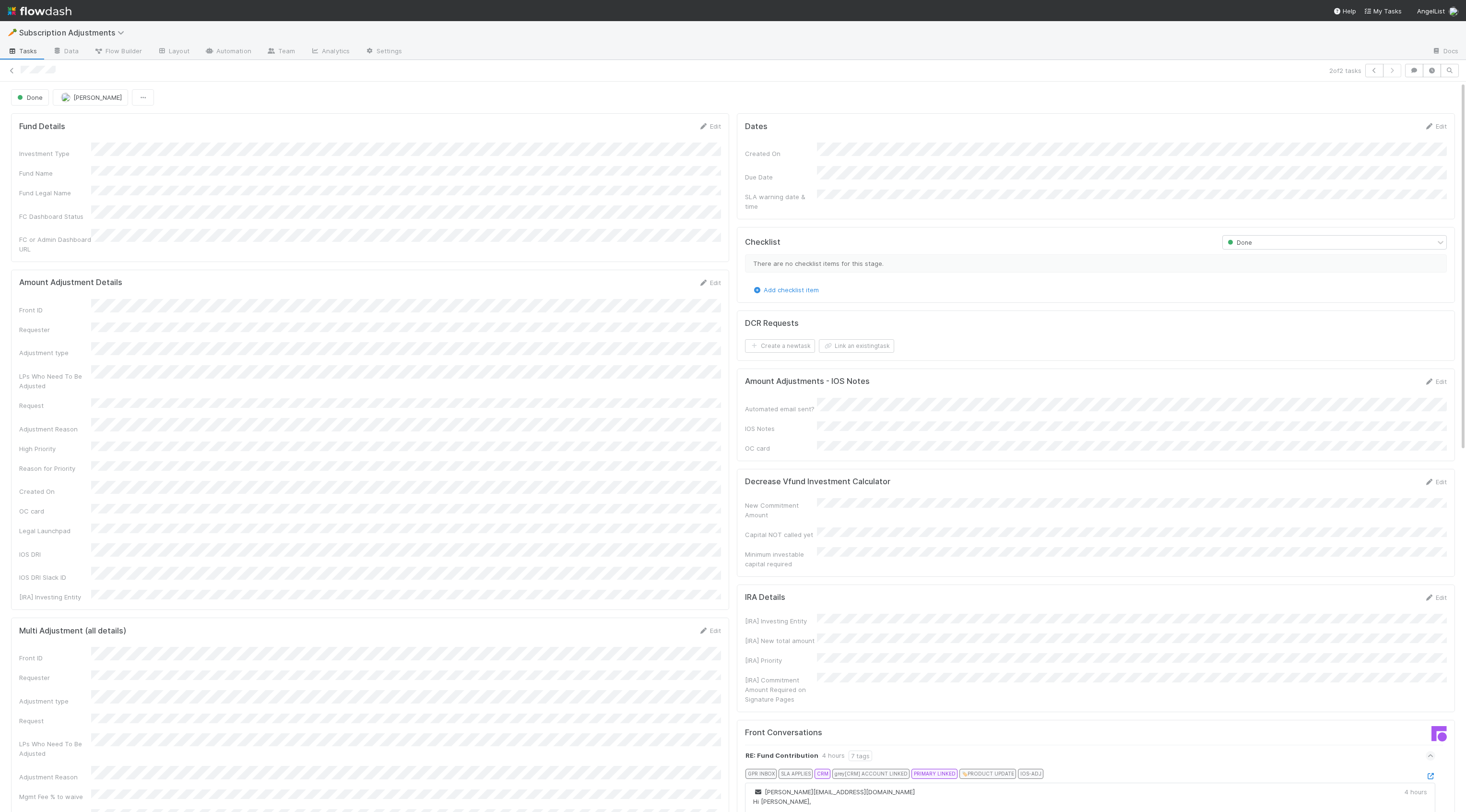
click at [758, 103] on div "Done Hanin Almoallim" at bounding box center [733, 97] width 1444 height 16
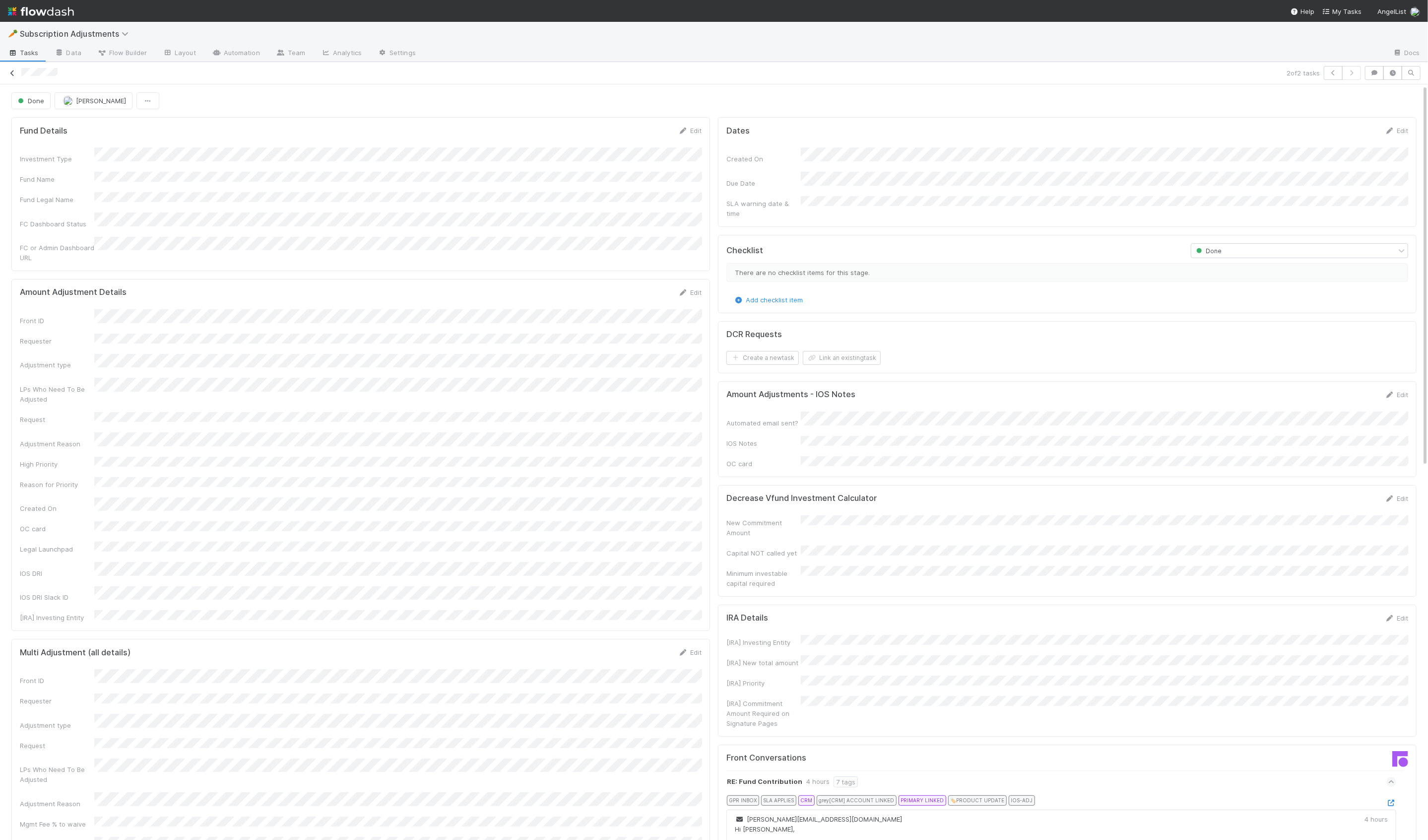
click at [13, 70] on icon at bounding box center [12, 73] width 10 height 6
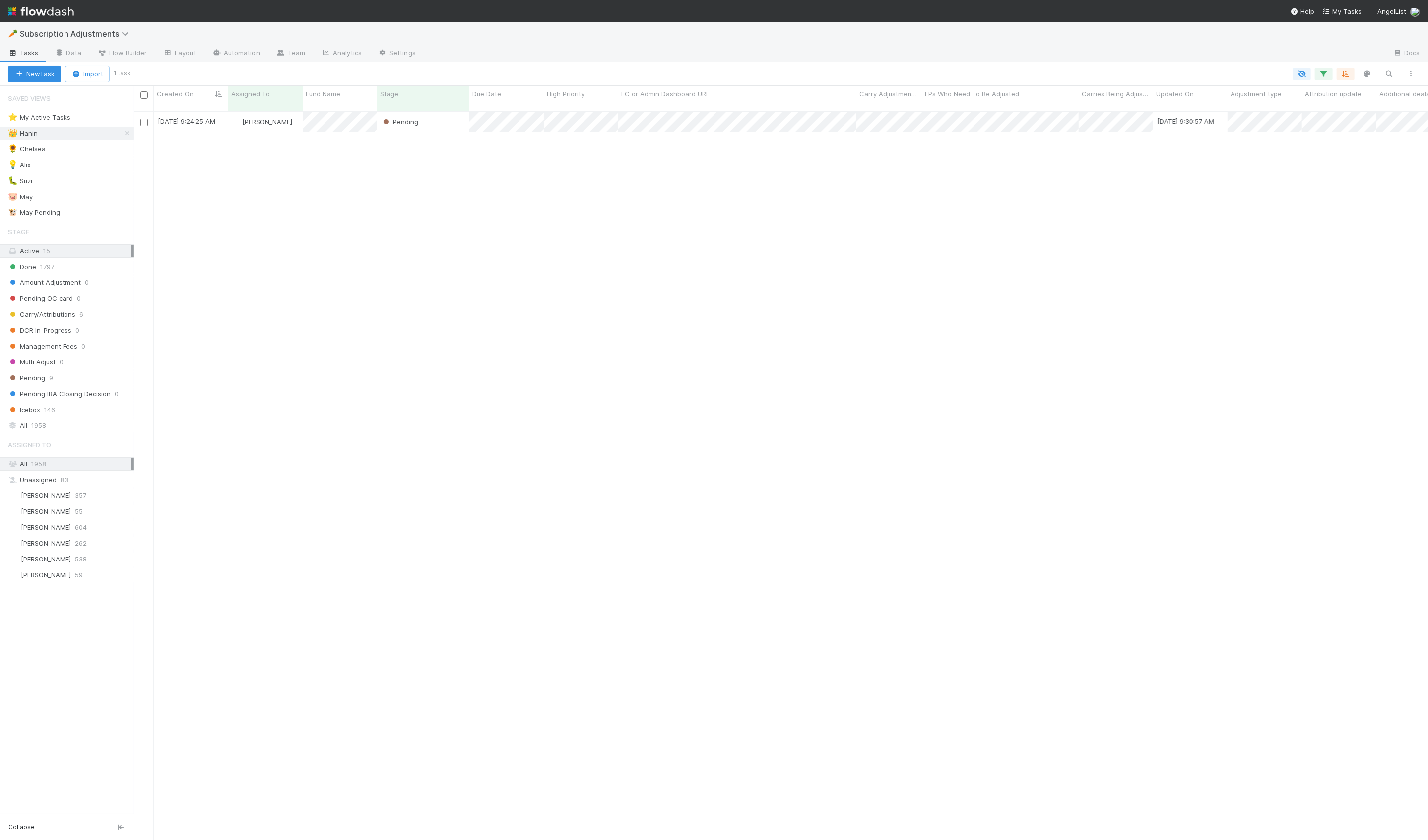
scroll to position [736, 1294]
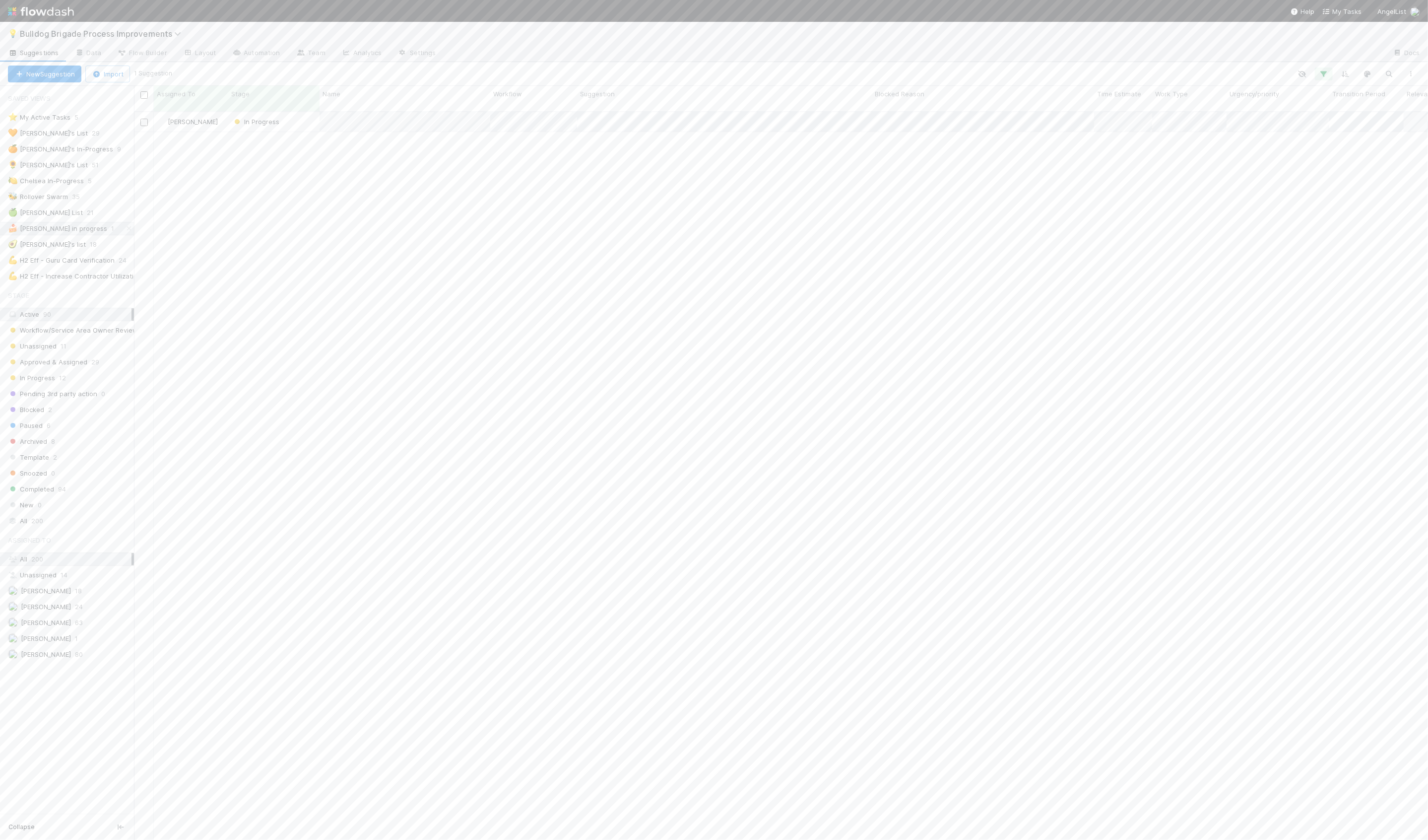
scroll to position [736, 1294]
click at [273, 313] on div "[PERSON_NAME] In Progress [DATE] 5:33:33 PM [DATE] 3:48:51 PM" at bounding box center [780, 480] width 1294 height 736
click at [304, 117] on div "In Progress" at bounding box center [271, 121] width 91 height 19
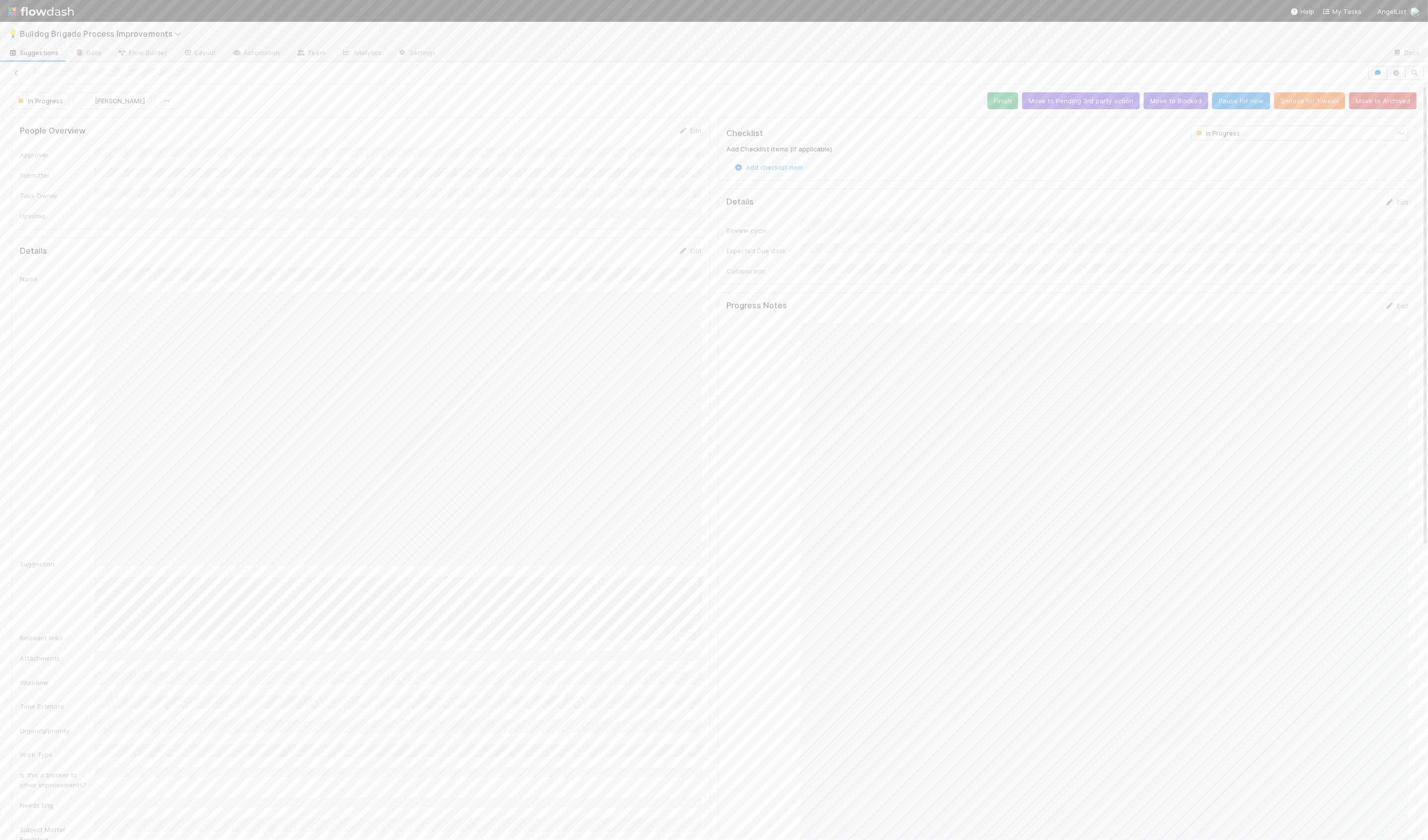
scroll to position [66, 0]
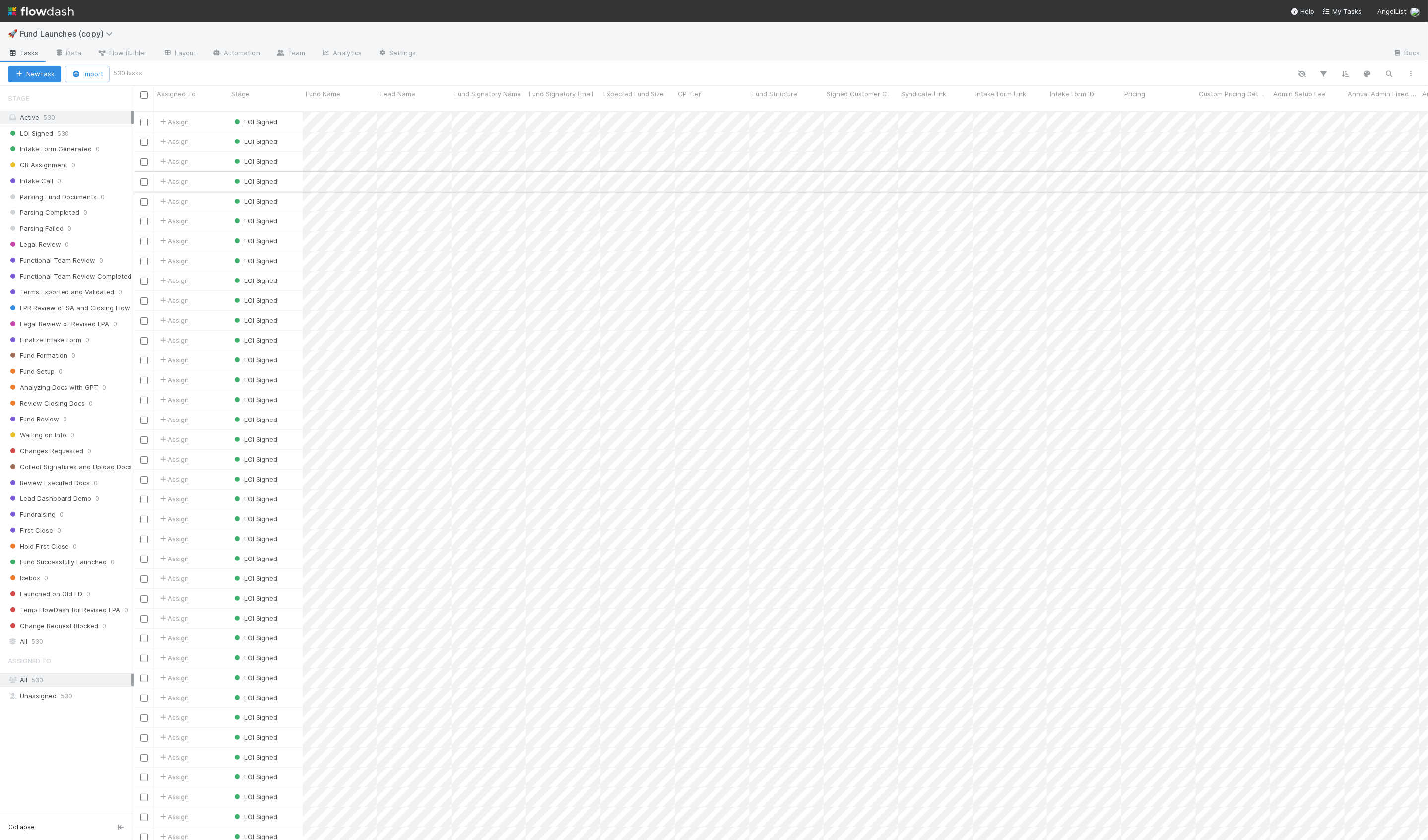
click at [214, 175] on div "Assign" at bounding box center [191, 181] width 74 height 19
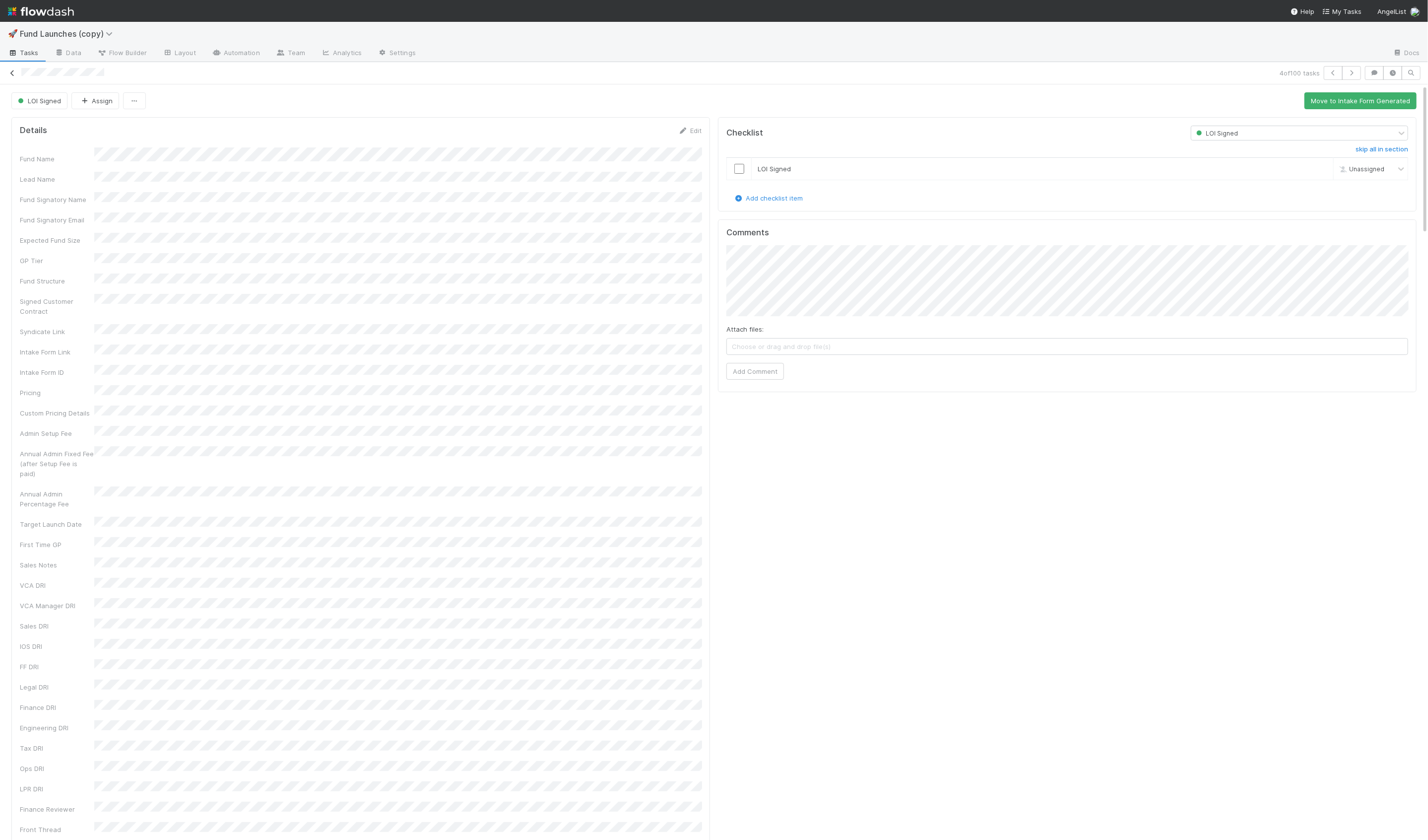
click at [16, 74] on icon at bounding box center [12, 73] width 10 height 6
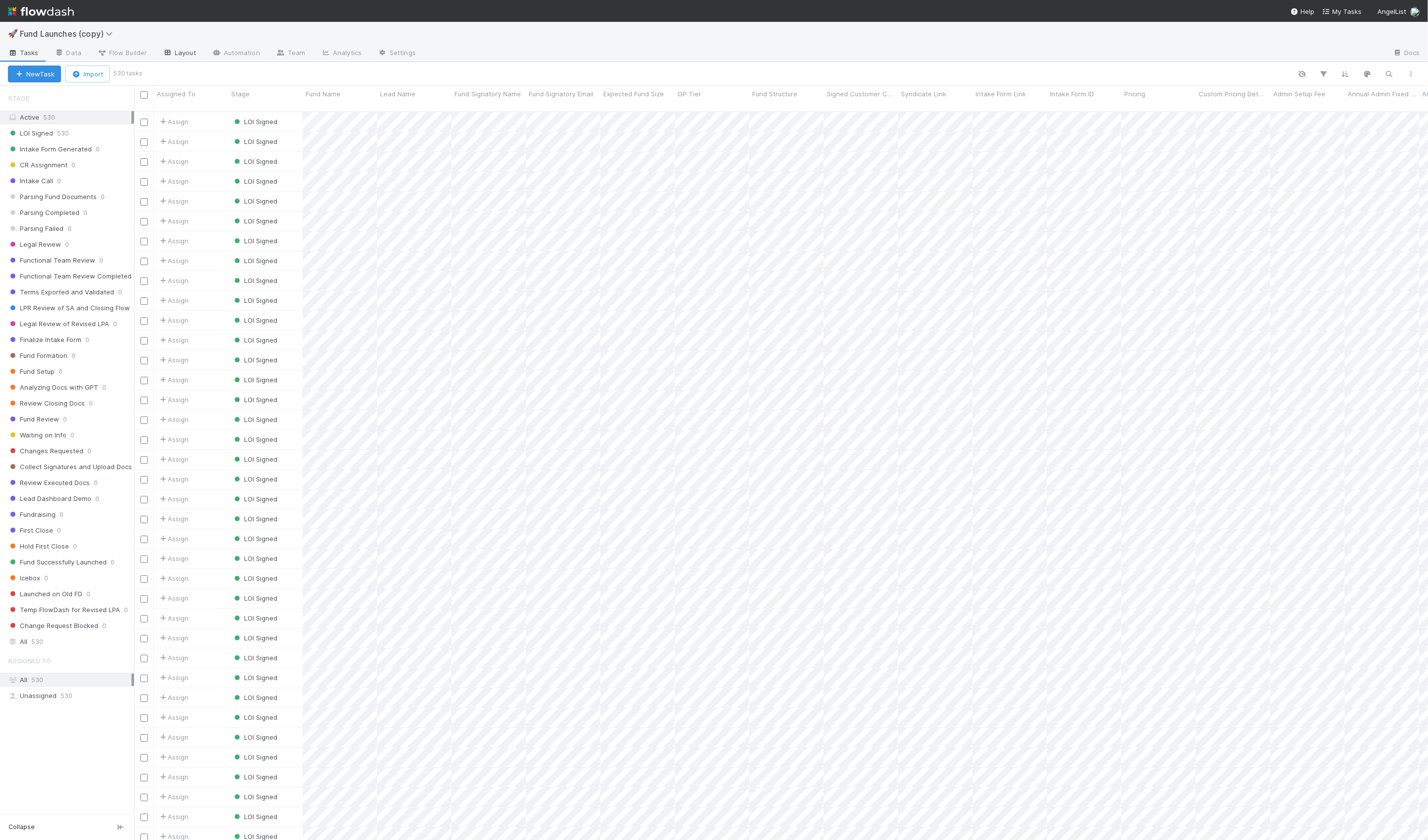
click at [172, 58] on link "Layout" at bounding box center [179, 53] width 49 height 16
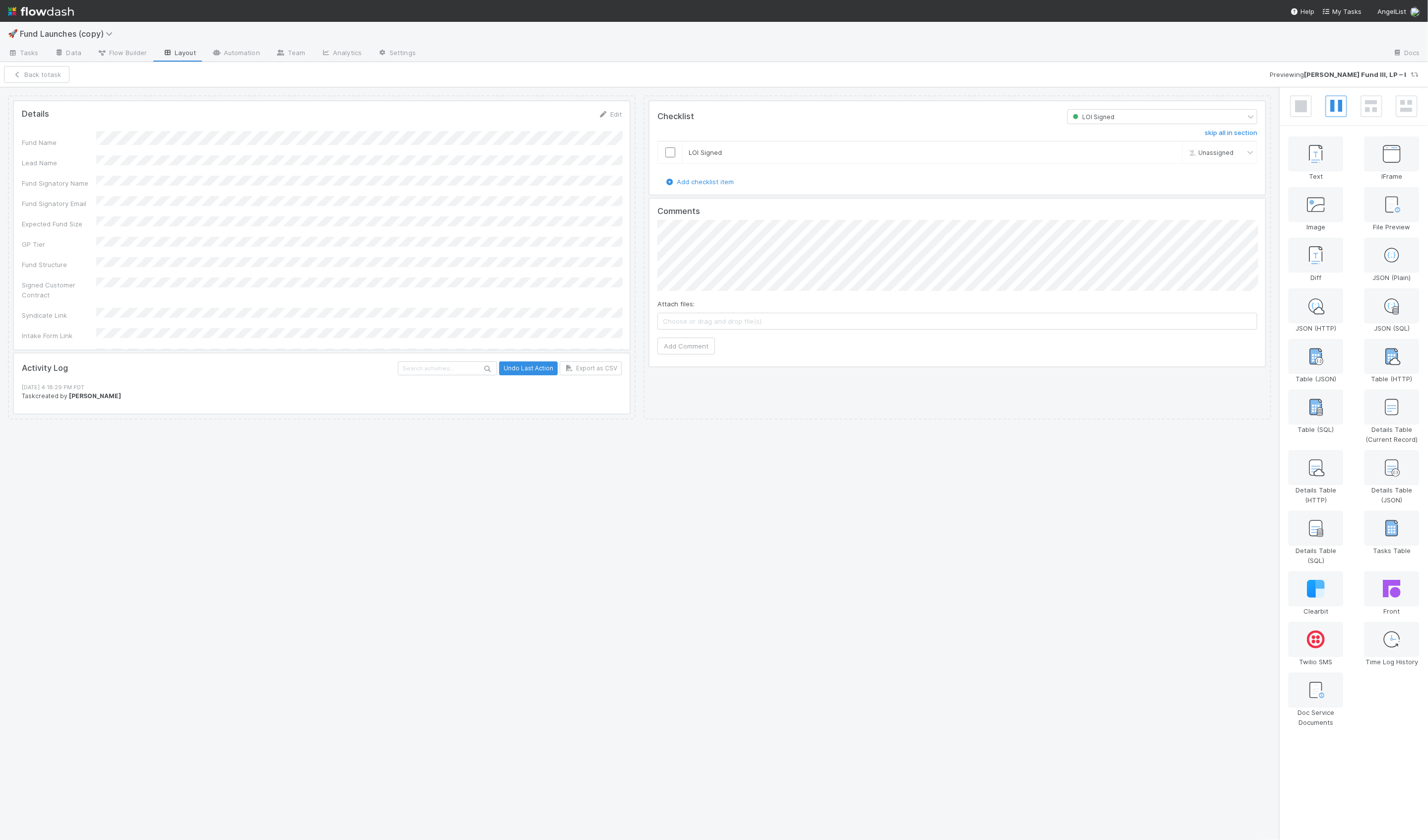
click at [220, 190] on div at bounding box center [321, 225] width 616 height 248
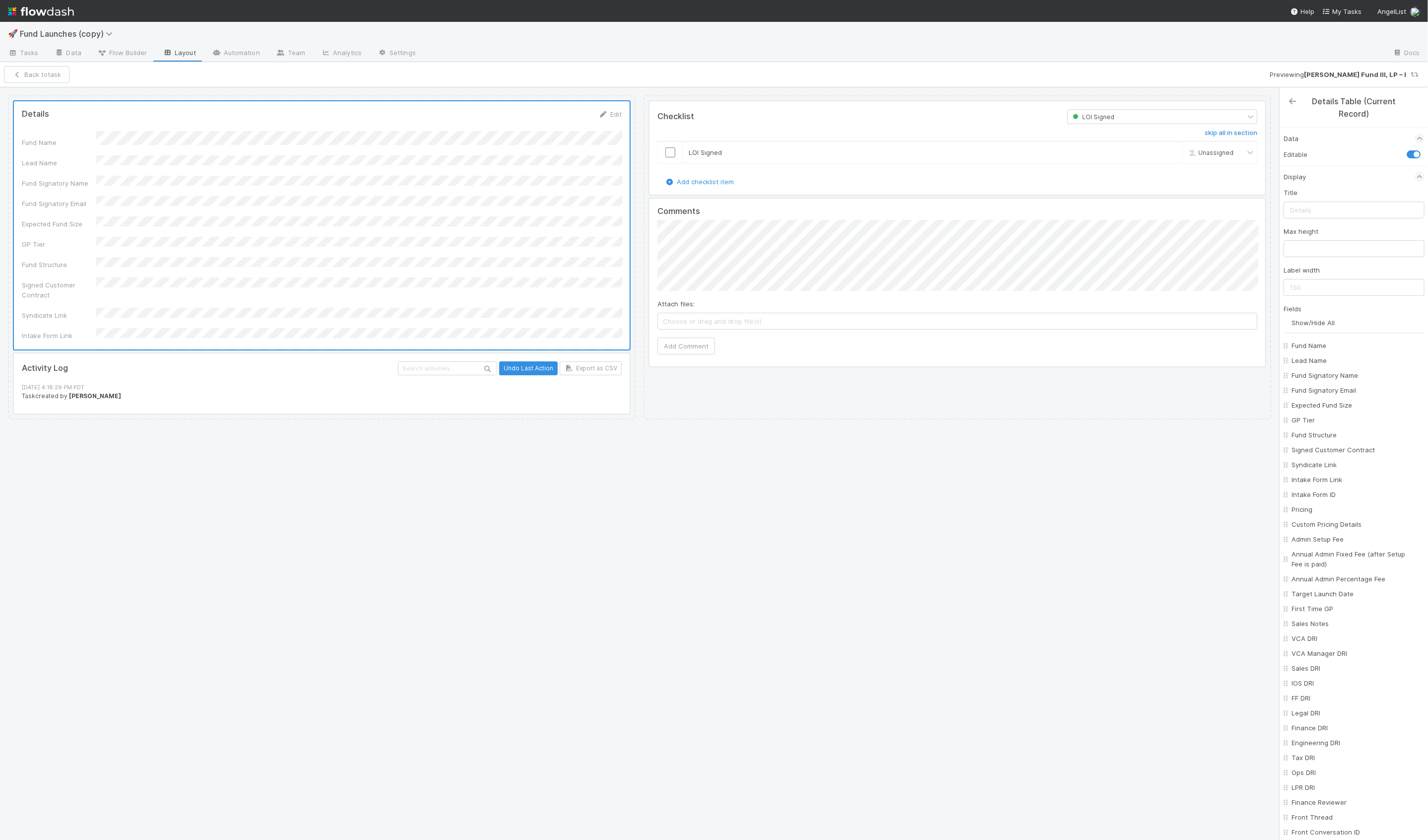
click at [1294, 98] on icon at bounding box center [1292, 101] width 10 height 8
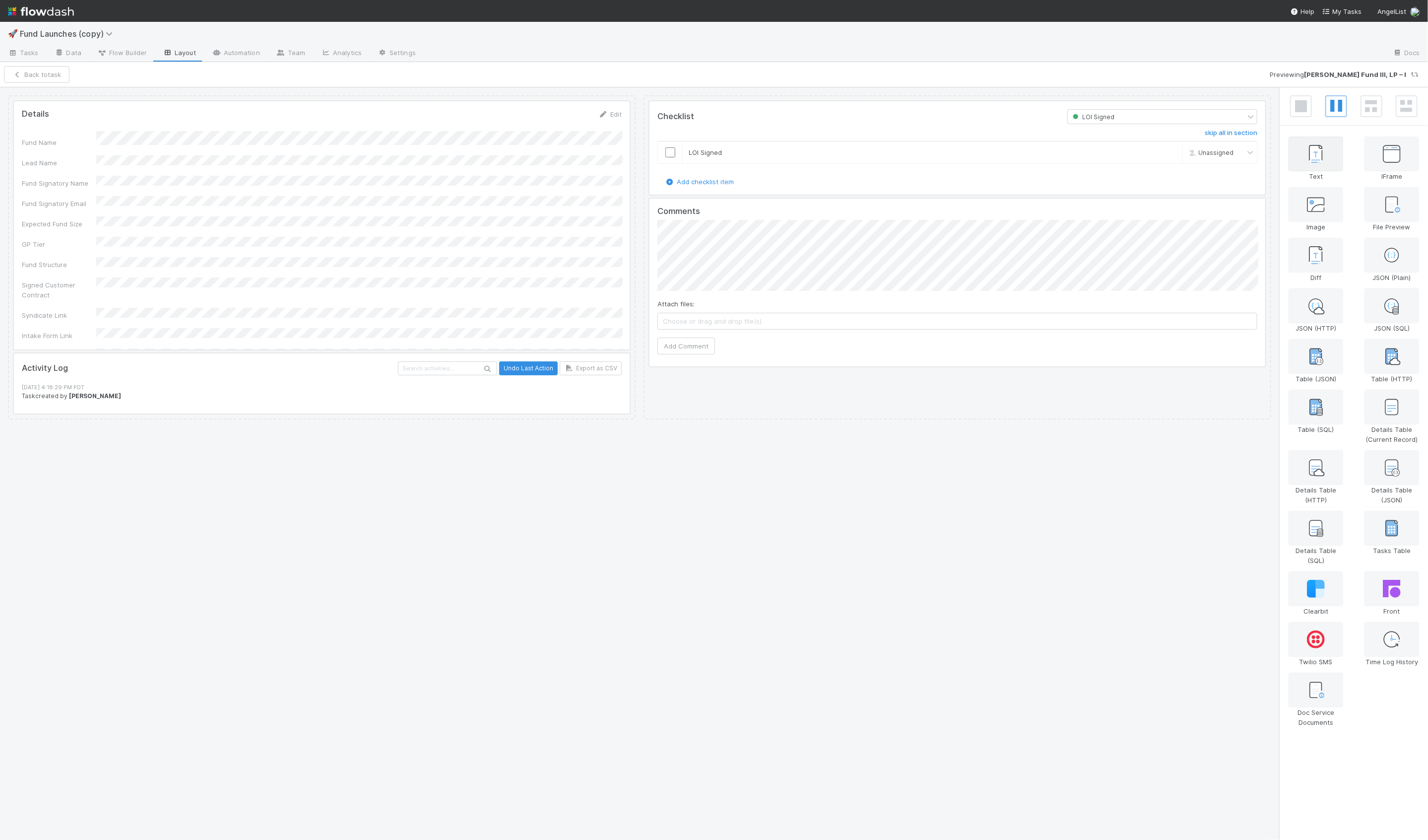
click at [1328, 158] on div at bounding box center [1316, 154] width 55 height 35
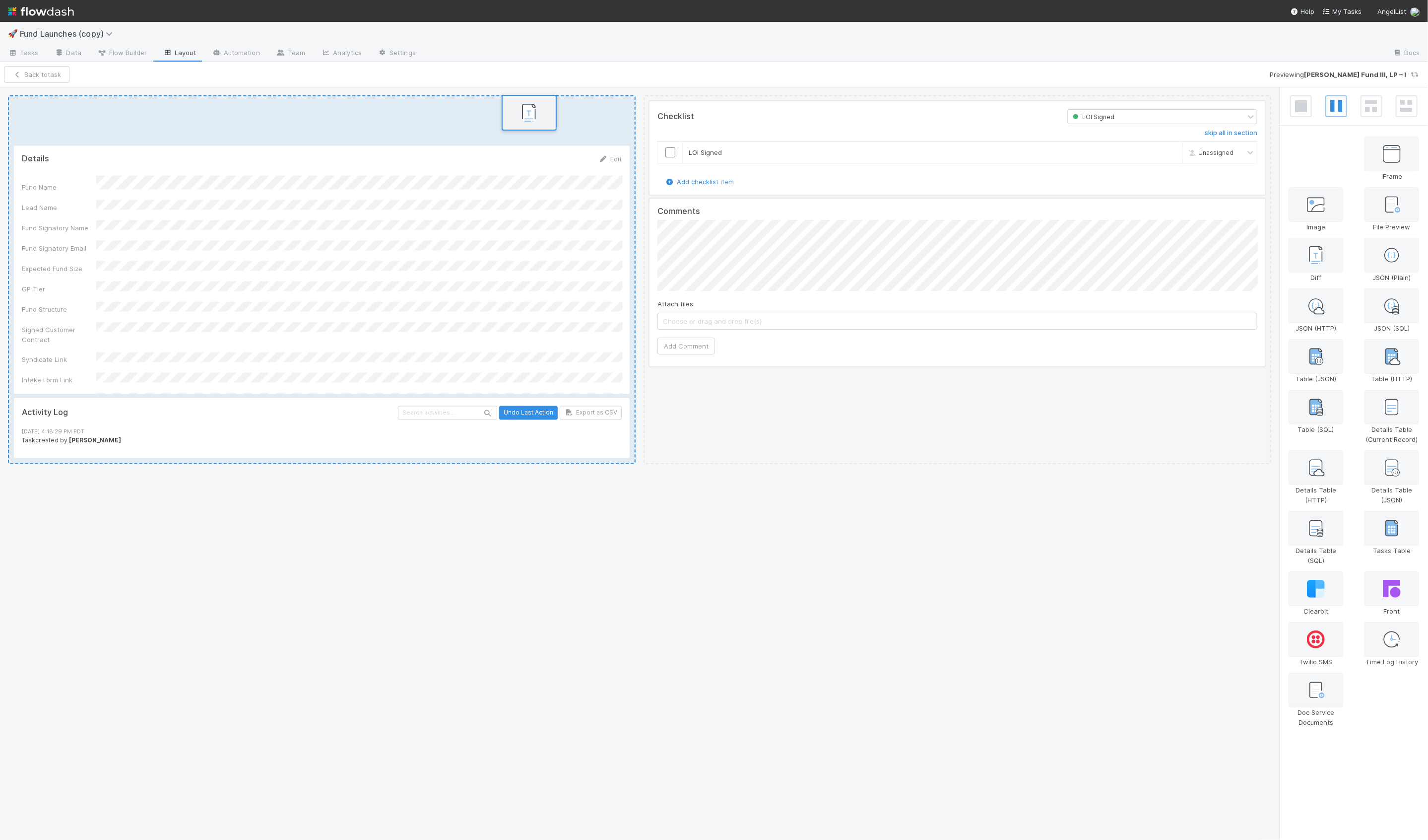
drag, startPoint x: 1320, startPoint y: 159, endPoint x: 528, endPoint y: 120, distance: 793.0
click at [528, 119] on div "Details Edit Fund Name Lead Name Fund Signatory Name Fund Signatory Email Expec…" at bounding box center [714, 464] width 1428 height 753
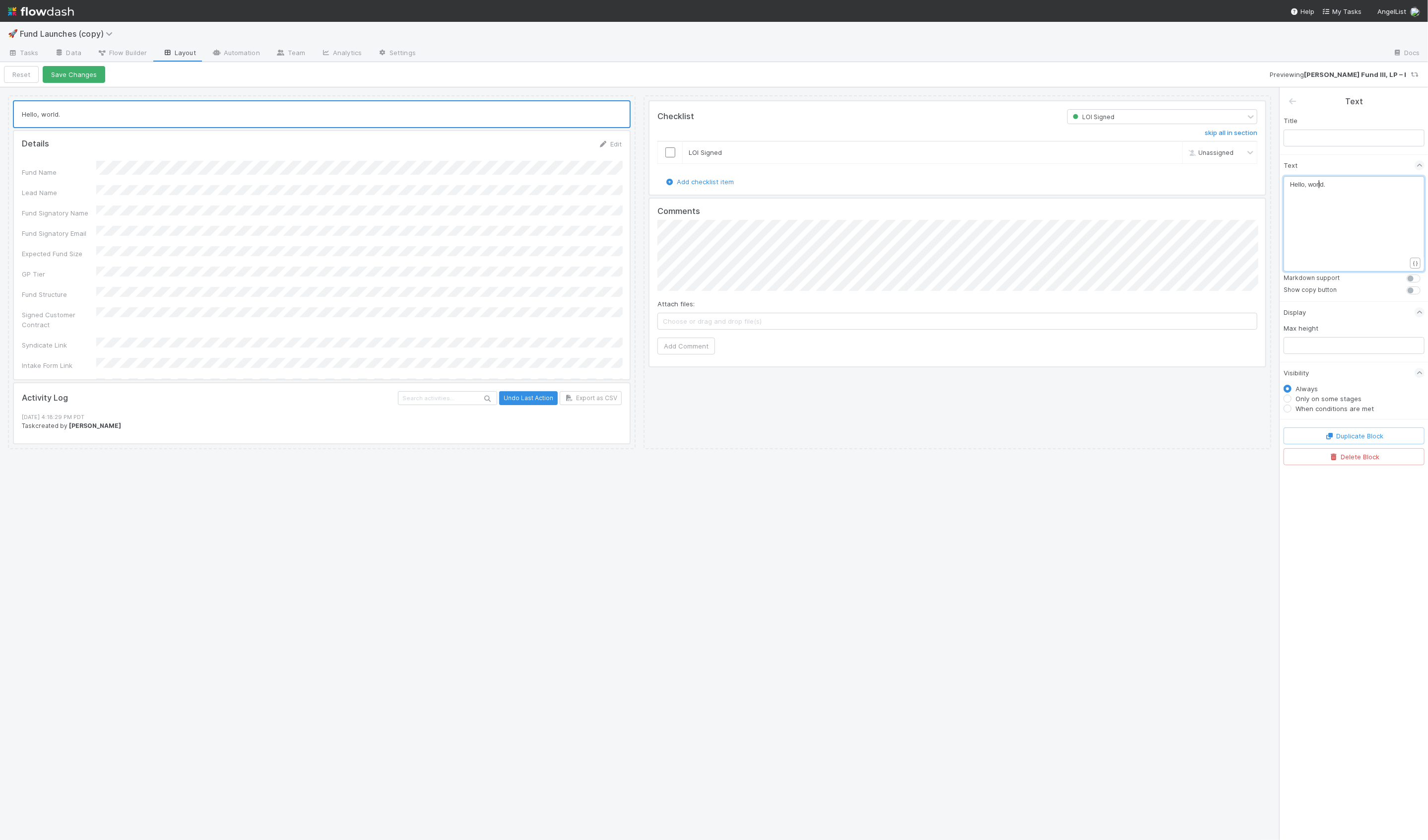
scroll to position [3, 0]
click at [1319, 184] on span "Hello, world." at bounding box center [1308, 185] width 36 height 8
drag, startPoint x: 1329, startPoint y: 185, endPoint x: 1253, endPoint y: 186, distance: 76.0
type textarea "This fund was launched before the creation of this Flowdash board."
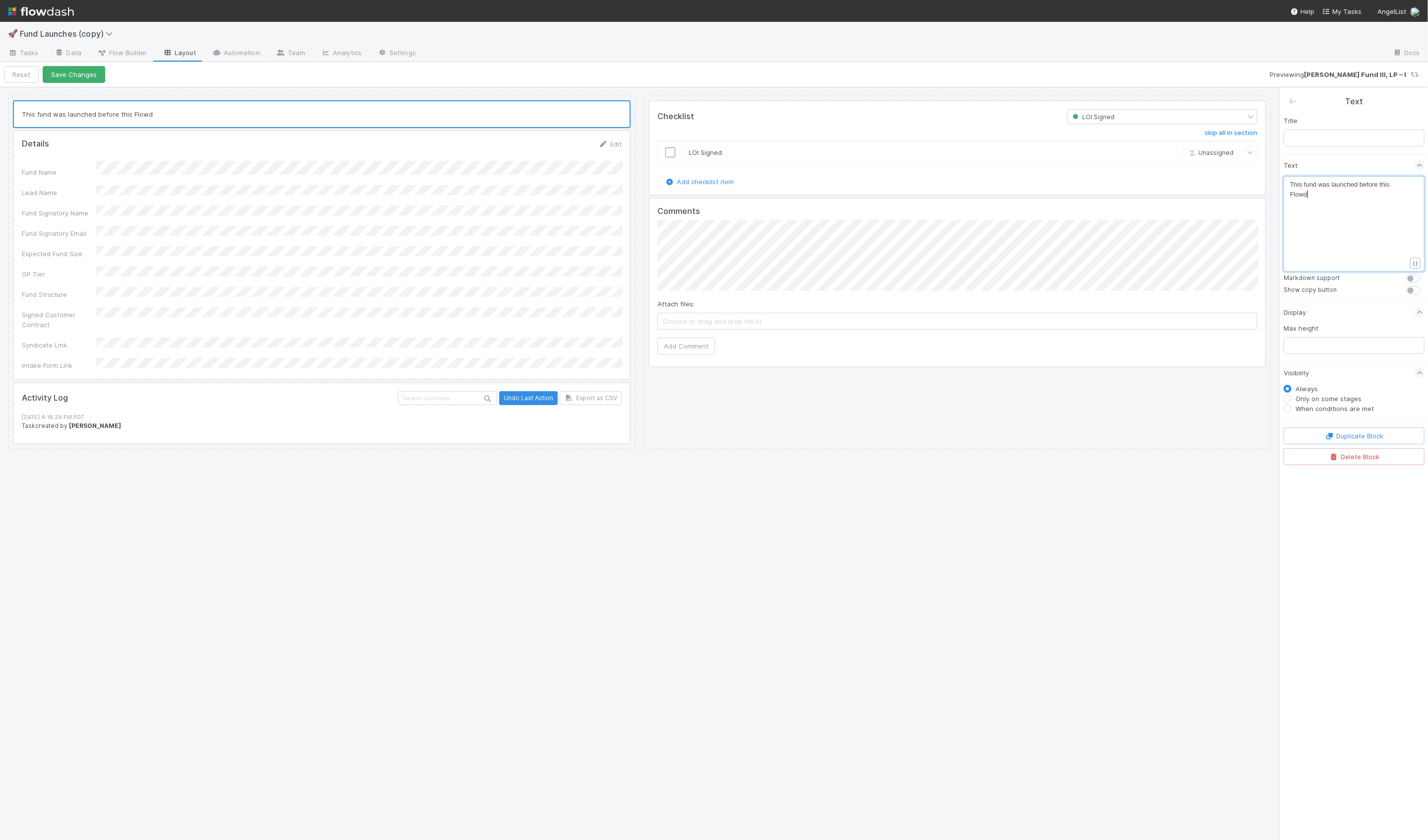
type textarea "This fund was launched before this Flowdash"
type textarea "board."
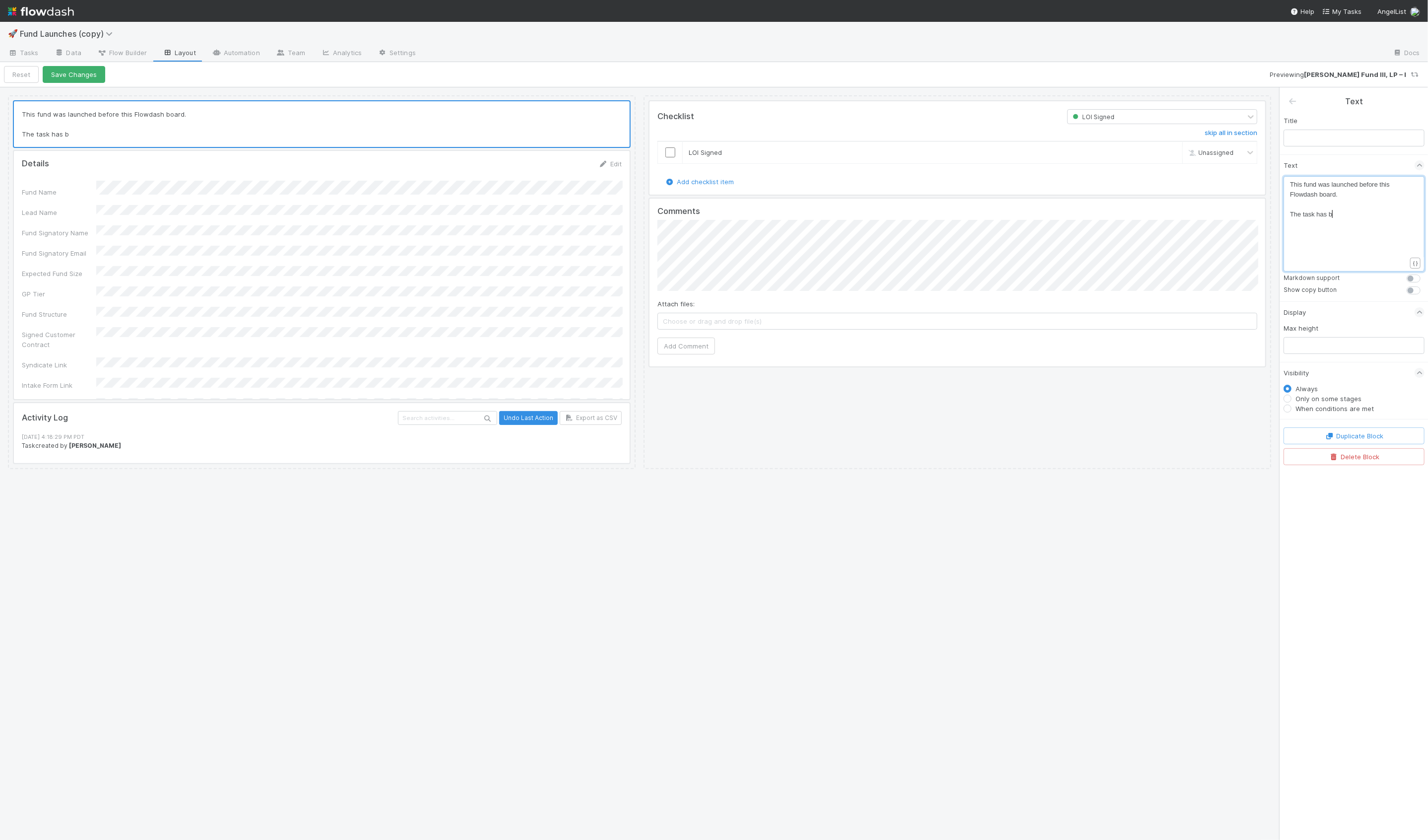
type textarea "The task has bee"
type textarea "Use it"
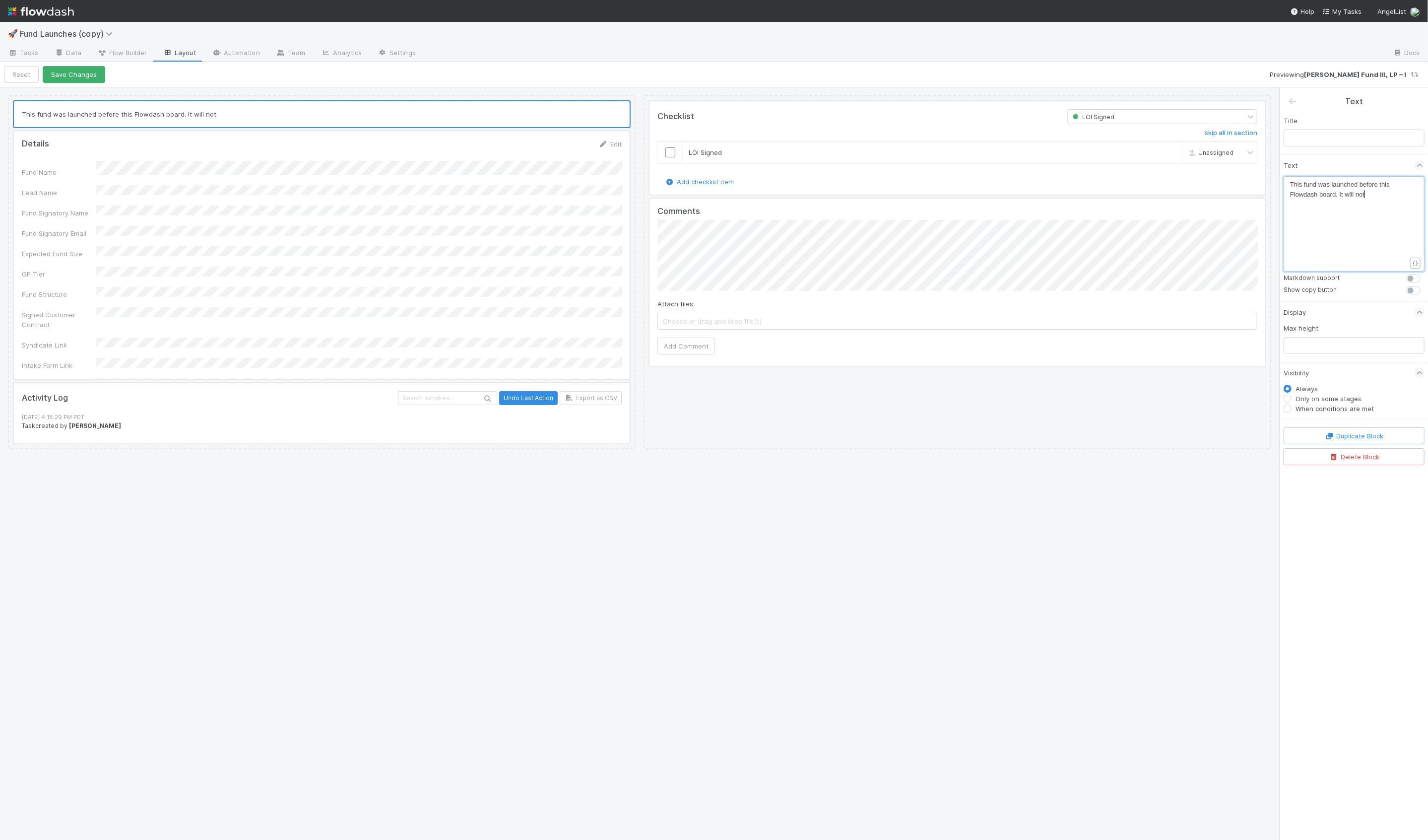
type textarea "It will not"
type textarea "d"
type textarea "does not have f"
type textarea "hs"
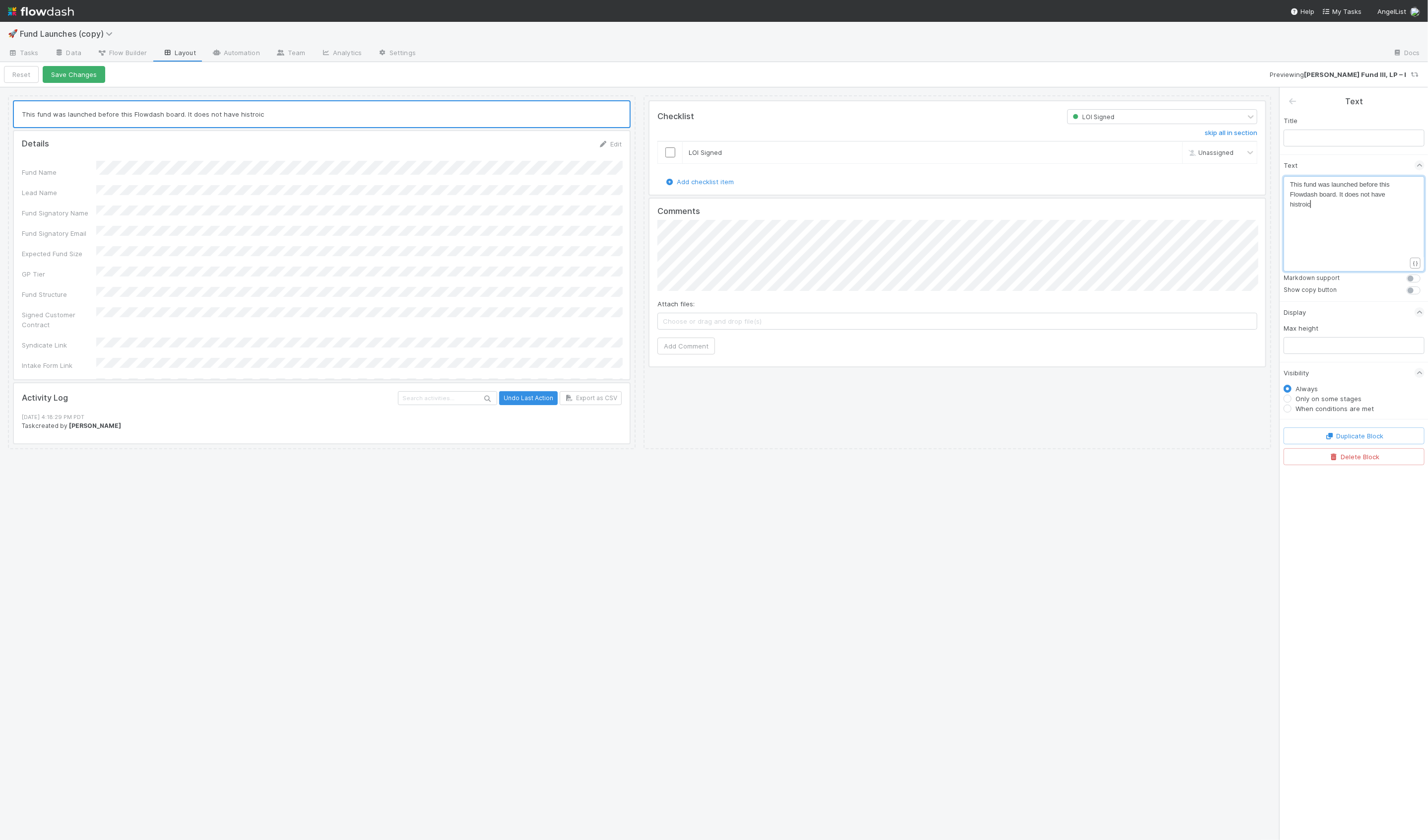
type textarea "istroica"
type textarea "orical information on the setup."
type textarea "S"
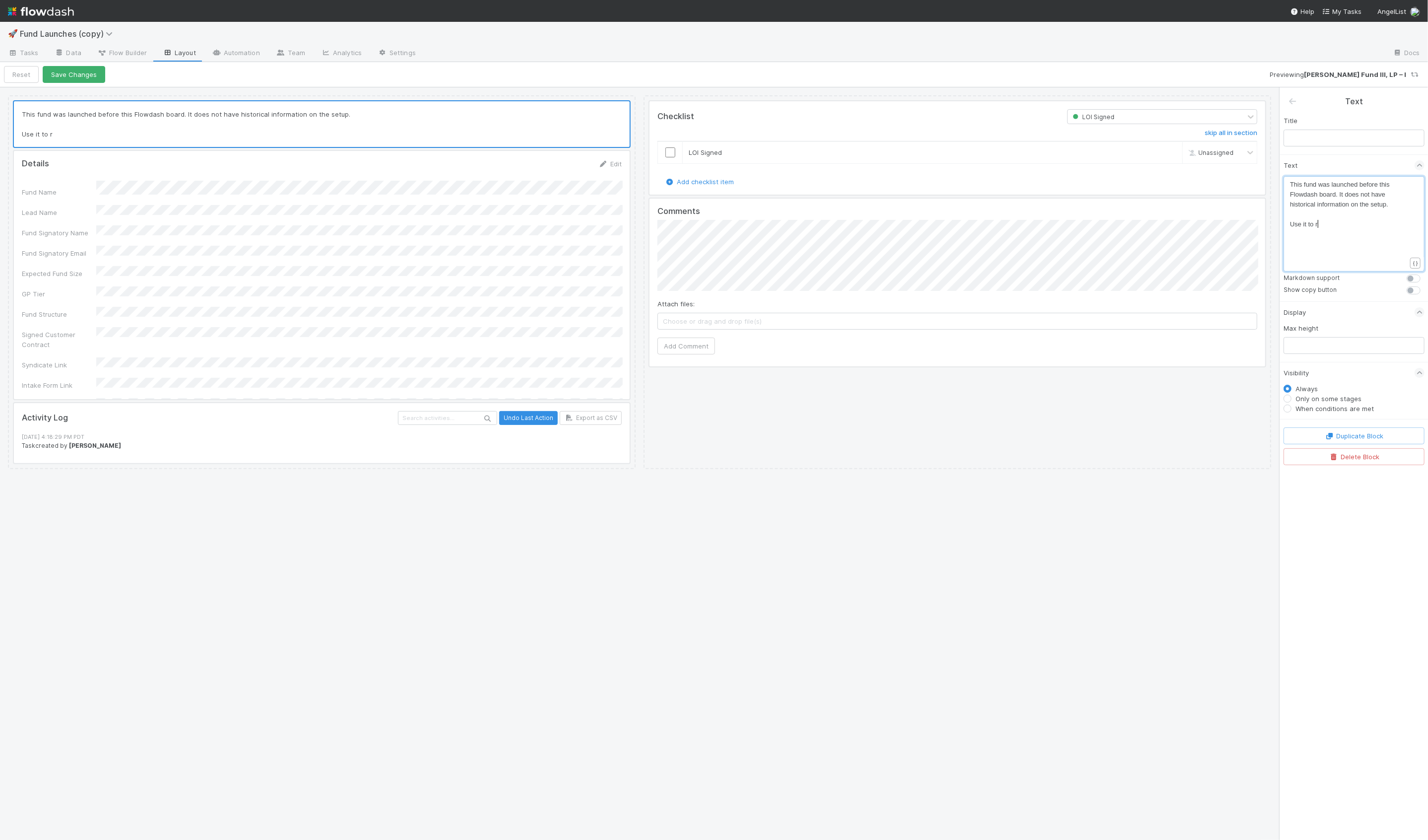
type textarea "Use it to re"
type textarea "request and track change requests"
click at [1339, 224] on span "Use it to request and track change requests" at bounding box center [1341, 229] width 100 height 17
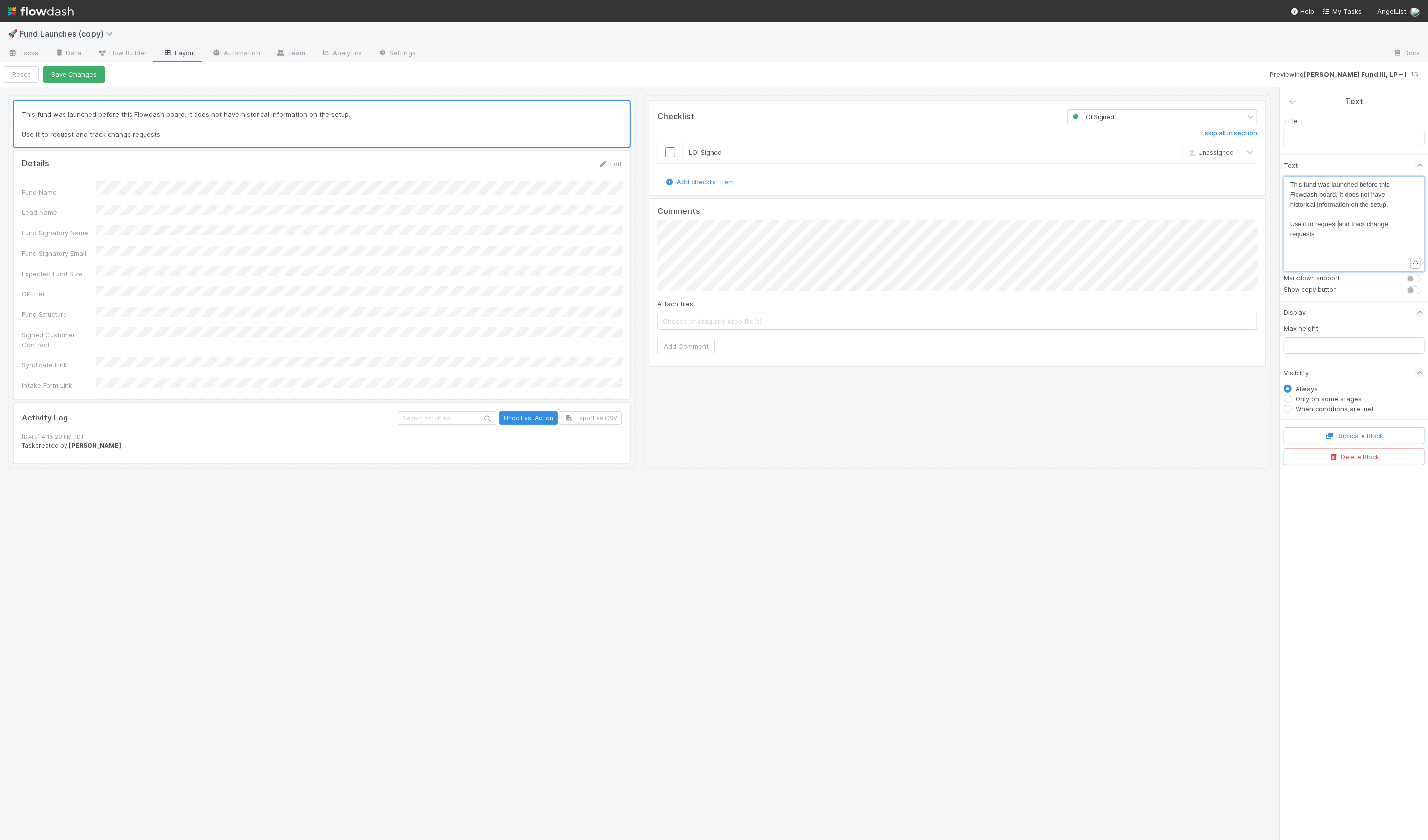
type textarea "and"
type textarea ","
type textarea ", and document"
type textarea "."
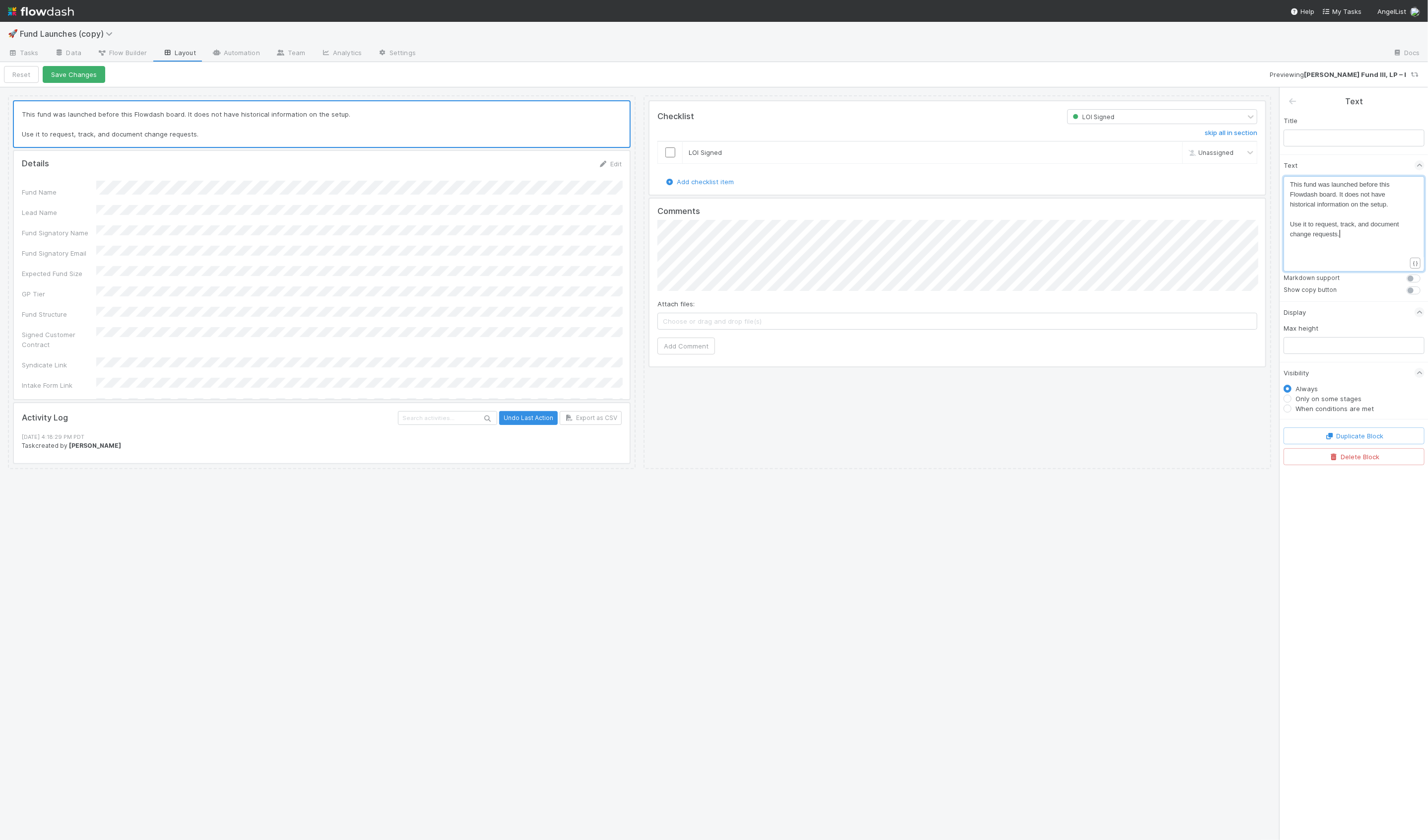
scroll to position [3, 3]
drag, startPoint x: 1346, startPoint y: 236, endPoint x: 1286, endPoint y: 226, distance: 60.8
type textarea "Use it to request, track, and document change requests."
click at [1406, 280] on div "Markdown support" at bounding box center [1354, 278] width 141 height 10
click at [1425, 274] on label at bounding box center [1425, 274] width 0 height 0
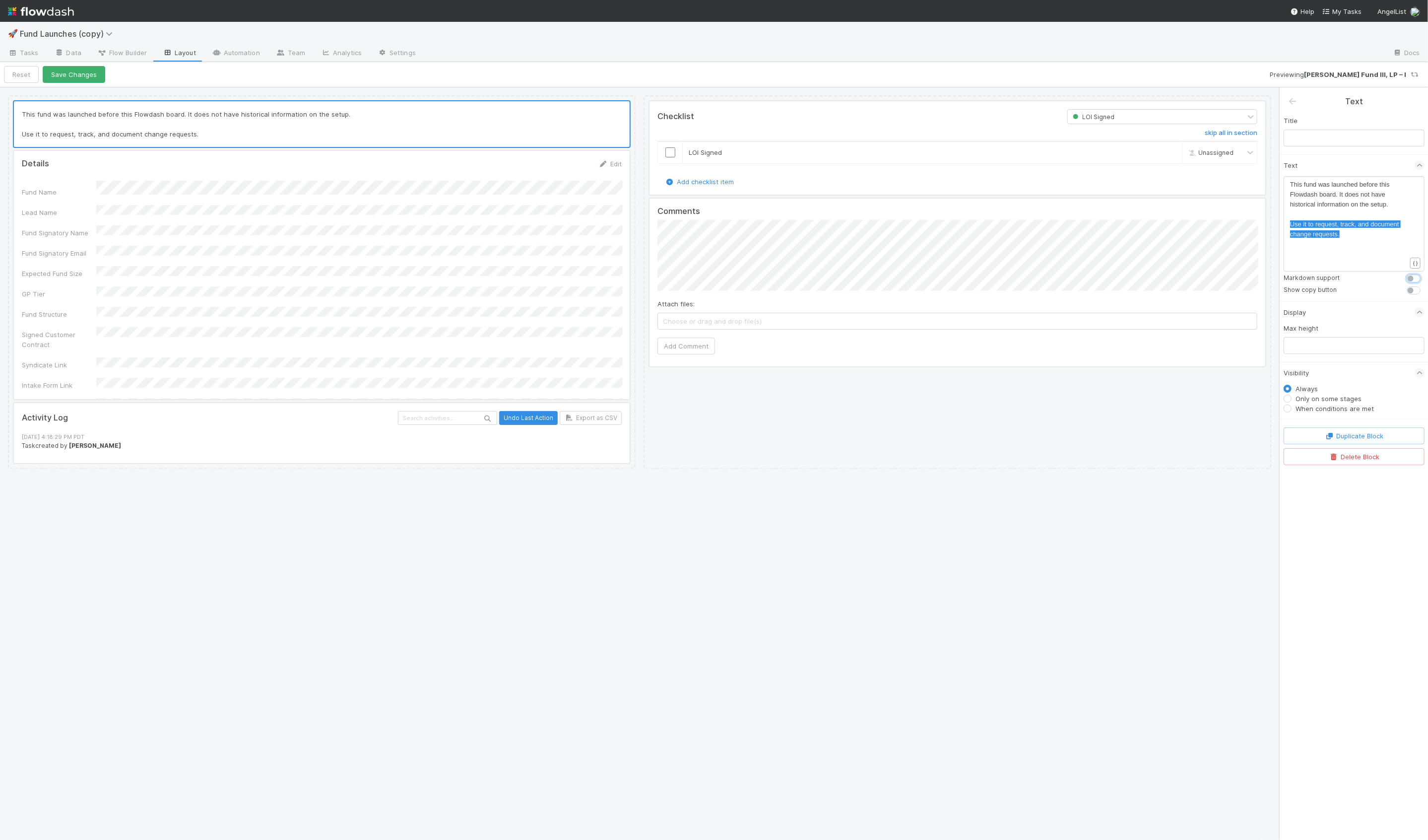
click at [1413, 278] on input "checkbox" at bounding box center [1411, 278] width 8 height 9
click at [1425, 274] on label at bounding box center [1425, 274] width 0 height 0
click at [1413, 278] on input "checkbox" at bounding box center [1411, 278] width 8 height 9
click at [1425, 274] on label at bounding box center [1425, 274] width 0 height 0
click at [1413, 278] on input "checkbox" at bounding box center [1411, 278] width 8 height 9
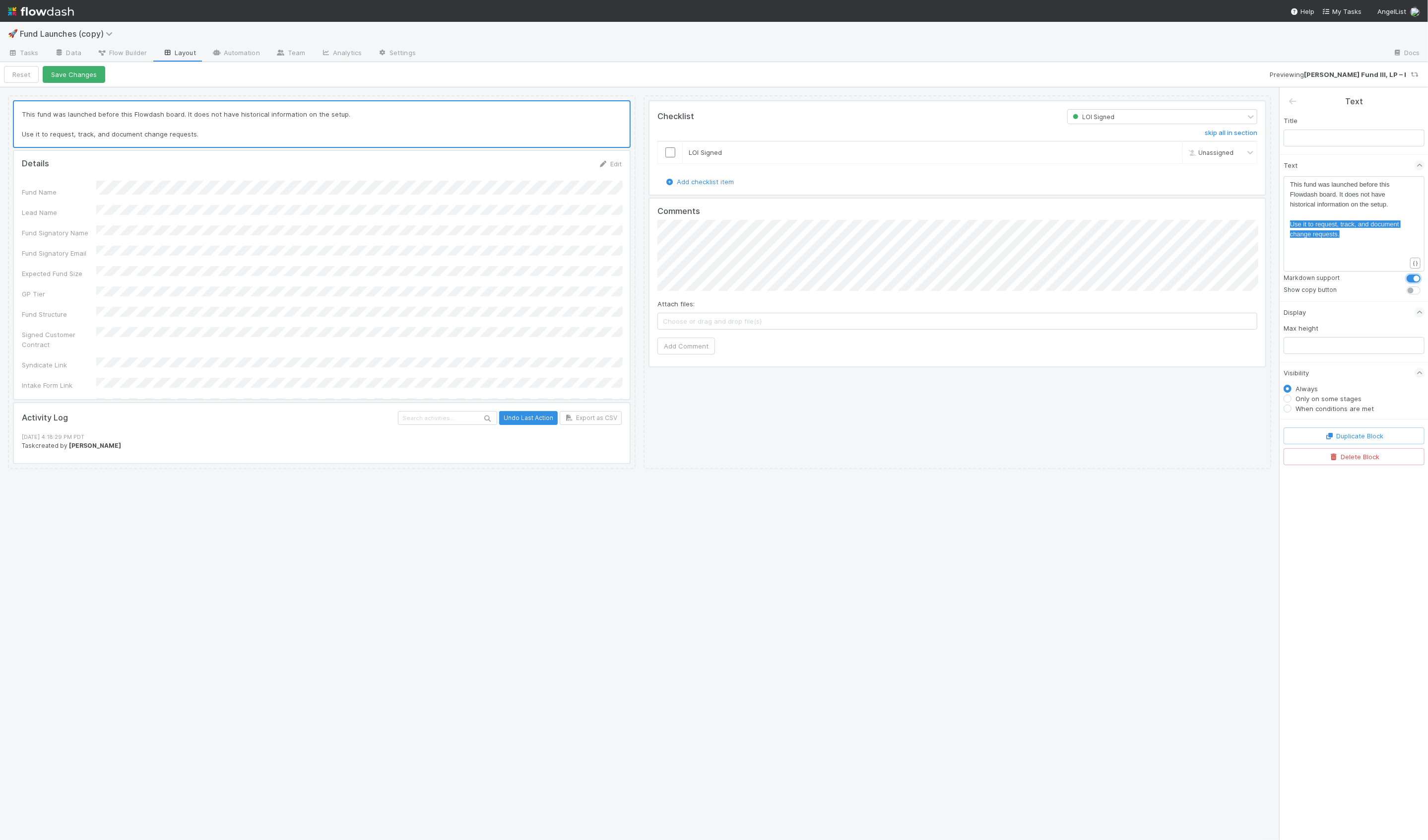
checkbox input "true"
click at [536, 213] on div at bounding box center [321, 272] width 616 height 248
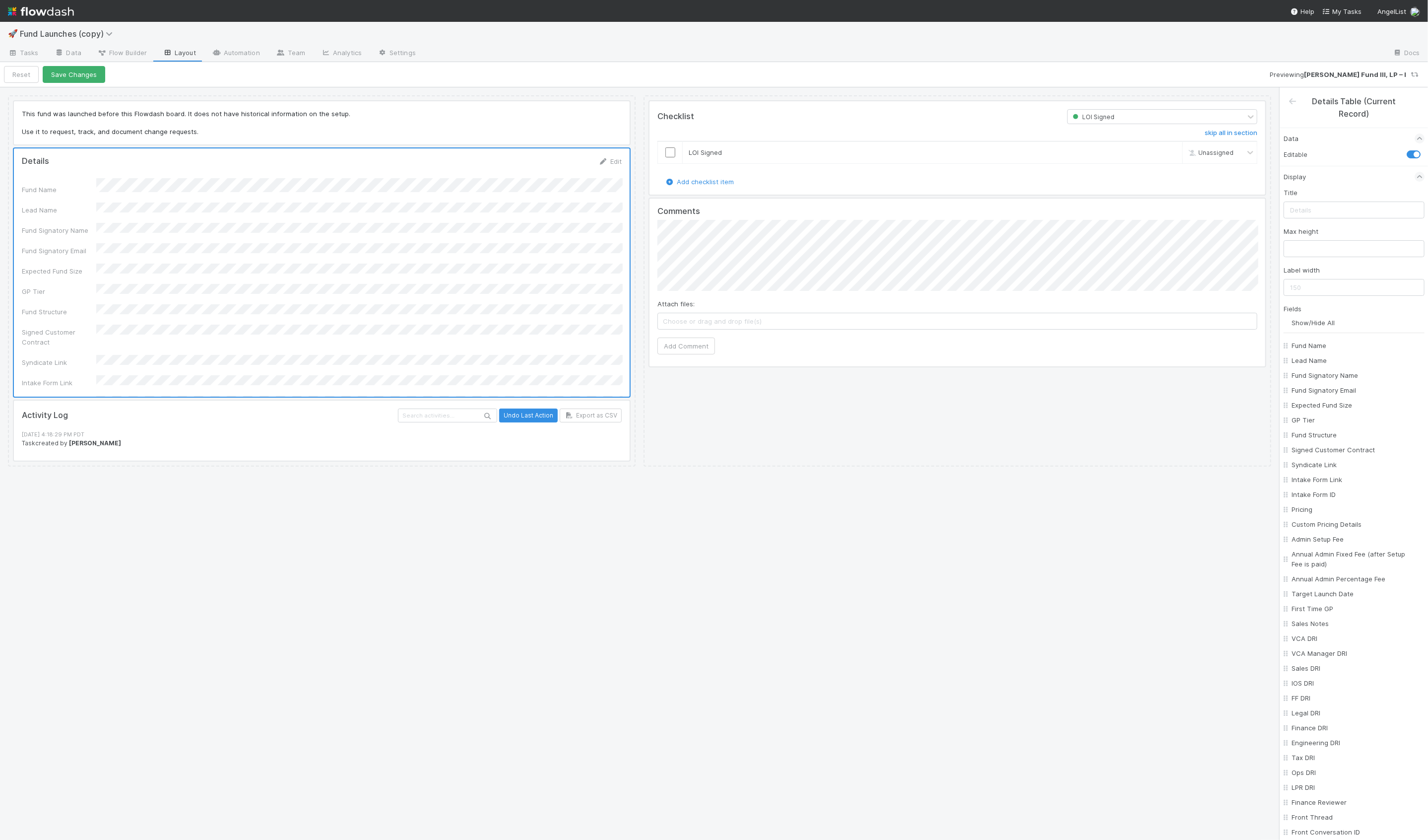
click at [534, 145] on div "This fund was launched before this Flowdash board. It does not have historical …" at bounding box center [321, 281] width 627 height 371
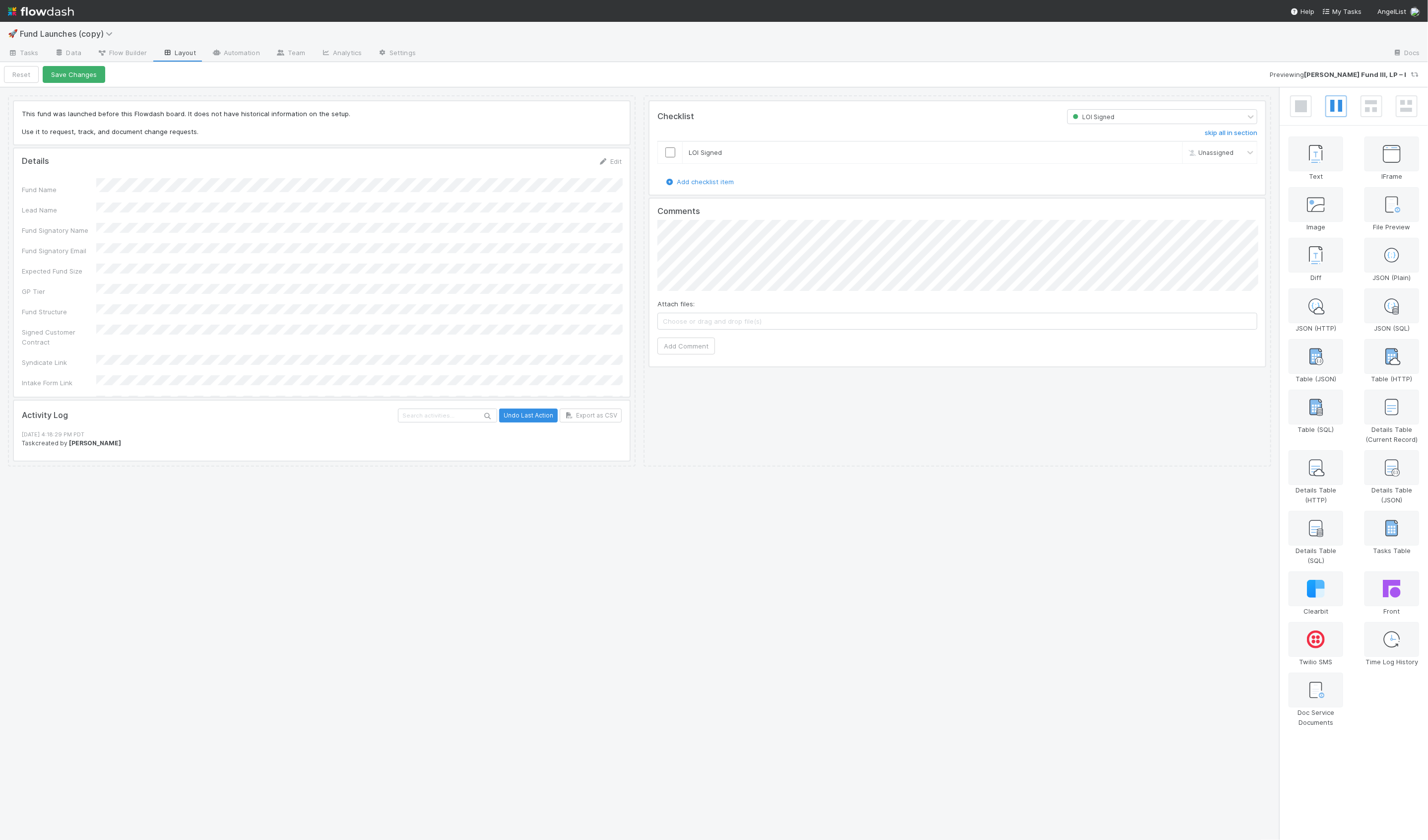
click at [539, 134] on div at bounding box center [321, 123] width 616 height 43
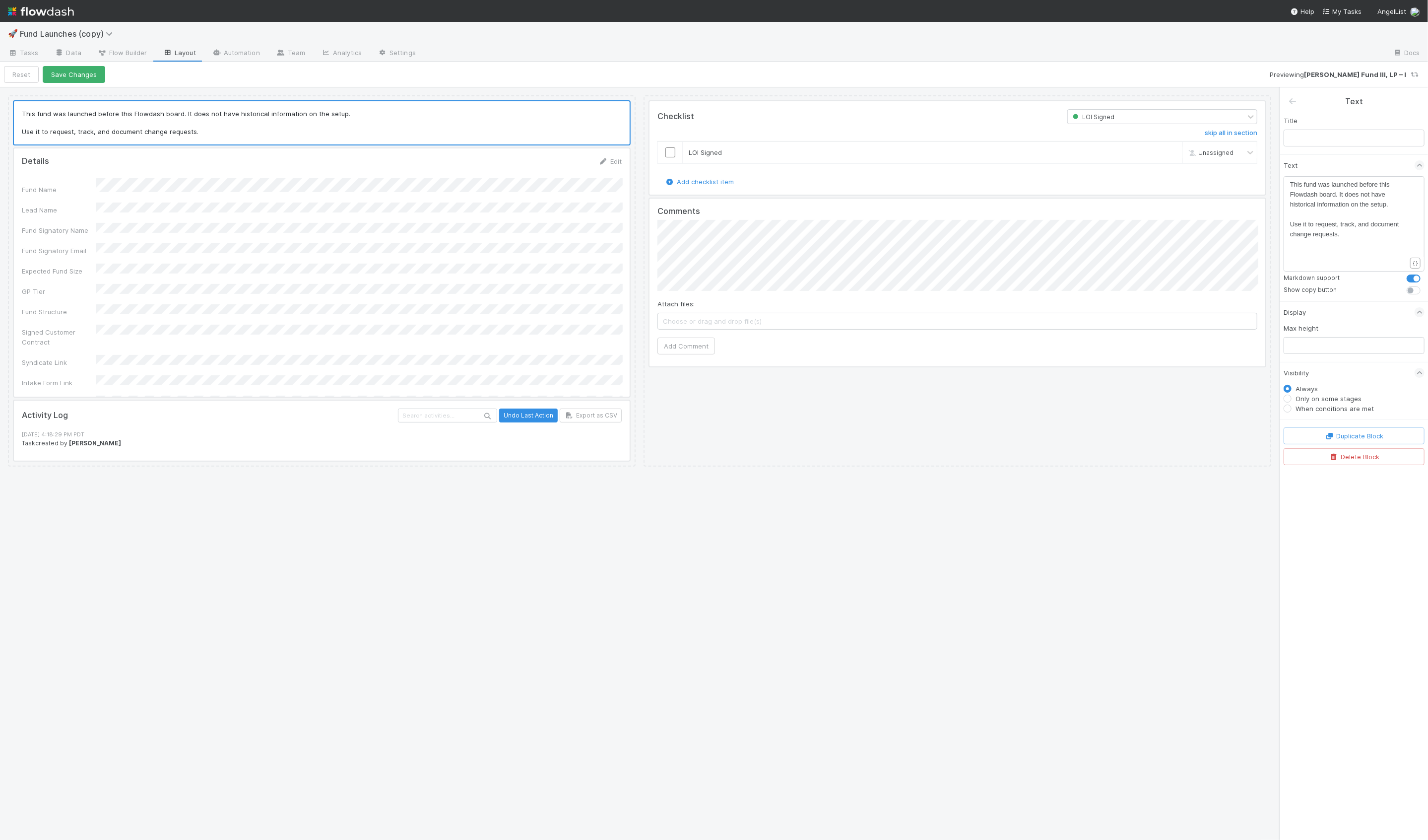
click at [1307, 280] on small "Markdown support" at bounding box center [1311, 278] width 56 height 9
click at [1425, 285] on label at bounding box center [1425, 285] width 0 height 0
click at [1407, 291] on input "checkbox" at bounding box center [1411, 290] width 8 height 9
click at [1425, 285] on label at bounding box center [1425, 285] width 0 height 0
click at [1407, 291] on input "checkbox" at bounding box center [1411, 290] width 8 height 9
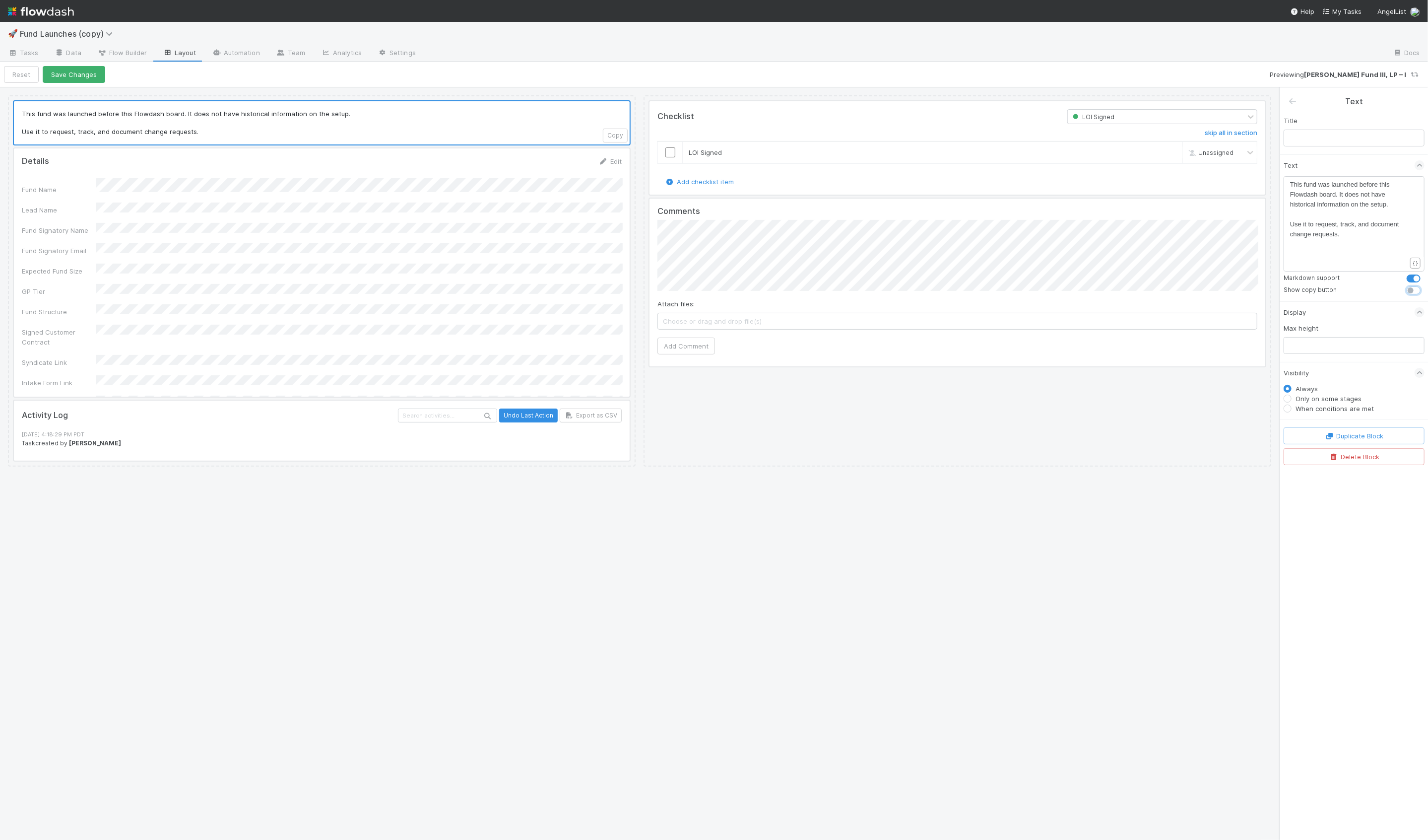
checkbox input "false"
click at [1379, 254] on div "xxxxxxxxxx This fund was launched before this Flowdash board. It does not have …" at bounding box center [1361, 236] width 141 height 113
click at [1290, 226] on span "Use it to request, track, and document change requests." at bounding box center [1345, 229] width 110 height 17
type textarea "**"
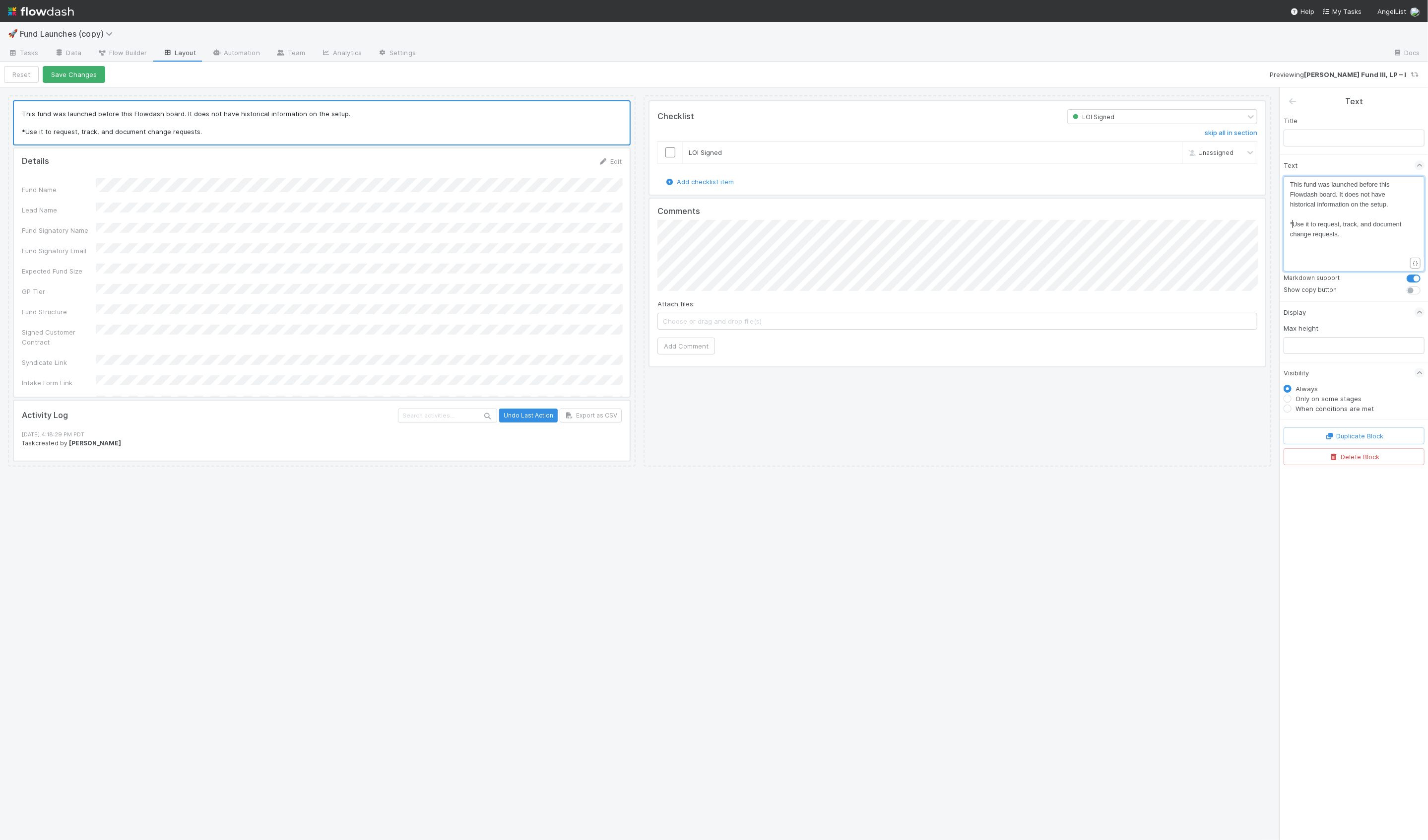
scroll to position [3, 4]
click at [1354, 231] on pre "**Use it to request, track, and document change requests." at bounding box center [1348, 230] width 116 height 20
type textarea "**"
drag, startPoint x: 1352, startPoint y: 235, endPoint x: 1288, endPoint y: 225, distance: 64.8
type textarea "**Use it to request, track, and document change requests.**"
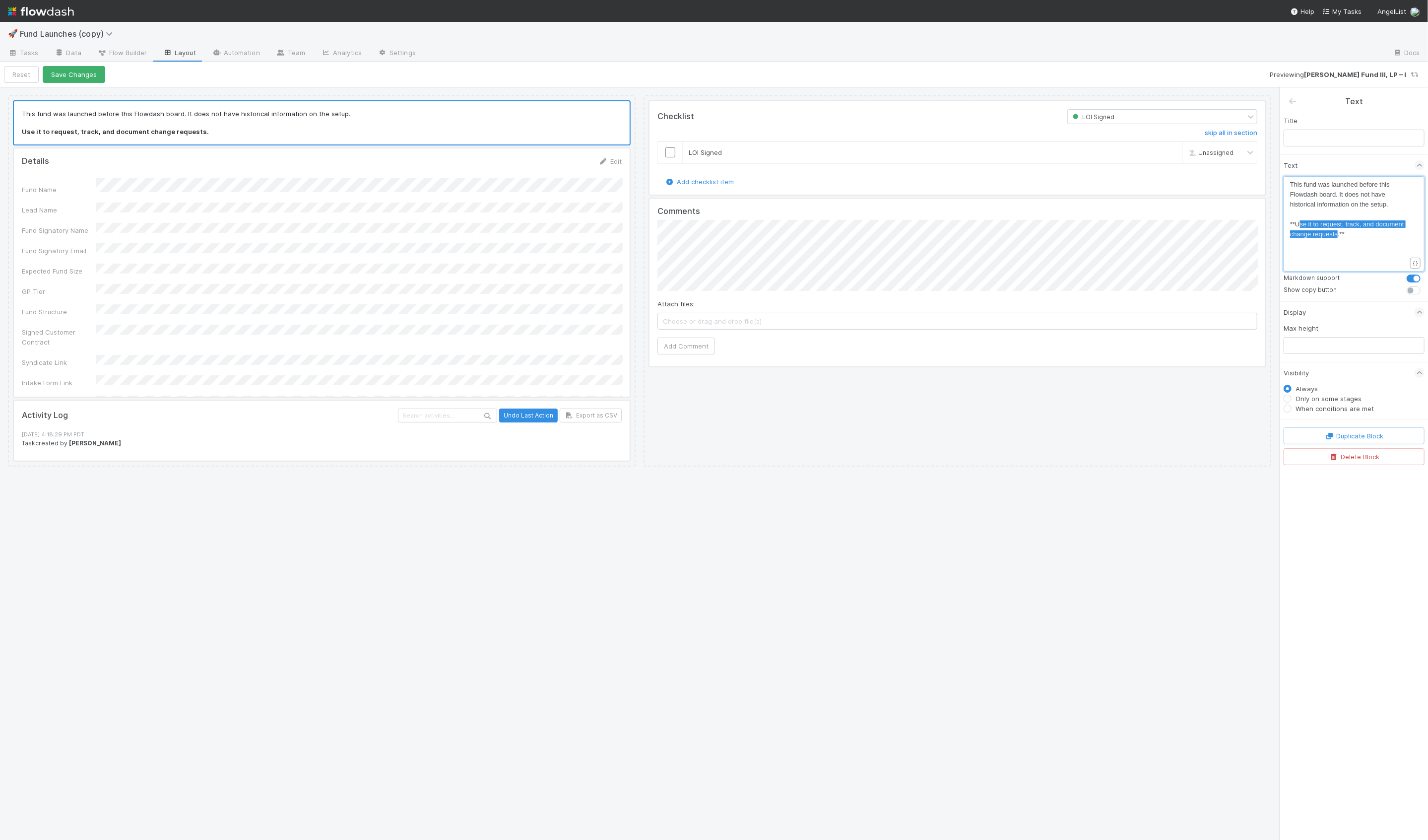
type textarea "Use it to request, track, and document change requests"
drag, startPoint x: 1338, startPoint y: 233, endPoint x: 1297, endPoint y: 226, distance: 41.6
type textarea "T"
type textarea "Reuqest and review change requests"
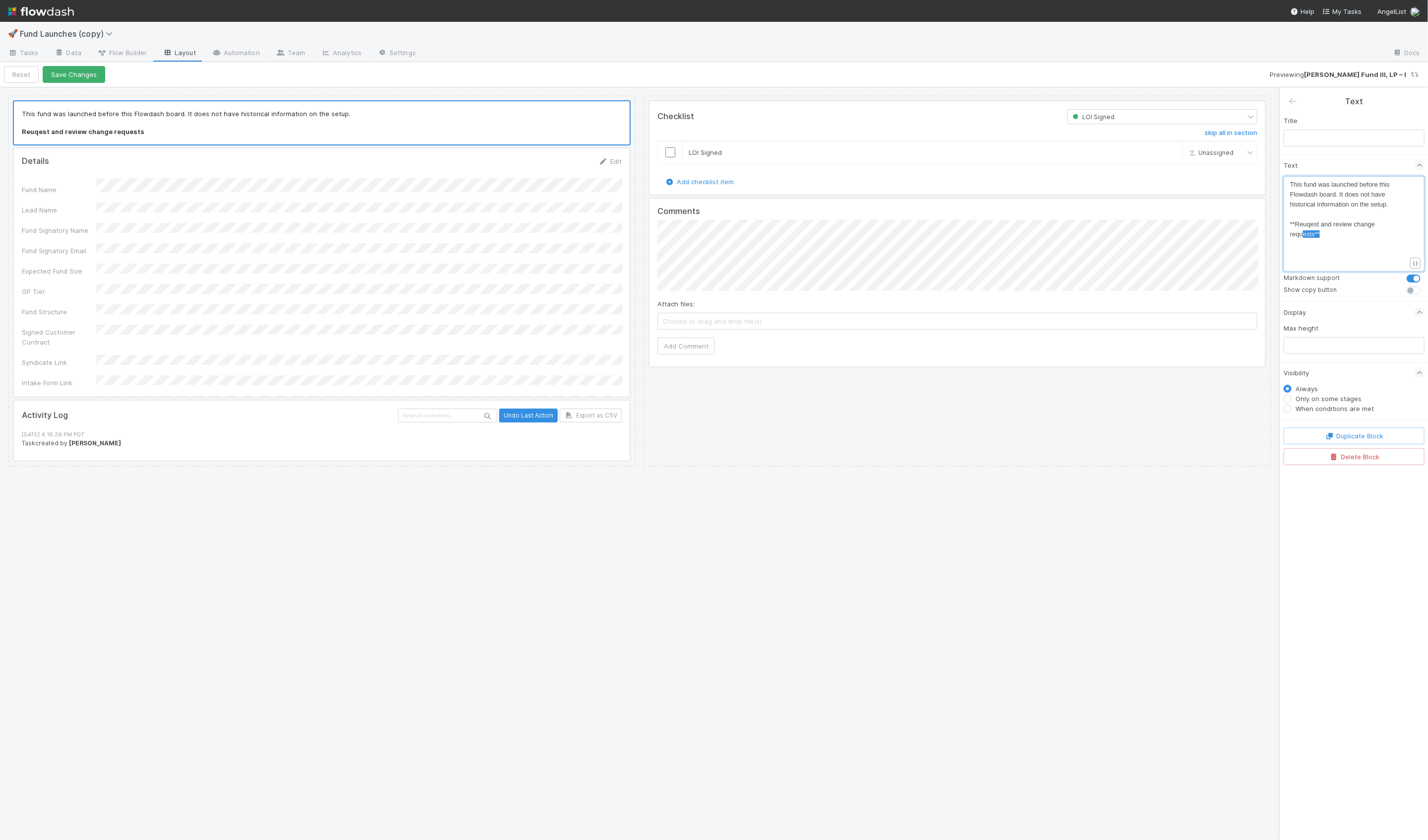
type textarea "*Reuqest and review change requests**"
drag, startPoint x: 1331, startPoint y: 235, endPoint x: 1293, endPoint y: 226, distance: 39.1
type textarea "**Reuqest and review change requests"
type textarea "Use ""
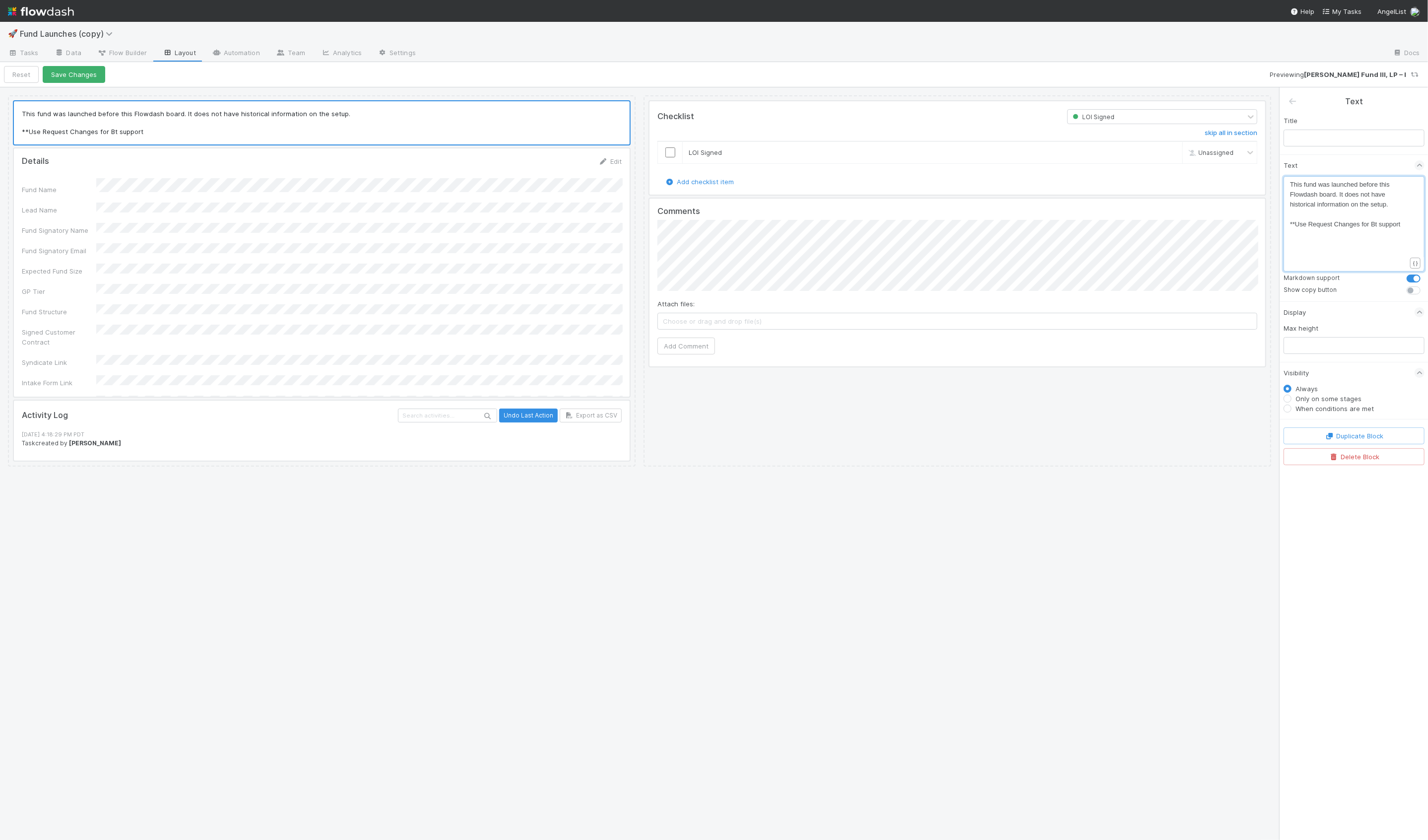
type textarea "Request Changes for Bt support**"
click at [1309, 226] on span "**Use Request Changes for Bt support**" at bounding box center [1348, 224] width 116 height 8
type textarea "the"
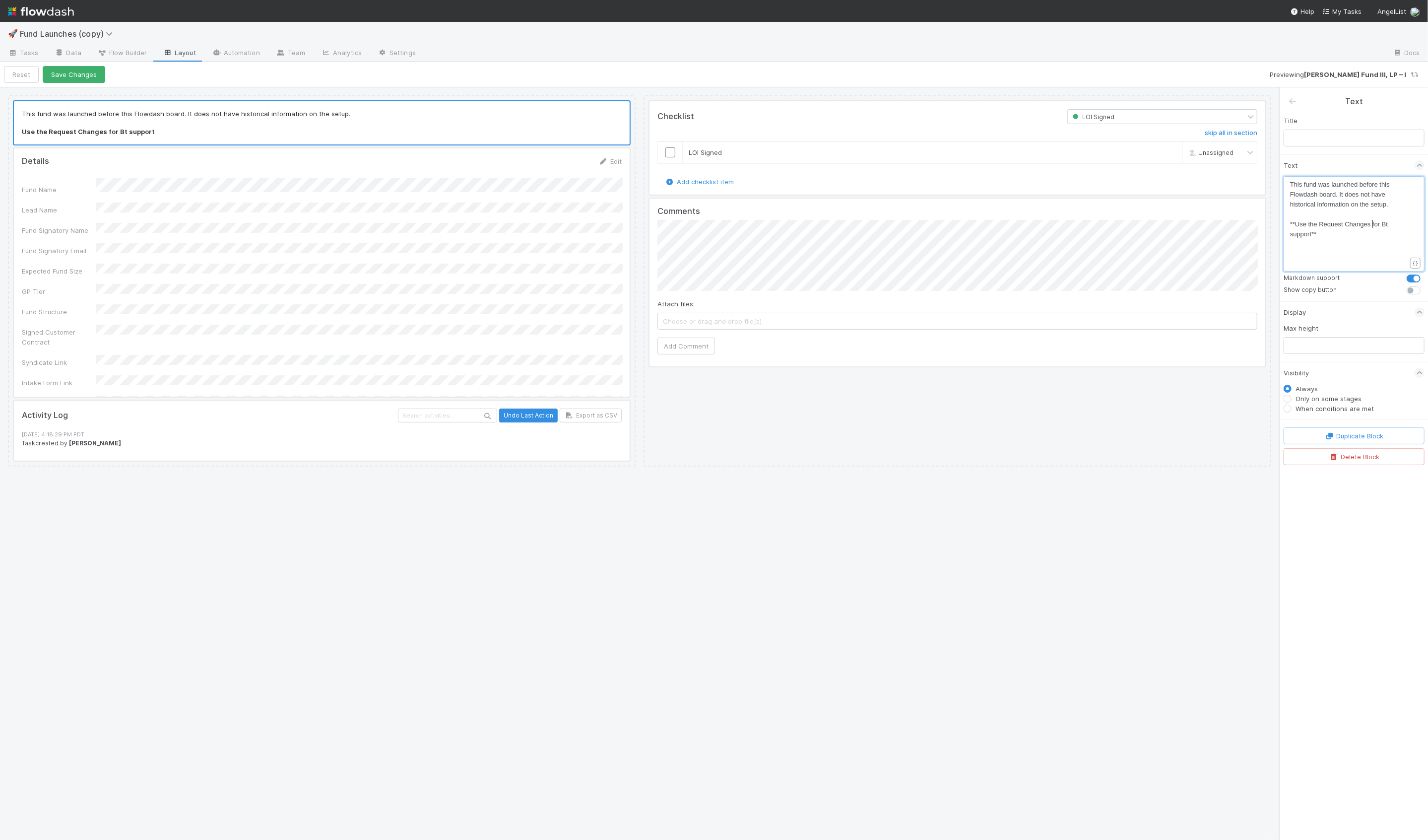
click at [1373, 226] on span "**Use the Request Changes for Bt support**" at bounding box center [1340, 229] width 100 height 17
type textarea "button"
click at [1373, 228] on pre "**Use the Request Changes button for Bt support**" at bounding box center [1348, 230] width 116 height 20
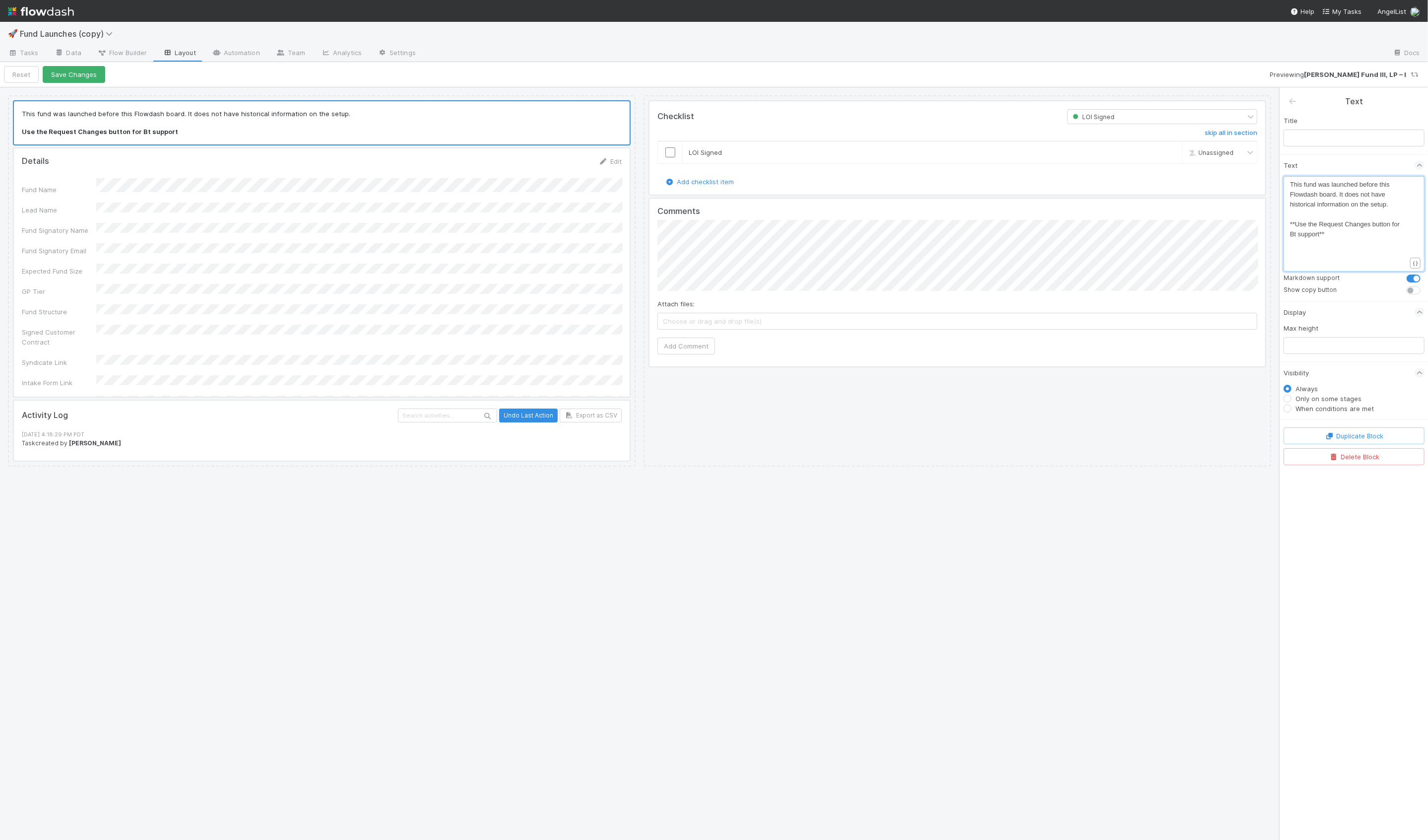
type textarea "button for Bt support**"
type textarea "to"
type textarea "button to request changes from te"
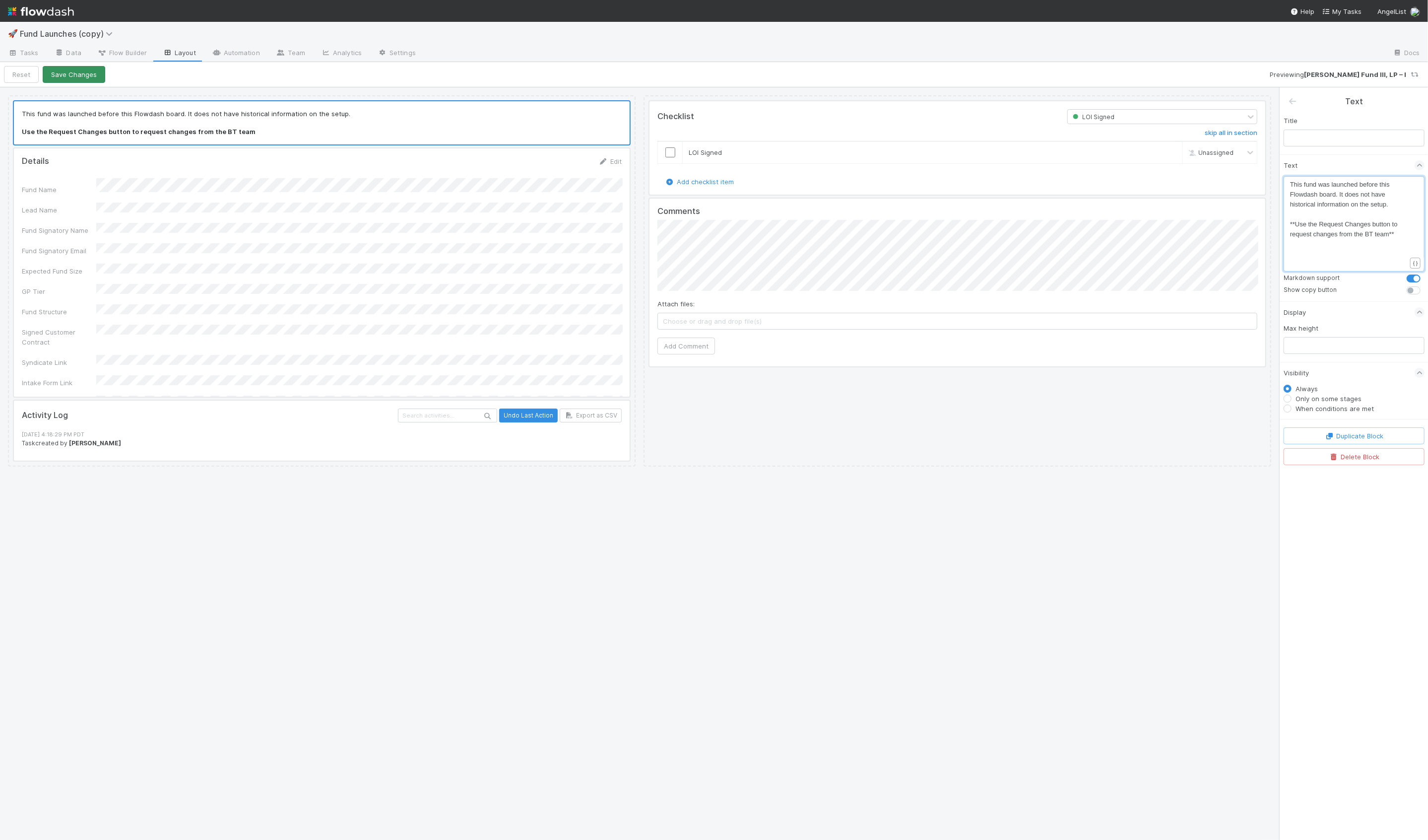
type textarea "he BT team**"
click at [90, 82] on button "Save Changes" at bounding box center [73, 74] width 63 height 17
click at [1328, 398] on label "Only on some stages" at bounding box center [1328, 398] width 66 height 10
click at [1292, 398] on input "Only on some stages" at bounding box center [1287, 398] width 8 height 9
radio input "true"
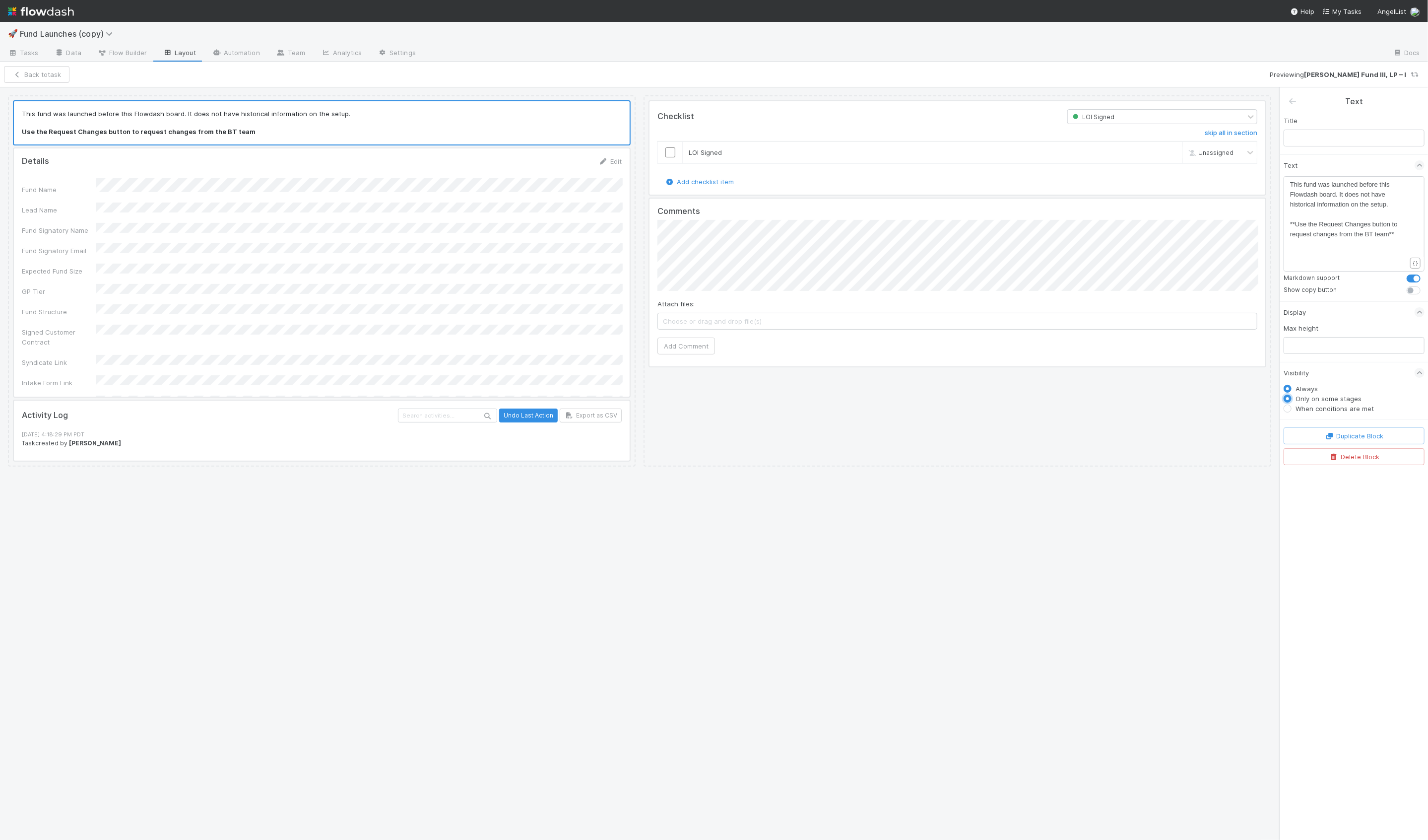
radio input "false"
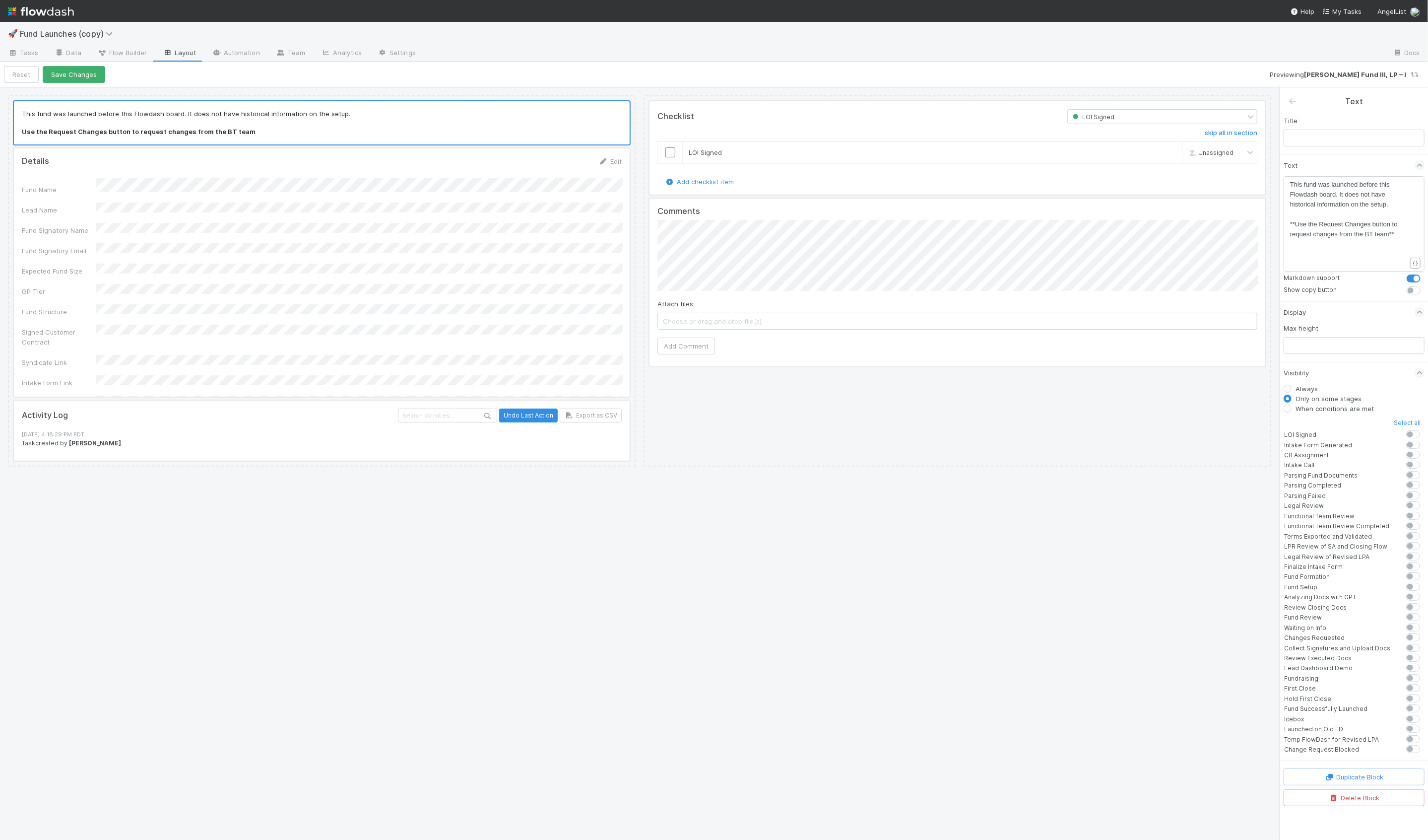
click at [1328, 408] on label "When conditions are met" at bounding box center [1334, 408] width 78 height 10
click at [1292, 408] on input "When conditions are met" at bounding box center [1287, 408] width 8 height 9
radio input "true"
radio input "false"
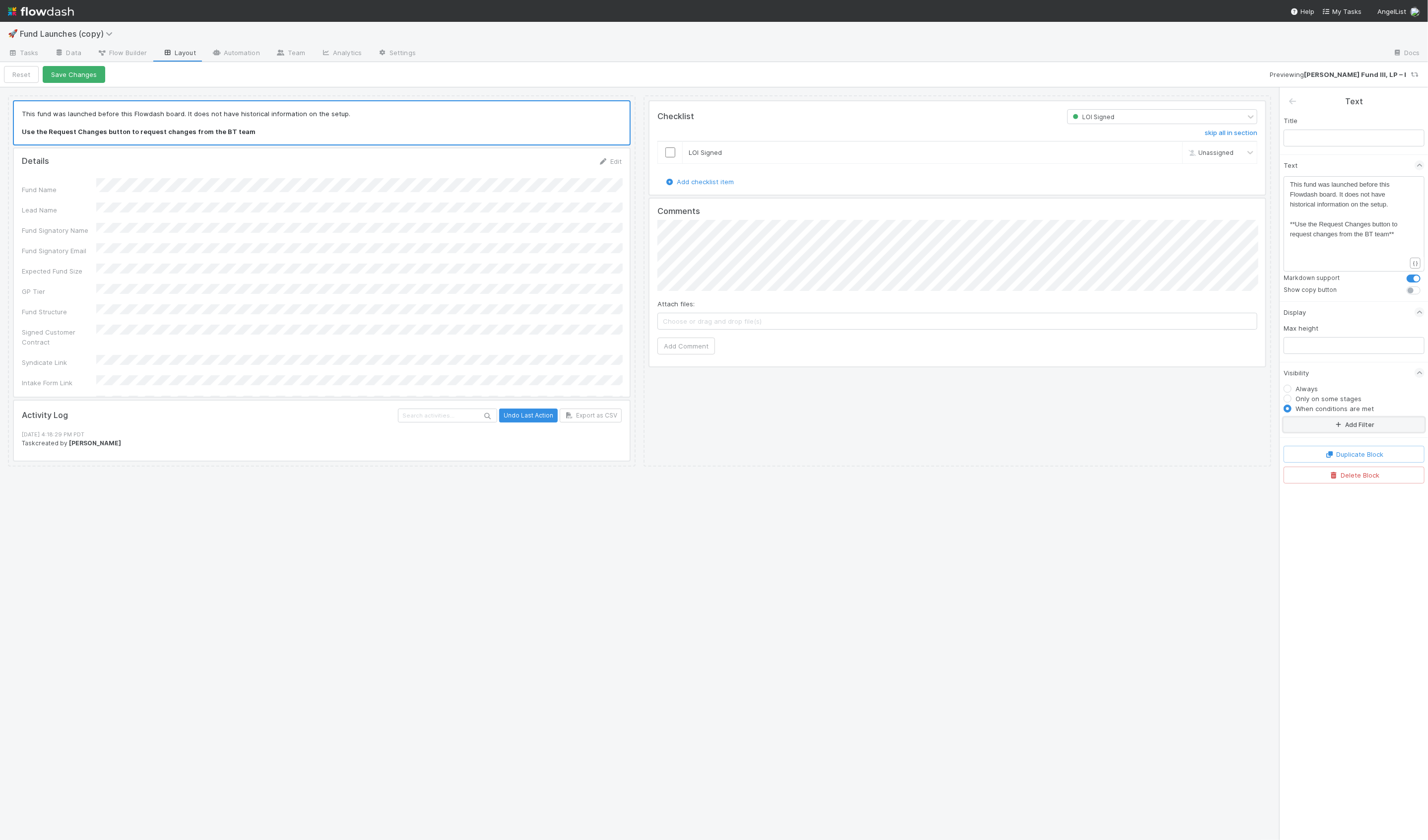
click at [1327, 421] on button "Add Filter" at bounding box center [1354, 424] width 141 height 15
click at [1331, 431] on div "Assigned To" at bounding box center [1324, 432] width 36 height 9
type input "impo"
click at [1328, 470] on div at bounding box center [1348, 467] width 87 height 15
click at [87, 70] on button "Save Changes" at bounding box center [73, 74] width 63 height 17
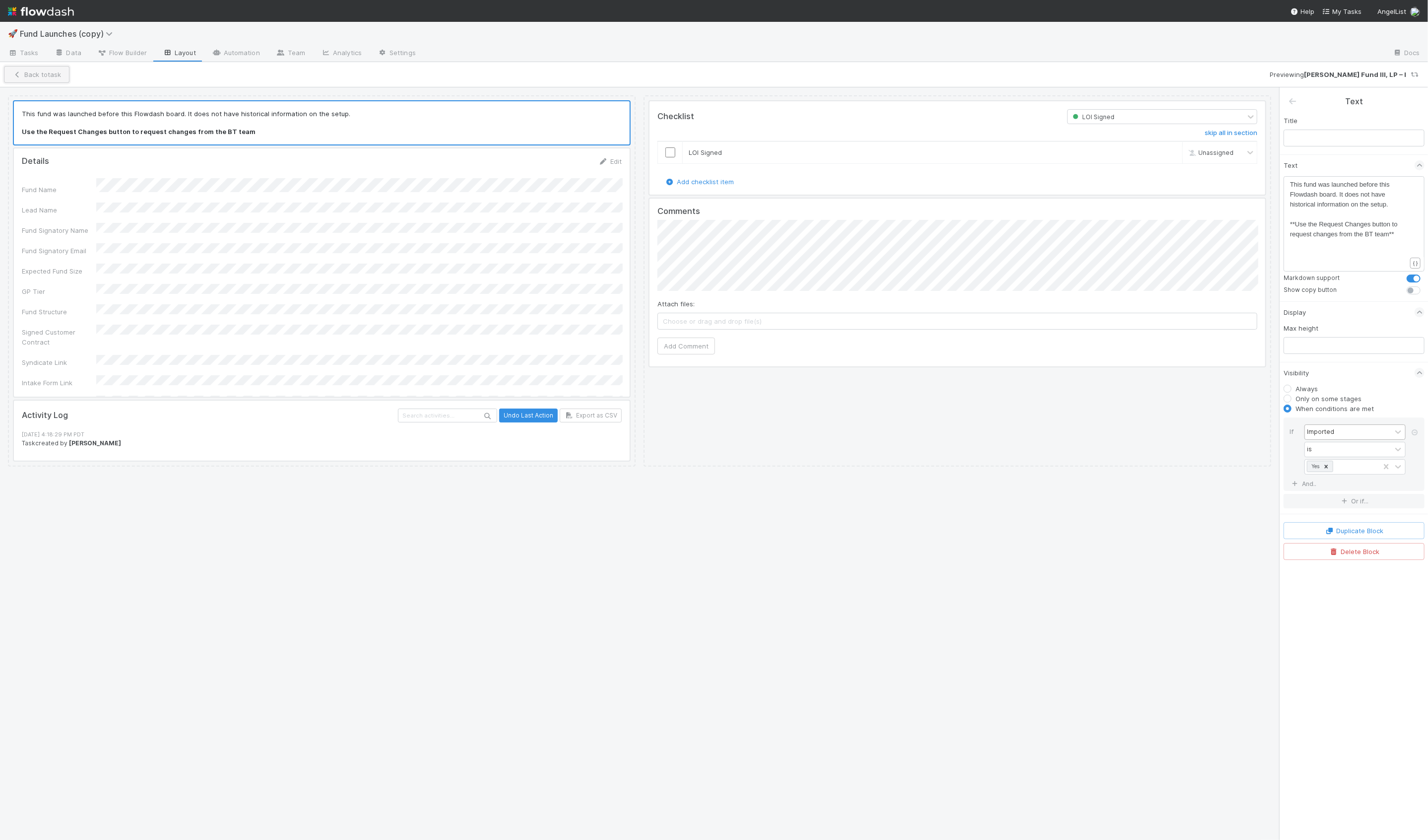
click at [41, 73] on button "Back to task" at bounding box center [36, 74] width 66 height 17
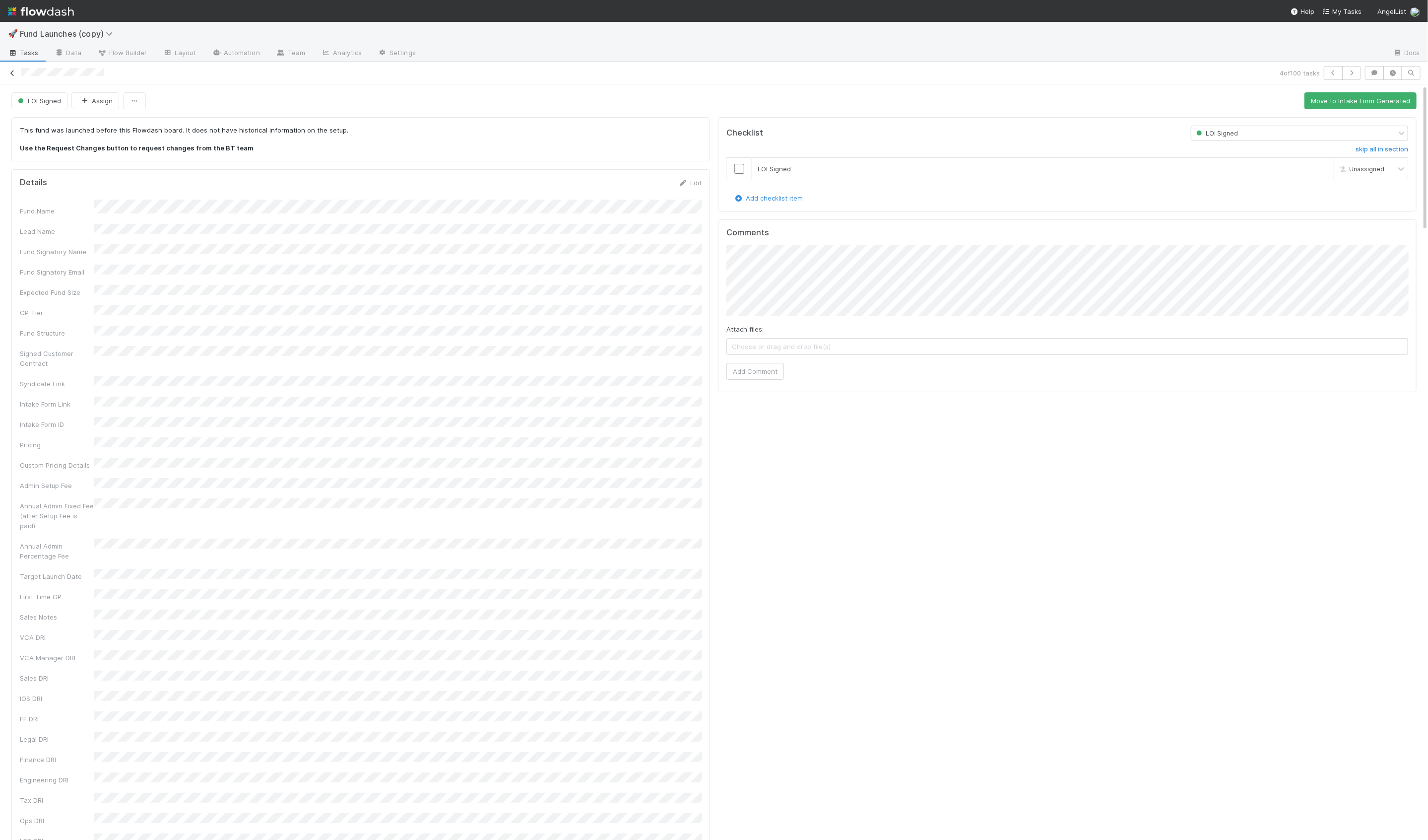
click at [15, 71] on icon at bounding box center [12, 73] width 10 height 6
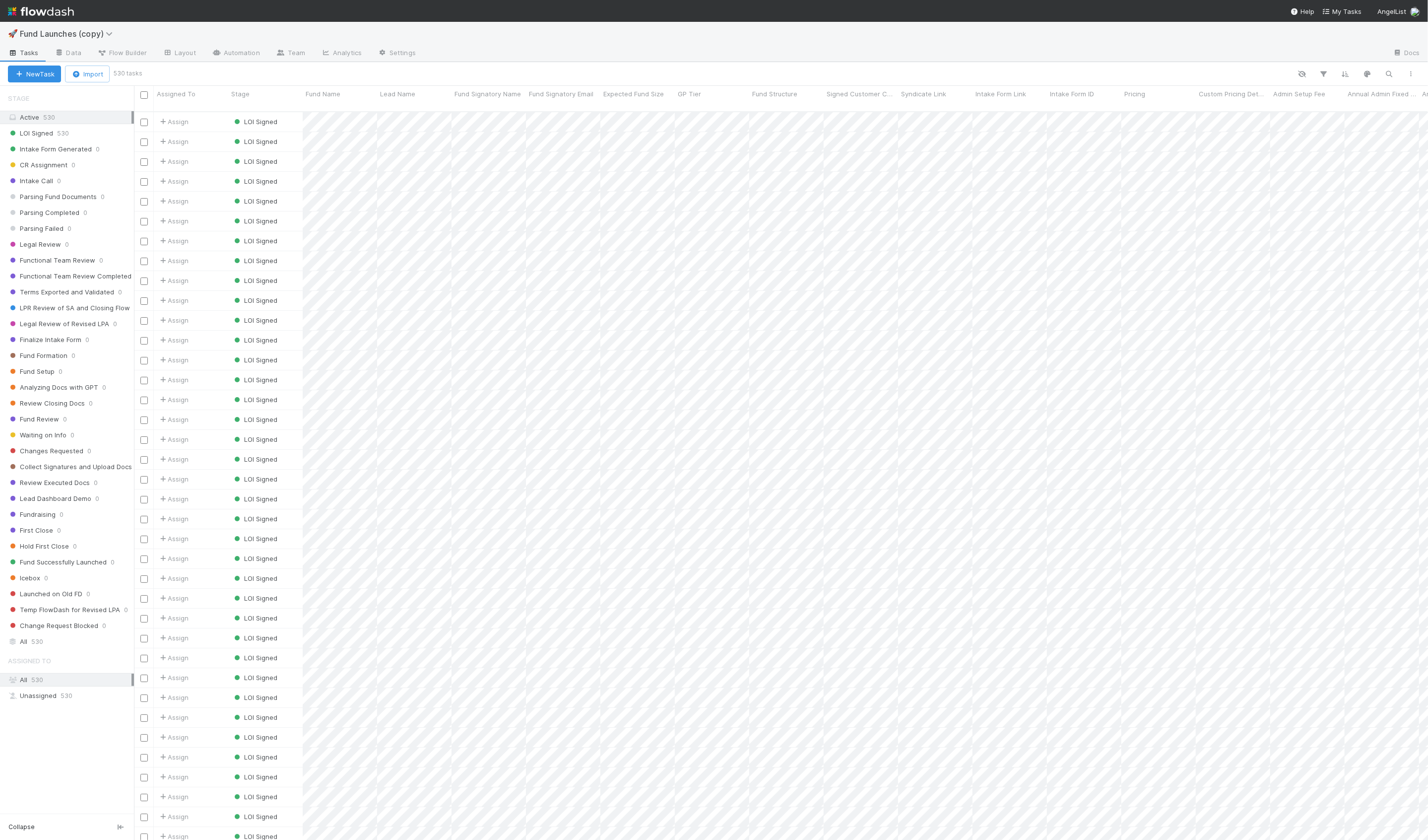
scroll to position [736, 1294]
click at [146, 94] on input "checkbox" at bounding box center [144, 95] width 8 height 8
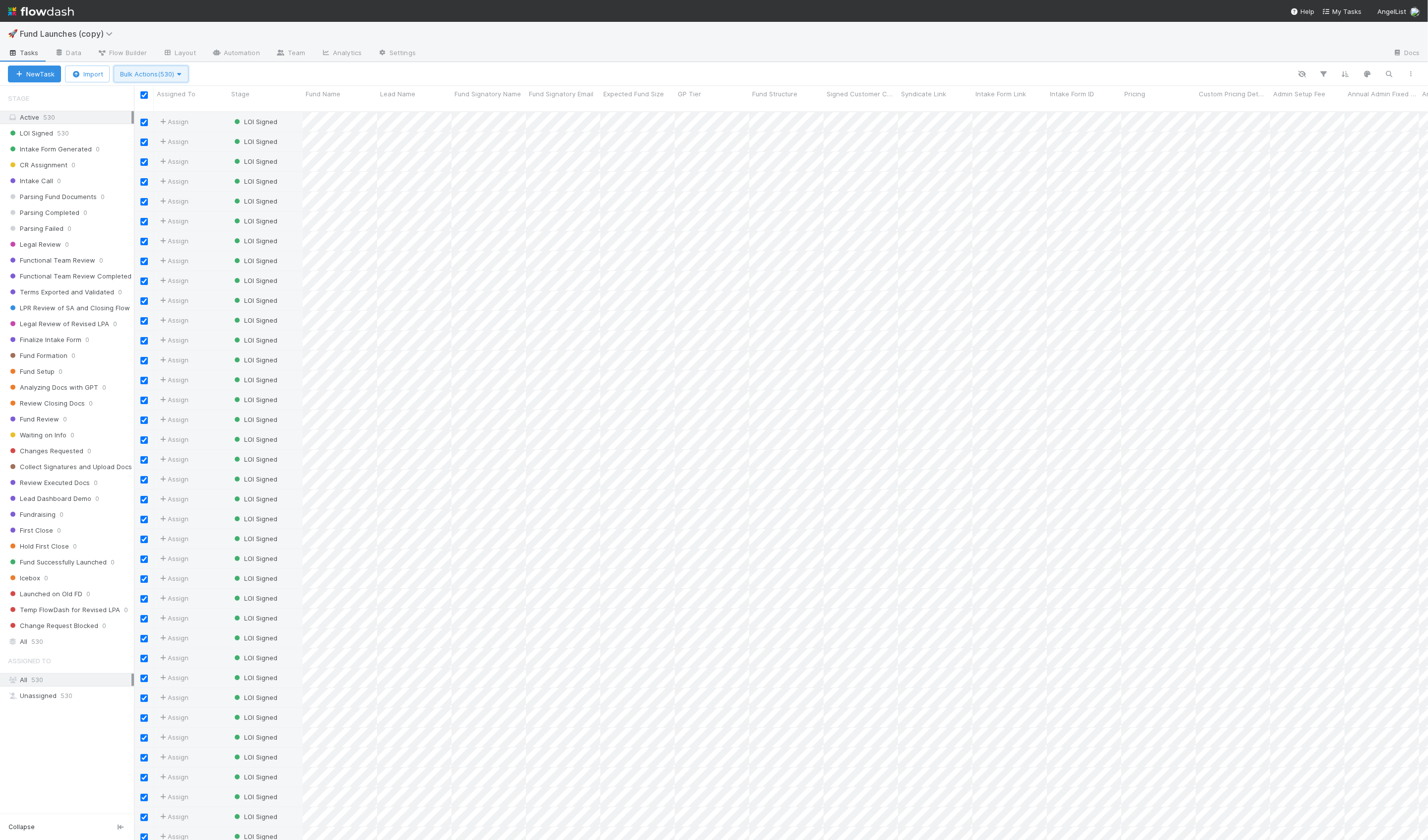
click at [160, 77] on span "Bulk Actions (530)" at bounding box center [151, 74] width 62 height 8
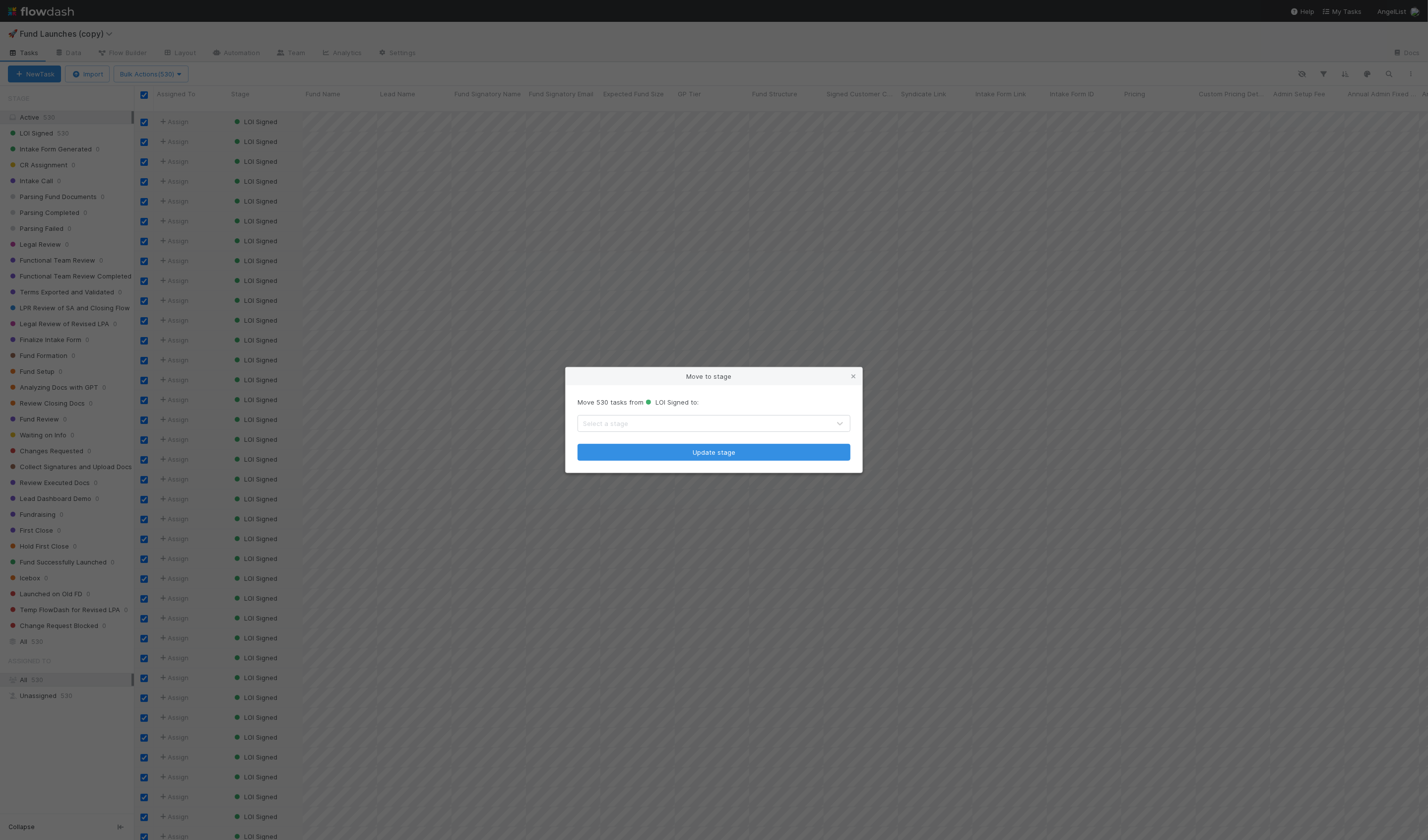
click at [622, 424] on div "Select a stage" at bounding box center [606, 423] width 45 height 10
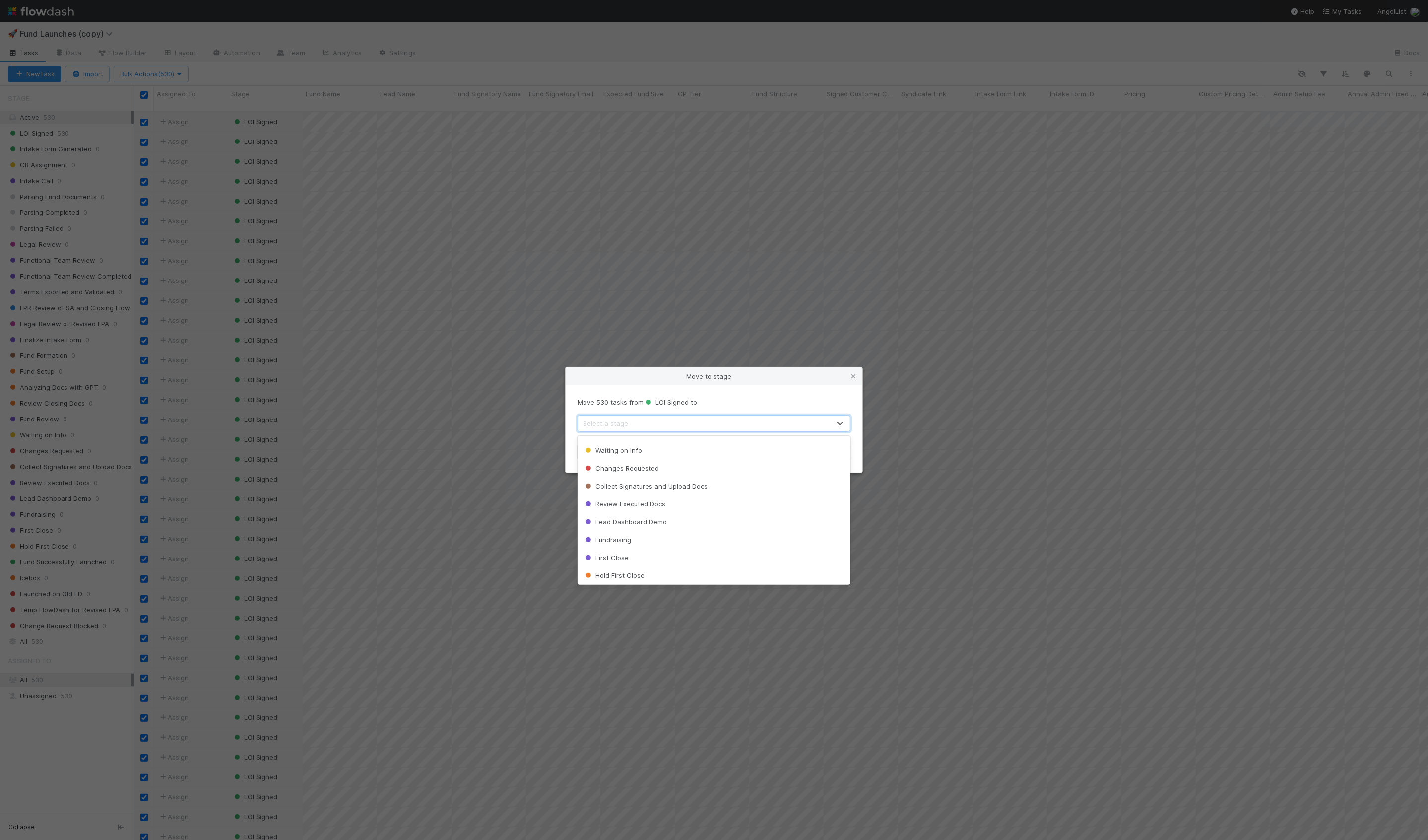
scroll to position [409, 0]
click at [627, 504] on span "Fund Successfully Launched" at bounding box center [633, 502] width 99 height 8
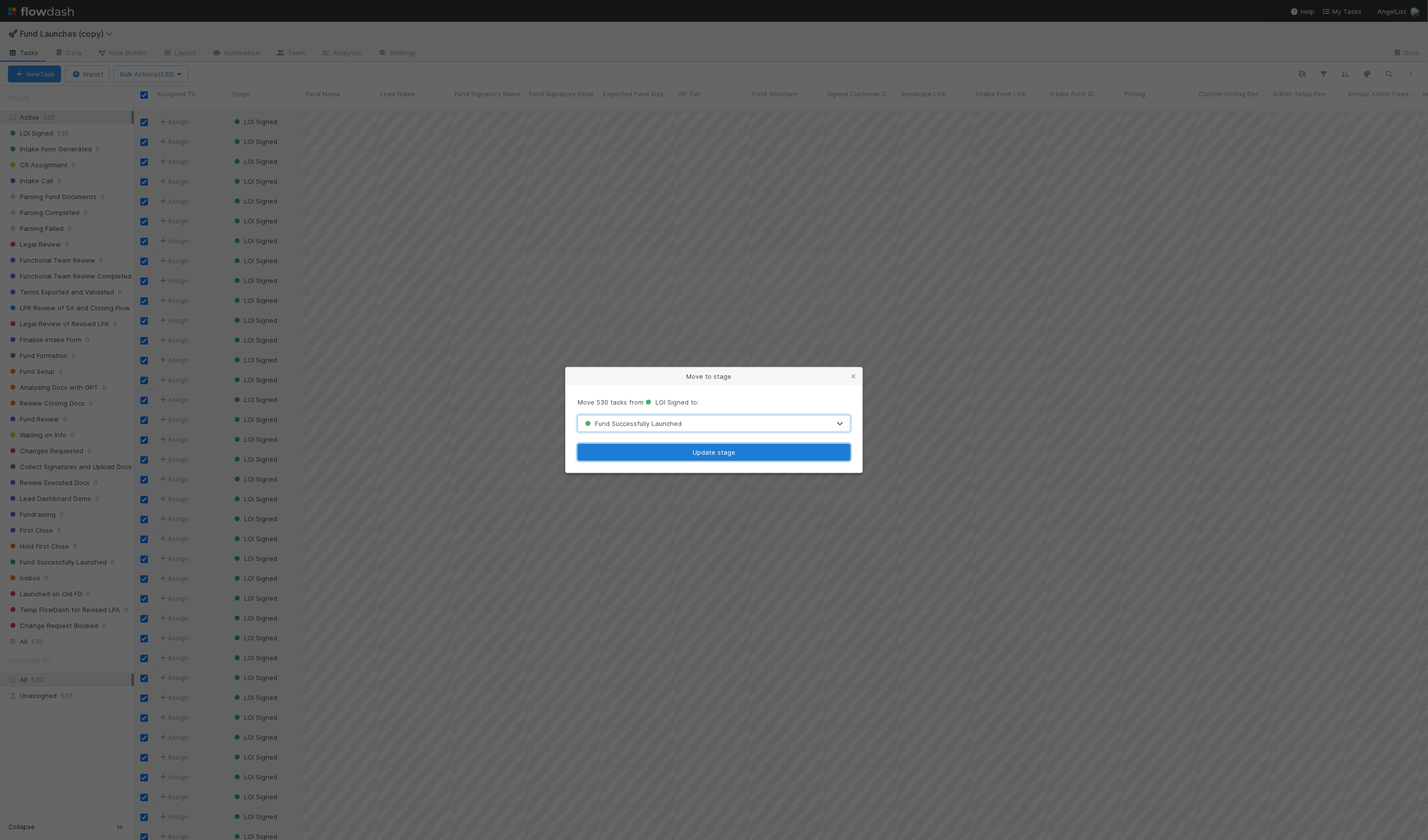
click at [653, 449] on button "Update stage" at bounding box center [713, 452] width 273 height 17
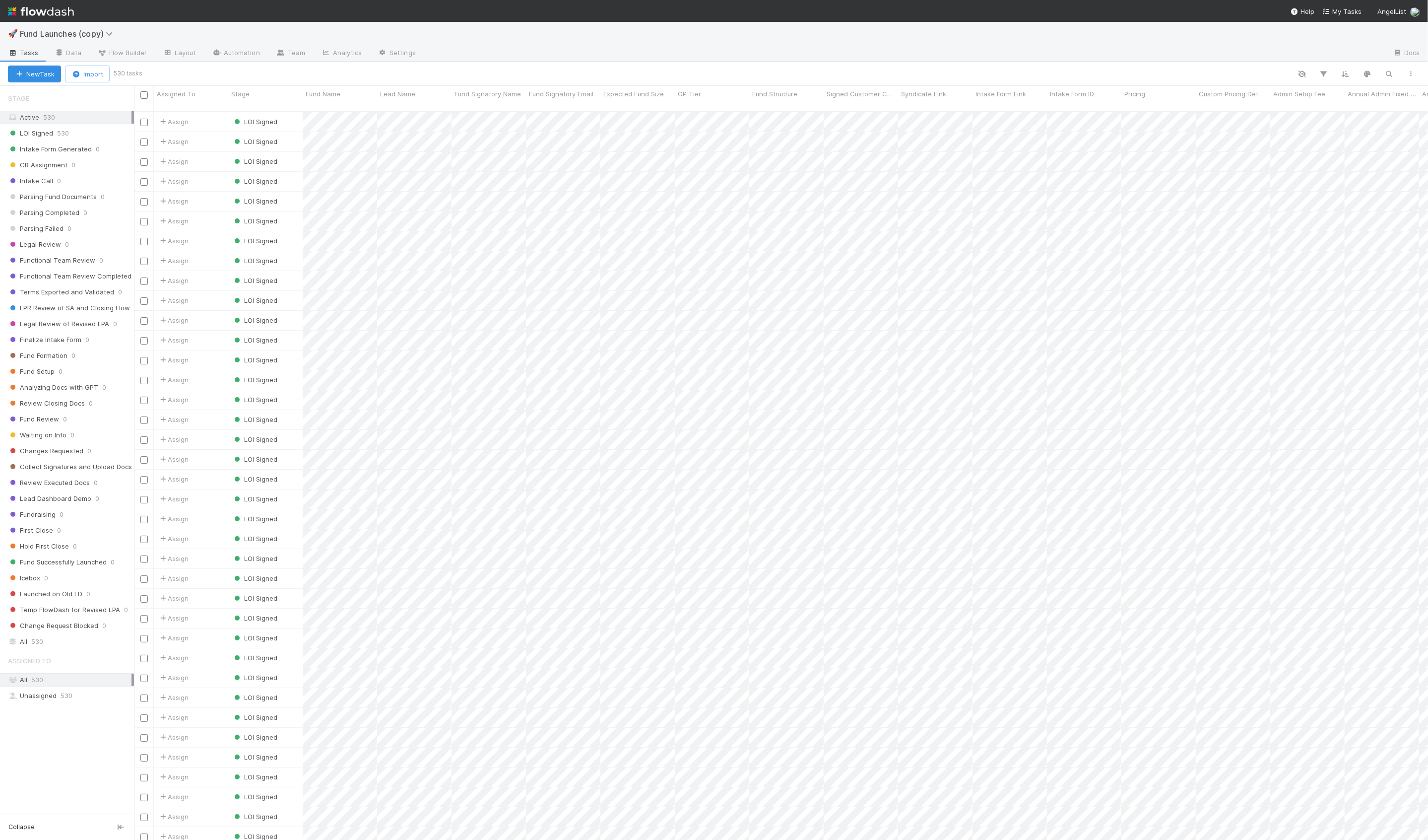
checkbox input "false"
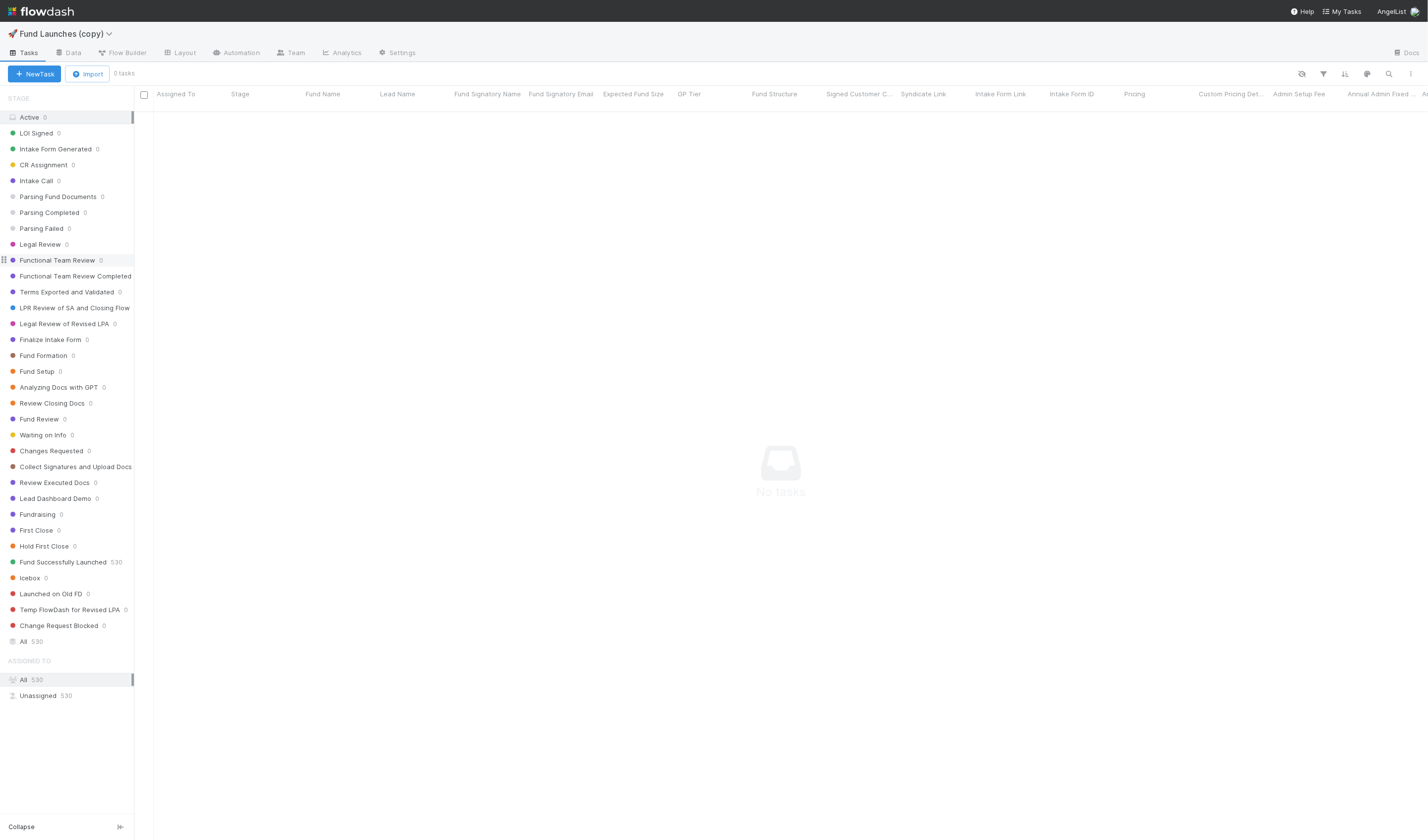
scroll to position [736, 1294]
click at [64, 563] on div "LOI Signed 0 Intake Form Generated 0 CR Assignment 0 Intake Call 0 Parsing Fund…" at bounding box center [66, 379] width 134 height 505
click at [66, 558] on span "Fund Successfully Launched" at bounding box center [57, 562] width 99 height 12
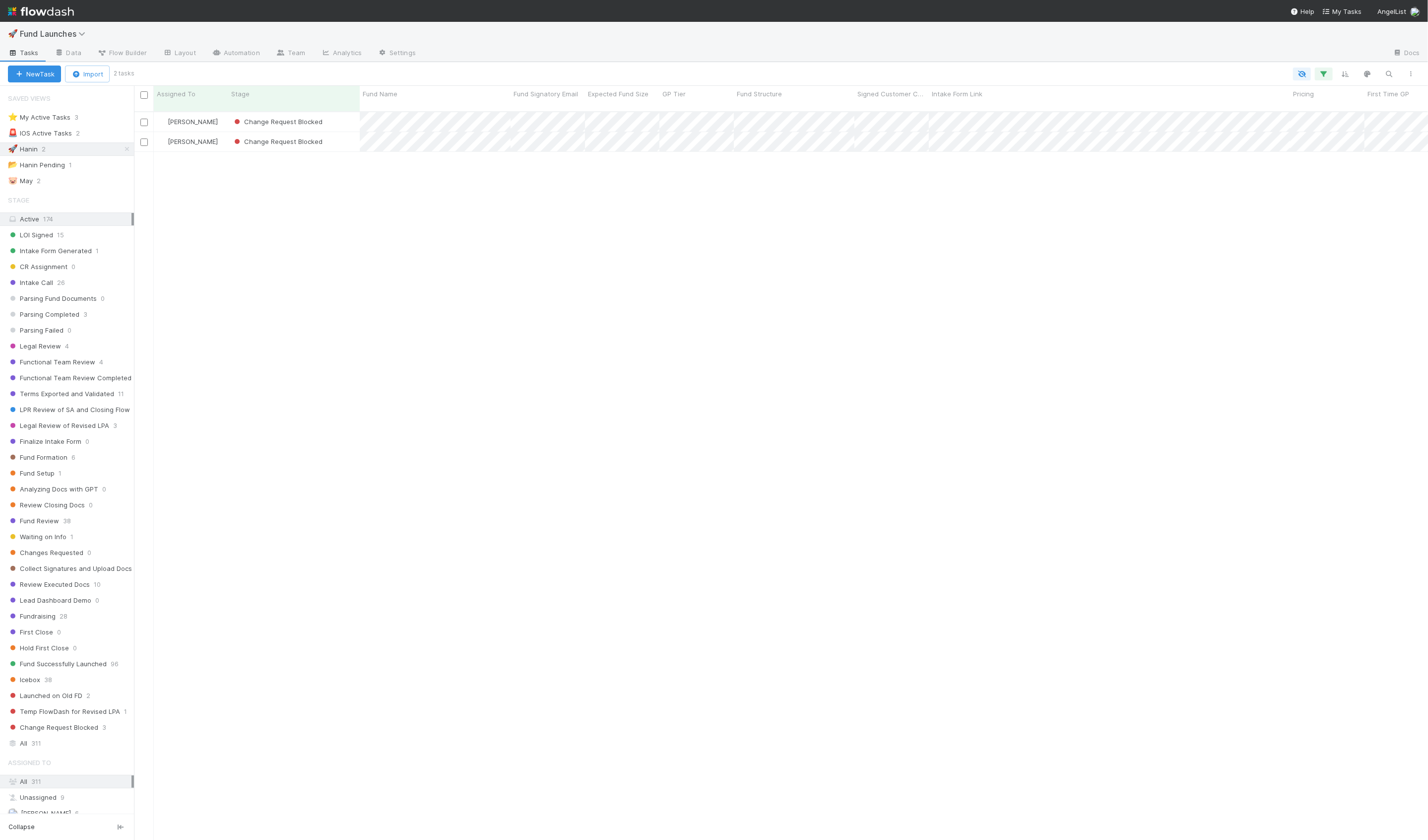
scroll to position [736, 1294]
click at [241, 56] on link "Automation" at bounding box center [236, 53] width 64 height 16
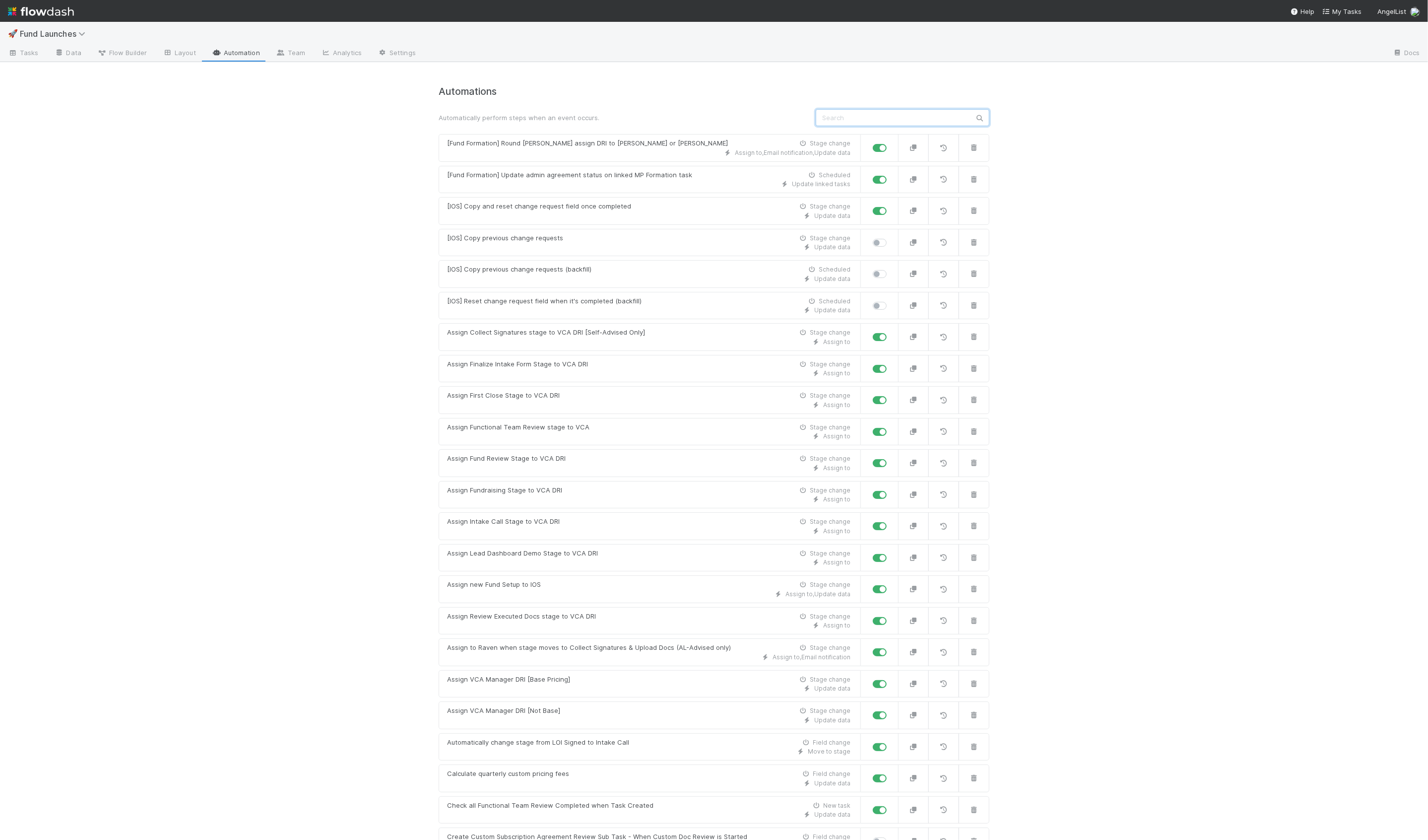
click at [844, 113] on input "text" at bounding box center [903, 117] width 174 height 17
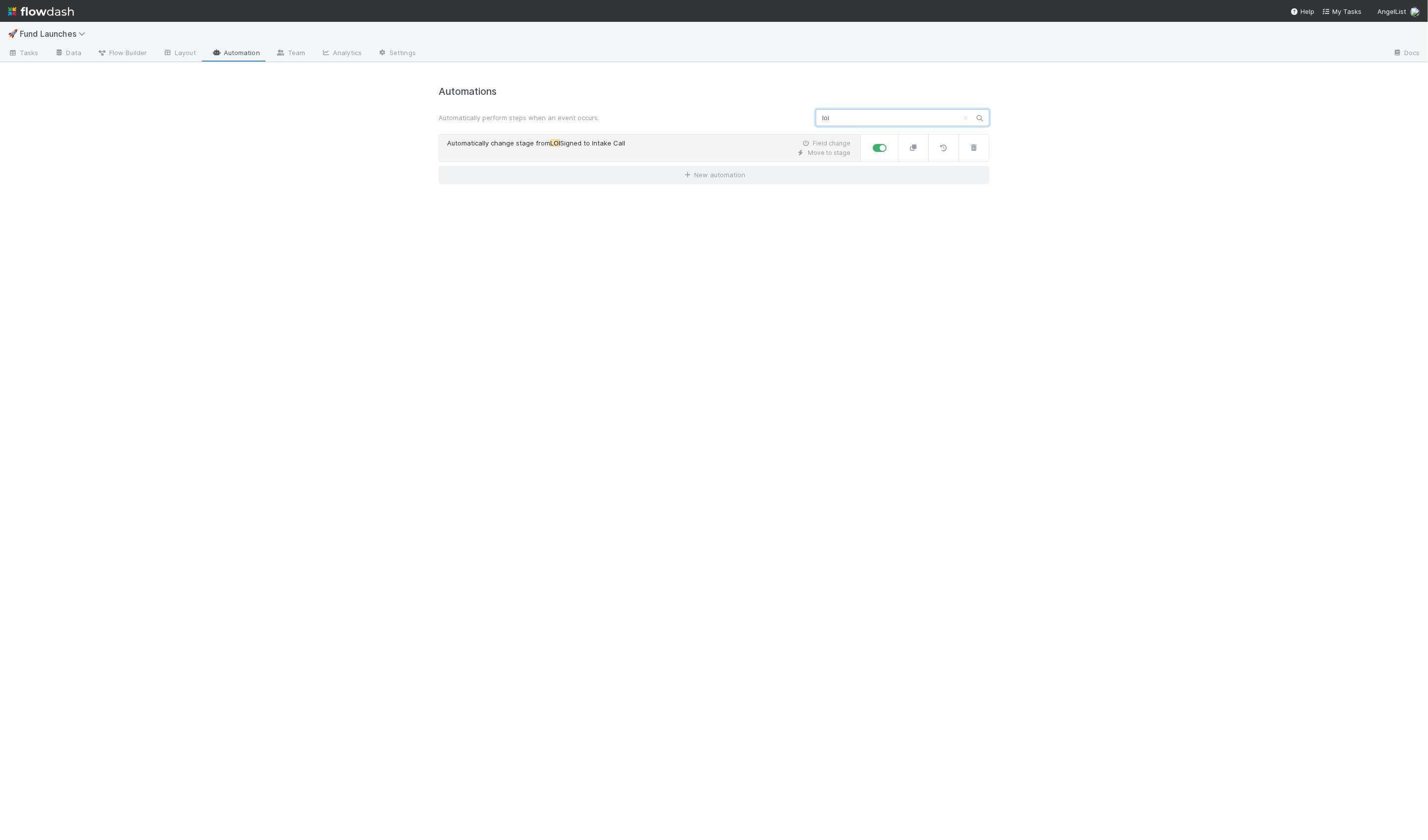
type input "loi"
click at [504, 144] on span "Automatically change stage from" at bounding box center [499, 143] width 104 height 8
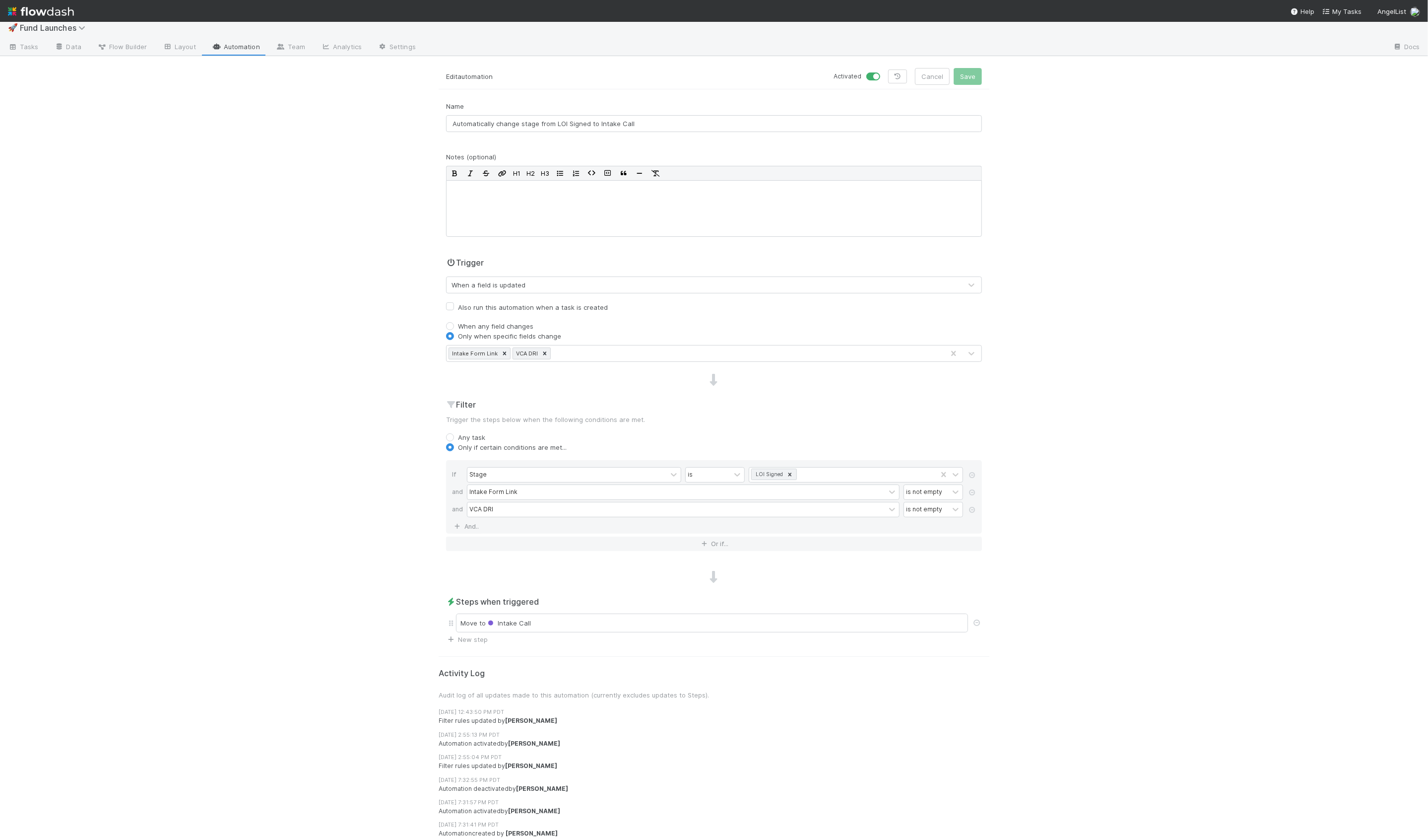
scroll to position [8, 0]
click at [924, 81] on button "Cancel" at bounding box center [932, 75] width 35 height 17
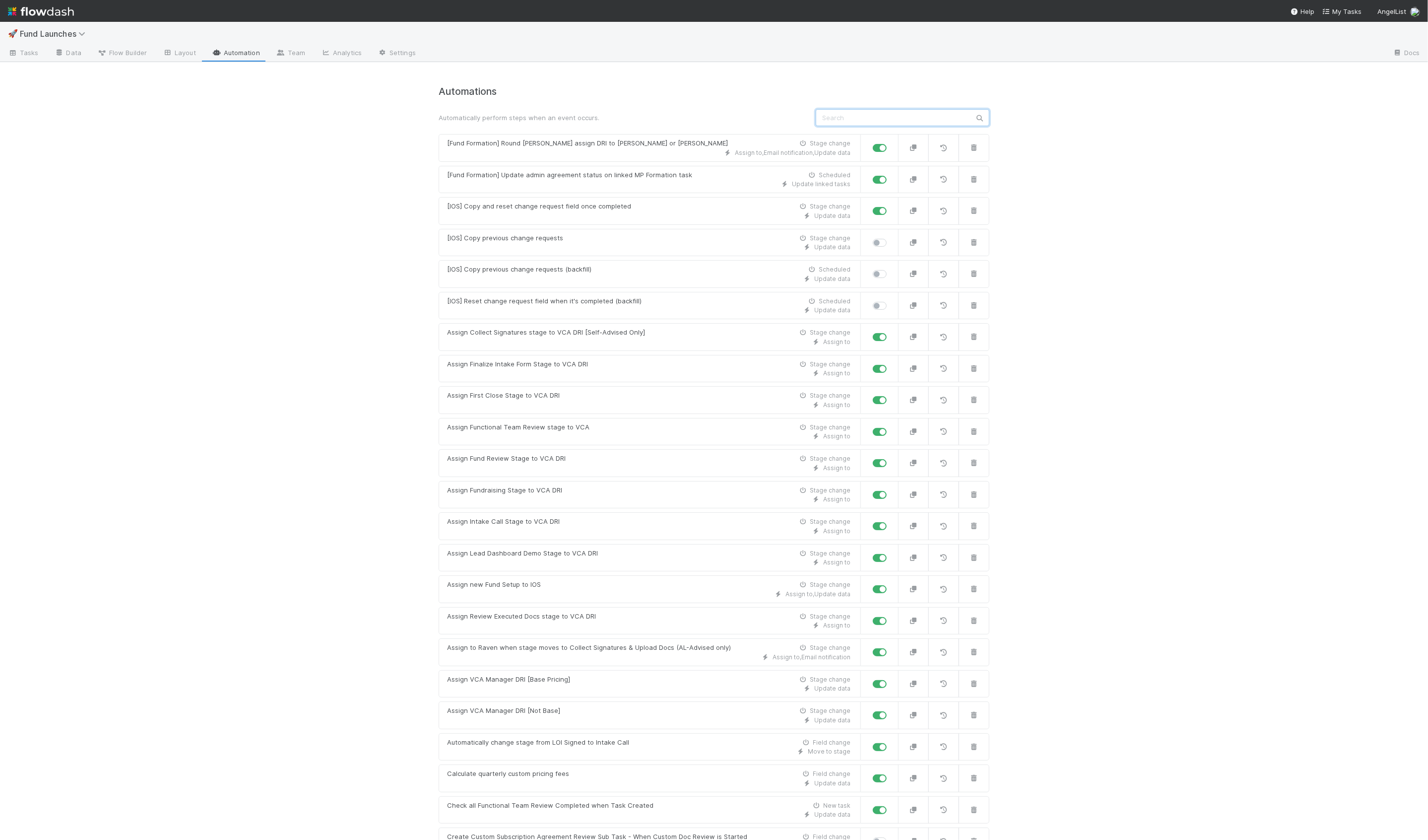
click at [834, 117] on input "text" at bounding box center [903, 117] width 174 height 17
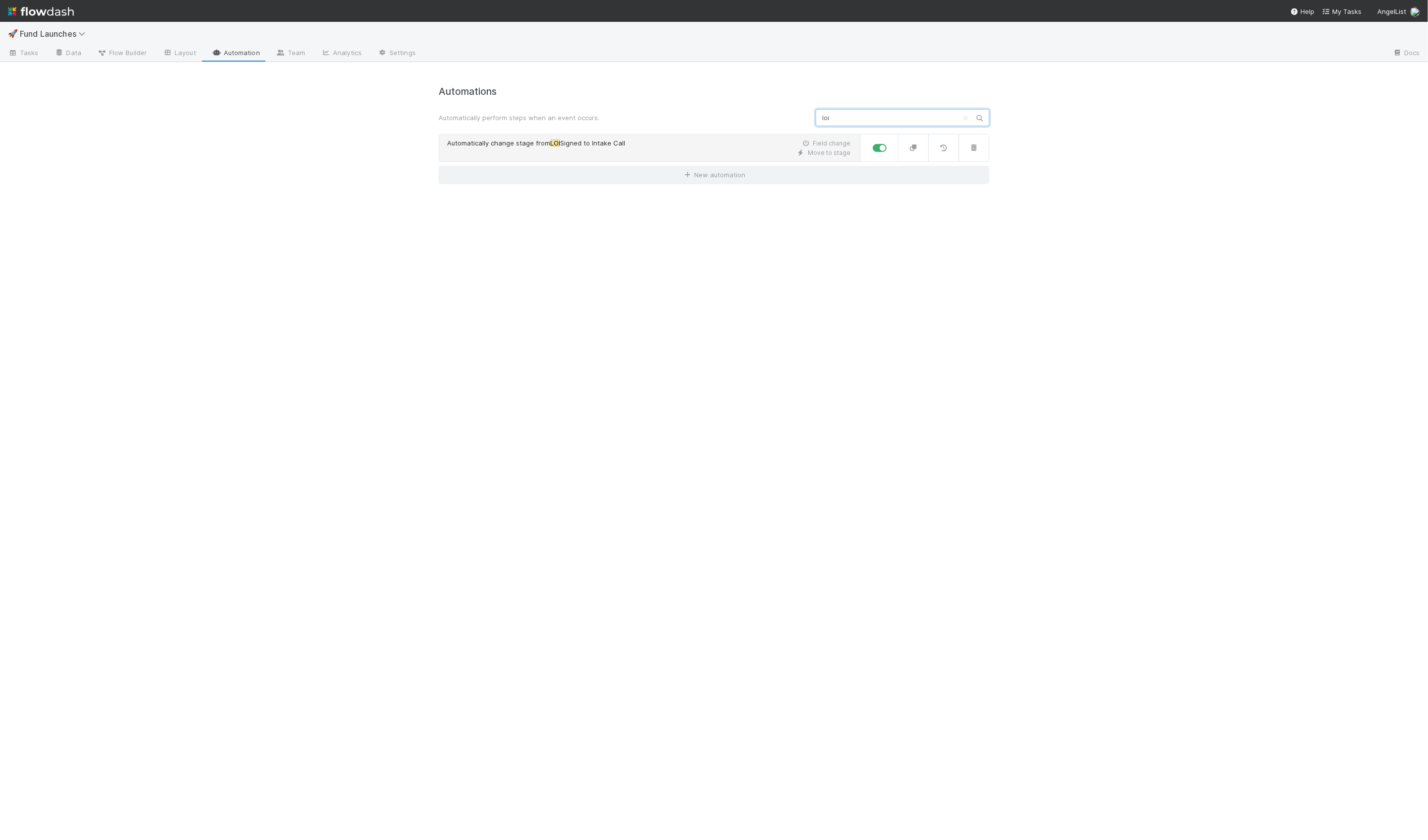
type input "loi"
click at [654, 145] on div "Automatically change stage from LOI Signed to Intake Call Field change" at bounding box center [649, 143] width 403 height 10
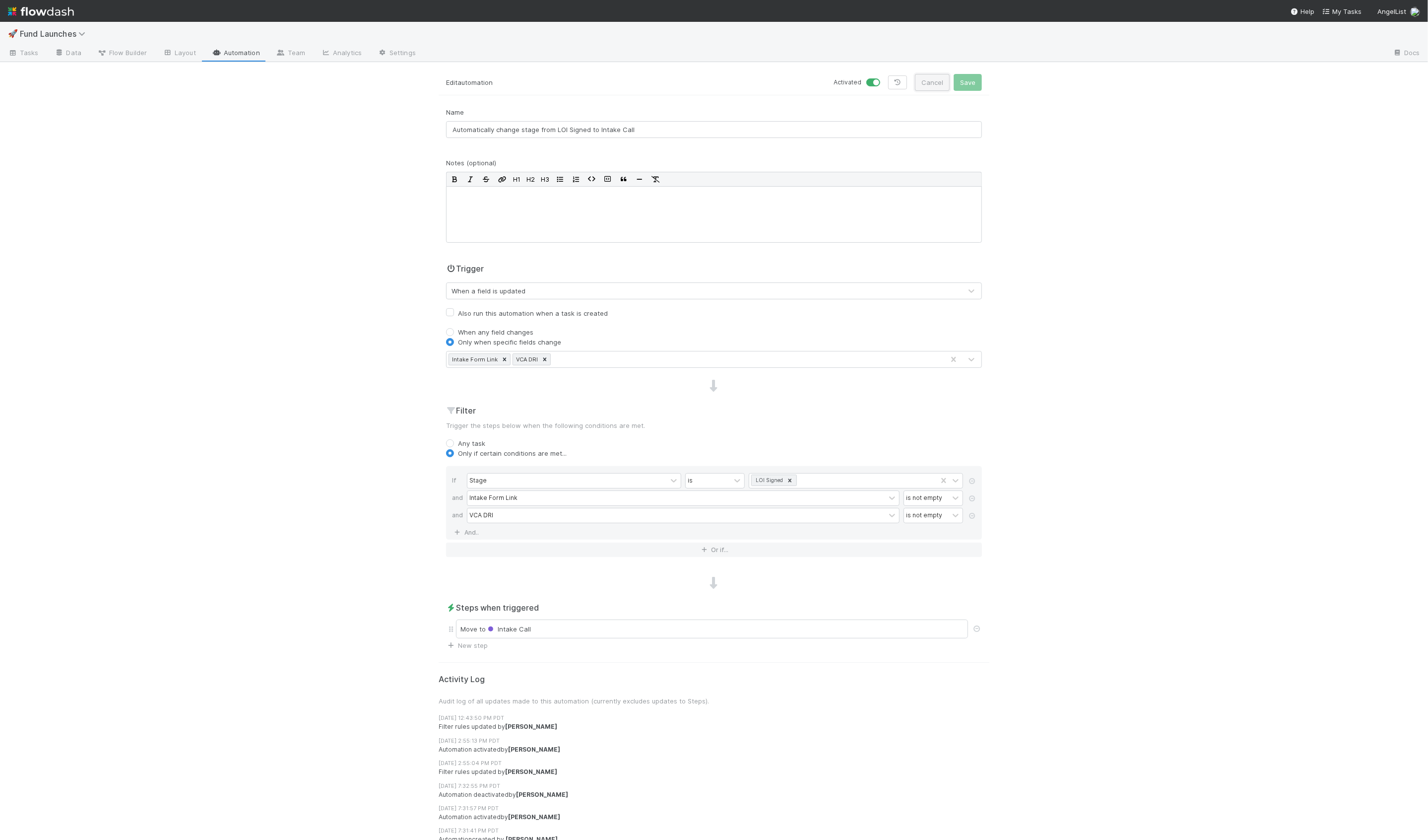
click at [931, 87] on button "Cancel" at bounding box center [932, 83] width 35 height 17
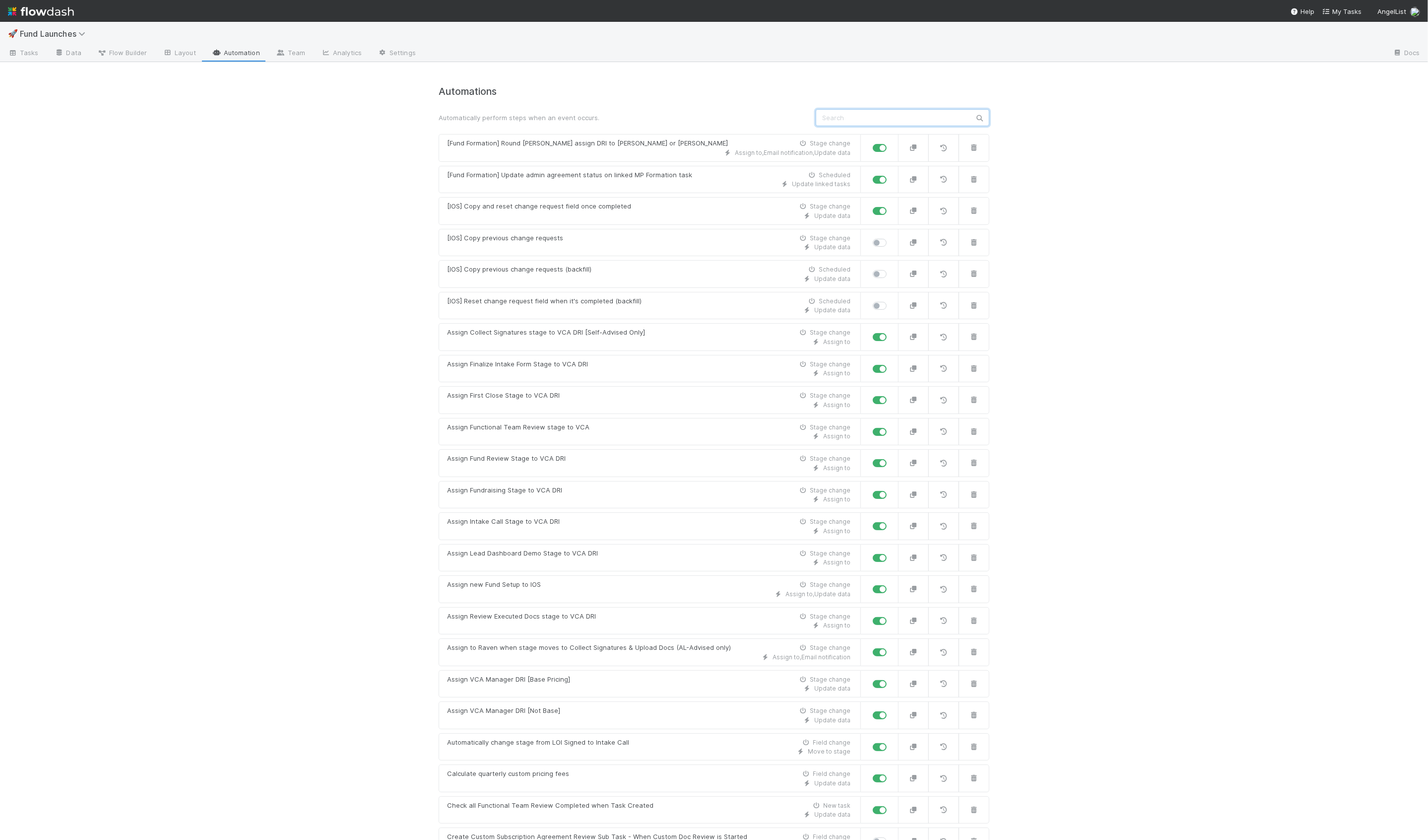
click at [861, 121] on input "text" at bounding box center [903, 117] width 174 height 17
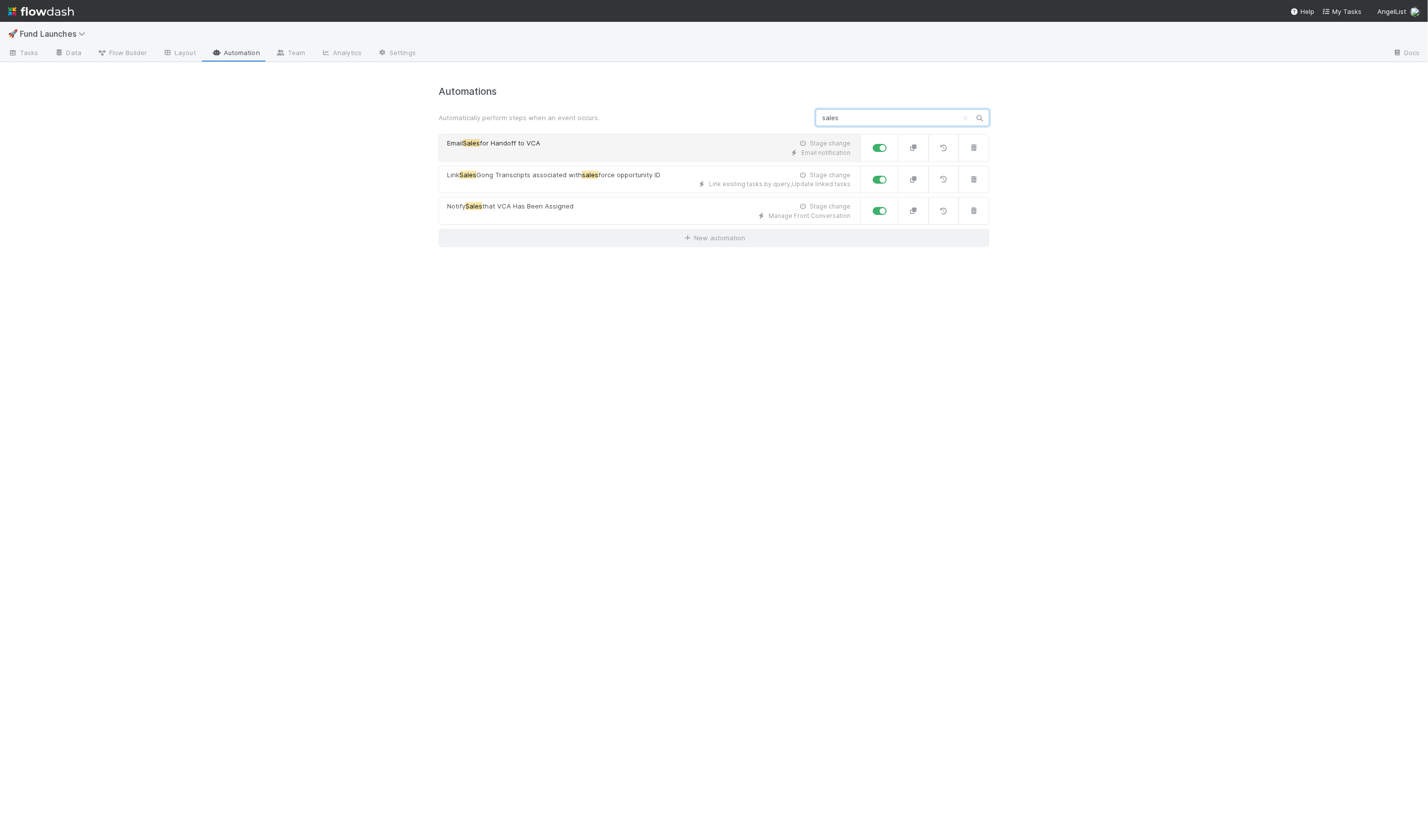
type input "sales"
click at [645, 143] on div "Email Sales for Handoff to VCA Stage change" at bounding box center [649, 143] width 403 height 10
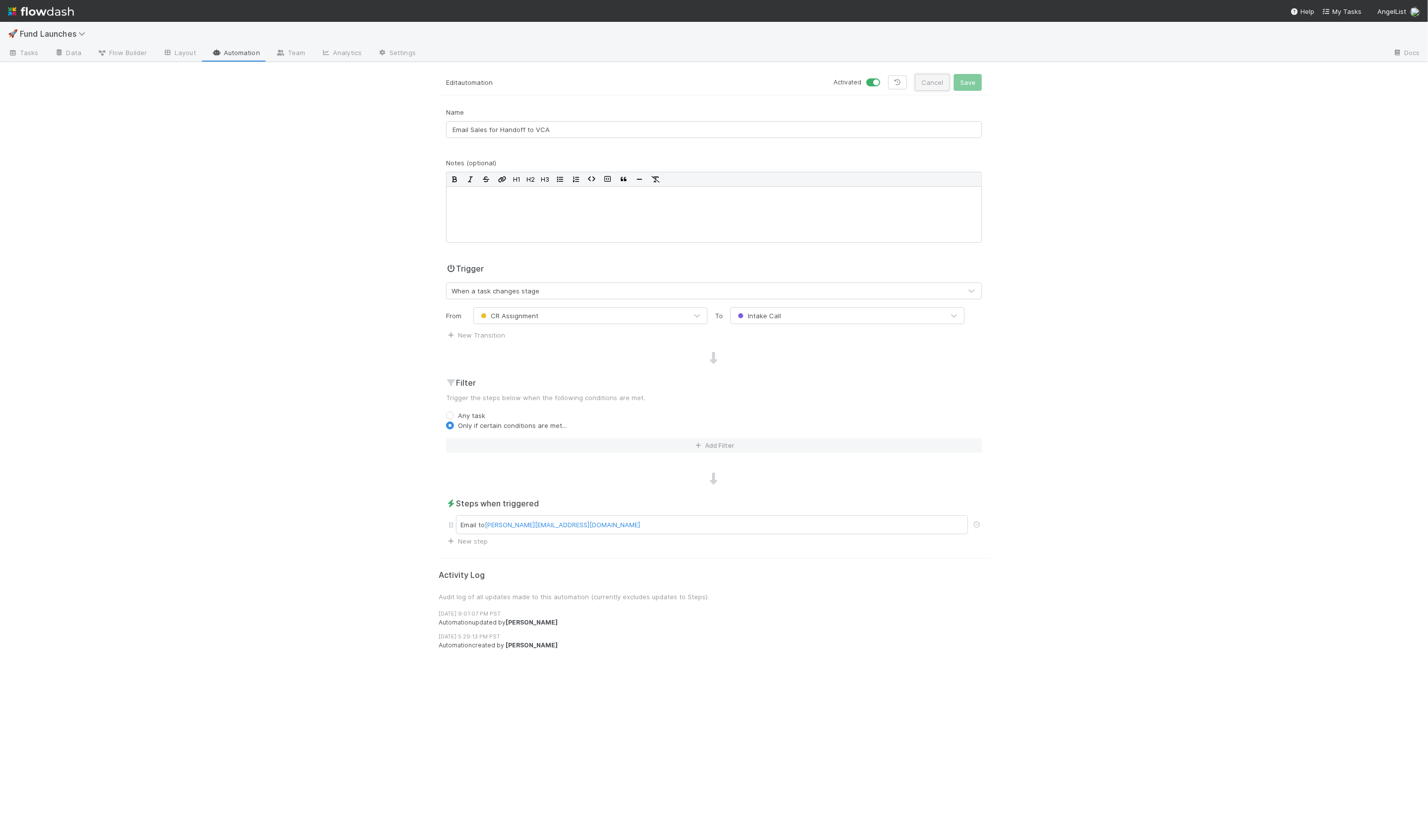
click at [944, 87] on button "Cancel" at bounding box center [932, 83] width 35 height 17
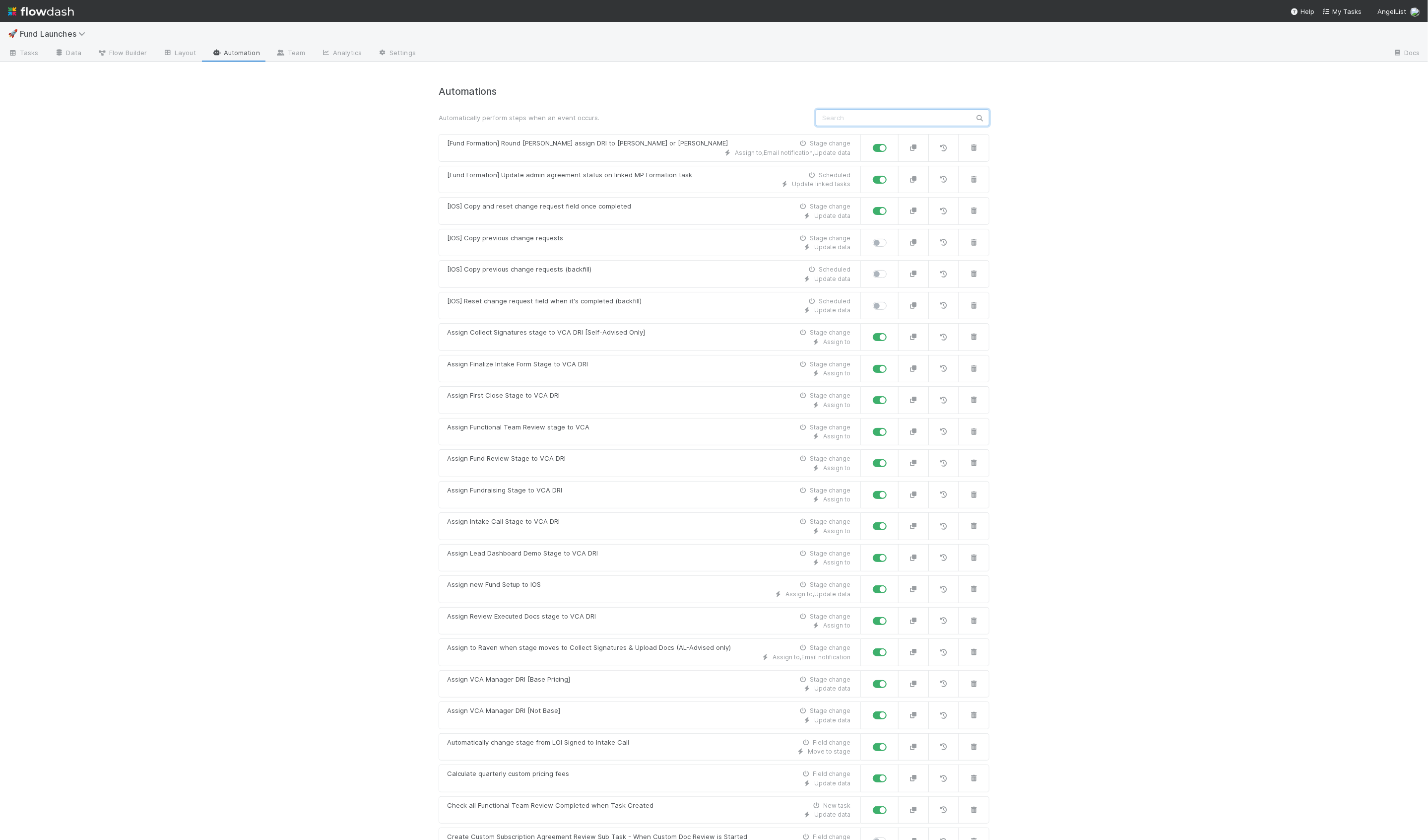
click at [827, 115] on input "text" at bounding box center [903, 117] width 174 height 17
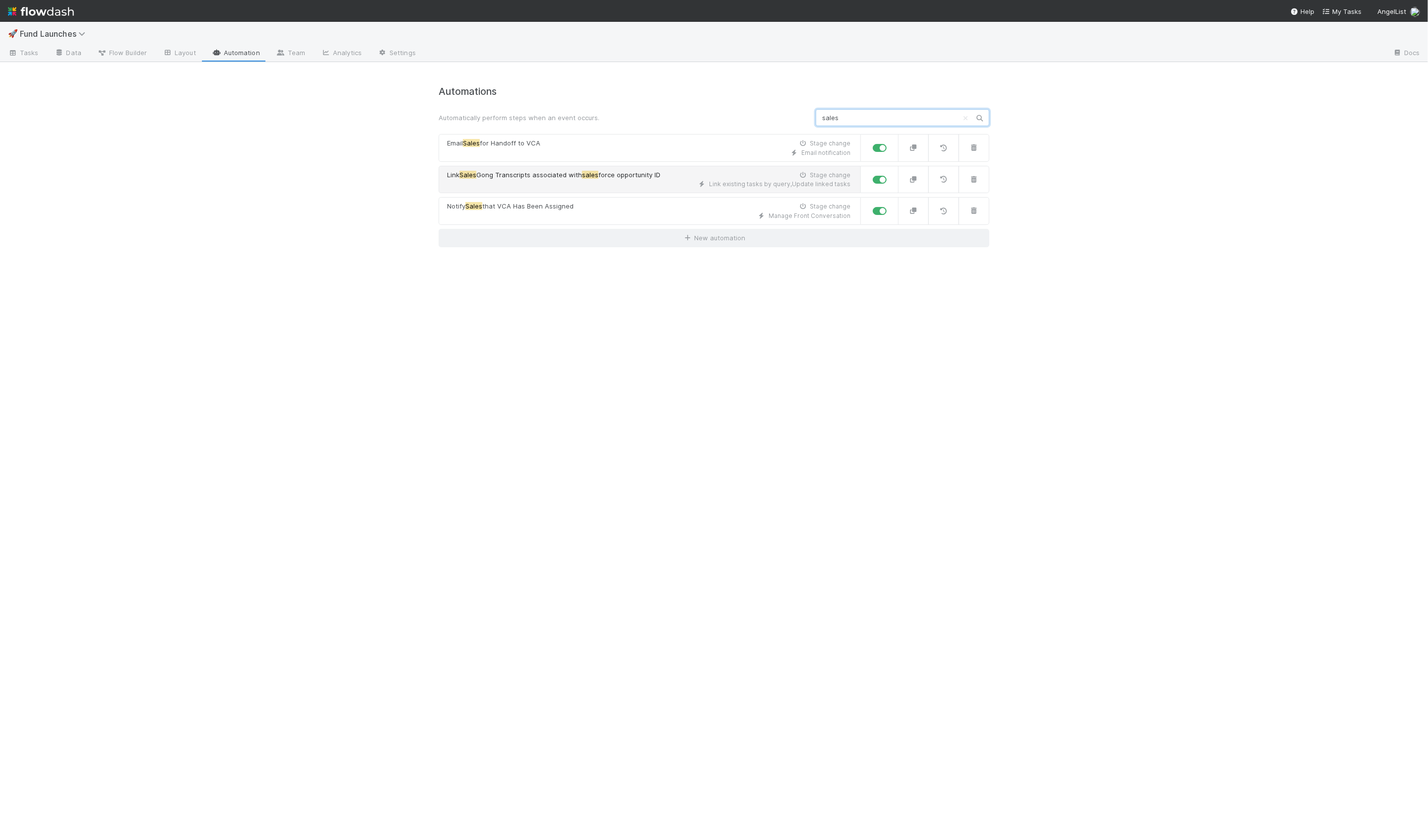
type input "sales"
click at [558, 182] on div "Link existing tasks by query , Update linked tasks" at bounding box center [649, 184] width 403 height 9
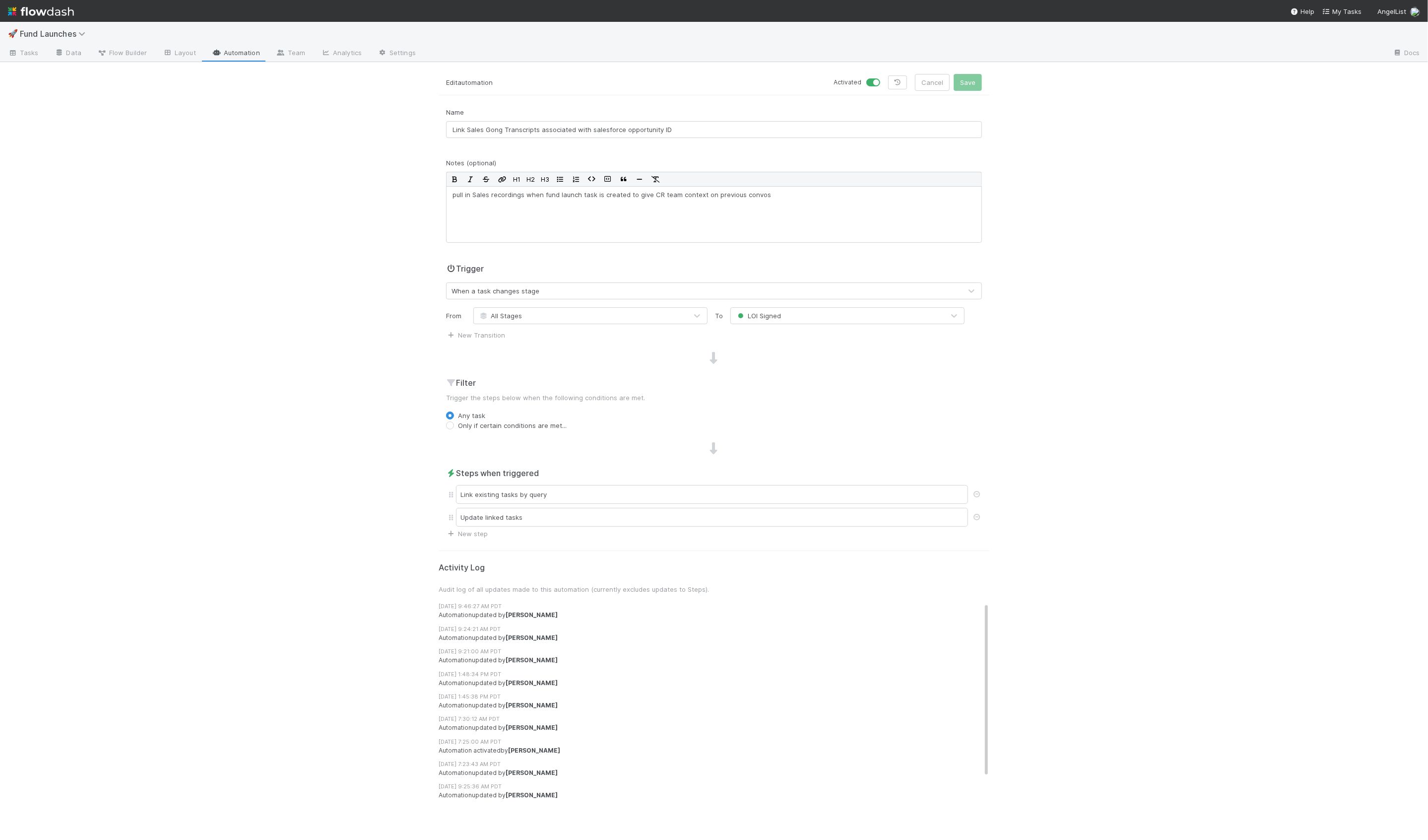
scroll to position [26, 0]
click at [512, 489] on div "Link existing tasks by query" at bounding box center [712, 494] width 512 height 19
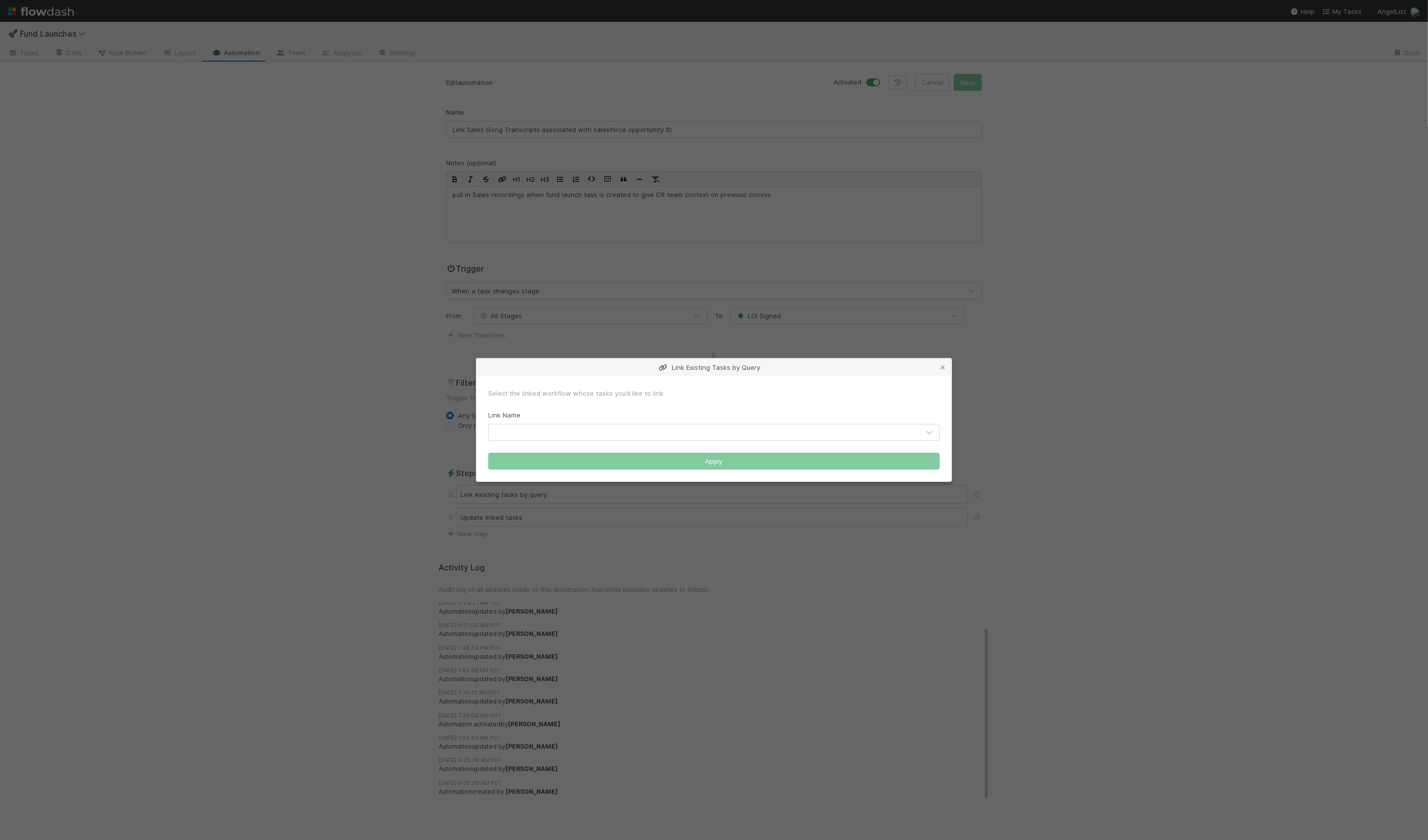
click at [949, 367] on div "Link Existing Tasks by Query" at bounding box center [713, 367] width 475 height 18
click at [944, 367] on icon at bounding box center [943, 367] width 10 height 6
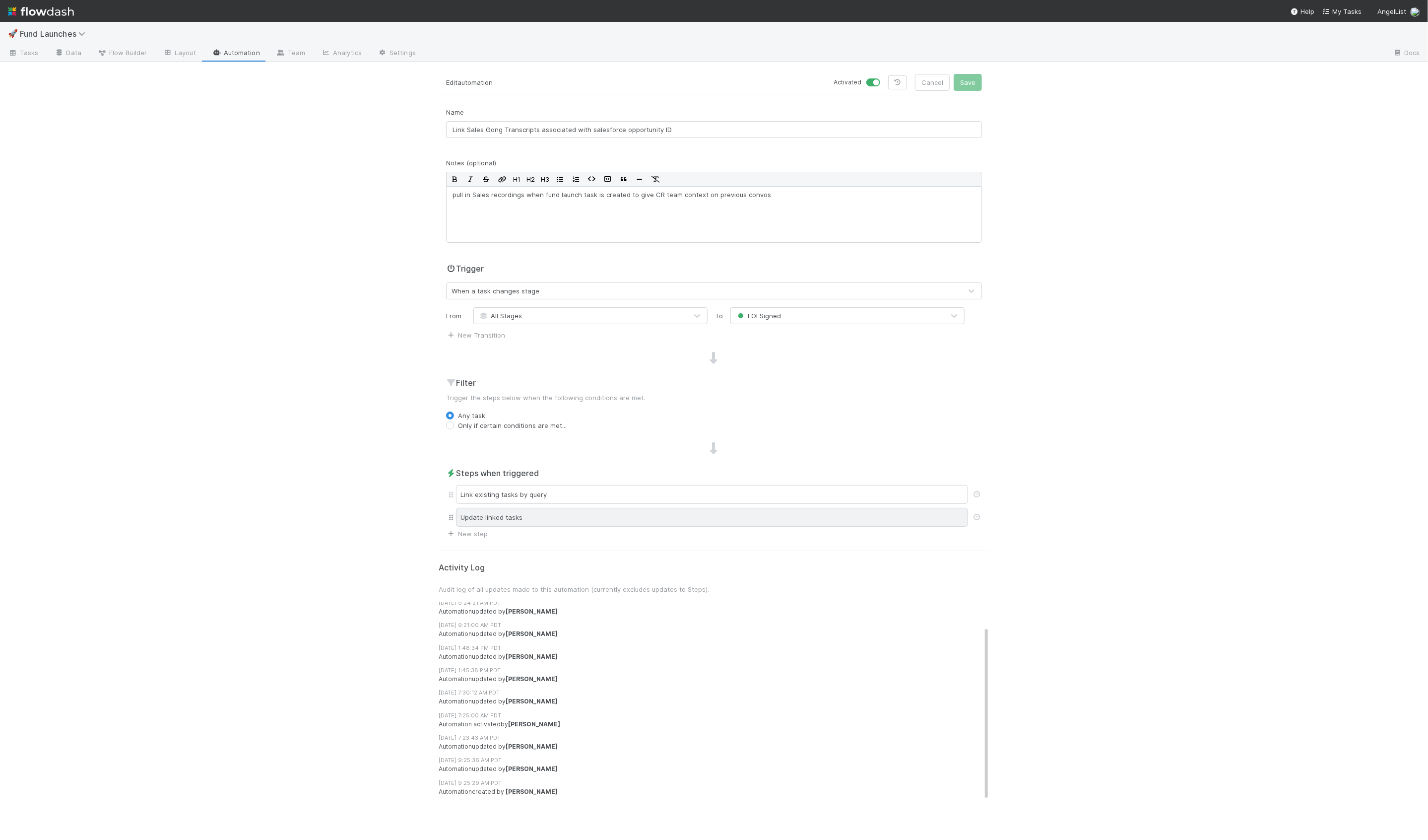
click at [545, 519] on div "Update linked tasks" at bounding box center [712, 517] width 512 height 19
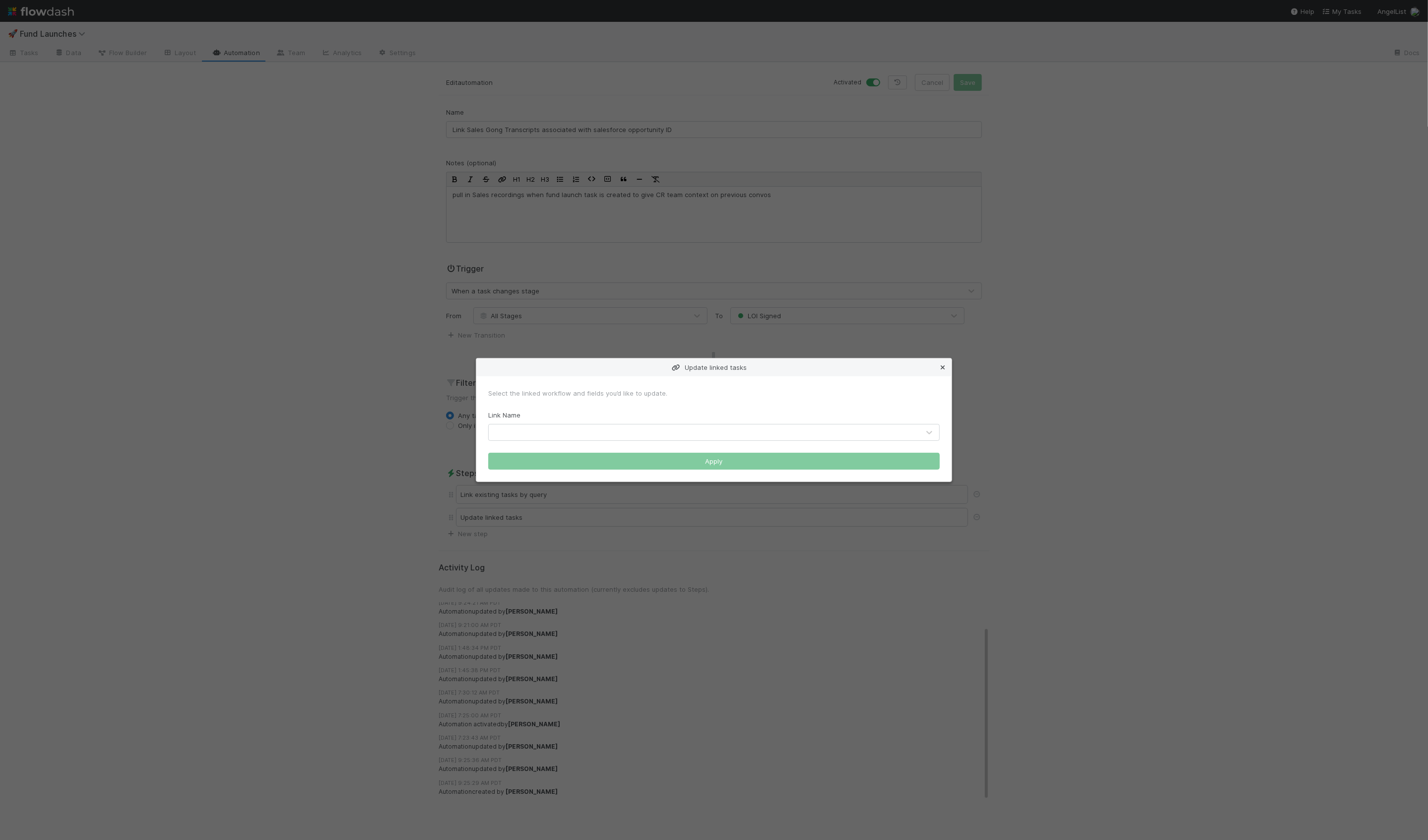
click at [942, 369] on icon at bounding box center [943, 367] width 10 height 6
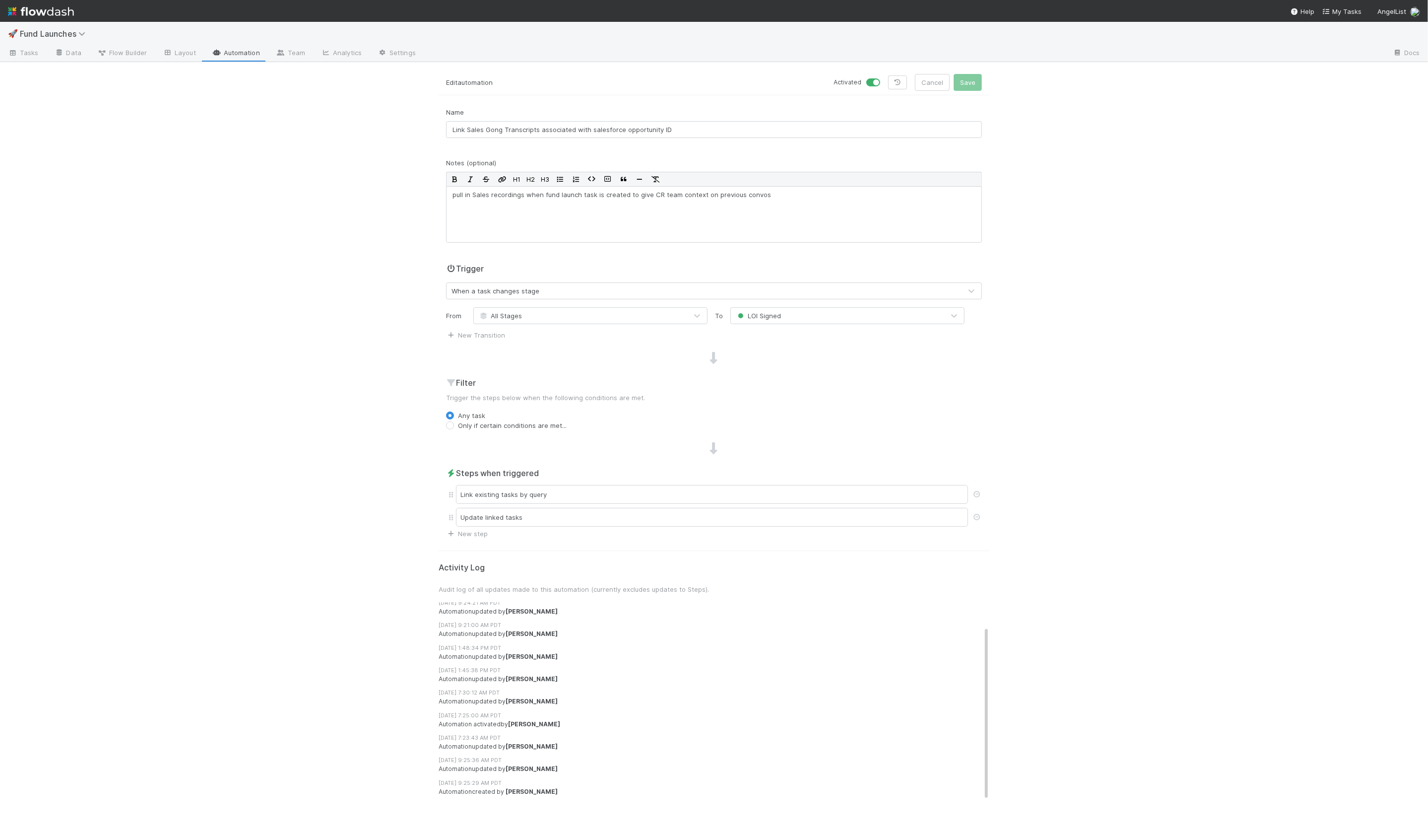
click at [921, 91] on div "Edit automation Activated Cancel Save" at bounding box center [714, 85] width 551 height 22
click at [922, 89] on button "Cancel" at bounding box center [932, 83] width 35 height 17
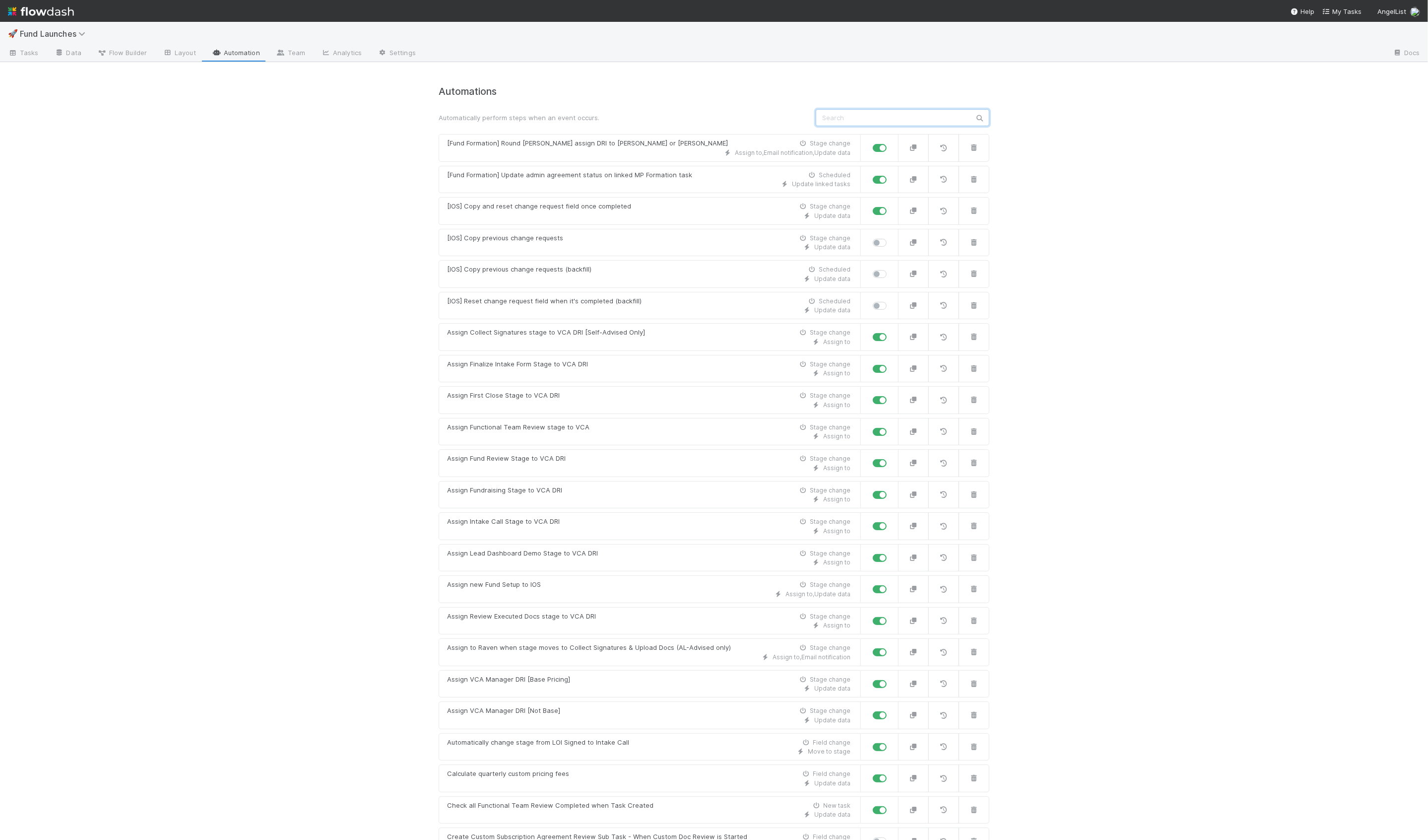
click at [855, 119] on input "text" at bounding box center [903, 117] width 174 height 17
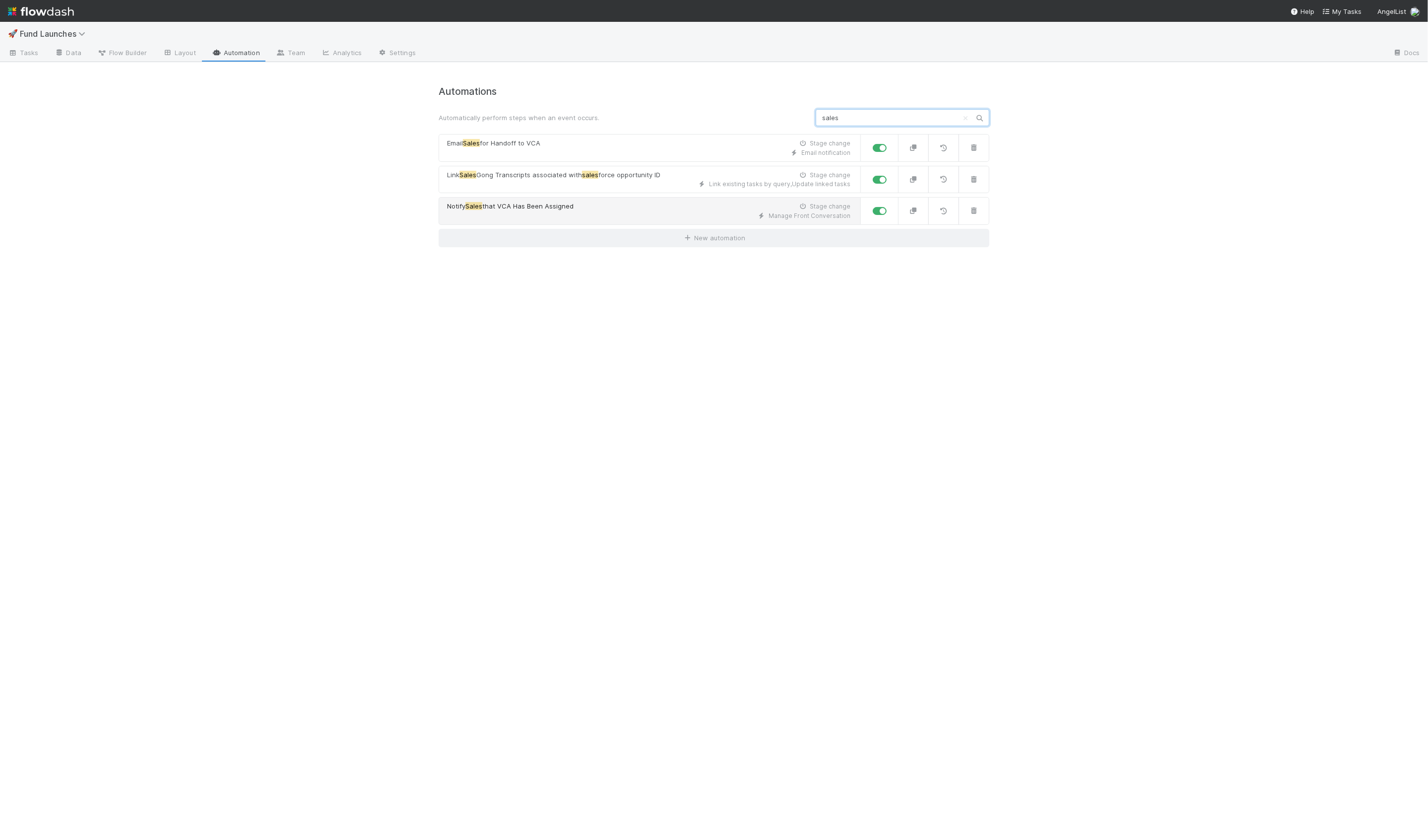
type input "sales"
click at [533, 205] on span "that VCA Has Been Assigned" at bounding box center [528, 206] width 91 height 8
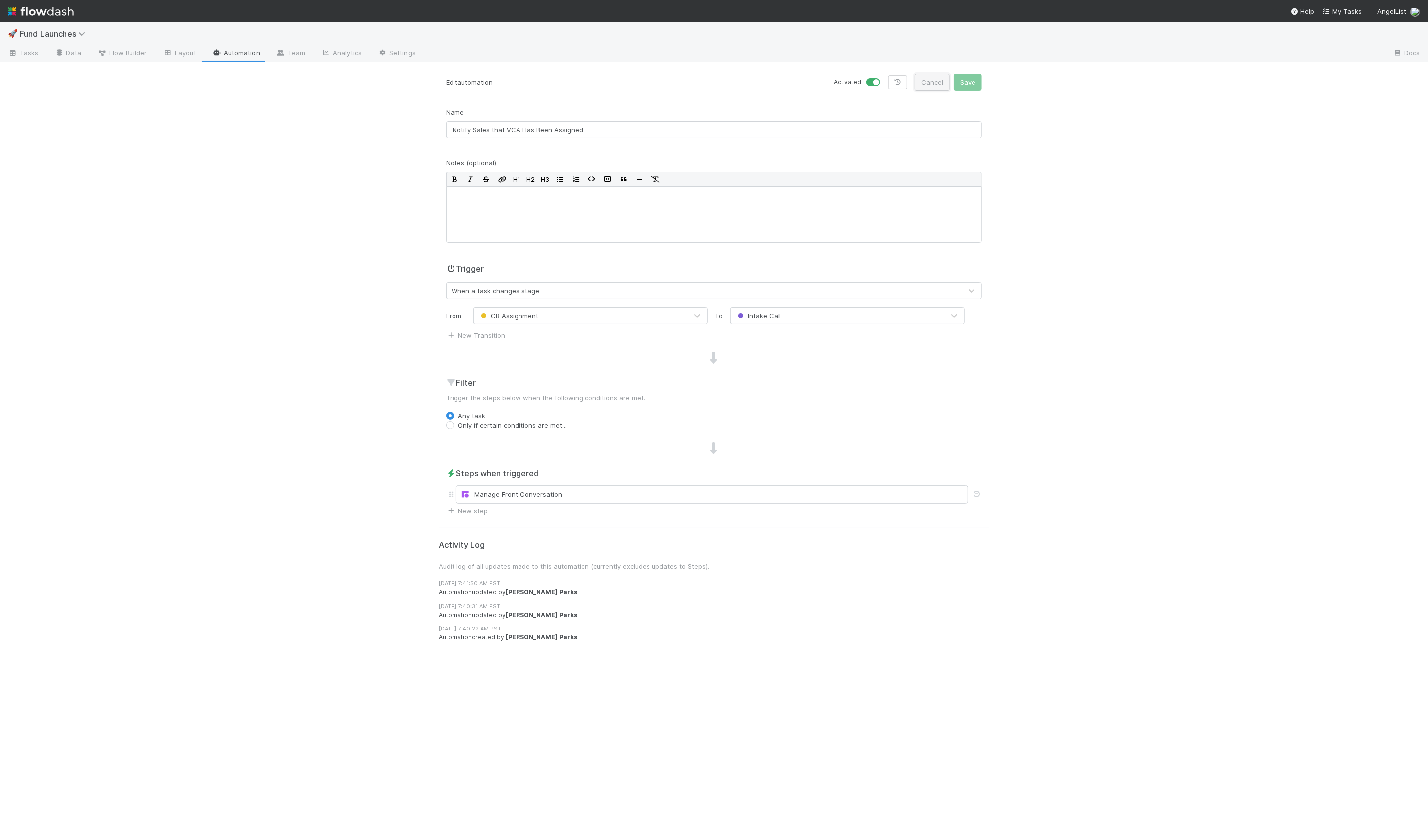
click at [932, 84] on button "Cancel" at bounding box center [932, 83] width 35 height 17
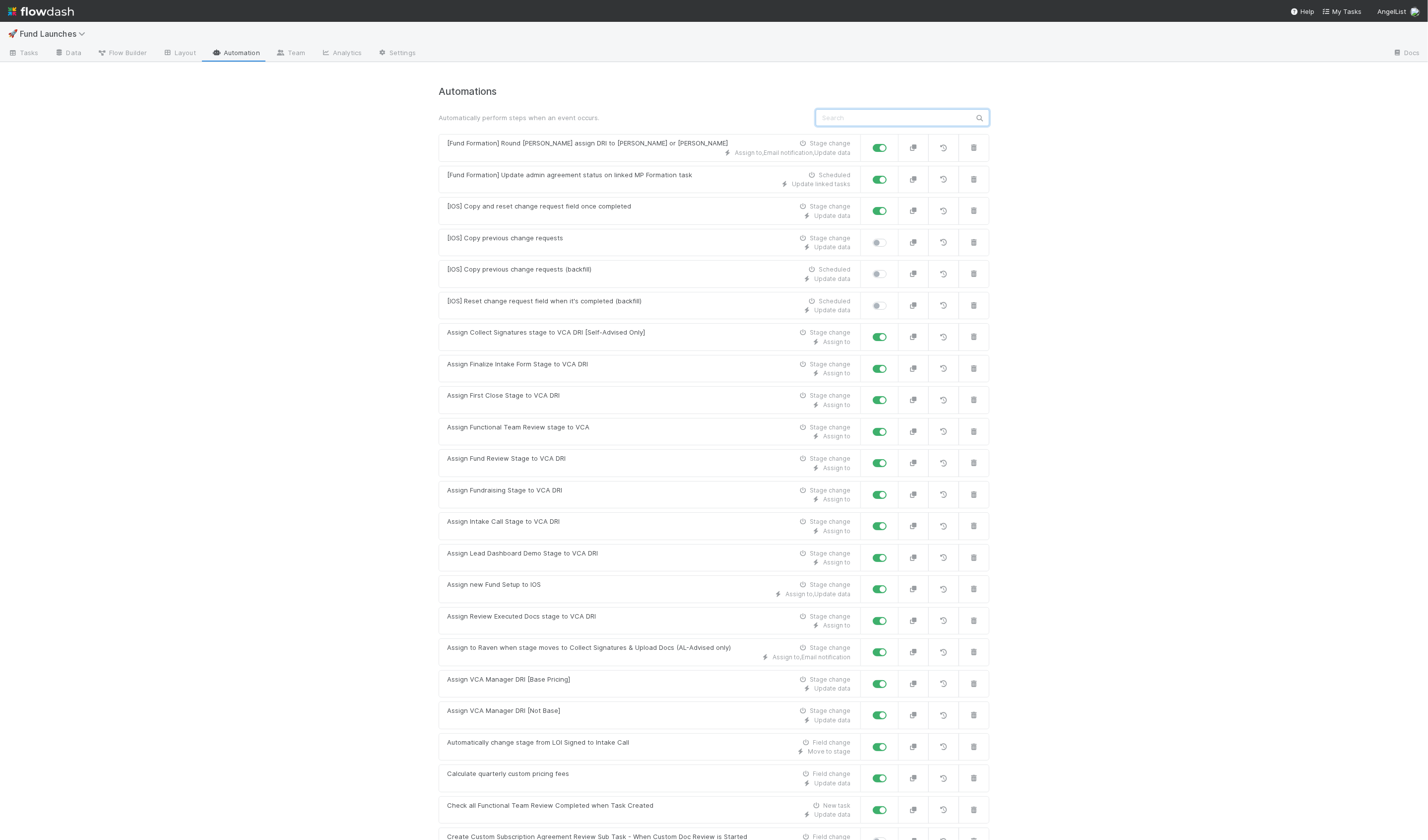
click at [840, 111] on input "text" at bounding box center [903, 117] width 174 height 17
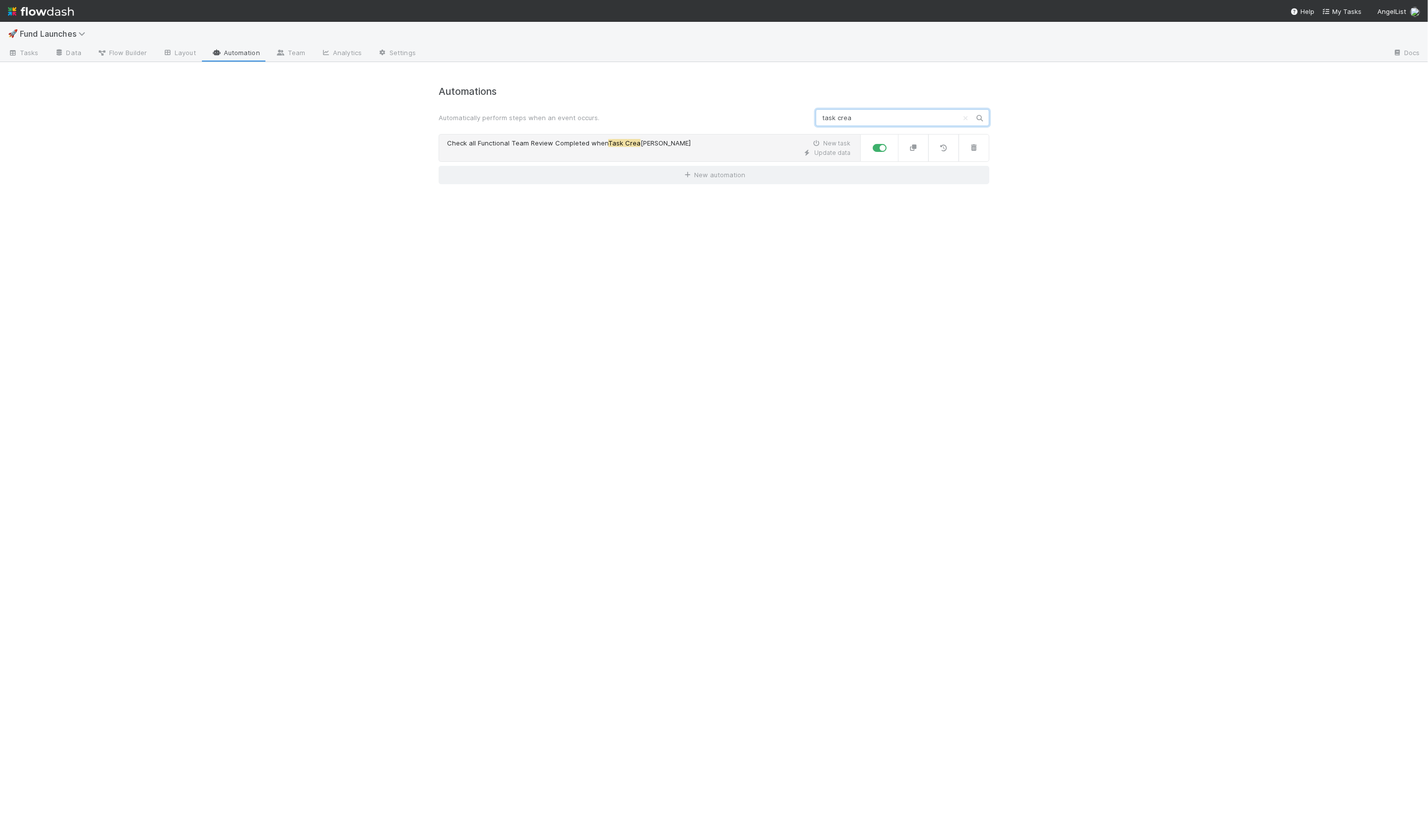
type input "task crea"
click at [579, 141] on span "Check all Functional Team Review Completed when" at bounding box center [528, 143] width 162 height 8
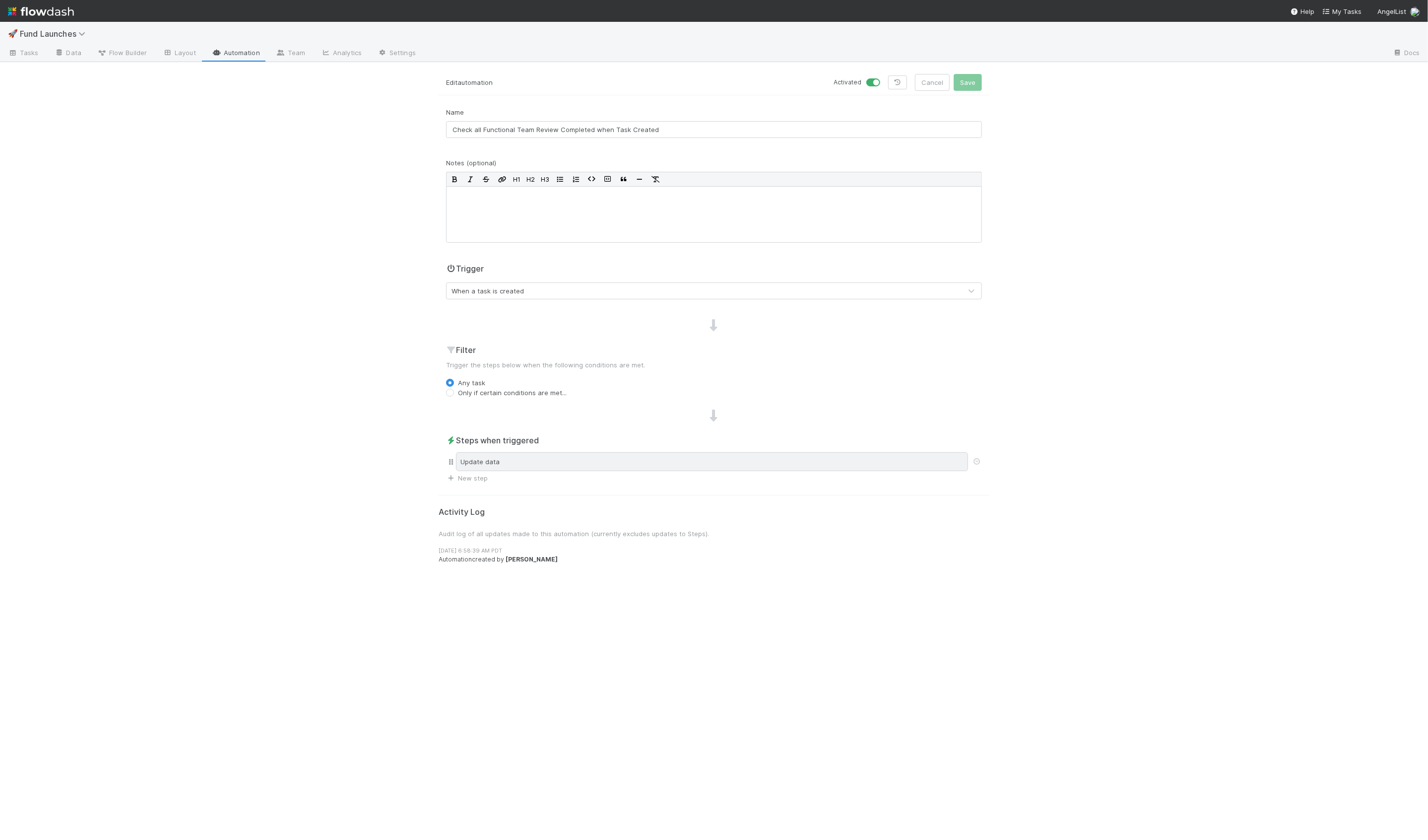
click at [467, 457] on div "Update data" at bounding box center [712, 461] width 512 height 19
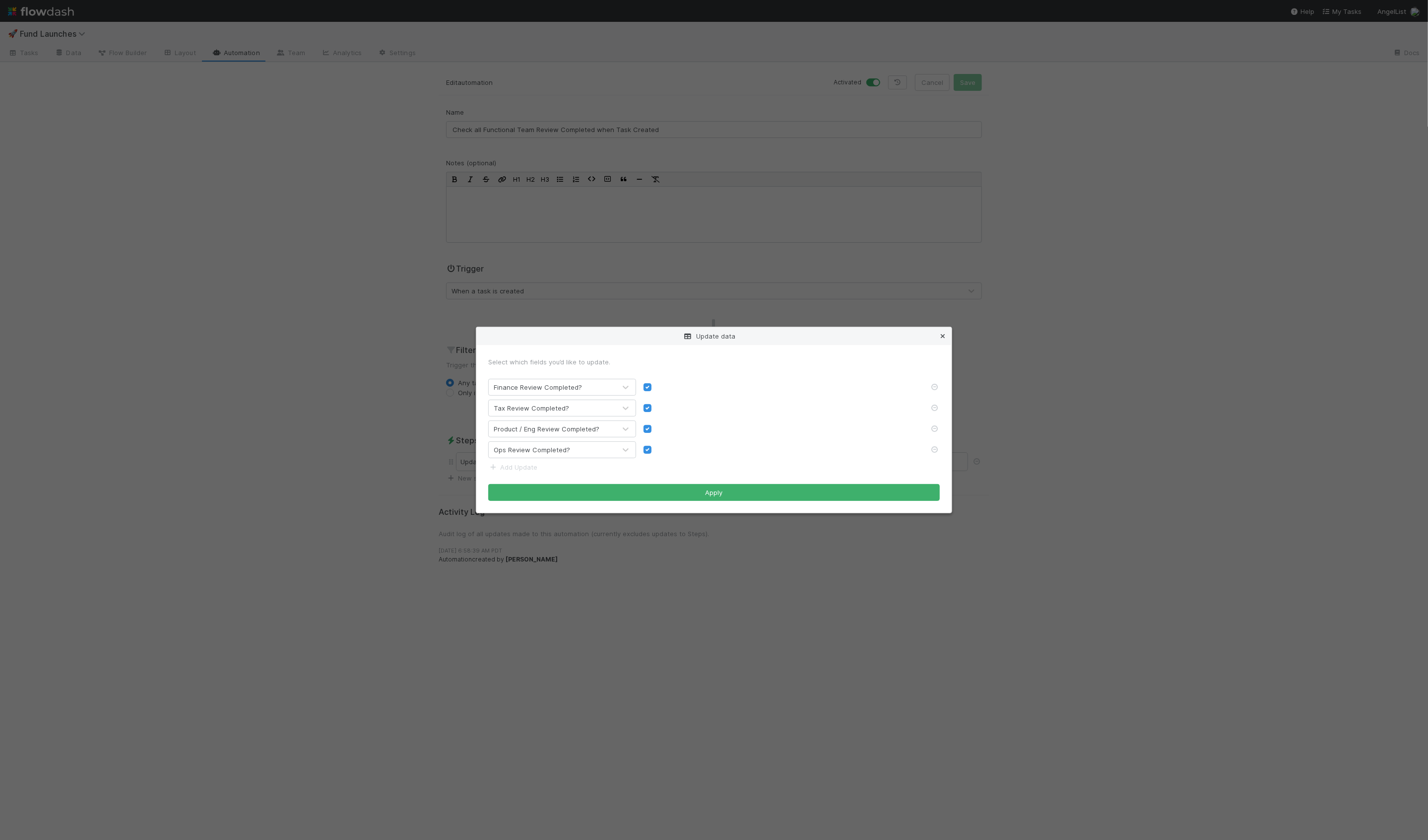
click at [939, 336] on icon at bounding box center [943, 336] width 10 height 6
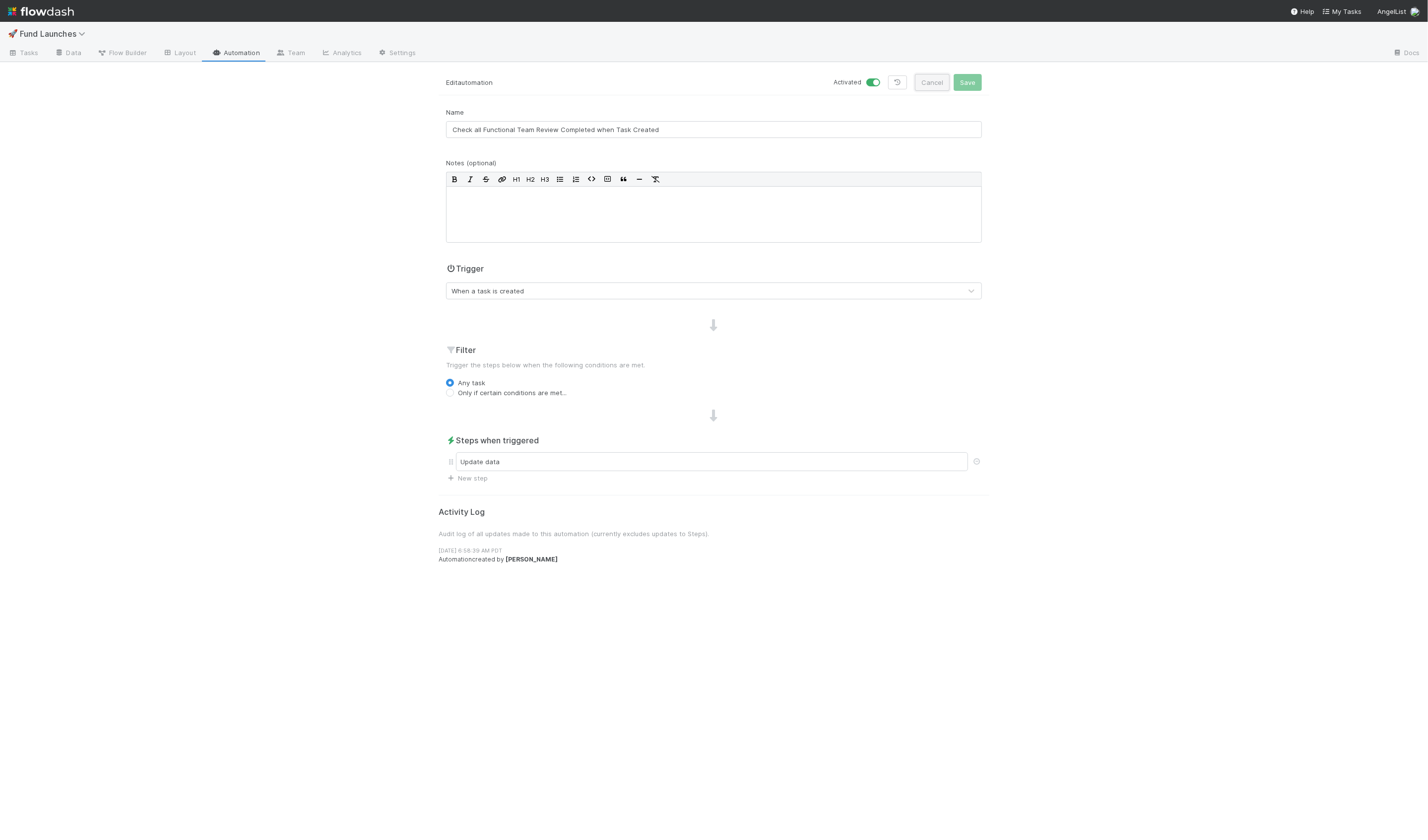
click at [943, 81] on button "Cancel" at bounding box center [932, 83] width 35 height 17
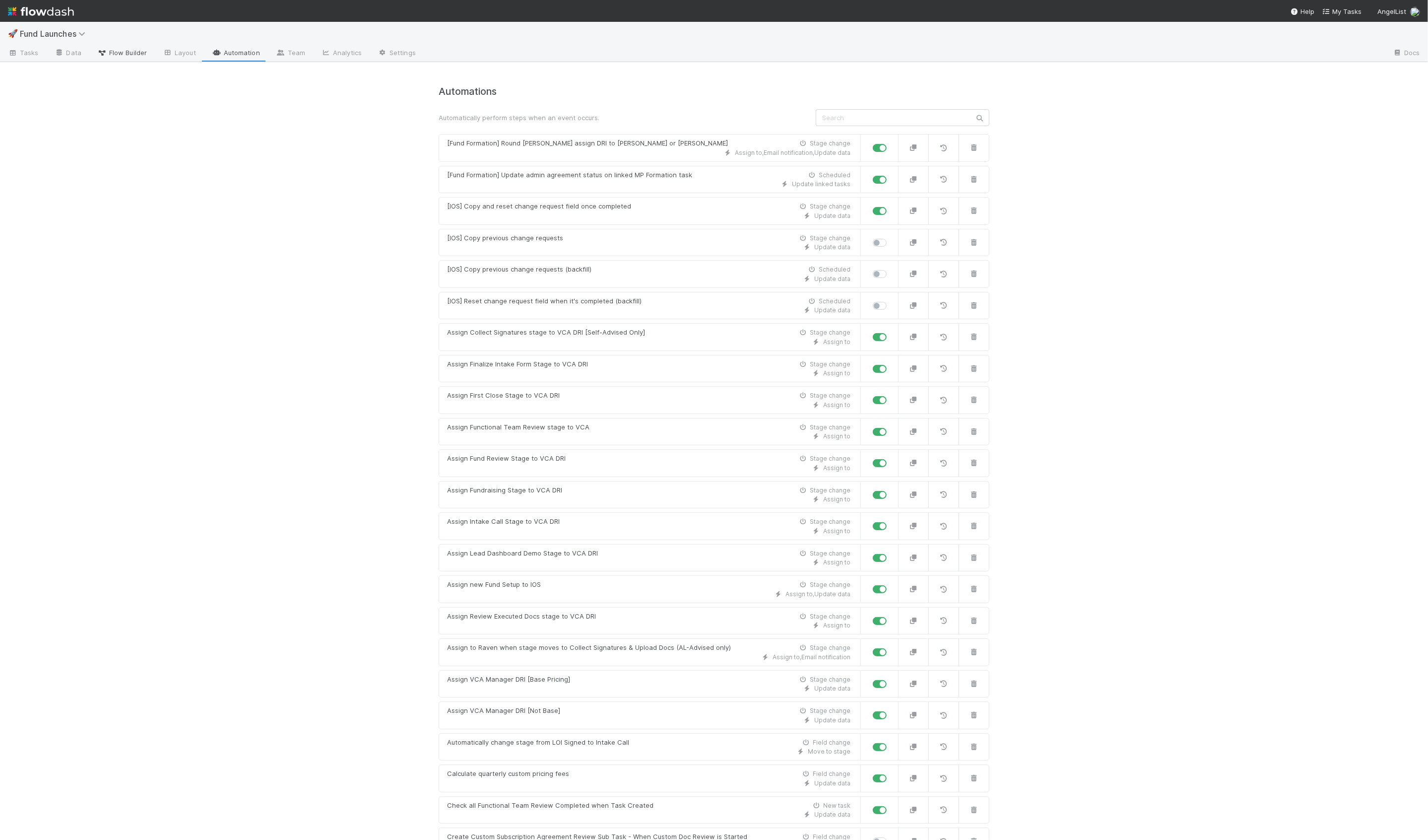
click at [114, 57] on span "Flow Builder" at bounding box center [122, 53] width 49 height 10
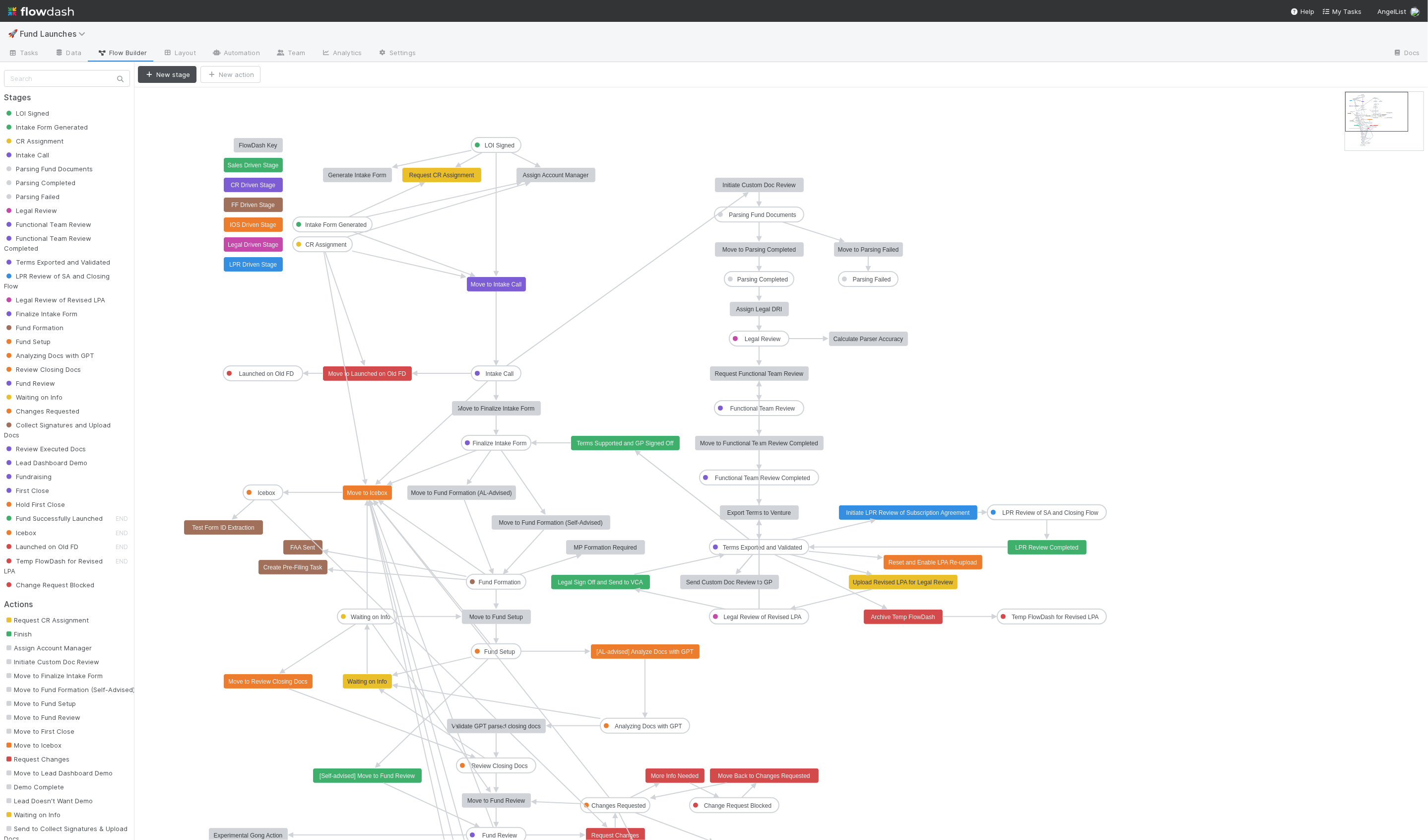
click at [47, 113] on span "LOI Signed" at bounding box center [26, 113] width 45 height 8
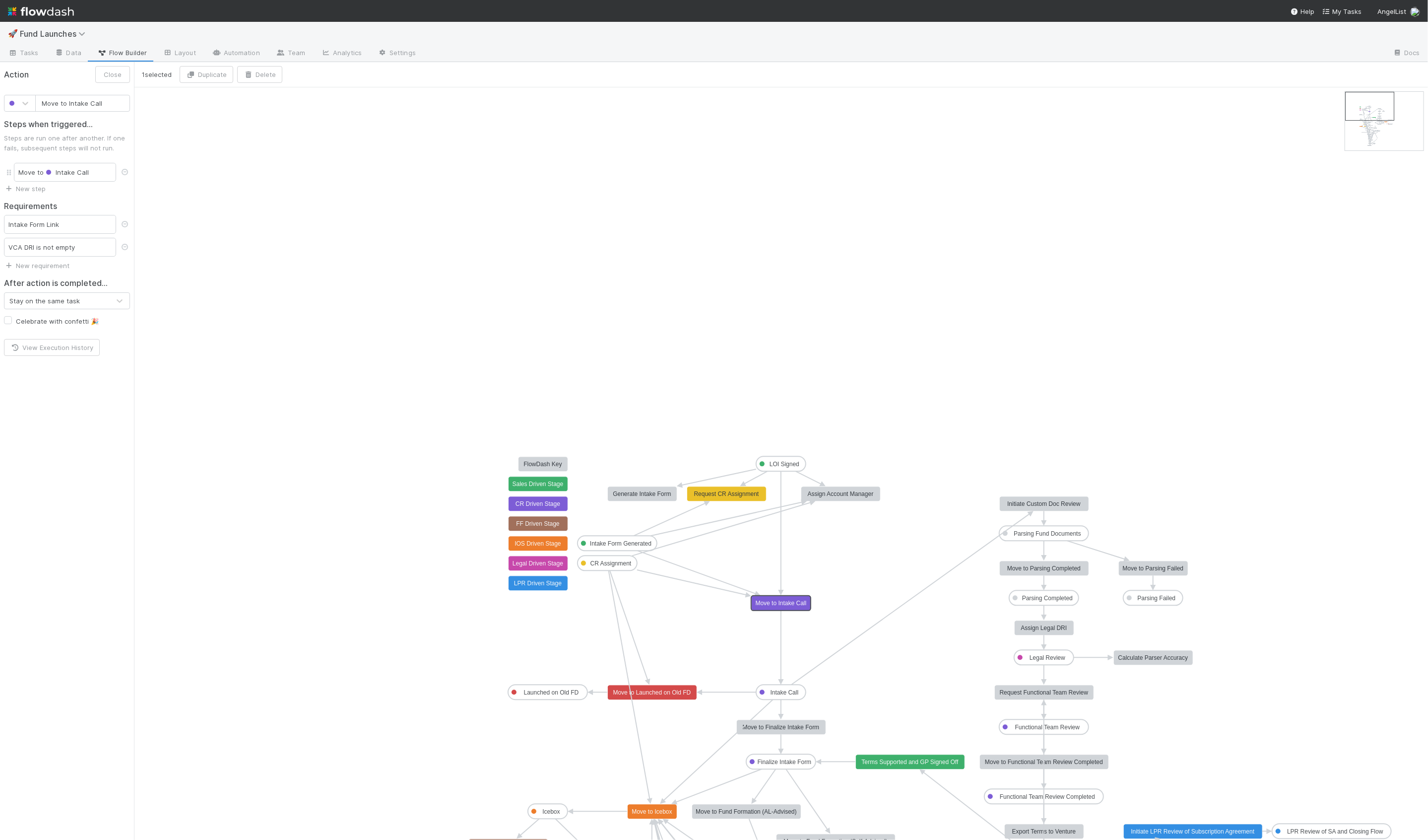
click at [775, 606] on rect at bounding box center [781, 603] width 60 height 15
click at [122, 74] on button "Close" at bounding box center [112, 74] width 35 height 17
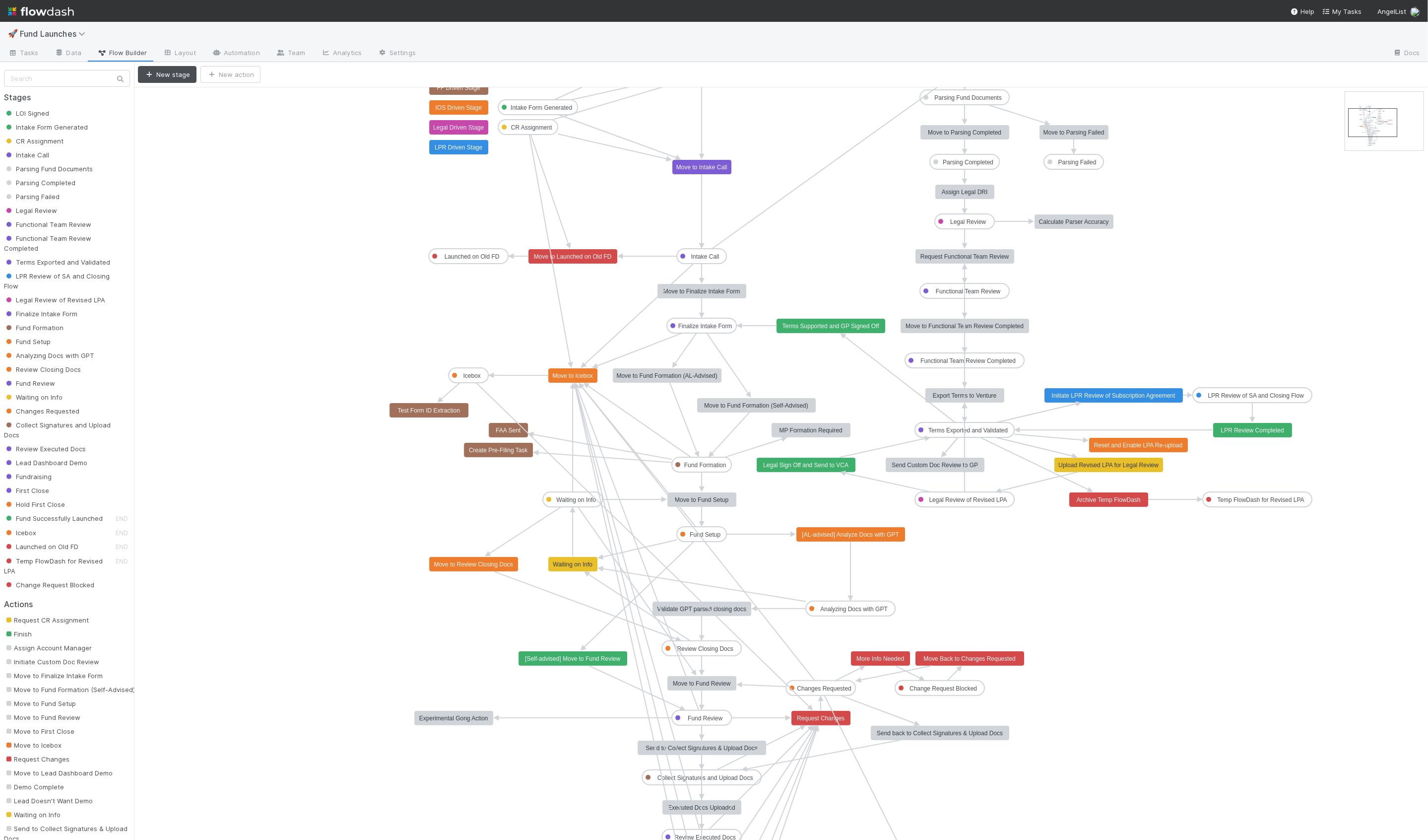
drag, startPoint x: 1371, startPoint y: 109, endPoint x: 1374, endPoint y: 125, distance: 16.3
click at [241, 51] on link "Automation" at bounding box center [236, 53] width 64 height 16
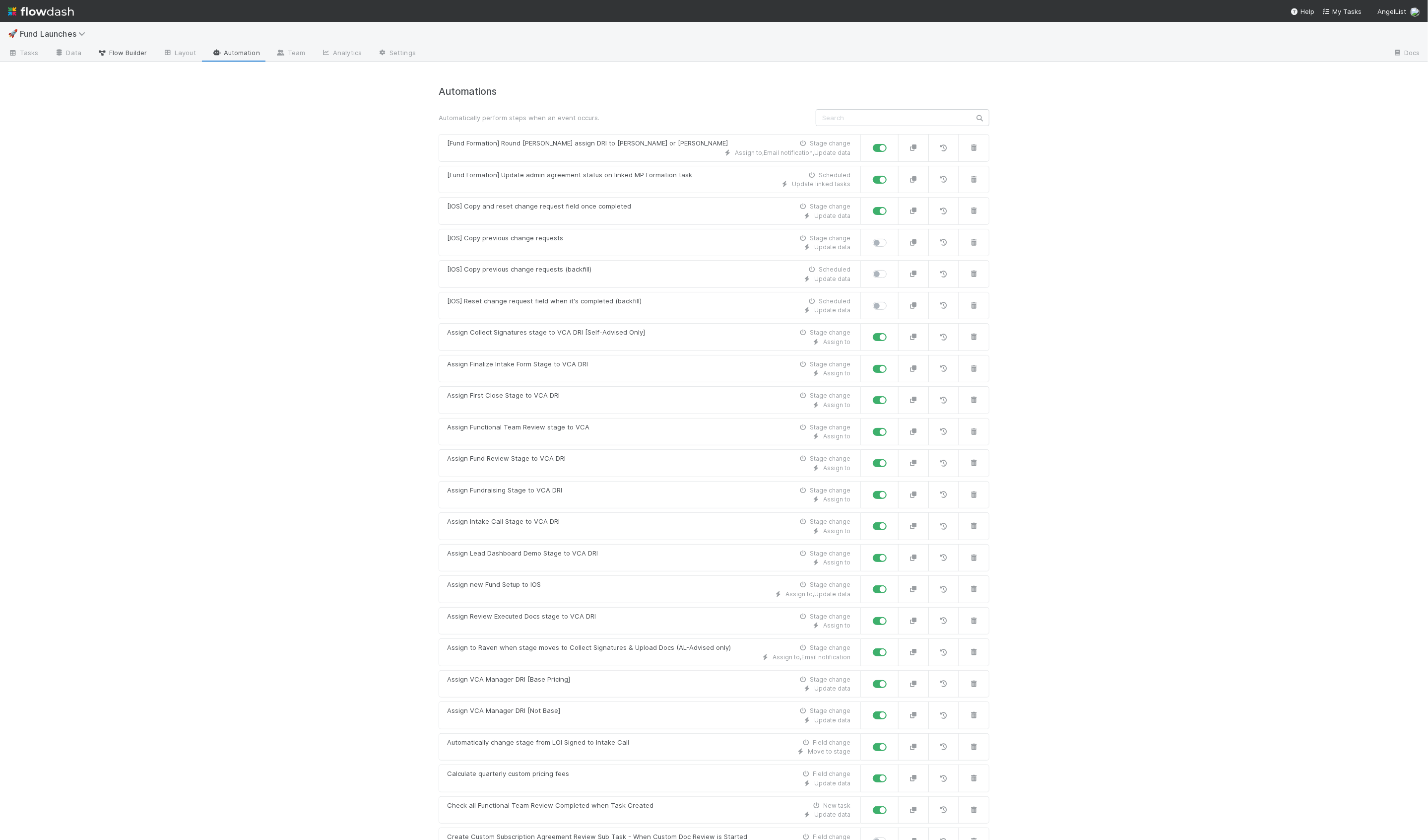
click at [134, 53] on span "Flow Builder" at bounding box center [122, 53] width 49 height 10
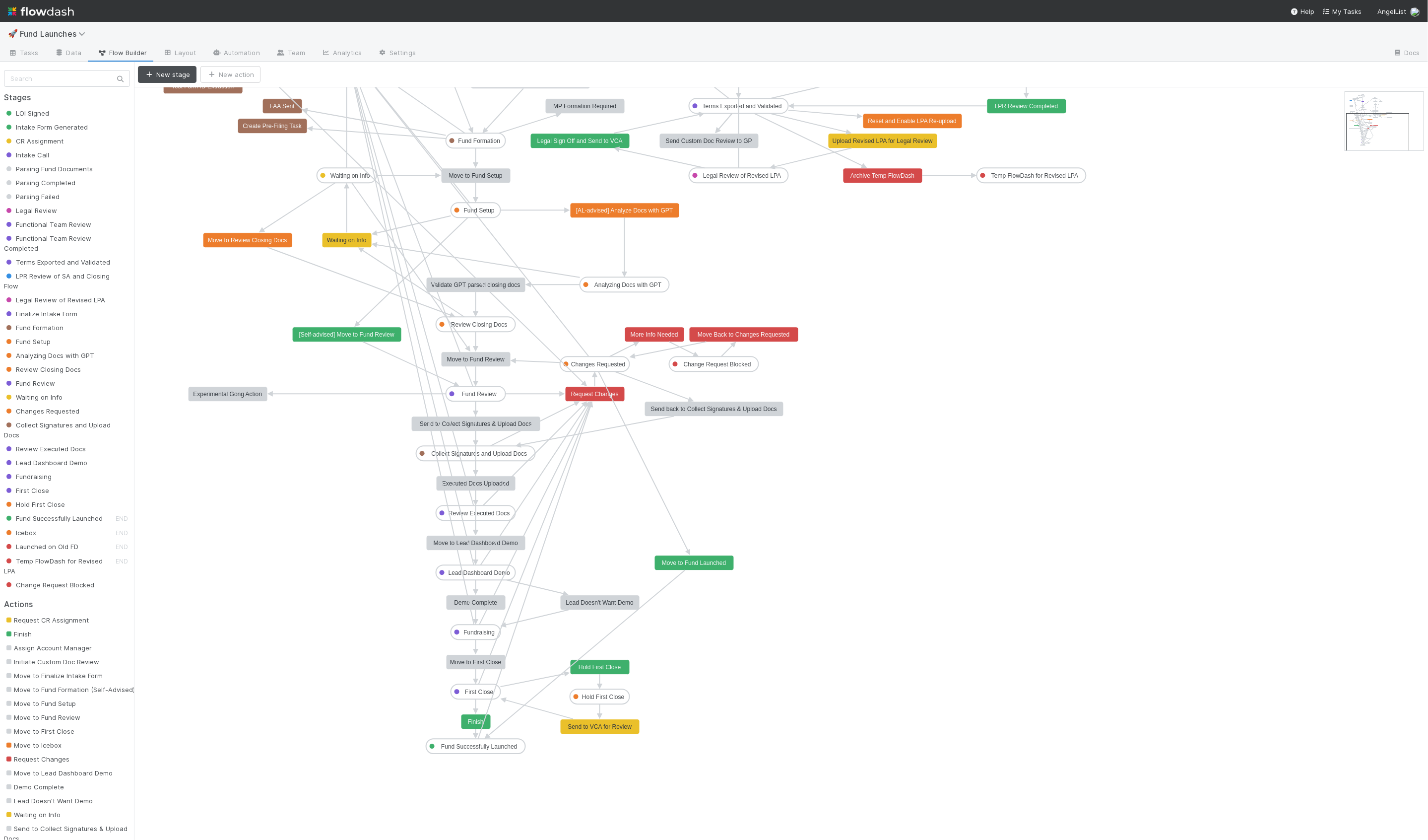
drag, startPoint x: 1373, startPoint y: 115, endPoint x: 1375, endPoint y: 134, distance: 19.1
click at [493, 743] on text "Fund Successfully Launched" at bounding box center [479, 746] width 76 height 7
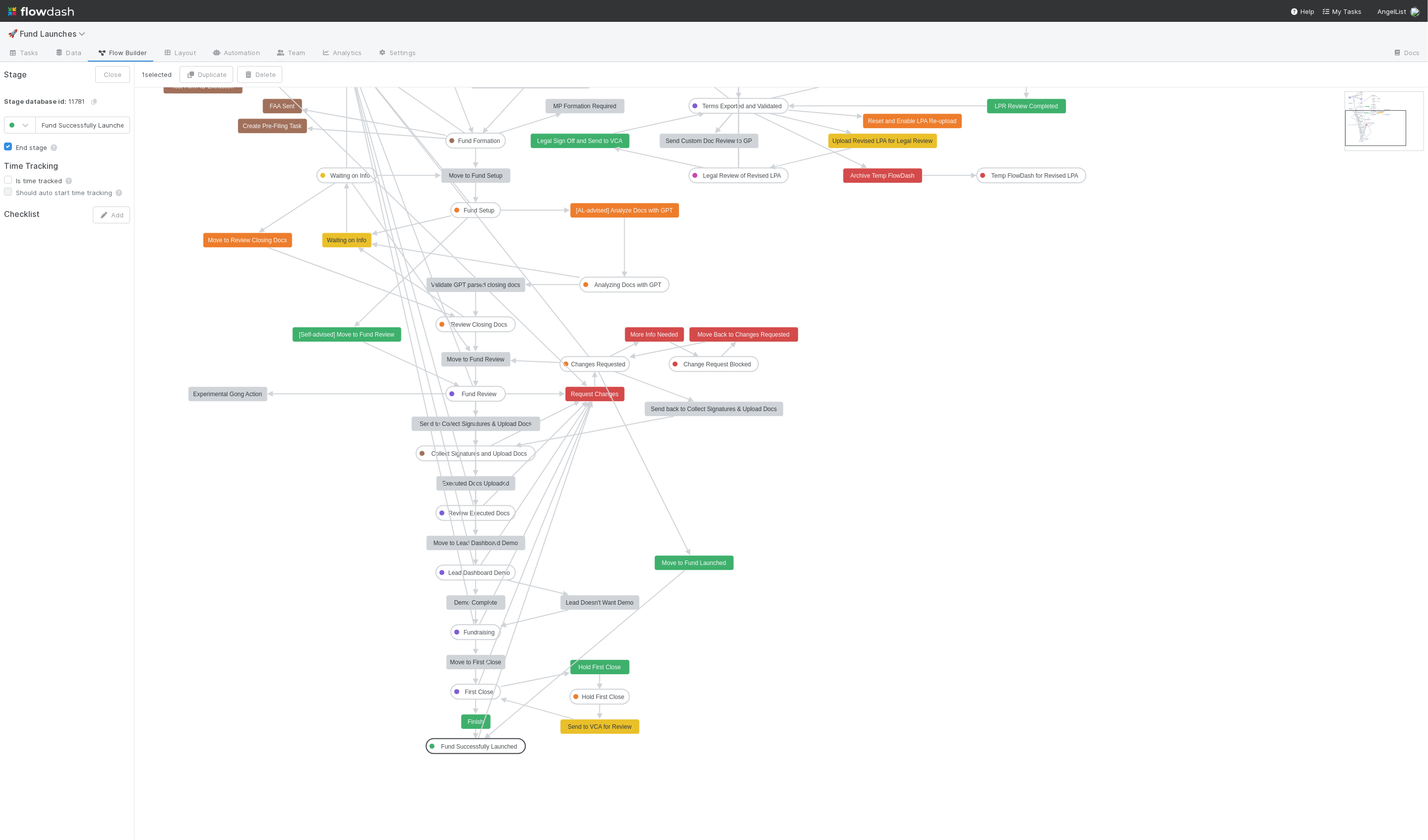
scroll to position [0, 5]
click at [474, 726] on rect at bounding box center [476, 721] width 30 height 15
click at [108, 78] on button "Close" at bounding box center [112, 74] width 35 height 17
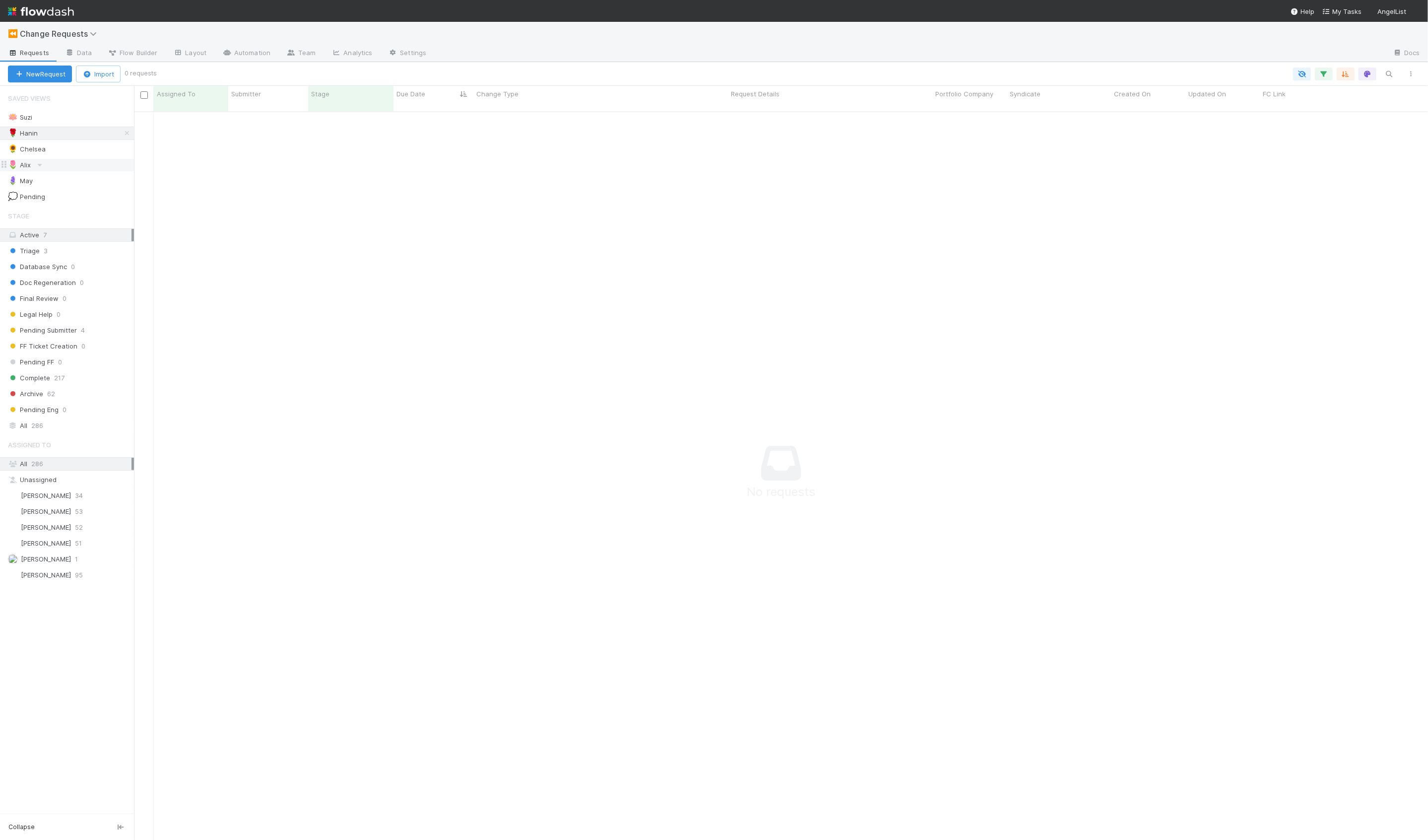
scroll to position [736, 1294]
click at [88, 182] on div "🪻 [DATE]" at bounding box center [70, 181] width 126 height 12
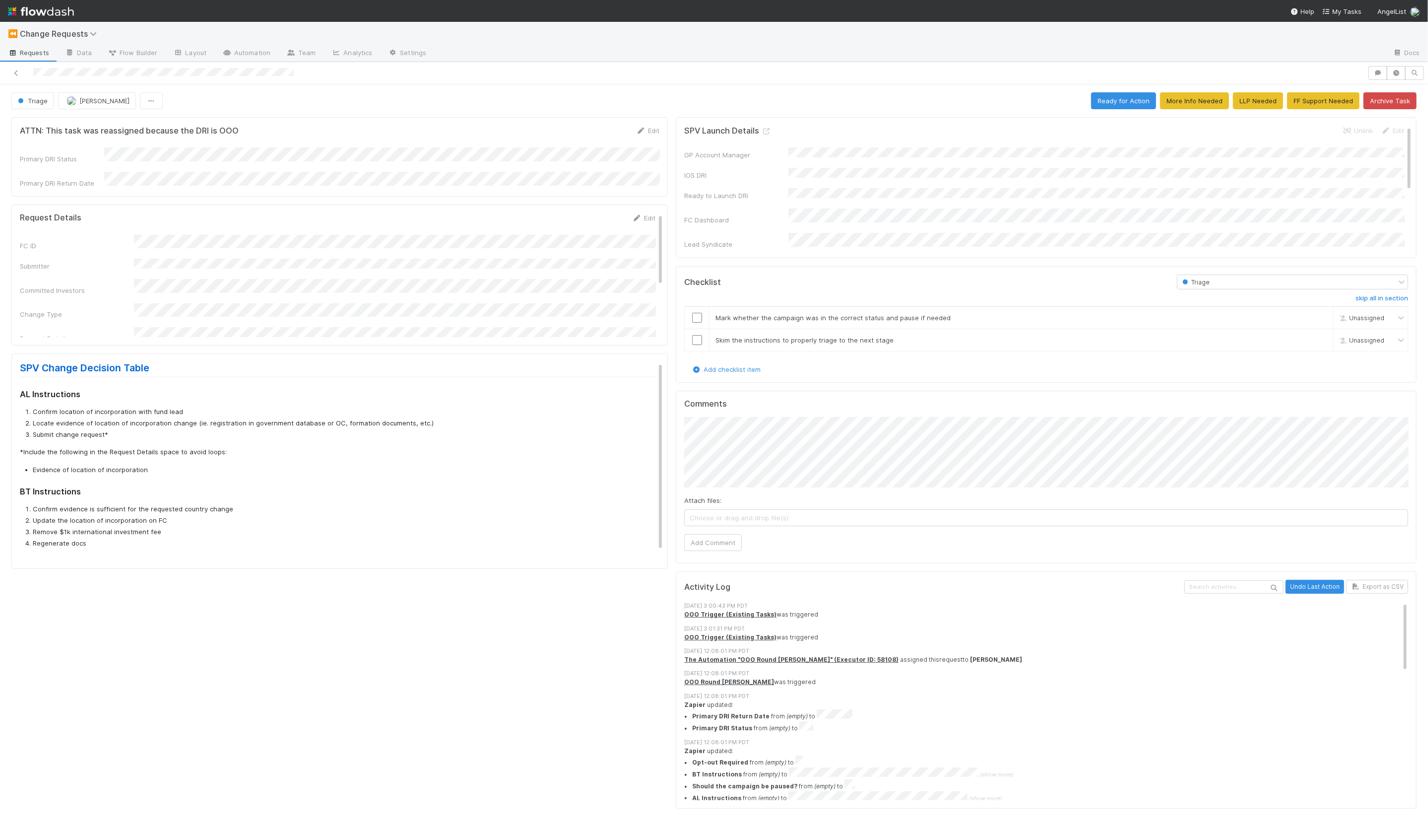
click at [39, 131] on h5 "ATTN: This task was reassigned because the DRI is OOO" at bounding box center [129, 131] width 219 height 10
click at [191, 52] on link "Layout" at bounding box center [190, 53] width 49 height 16
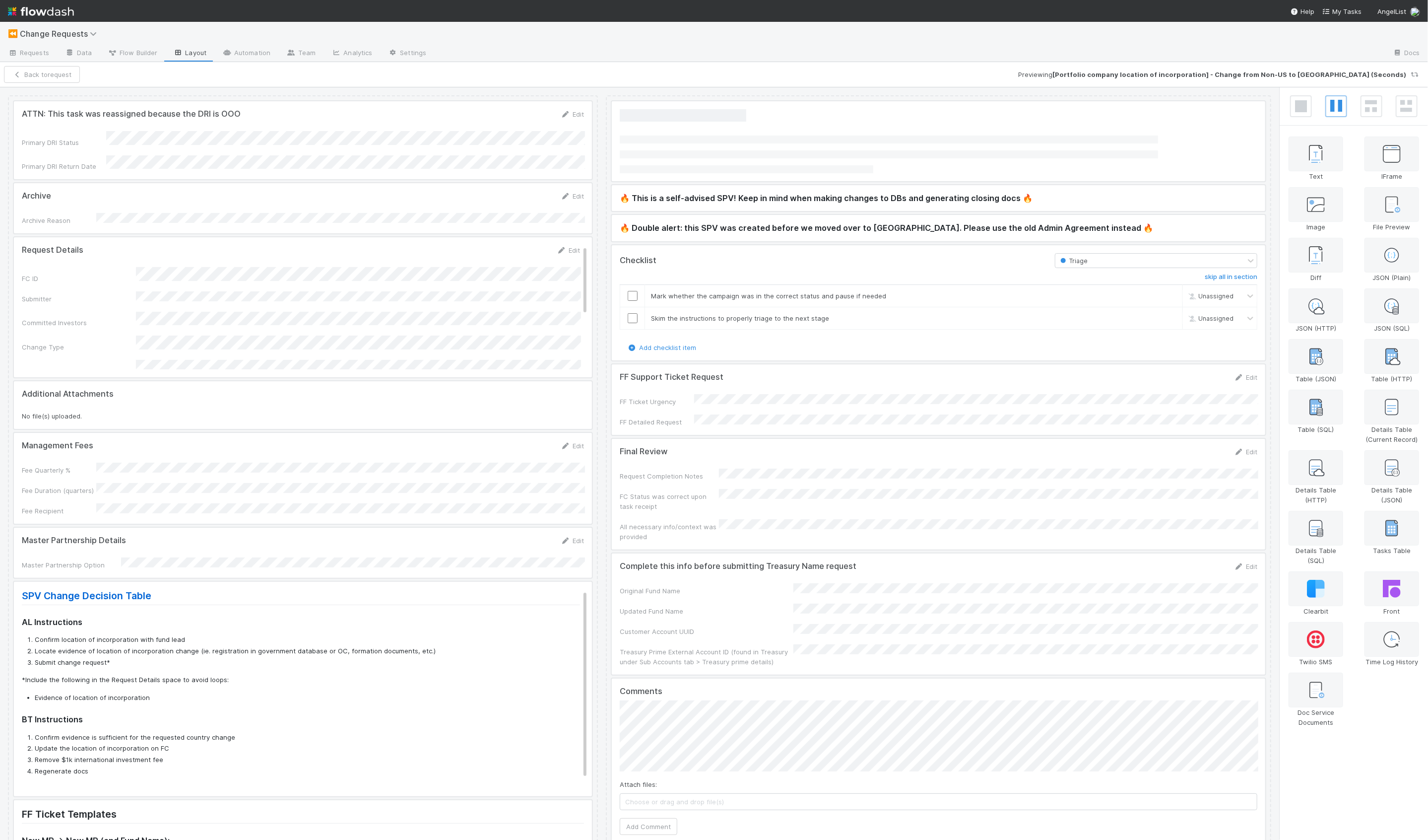
click at [210, 148] on div at bounding box center [303, 140] width 578 height 78
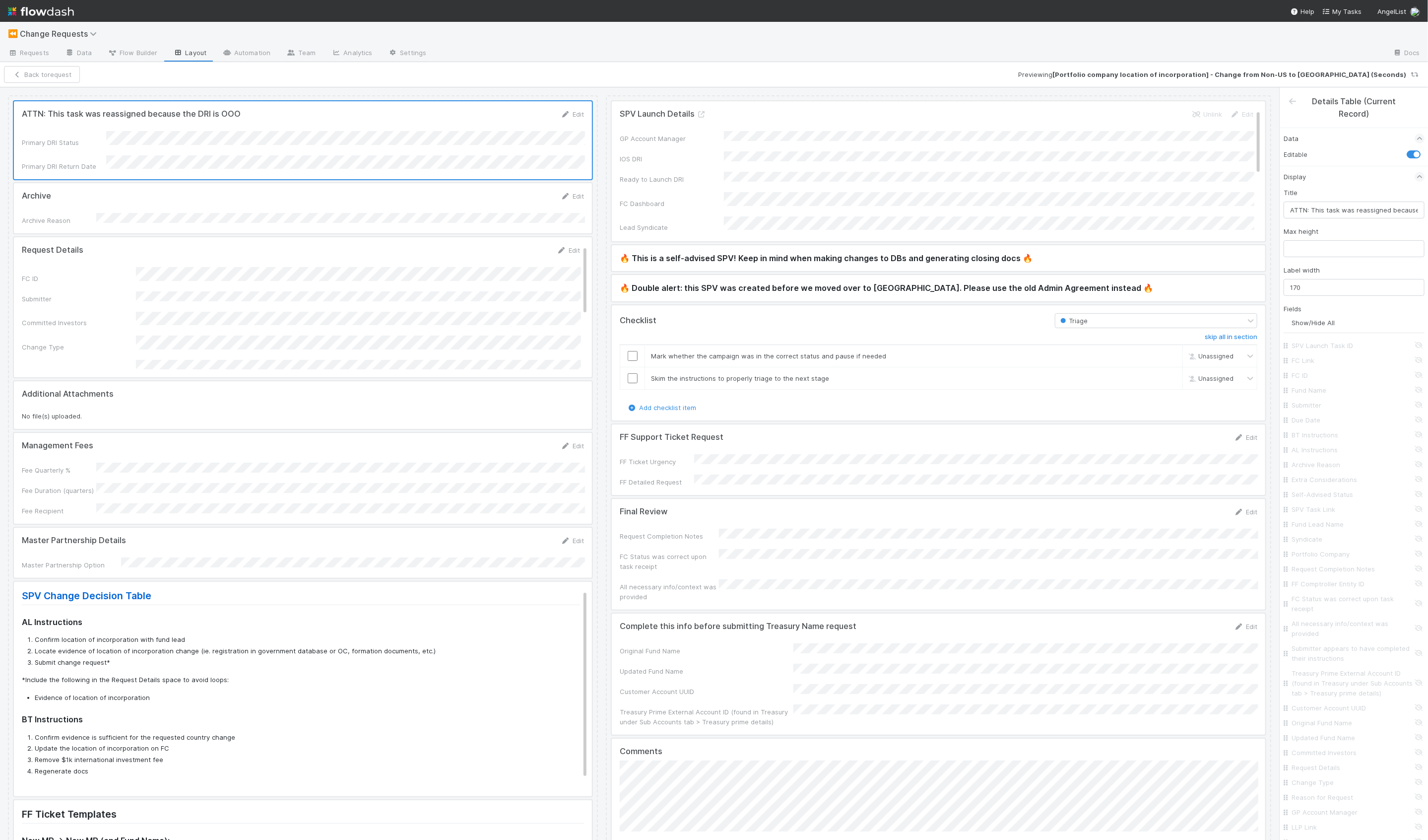
click at [774, 262] on div at bounding box center [939, 257] width 654 height 26
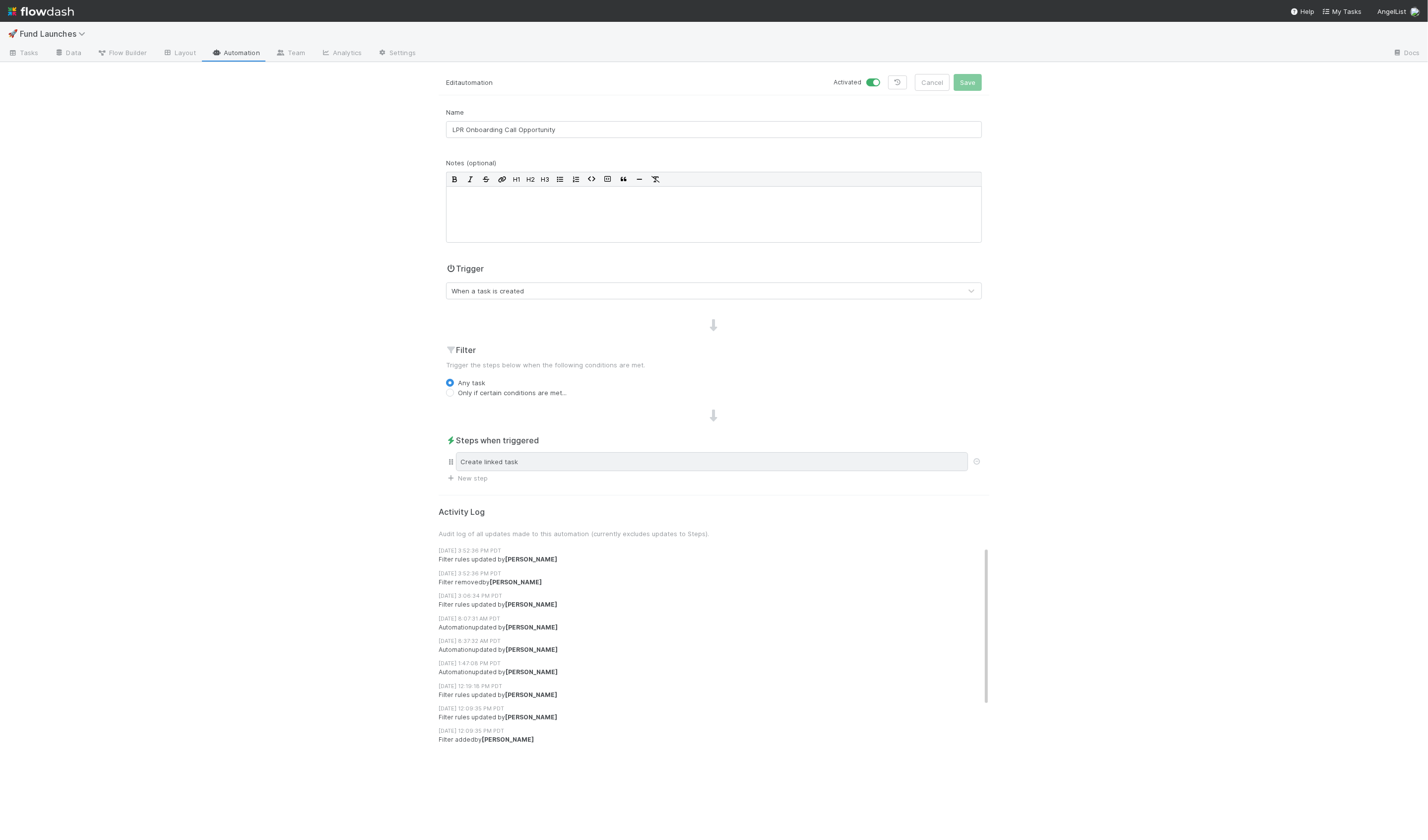
click at [507, 464] on div "Create linked task" at bounding box center [712, 461] width 512 height 19
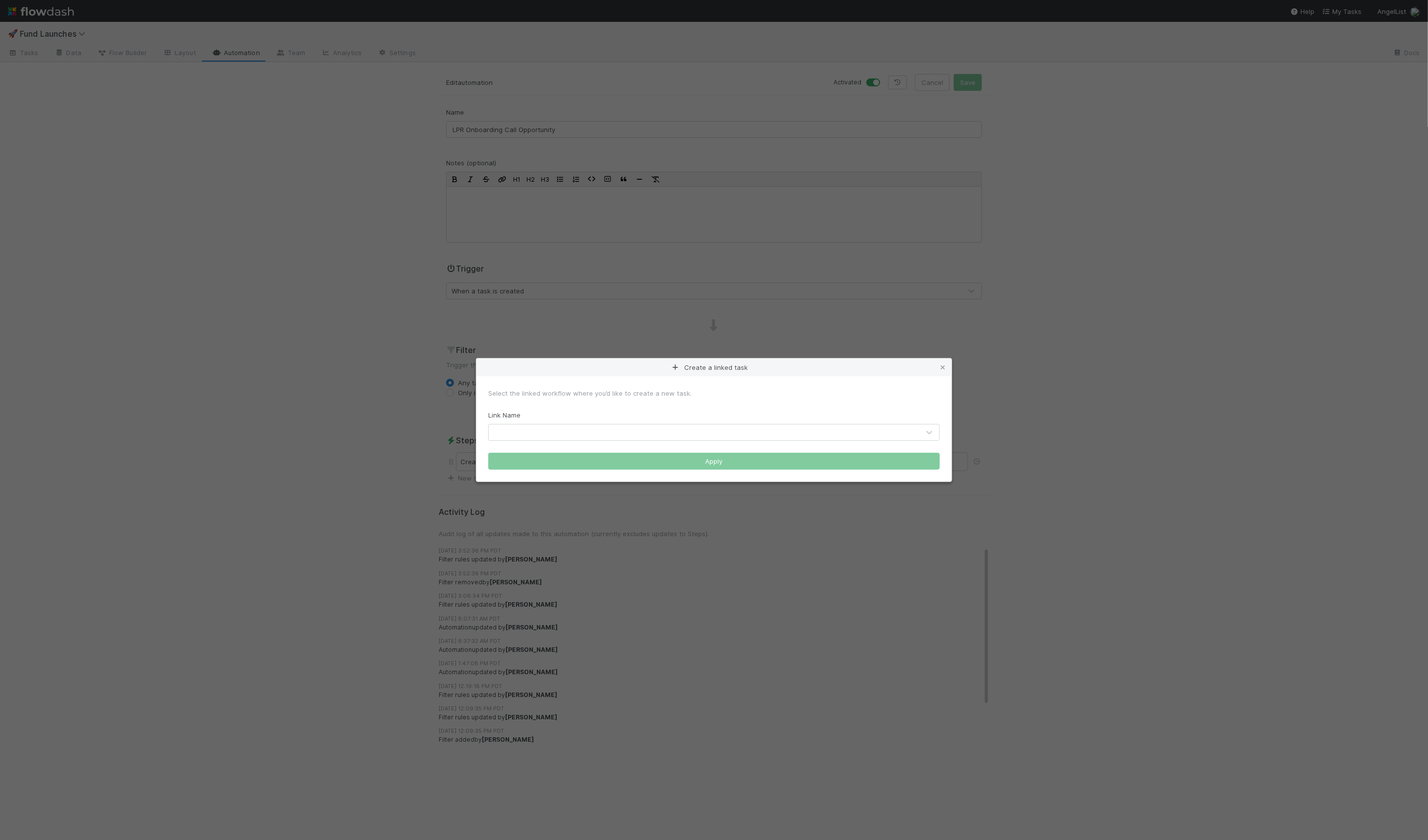
click at [331, 453] on div "Create a linked task Select the linked workflow where you’d like to create a ne…" at bounding box center [714, 420] width 1428 height 840
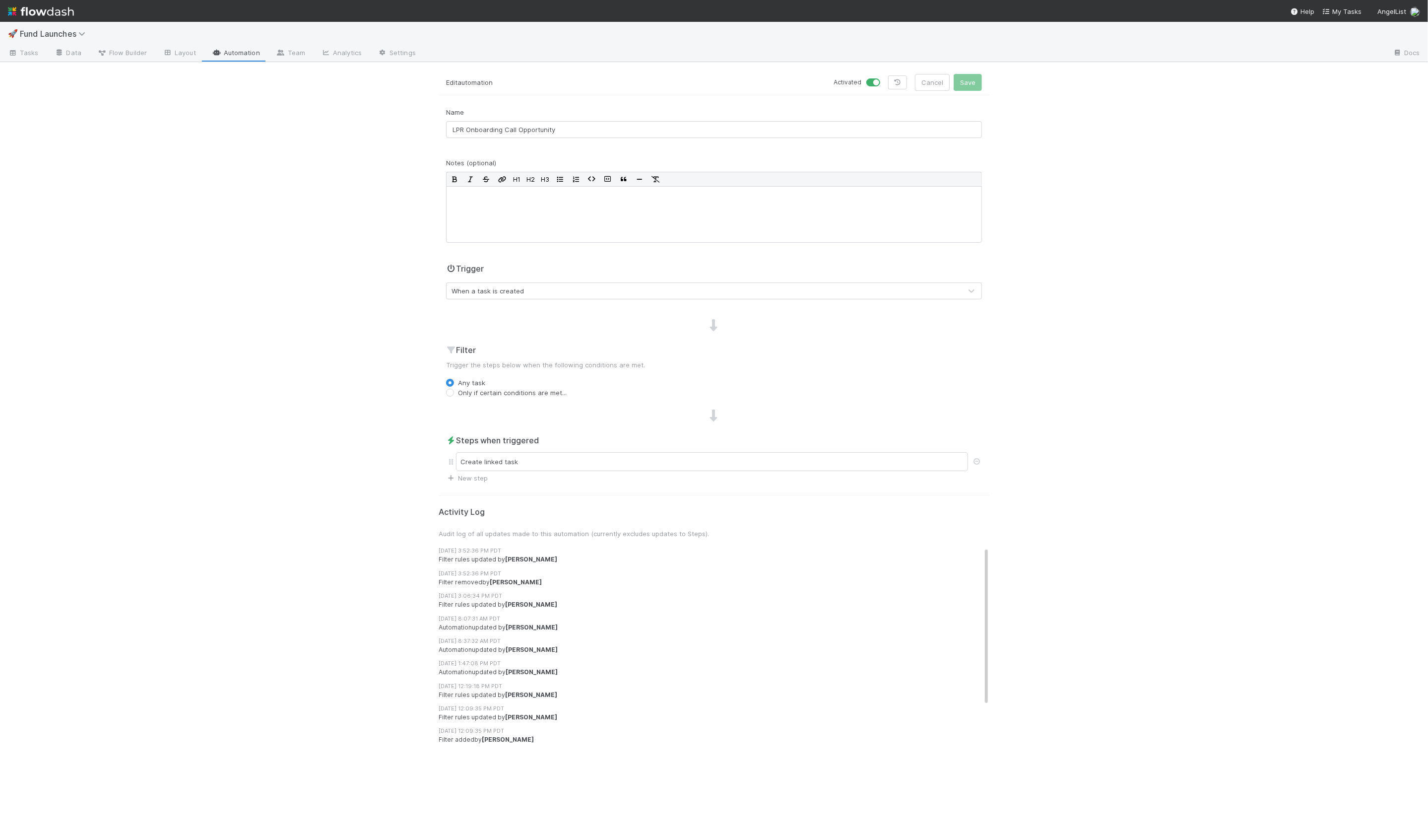
click at [473, 392] on label "Only if certain conditions are met..." at bounding box center [512, 393] width 109 height 10
click at [454, 392] on input "Only if certain conditions are met..." at bounding box center [450, 393] width 8 height 9
radio input "true"
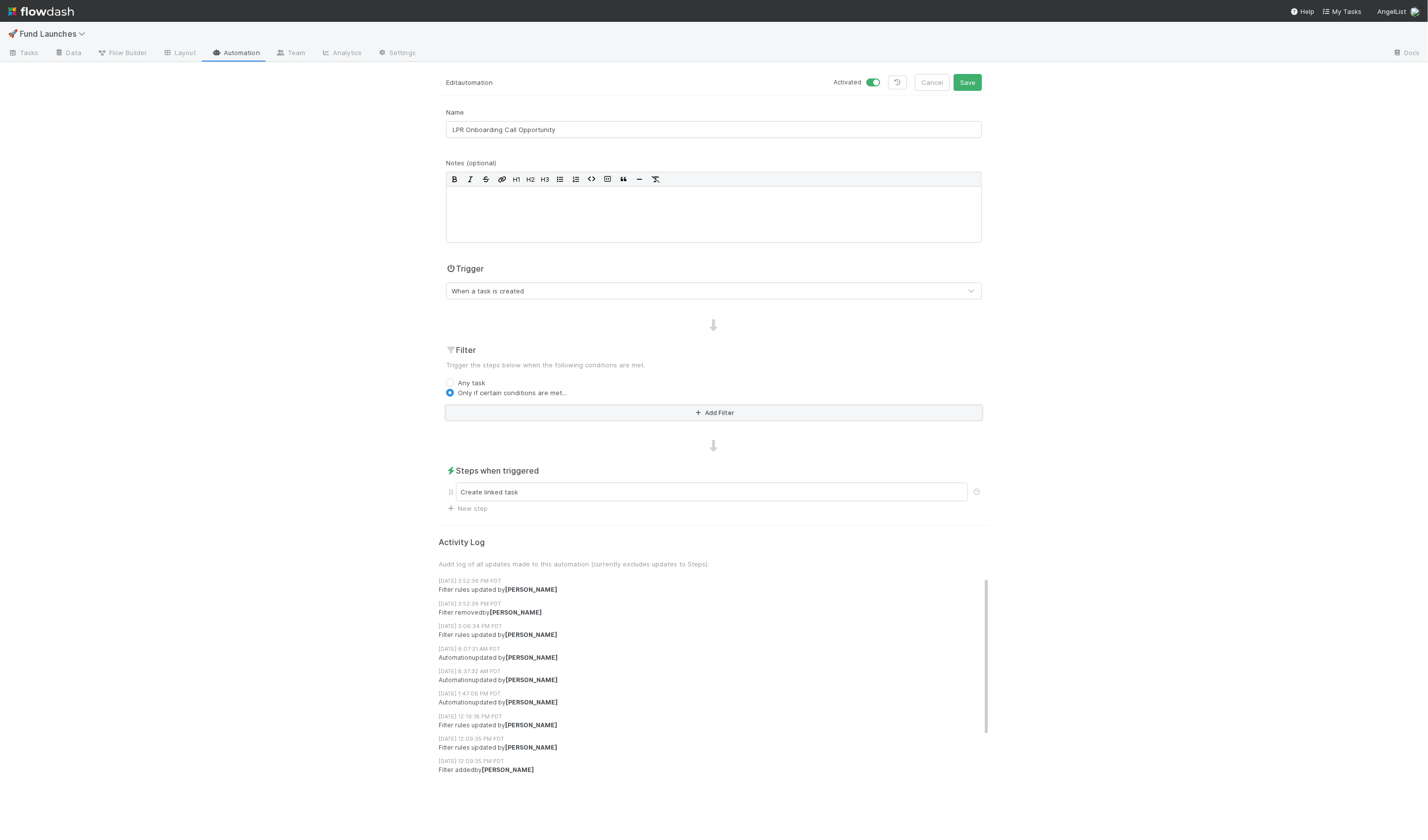
click at [481, 411] on button "Add Filter" at bounding box center [714, 413] width 536 height 15
click at [505, 417] on div "Assigned To" at bounding box center [567, 420] width 199 height 15
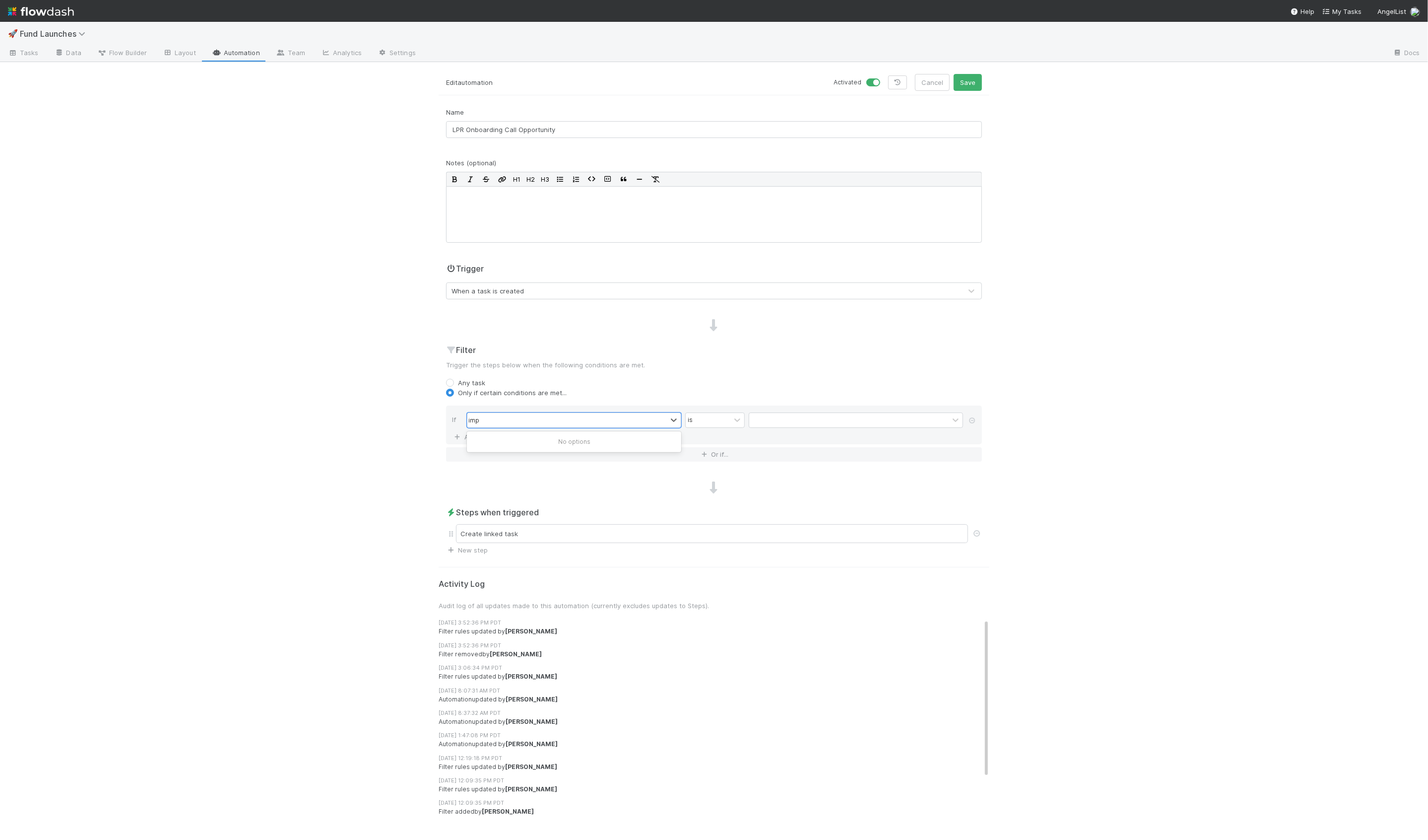
type input "imp"
click at [678, 125] on input "LPR Onboarding Call Opportunity" at bounding box center [714, 130] width 536 height 17
click at [924, 85] on button "Cancel" at bounding box center [932, 83] width 35 height 17
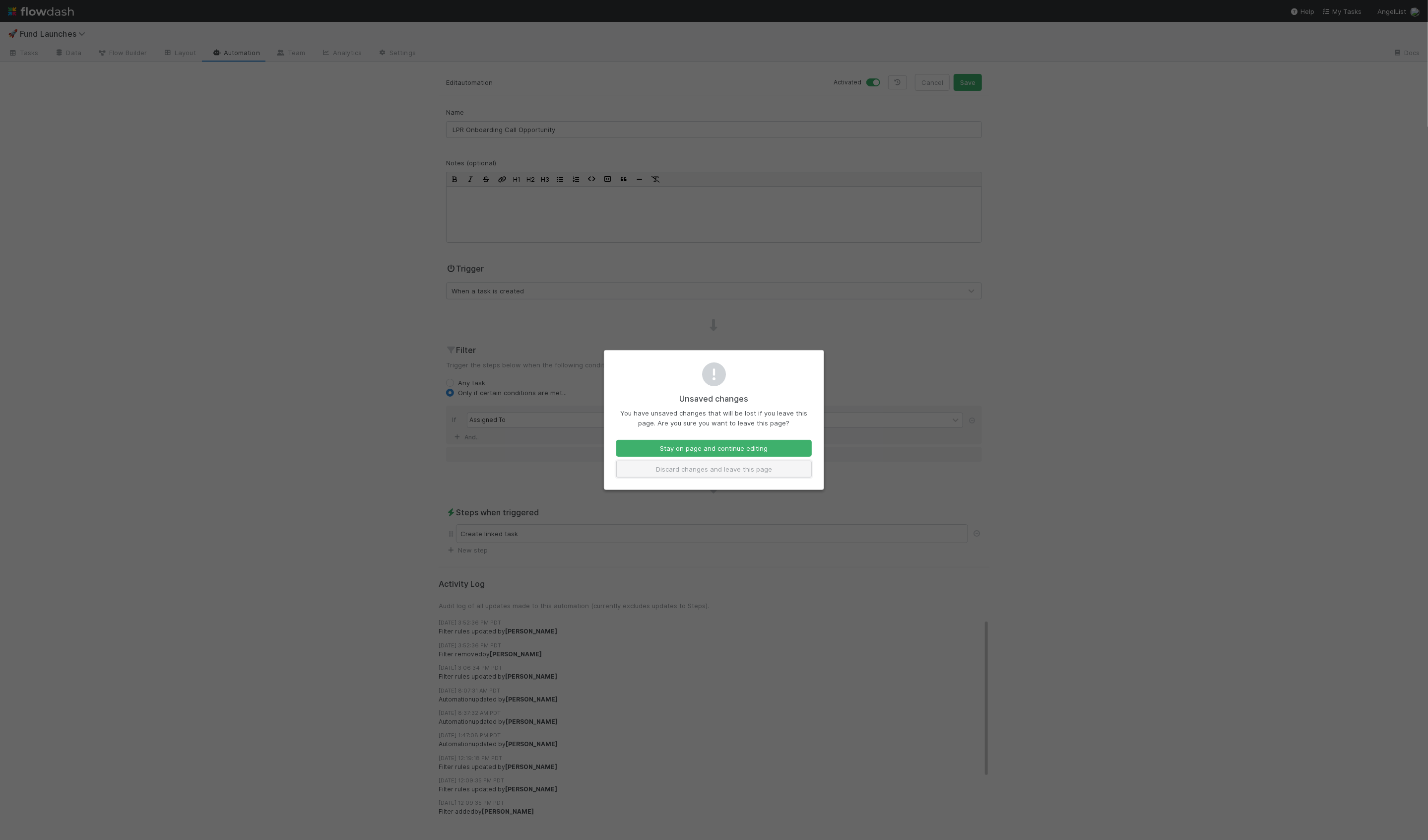
click at [712, 468] on button "Discard changes and leave this page" at bounding box center [714, 469] width 196 height 17
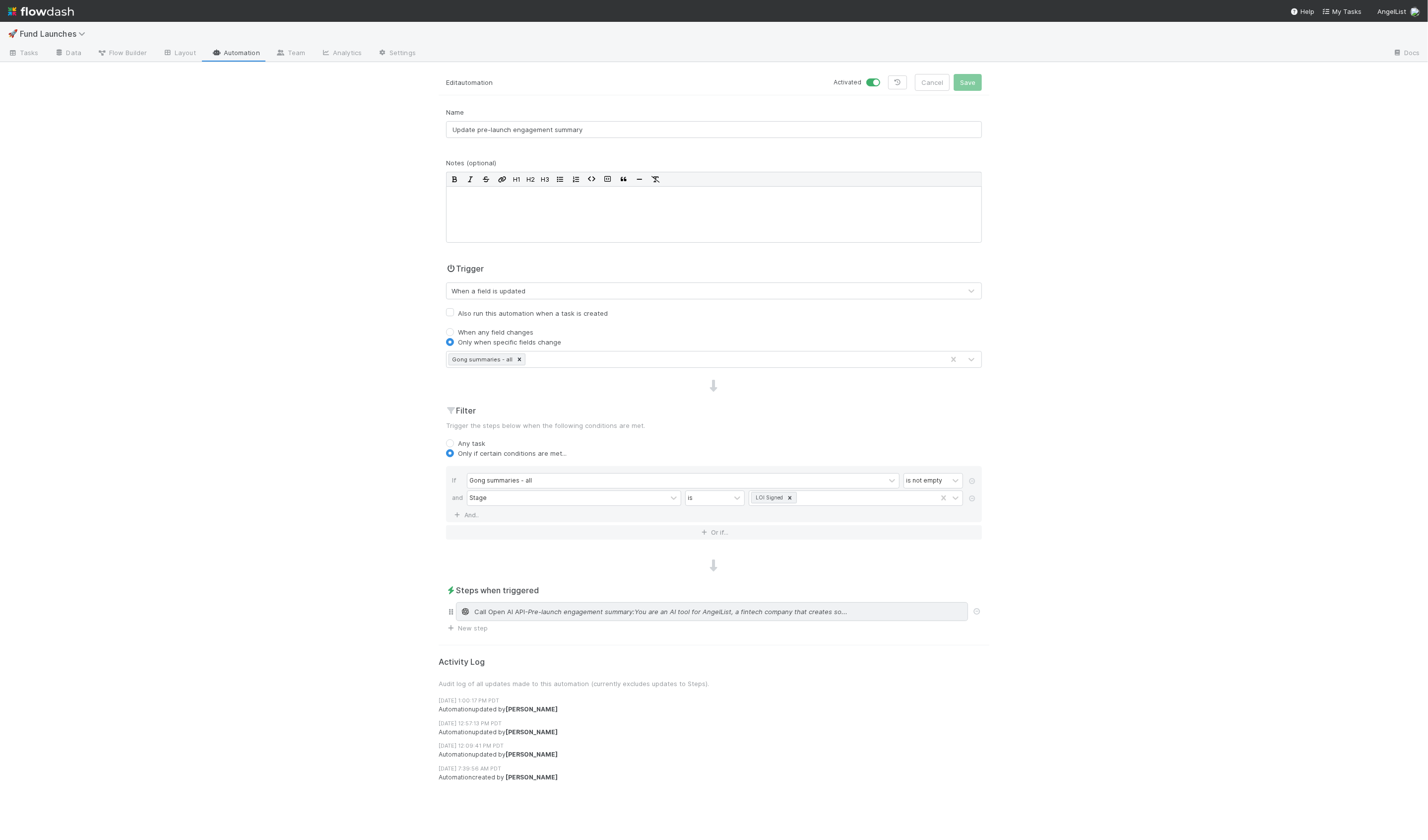
click at [525, 612] on span "- Pre-launch engagement summary:You are an AI tool for AngelList, a fintech com…" at bounding box center [685, 611] width 322 height 10
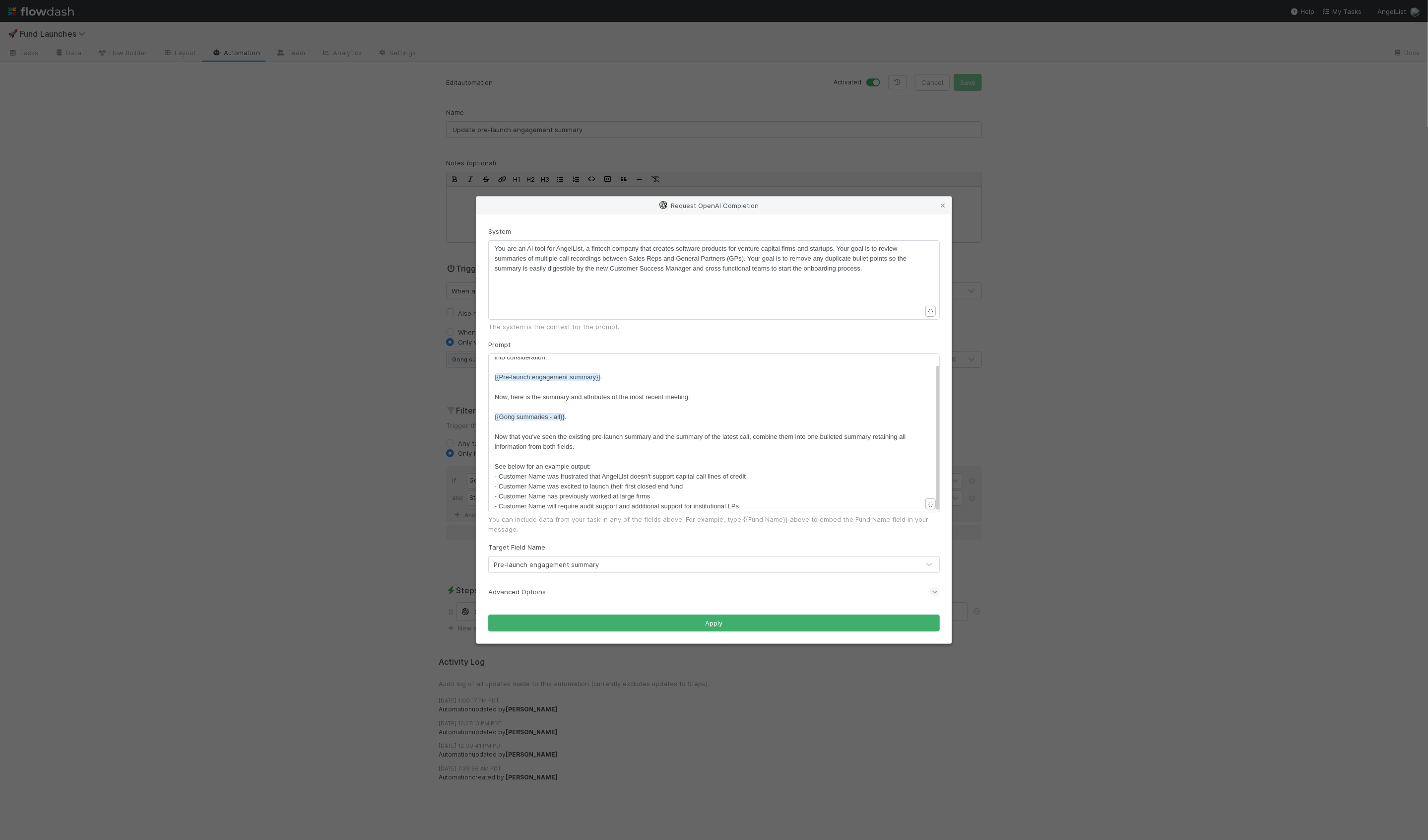
scroll to position [16, 0]
click at [942, 206] on icon at bounding box center [943, 206] width 10 height 6
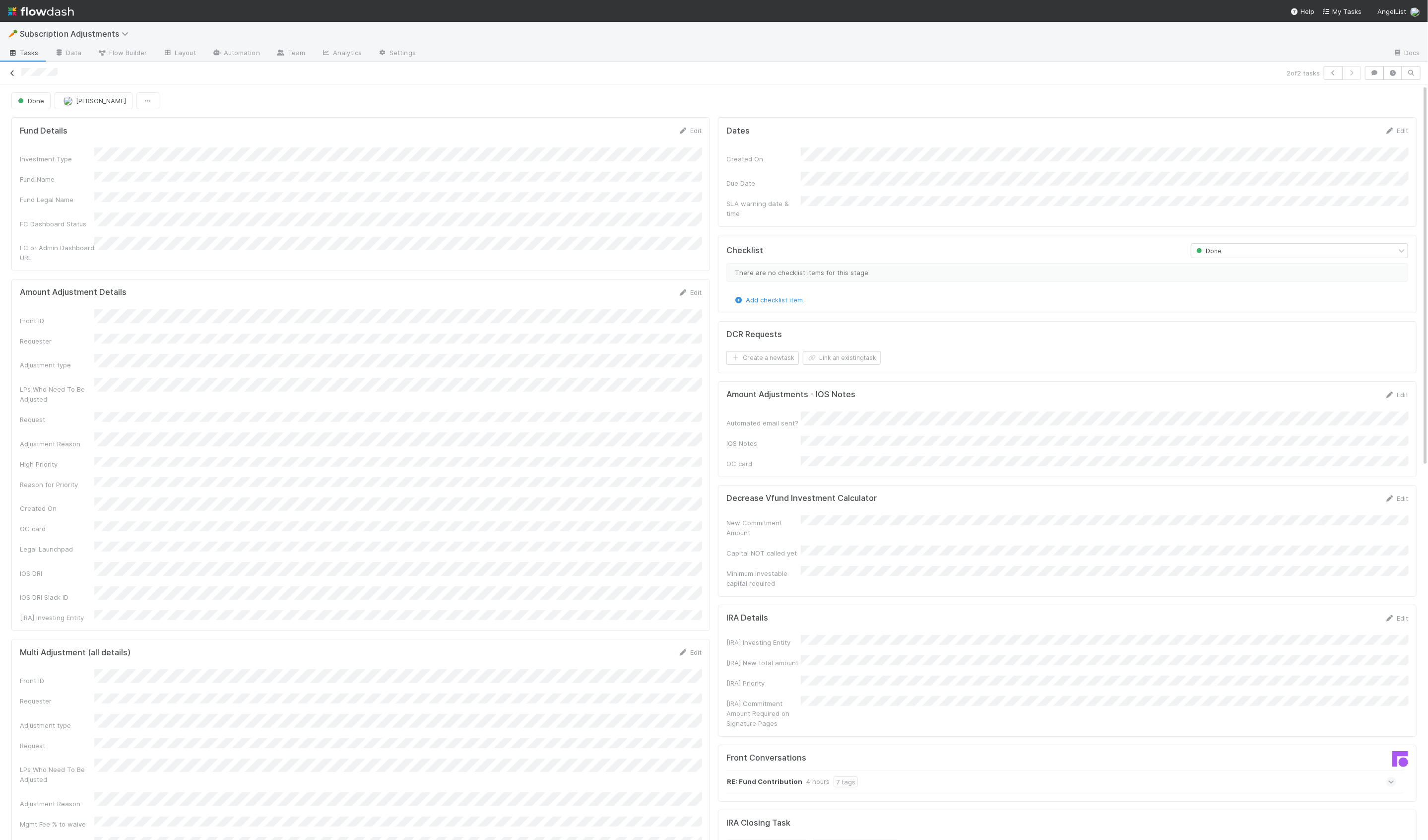
click at [16, 74] on icon at bounding box center [12, 73] width 10 height 6
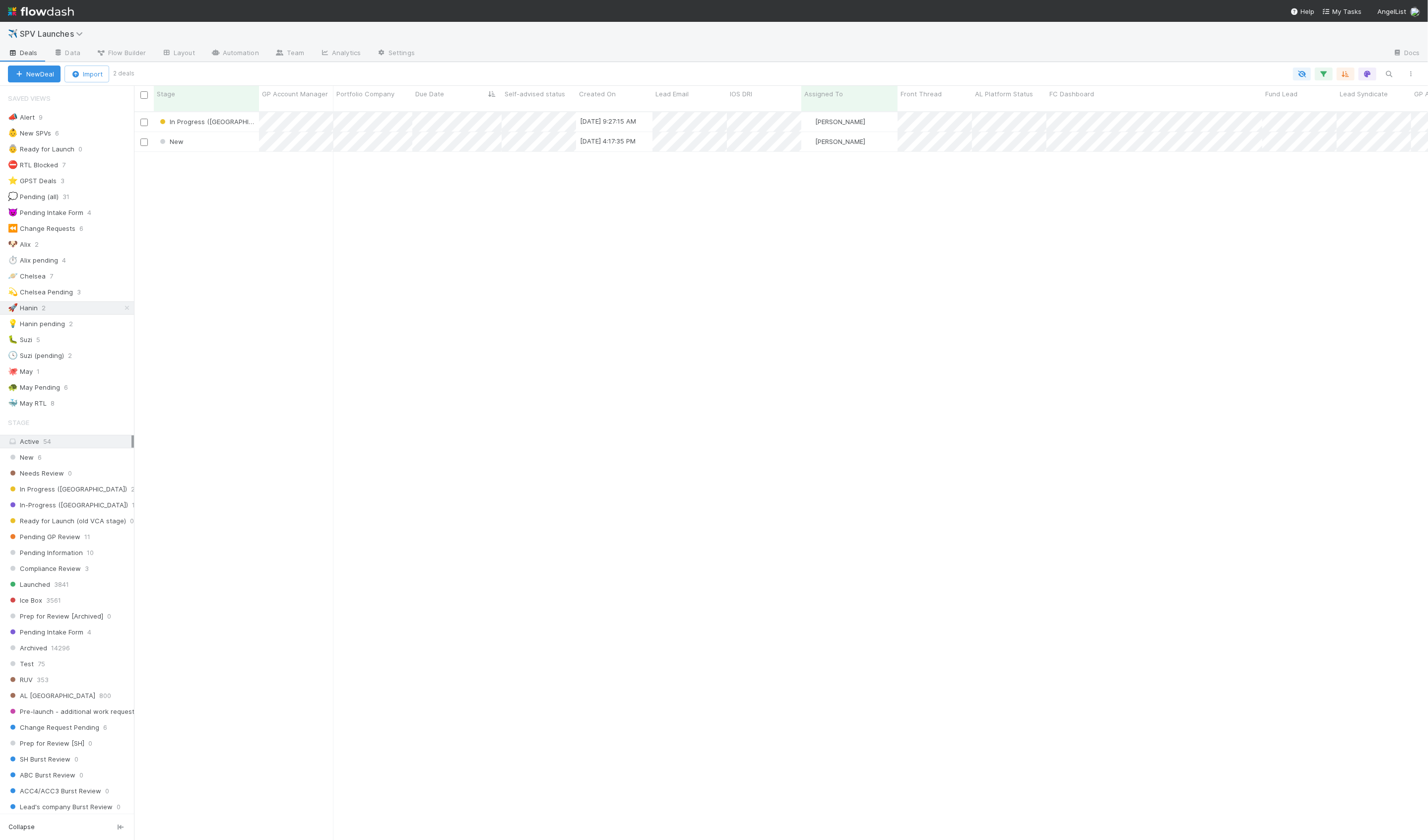
scroll to position [736, 1294]
